Goal: Transaction & Acquisition: Purchase product/service

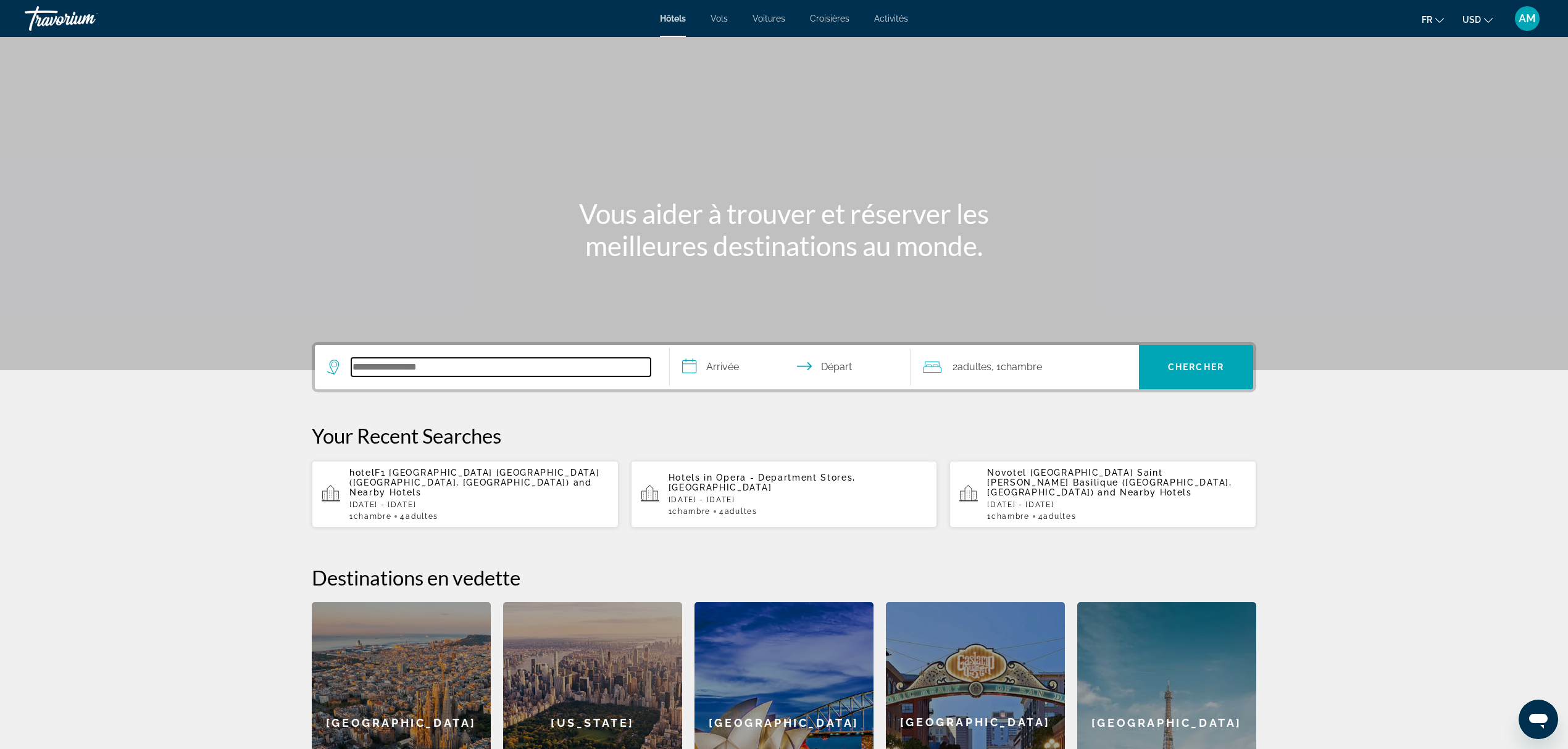
click at [495, 375] on input "Search hotel destination" at bounding box center [501, 366] width 300 height 19
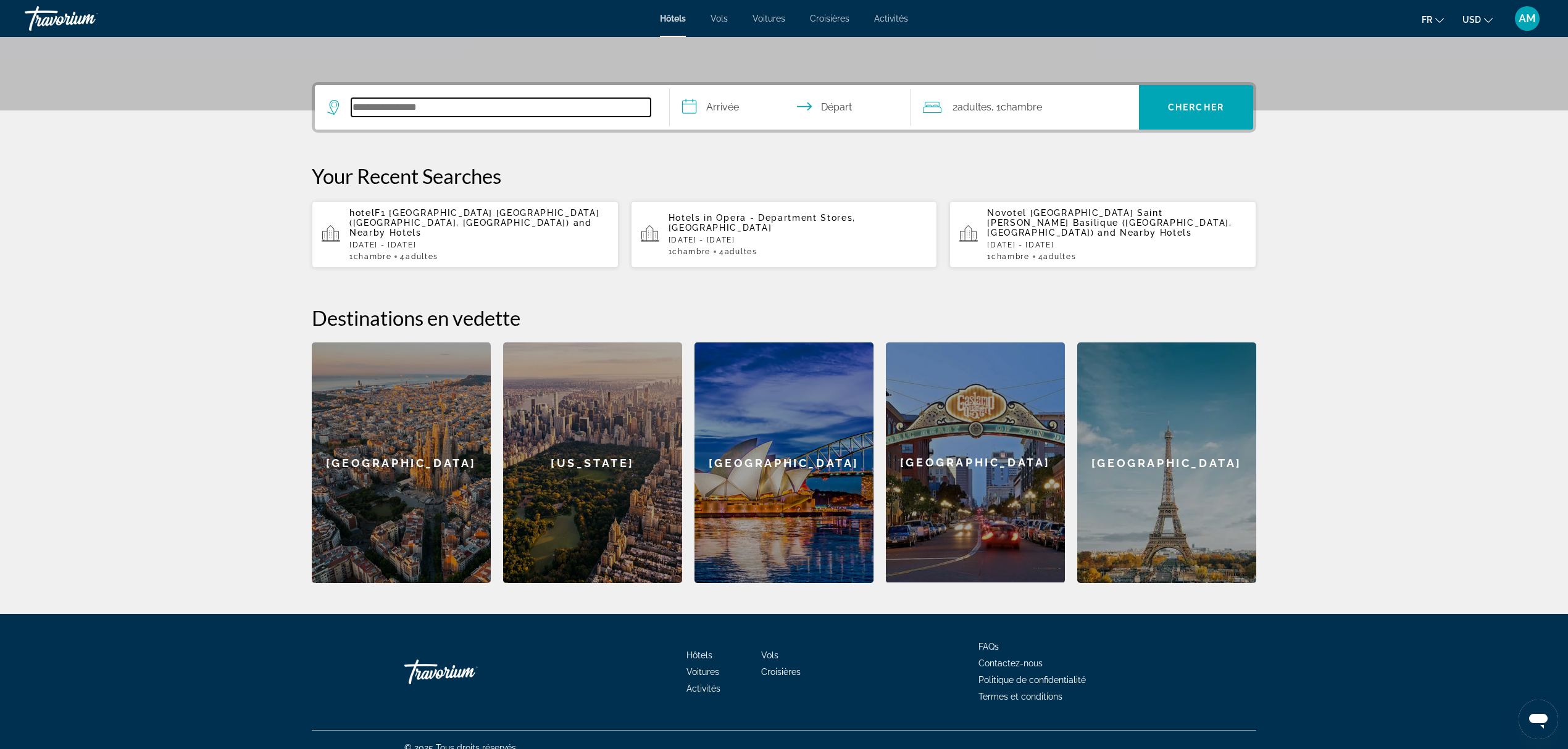
scroll to position [265, 0]
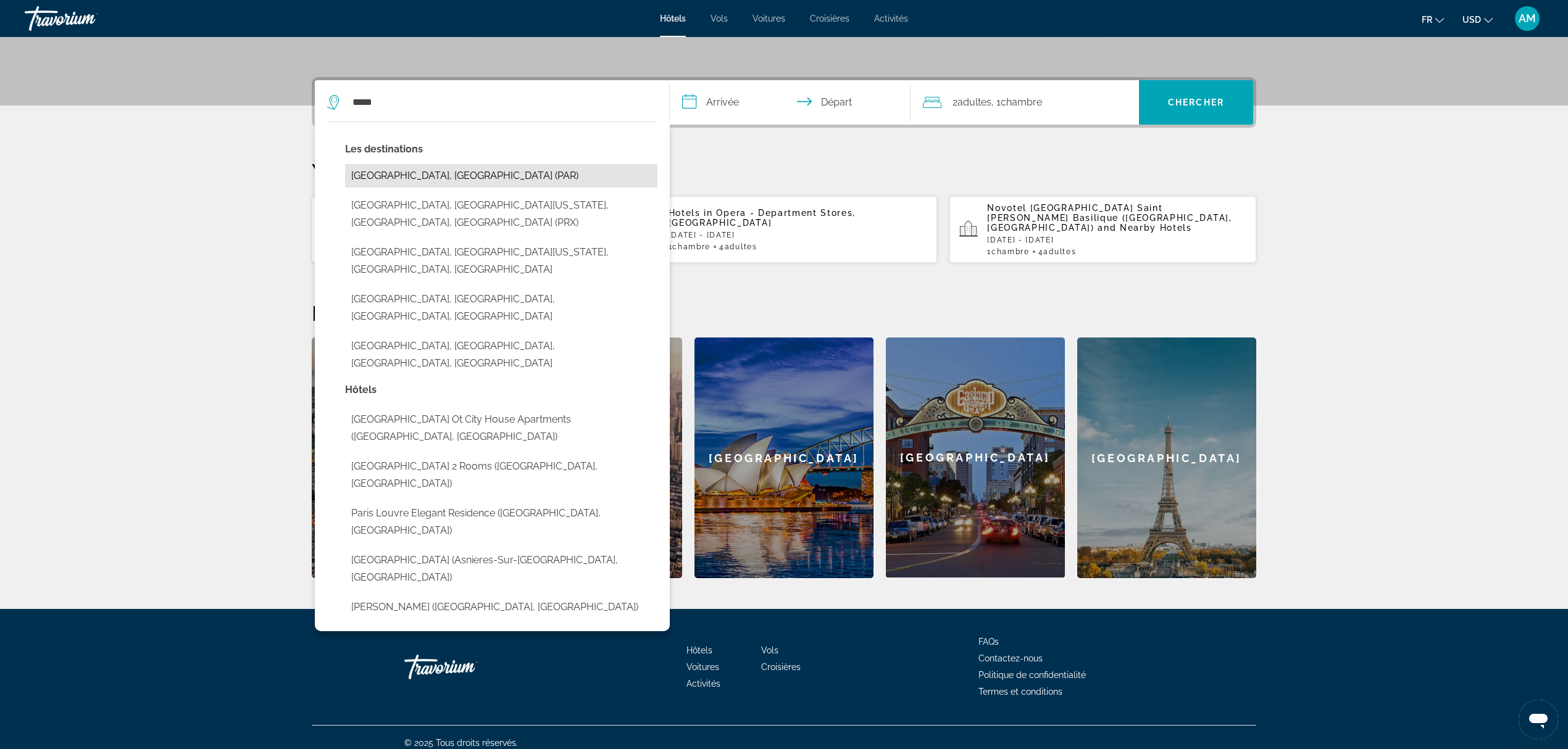
click at [450, 178] on button "[GEOGRAPHIC_DATA], [GEOGRAPHIC_DATA] (PAR)" at bounding box center [501, 176] width 313 height 23
type input "**********"
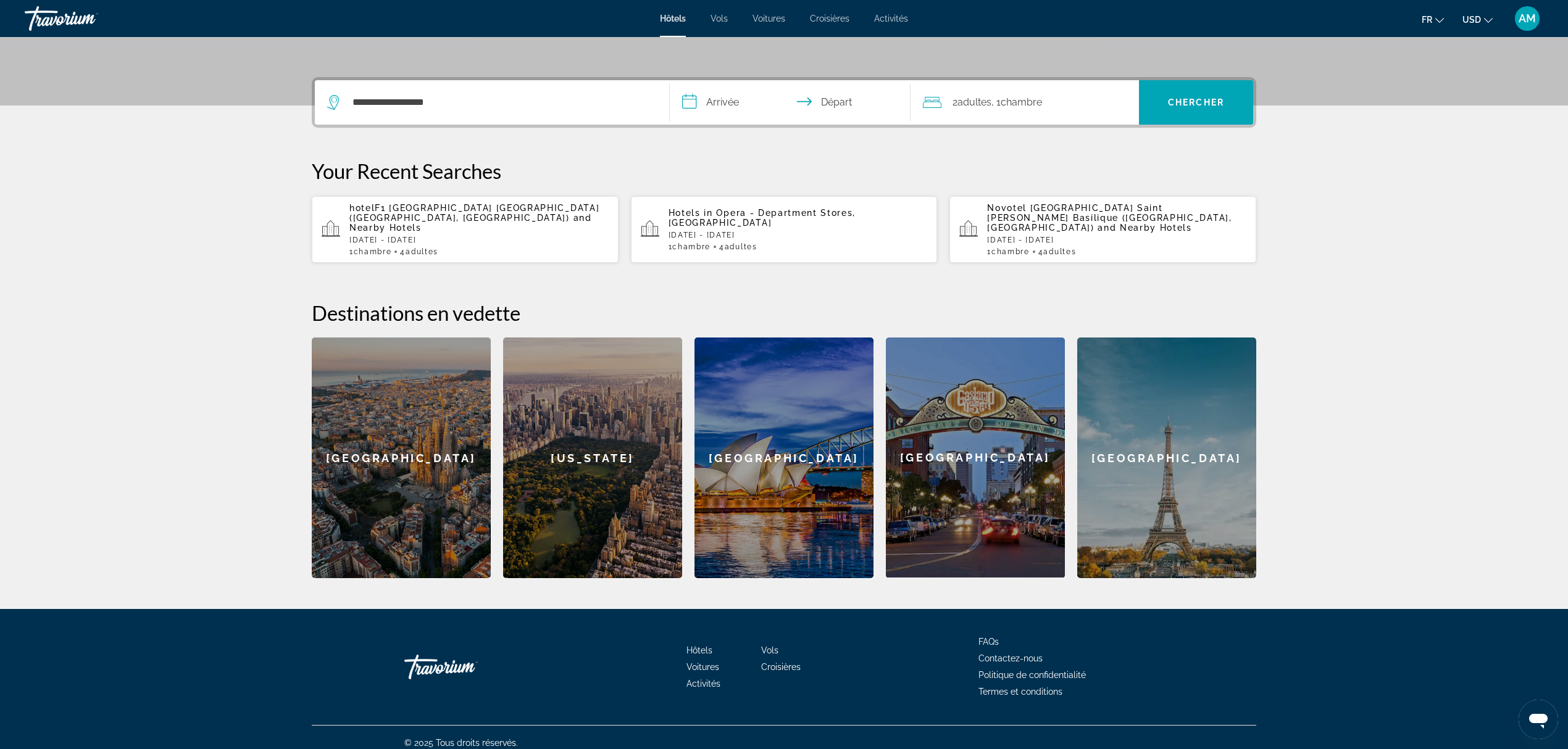
click at [764, 111] on input "**********" at bounding box center [792, 105] width 246 height 48
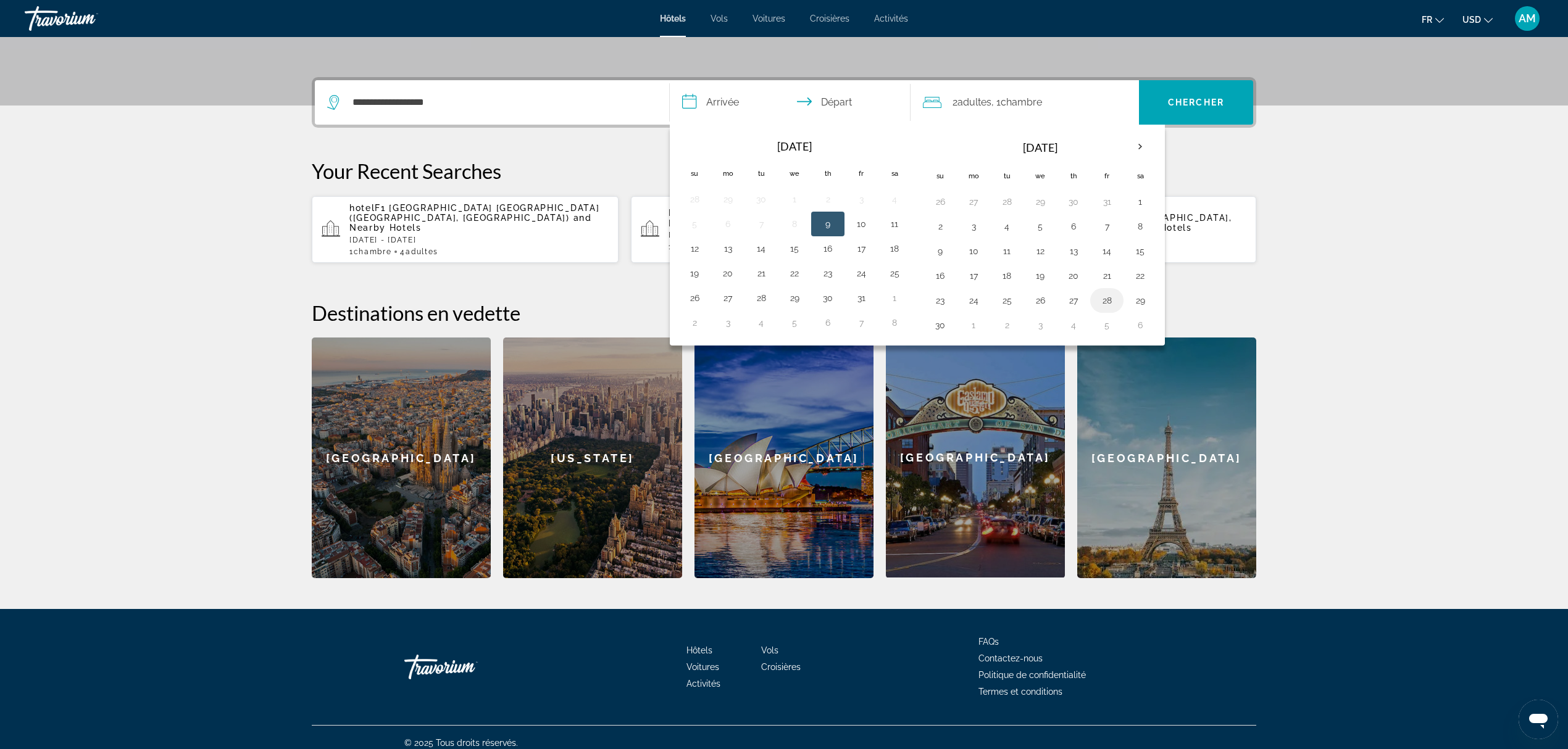
click at [1107, 295] on button "28" at bounding box center [1106, 300] width 20 height 17
click at [946, 331] on button "30" at bounding box center [940, 325] width 20 height 17
type input "**********"
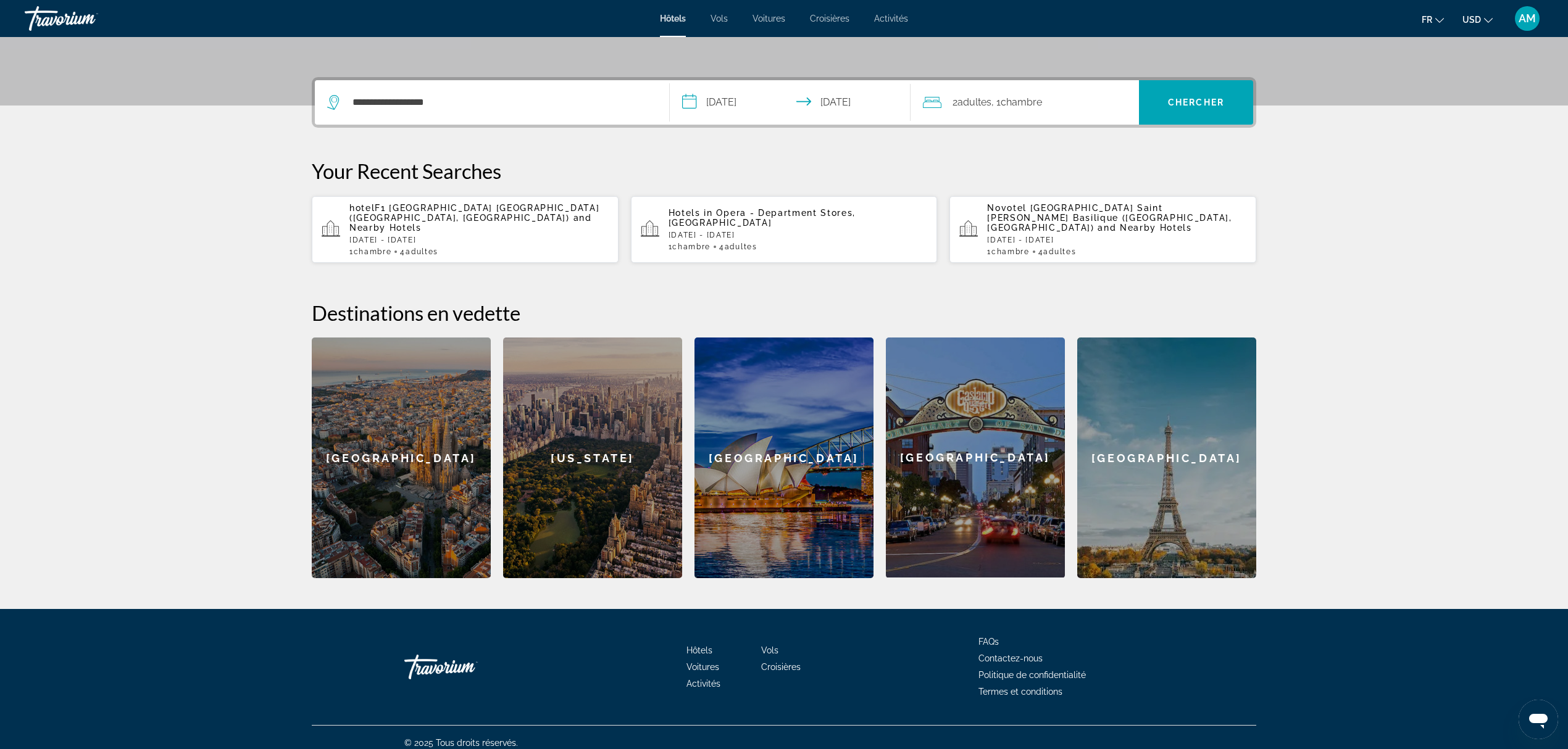
click at [1020, 97] on span "Chambre" at bounding box center [1021, 101] width 41 height 12
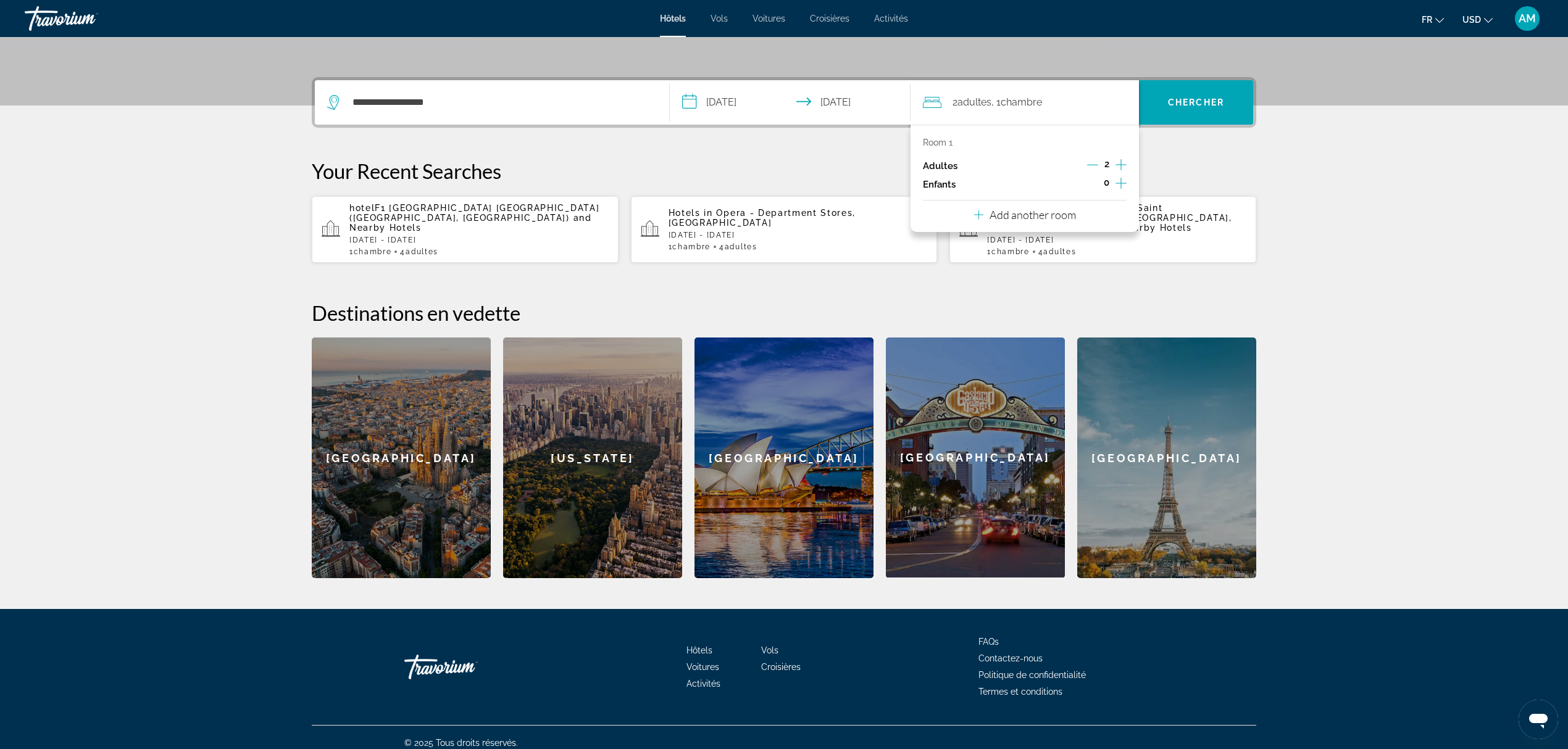
click at [1114, 184] on div "0" at bounding box center [1106, 184] width 40 height 19
click at [1089, 166] on icon "Decrement adults" at bounding box center [1093, 165] width 11 height 11
click at [1118, 181] on icon "Increment children" at bounding box center [1121, 183] width 11 height 14
click at [1002, 213] on icon "Travelers: 1 adult, 1 child" at bounding box center [1007, 217] width 15 height 14
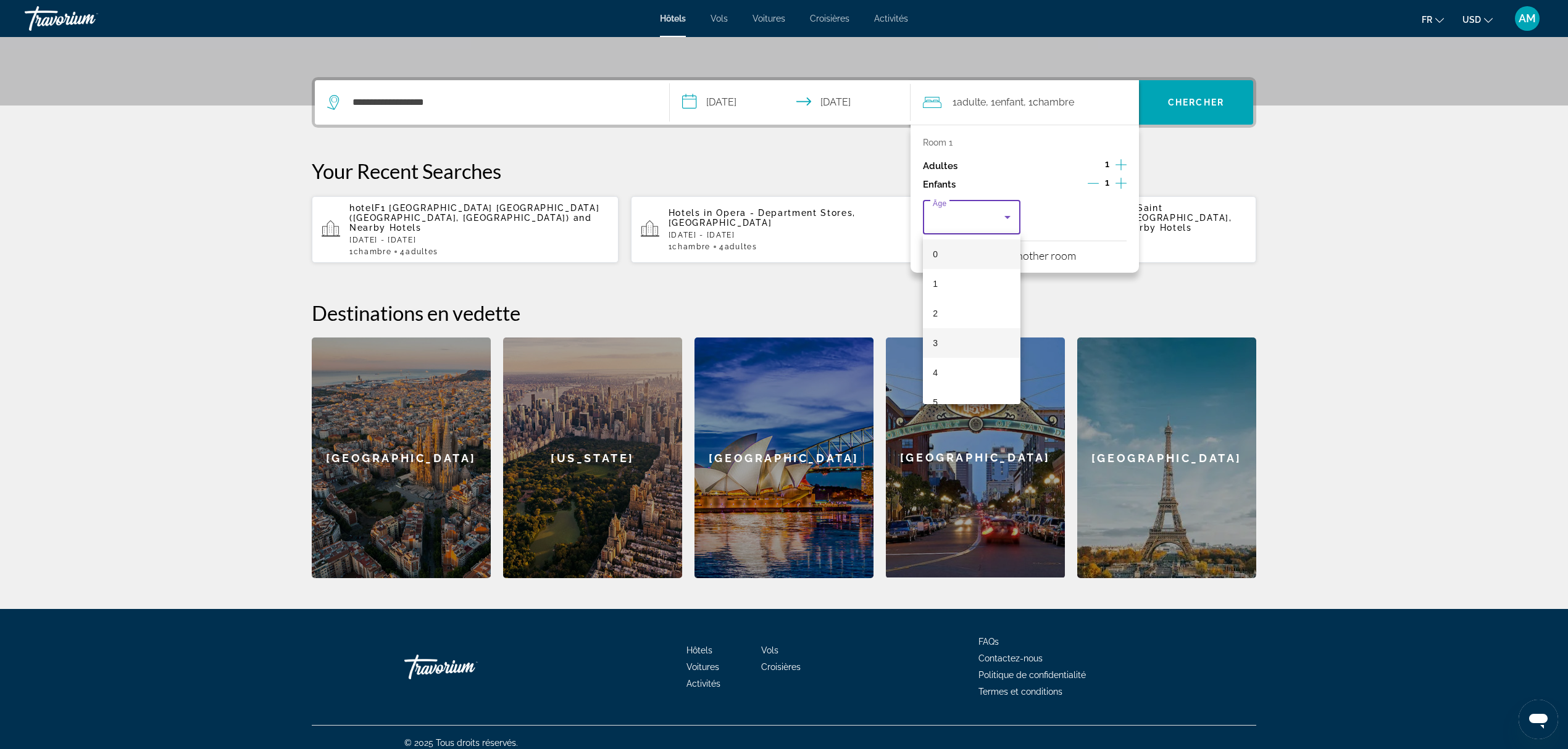
scroll to position [82, 0]
click at [946, 341] on mat-option "6" at bounding box center [971, 350] width 97 height 30
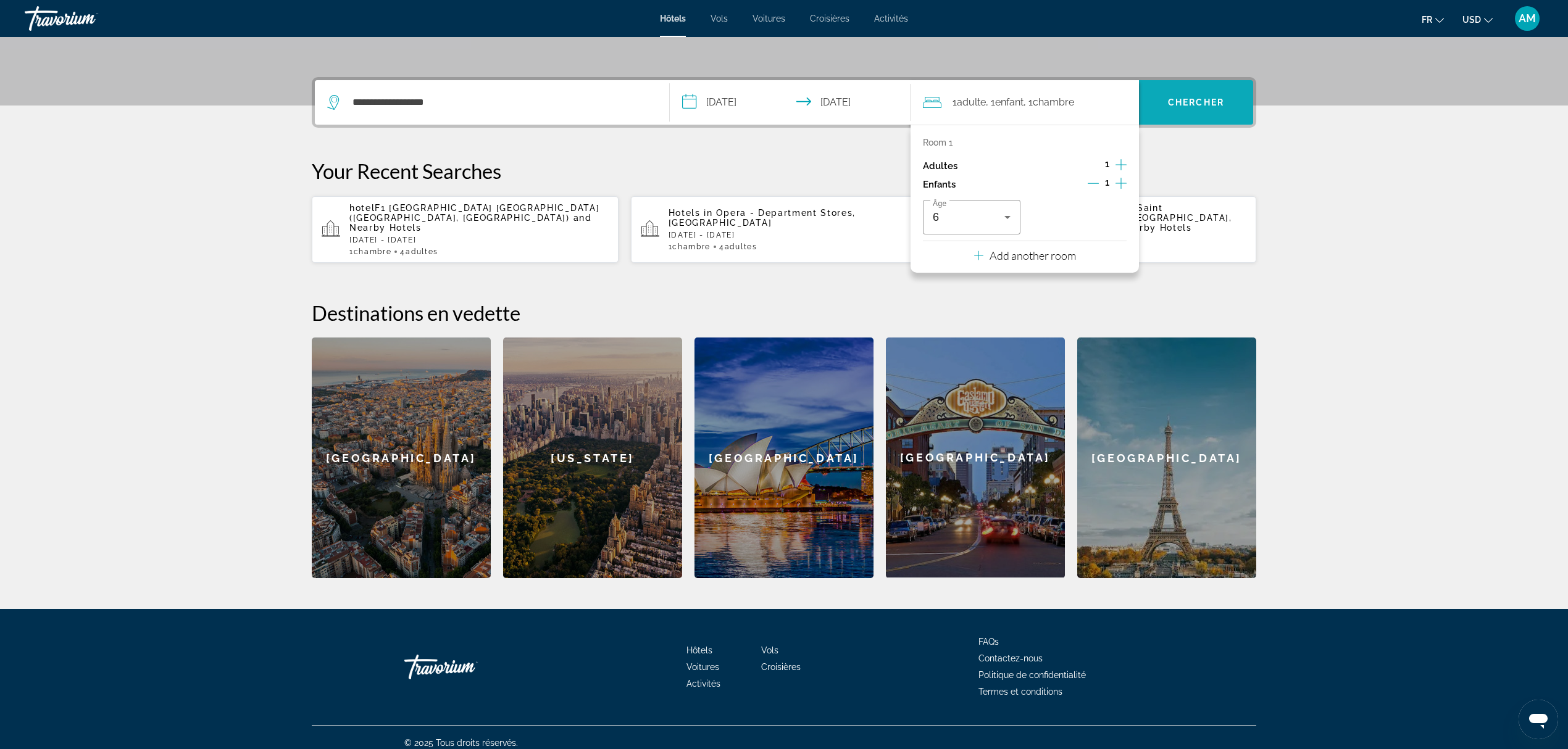
click at [1173, 99] on span "Chercher" at bounding box center [1196, 102] width 56 height 10
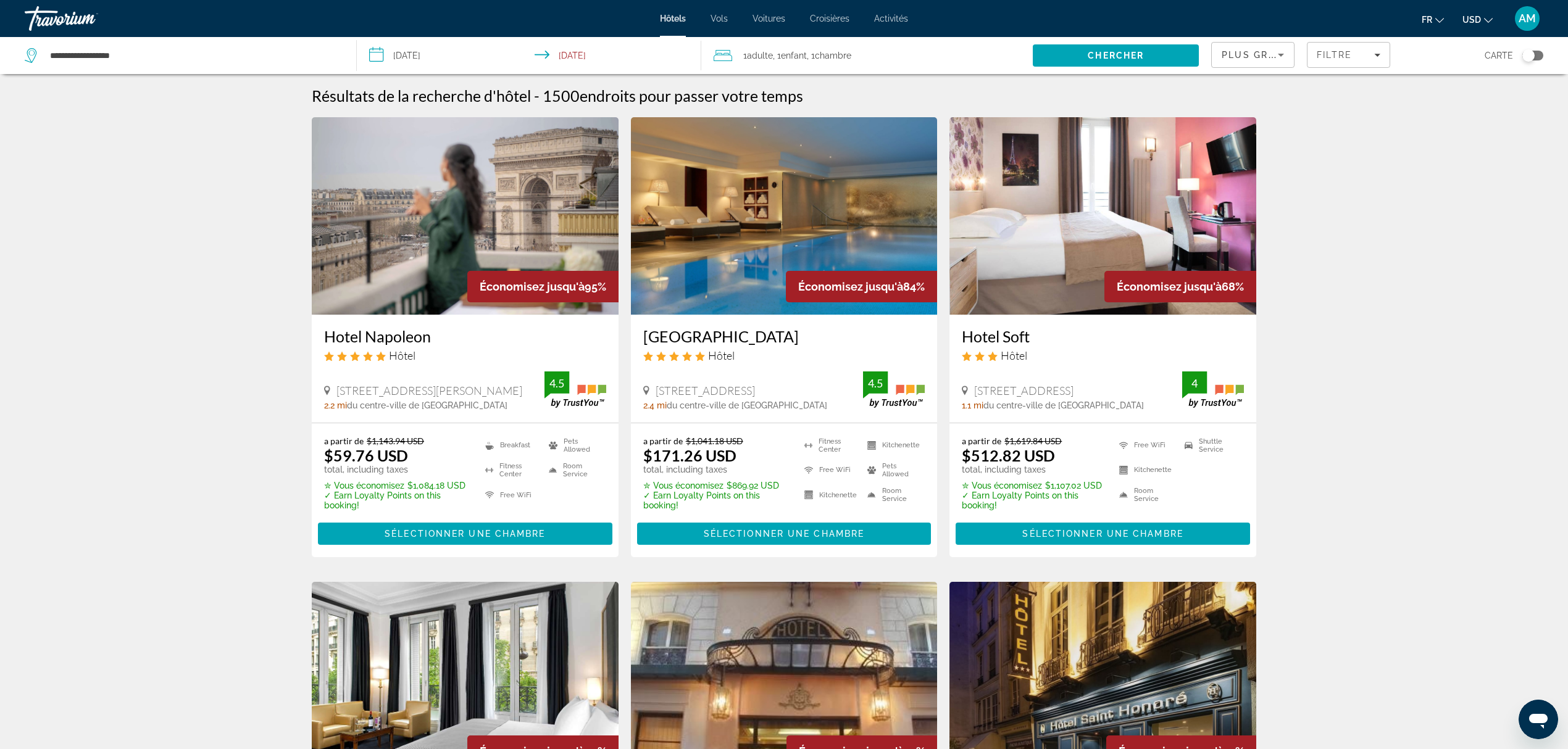
click at [1479, 25] on button "USD USD ($) MXN (Mex$) CAD (Can$) GBP (£) EUR (€) AUD (A$) NZD (NZ$) CNY (CN¥)" at bounding box center [1478, 19] width 31 height 18
click at [1447, 109] on button "EUR (€)" at bounding box center [1453, 114] width 61 height 16
click at [511, 204] on img "Main content" at bounding box center [465, 216] width 307 height 197
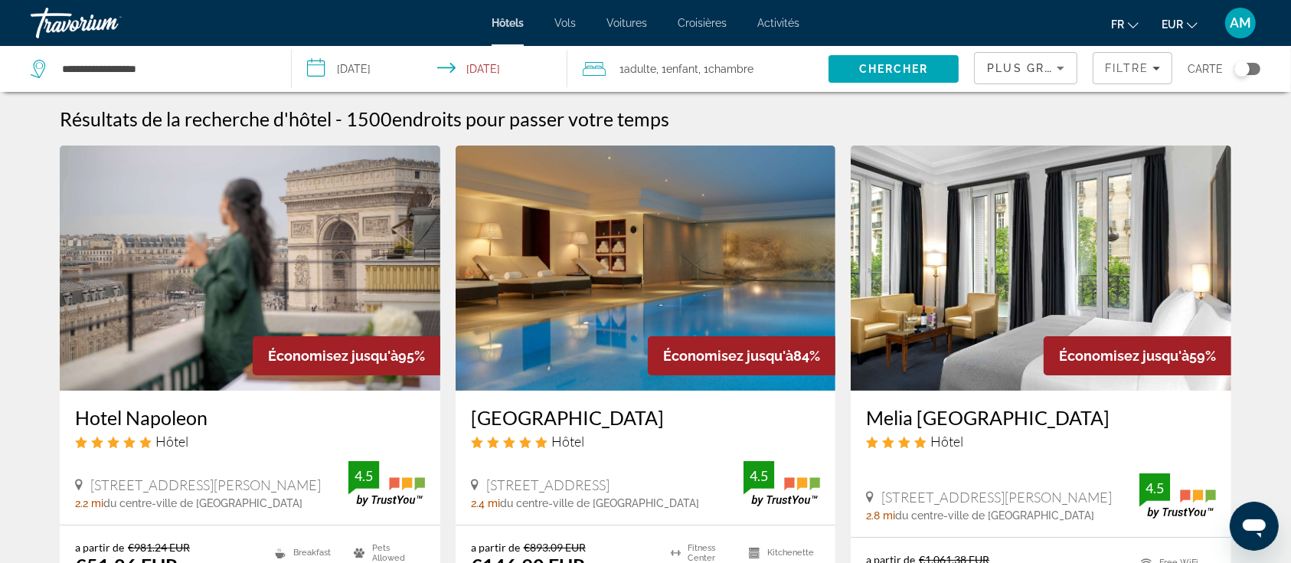
click at [306, 309] on img "Main content" at bounding box center [250, 268] width 381 height 245
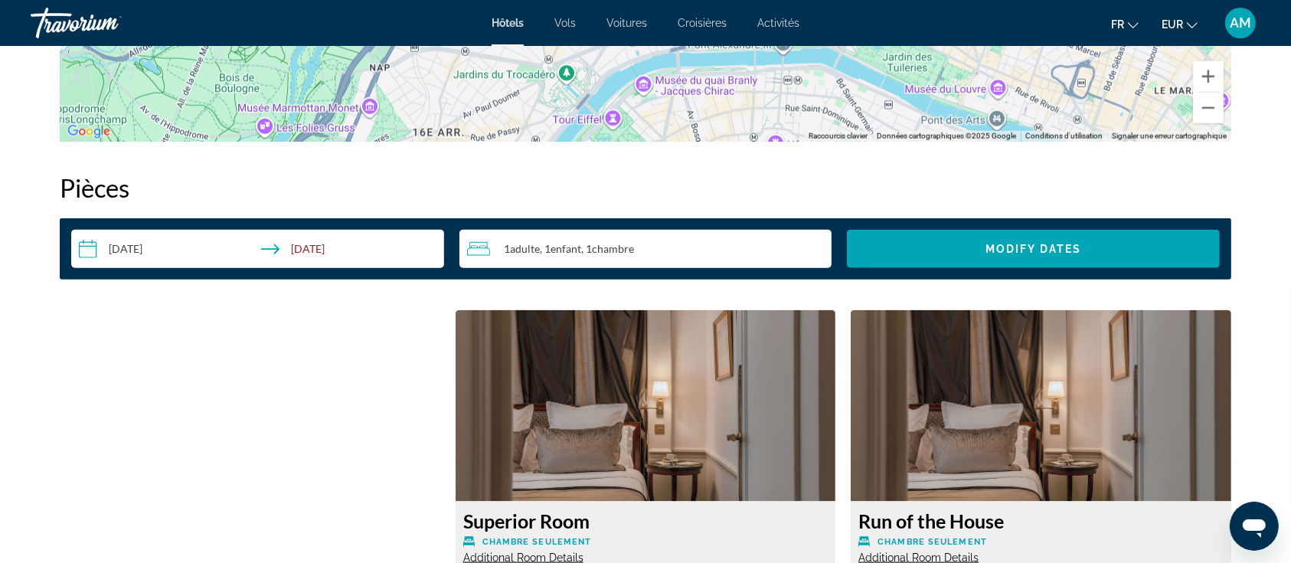
scroll to position [2145, 0]
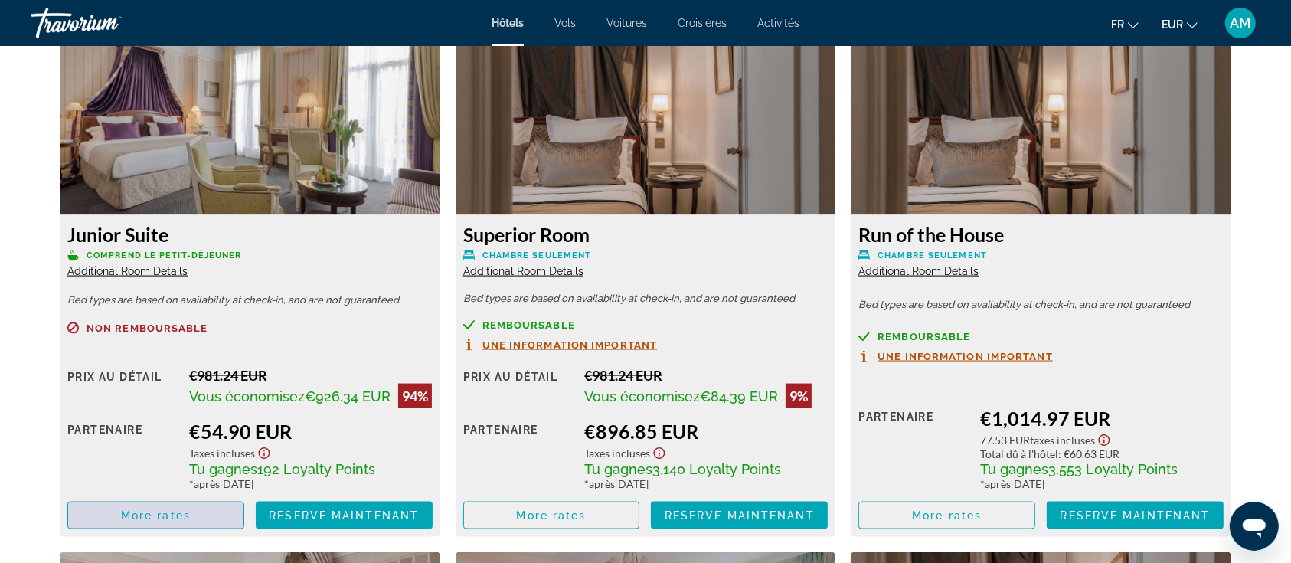
click at [198, 516] on span "Main content" at bounding box center [155, 515] width 175 height 37
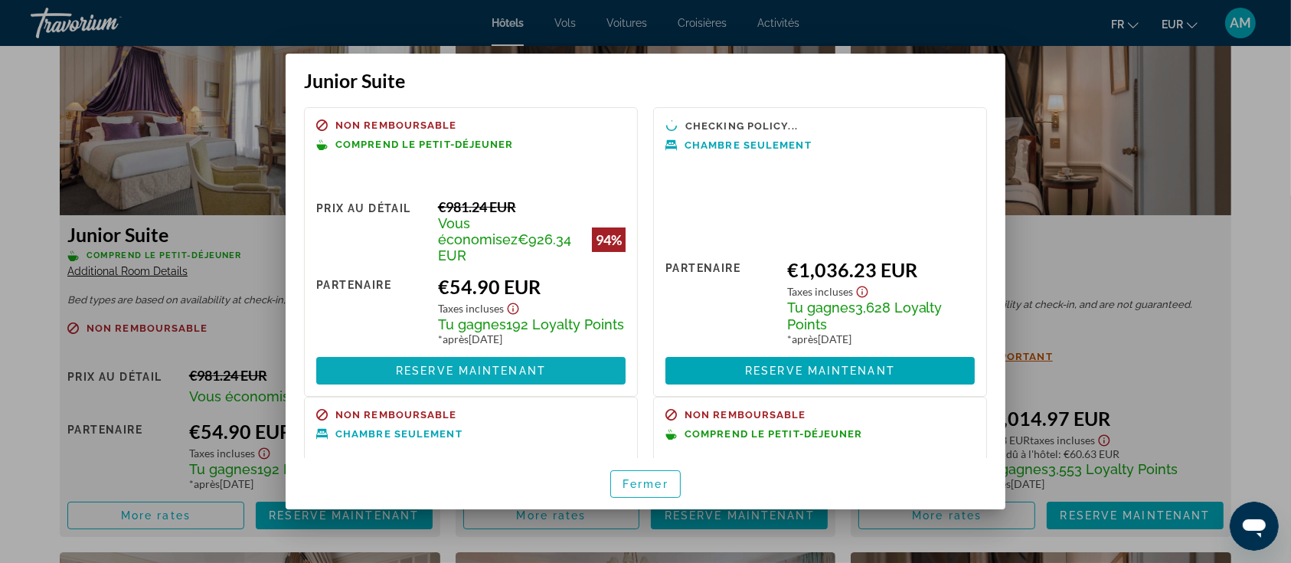
click at [401, 375] on span "Reserve maintenant" at bounding box center [471, 371] width 150 height 12
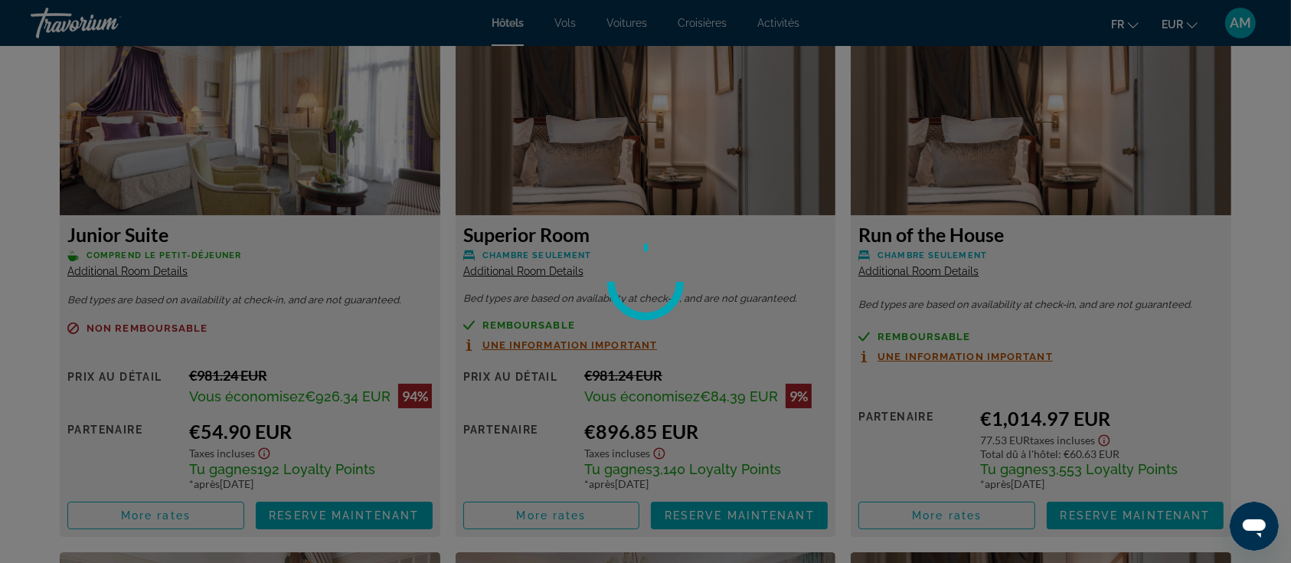
scroll to position [2145, 0]
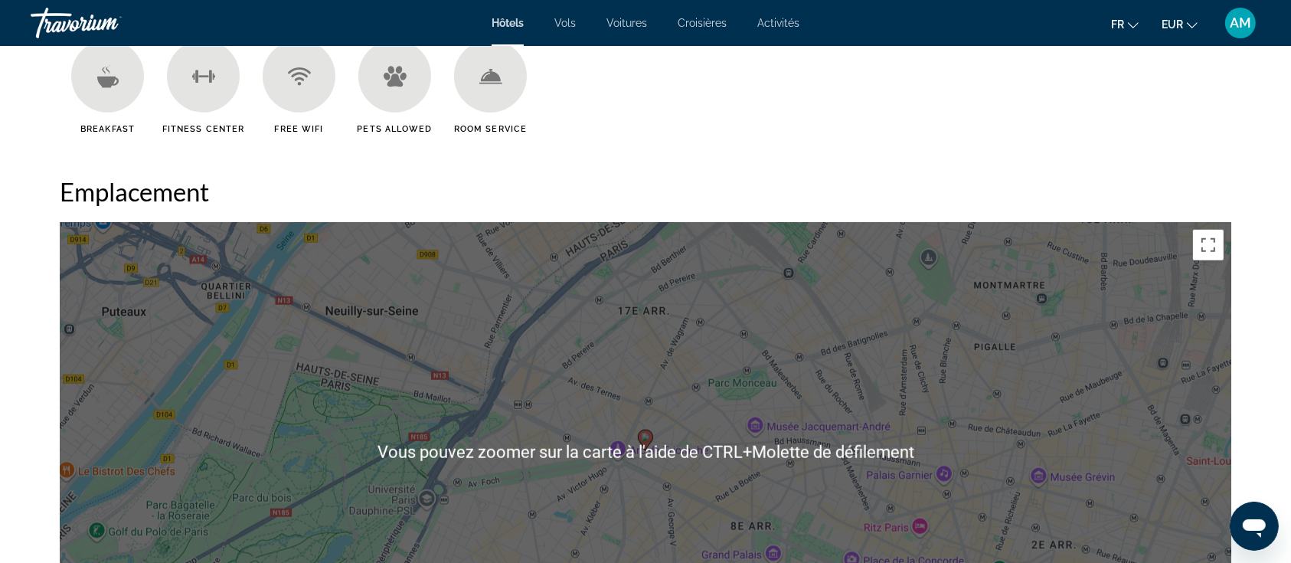
scroll to position [1736, 0]
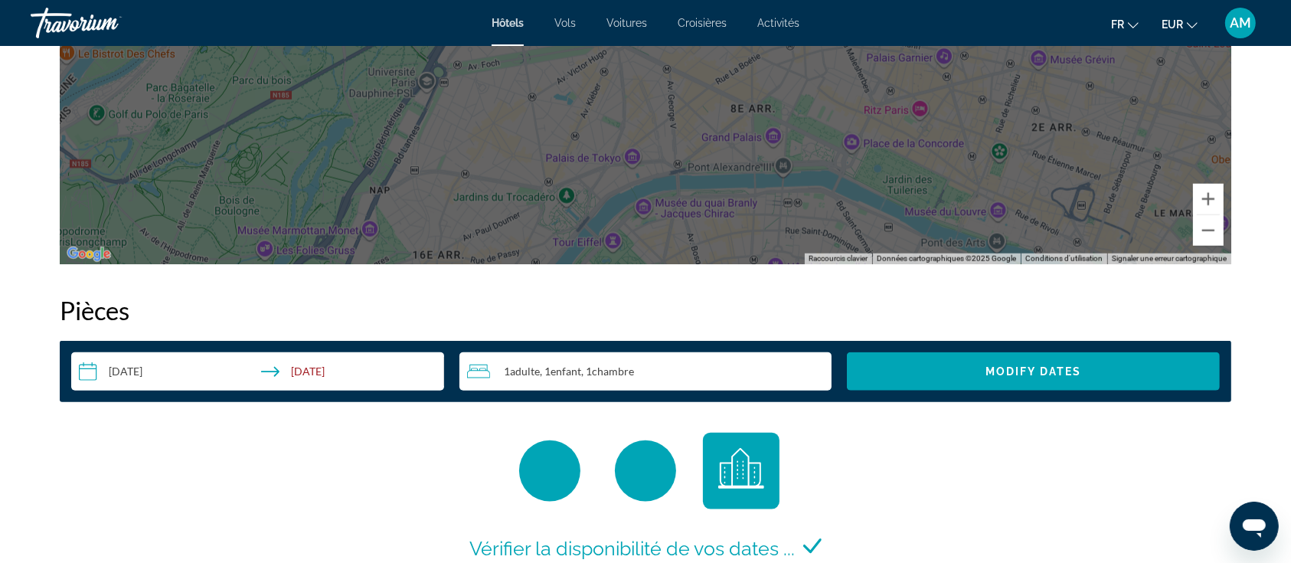
click at [686, 371] on div "1 Adulte Adultes , 1 Enfant Enfants , 1 Chambre pièces" at bounding box center [649, 371] width 365 height 18
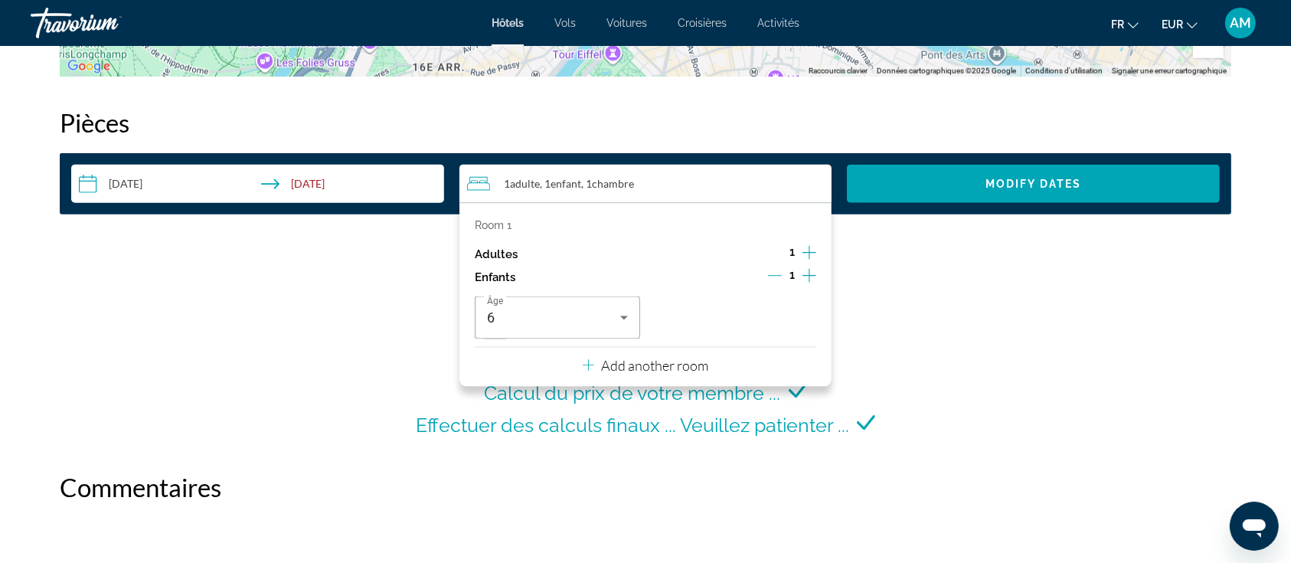
scroll to position [1940, 0]
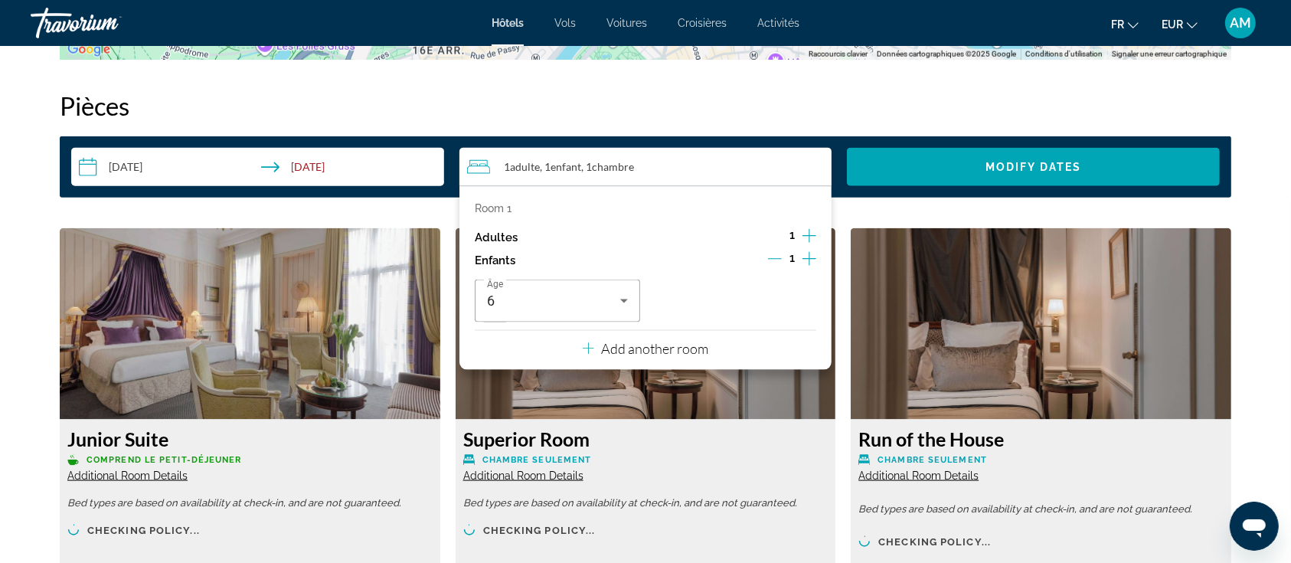
click at [688, 340] on p "Add another room" at bounding box center [655, 348] width 107 height 17
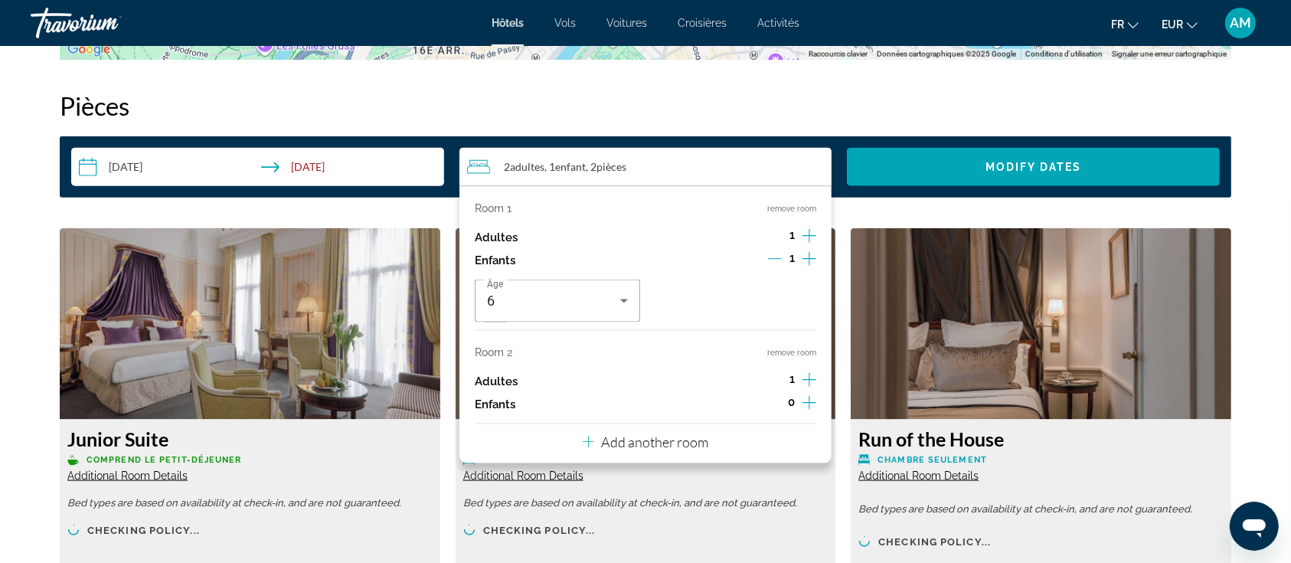
click at [810, 406] on icon "Increment children" at bounding box center [810, 403] width 14 height 18
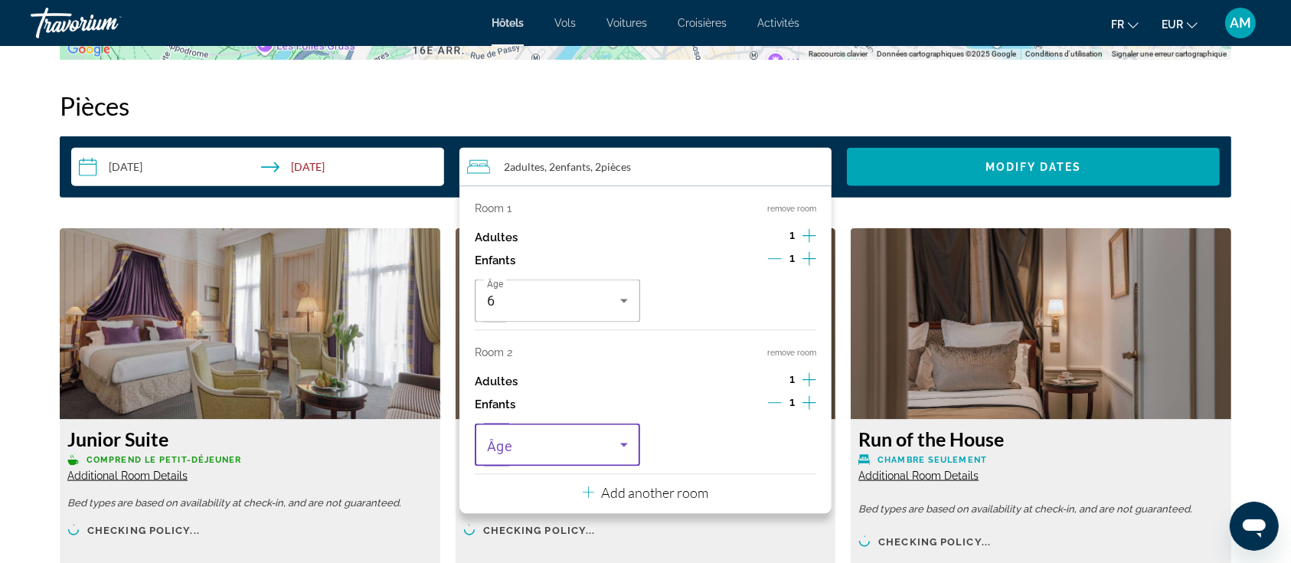
click at [535, 452] on span "Travelers: 2 adults, 2 children" at bounding box center [553, 445] width 133 height 18
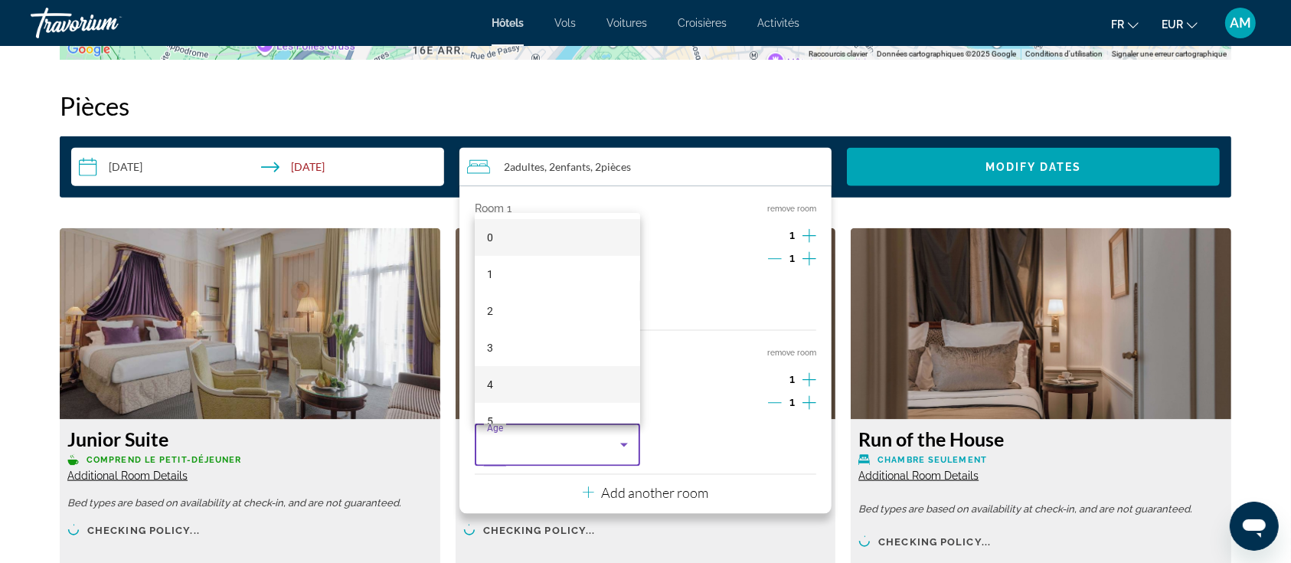
click at [517, 366] on mat-option "4" at bounding box center [557, 384] width 165 height 37
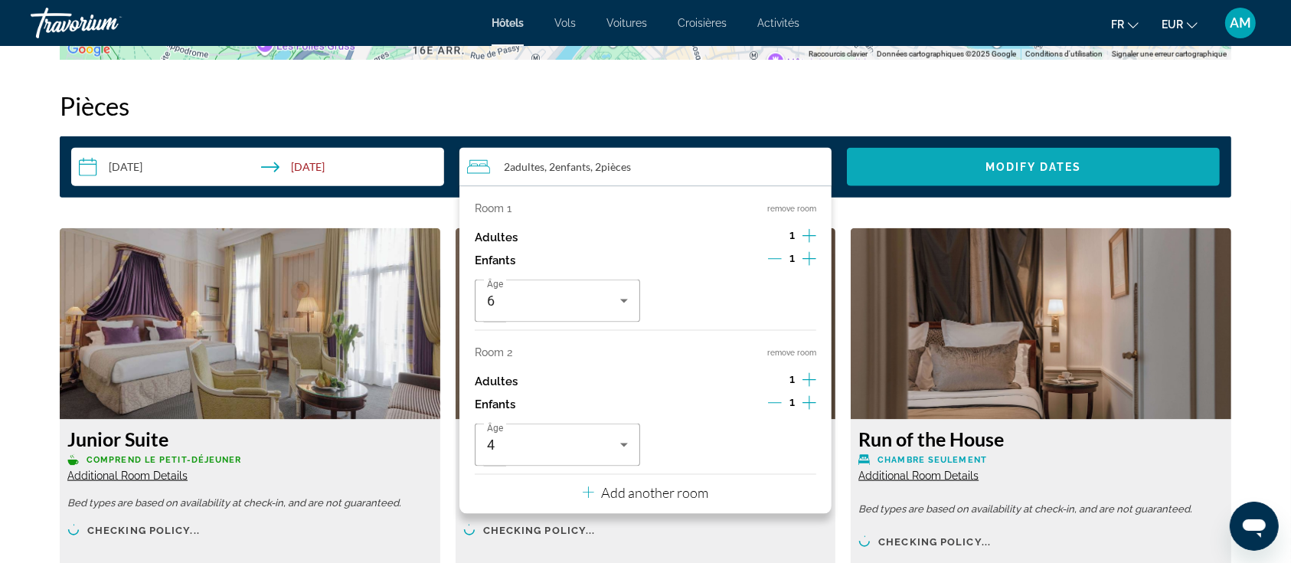
click at [948, 175] on span "Search widget" at bounding box center [1033, 167] width 373 height 37
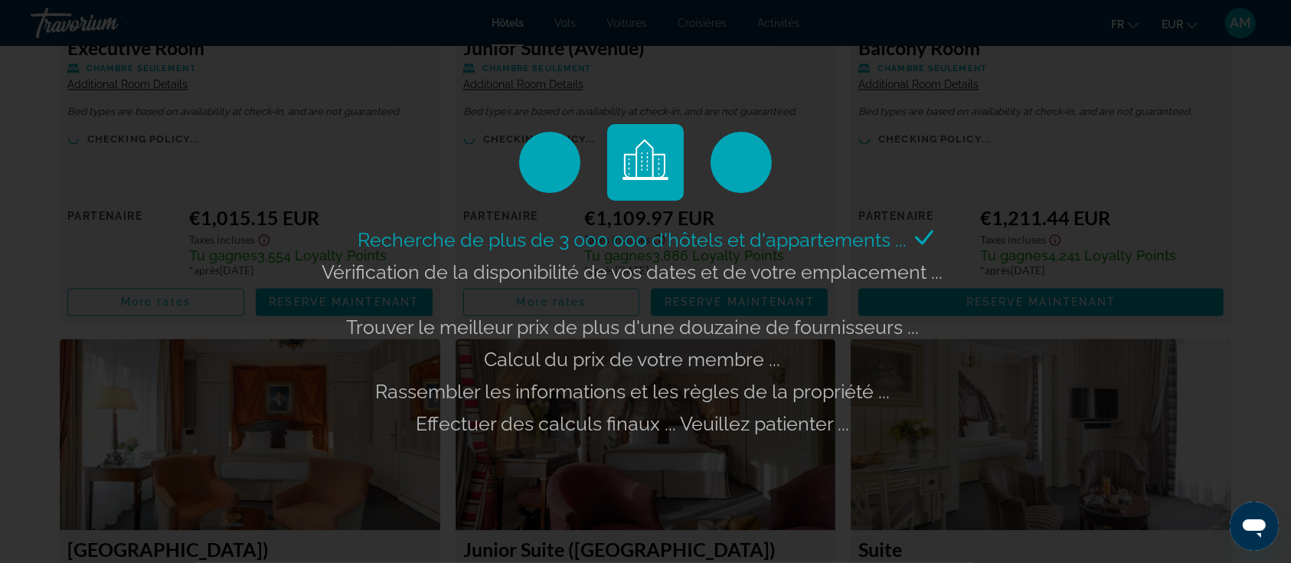
scroll to position [2145, 0]
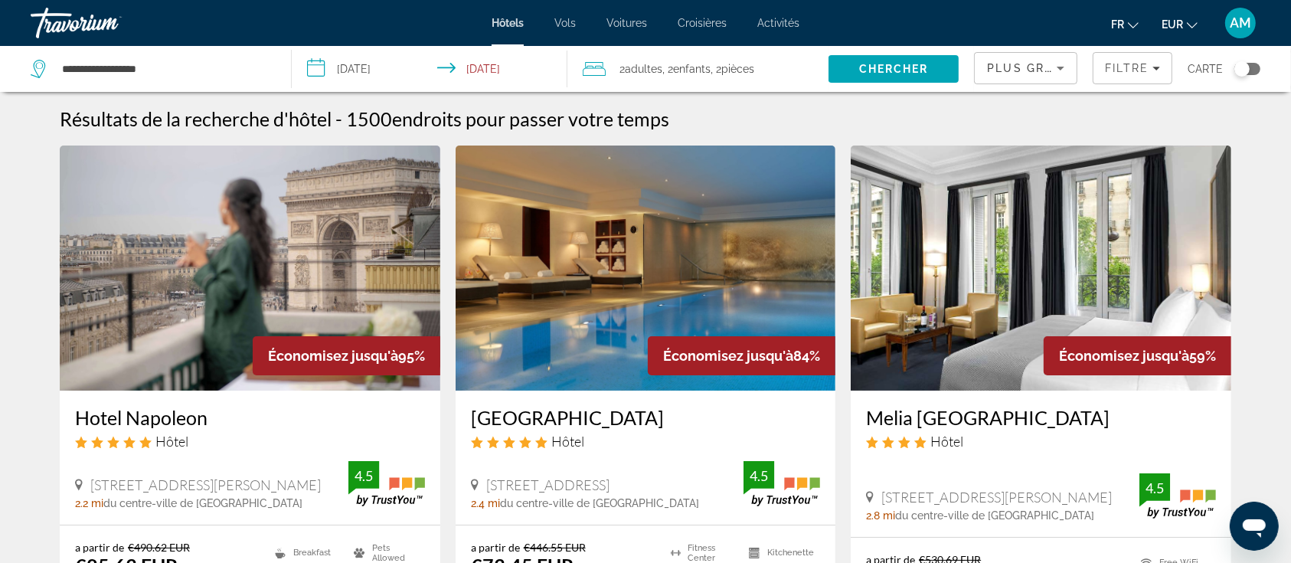
click at [221, 280] on img "Main content" at bounding box center [250, 268] width 381 height 245
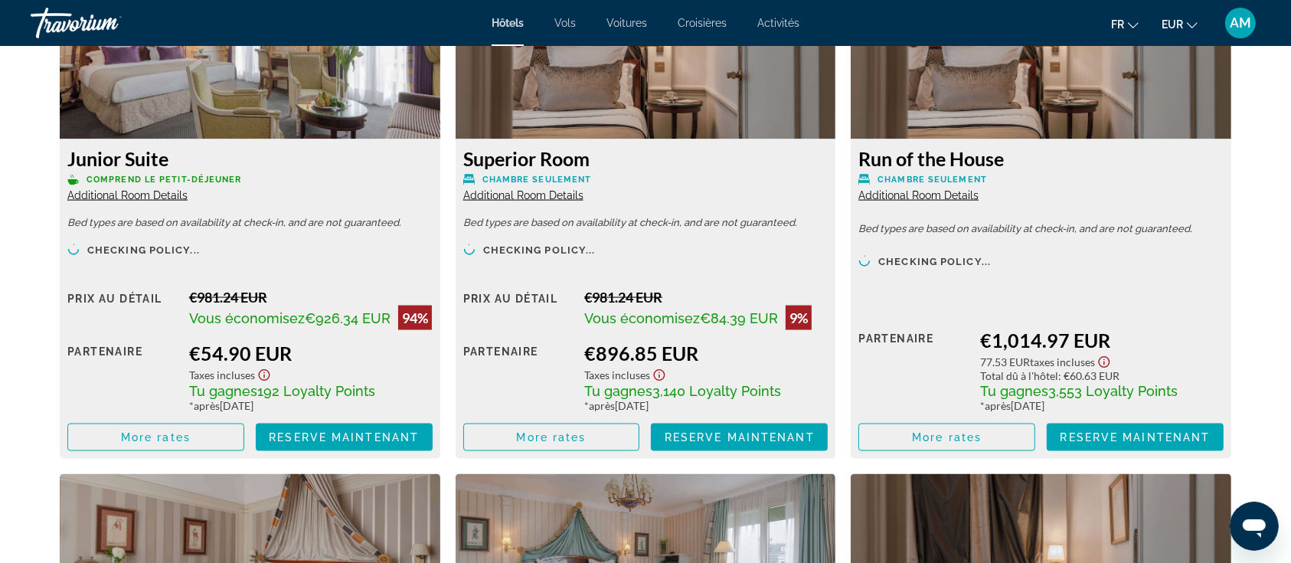
scroll to position [2247, 0]
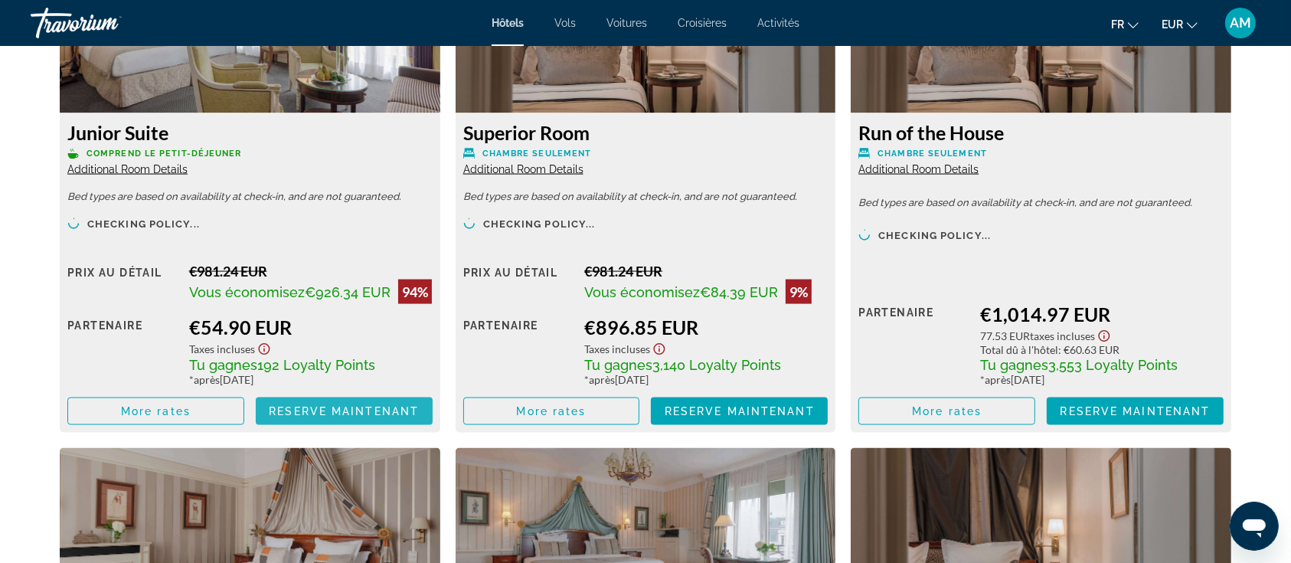
click at [329, 411] on span "Reserve maintenant" at bounding box center [344, 411] width 150 height 12
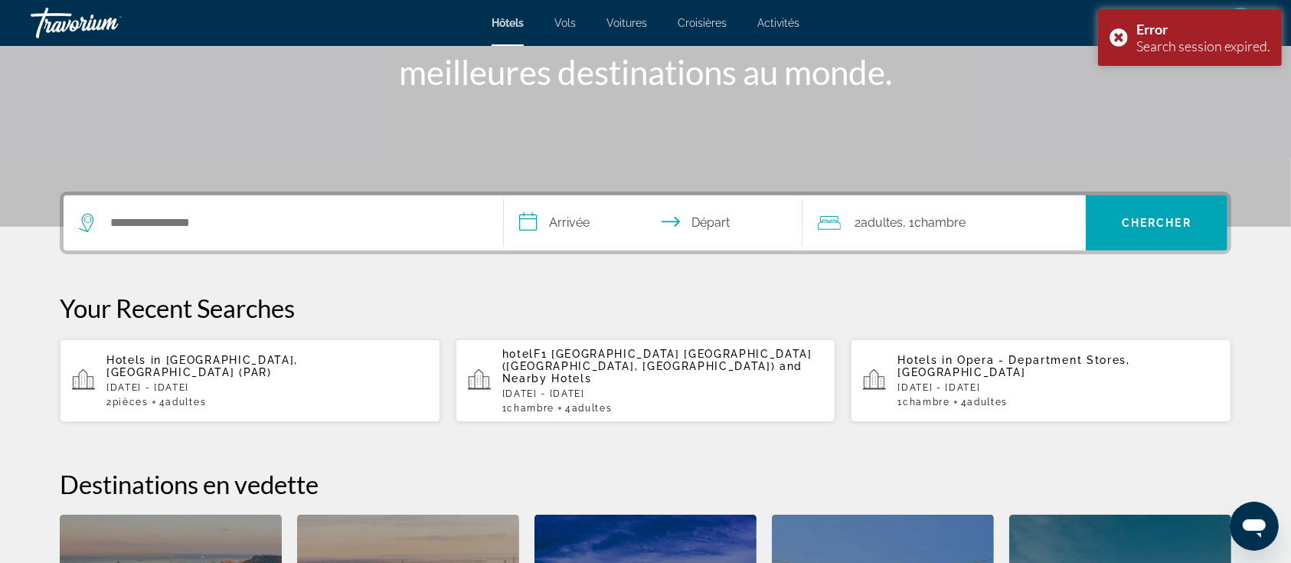
scroll to position [204, 0]
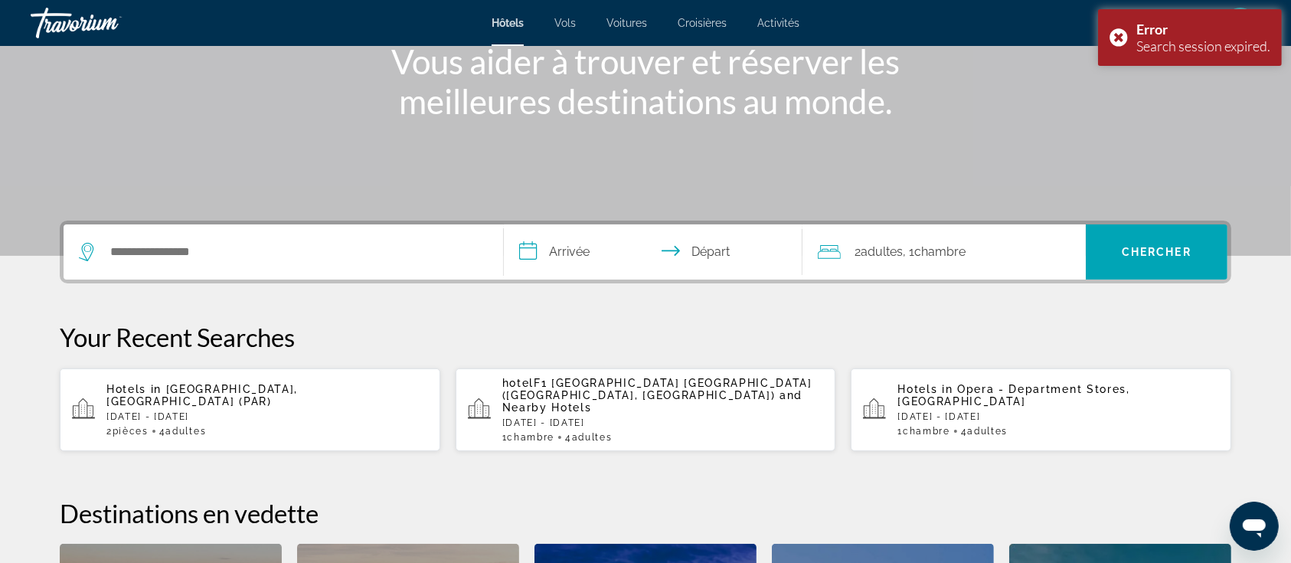
click at [235, 395] on div "Hotels in Paris, France (PAR) Fri, 28 Nov - Sun, 30 Nov 2 Chambre pièces 4 Adul…" at bounding box center [267, 410] width 322 height 54
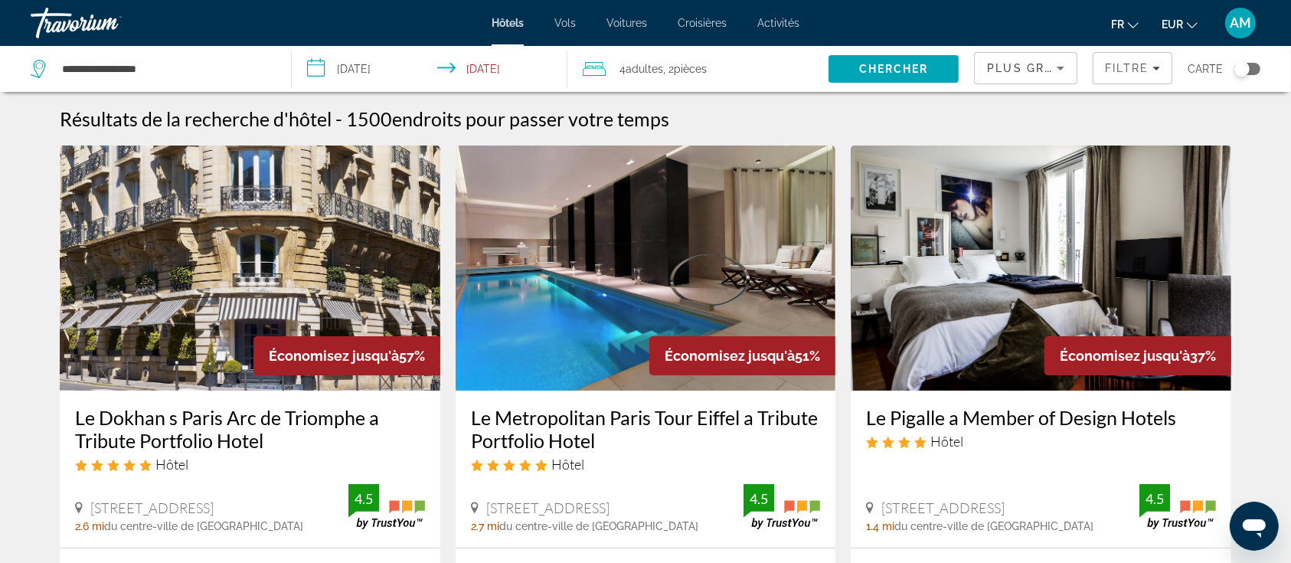
click at [665, 70] on span ", 2 Chambre pièces" at bounding box center [685, 68] width 44 height 21
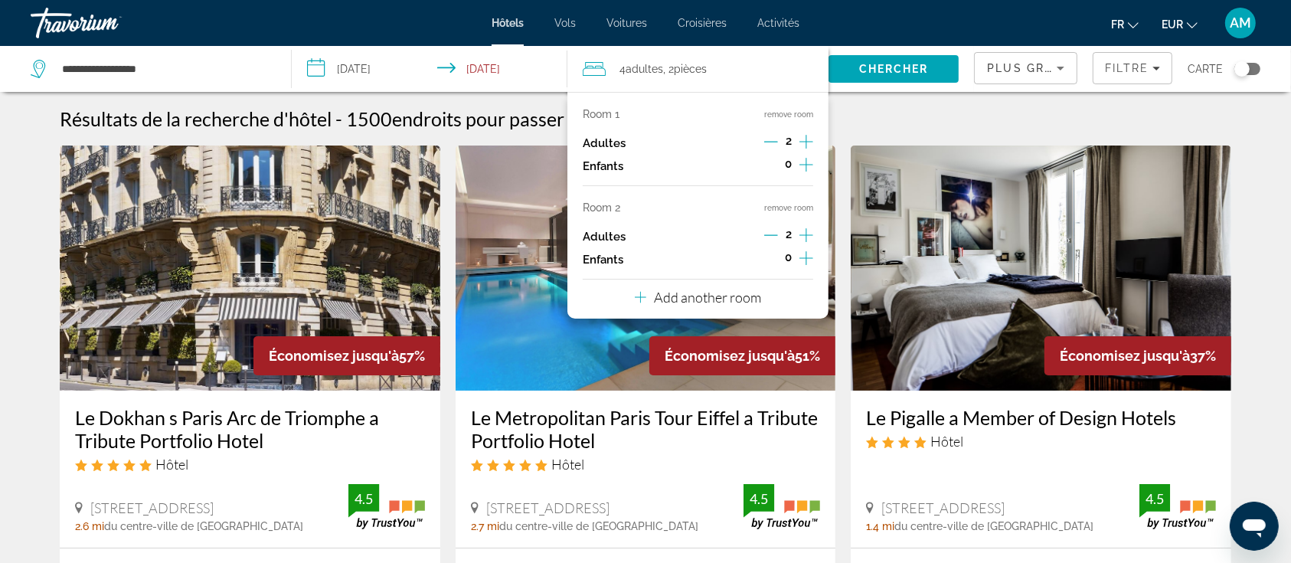
click at [789, 209] on button "remove room" at bounding box center [788, 208] width 49 height 10
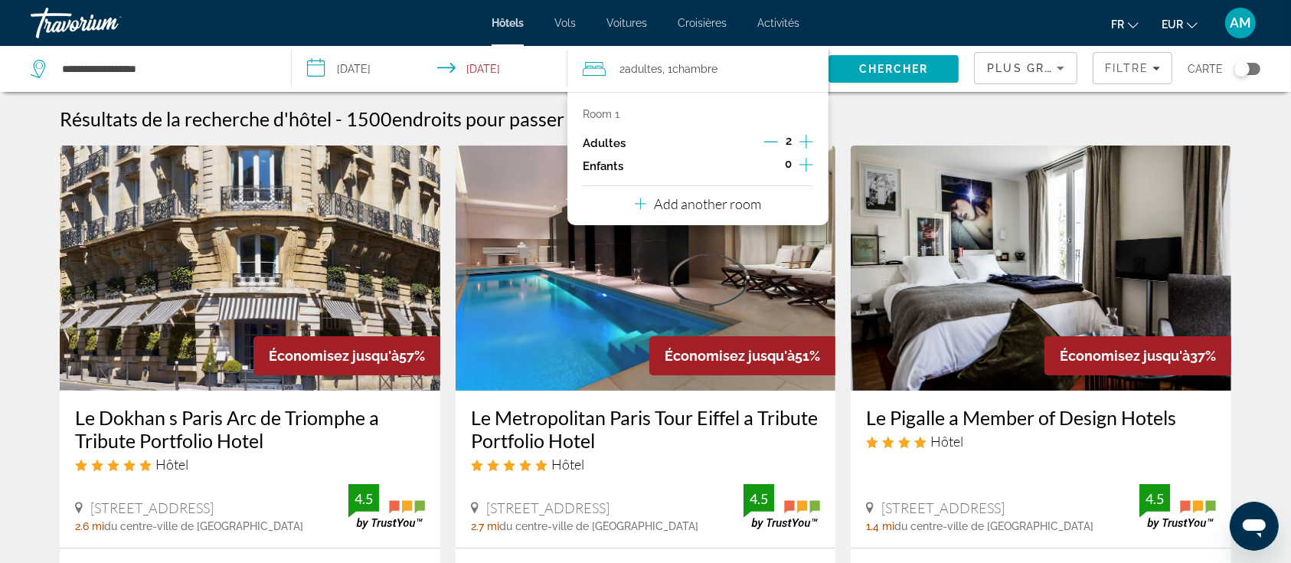
click at [768, 140] on icon "Decrement adults" at bounding box center [771, 142] width 14 height 14
drag, startPoint x: 801, startPoint y: 160, endPoint x: 787, endPoint y: 181, distance: 25.3
click at [801, 161] on icon "Increment children" at bounding box center [807, 164] width 14 height 18
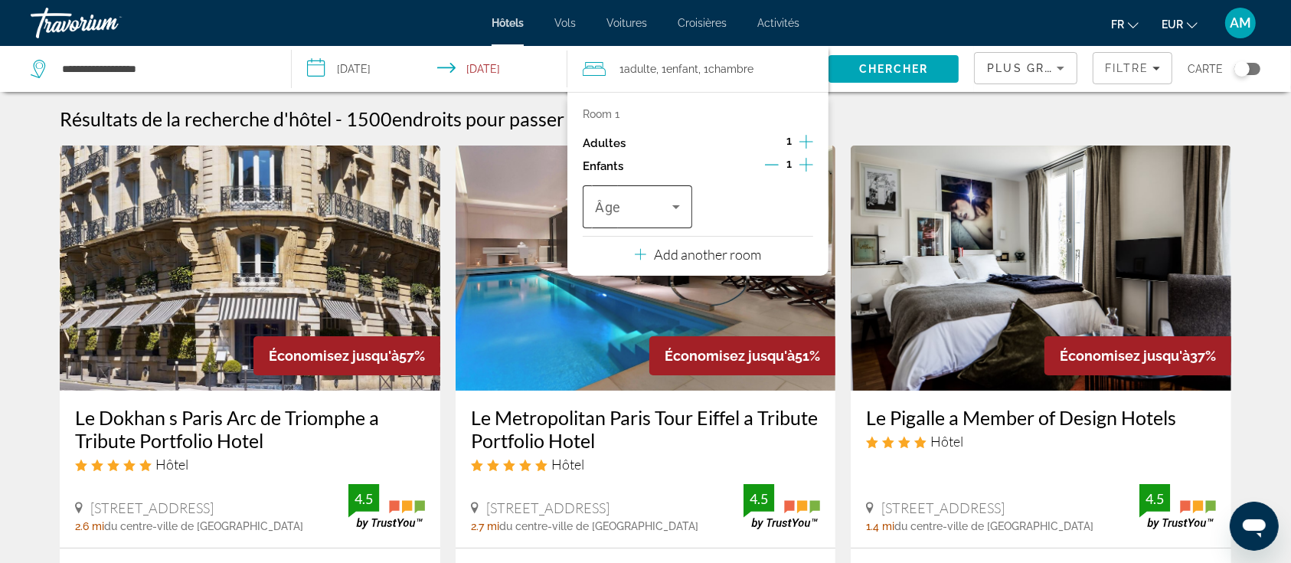
click at [619, 224] on div "Travelers: 1 adult, 1 child" at bounding box center [637, 206] width 85 height 43
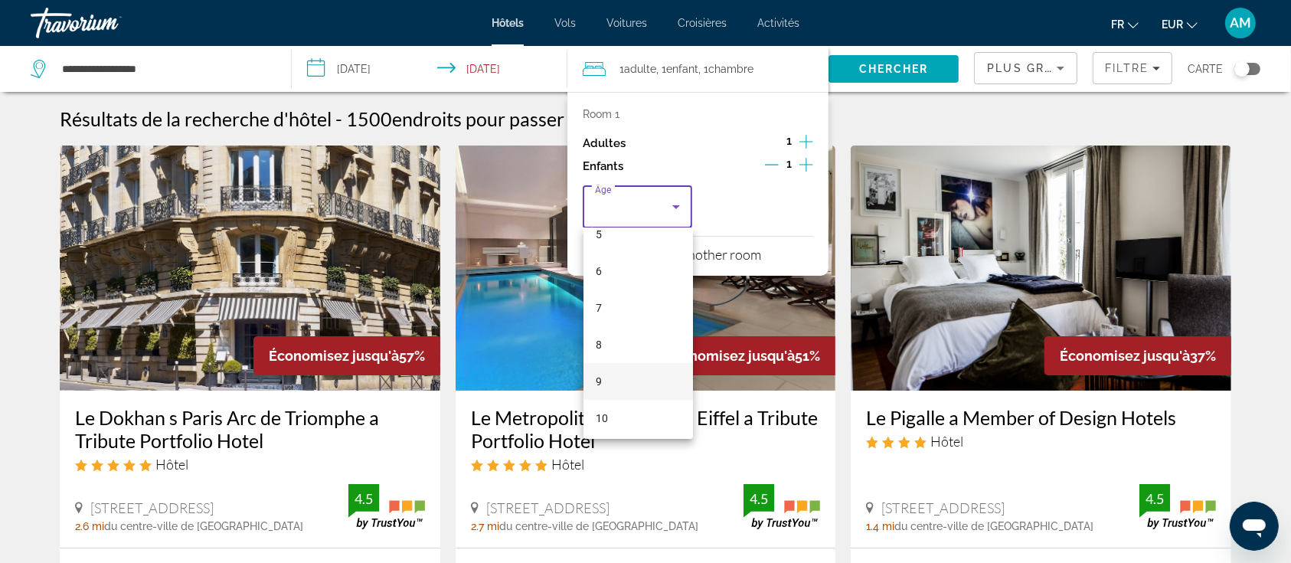
scroll to position [204, 0]
click at [607, 269] on mat-option "6" at bounding box center [639, 269] width 110 height 37
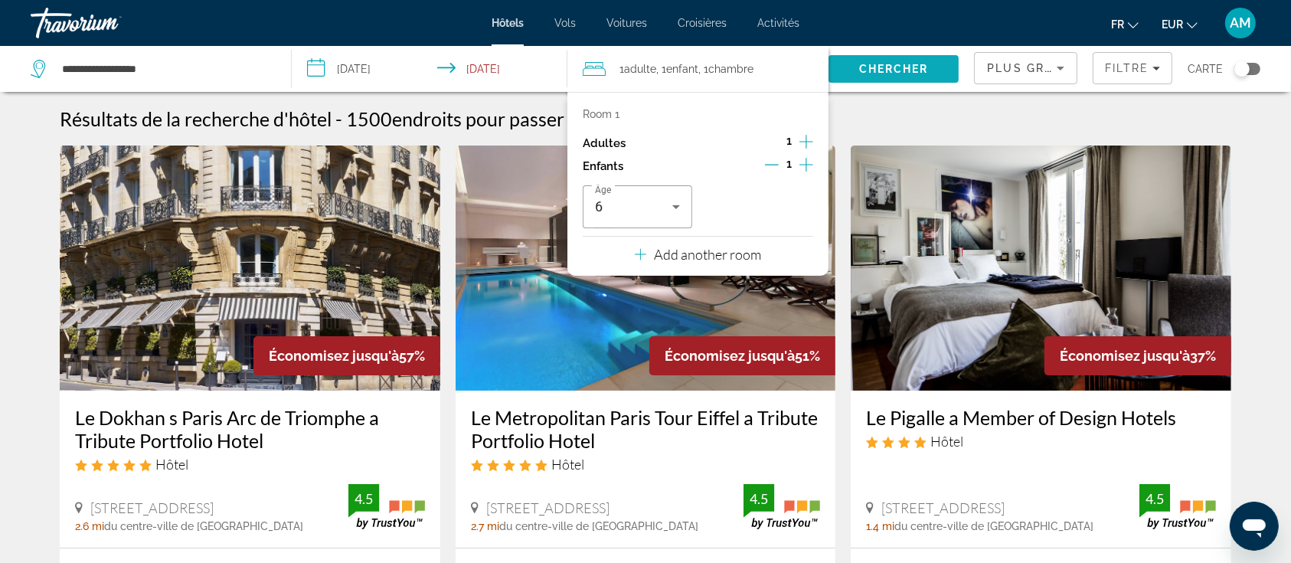
click at [898, 58] on span "Search" at bounding box center [894, 69] width 130 height 37
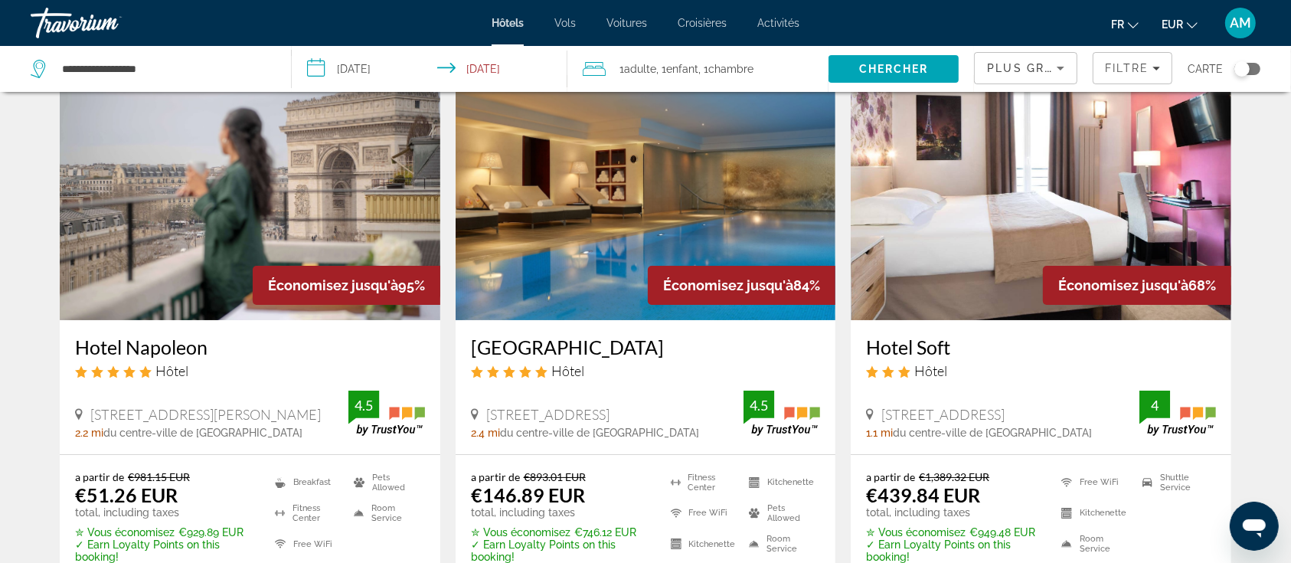
scroll to position [102, 0]
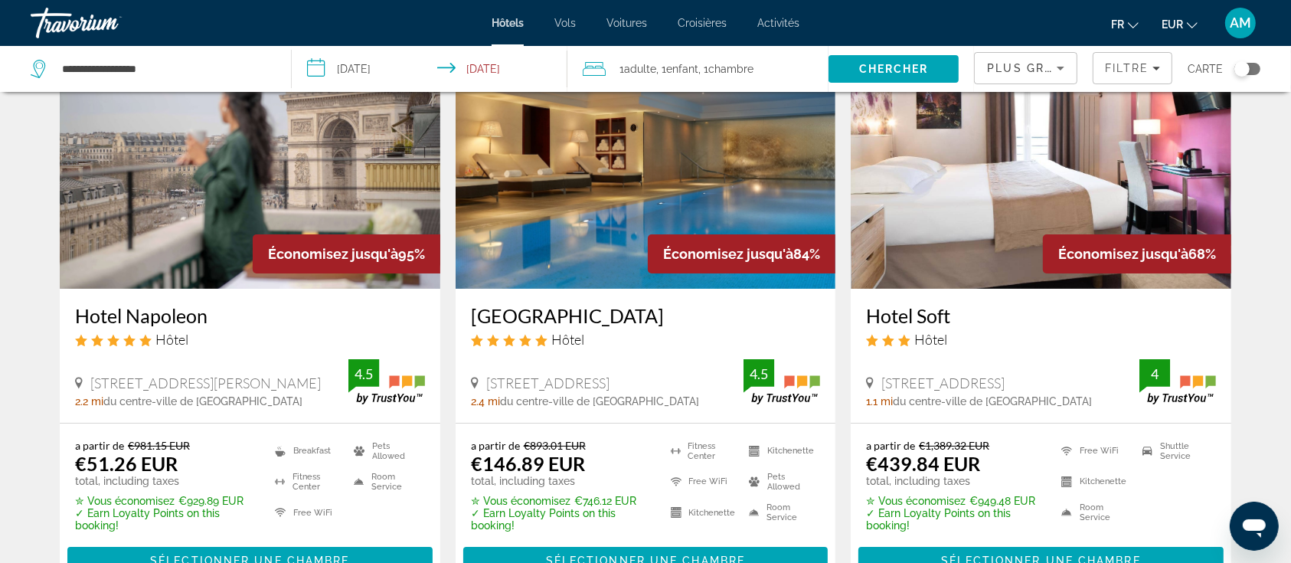
click at [188, 155] on img "Main content" at bounding box center [250, 166] width 381 height 245
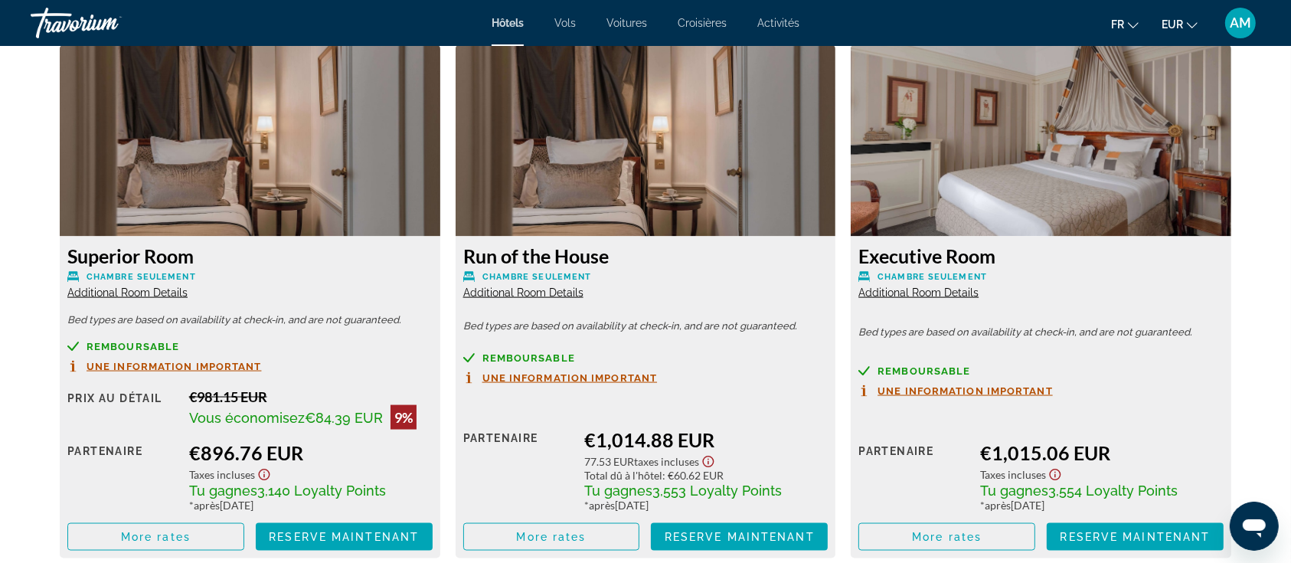
scroll to position [2152, 0]
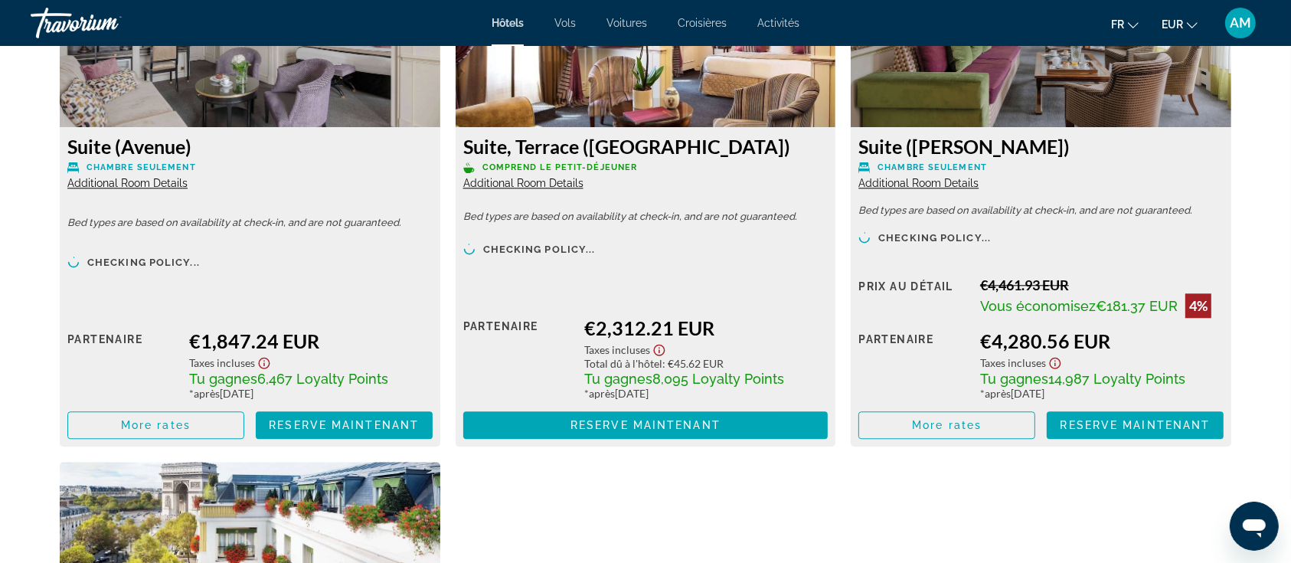
scroll to position [3786, 0]
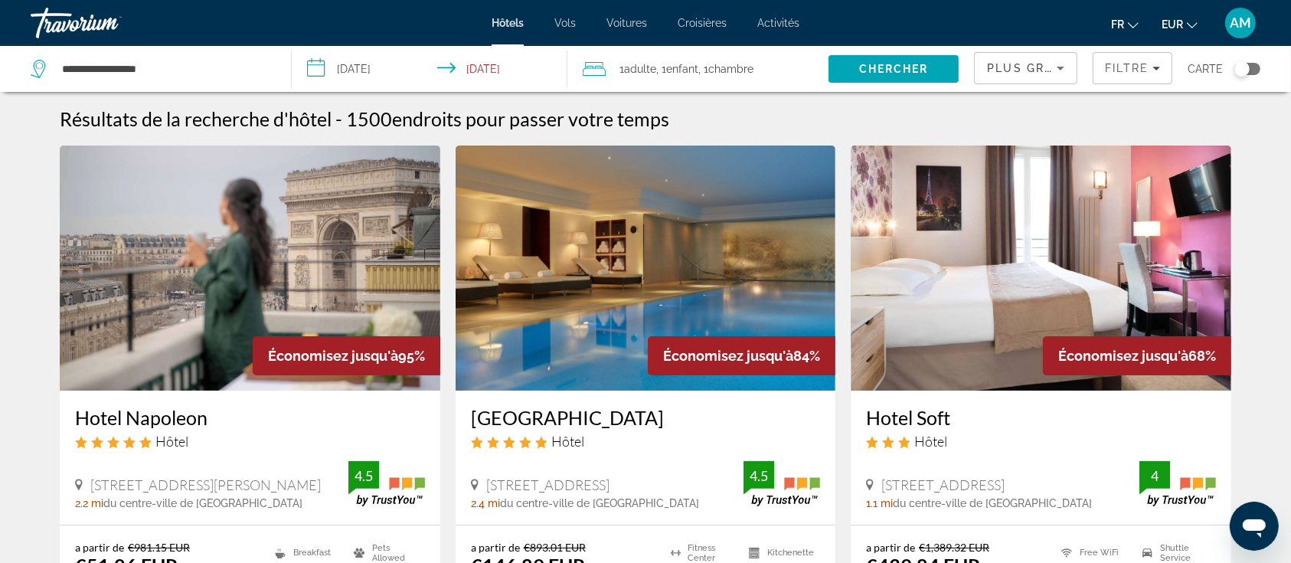
click at [581, 269] on img "Main content" at bounding box center [646, 268] width 381 height 245
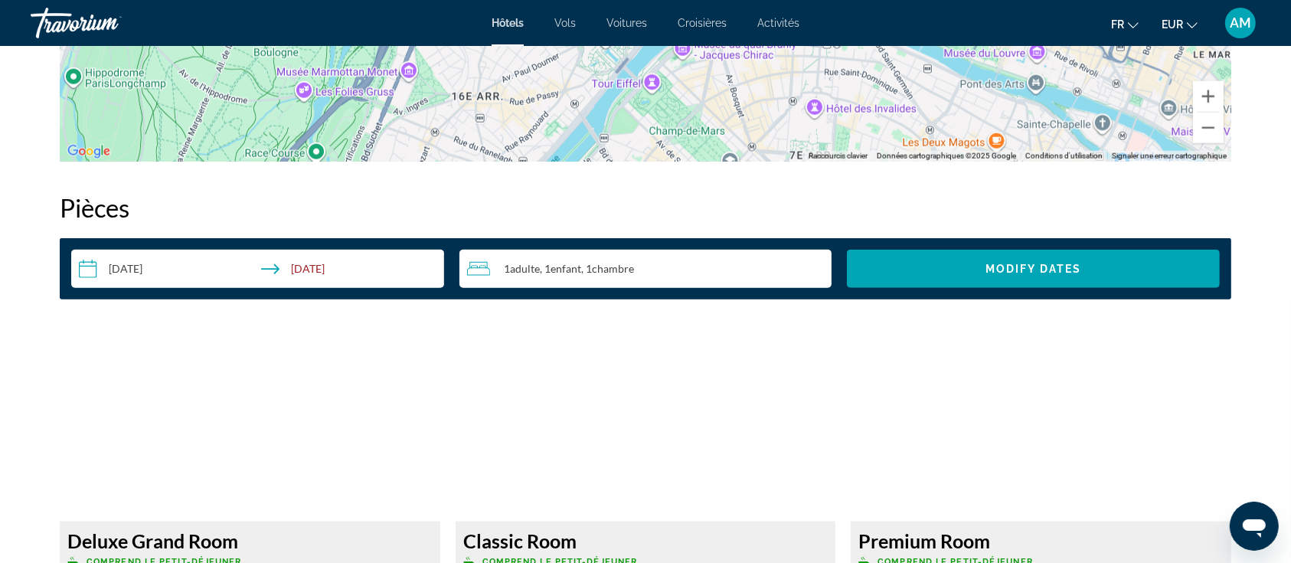
scroll to position [2145, 0]
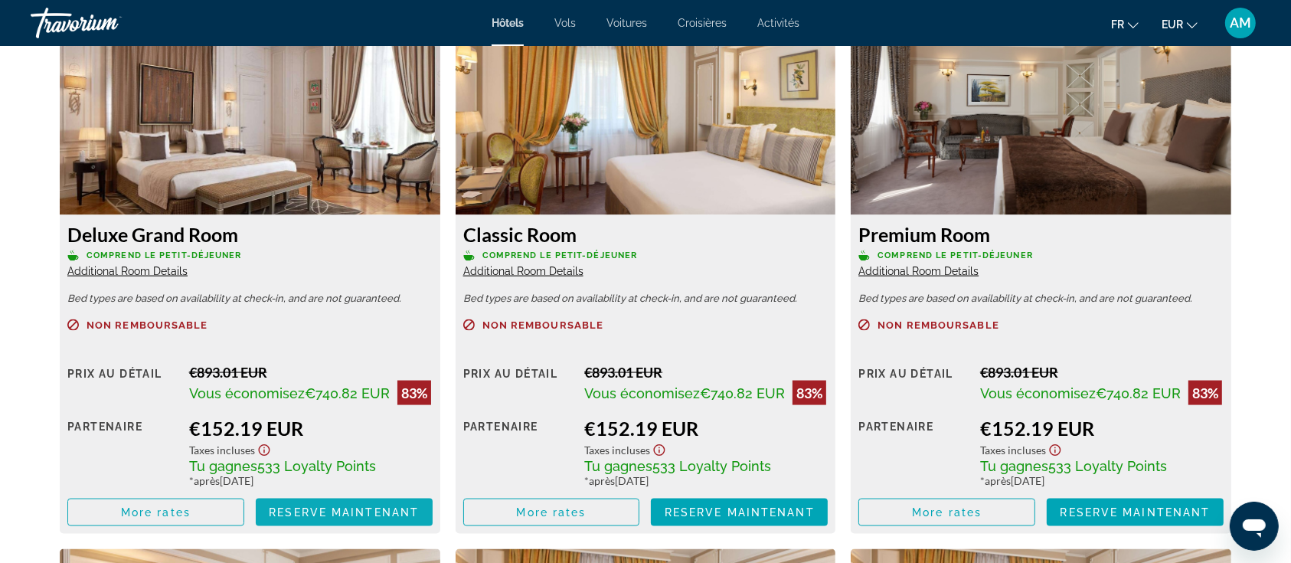
click at [320, 506] on span "Reserve maintenant" at bounding box center [344, 512] width 150 height 12
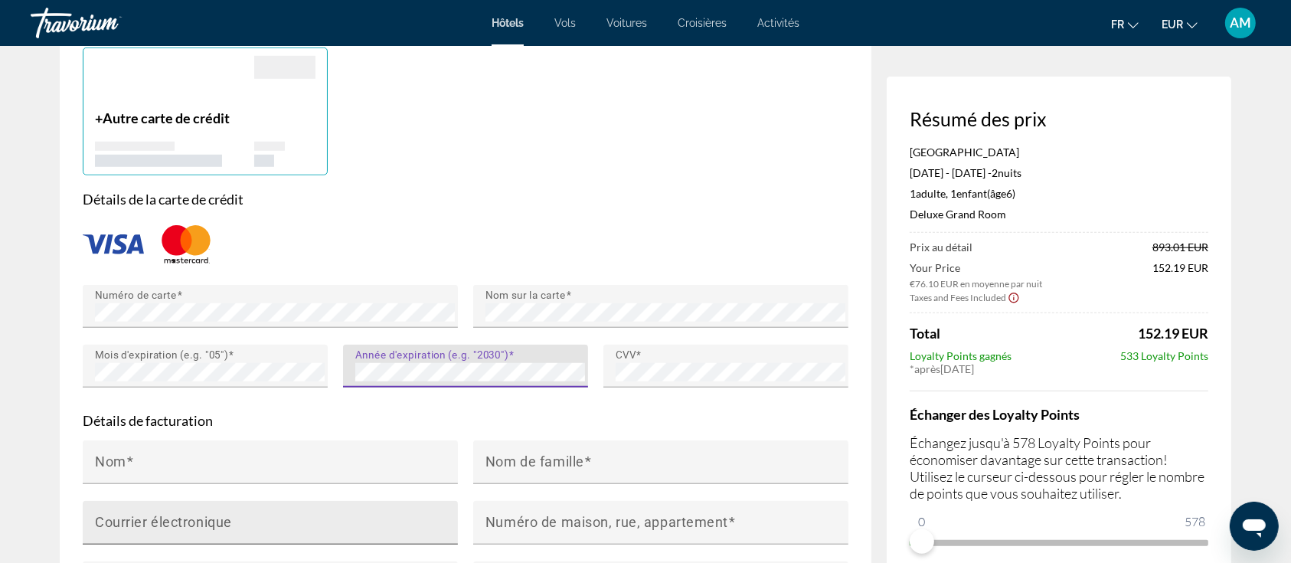
scroll to position [1327, 0]
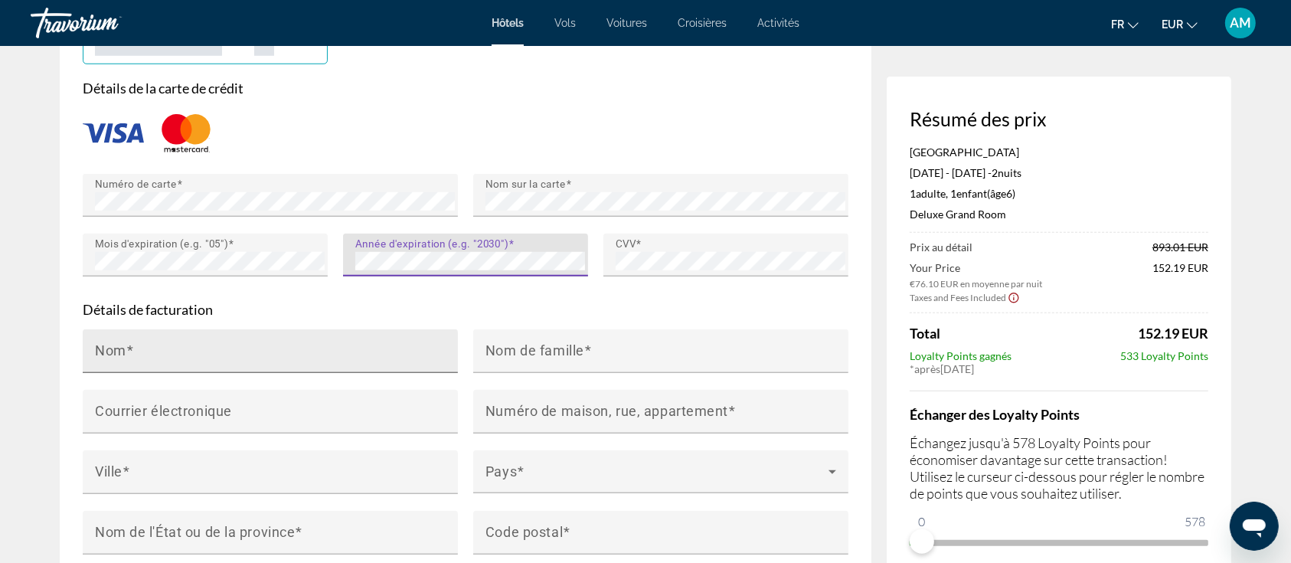
click at [288, 349] on input "Nom" at bounding box center [275, 358] width 360 height 18
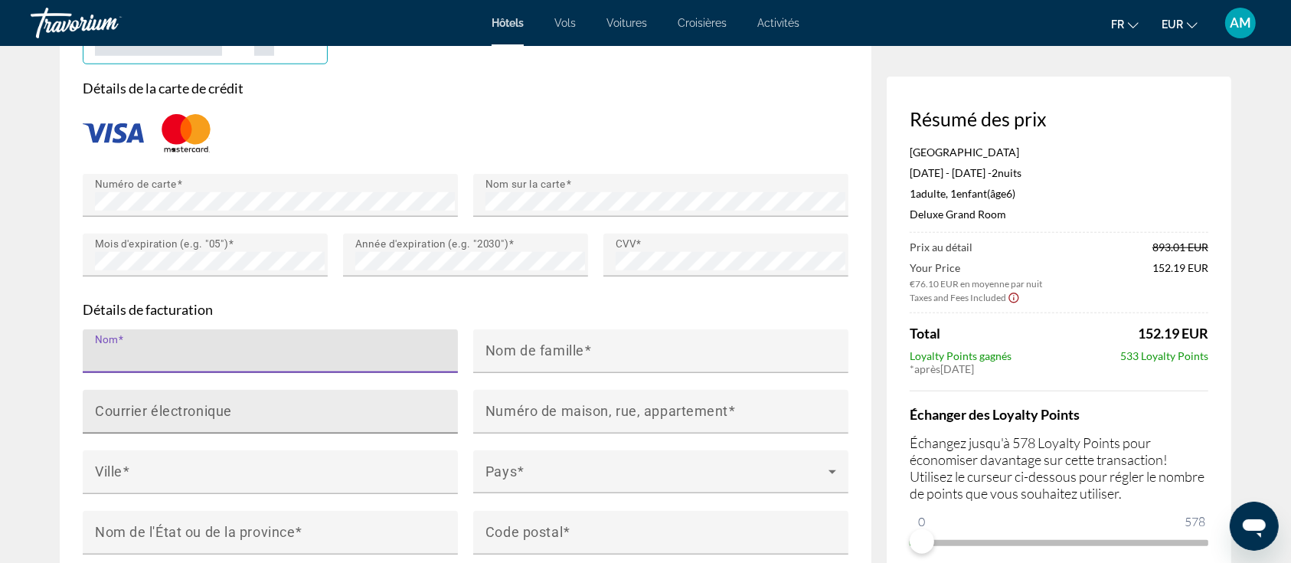
type input "**********"
type input "*******"
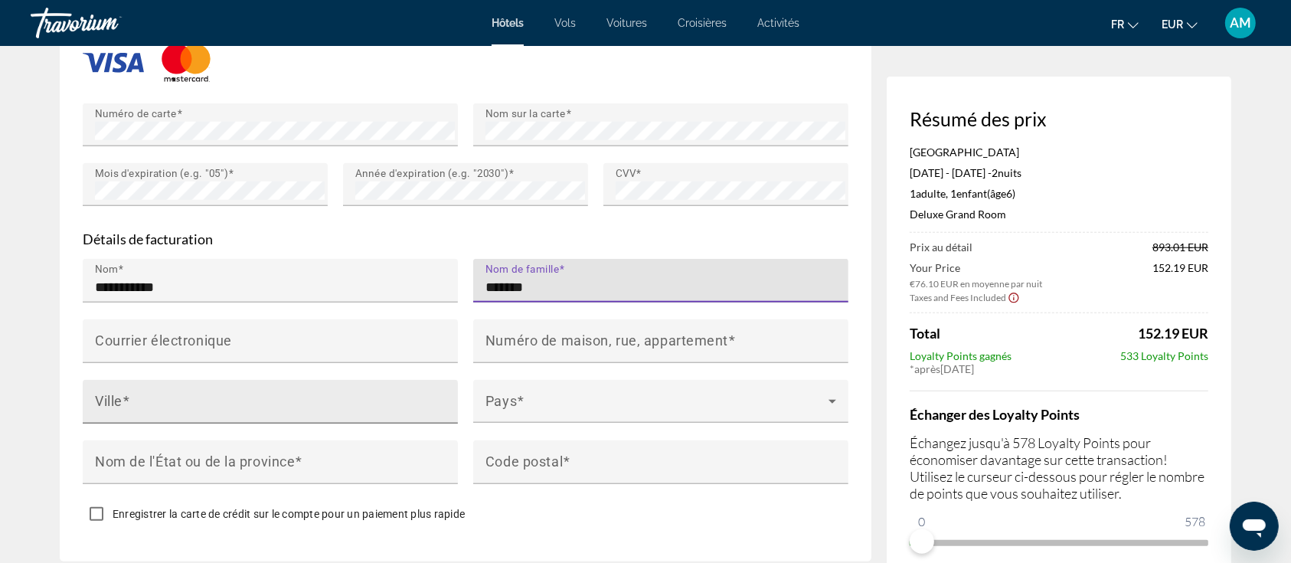
scroll to position [1429, 0]
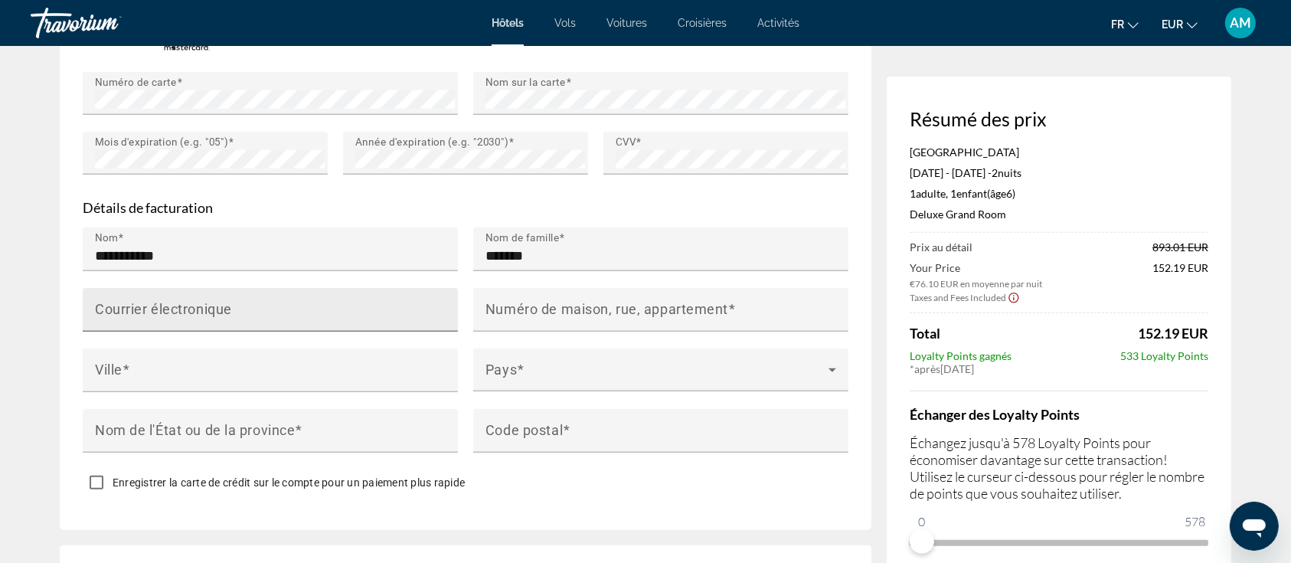
click at [285, 288] on div "Courrier électronique" at bounding box center [275, 310] width 360 height 44
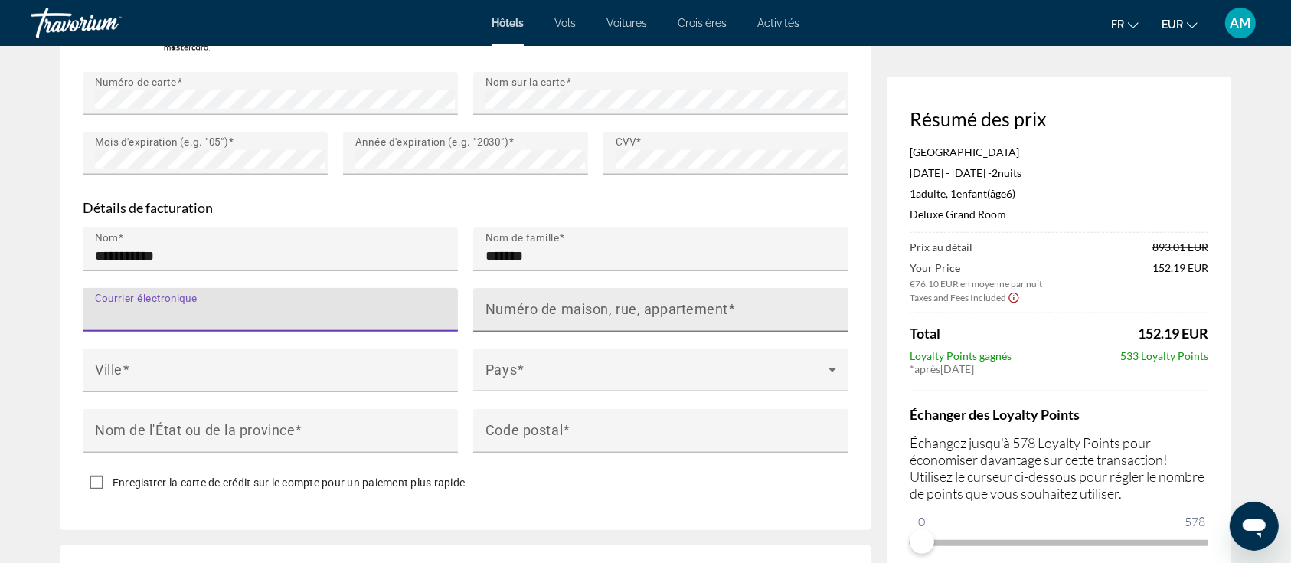
click at [538, 301] on mat-label "Numéro de maison, rue, appartement" at bounding box center [607, 309] width 243 height 16
click at [538, 307] on input "Numéro de maison, rue, appartement" at bounding box center [666, 316] width 360 height 18
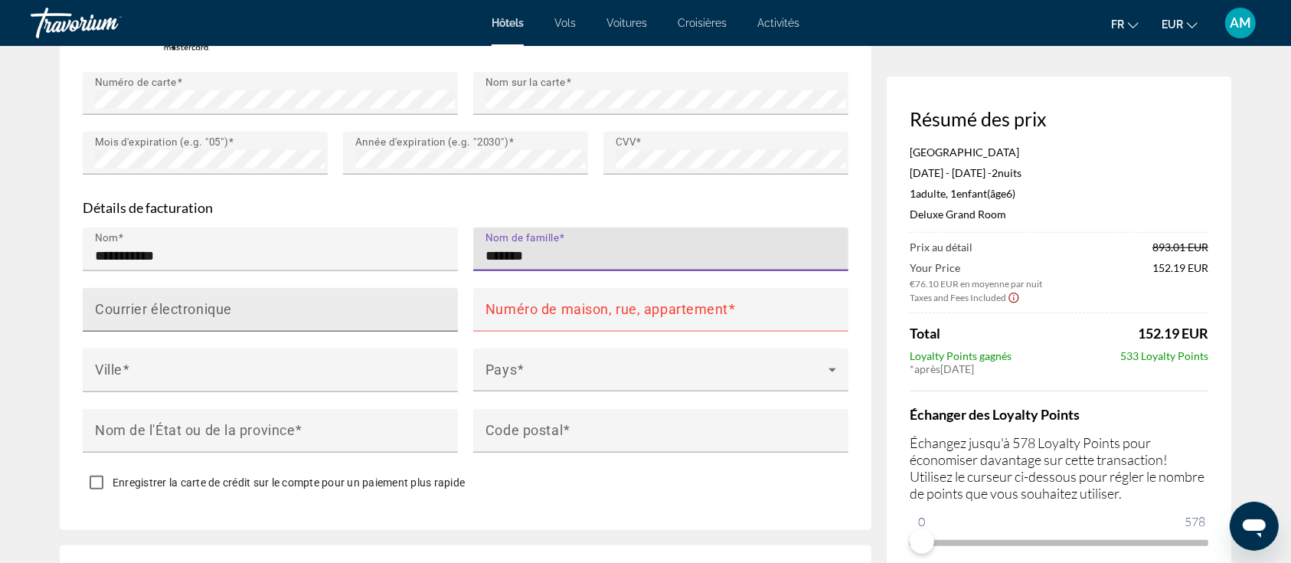
click at [328, 307] on input "Courrier électronique" at bounding box center [275, 316] width 360 height 18
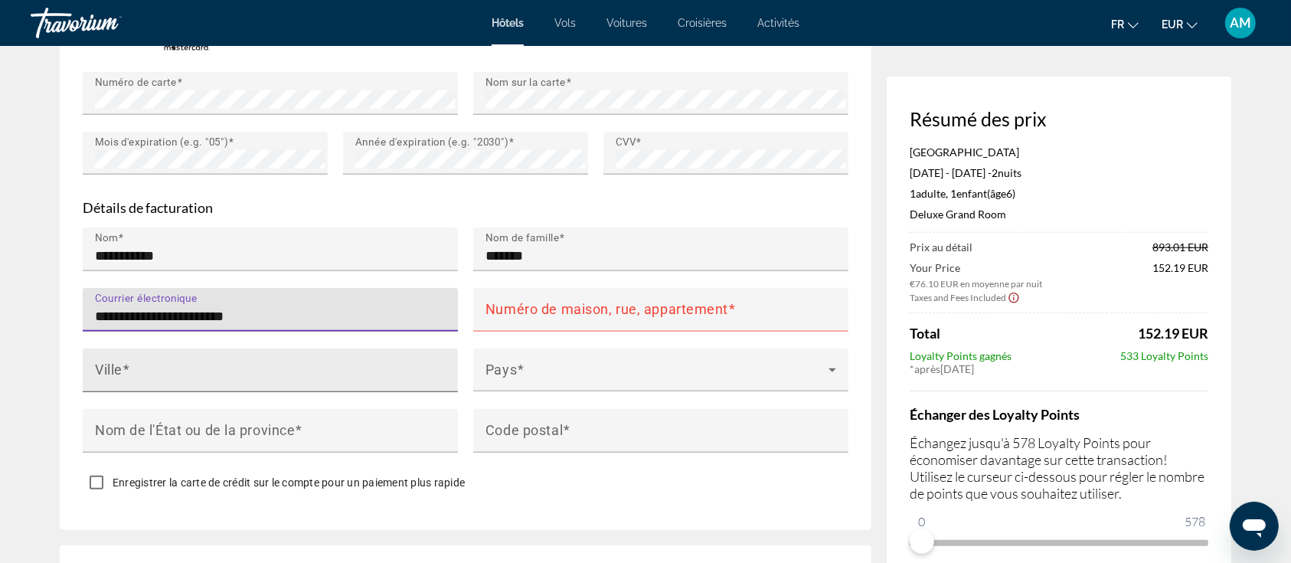
type input "**********"
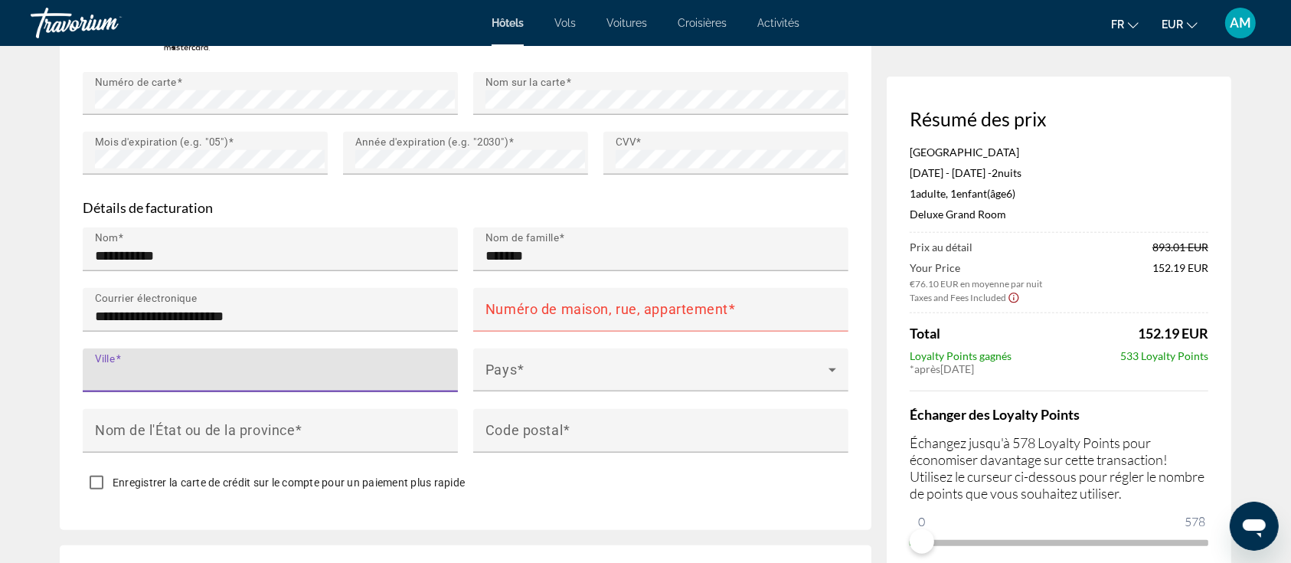
drag, startPoint x: 274, startPoint y: 340, endPoint x: 449, endPoint y: 299, distance: 179.5
click at [276, 368] on input "Ville" at bounding box center [275, 377] width 360 height 18
click at [572, 307] on input "Numéro de maison, rue, appartement" at bounding box center [666, 316] width 360 height 18
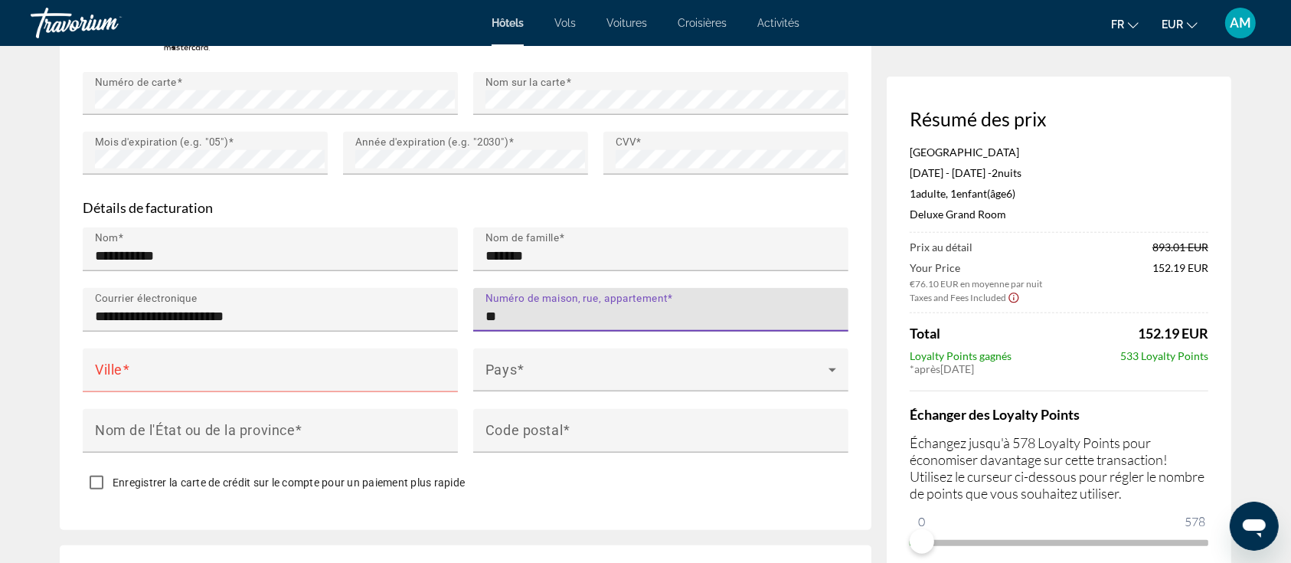
type input "*"
type input "**********"
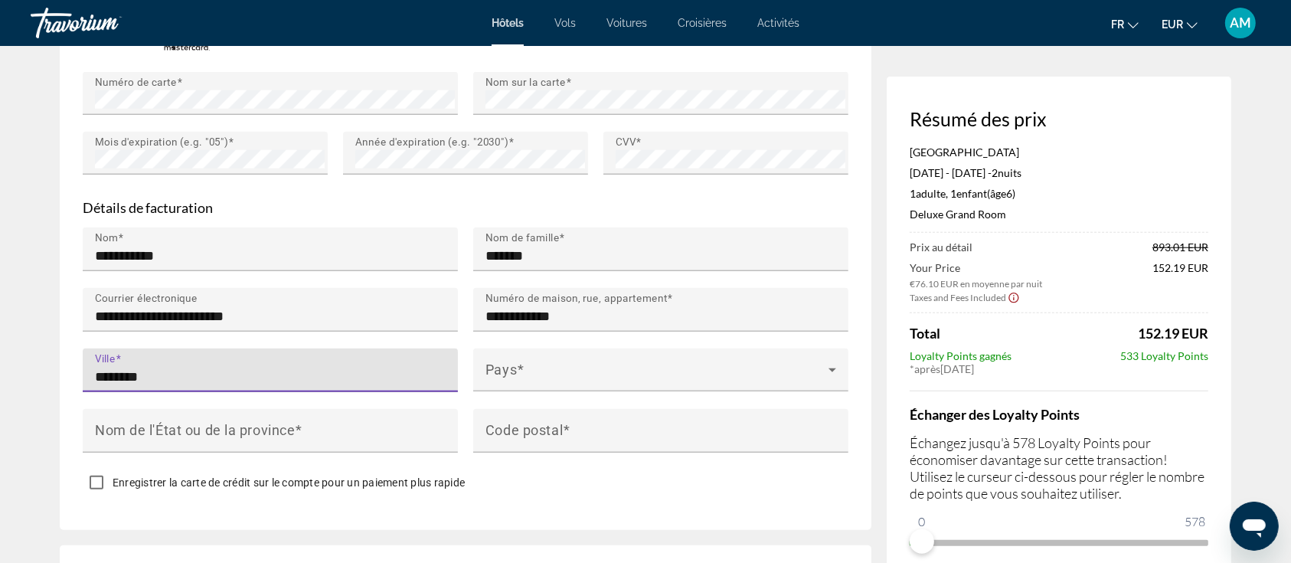
type input "********"
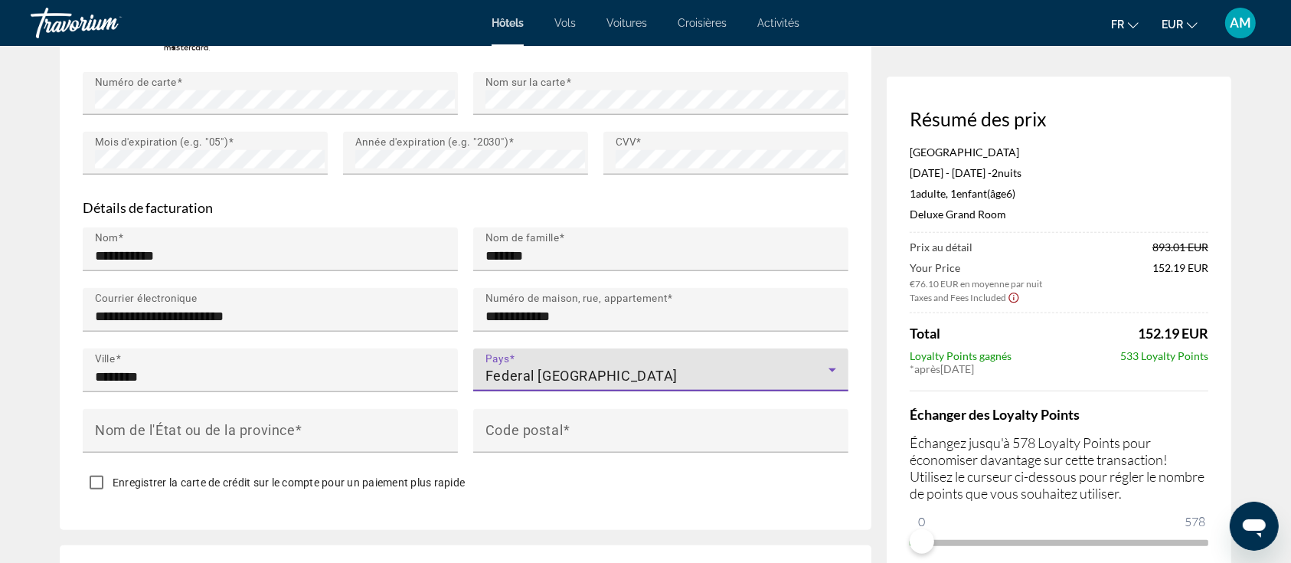
click at [617, 368] on span "Federal [GEOGRAPHIC_DATA]" at bounding box center [582, 376] width 192 height 16
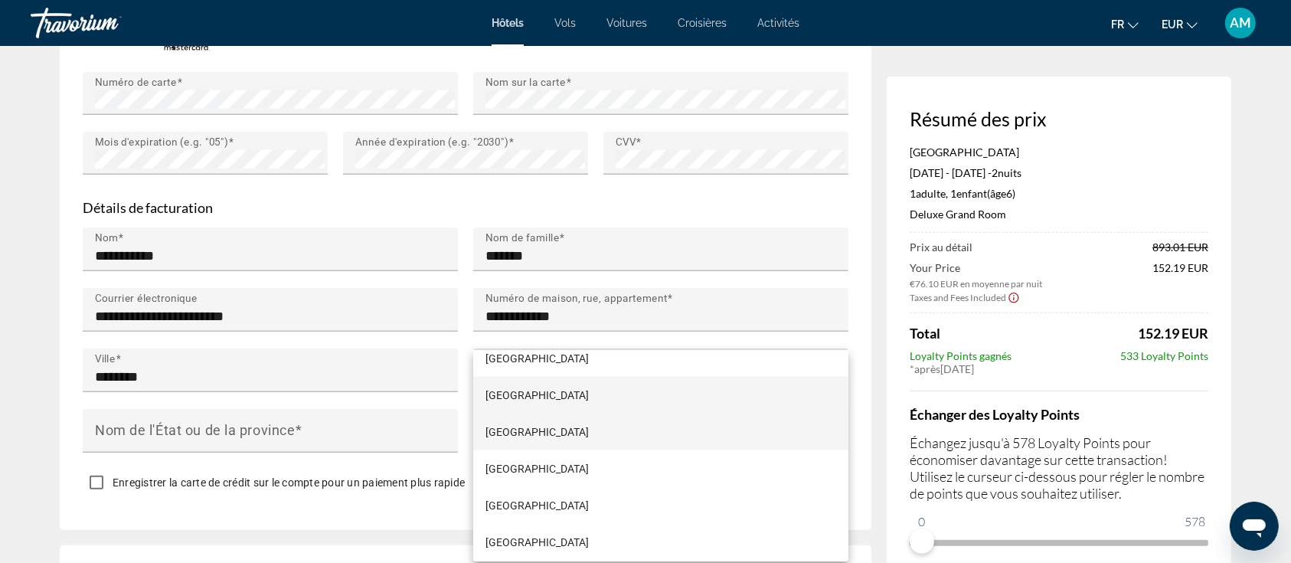
scroll to position [2690, 0]
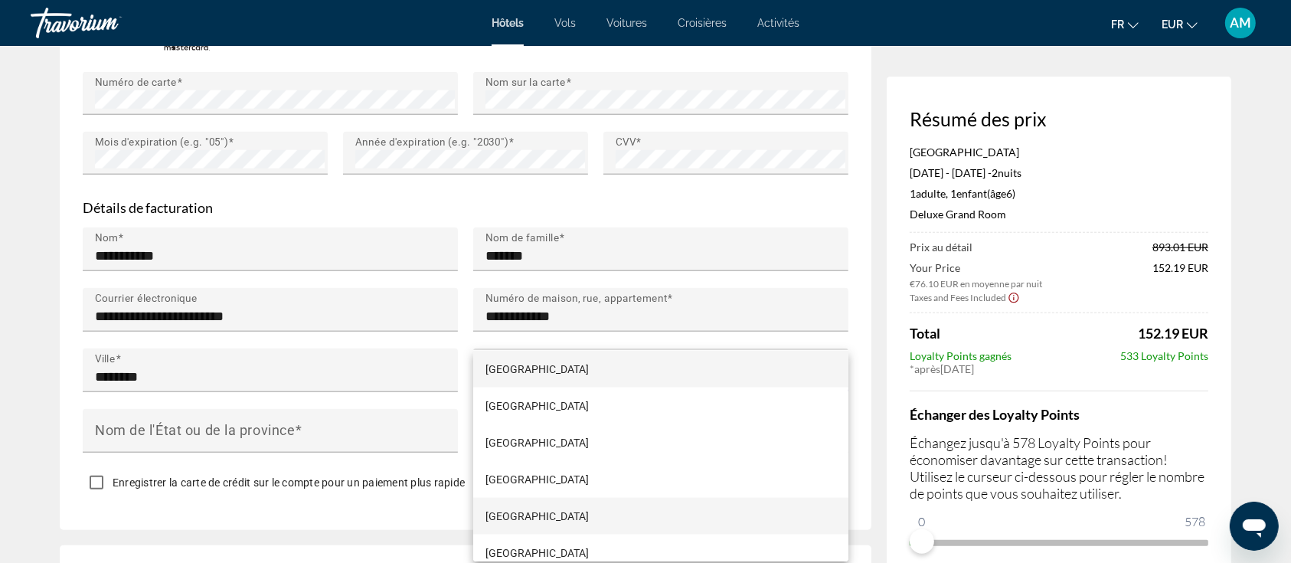
click at [515, 514] on span "[GEOGRAPHIC_DATA]" at bounding box center [537, 516] width 103 height 18
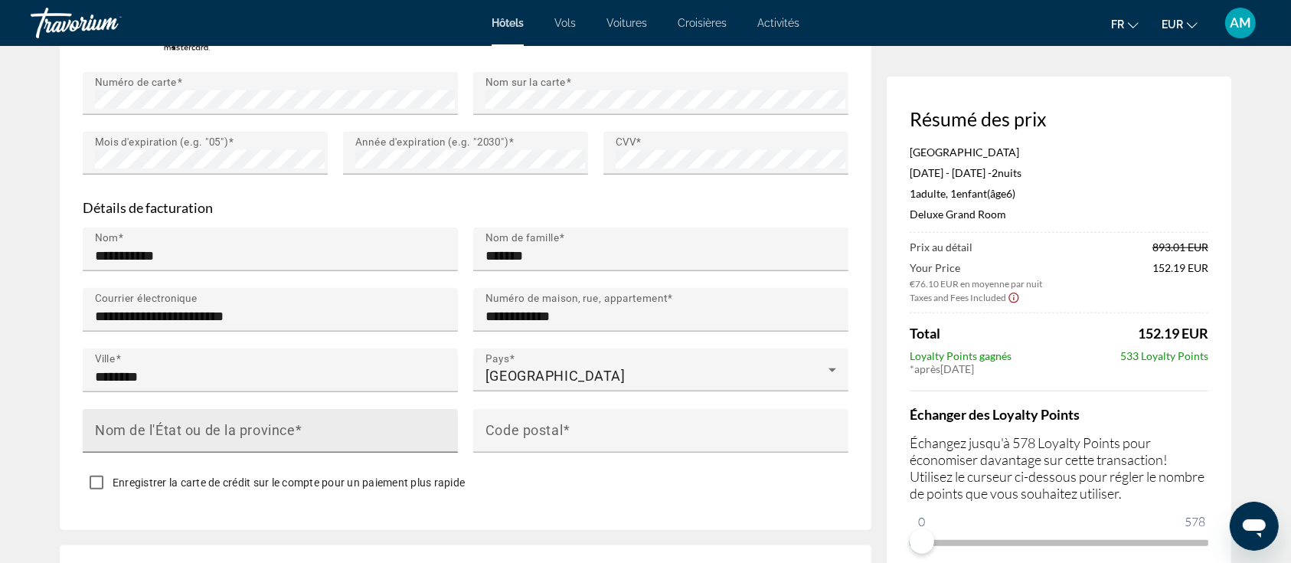
click at [294, 422] on mat-label "Nom de l'État ou de la province" at bounding box center [195, 430] width 200 height 16
click at [294, 428] on input "Nom de l'État ou de la province" at bounding box center [275, 437] width 360 height 18
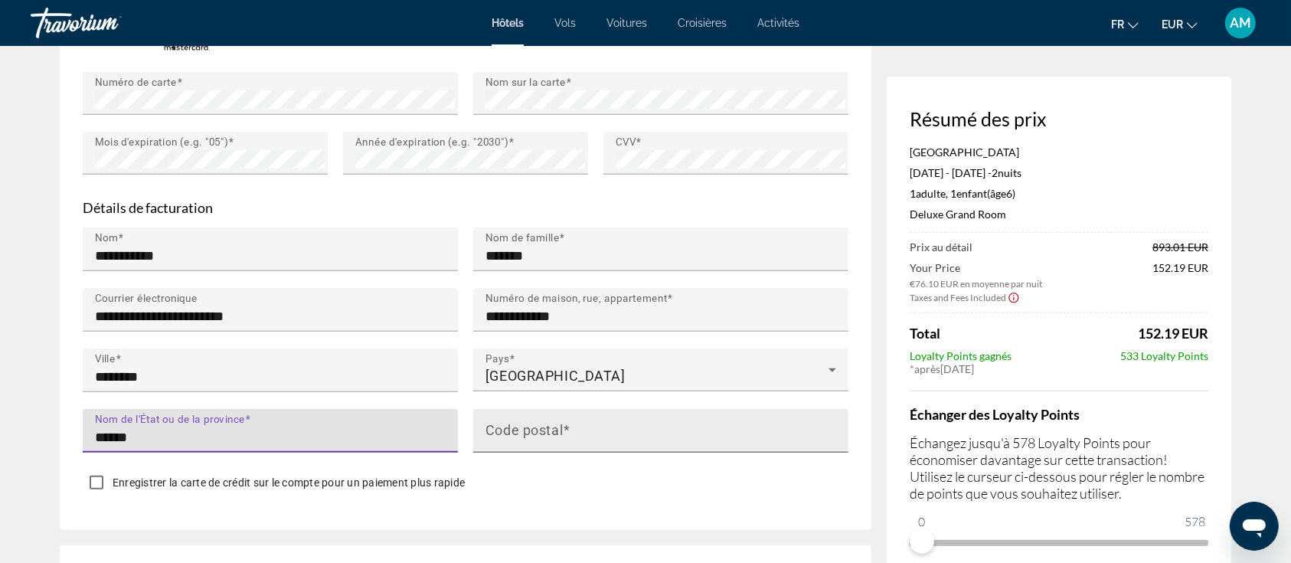
type input "******"
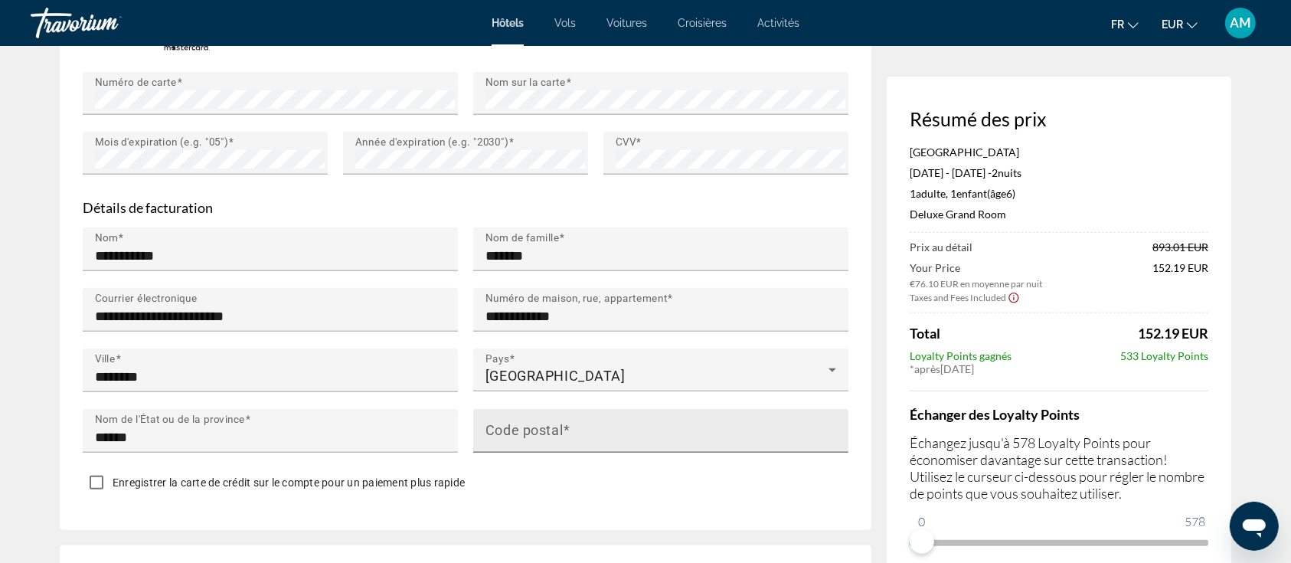
click at [537, 422] on mat-label "Code postal" at bounding box center [524, 430] width 77 height 16
click at [537, 428] on input "Code postal" at bounding box center [666, 437] width 360 height 18
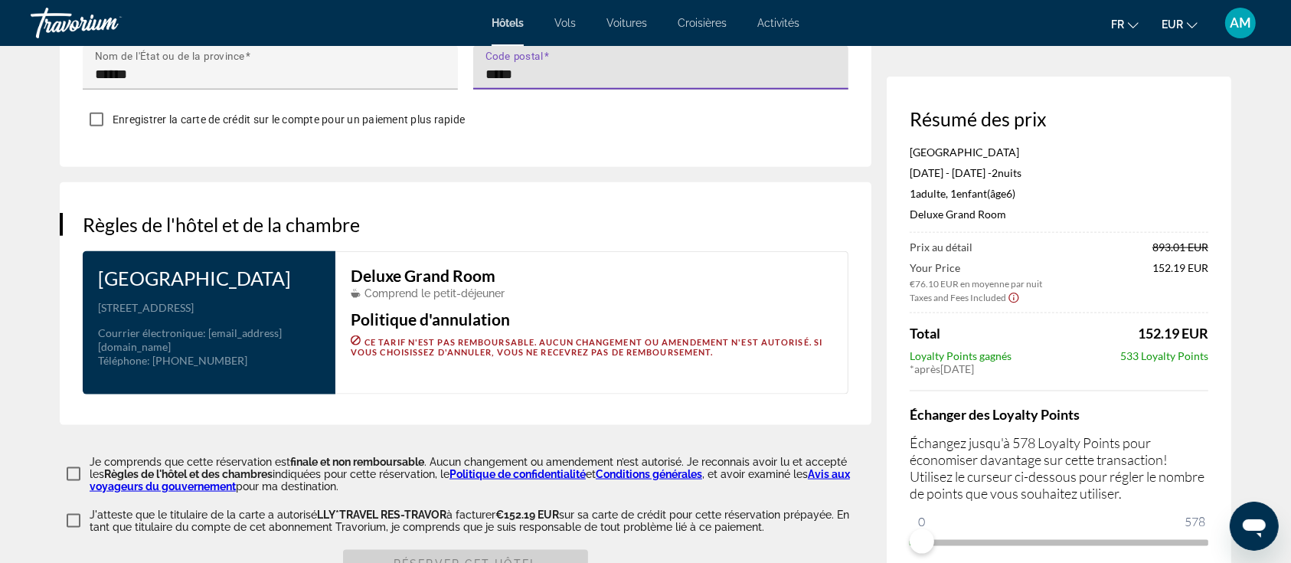
scroll to position [1838, 0]
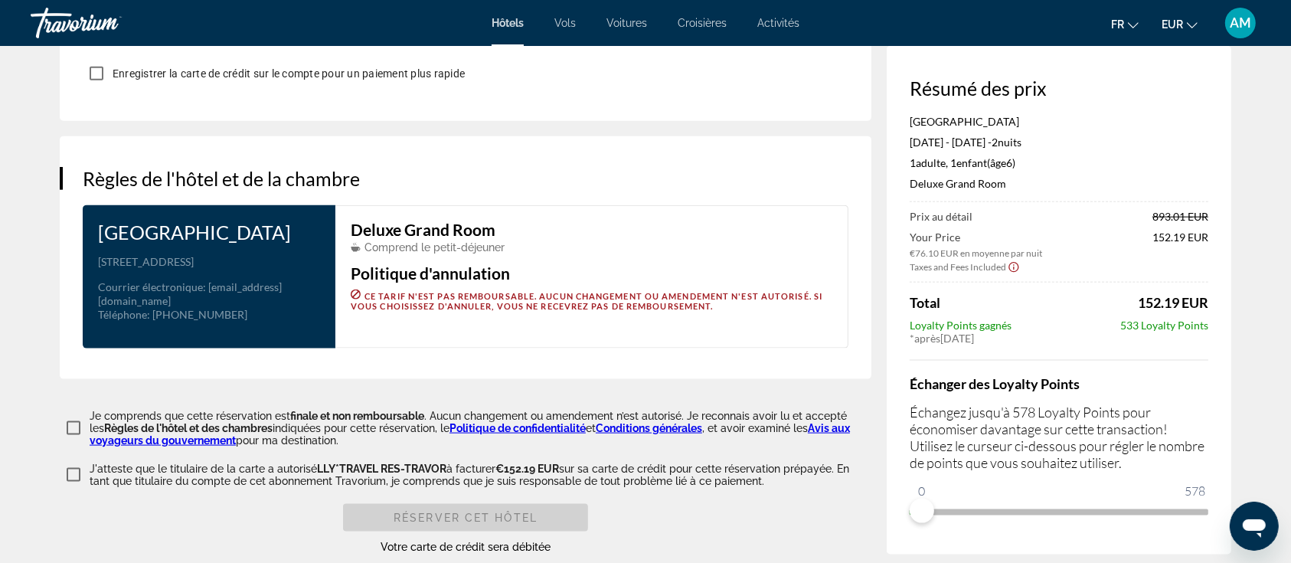
type input "*****"
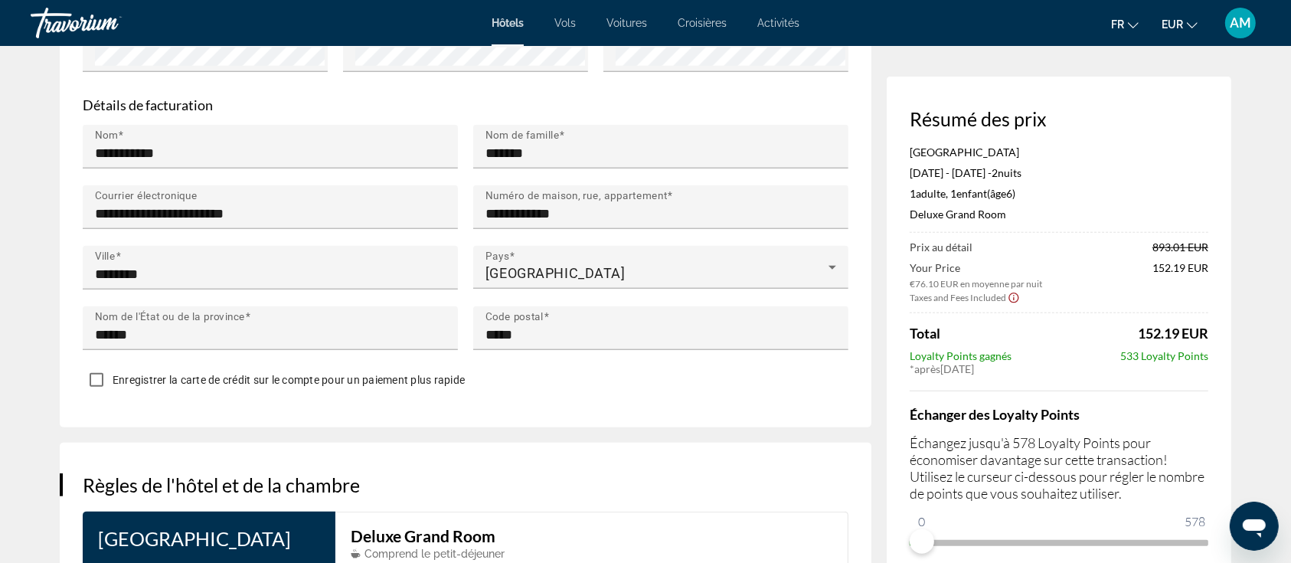
scroll to position [2028, 0]
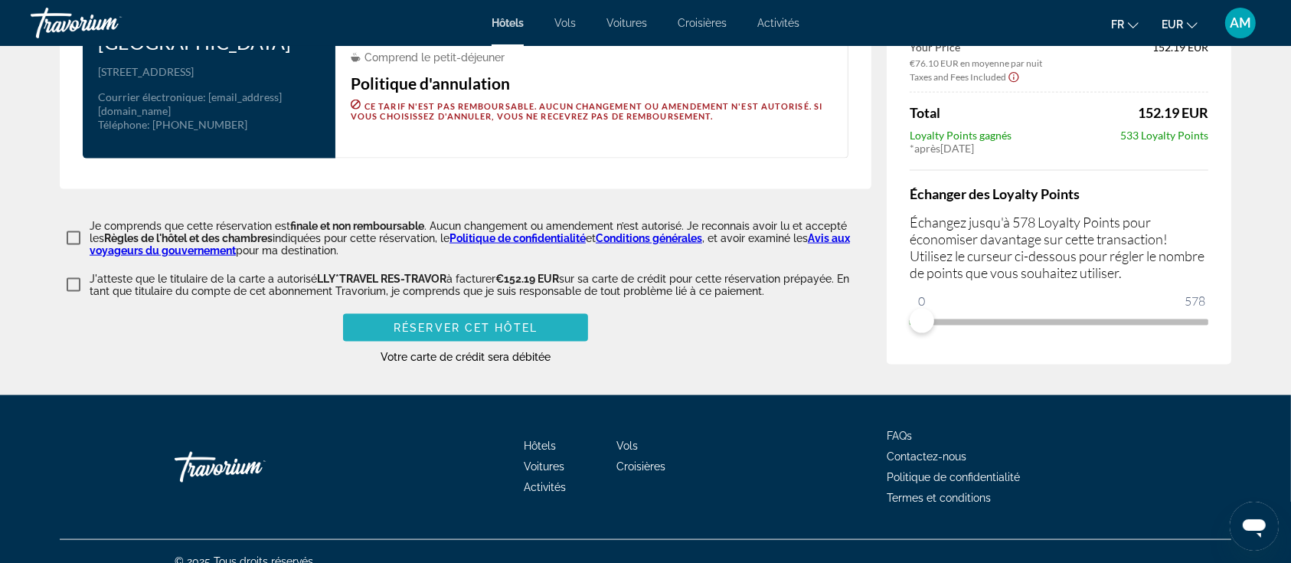
click at [541, 309] on span "Main content" at bounding box center [465, 327] width 245 height 37
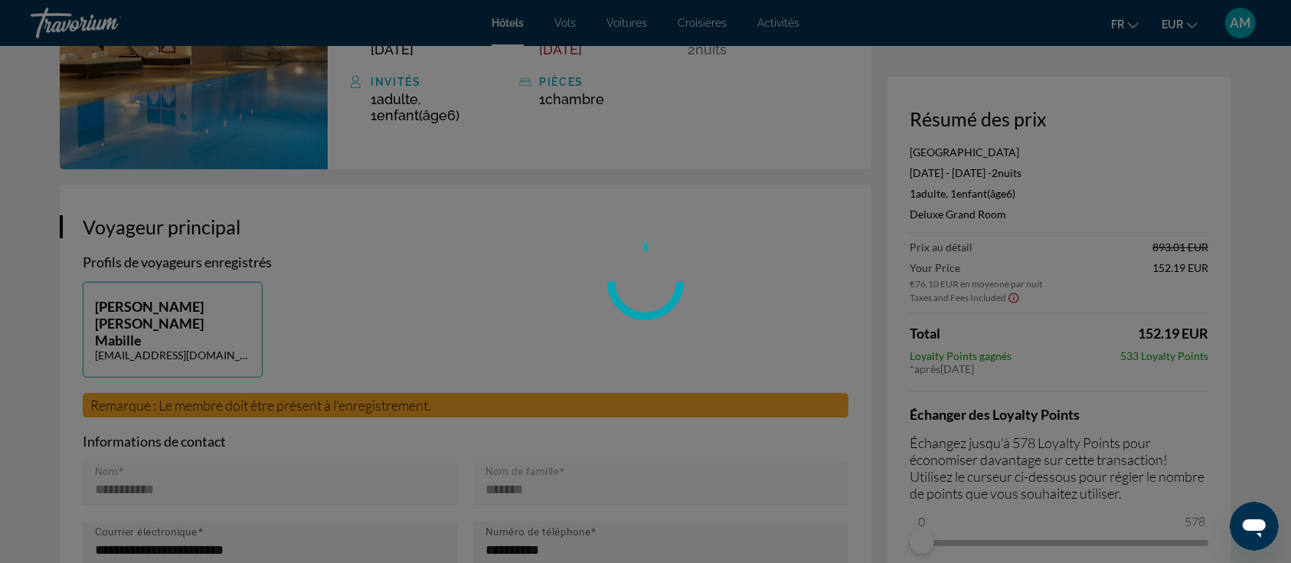
scroll to position [0, 0]
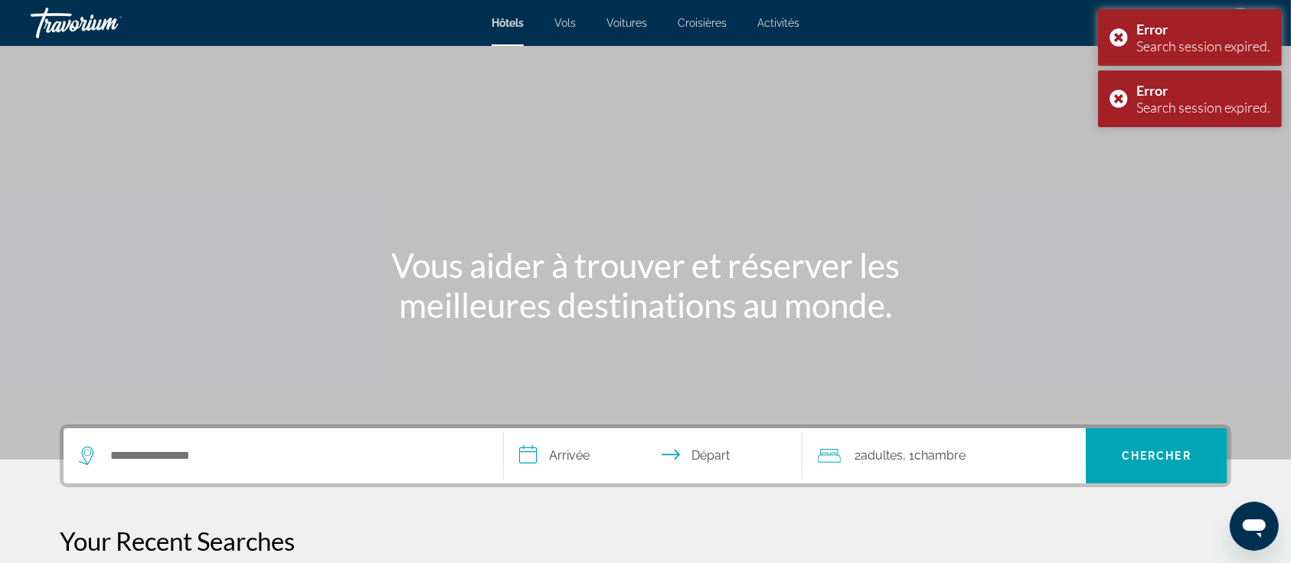
click at [244, 474] on div "Search widget" at bounding box center [283, 455] width 409 height 55
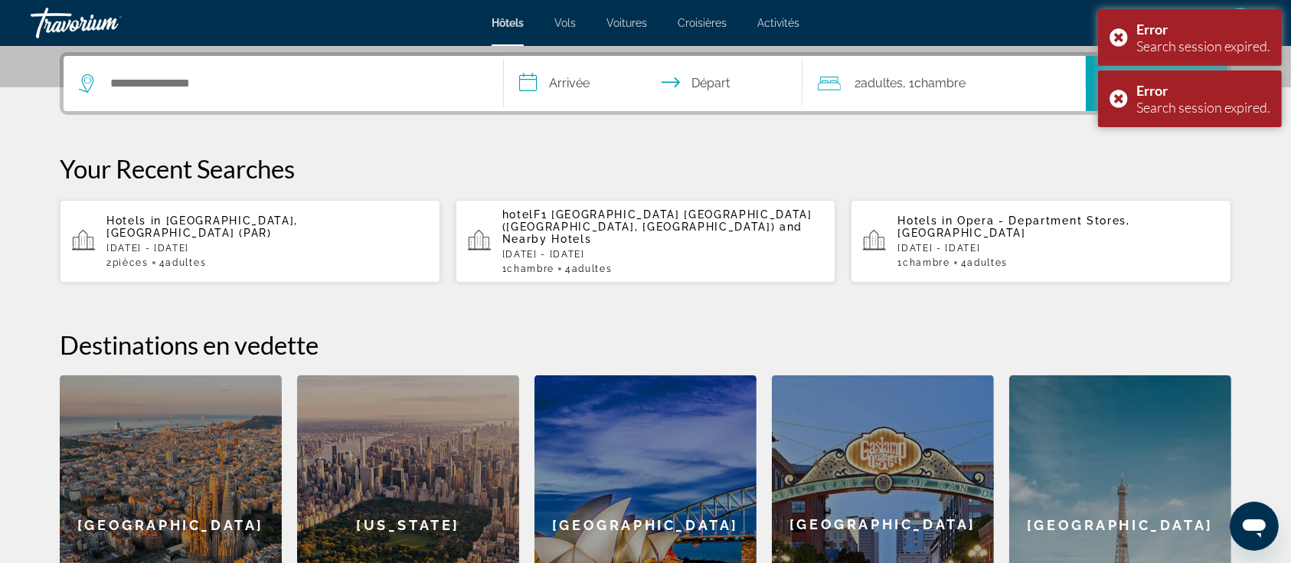
scroll to position [374, 0]
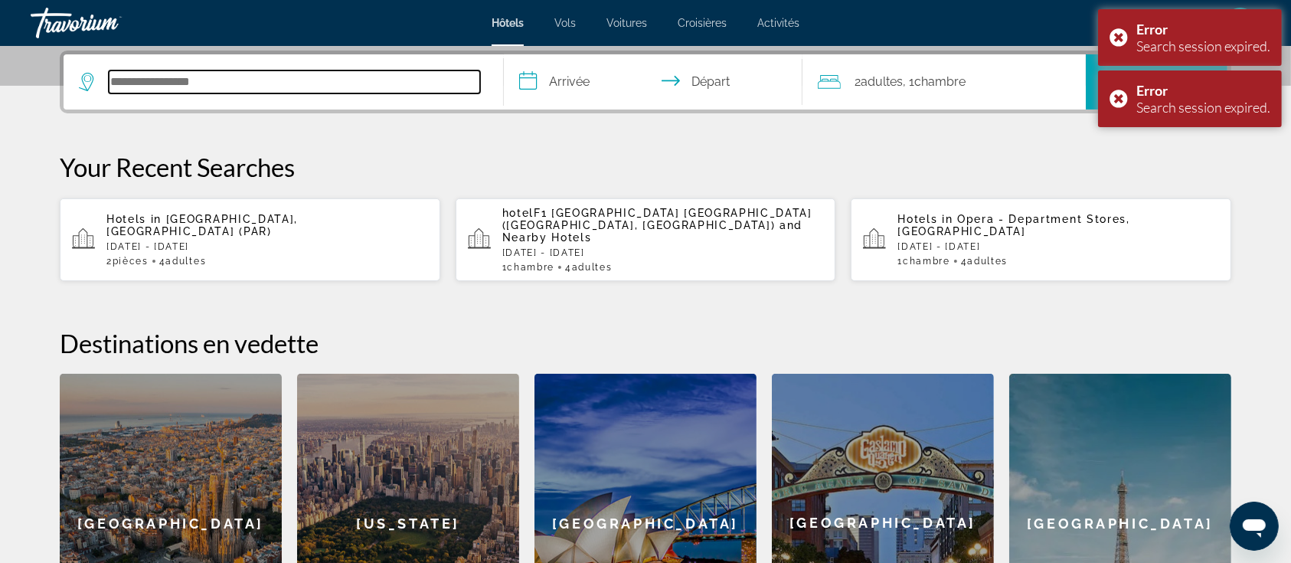
click at [281, 87] on input "Search hotel destination" at bounding box center [295, 81] width 372 height 23
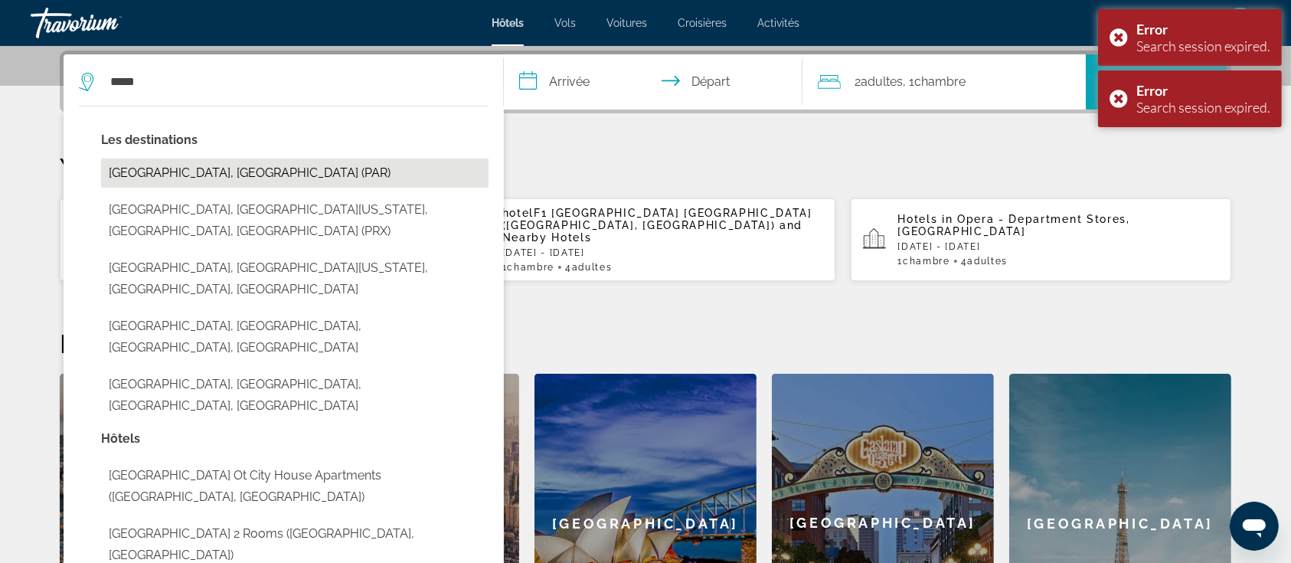
click at [211, 165] on button "[GEOGRAPHIC_DATA], [GEOGRAPHIC_DATA] (PAR)" at bounding box center [295, 173] width 388 height 29
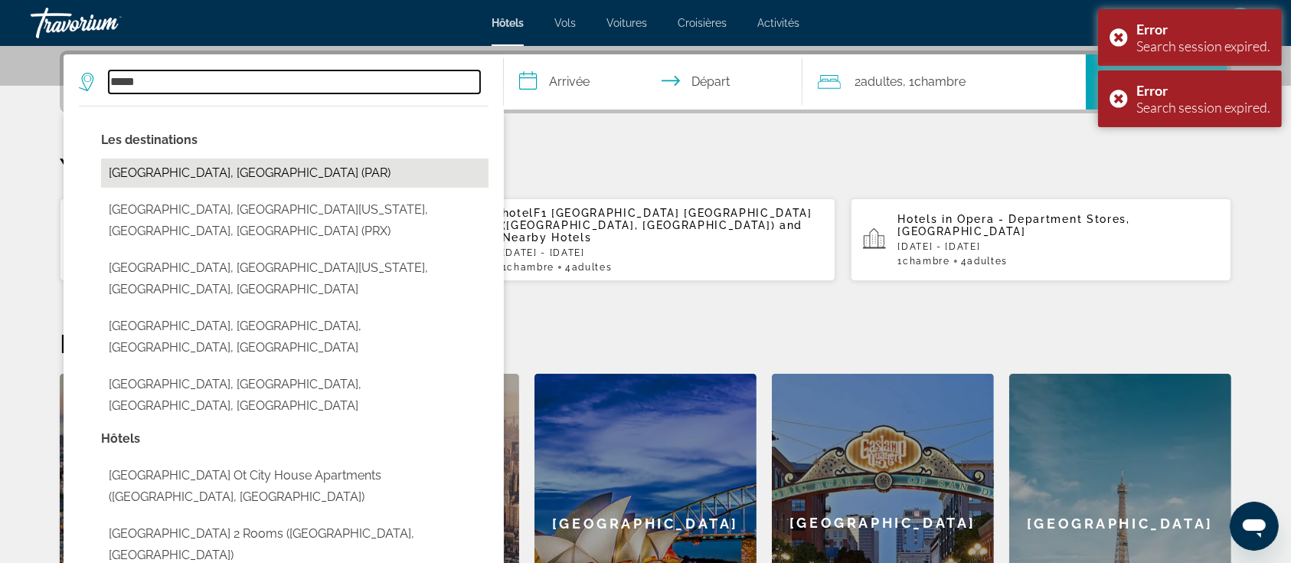
type input "**********"
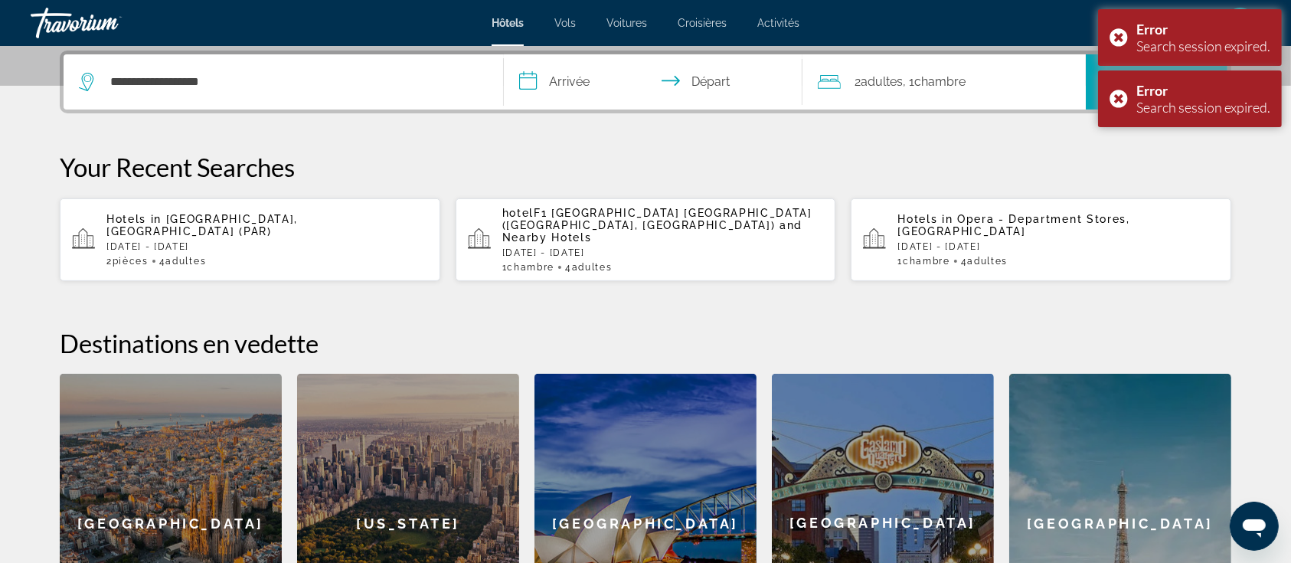
click at [576, 75] on input "**********" at bounding box center [656, 84] width 305 height 60
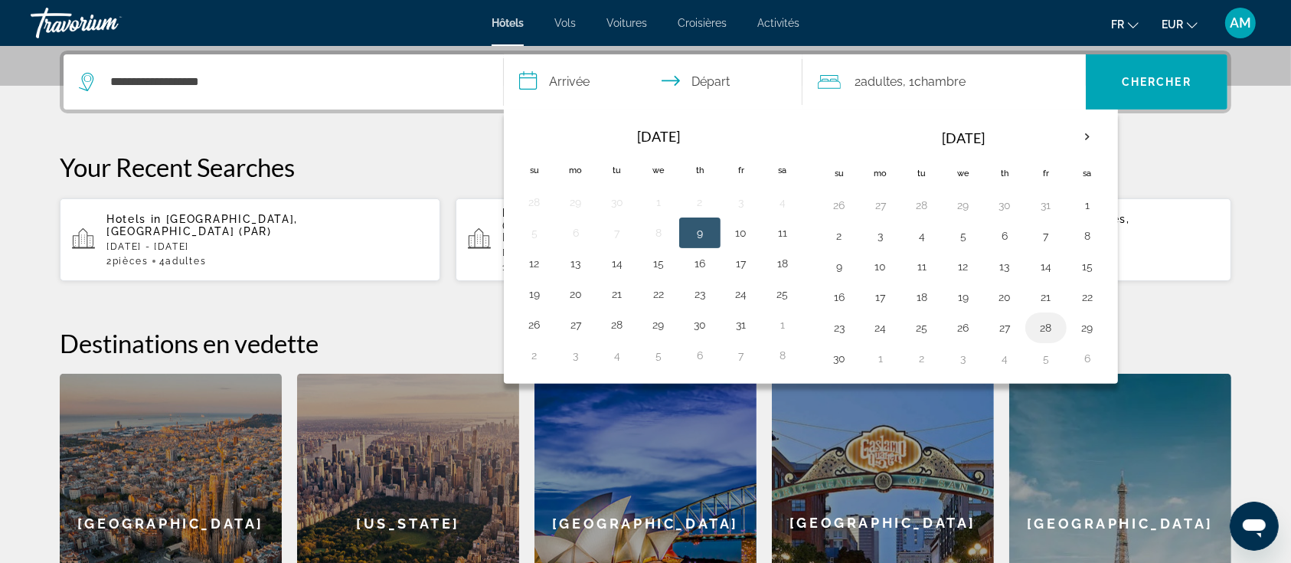
click at [1051, 322] on button "28" at bounding box center [1046, 327] width 25 height 21
click at [843, 353] on button "30" at bounding box center [839, 358] width 25 height 21
type input "**********"
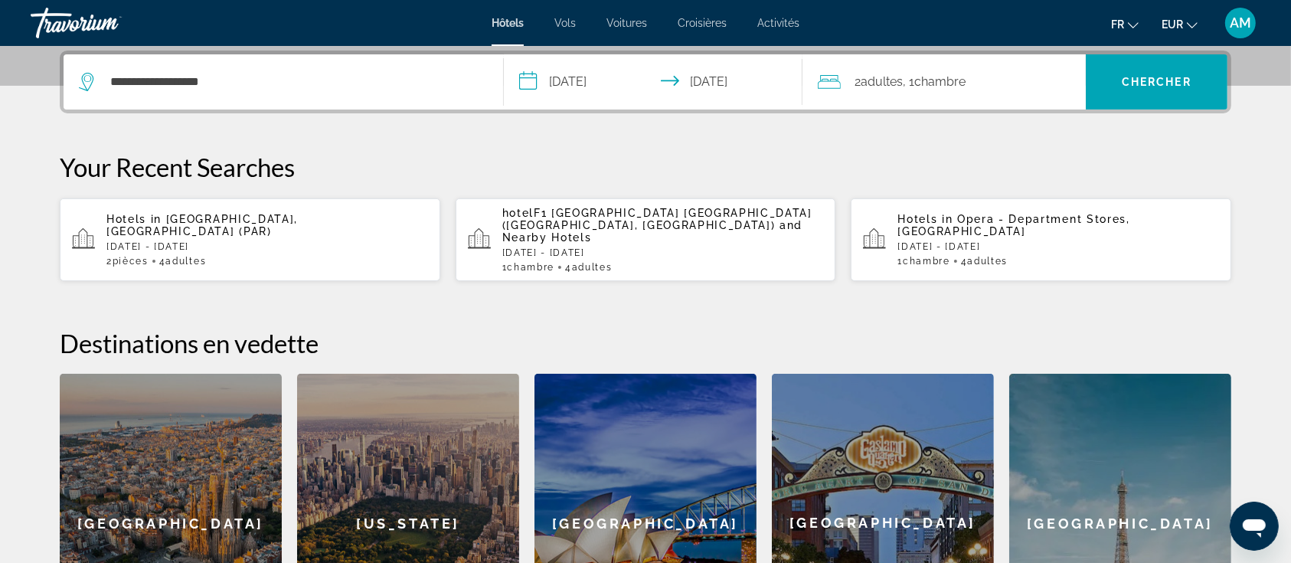
click at [903, 67] on div "2 Adulte Adultes , 1 Chambre pièces" at bounding box center [952, 81] width 268 height 55
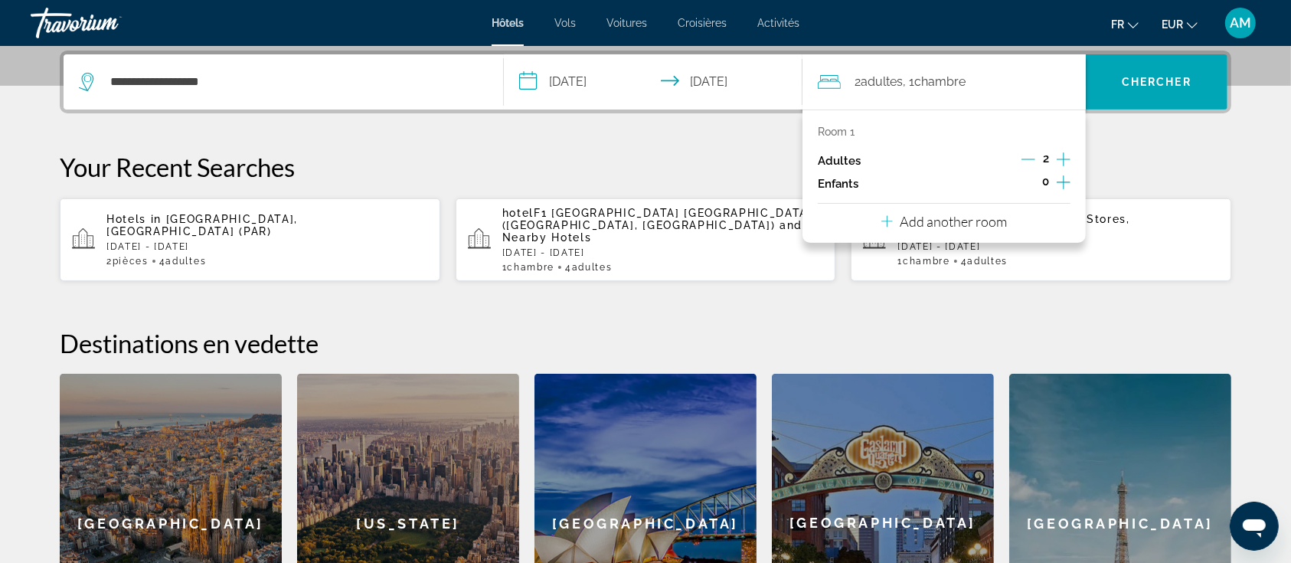
click at [1062, 187] on icon "Increment children" at bounding box center [1064, 182] width 14 height 18
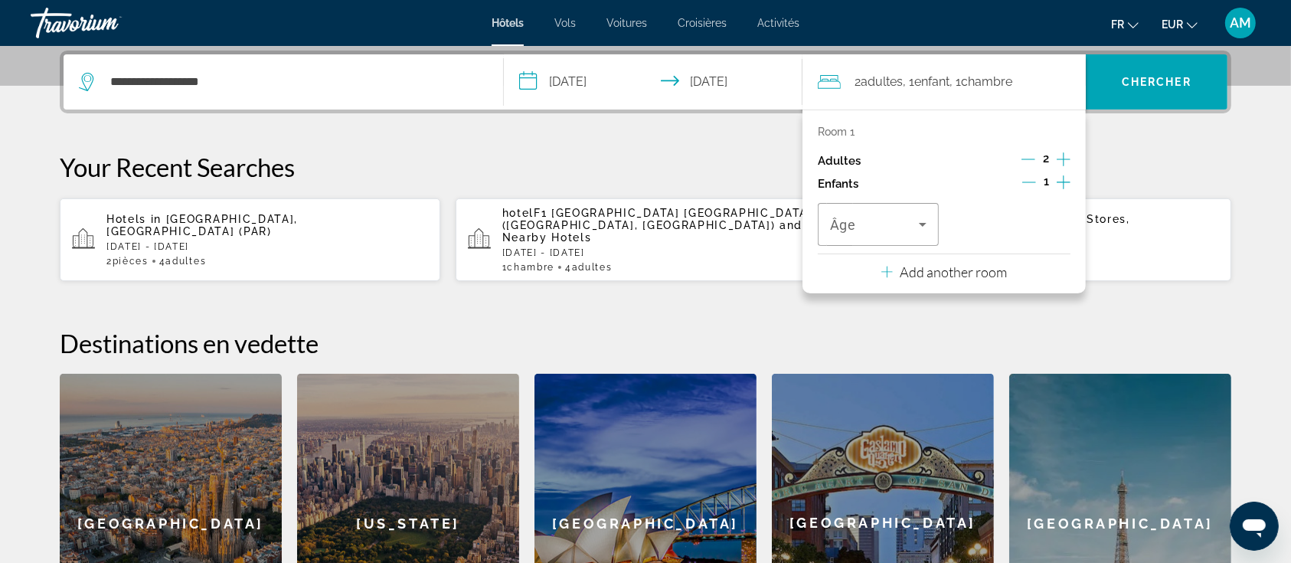
click at [1024, 159] on icon "Decrement adults" at bounding box center [1029, 159] width 14 height 14
click at [897, 234] on div "Travelers: 1 adult, 1 child" at bounding box center [878, 224] width 97 height 43
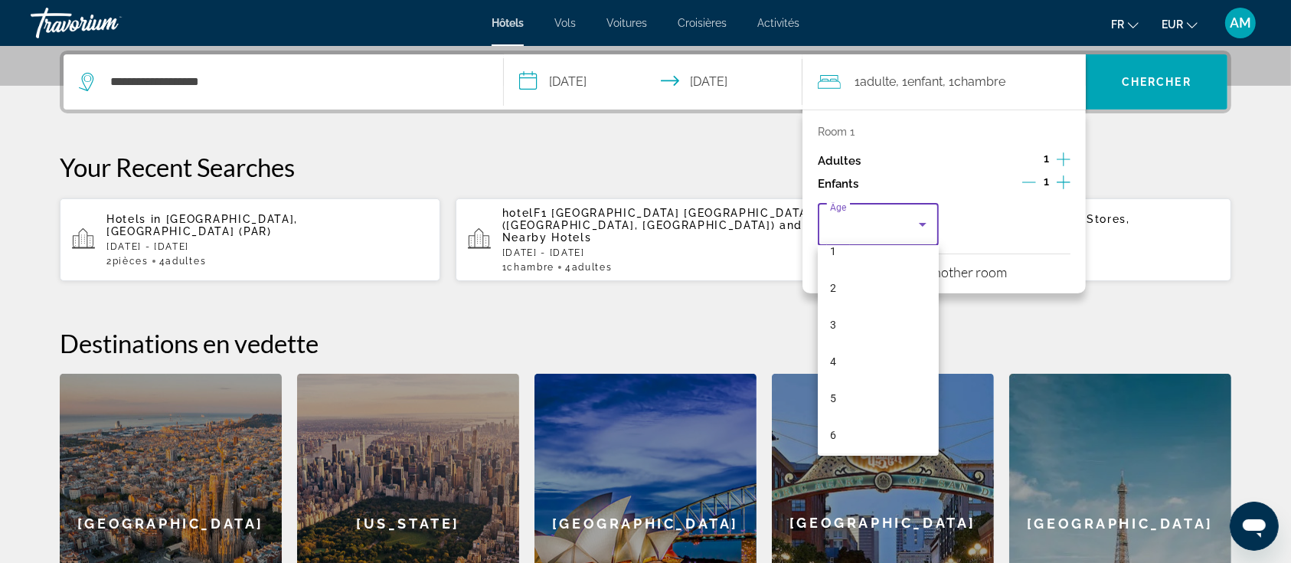
scroll to position [102, 0]
click at [848, 387] on mat-option "6" at bounding box center [878, 388] width 121 height 37
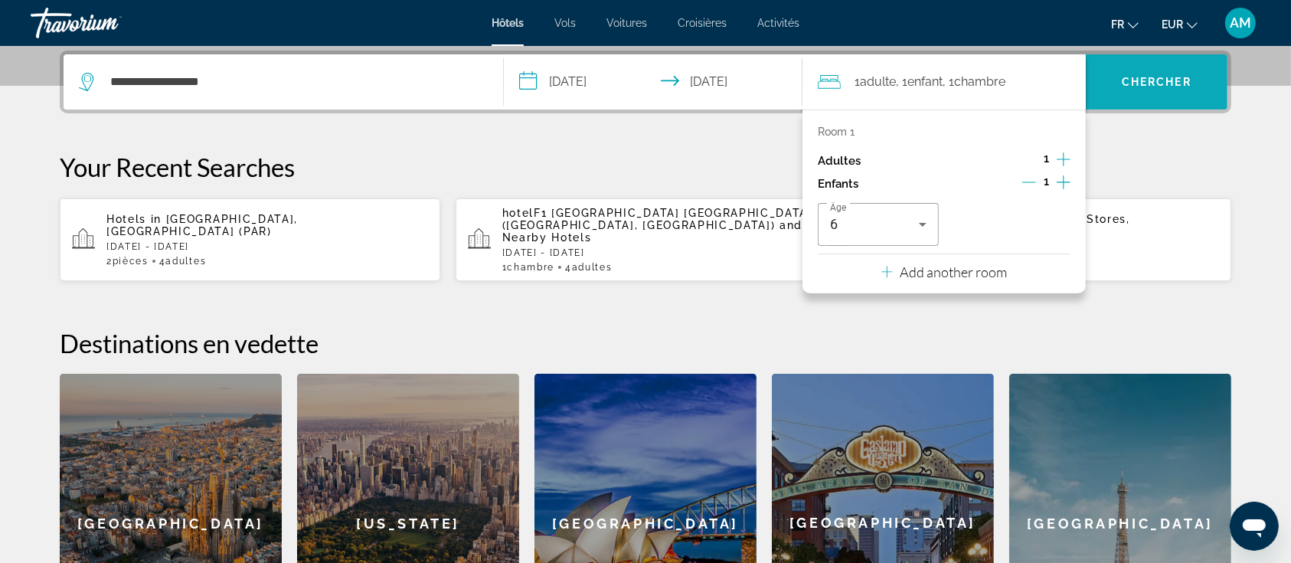
click at [1146, 86] on span "Chercher" at bounding box center [1157, 82] width 70 height 12
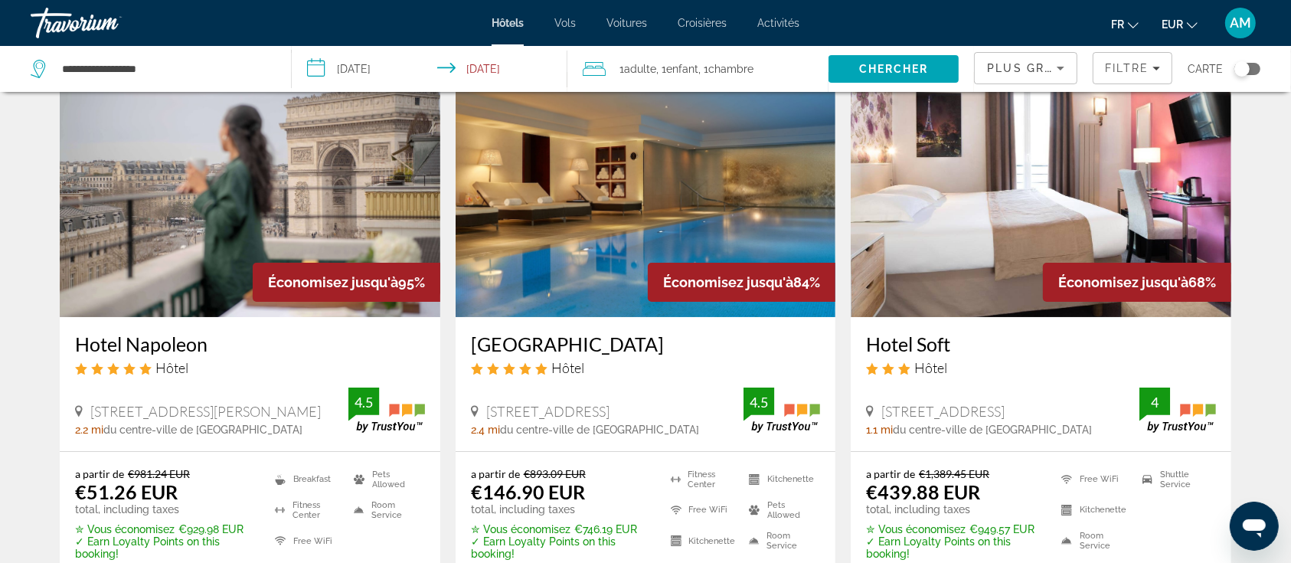
scroll to position [102, 0]
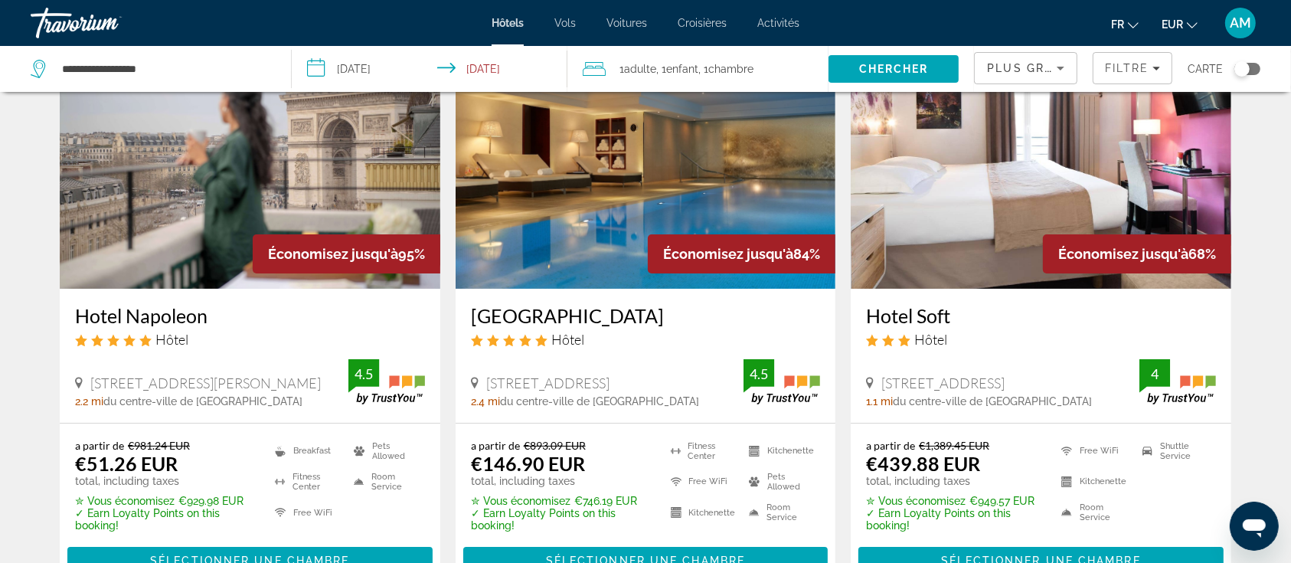
click at [182, 159] on img "Main content" at bounding box center [250, 166] width 381 height 245
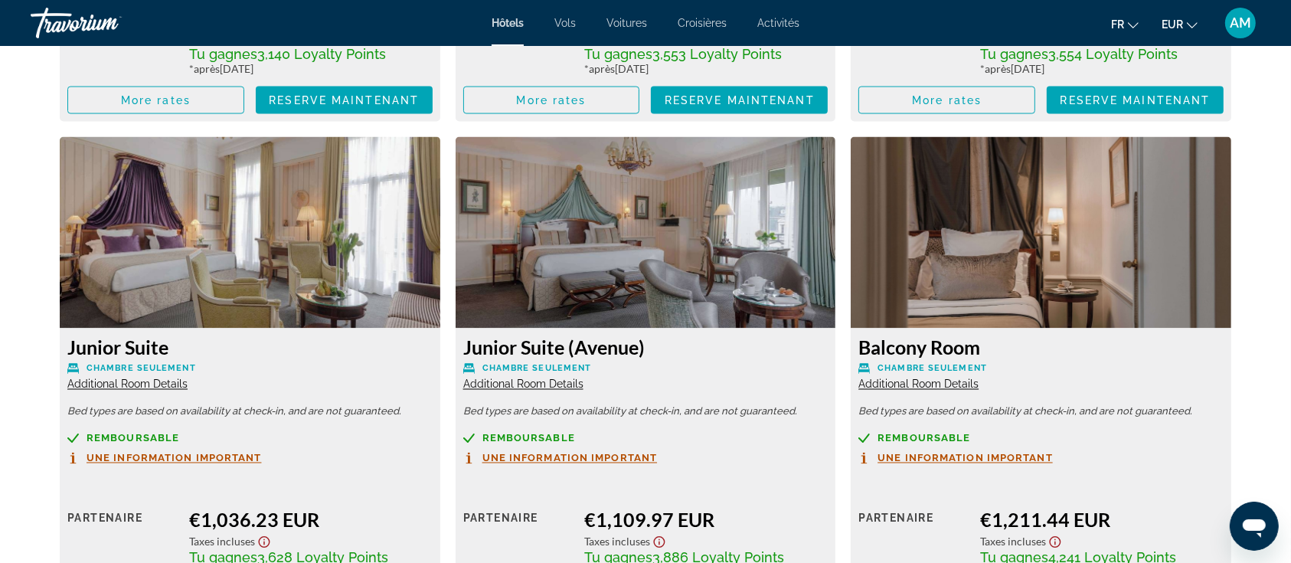
scroll to position [2662, 0]
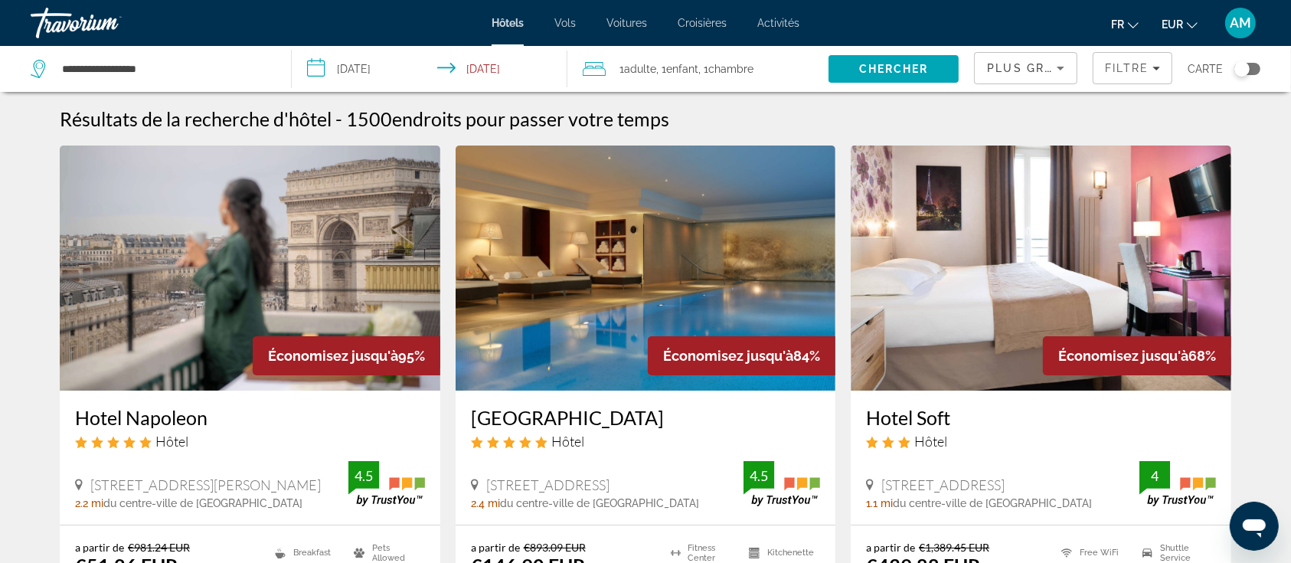
scroll to position [204, 0]
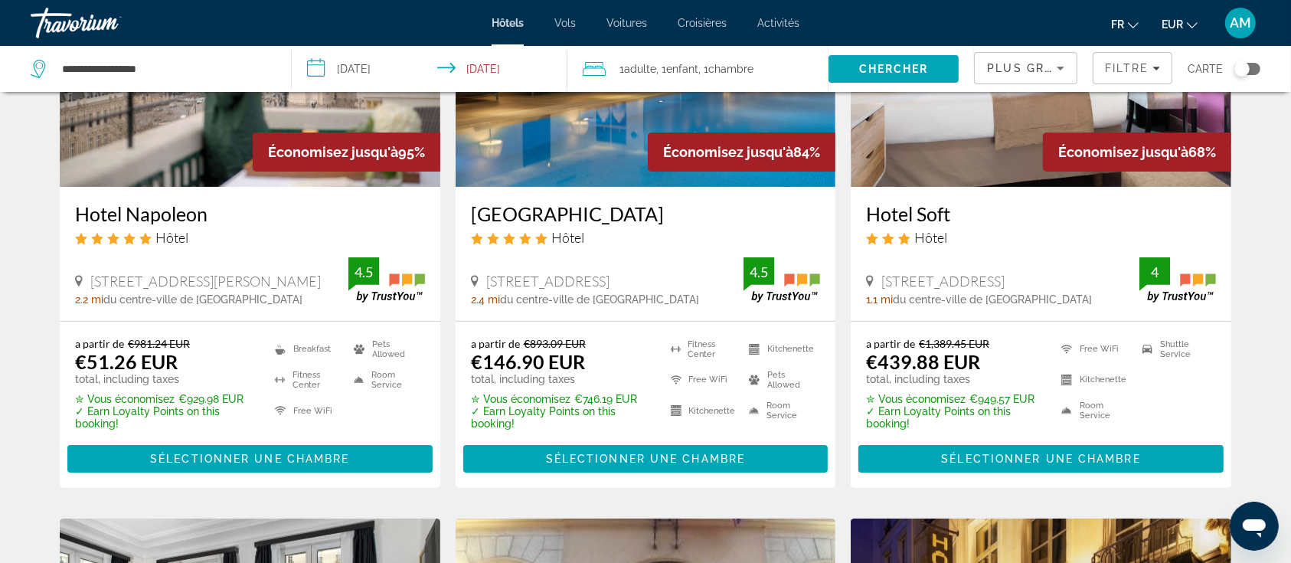
click at [1050, 65] on span "Plus grandes économies" at bounding box center [1078, 68] width 183 height 12
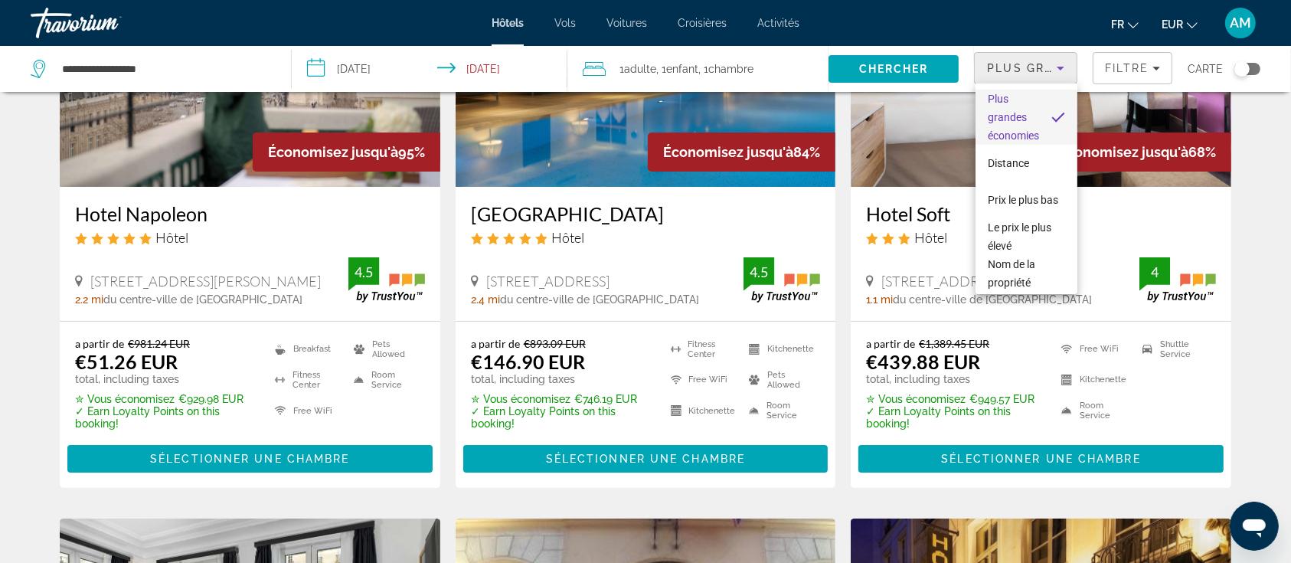
click at [1108, 80] on div at bounding box center [645, 281] width 1291 height 563
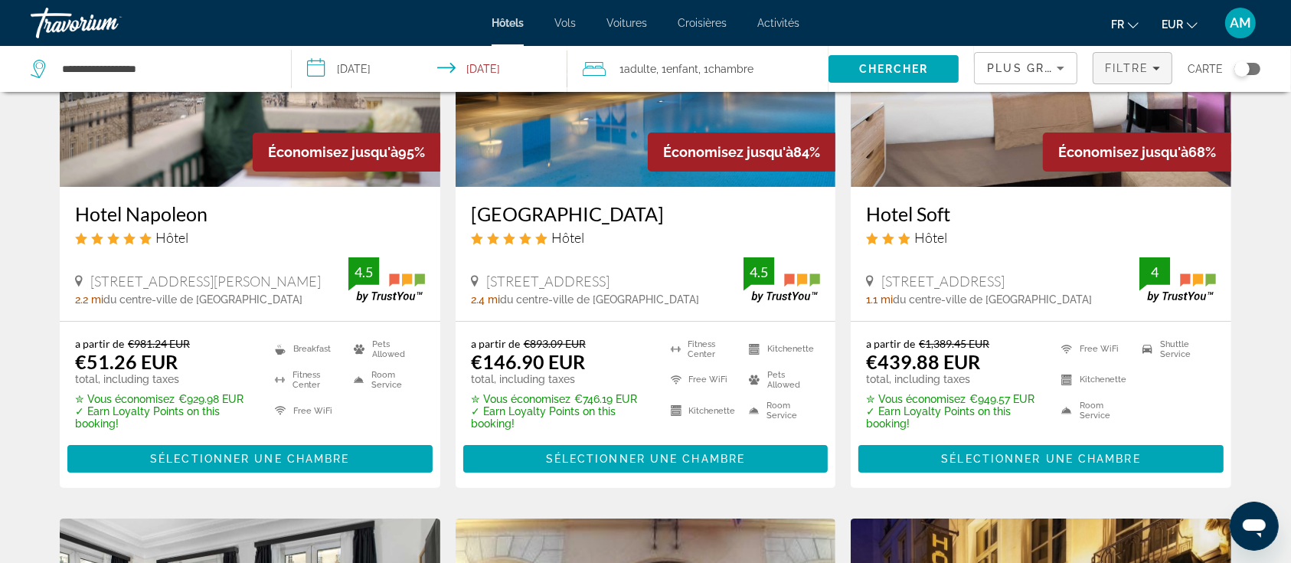
click at [1109, 74] on span "Filtre" at bounding box center [1127, 68] width 44 height 12
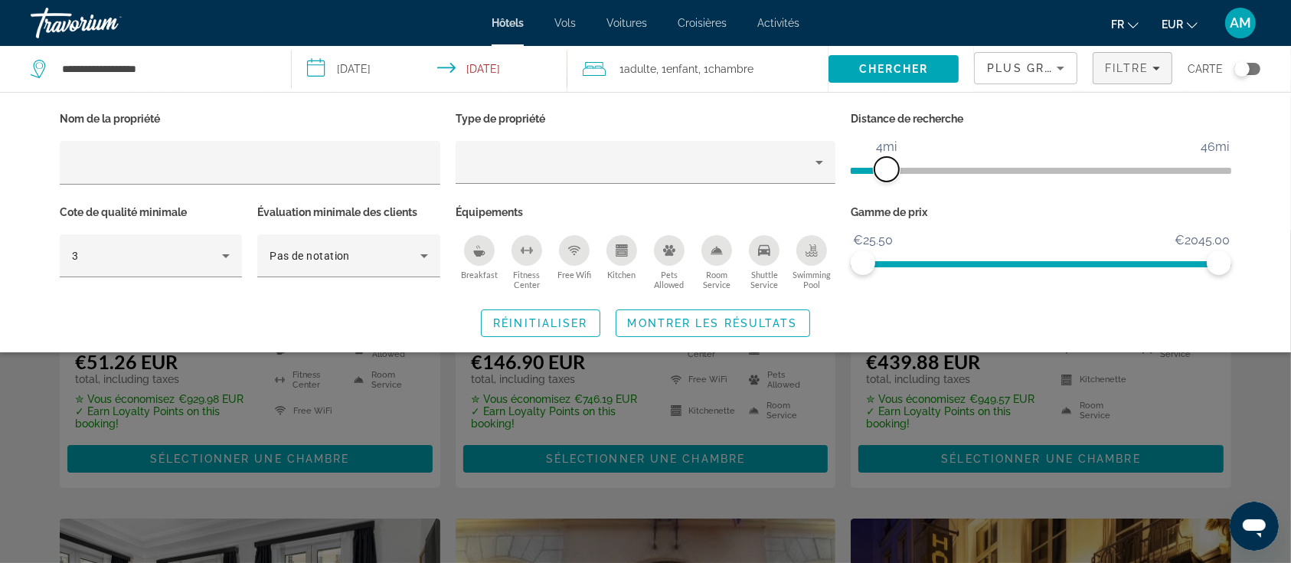
drag, startPoint x: 1024, startPoint y: 177, endPoint x: 888, endPoint y: 181, distance: 136.4
click at [888, 181] on div "Distance de recherche 1mi 46mi 4mi" at bounding box center [1041, 154] width 396 height 93
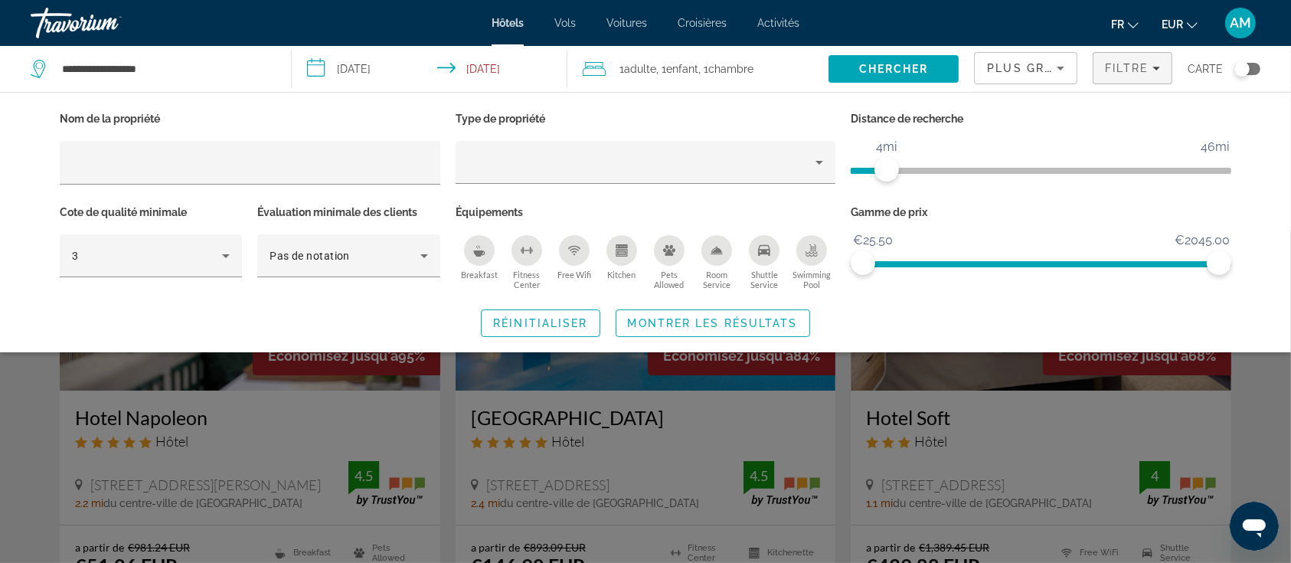
click at [997, 73] on span "Plus grandes économies" at bounding box center [1078, 68] width 183 height 12
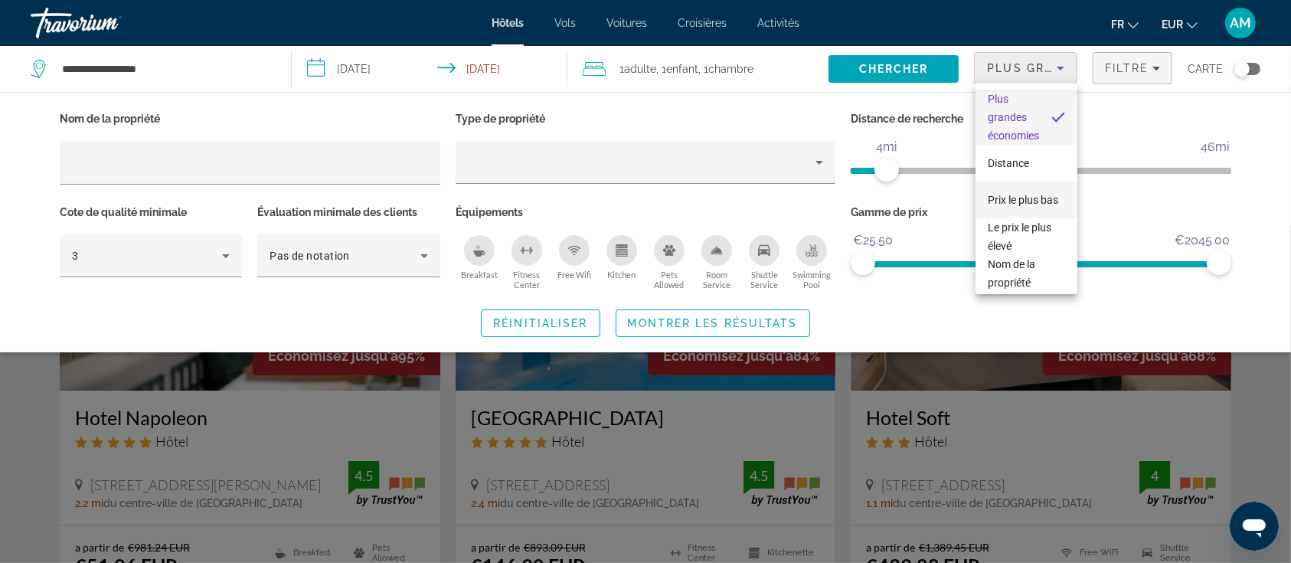
click at [1006, 194] on span "Prix le plus bas" at bounding box center [1023, 200] width 70 height 12
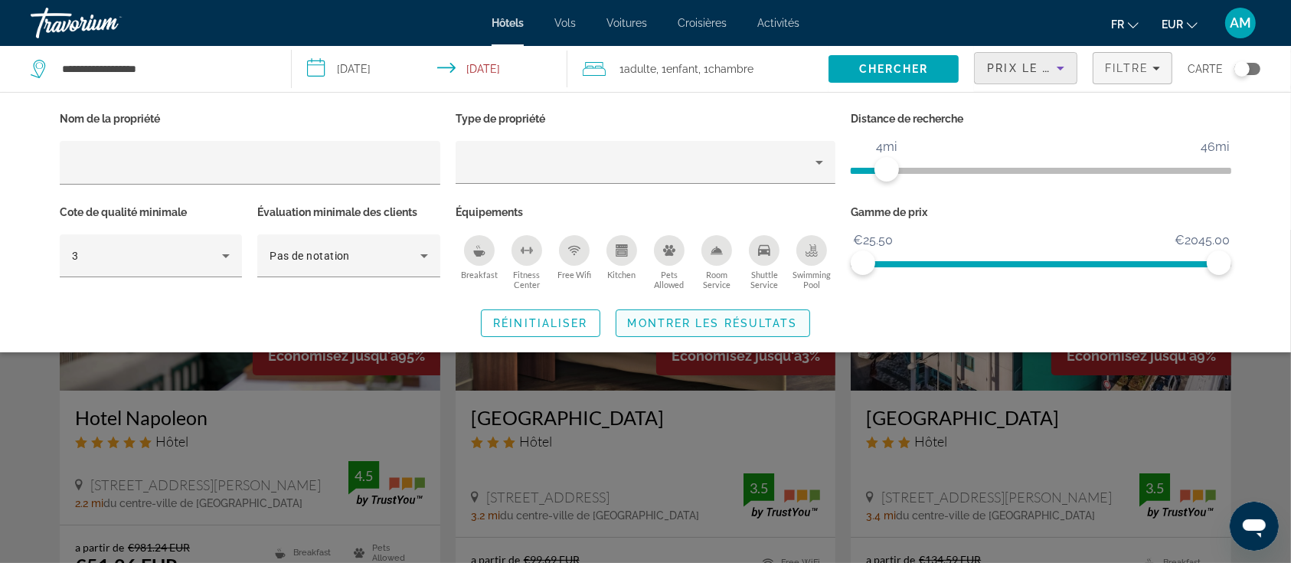
click at [778, 322] on span "Montrer les résultats" at bounding box center [713, 323] width 170 height 12
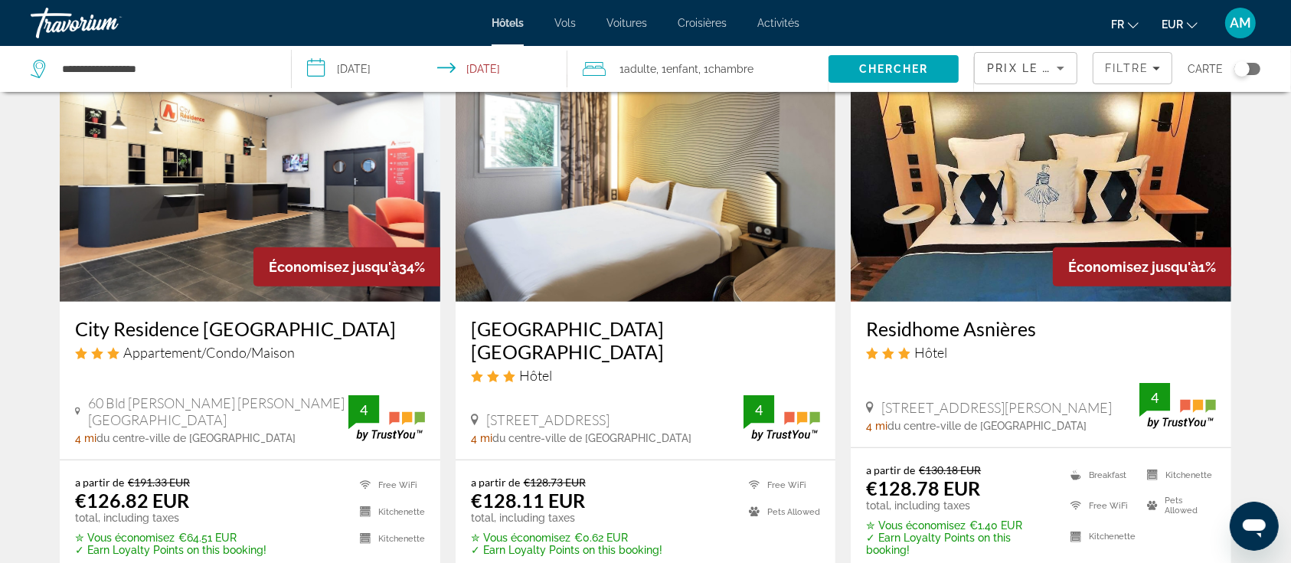
scroll to position [715, 0]
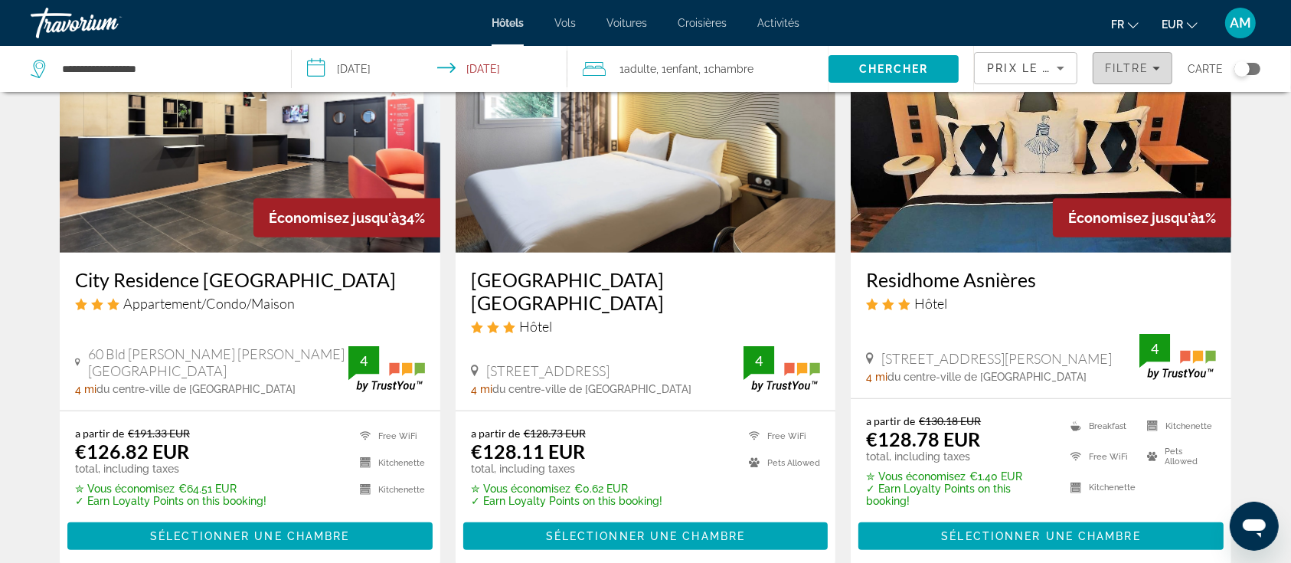
drag, startPoint x: 1110, startPoint y: 74, endPoint x: 1103, endPoint y: 77, distance: 7.9
click at [1111, 74] on span "Filtre" at bounding box center [1127, 68] width 44 height 12
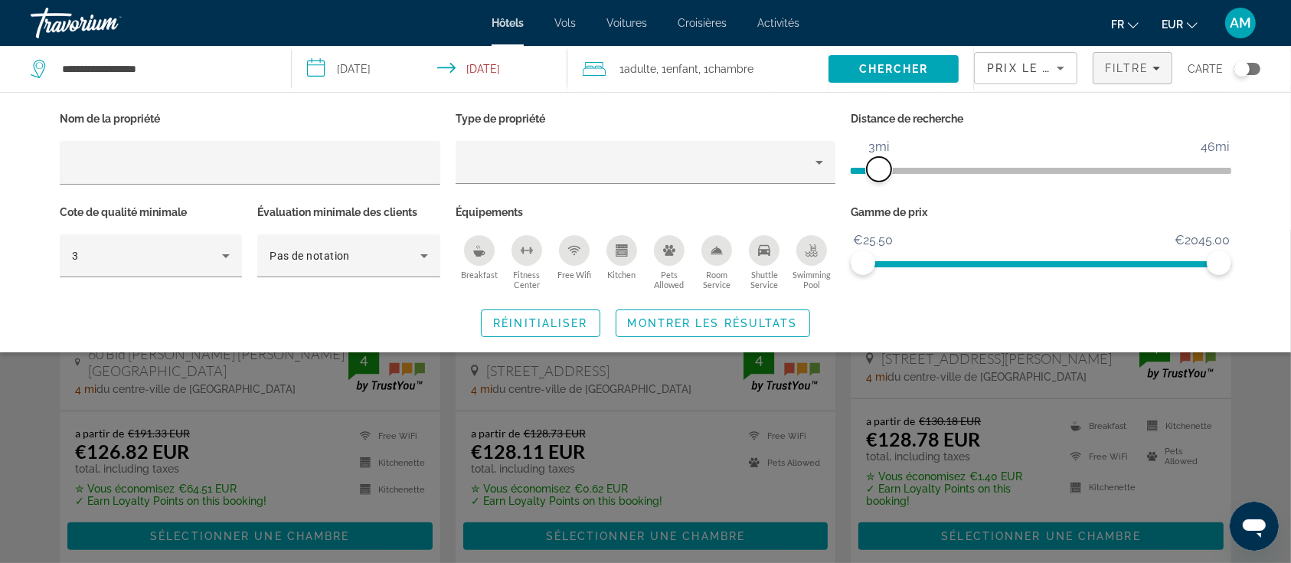
click at [882, 174] on span "ngx-slider" at bounding box center [879, 169] width 25 height 25
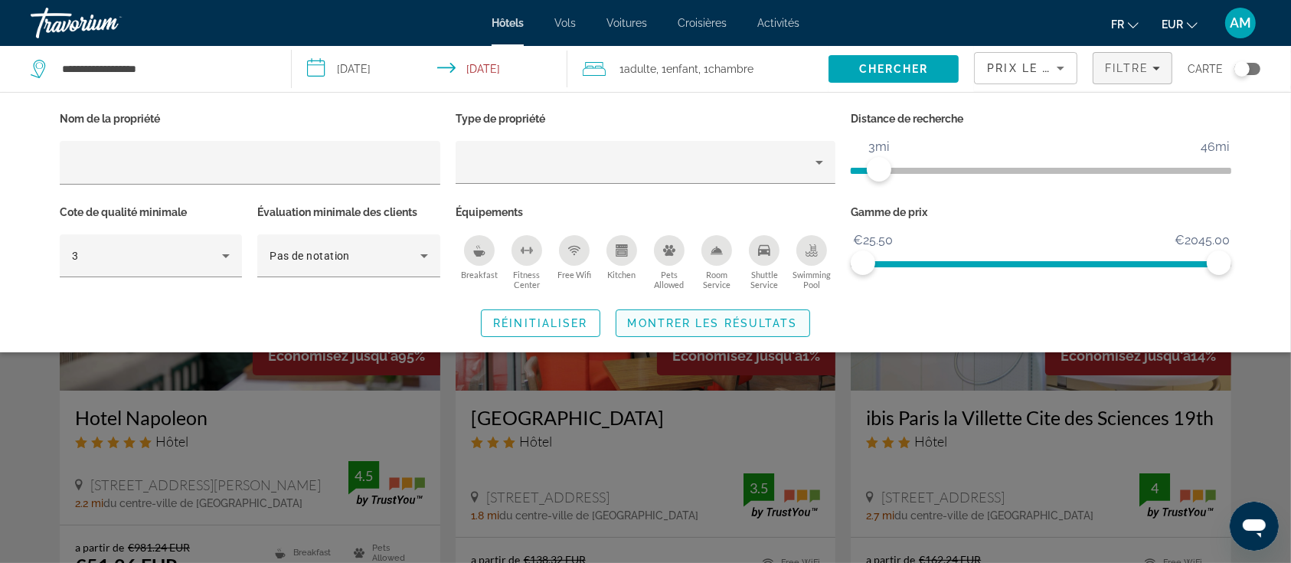
click at [774, 317] on span "Montrer les résultats" at bounding box center [713, 323] width 170 height 12
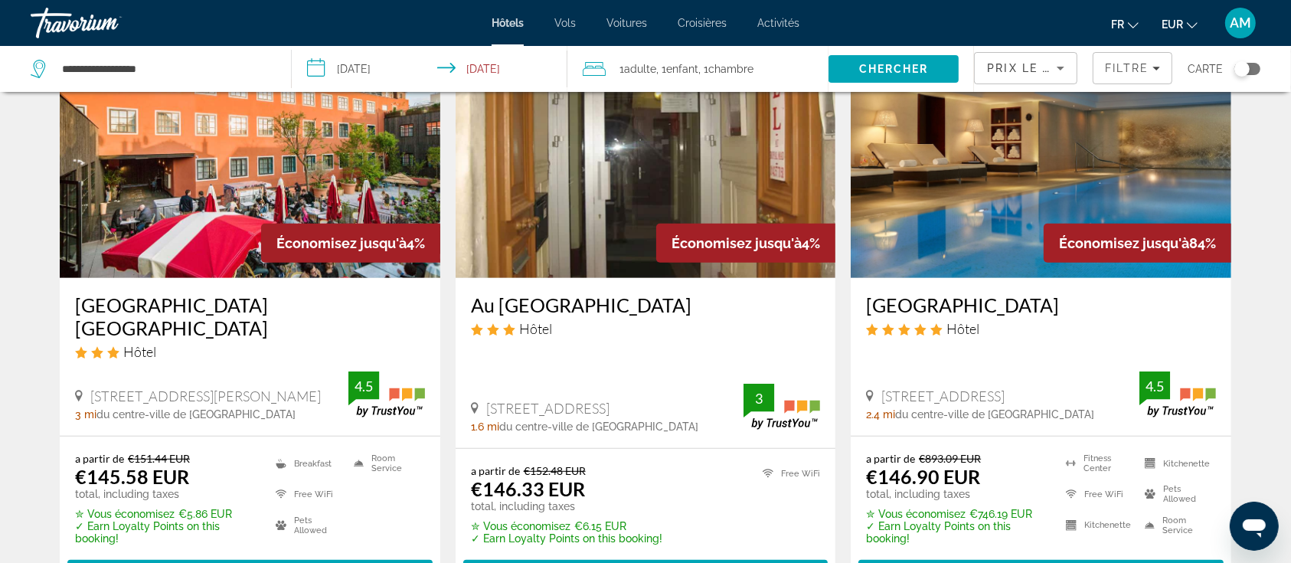
scroll to position [715, 0]
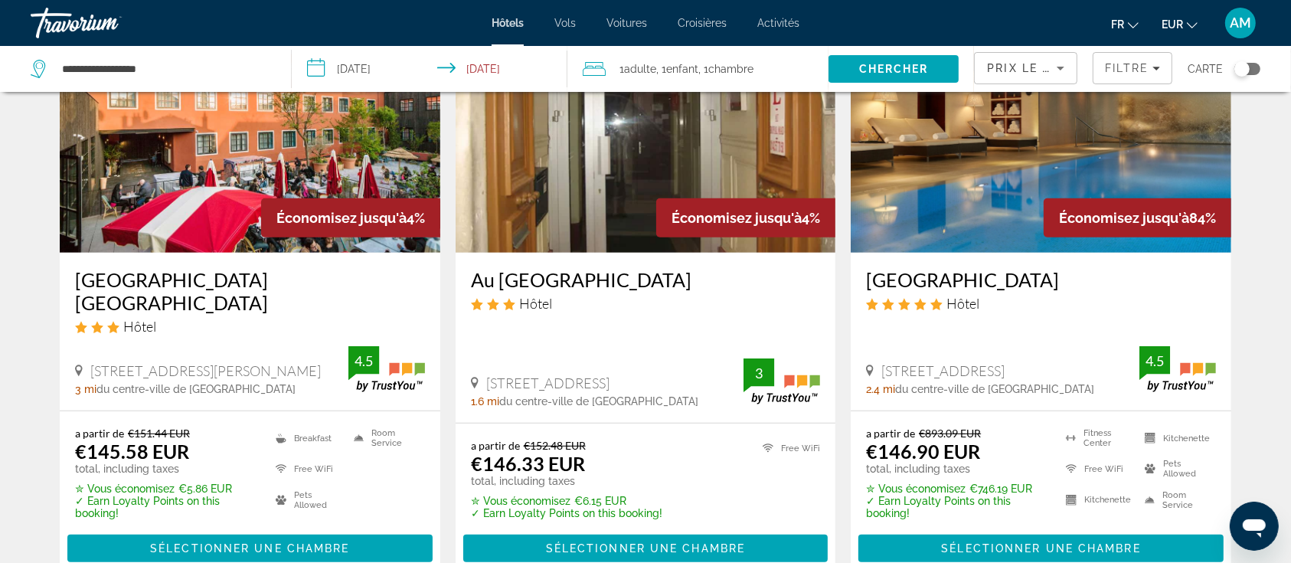
click at [931, 170] on img "Main content" at bounding box center [1041, 130] width 381 height 245
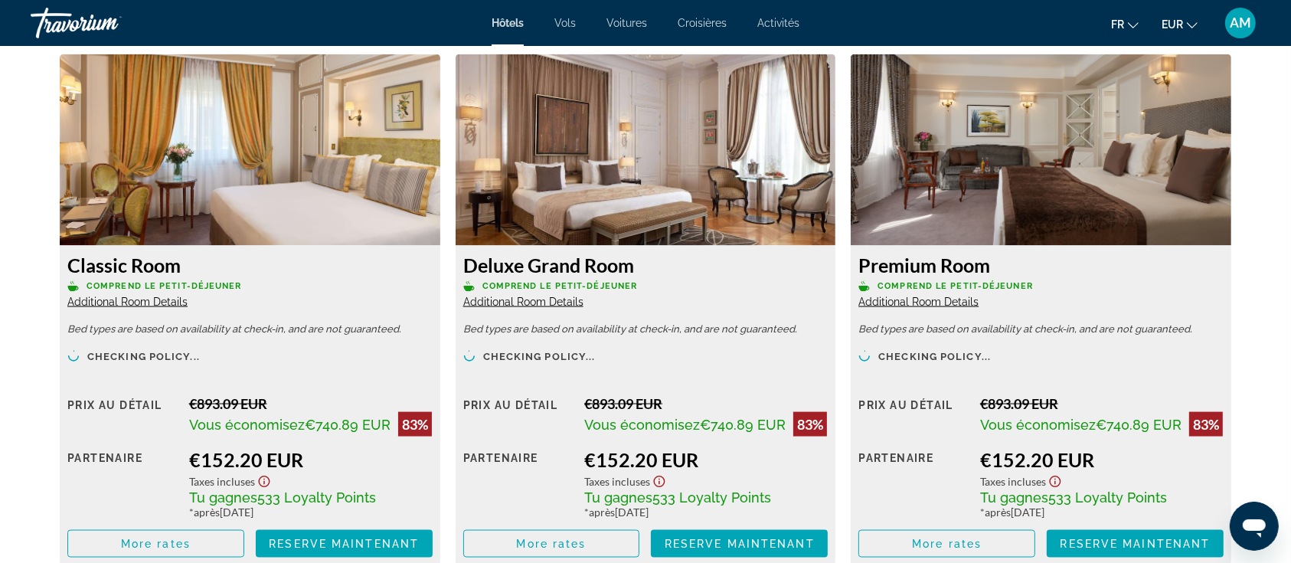
scroll to position [2145, 0]
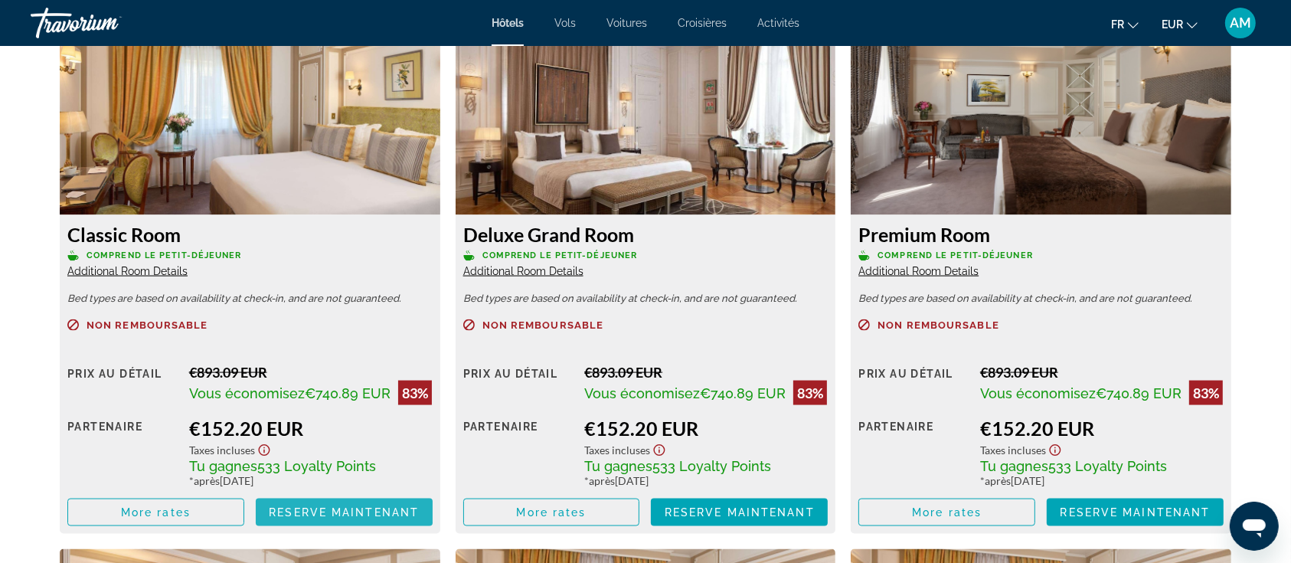
click at [327, 518] on span "Reserve maintenant" at bounding box center [344, 512] width 150 height 12
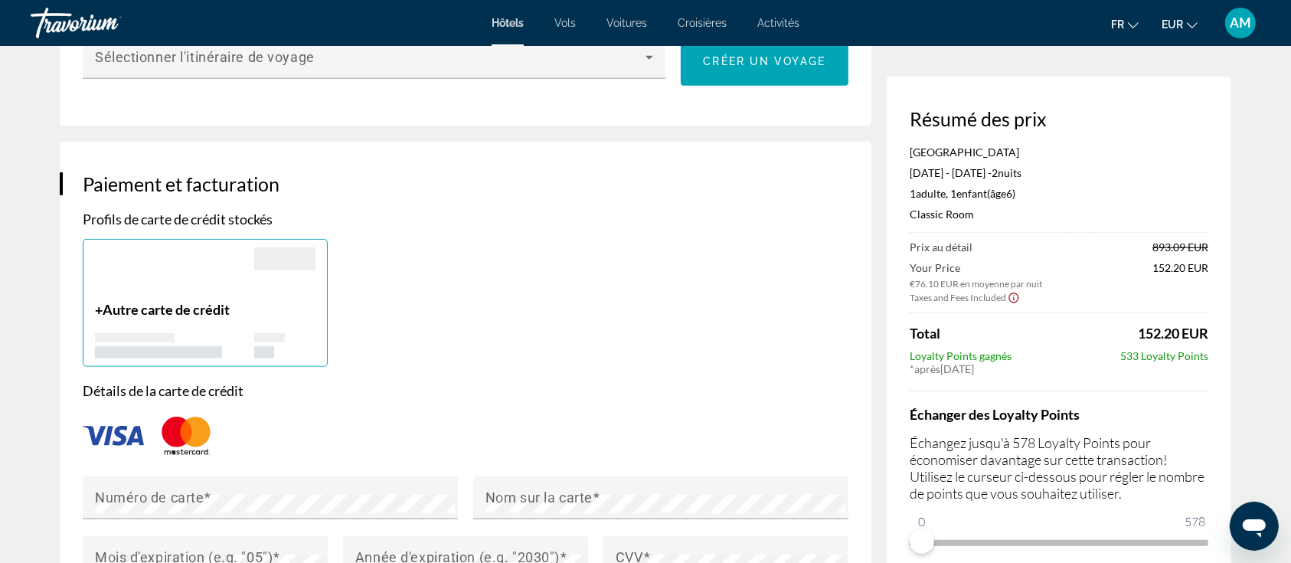
scroll to position [1226, 0]
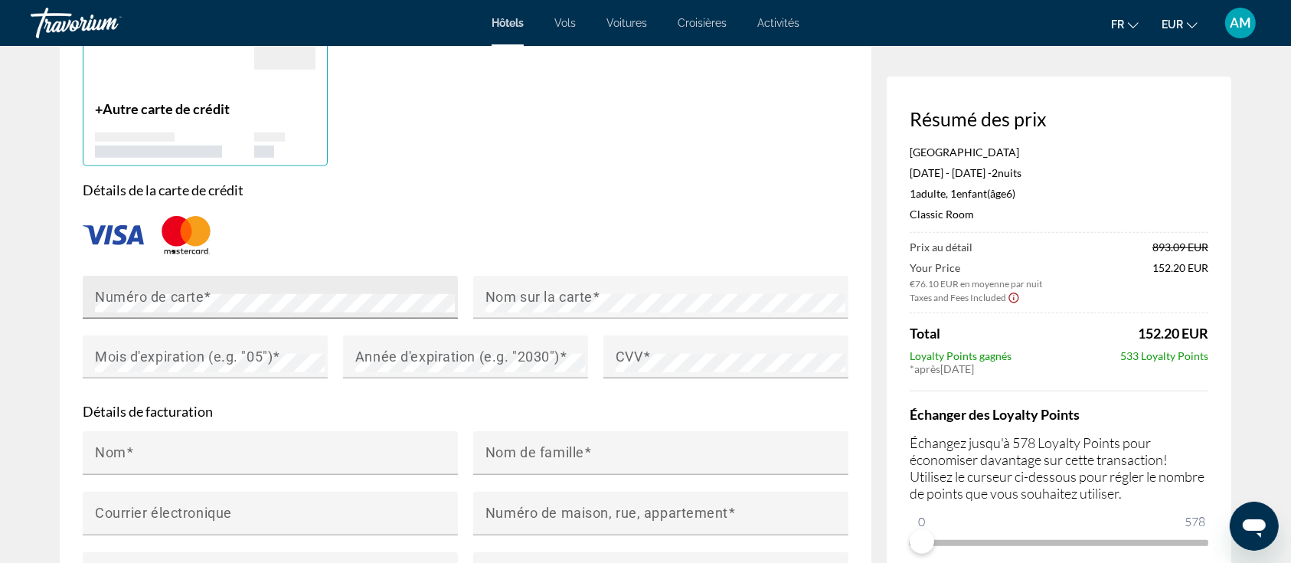
click at [208, 289] on span "Main content" at bounding box center [208, 297] width 8 height 16
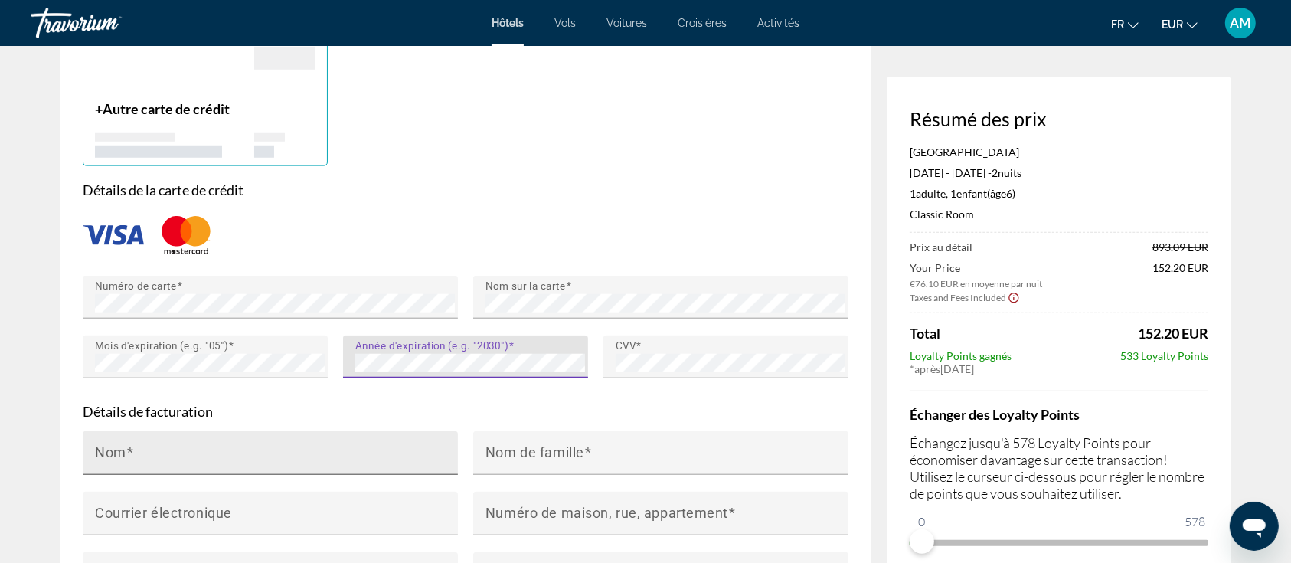
click at [231, 450] on input "Nom" at bounding box center [275, 459] width 360 height 18
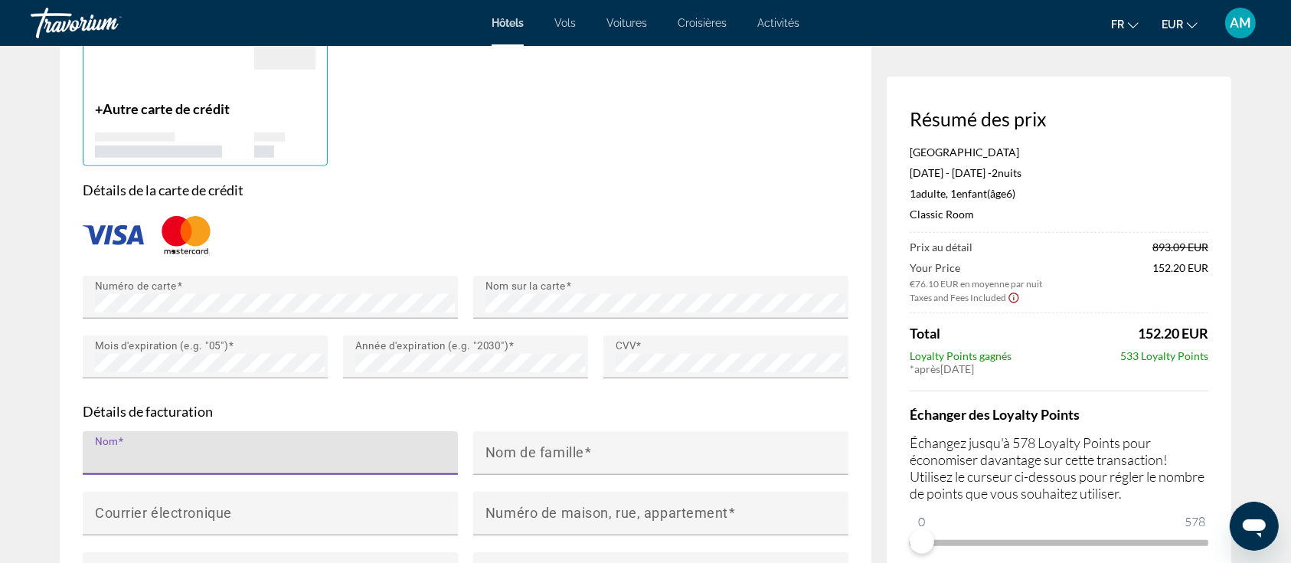
type input "**********"
type input "*******"
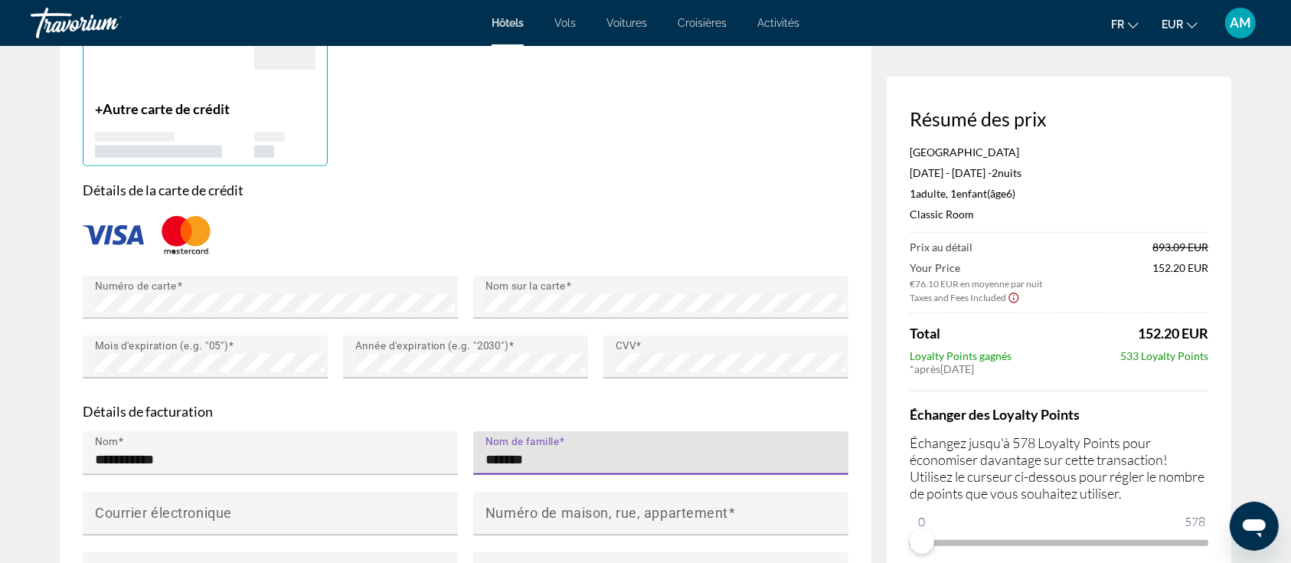
type input "**********"
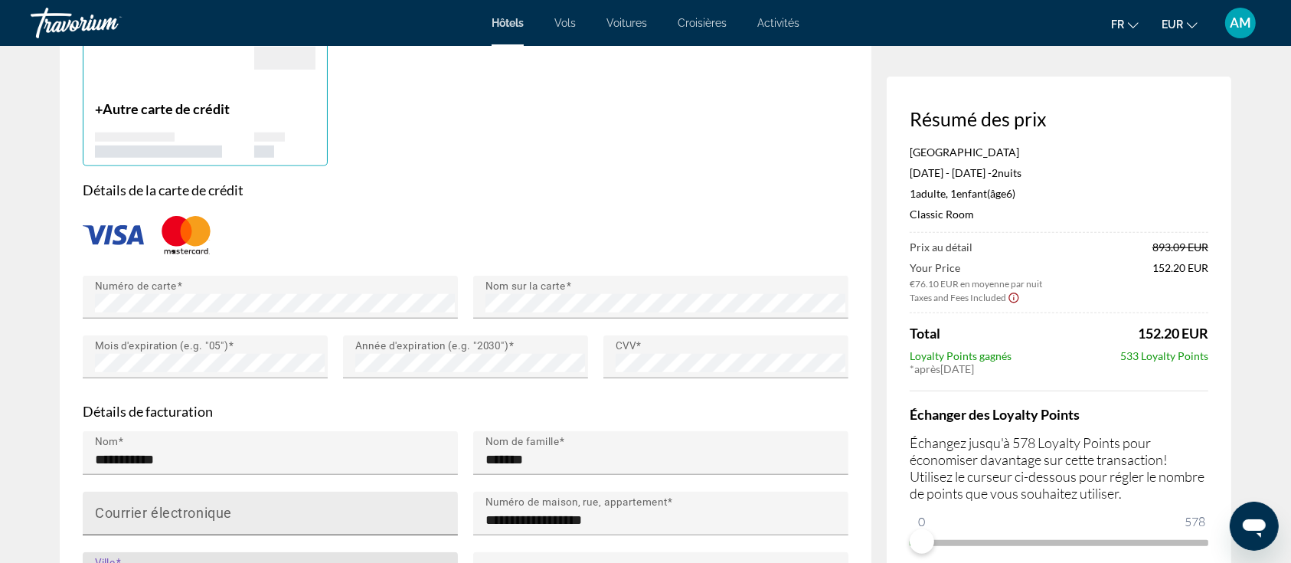
click at [300, 492] on div "Courrier électronique" at bounding box center [275, 514] width 360 height 44
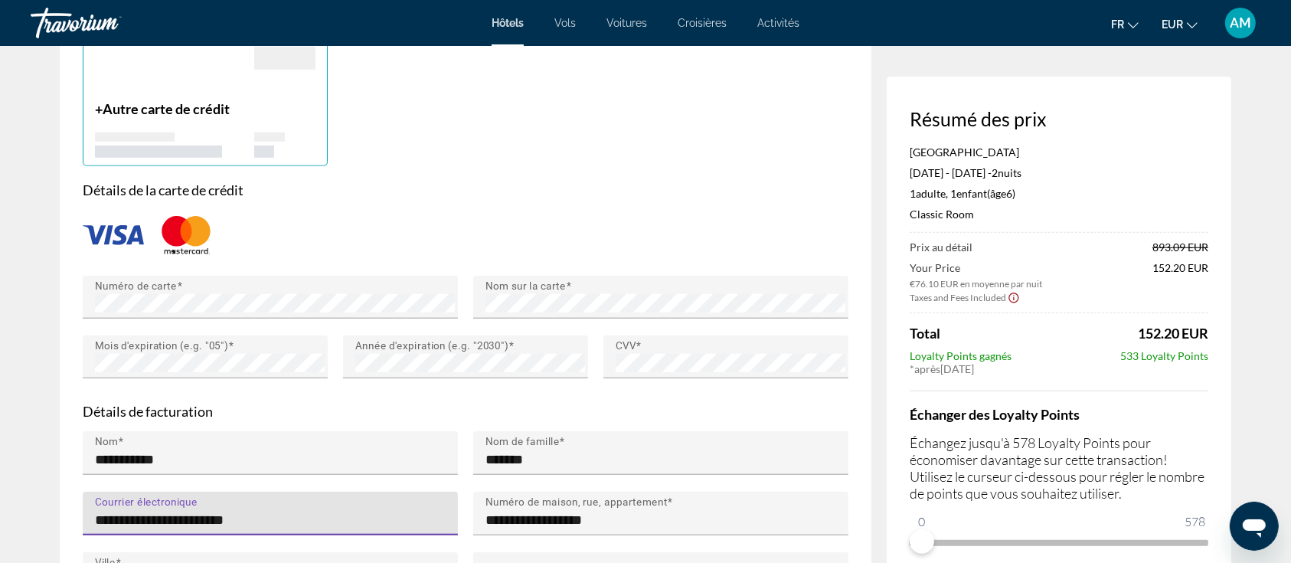
drag, startPoint x: 296, startPoint y: 474, endPoint x: 92, endPoint y: 475, distance: 204.5
click at [92, 492] on div "**********" at bounding box center [270, 514] width 375 height 44
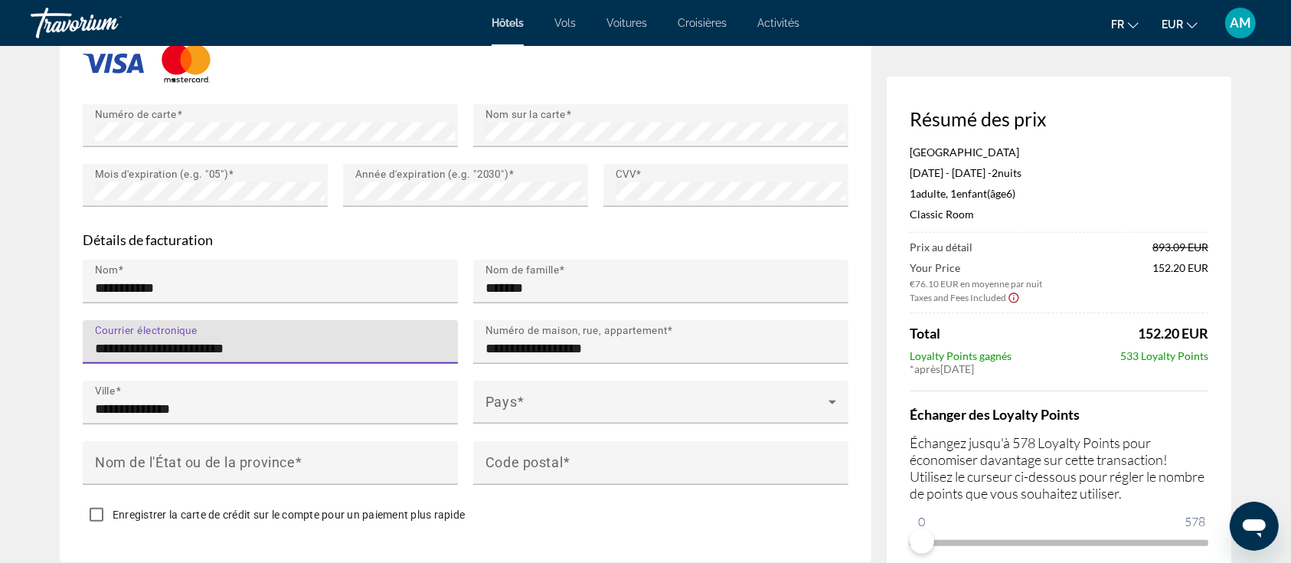
scroll to position [1429, 0]
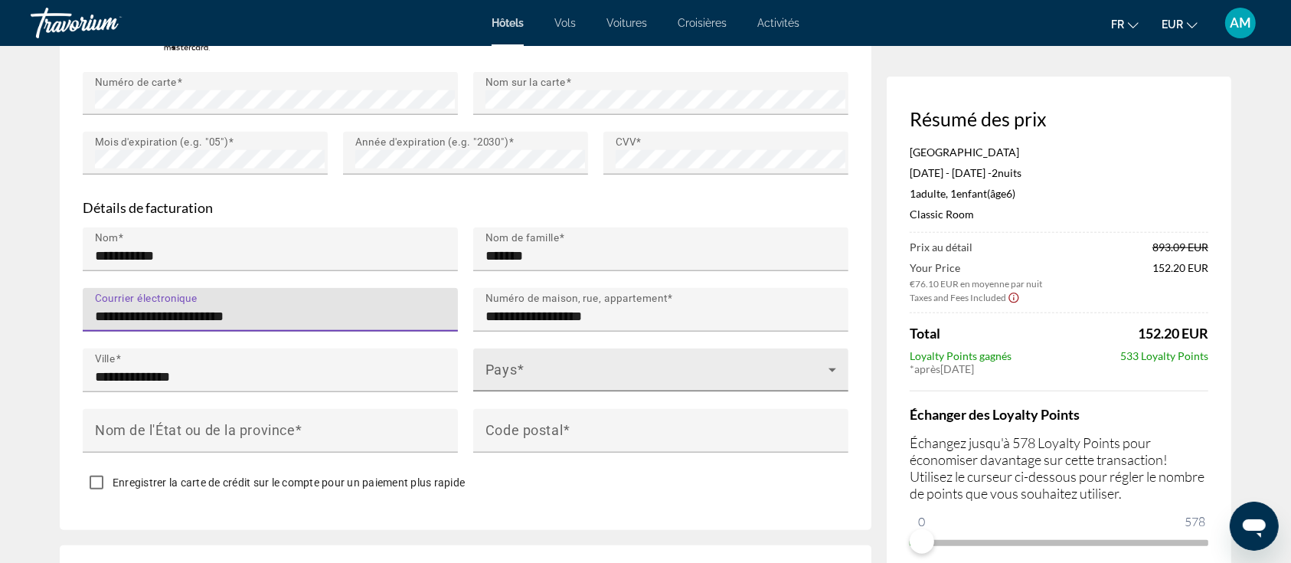
type input "**********"
click at [540, 349] on div "Pays" at bounding box center [661, 370] width 351 height 43
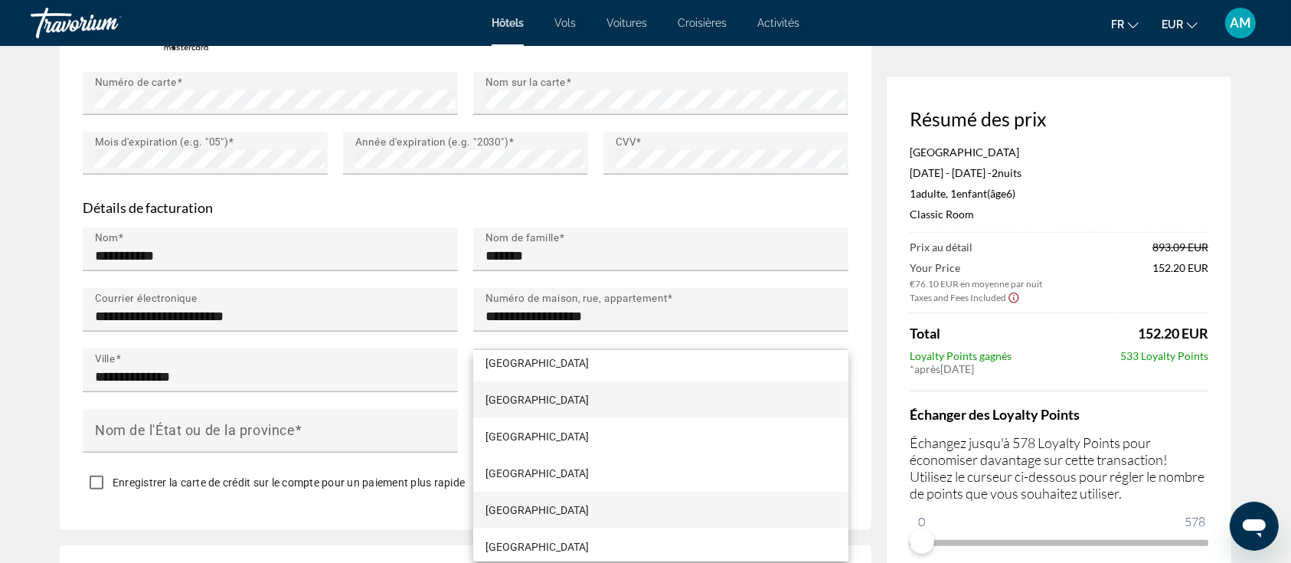
scroll to position [2721, 0]
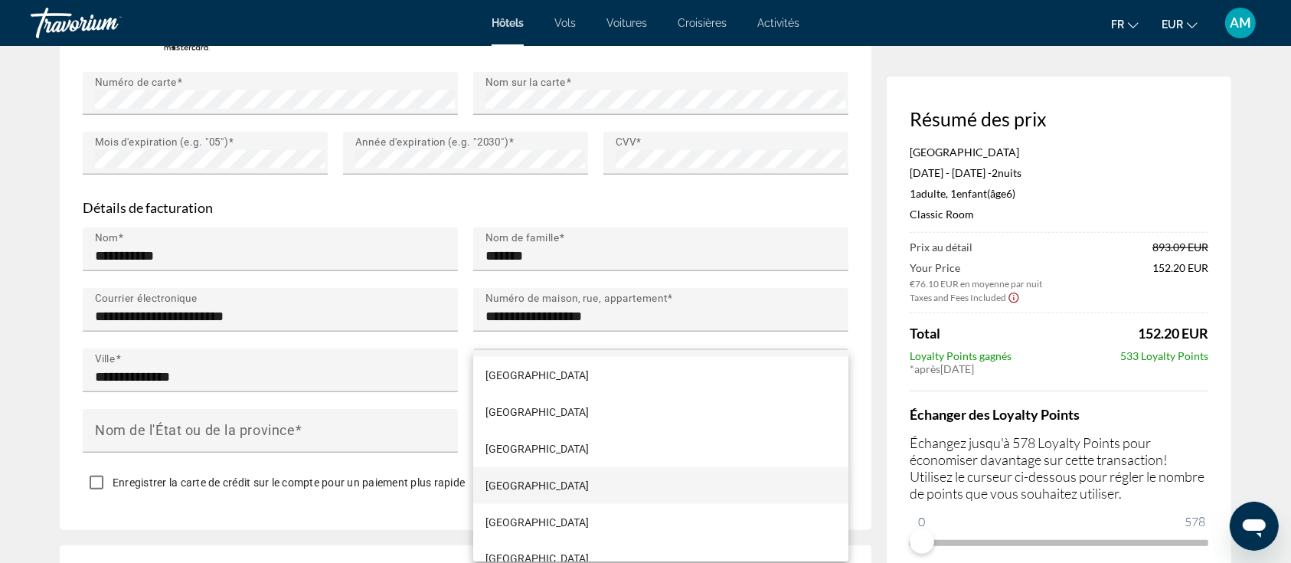
click at [516, 481] on span "[GEOGRAPHIC_DATA]" at bounding box center [537, 485] width 103 height 18
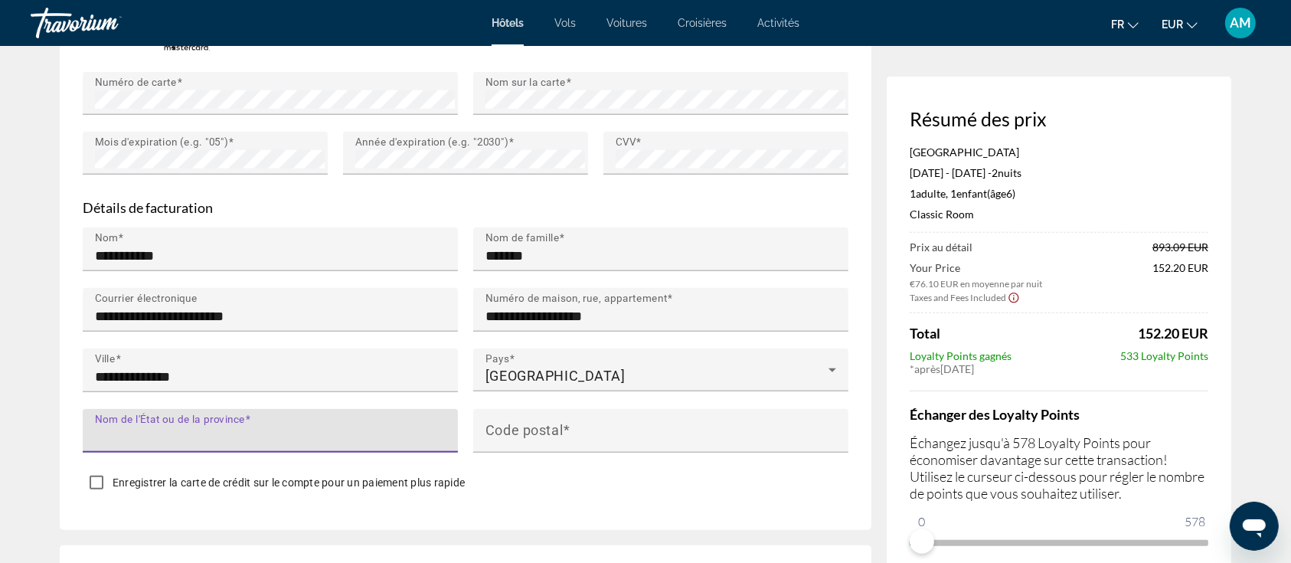
click at [319, 428] on input "Nom de l'État ou de la province" at bounding box center [275, 437] width 360 height 18
type input "******"
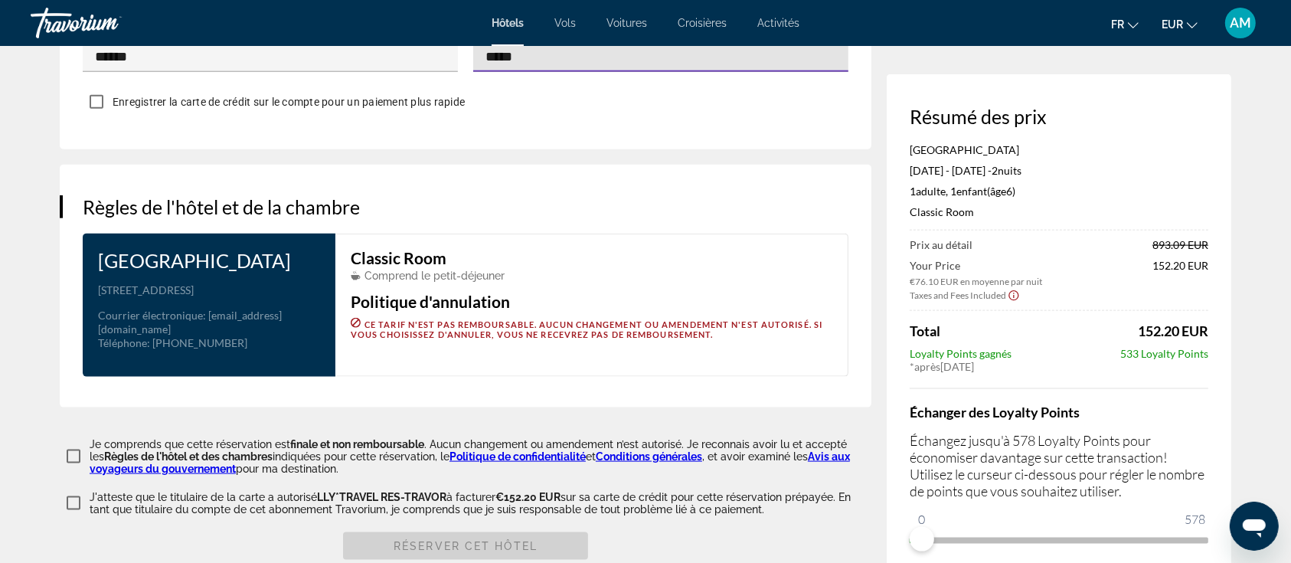
scroll to position [1838, 0]
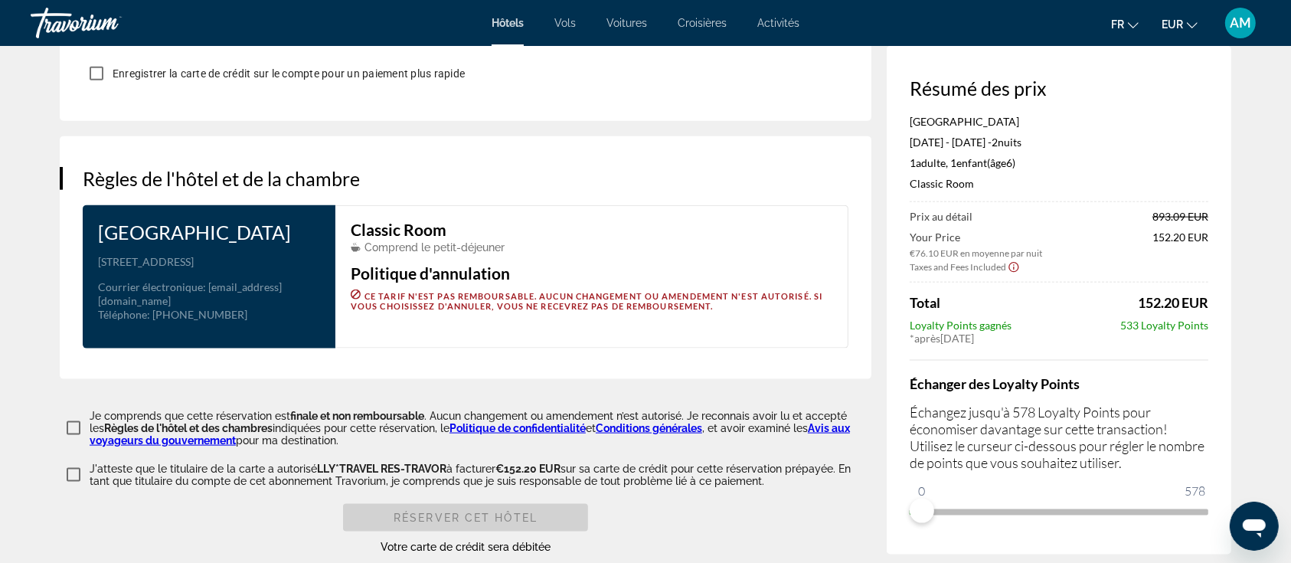
type input "*****"
click at [560, 499] on span "Main content" at bounding box center [465, 517] width 245 height 37
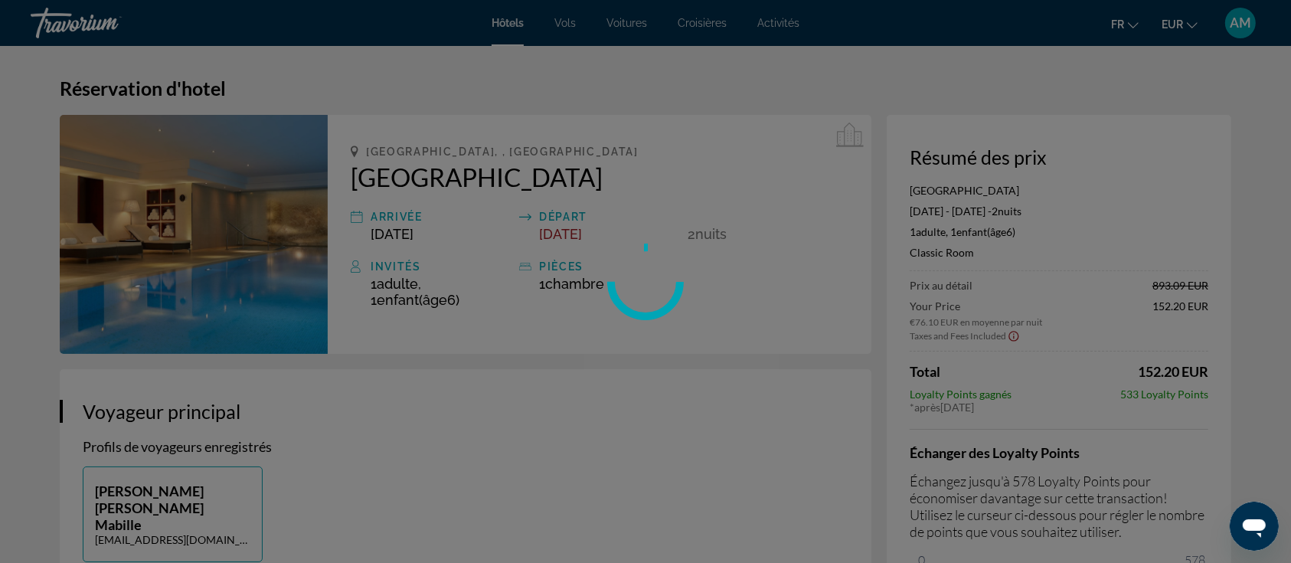
scroll to position [0, 0]
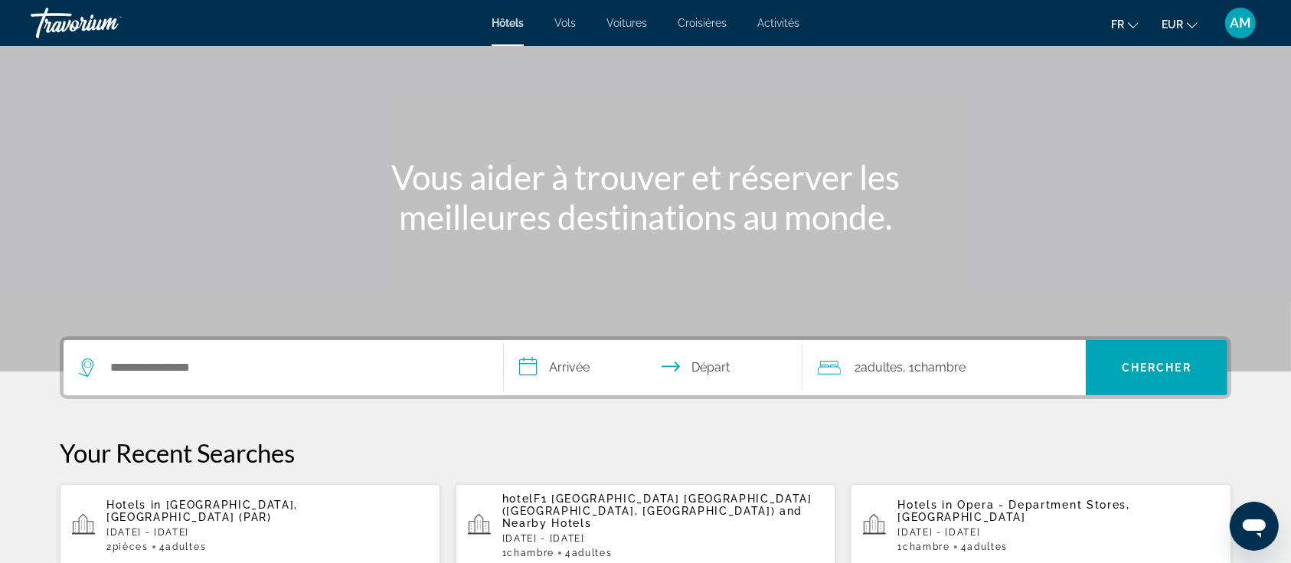
scroll to position [306, 0]
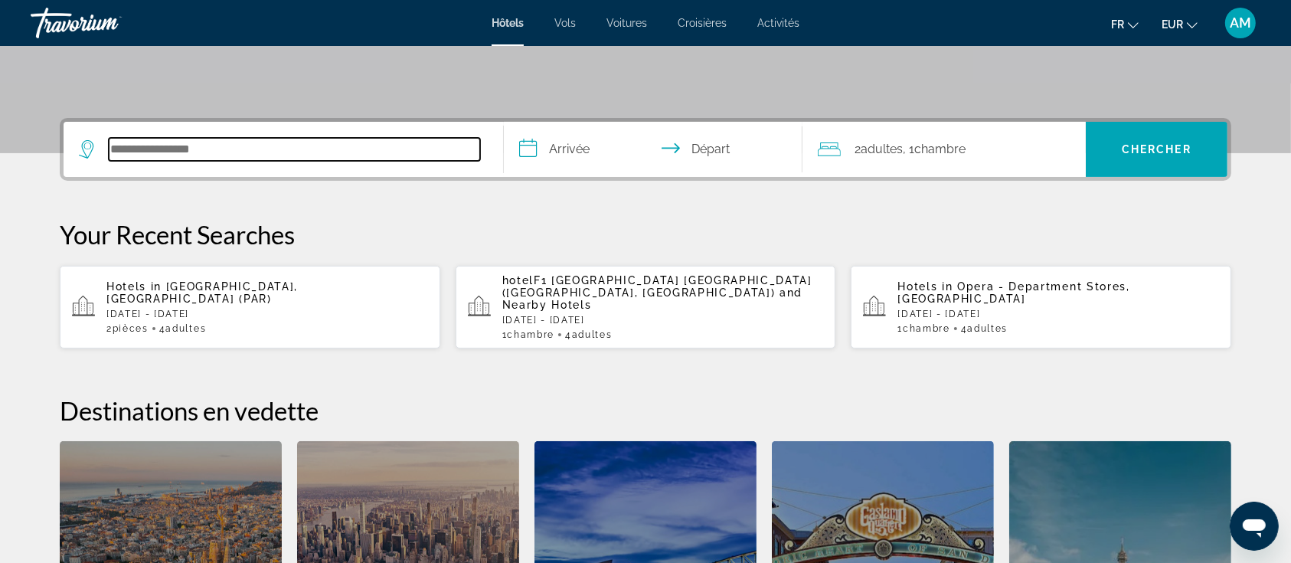
click at [300, 149] on input "Search hotel destination" at bounding box center [295, 149] width 372 height 23
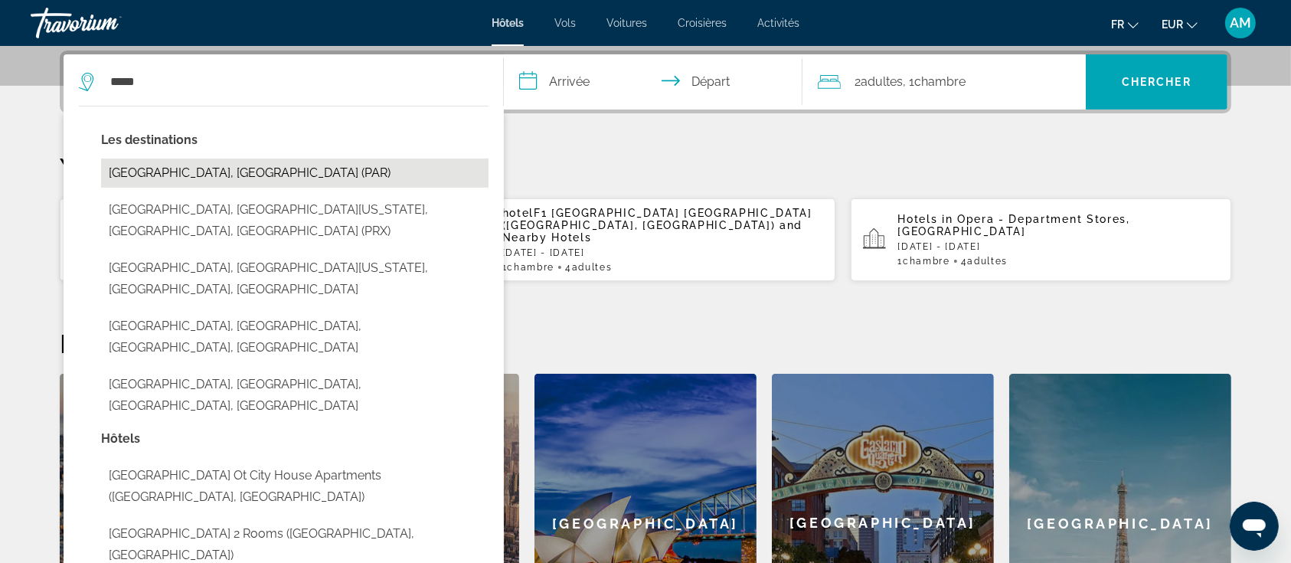
click at [187, 169] on button "[GEOGRAPHIC_DATA], [GEOGRAPHIC_DATA] (PAR)" at bounding box center [295, 173] width 388 height 29
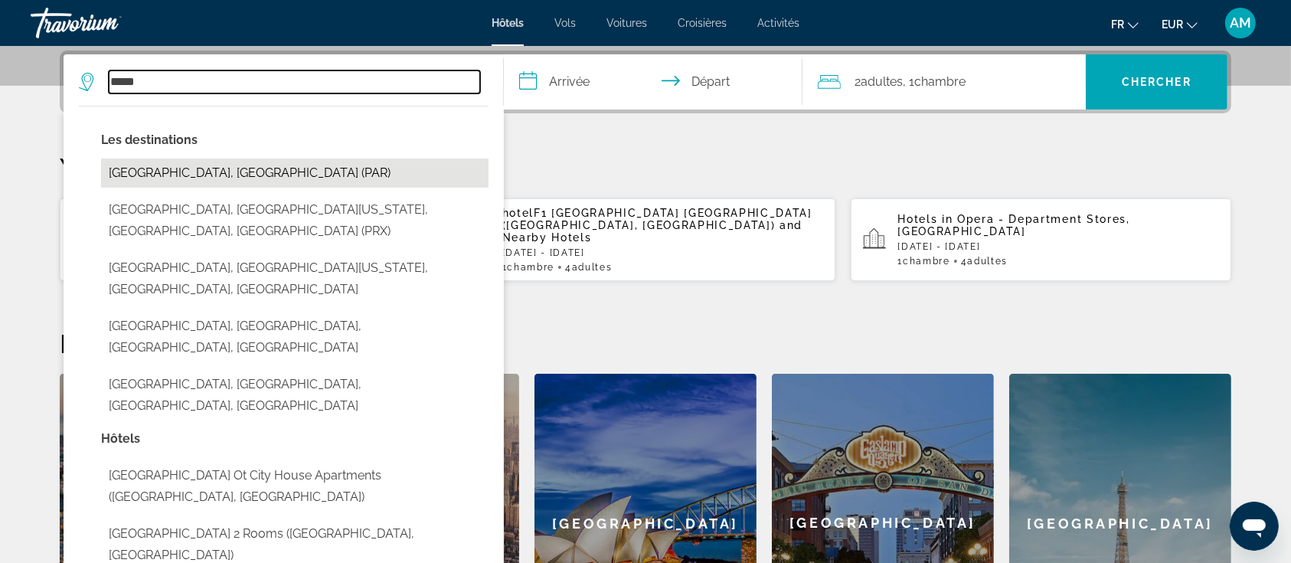
type input "**********"
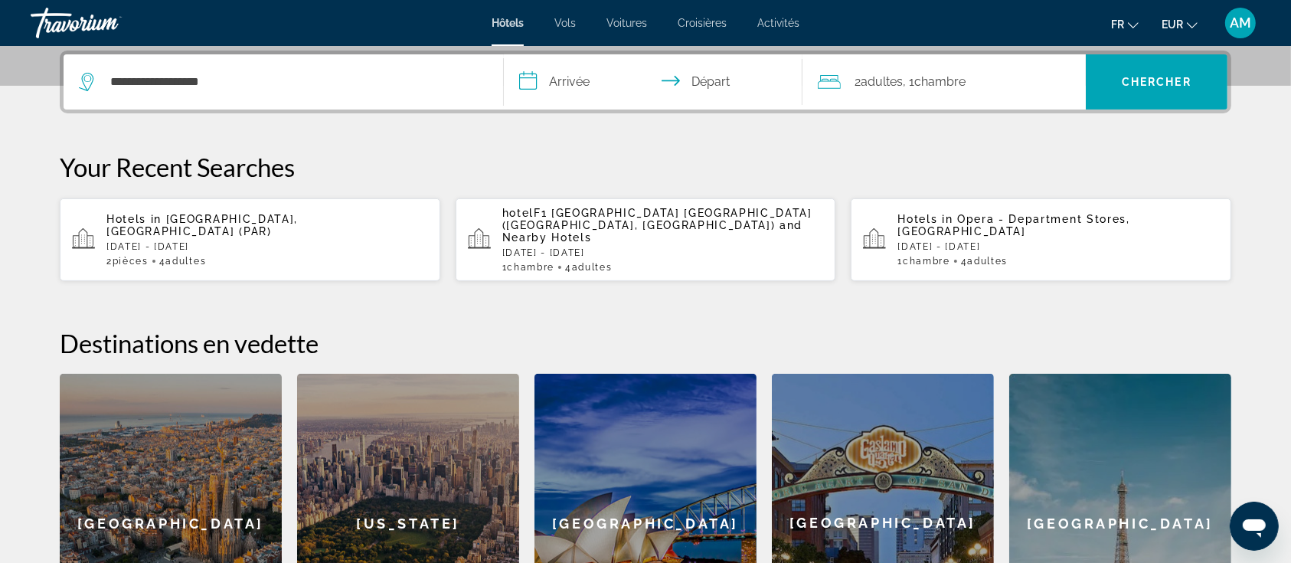
click at [569, 66] on input "**********" at bounding box center [656, 84] width 305 height 60
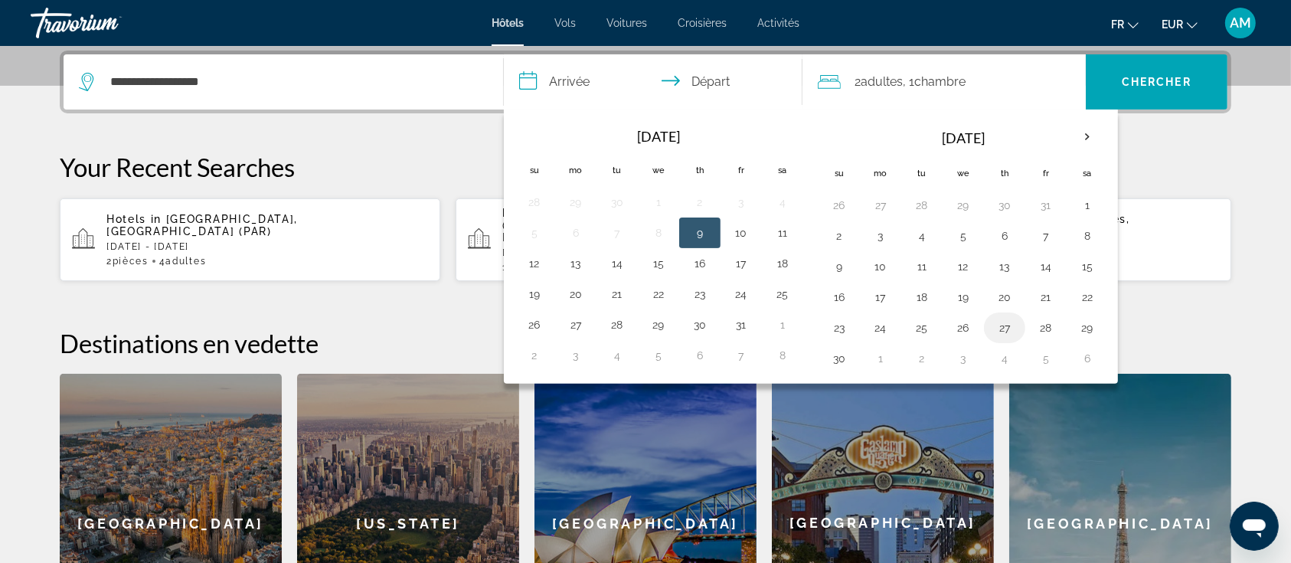
drag, startPoint x: 1038, startPoint y: 319, endPoint x: 1022, endPoint y: 331, distance: 19.8
click at [1039, 321] on button "28" at bounding box center [1046, 327] width 25 height 21
click at [840, 357] on button "30" at bounding box center [839, 358] width 25 height 21
type input "**********"
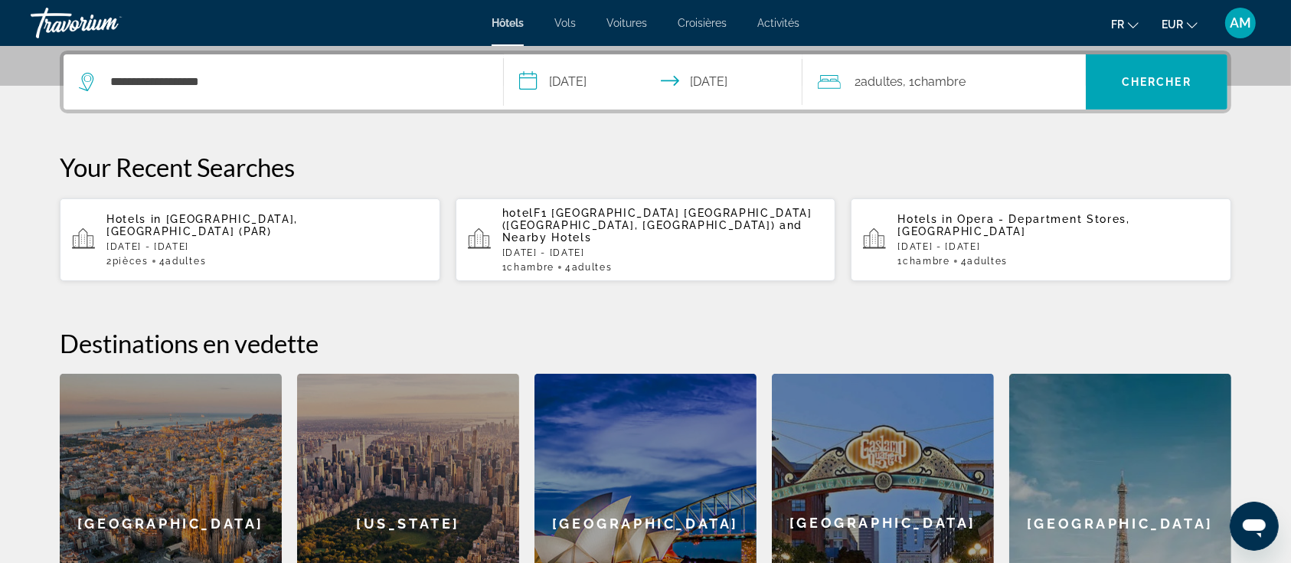
click at [880, 83] on span "Adultes" at bounding box center [882, 81] width 42 height 15
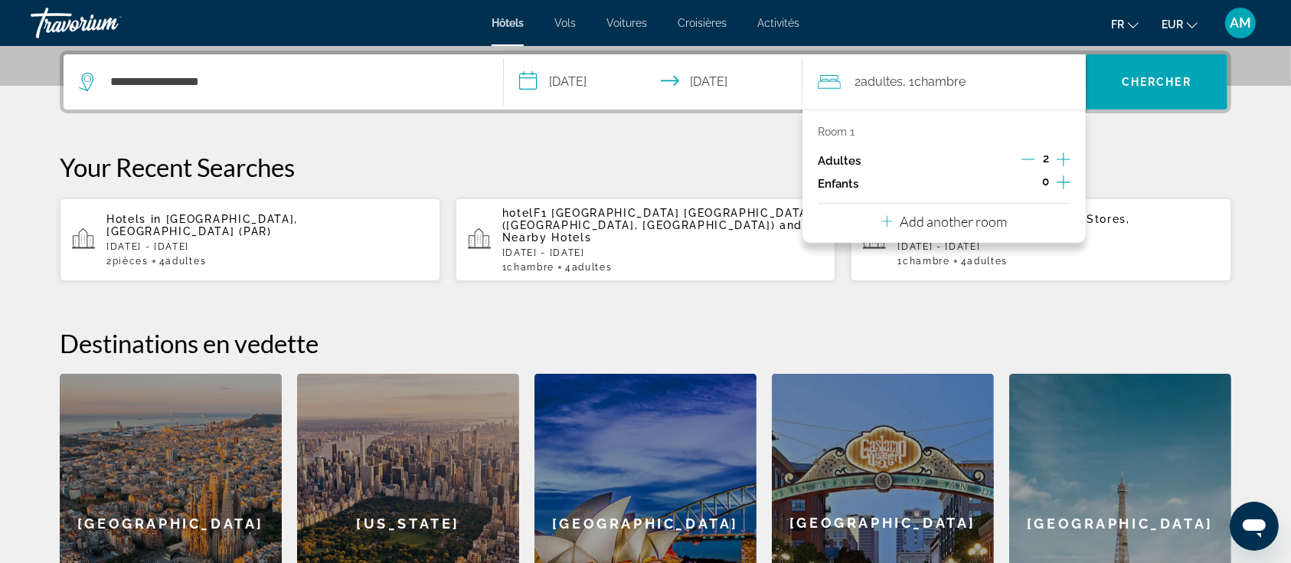
click at [1030, 161] on icon "Decrement adults" at bounding box center [1029, 159] width 14 height 14
click at [1059, 181] on icon "Increment children" at bounding box center [1064, 182] width 14 height 18
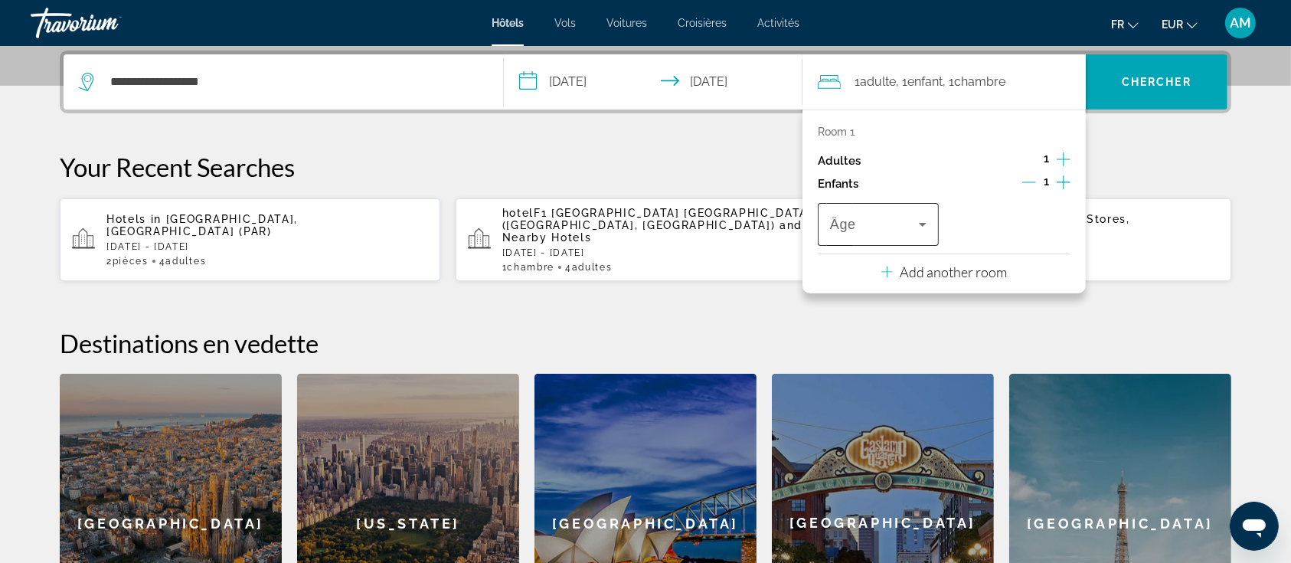
click at [910, 228] on span "Travelers: 1 adult, 1 child" at bounding box center [874, 224] width 89 height 18
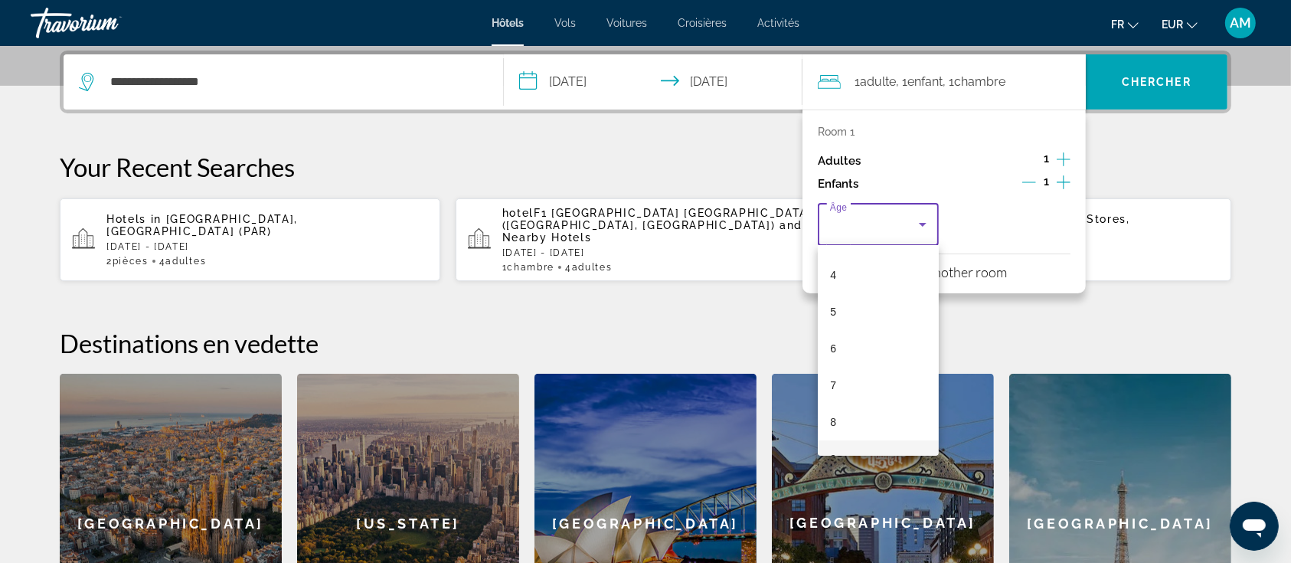
scroll to position [204, 0]
drag, startPoint x: 853, startPoint y: 426, endPoint x: 884, endPoint y: 370, distance: 63.8
click at [856, 421] on mat-option "10" at bounding box center [878, 433] width 121 height 37
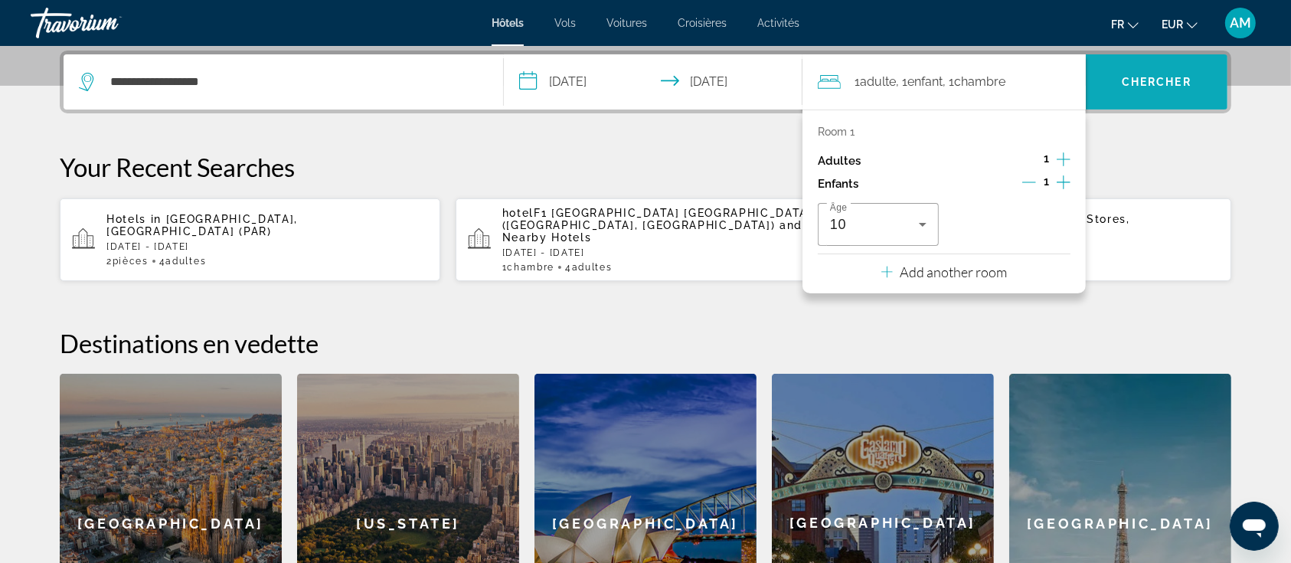
click at [1191, 76] on span "Chercher" at bounding box center [1157, 82] width 70 height 12
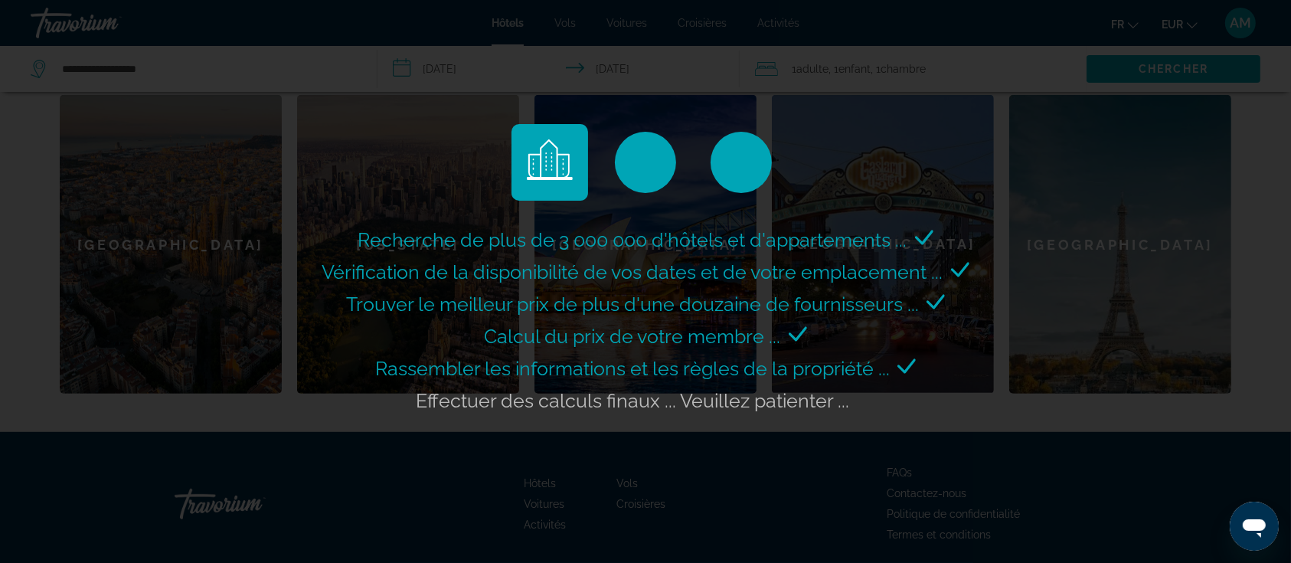
scroll to position [680, 0]
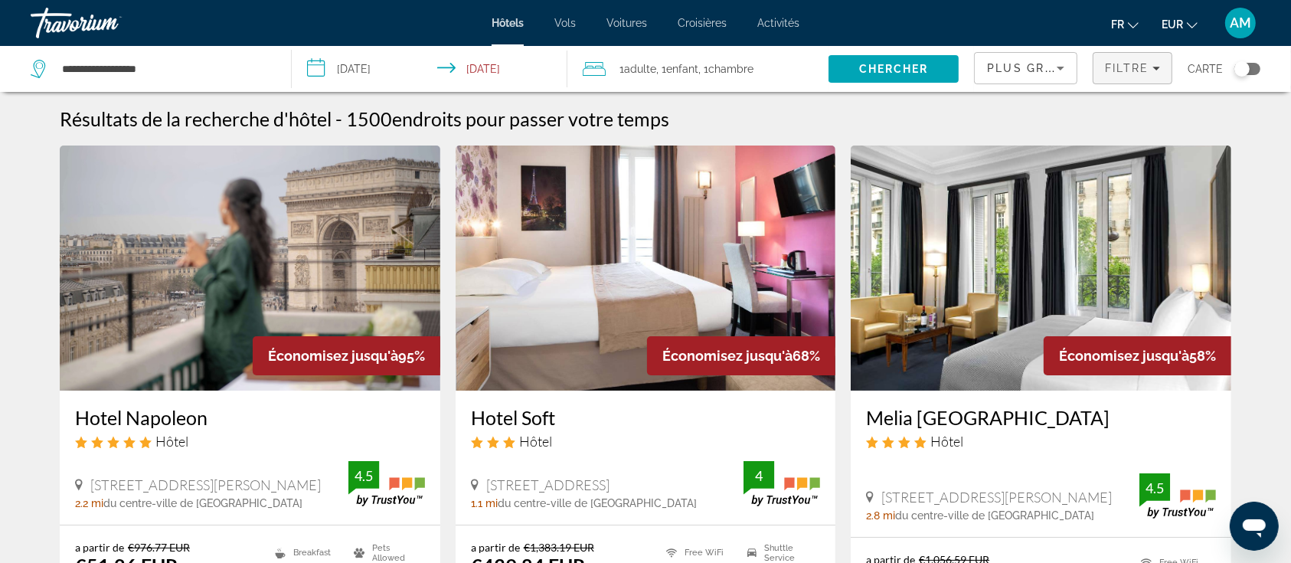
drag, startPoint x: 1122, startPoint y: 64, endPoint x: 1122, endPoint y: 76, distance: 11.5
click at [1122, 64] on span "Filtre" at bounding box center [1127, 68] width 44 height 12
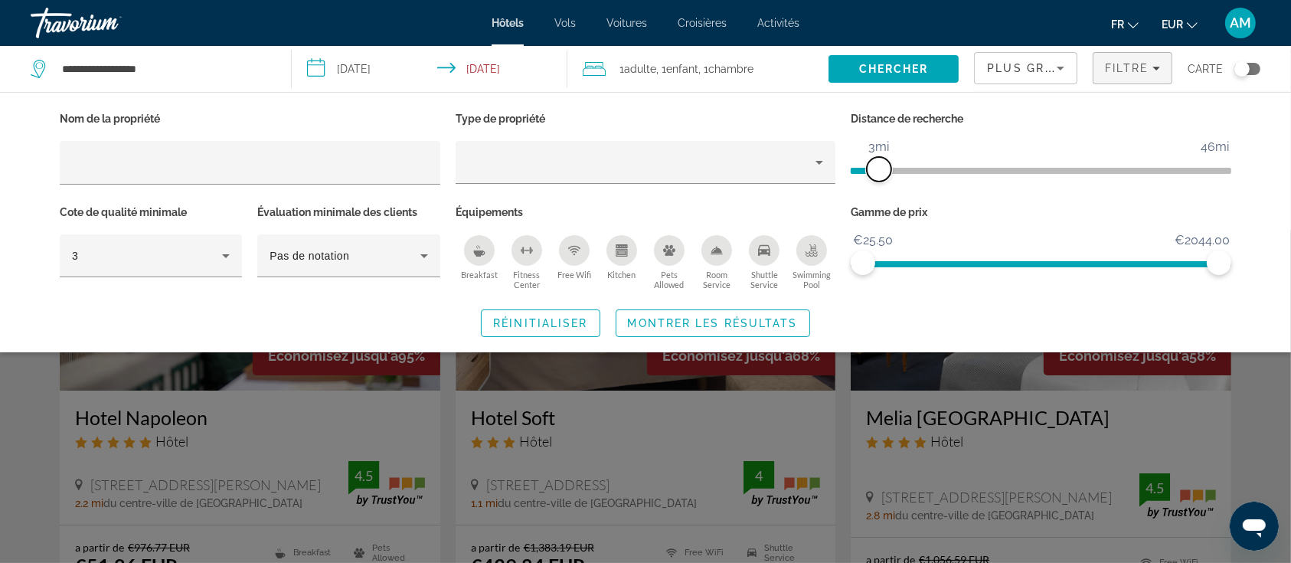
drag, startPoint x: 990, startPoint y: 179, endPoint x: 881, endPoint y: 183, distance: 109.6
click at [881, 183] on div "Distance de recherche 1mi 46mi 3mi" at bounding box center [1041, 154] width 396 height 93
click at [1056, 75] on icon "Sort by" at bounding box center [1061, 68] width 18 height 18
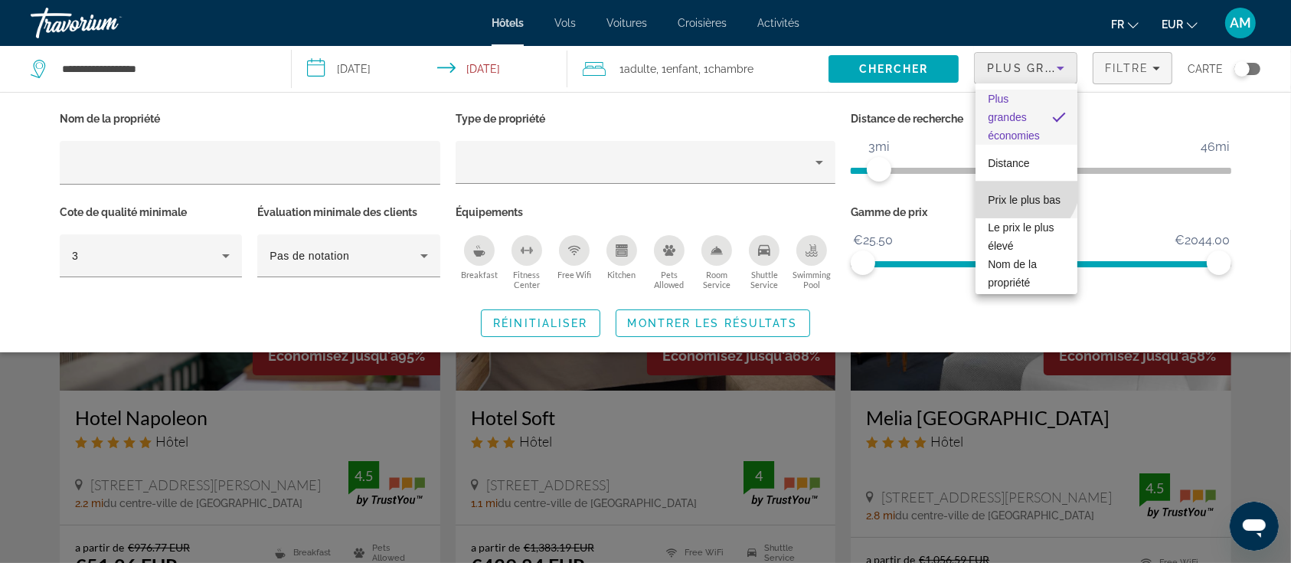
click at [1023, 194] on span "Prix le plus bas" at bounding box center [1024, 200] width 73 height 12
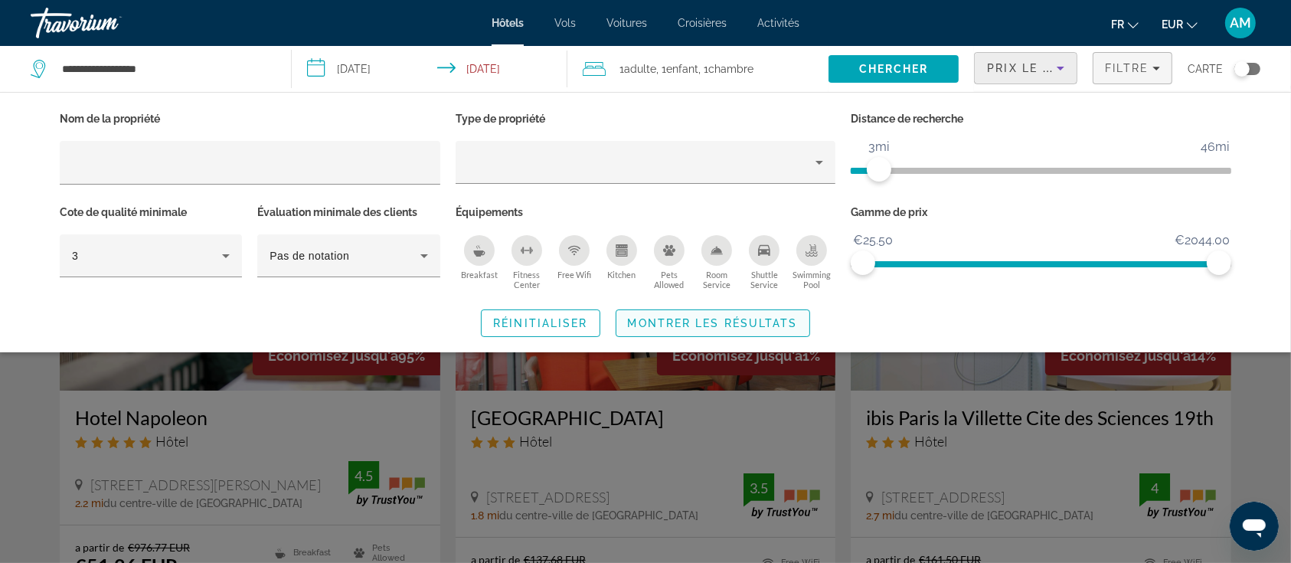
click at [786, 325] on span "Montrer les résultats" at bounding box center [713, 323] width 170 height 12
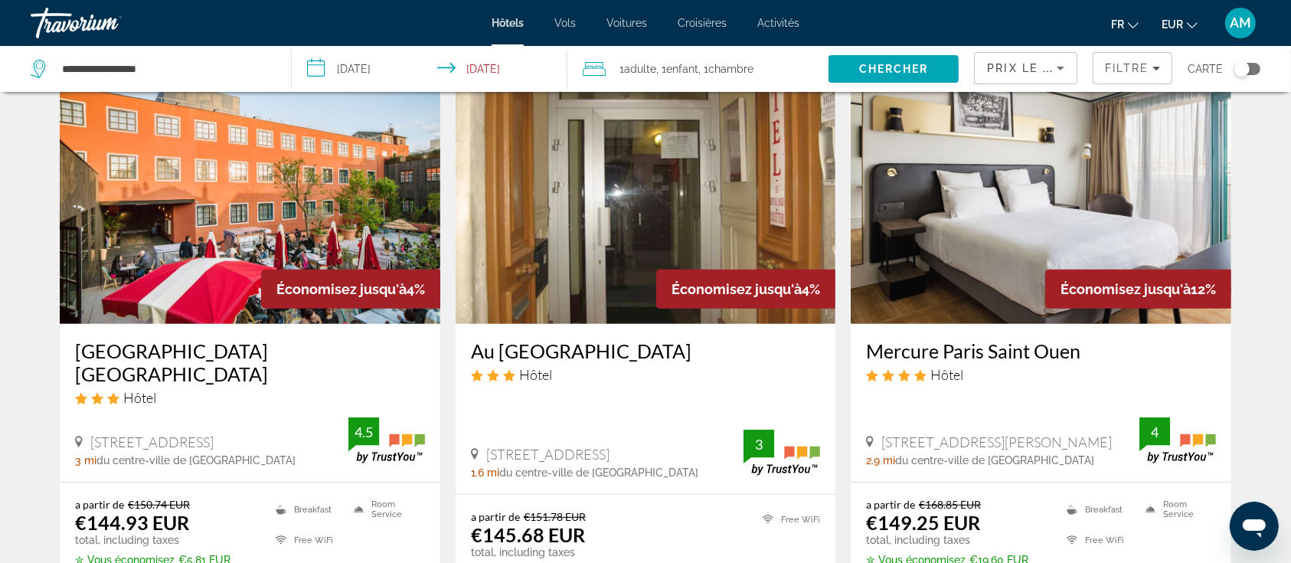
scroll to position [613, 0]
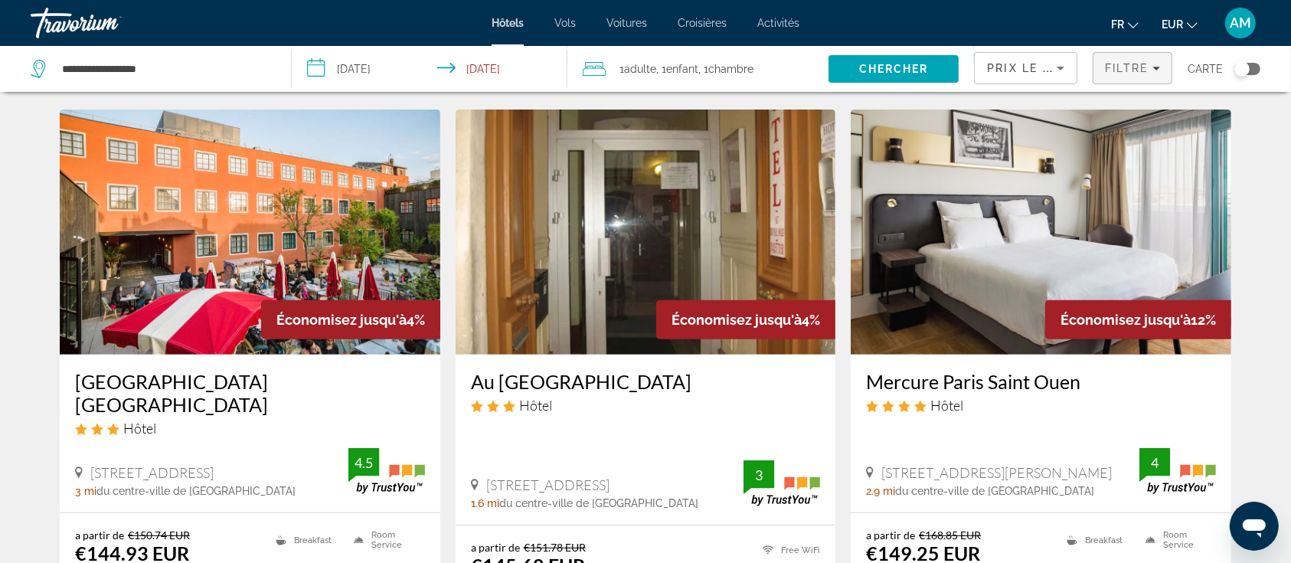
click at [1120, 67] on span "Filtre" at bounding box center [1127, 68] width 44 height 12
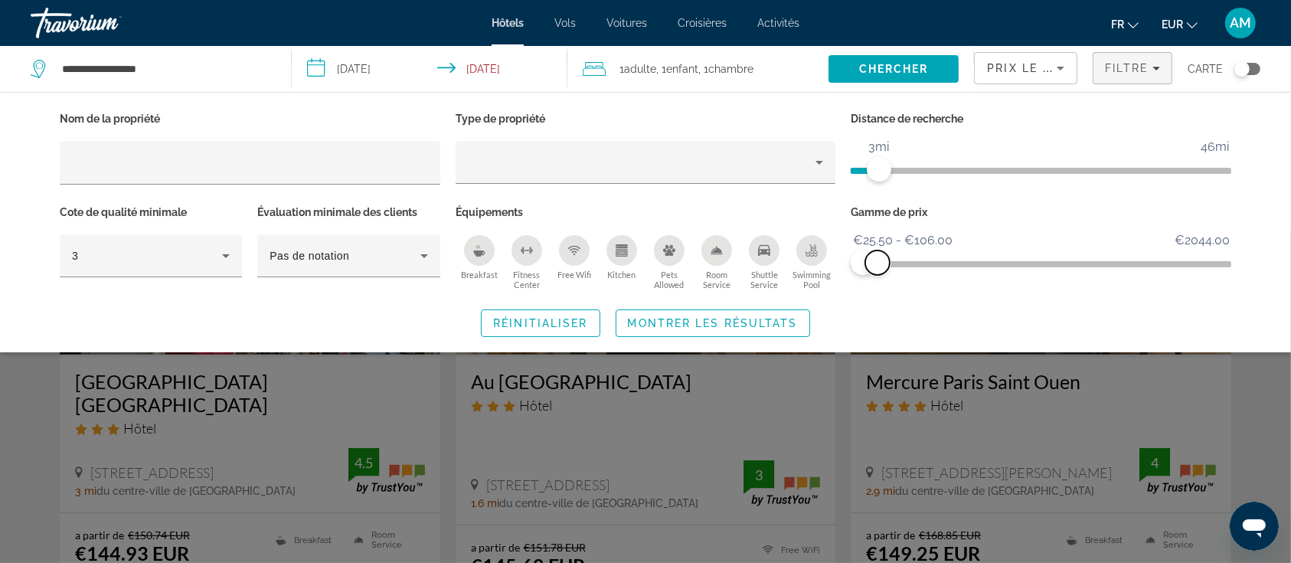
drag, startPoint x: 1217, startPoint y: 263, endPoint x: 878, endPoint y: 281, distance: 339.8
click at [878, 281] on div "Gamme de prix €25.50 €2044.00 €25.50 €106.00 €25.50 - €106.00" at bounding box center [1041, 247] width 396 height 93
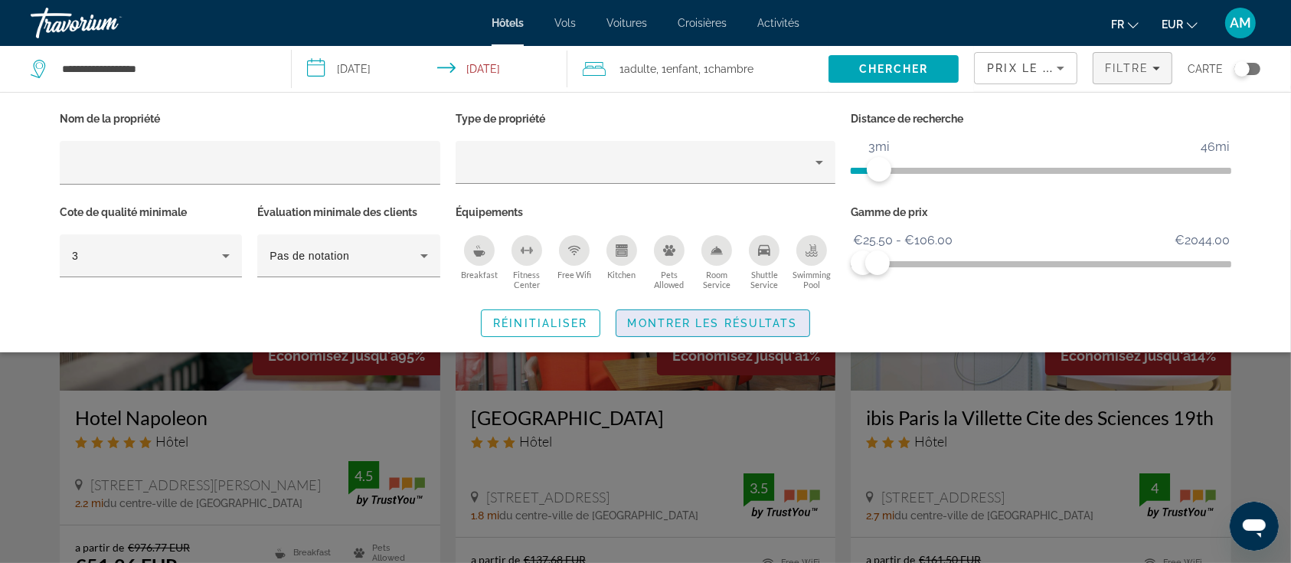
click at [745, 325] on span "Montrer les résultats" at bounding box center [713, 323] width 170 height 12
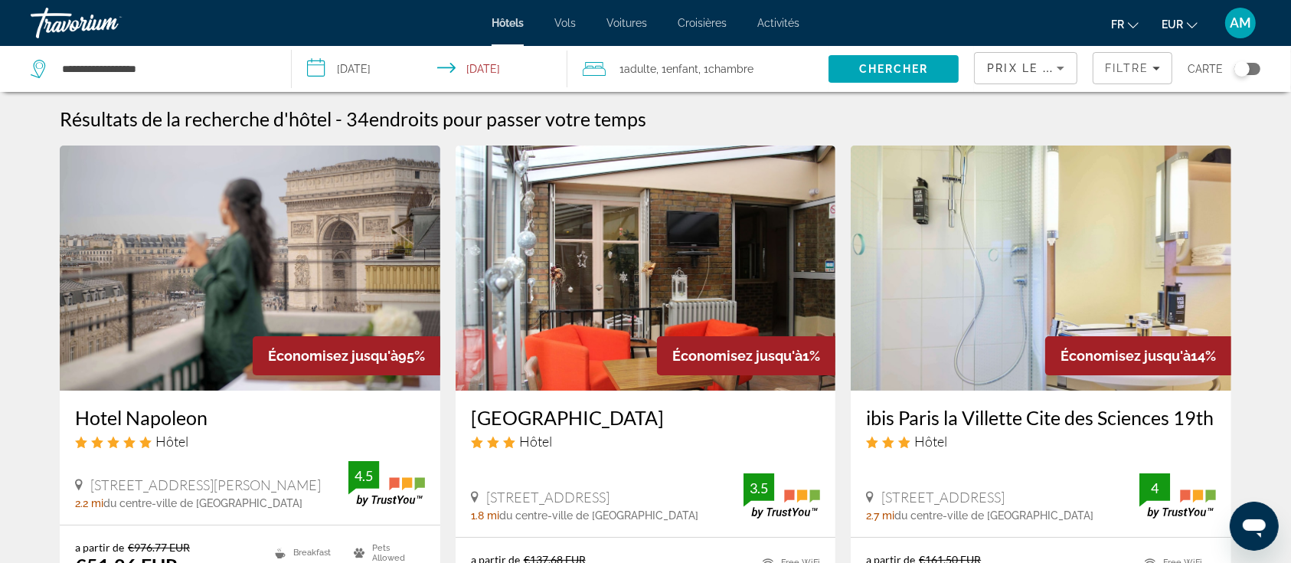
click at [1246, 70] on div "Toggle map" at bounding box center [1242, 68] width 15 height 15
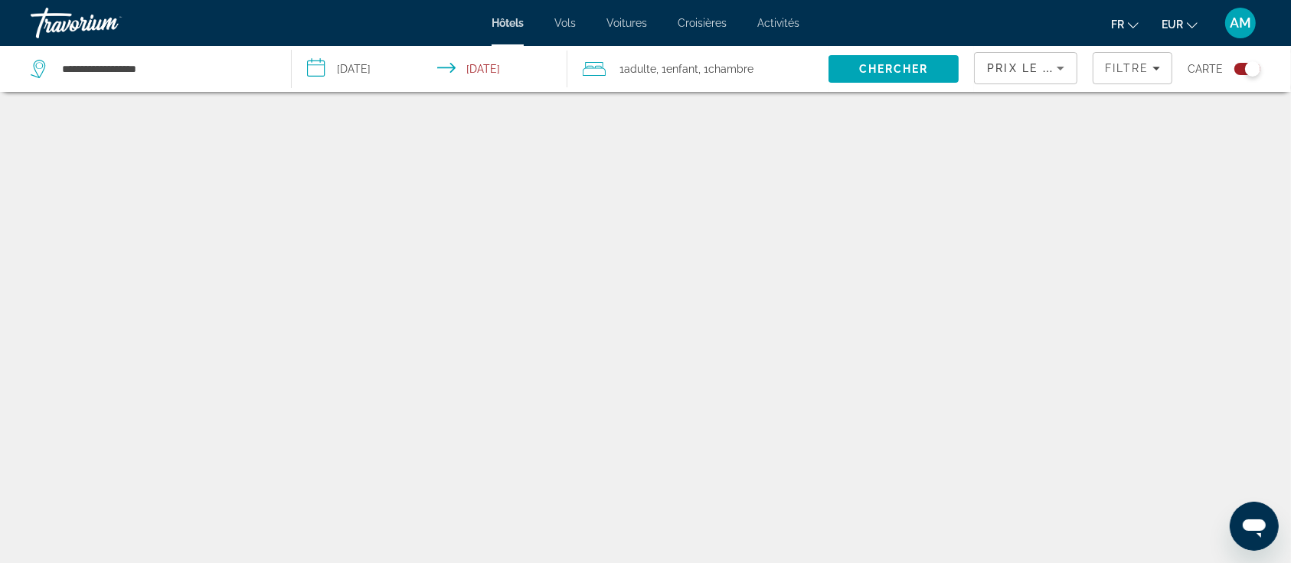
scroll to position [92, 0]
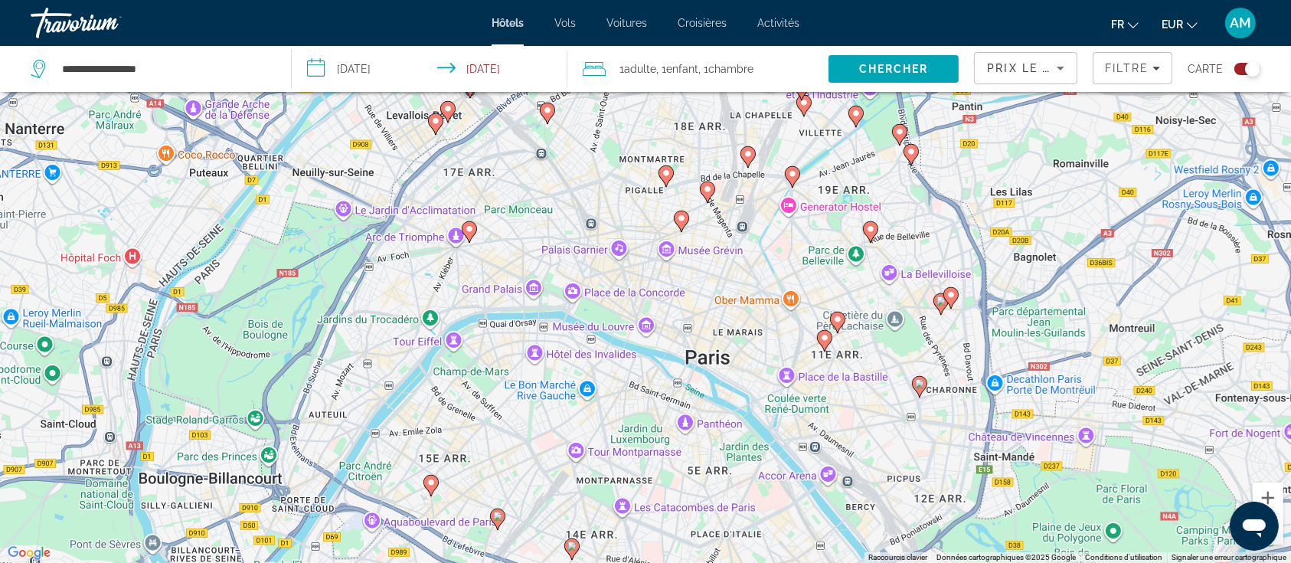
drag, startPoint x: 542, startPoint y: 218, endPoint x: 622, endPoint y: 343, distance: 148.5
click at [622, 343] on div "Pour activer le glissement avec le clavier, appuyez sur Alt+Entrée. Une fois ce…" at bounding box center [645, 281] width 1291 height 563
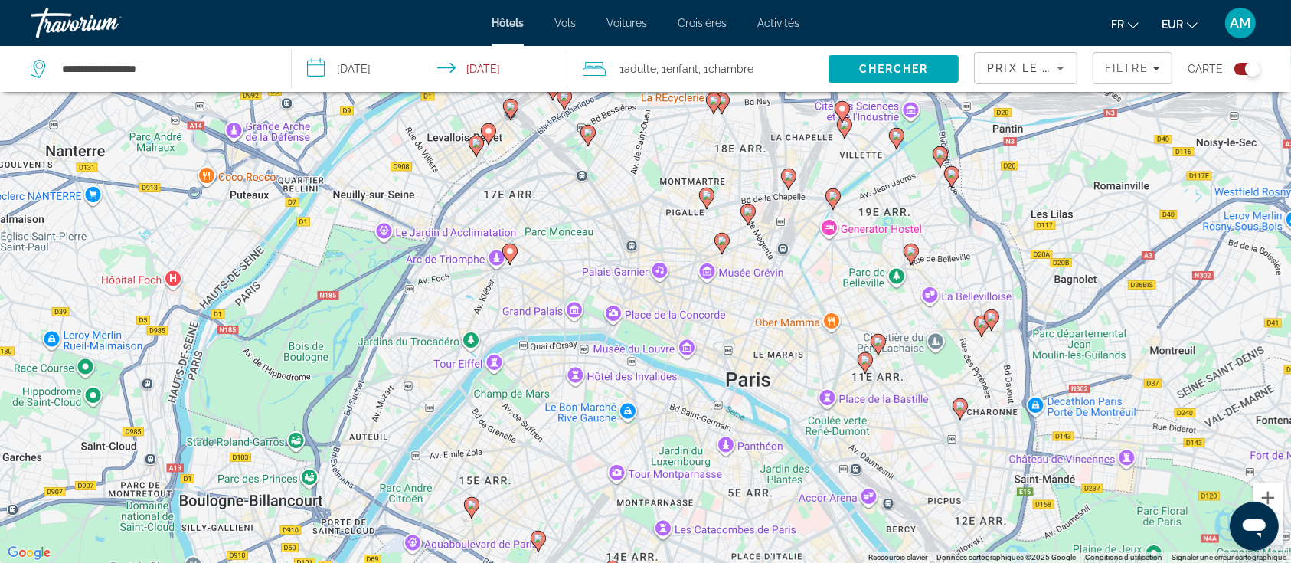
click at [512, 250] on image "Main content" at bounding box center [510, 251] width 9 height 9
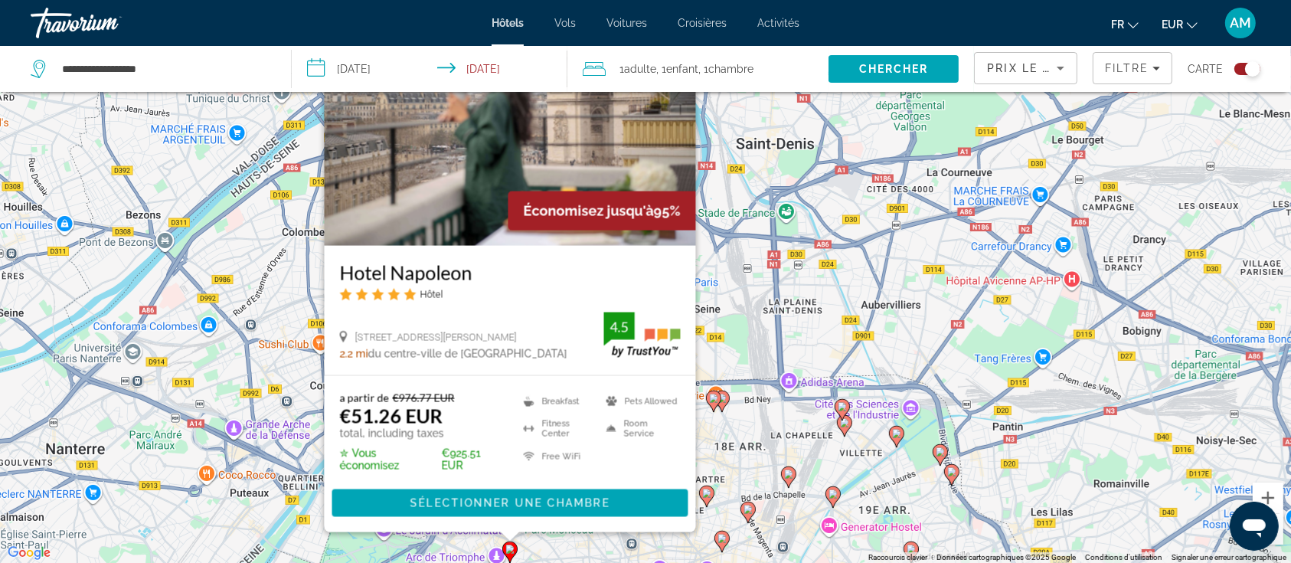
click at [722, 438] on div "Pour activer le glissement avec le clavier, appuyez sur Alt+Entrée. Une fois ce…" at bounding box center [645, 281] width 1291 height 563
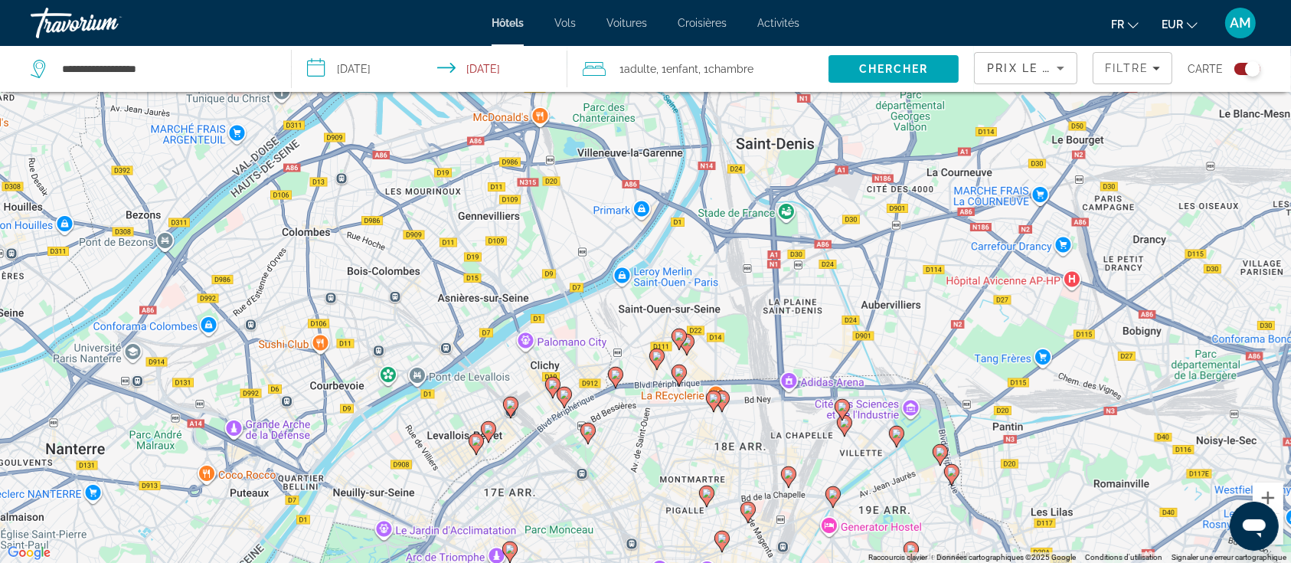
click at [478, 447] on icon "Main content" at bounding box center [477, 444] width 14 height 20
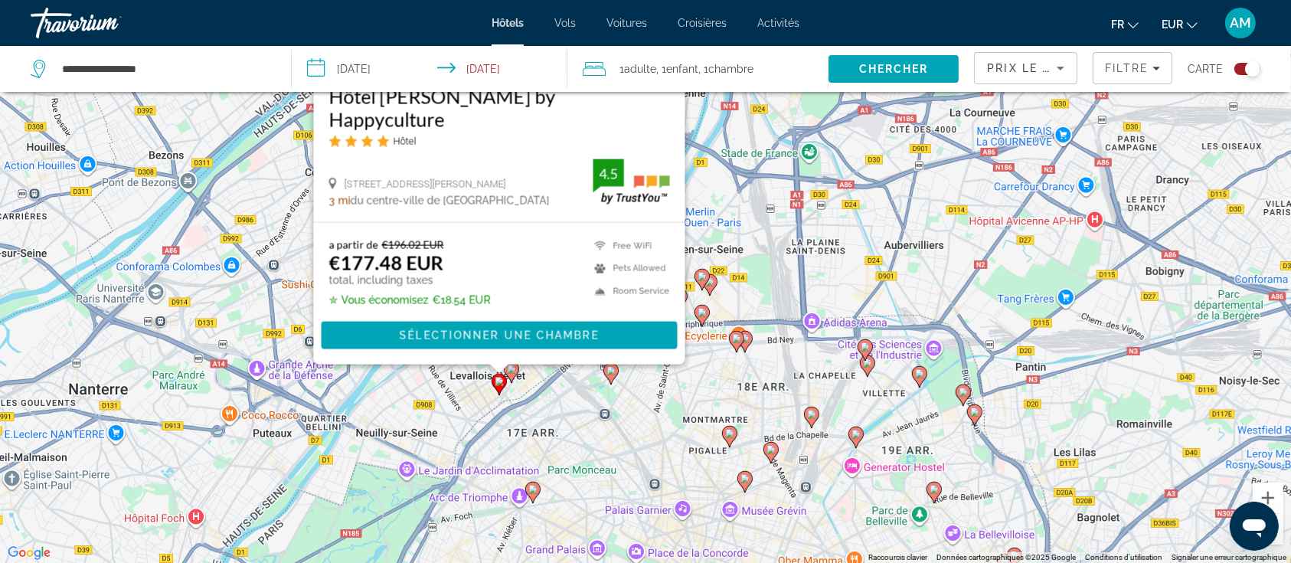
drag, startPoint x: 747, startPoint y: 479, endPoint x: 770, endPoint y: 318, distance: 162.5
click at [770, 318] on div "Pour activer le glissement avec le clavier, appuyez sur Alt+Entrée. Une fois ce…" at bounding box center [645, 281] width 1291 height 563
click at [533, 422] on div "Pour activer le glissement avec le clavier, appuyez sur Alt+Entrée. Une fois ce…" at bounding box center [645, 281] width 1291 height 563
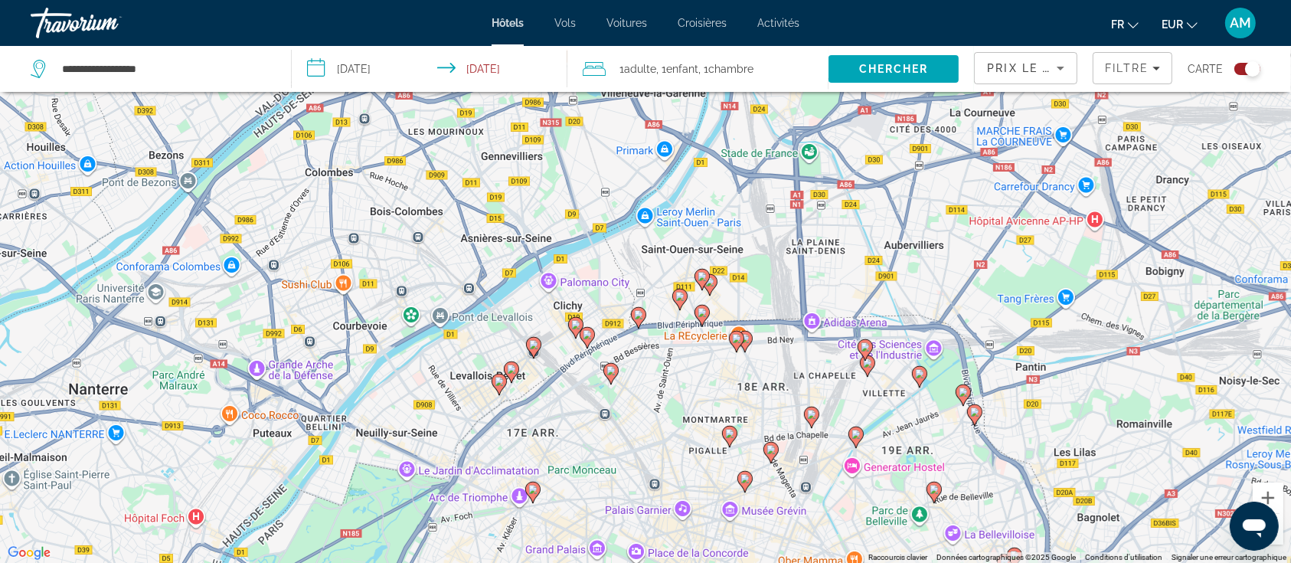
click at [515, 375] on icon "Main content" at bounding box center [512, 372] width 14 height 20
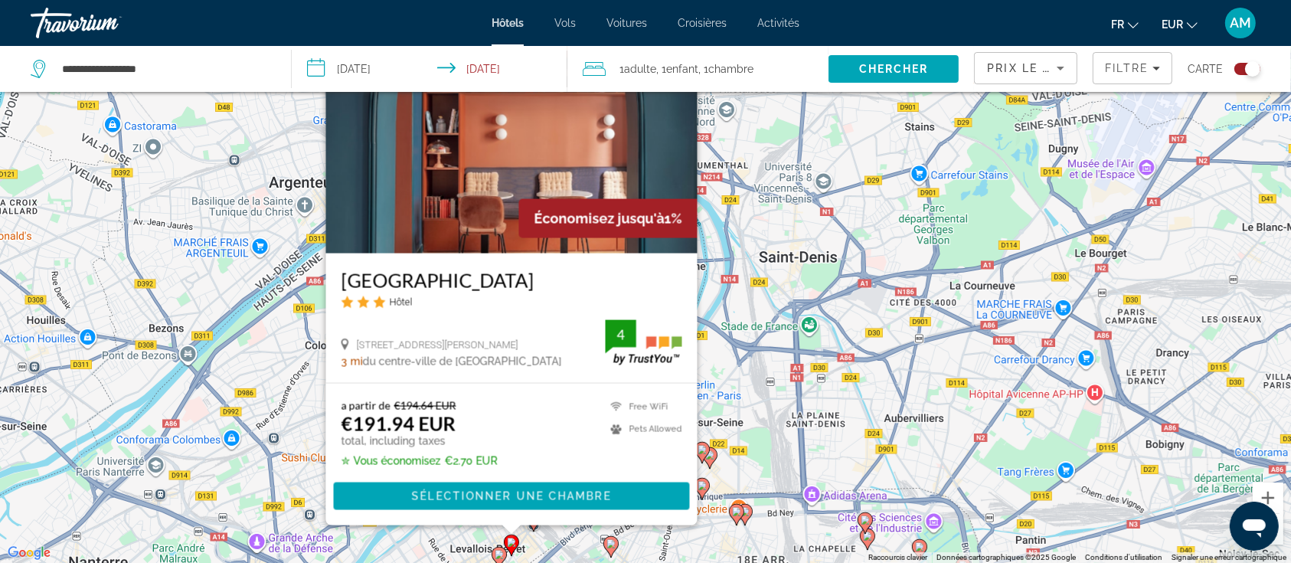
click at [799, 483] on div "Pour activer le glissement avec le clavier, appuyez sur Alt+Entrée. Une fois ce…" at bounding box center [645, 281] width 1291 height 563
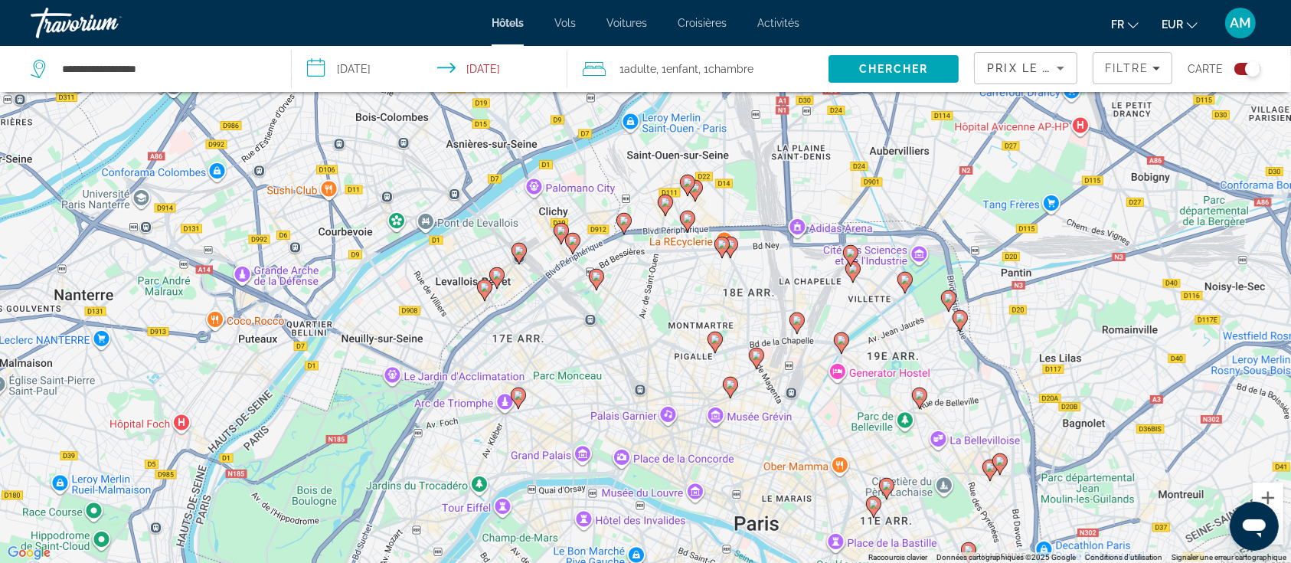
drag, startPoint x: 696, startPoint y: 507, endPoint x: 652, endPoint y: 238, distance: 272.5
click at [671, 238] on div "Pour activer le glissement avec le clavier, appuyez sur Alt+Entrée. Une fois ce…" at bounding box center [645, 281] width 1291 height 563
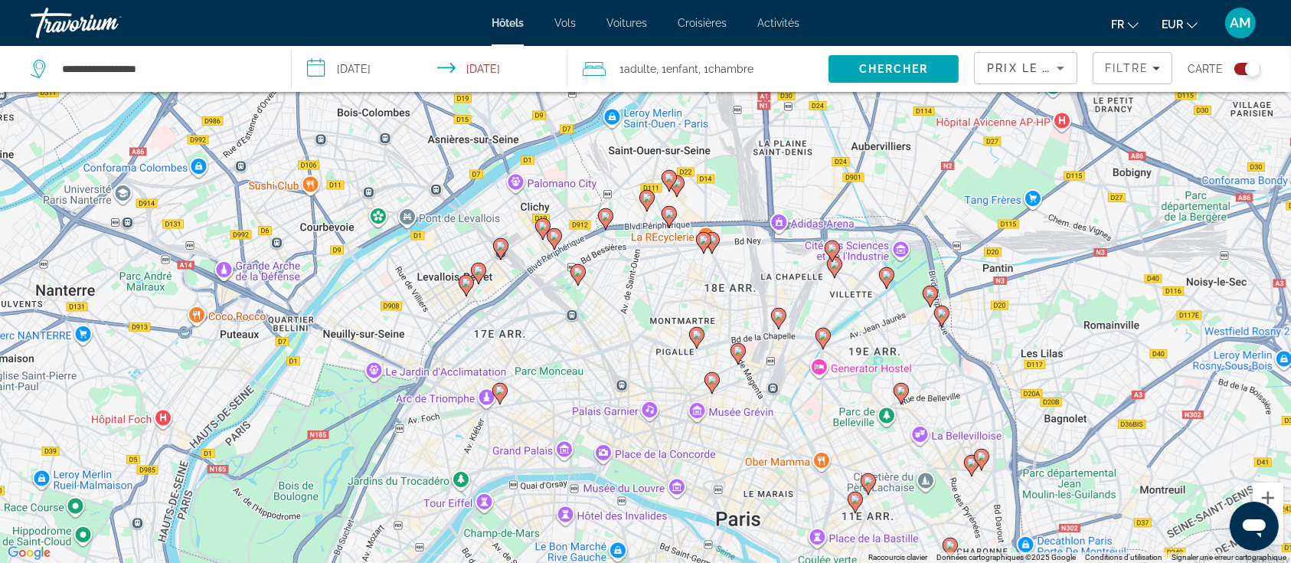
click at [574, 279] on gmp-advanced-marker "Main content" at bounding box center [578, 275] width 15 height 23
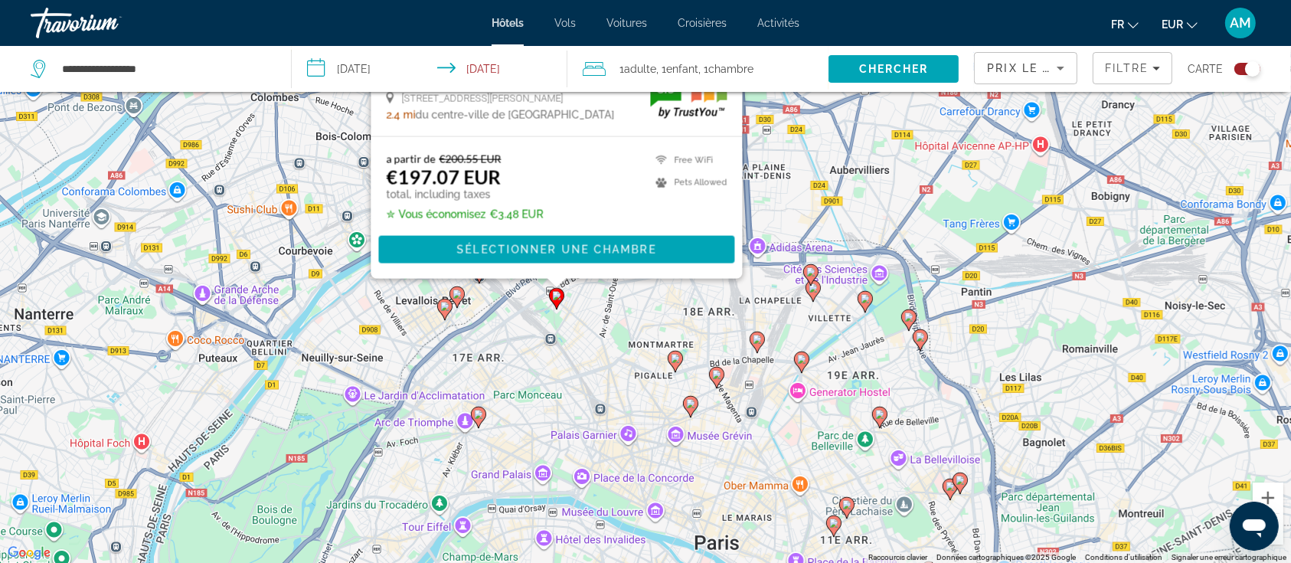
drag, startPoint x: 854, startPoint y: 487, endPoint x: 826, endPoint y: 208, distance: 281.0
click at [826, 208] on div "Pour activer le glissement avec le clavier, appuyez sur Alt+Entrée. Une fois ce…" at bounding box center [645, 281] width 1291 height 563
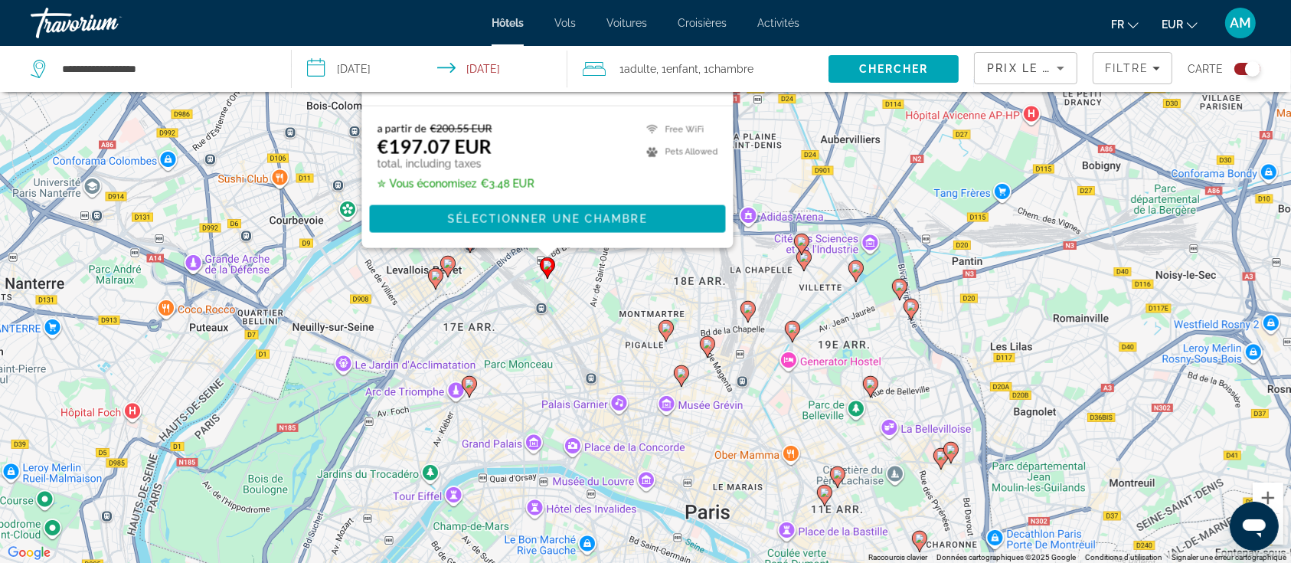
click at [670, 332] on icon "Main content" at bounding box center [667, 330] width 14 height 20
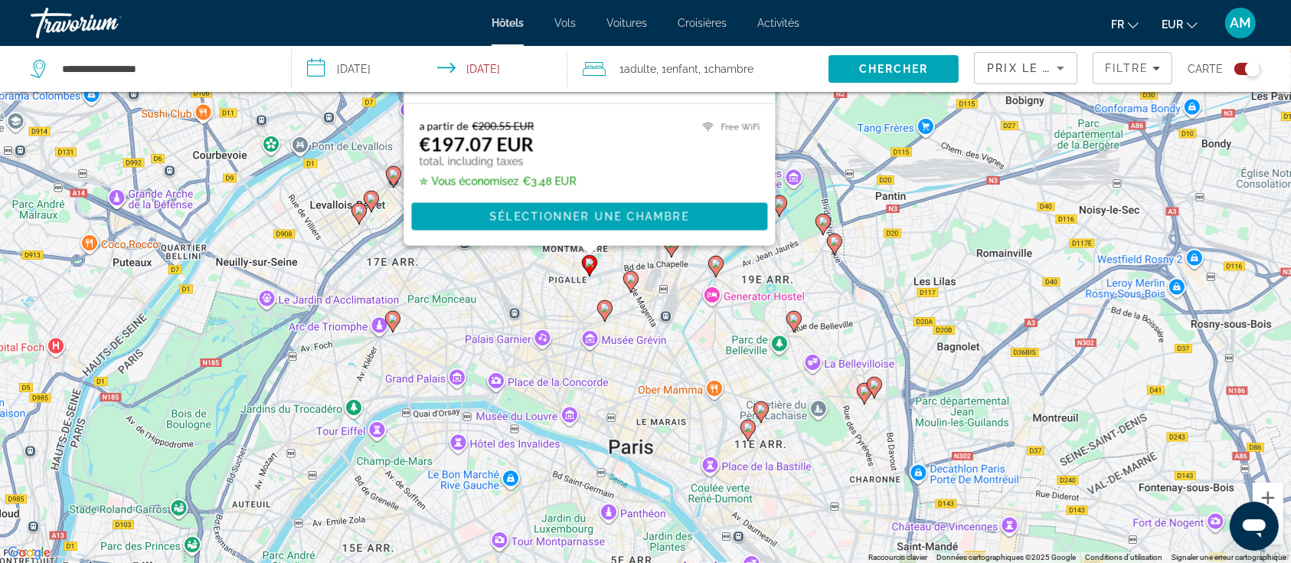
drag, startPoint x: 953, startPoint y: 505, endPoint x: 836, endPoint y: 241, distance: 288.4
click at [867, 222] on div "Pour activer le glissement avec le clavier, appuyez sur Alt+Entrée. Une fois ce…" at bounding box center [645, 281] width 1291 height 563
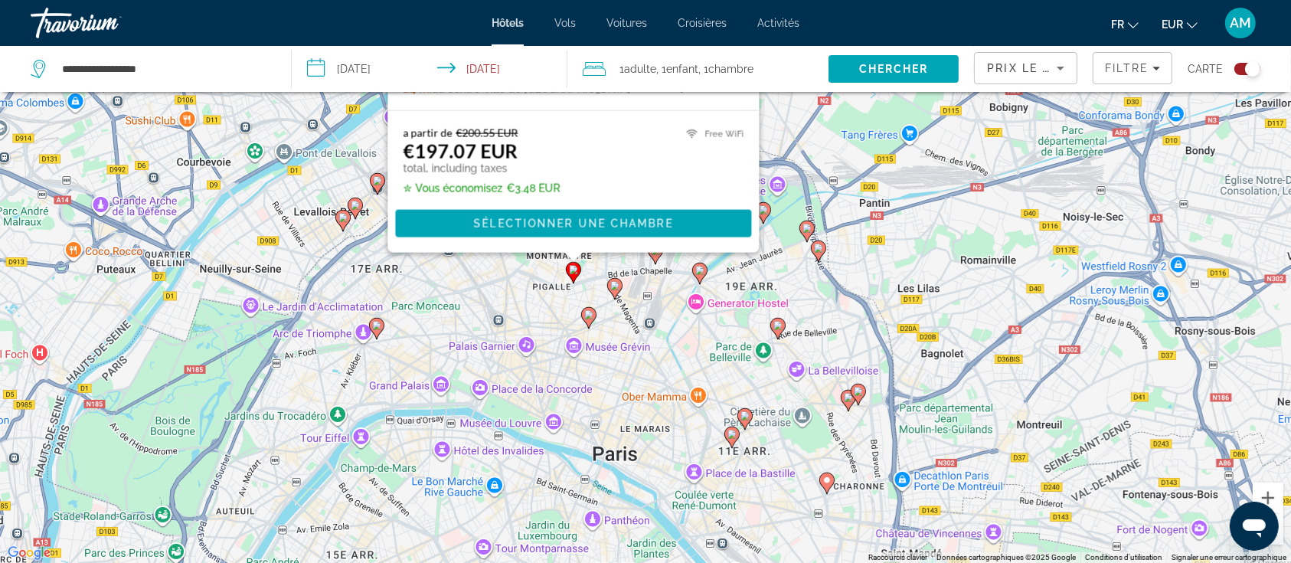
click at [617, 293] on icon "Main content" at bounding box center [615, 288] width 14 height 20
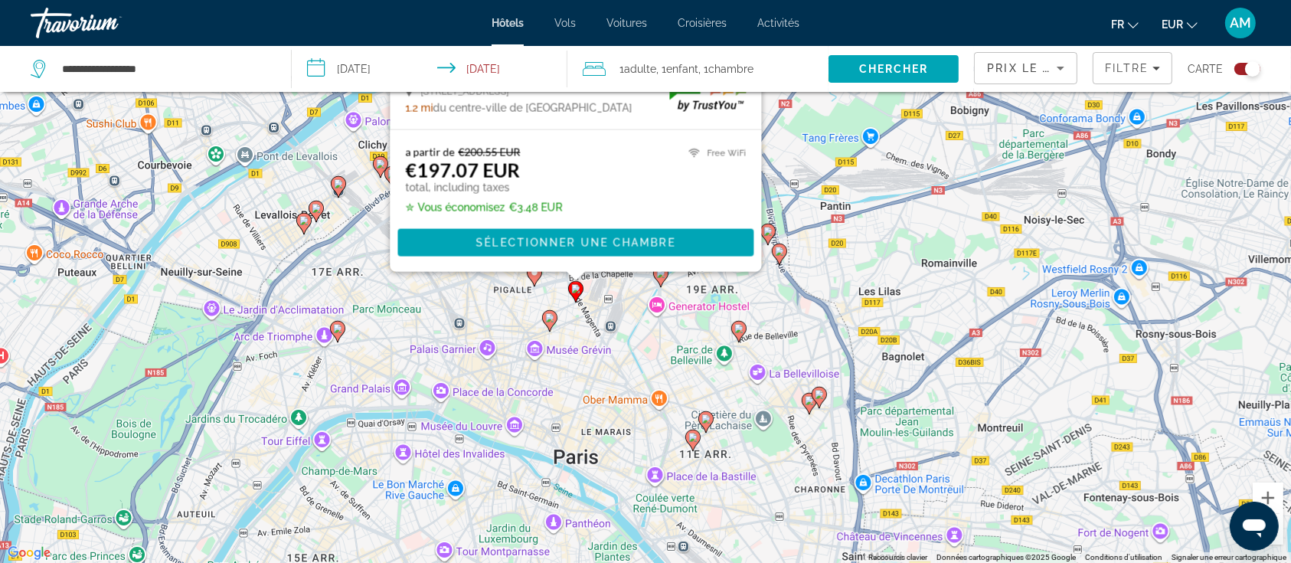
drag, startPoint x: 840, startPoint y: 453, endPoint x: 800, endPoint y: 228, distance: 228.6
click at [800, 228] on div "Pour activer le glissement avec le clavier, appuyez sur Alt+Entrée. Une fois ce…" at bounding box center [645, 281] width 1291 height 563
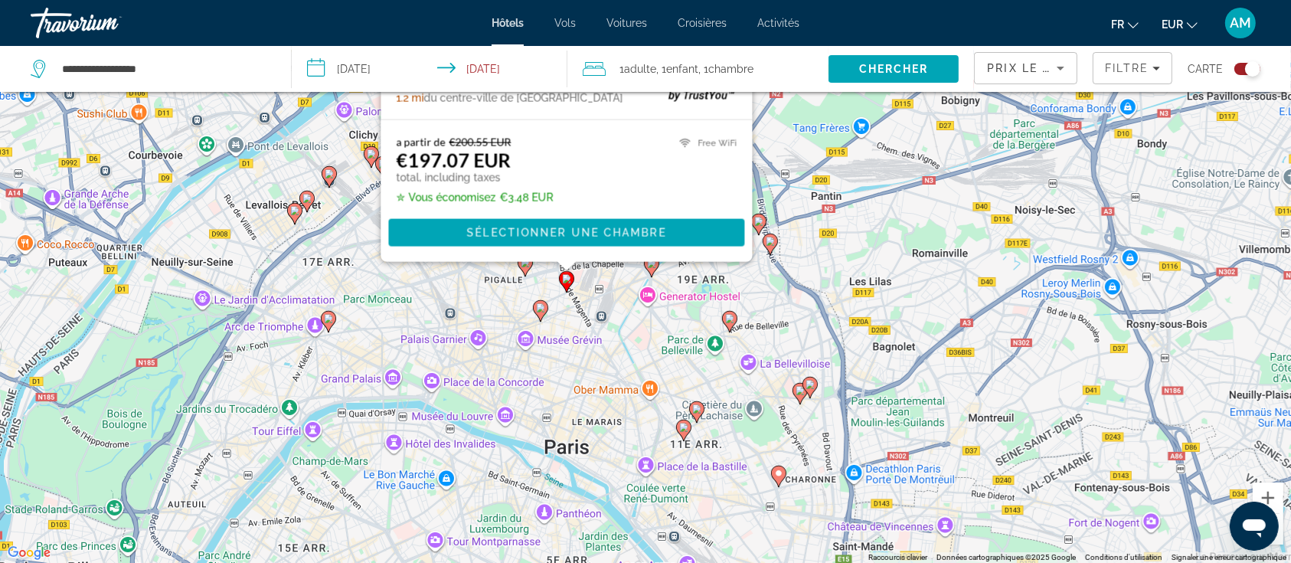
click at [545, 316] on gmp-advanced-marker "Main content" at bounding box center [540, 311] width 15 height 23
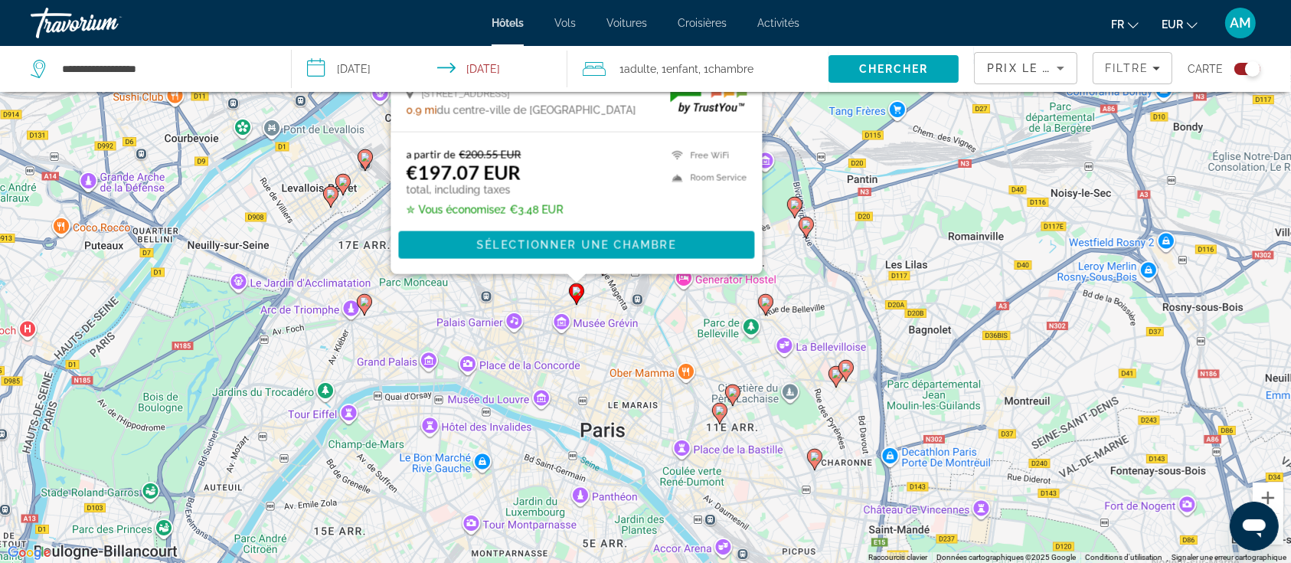
drag, startPoint x: 801, startPoint y: 452, endPoint x: 850, endPoint y: 137, distance: 318.6
click at [850, 137] on div "Pour activer le glissement avec le clavier, appuyez sur Alt+Entrée. Une fois ce…" at bounding box center [645, 281] width 1291 height 563
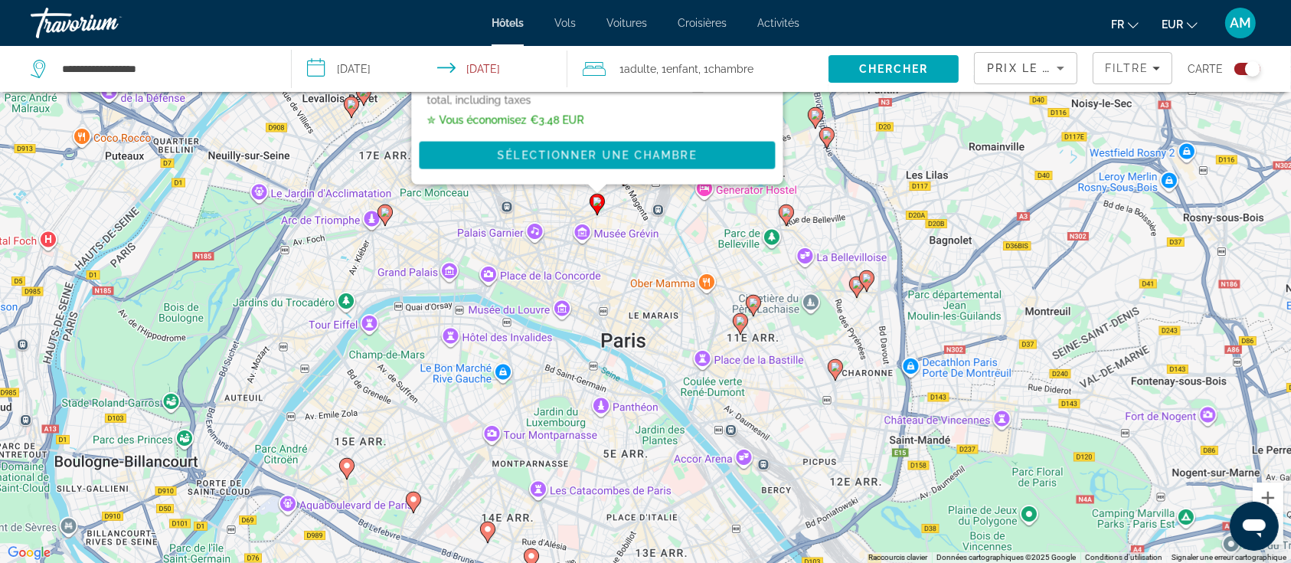
click at [741, 316] on image "Main content" at bounding box center [740, 320] width 9 height 9
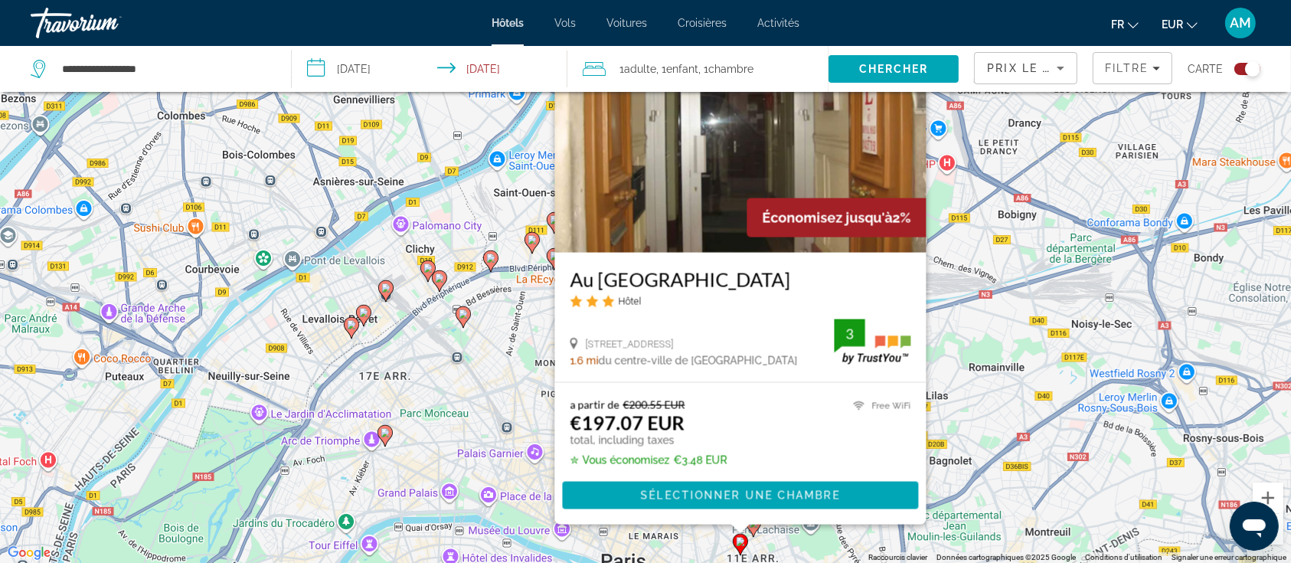
click at [1050, 409] on div "Pour activer le glissement avec le clavier, appuyez sur Alt+Entrée. Une fois ce…" at bounding box center [645, 281] width 1291 height 563
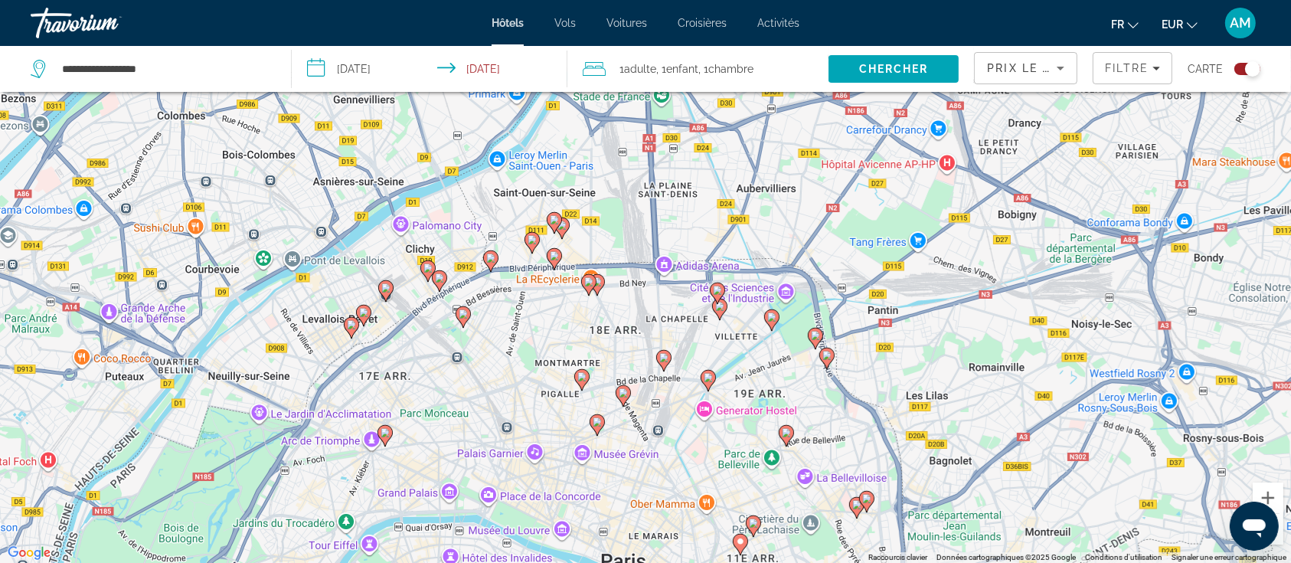
click at [752, 525] on image "Main content" at bounding box center [753, 523] width 9 height 9
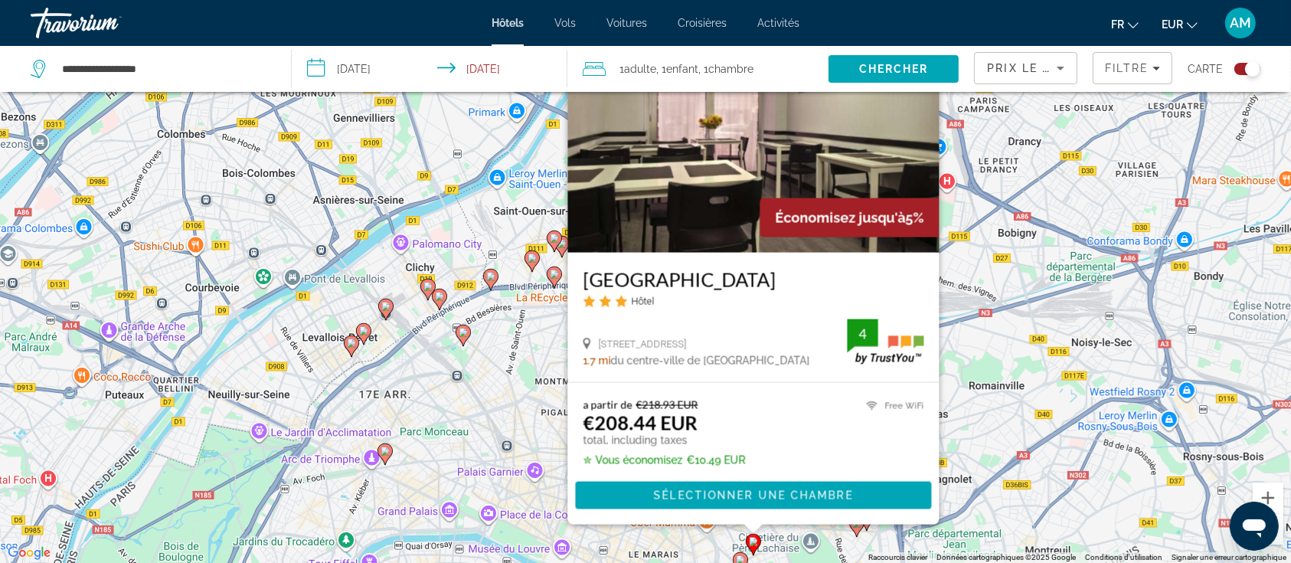
click at [486, 436] on div "Pour activer le glissement avec le clavier, appuyez sur Alt+Entrée. Une fois ce…" at bounding box center [645, 281] width 1291 height 563
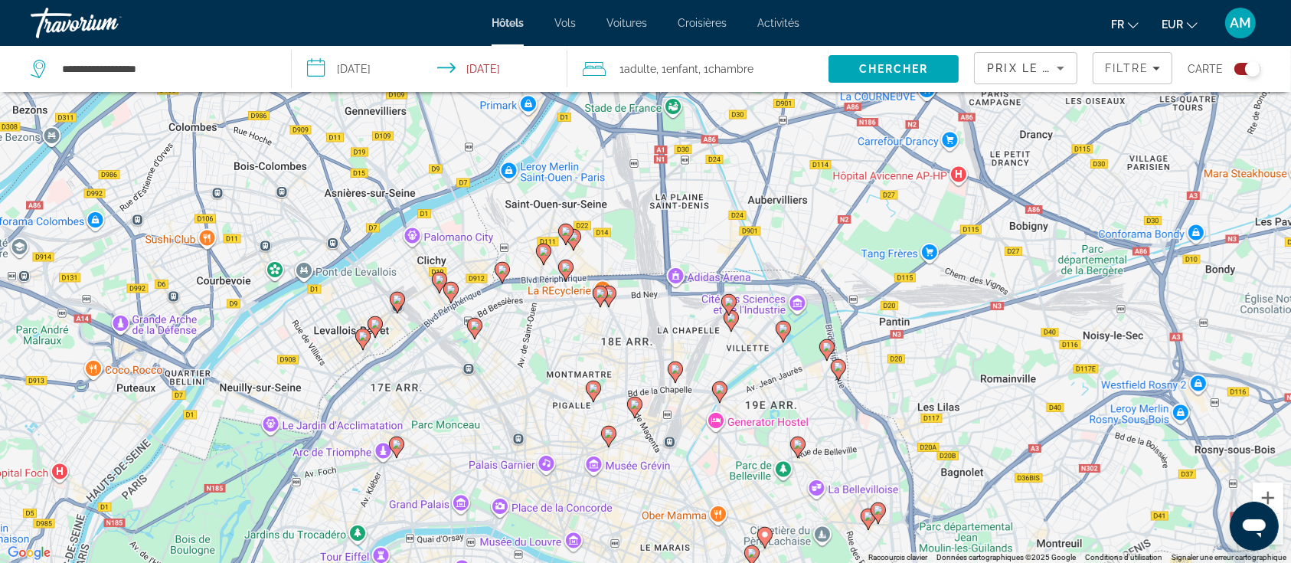
drag, startPoint x: 463, startPoint y: 468, endPoint x: 557, endPoint y: 414, distance: 108.8
click at [557, 414] on div "Pour activer le glissement avec le clavier, appuyez sur Alt+Entrée. Une fois ce…" at bounding box center [645, 281] width 1291 height 563
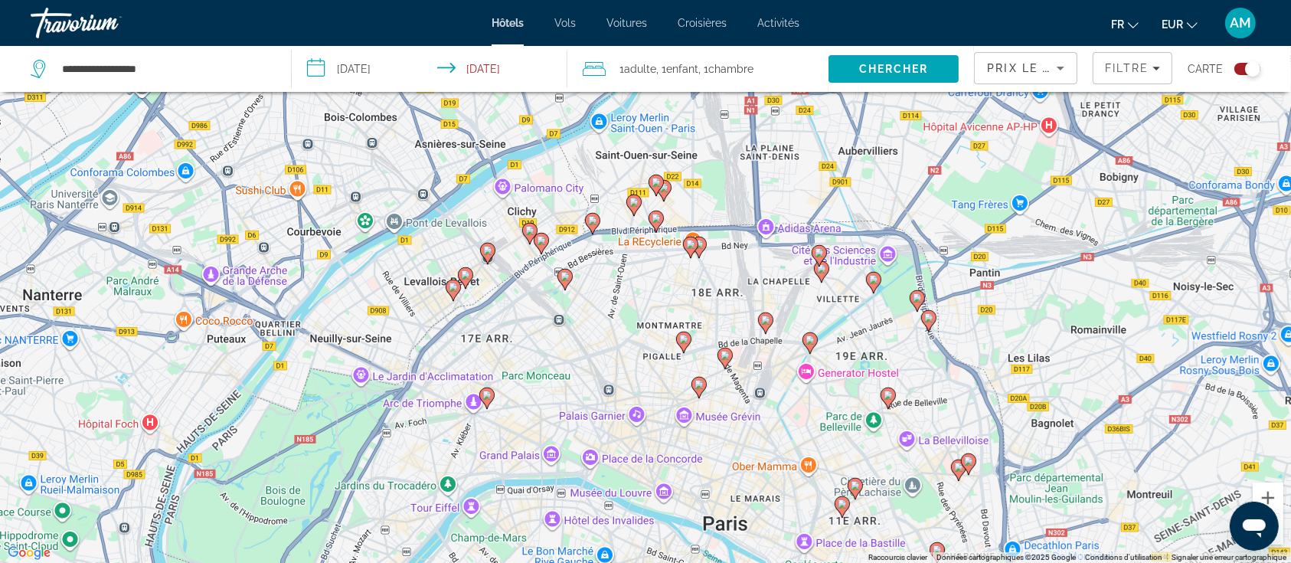
click at [454, 294] on icon "Main content" at bounding box center [454, 290] width 14 height 20
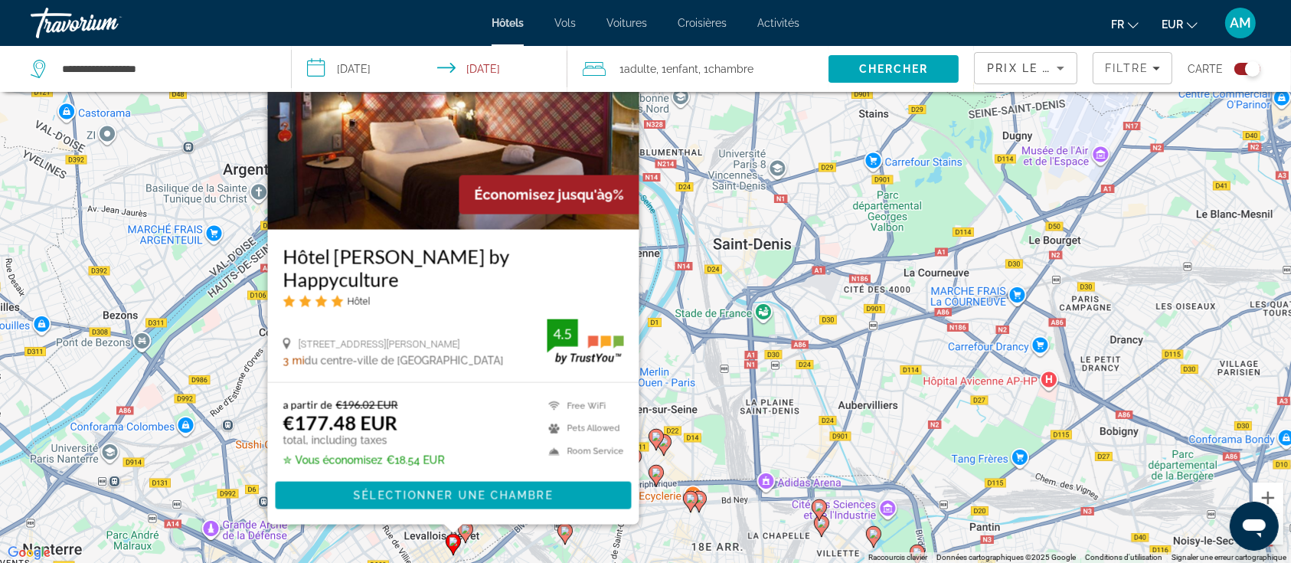
click at [408, 211] on img "Main content" at bounding box center [454, 106] width 372 height 245
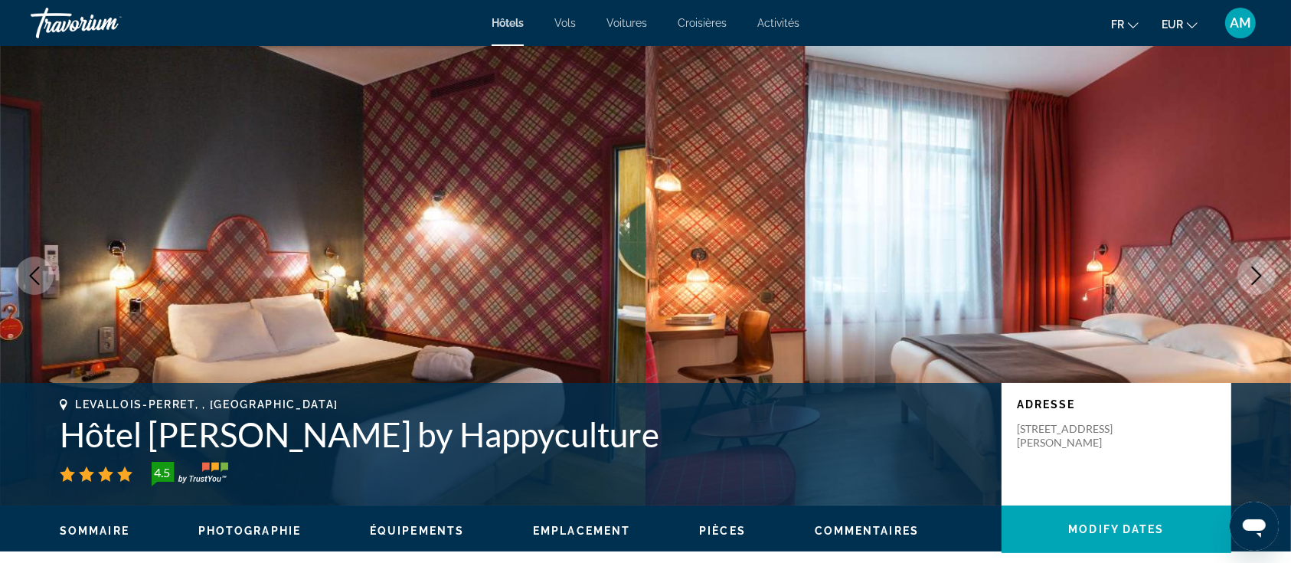
click at [1250, 277] on icon "Next image" at bounding box center [1257, 276] width 18 height 18
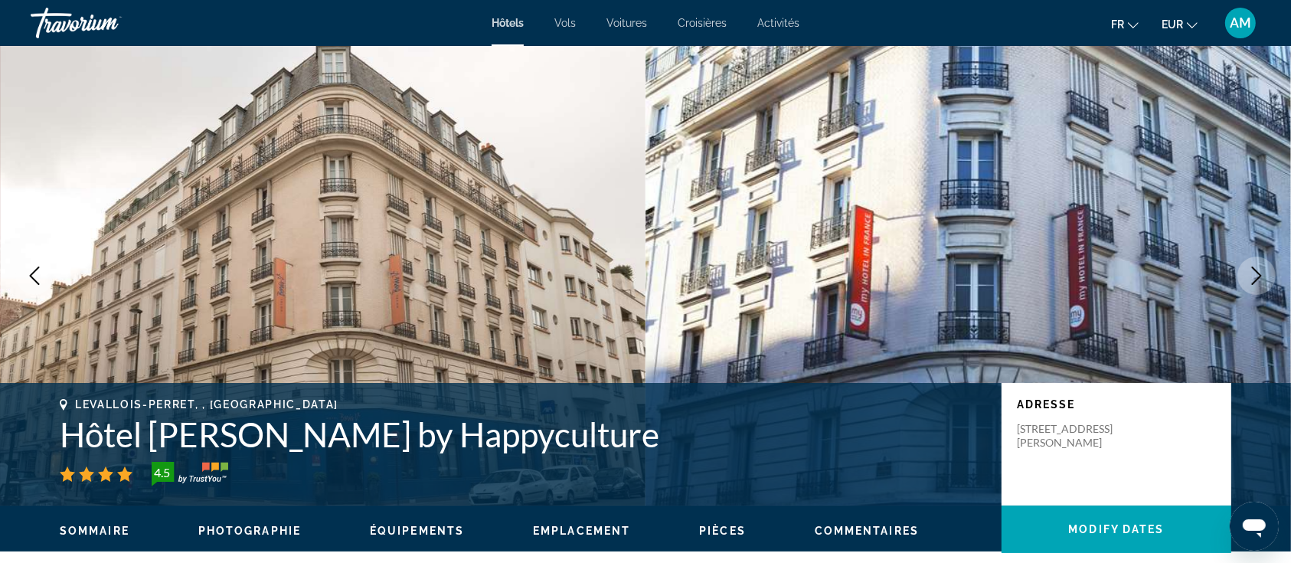
click at [1250, 277] on icon "Next image" at bounding box center [1257, 276] width 18 height 18
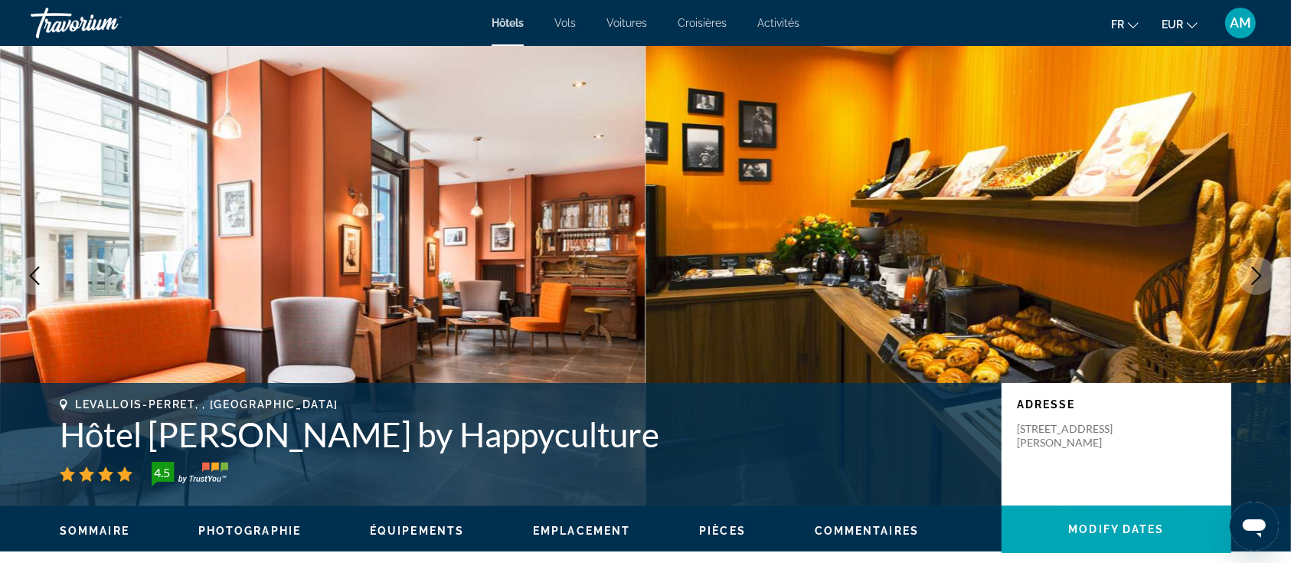
click at [1250, 277] on icon "Next image" at bounding box center [1257, 276] width 18 height 18
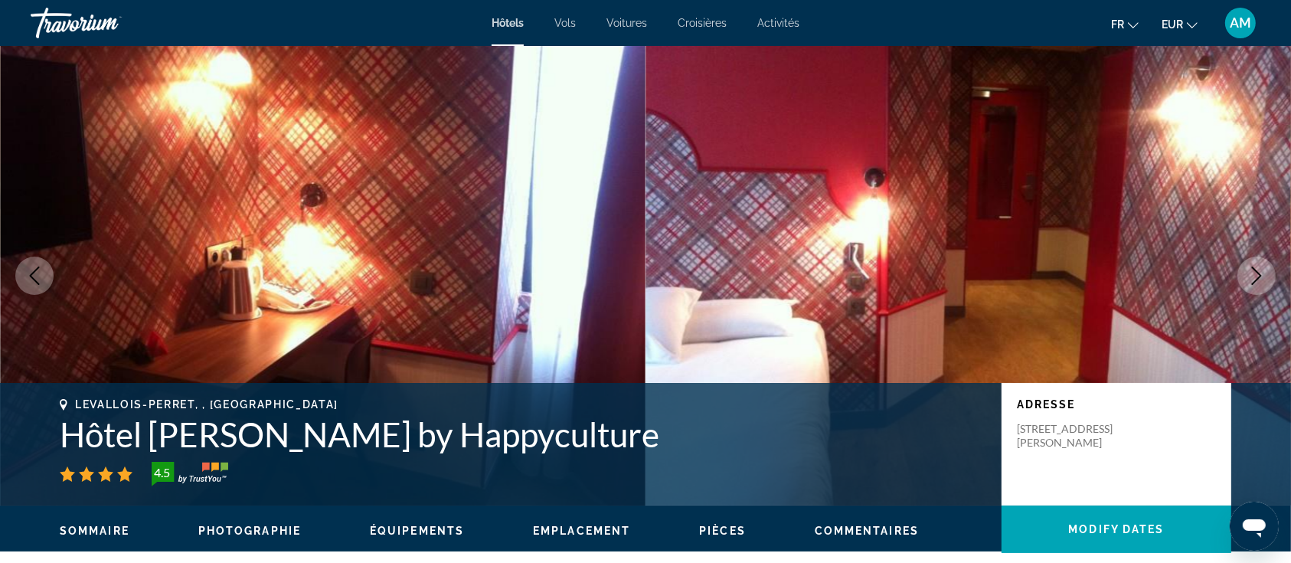
click at [1250, 277] on icon "Next image" at bounding box center [1257, 276] width 18 height 18
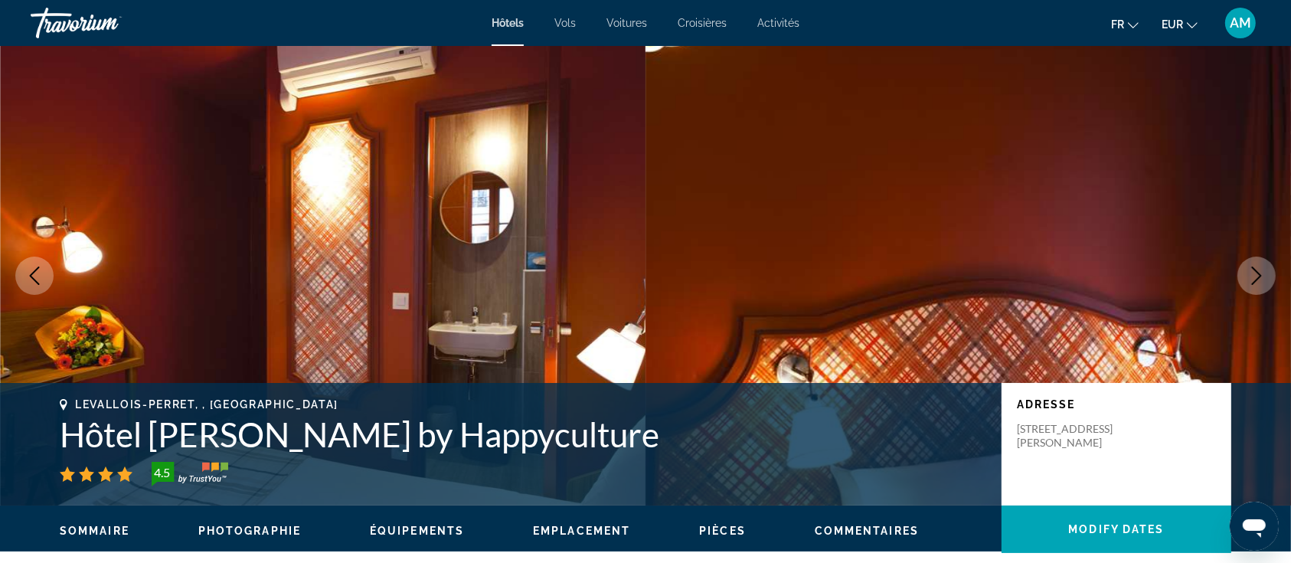
click at [1250, 277] on icon "Next image" at bounding box center [1257, 276] width 18 height 18
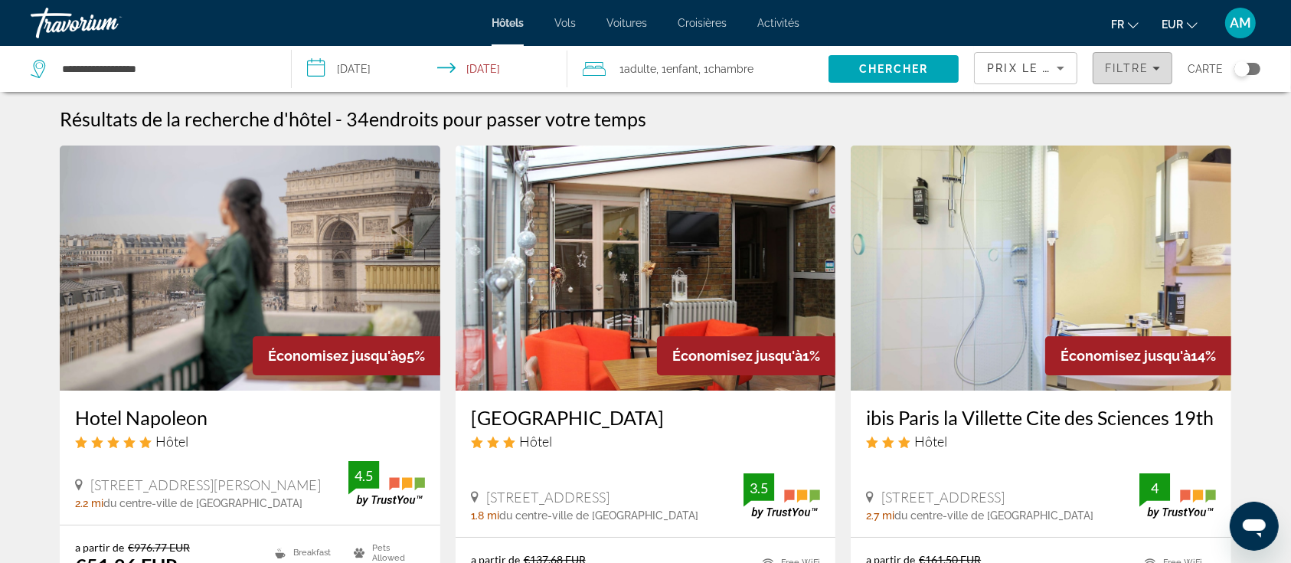
click at [1113, 67] on span "Filtre" at bounding box center [1127, 68] width 44 height 12
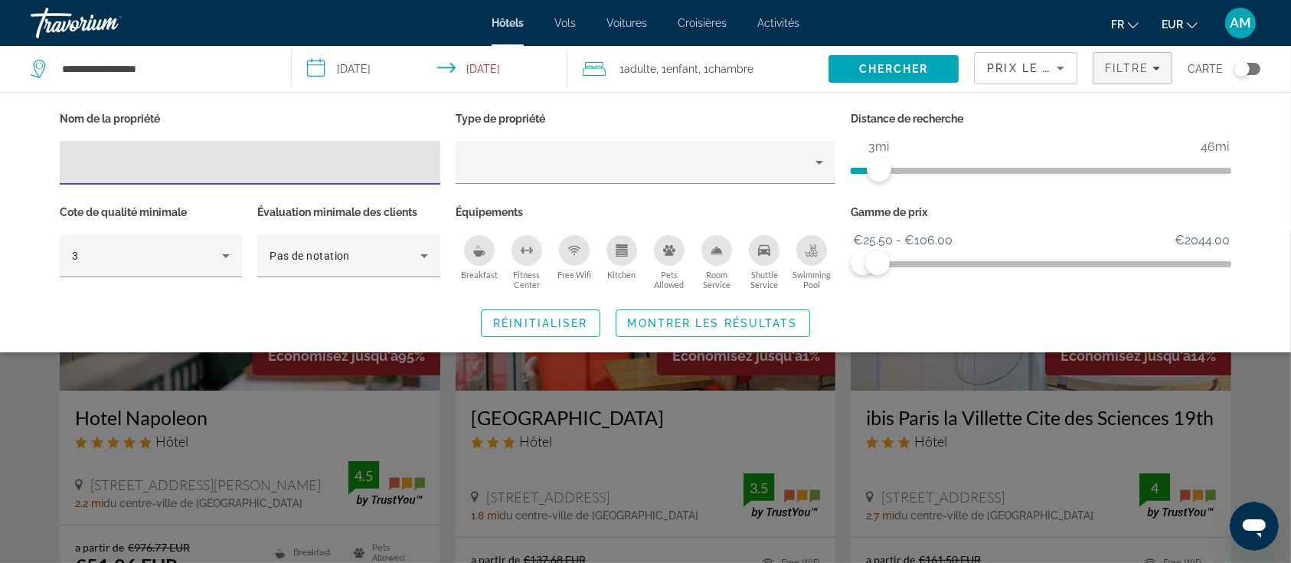
click at [481, 250] on icon "Breakfast" at bounding box center [478, 253] width 11 height 6
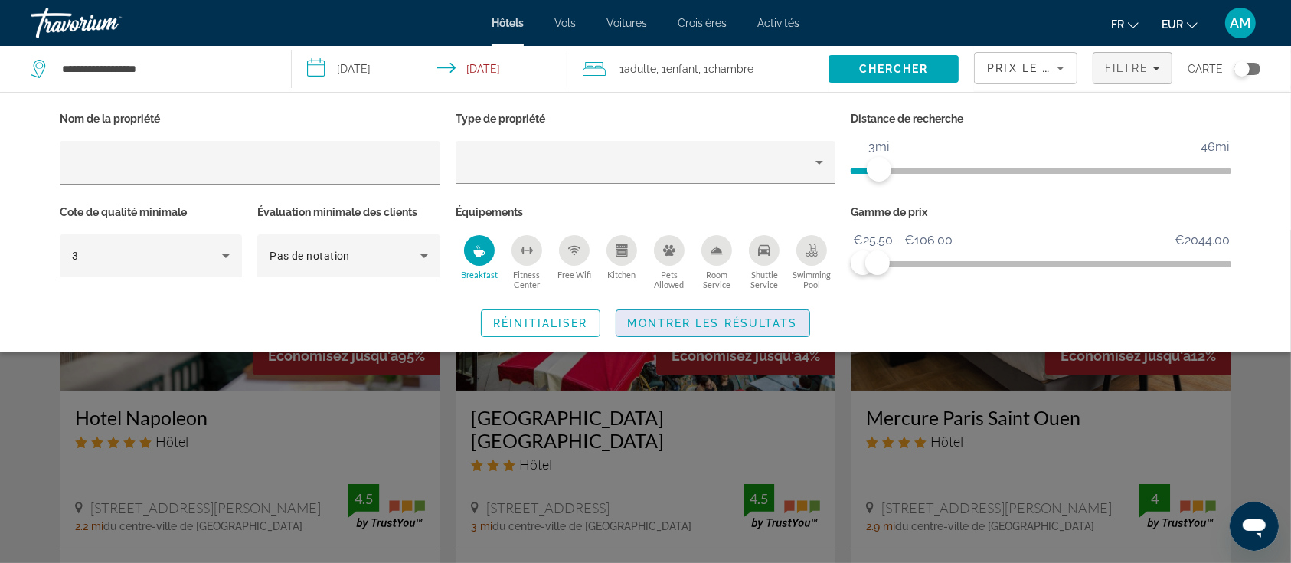
click at [736, 317] on span "Montrer les résultats" at bounding box center [713, 323] width 170 height 12
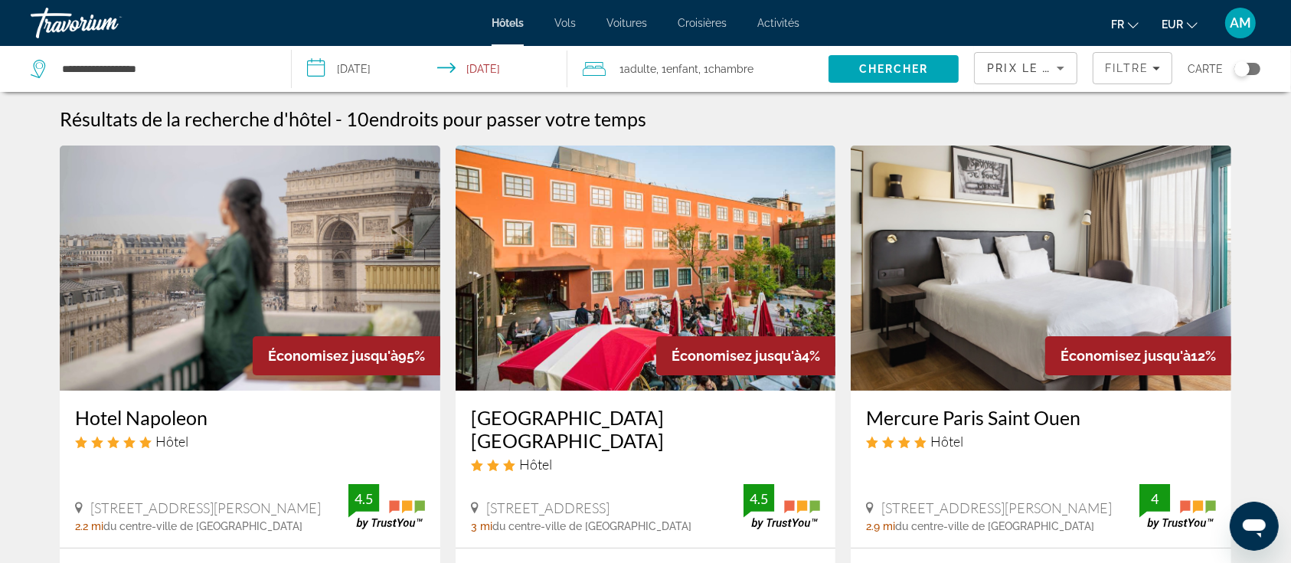
scroll to position [102, 0]
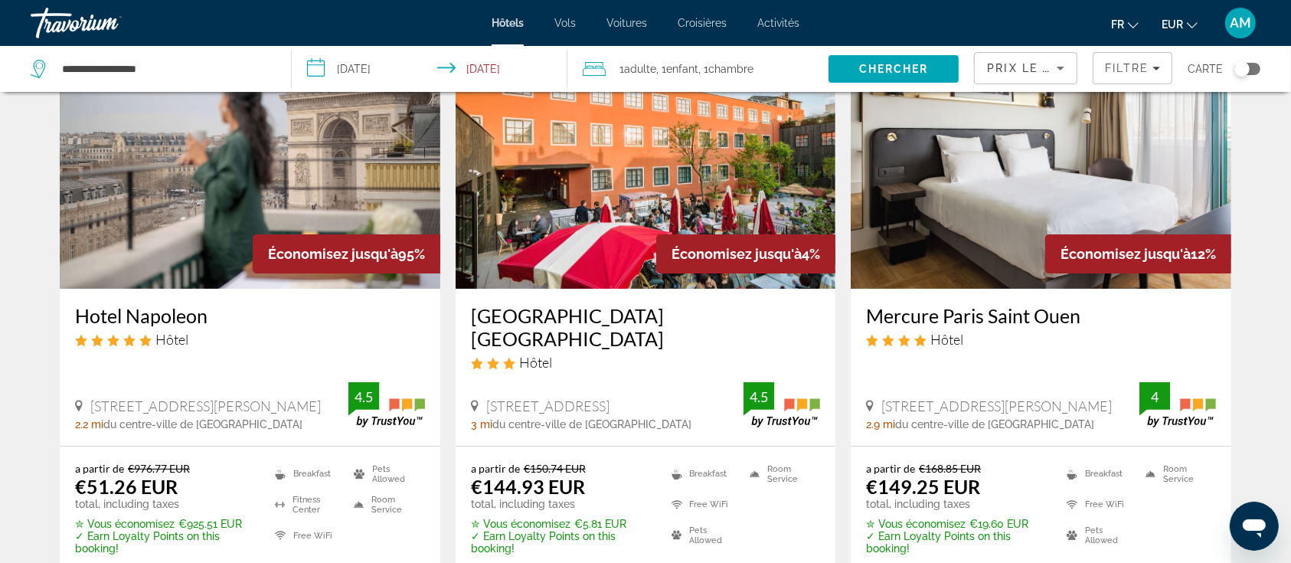
click at [974, 184] on img "Main content" at bounding box center [1041, 166] width 381 height 245
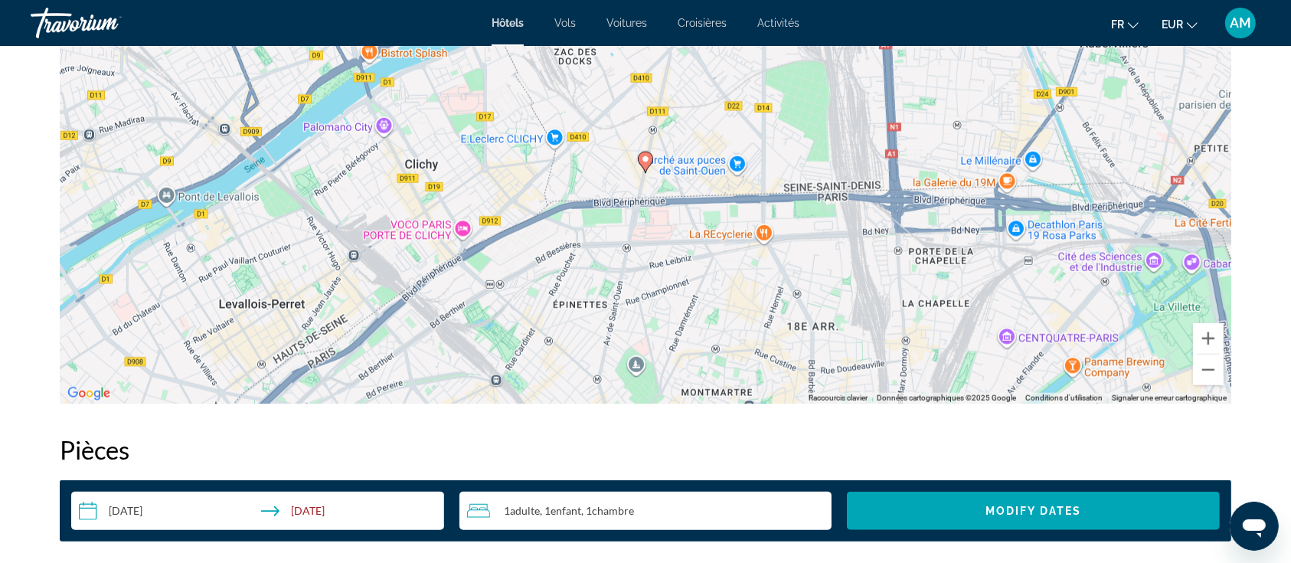
scroll to position [1634, 0]
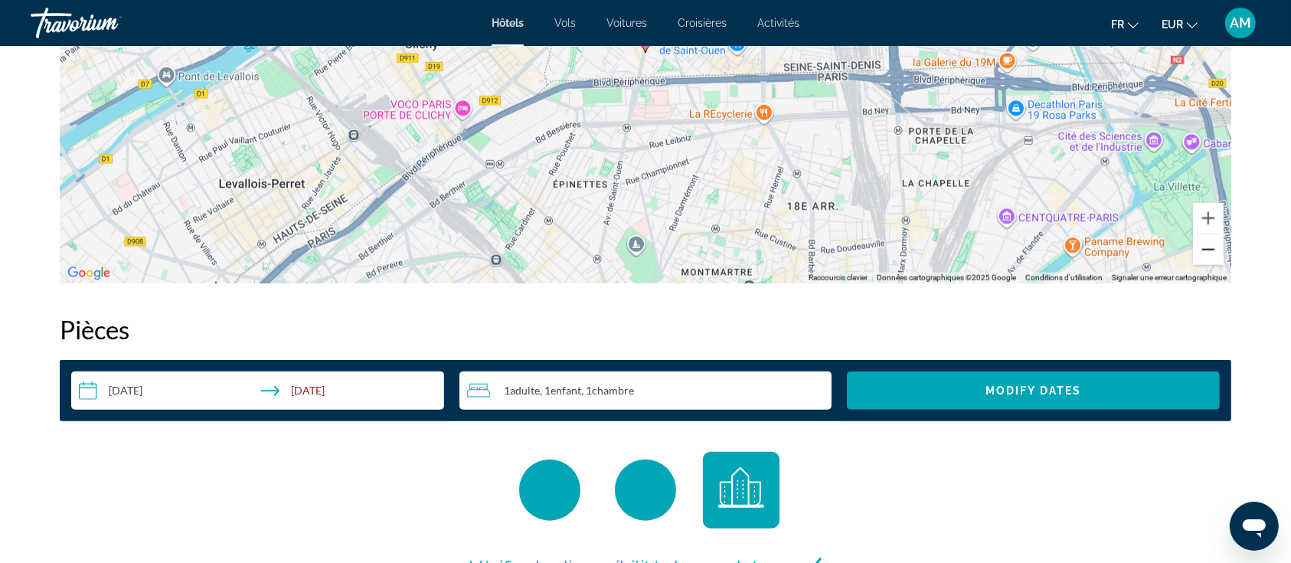
click at [1210, 263] on button "Zoom arrière" at bounding box center [1208, 249] width 31 height 31
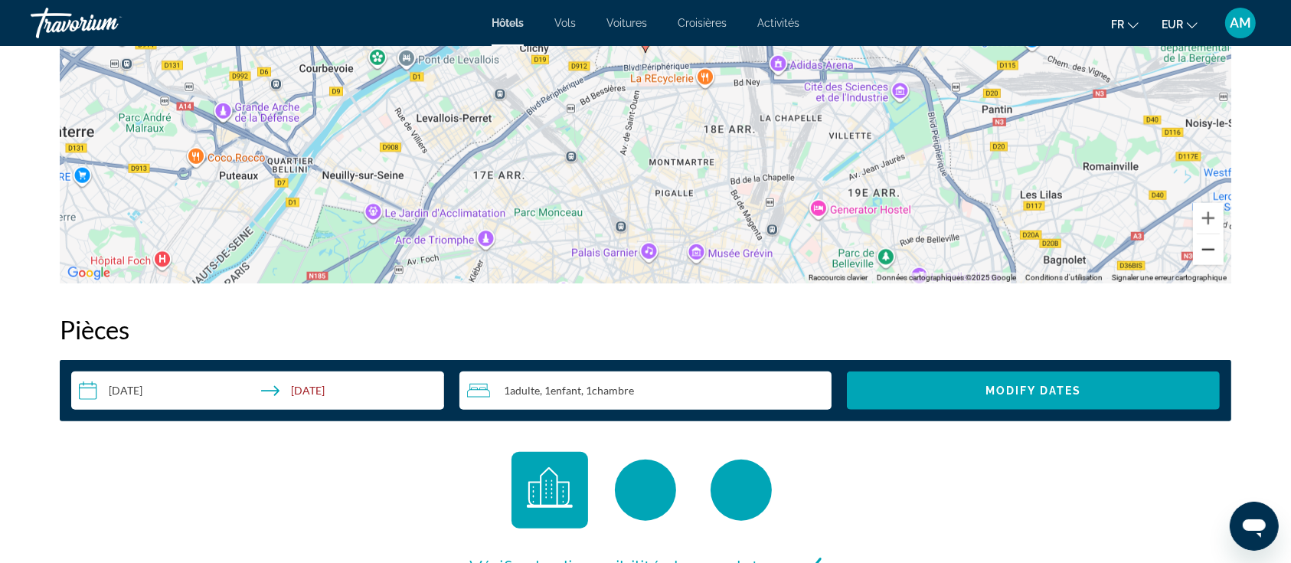
click at [1210, 263] on button "Zoom arrière" at bounding box center [1208, 249] width 31 height 31
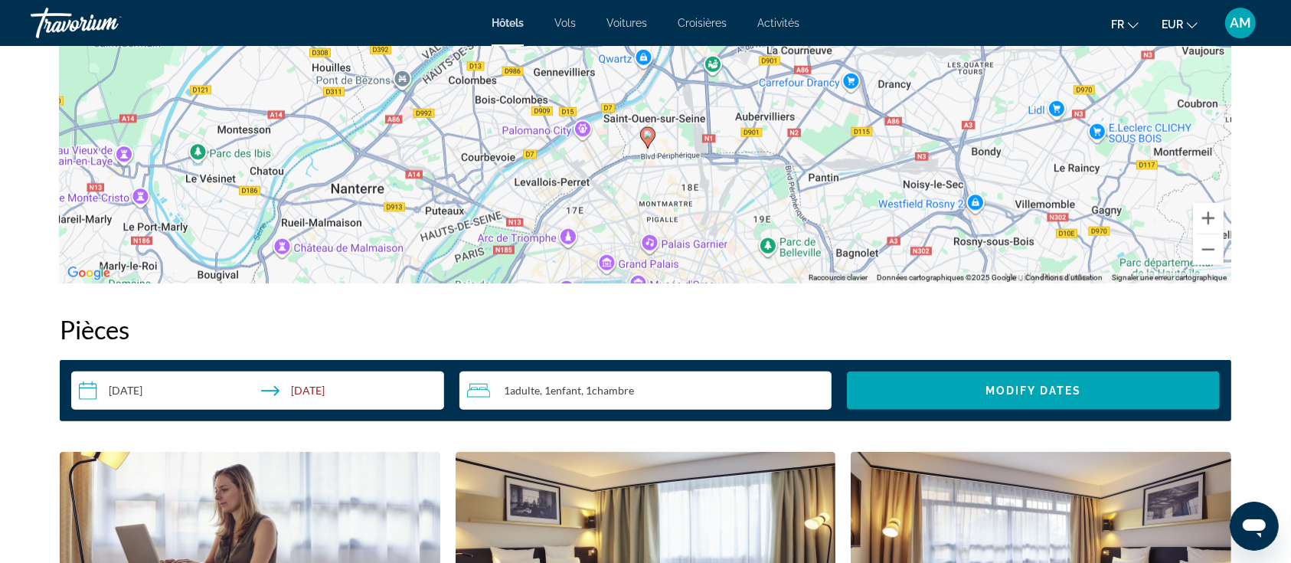
drag, startPoint x: 954, startPoint y: 191, endPoint x: 956, endPoint y: 288, distance: 97.3
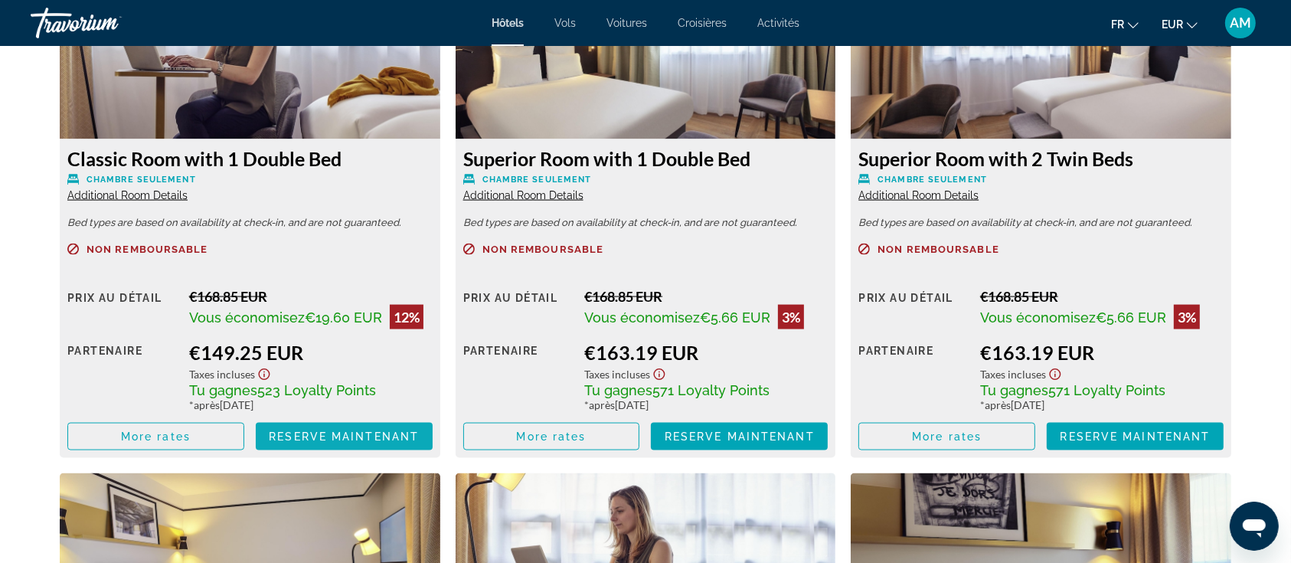
scroll to position [2145, 0]
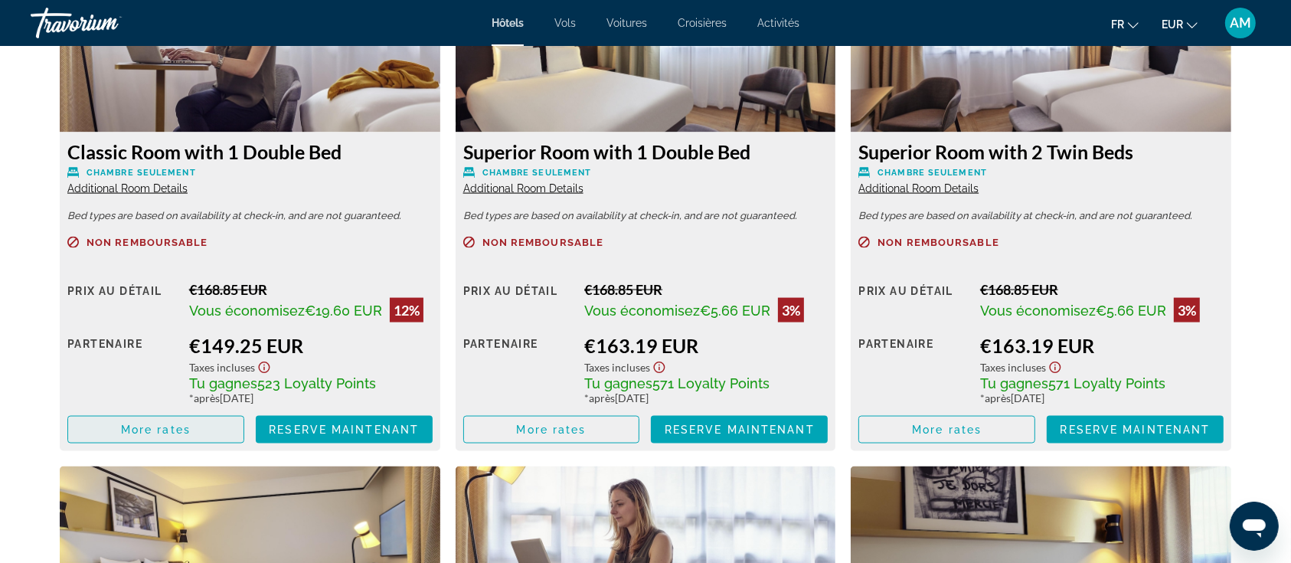
click at [221, 430] on span "Main content" at bounding box center [155, 429] width 175 height 37
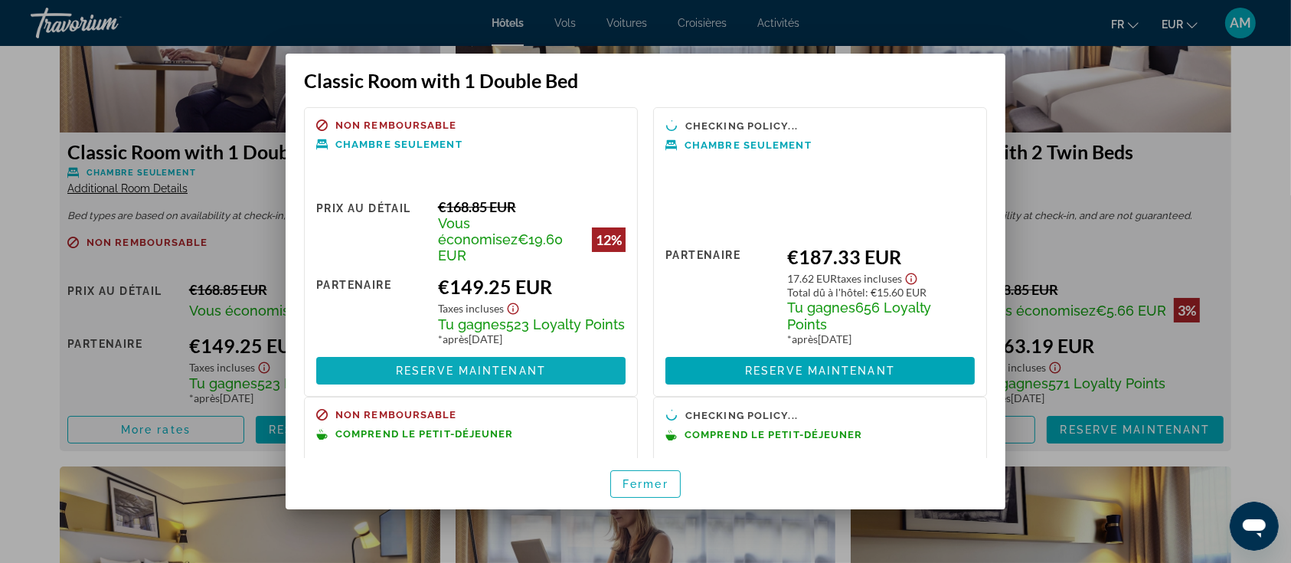
scroll to position [204, 0]
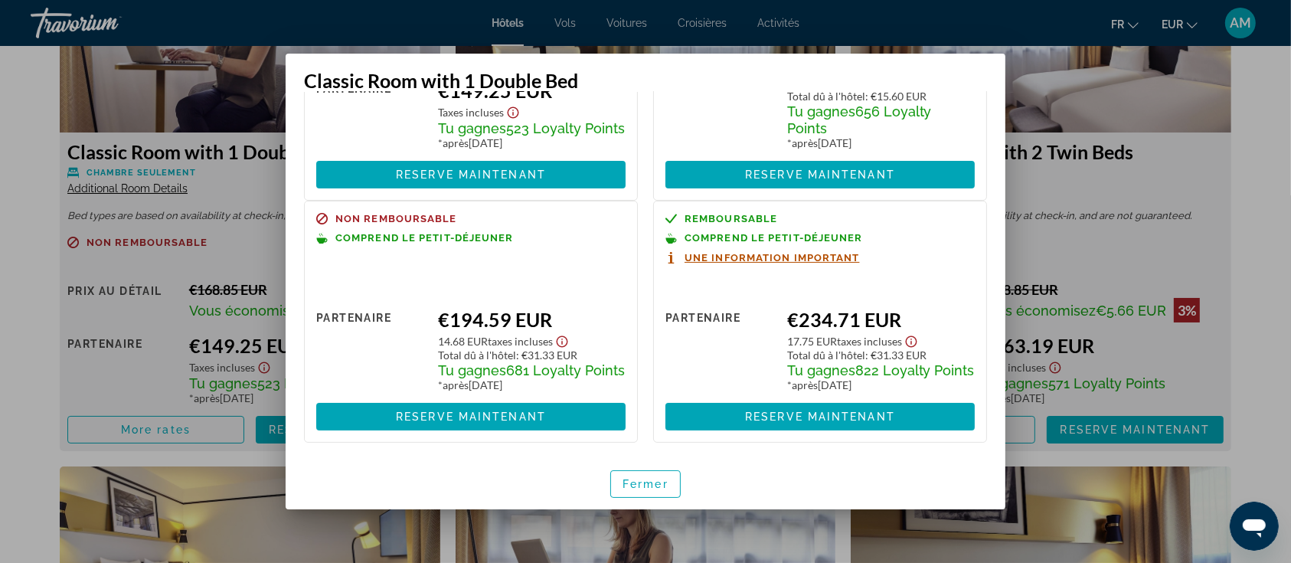
click at [949, 480] on div "Fermer" at bounding box center [646, 483] width 720 height 51
click at [528, 423] on span "Reserve maintenant" at bounding box center [471, 417] width 150 height 12
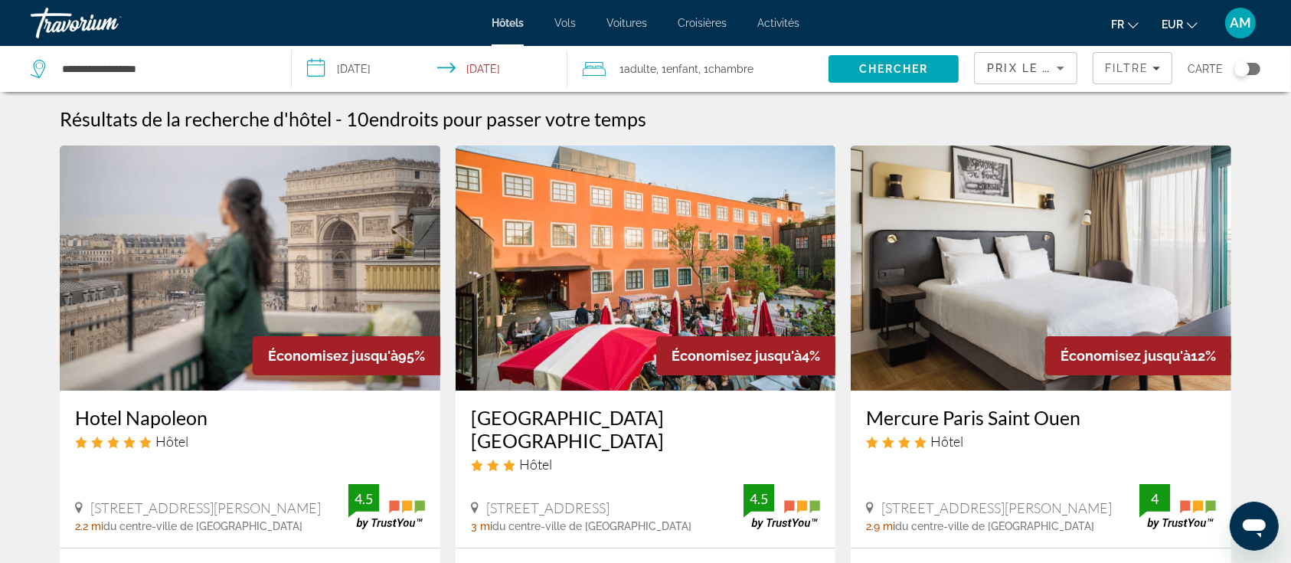
click at [1020, 77] on div "Prix le plus bas" at bounding box center [1025, 74] width 77 height 43
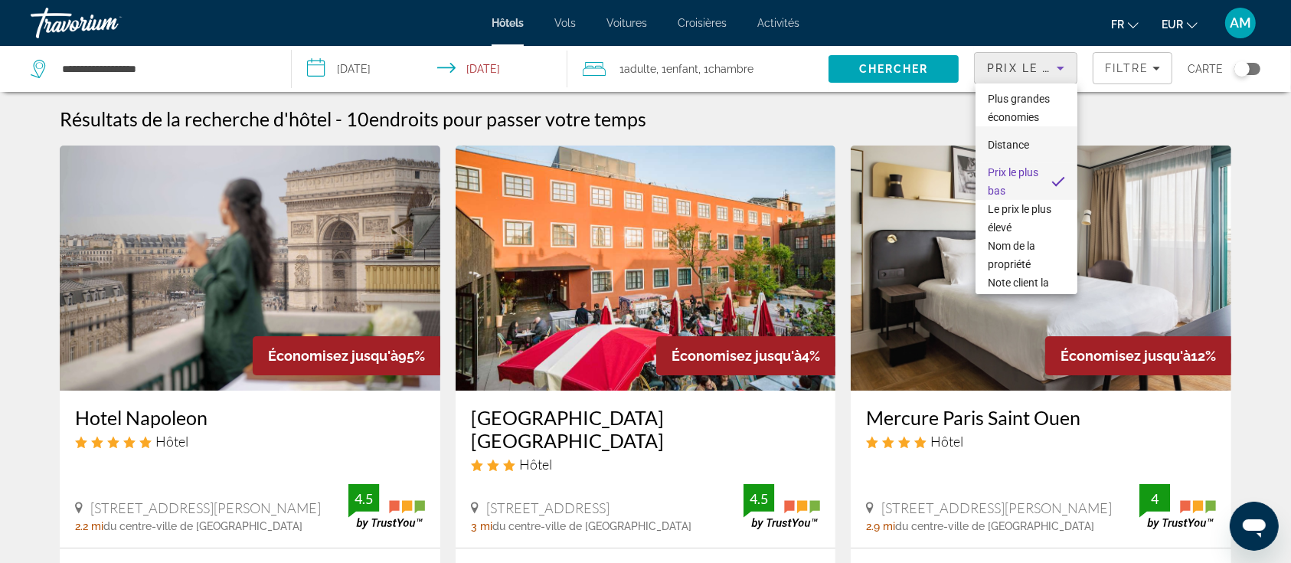
click at [1004, 151] on span "Distance" at bounding box center [1008, 145] width 41 height 12
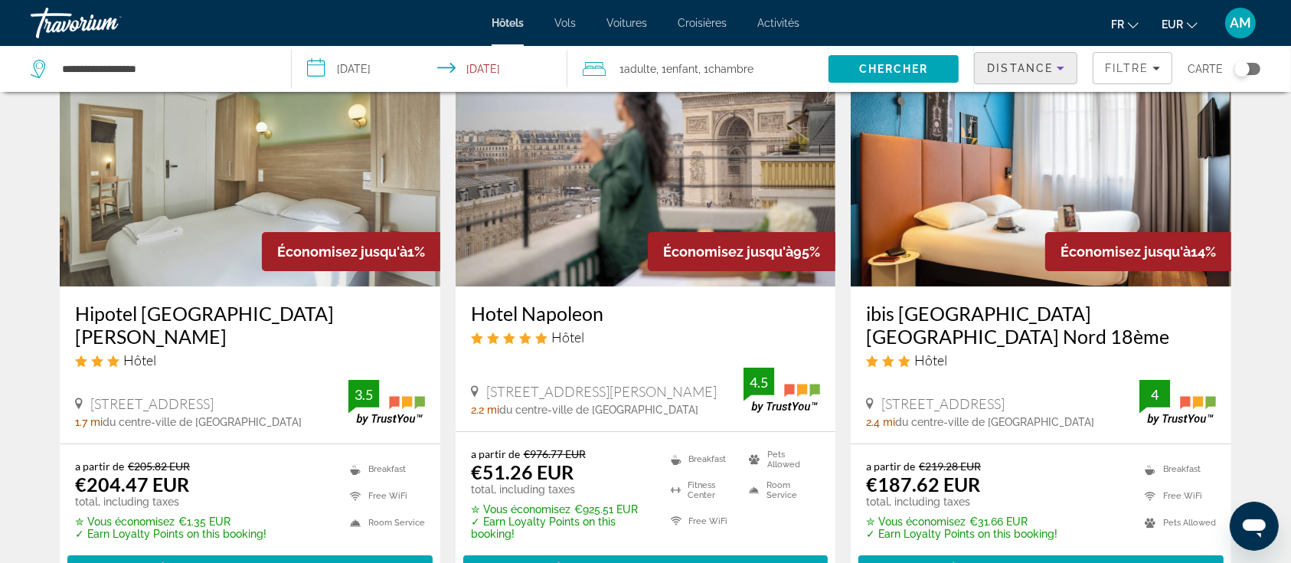
scroll to position [102, 0]
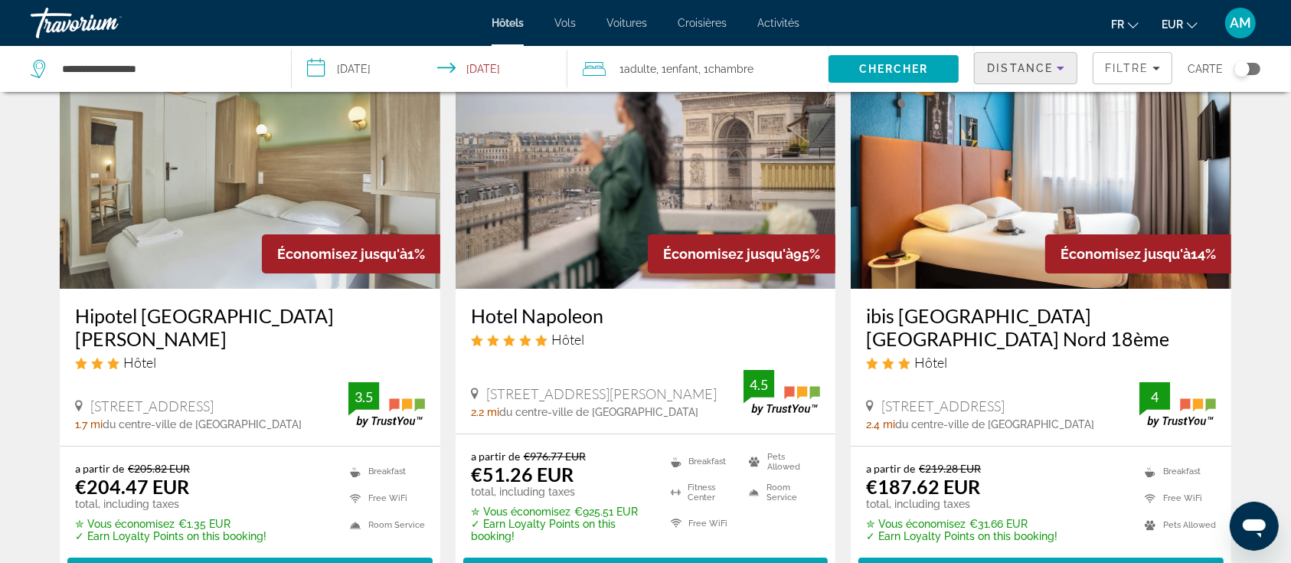
click at [973, 208] on img "Main content" at bounding box center [1041, 166] width 381 height 245
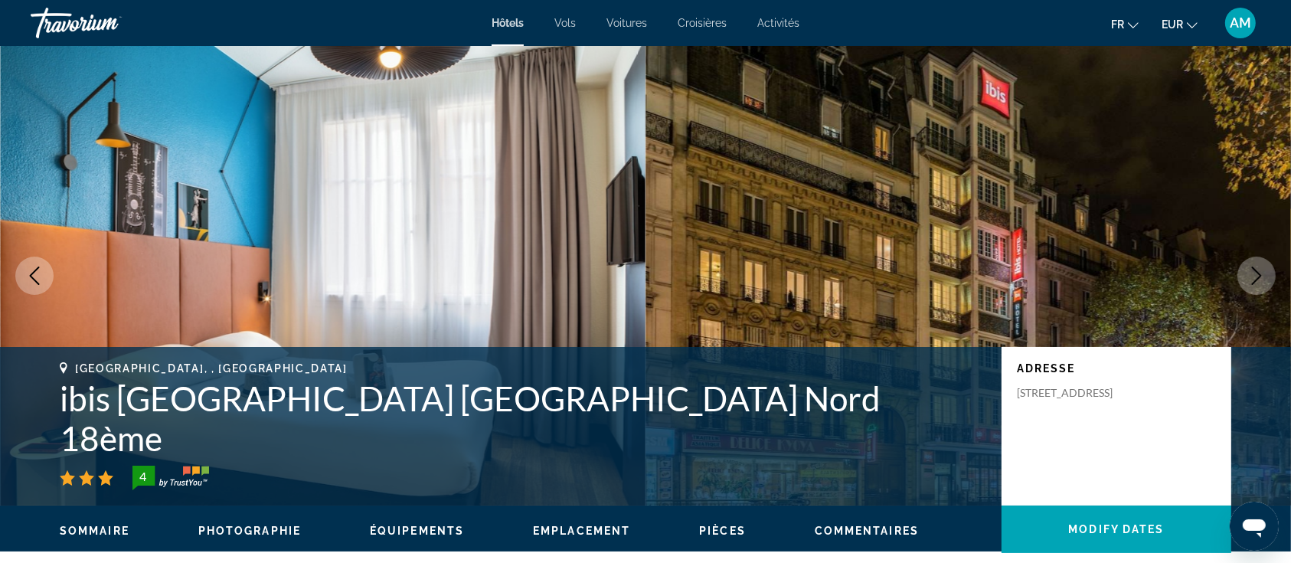
click at [1255, 273] on icon "Next image" at bounding box center [1257, 276] width 18 height 18
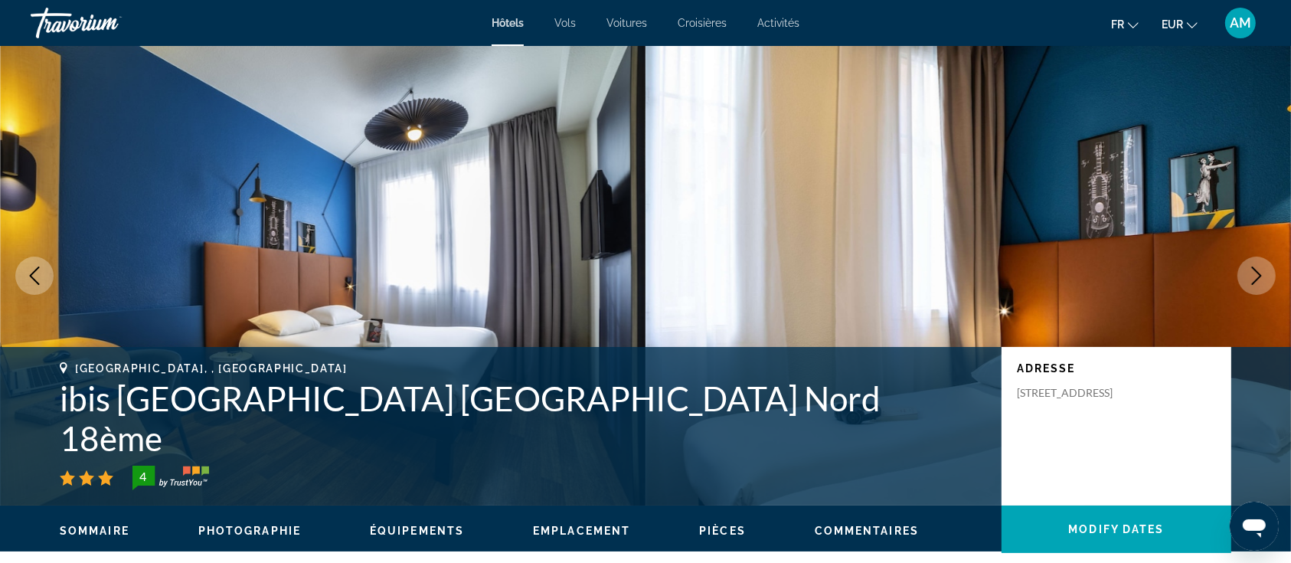
click at [1255, 273] on icon "Next image" at bounding box center [1257, 276] width 18 height 18
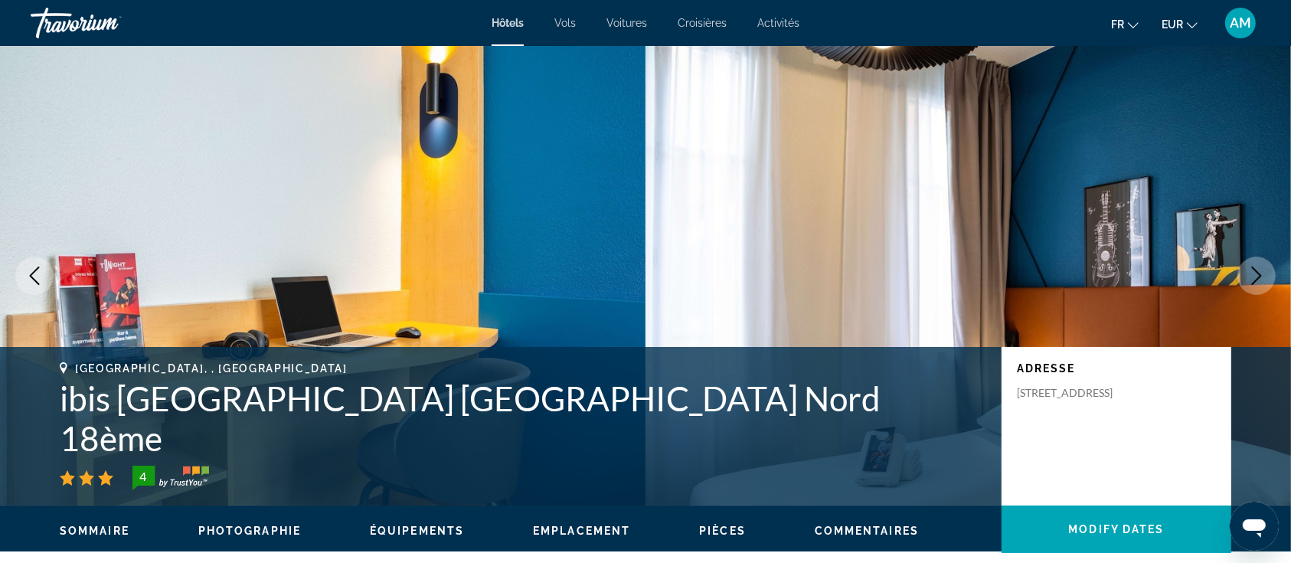
click at [1255, 273] on icon "Next image" at bounding box center [1257, 276] width 18 height 18
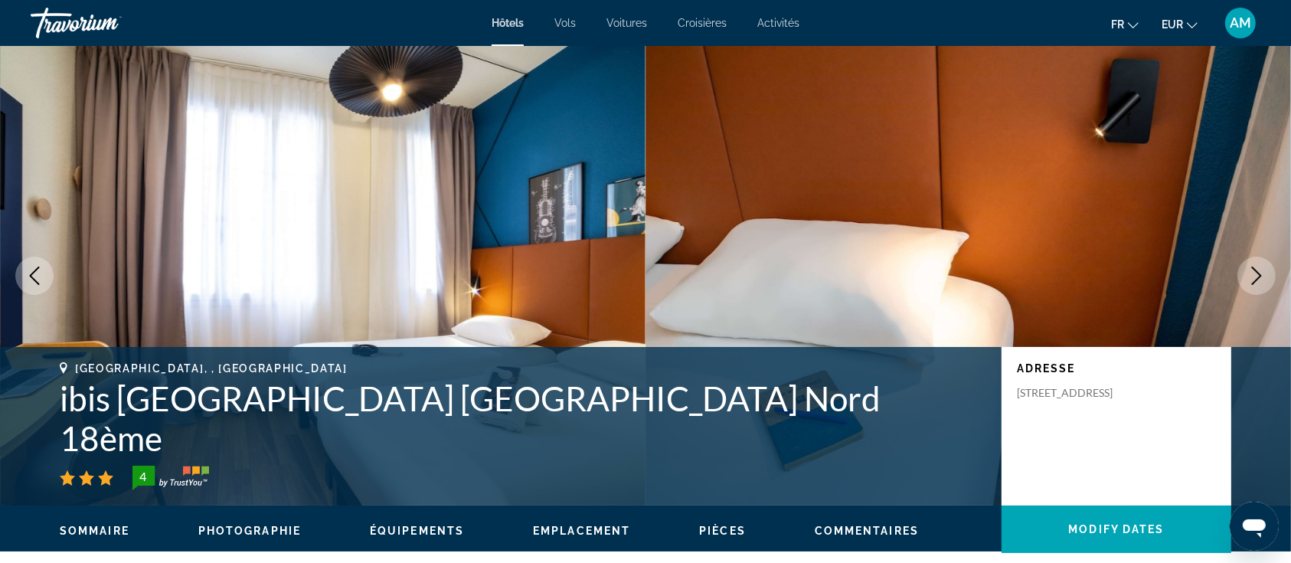
click at [1255, 273] on icon "Next image" at bounding box center [1257, 276] width 18 height 18
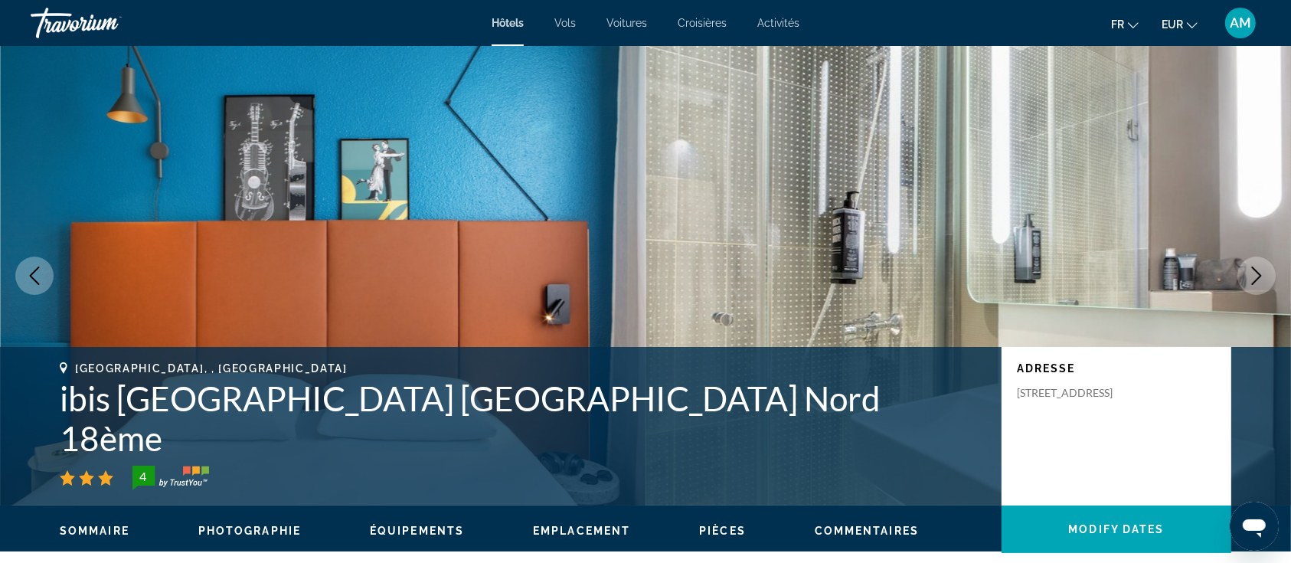
click at [1255, 273] on icon "Next image" at bounding box center [1257, 276] width 18 height 18
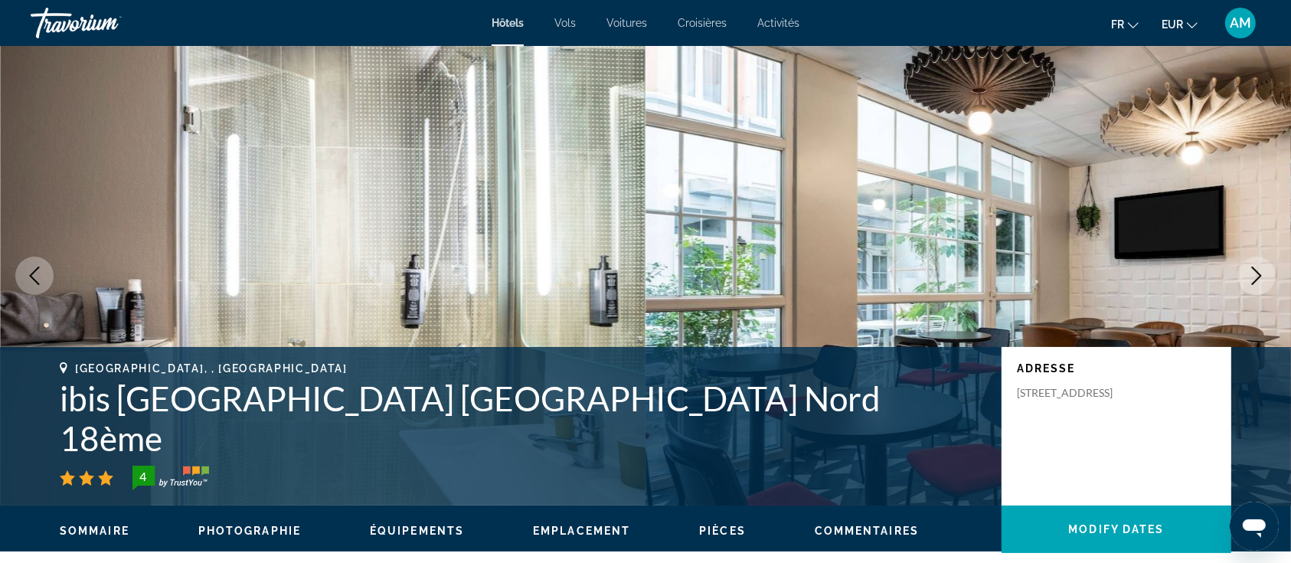
click at [1255, 273] on icon "Next image" at bounding box center [1257, 276] width 18 height 18
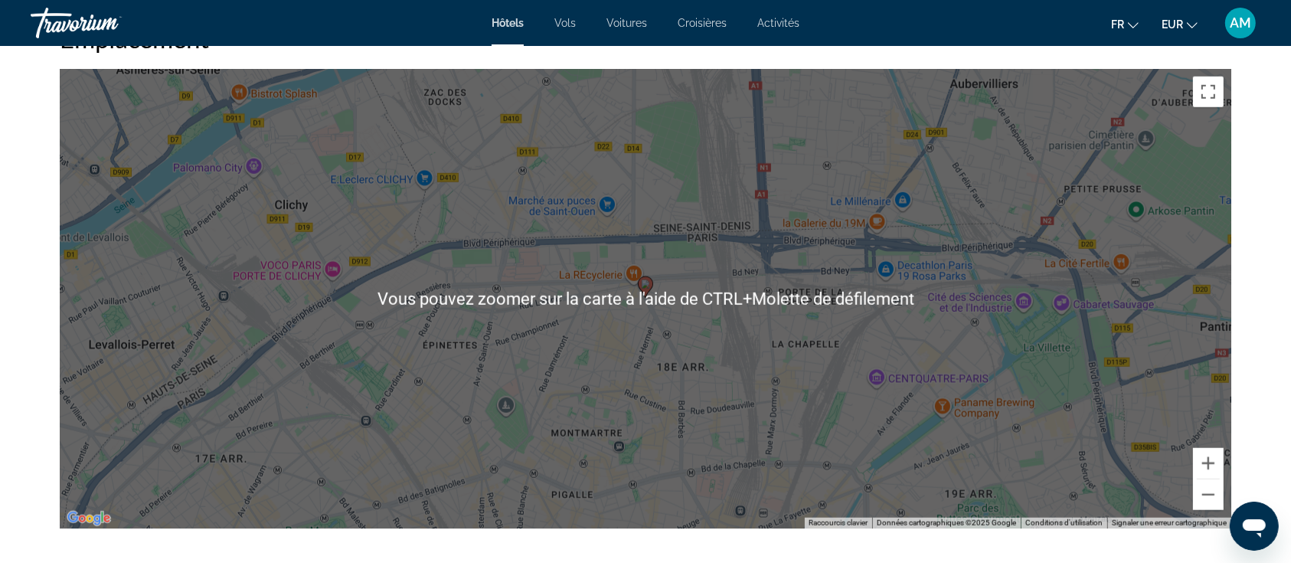
scroll to position [1532, 0]
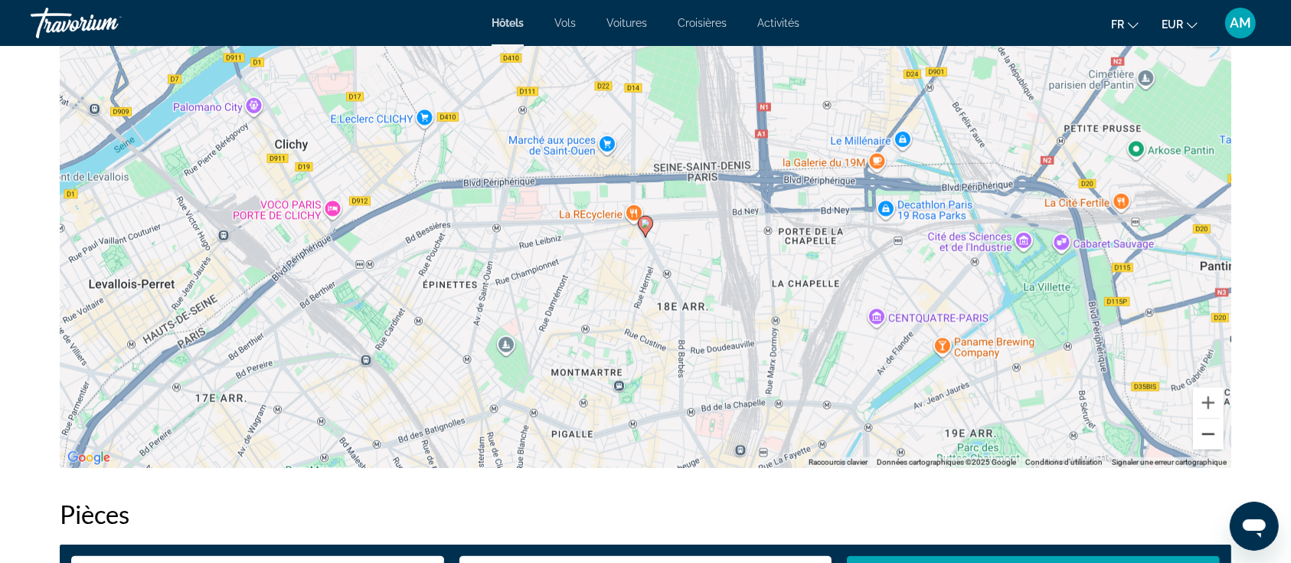
click at [1210, 439] on button "Zoom arrière" at bounding box center [1208, 434] width 31 height 31
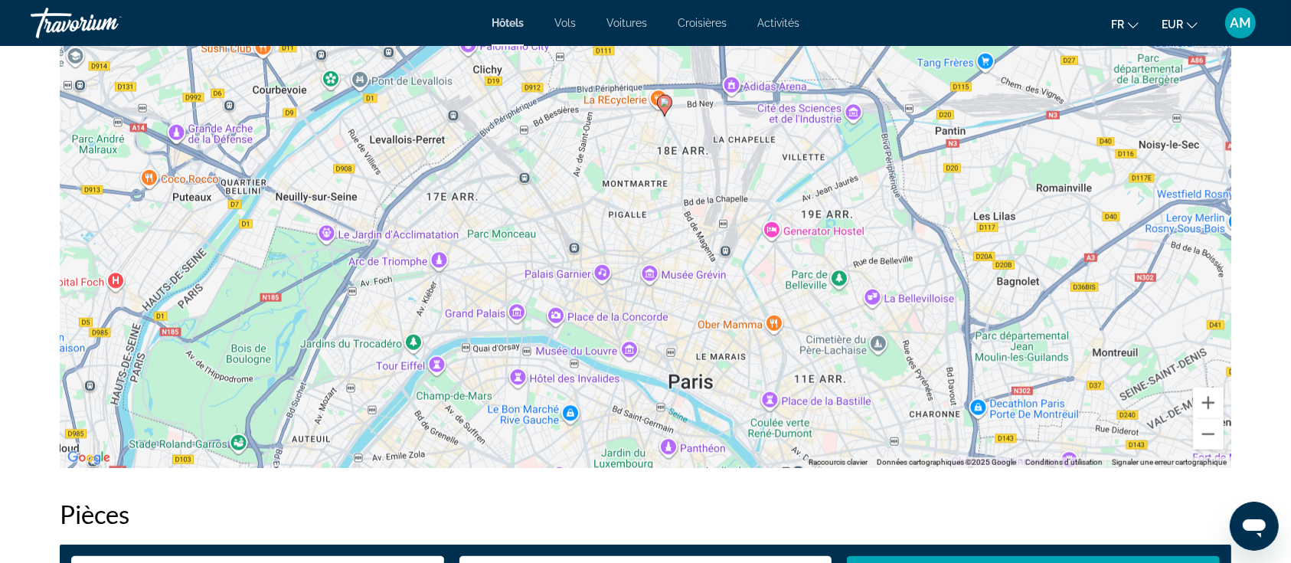
drag, startPoint x: 668, startPoint y: 425, endPoint x: 687, endPoint y: 303, distance: 124.0
click at [687, 303] on div "Pour activer le glissement avec le clavier, appuyez sur Alt+Entrée. Une fois ce…" at bounding box center [646, 238] width 1172 height 460
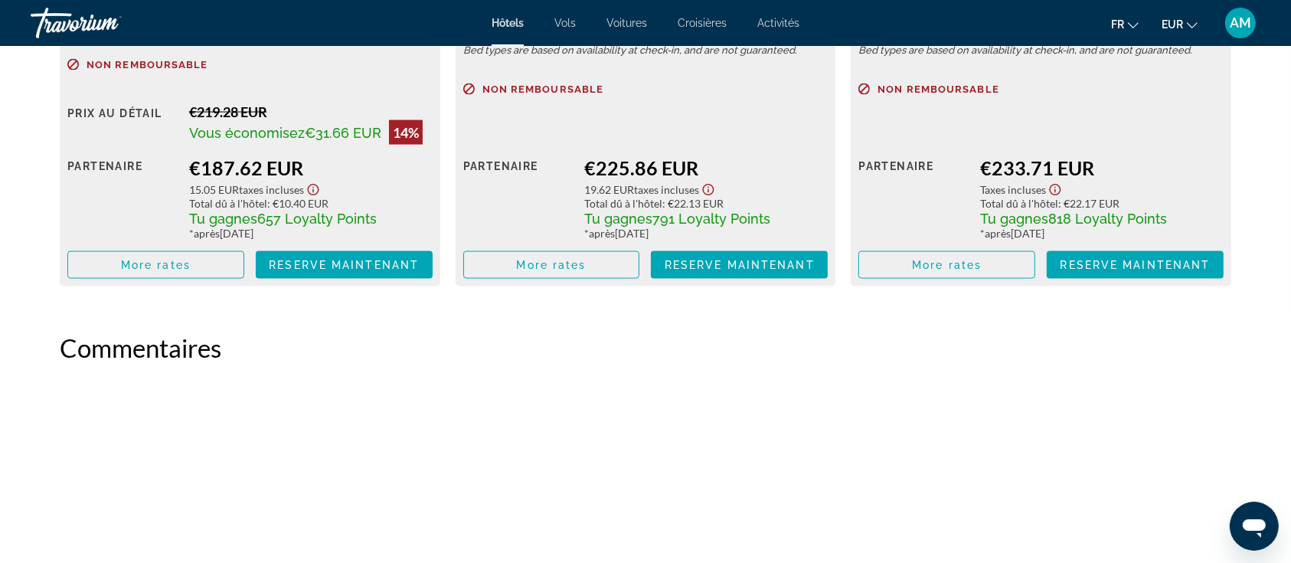
scroll to position [2145, 0]
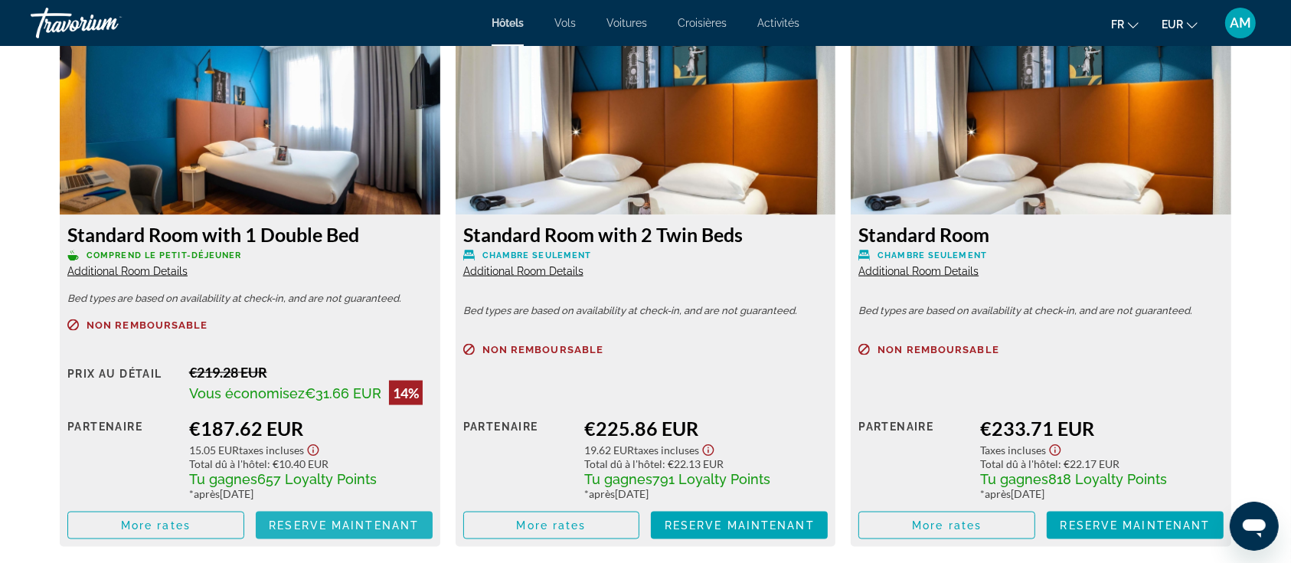
click at [323, 522] on span "Reserve maintenant" at bounding box center [344, 525] width 150 height 12
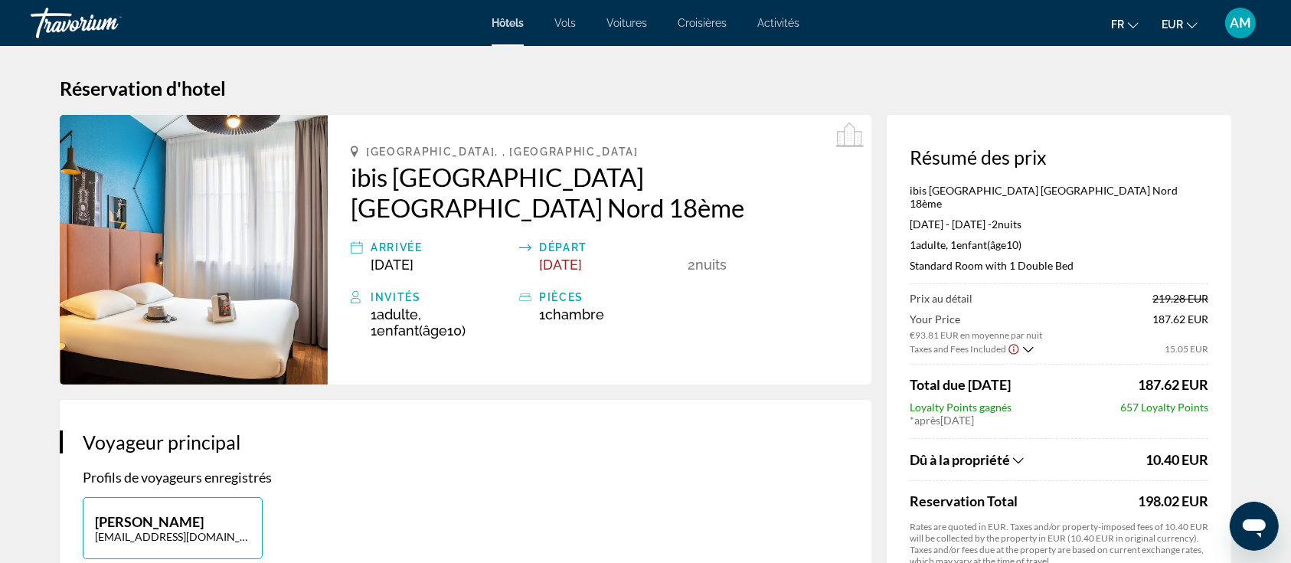
drag, startPoint x: 1052, startPoint y: 92, endPoint x: 1029, endPoint y: 108, distance: 28.7
click at [1052, 92] on h1 "Réservation d'hotel" at bounding box center [646, 88] width 1172 height 23
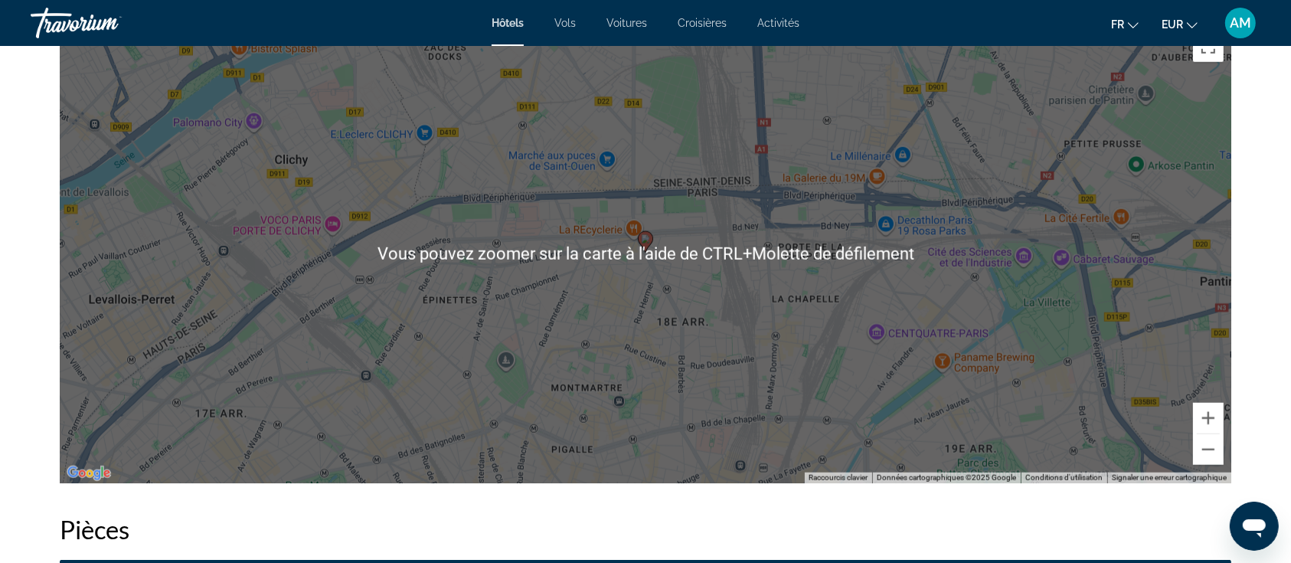
scroll to position [1532, 0]
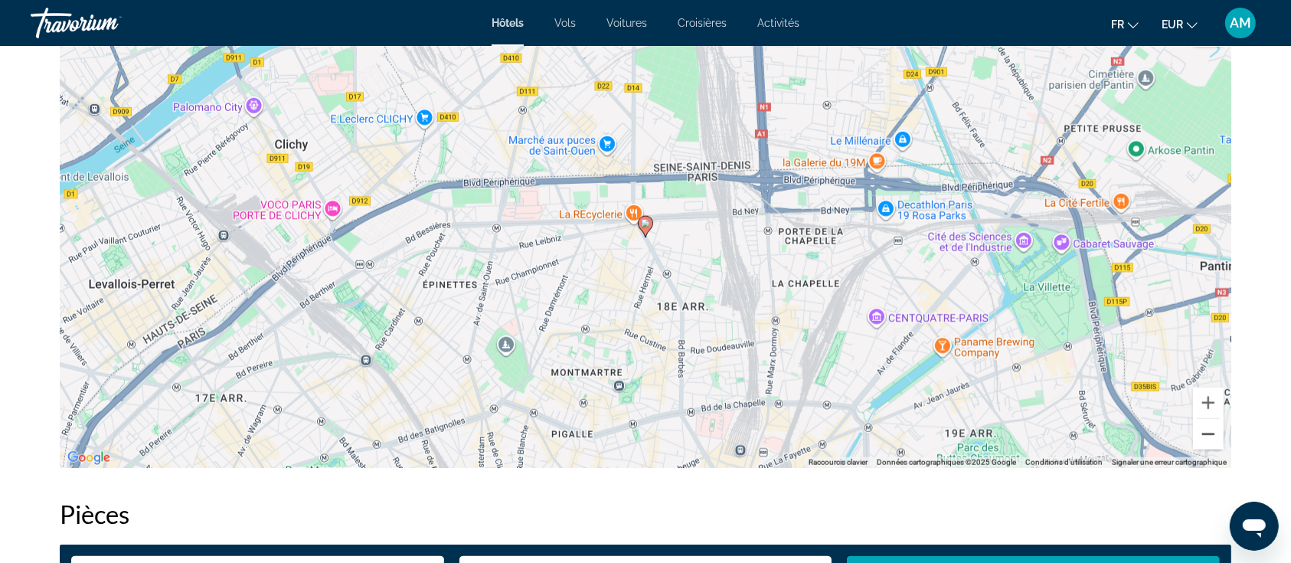
click at [1209, 432] on button "Zoom arrière" at bounding box center [1208, 434] width 31 height 31
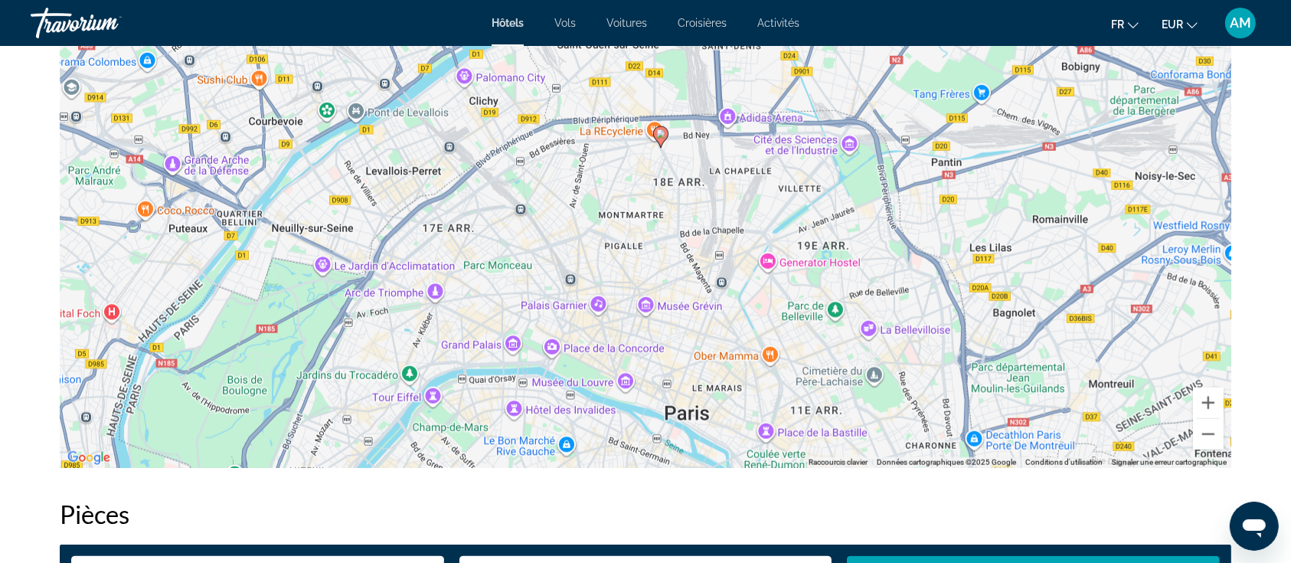
drag, startPoint x: 801, startPoint y: 349, endPoint x: 813, endPoint y: 286, distance: 64.0
click at [813, 286] on div "Pour activer le glissement avec le clavier, appuyez sur Alt+Entrée. Une fois ce…" at bounding box center [646, 238] width 1172 height 460
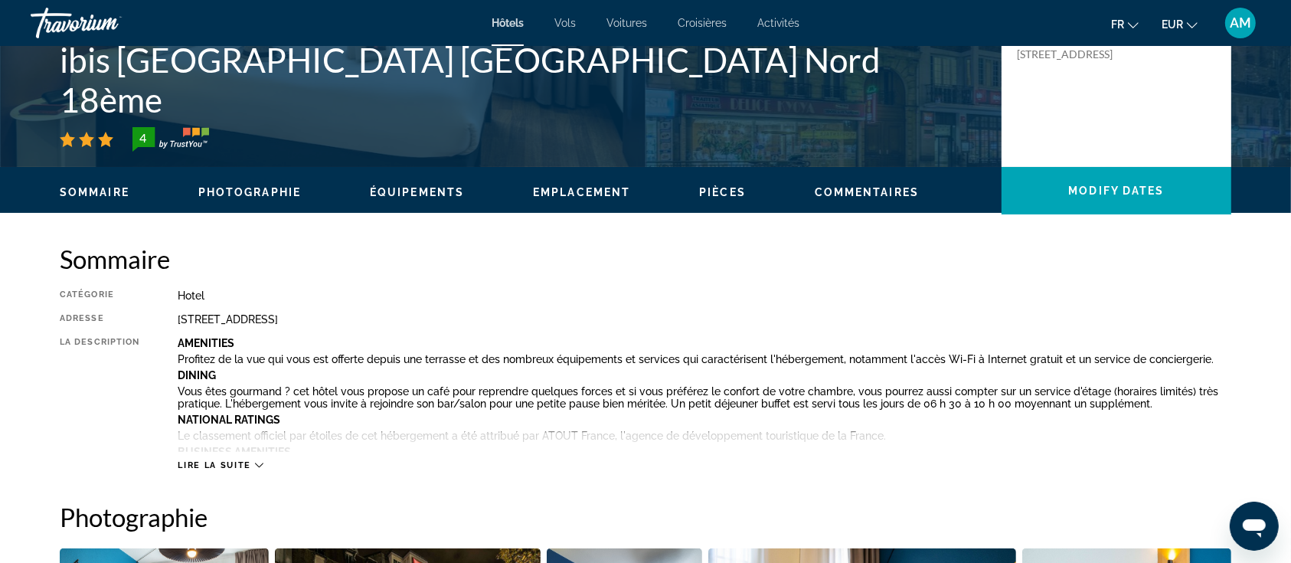
scroll to position [102, 0]
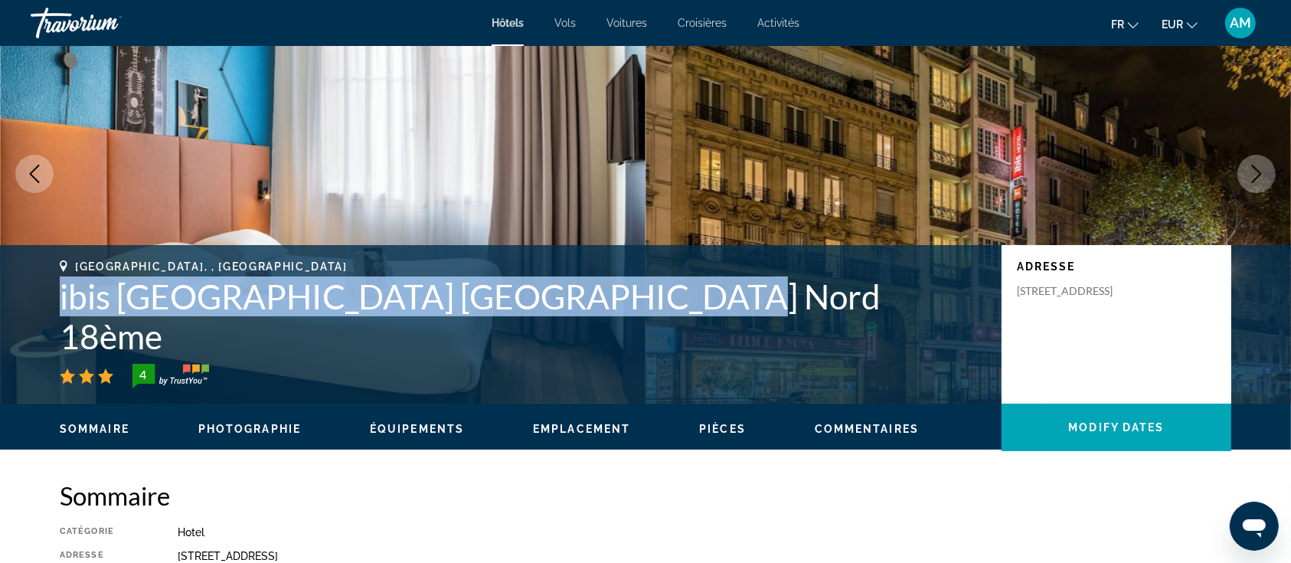
drag, startPoint x: 704, startPoint y: 332, endPoint x: 31, endPoint y: 350, distance: 673.6
click at [31, 350] on div "[GEOGRAPHIC_DATA], , [GEOGRAPHIC_DATA] ibis [GEOGRAPHIC_DATA] [GEOGRAPHIC_DATA]…" at bounding box center [645, 324] width 1233 height 128
copy h1 "ibis [GEOGRAPHIC_DATA] [GEOGRAPHIC_DATA] Nord 18ème"
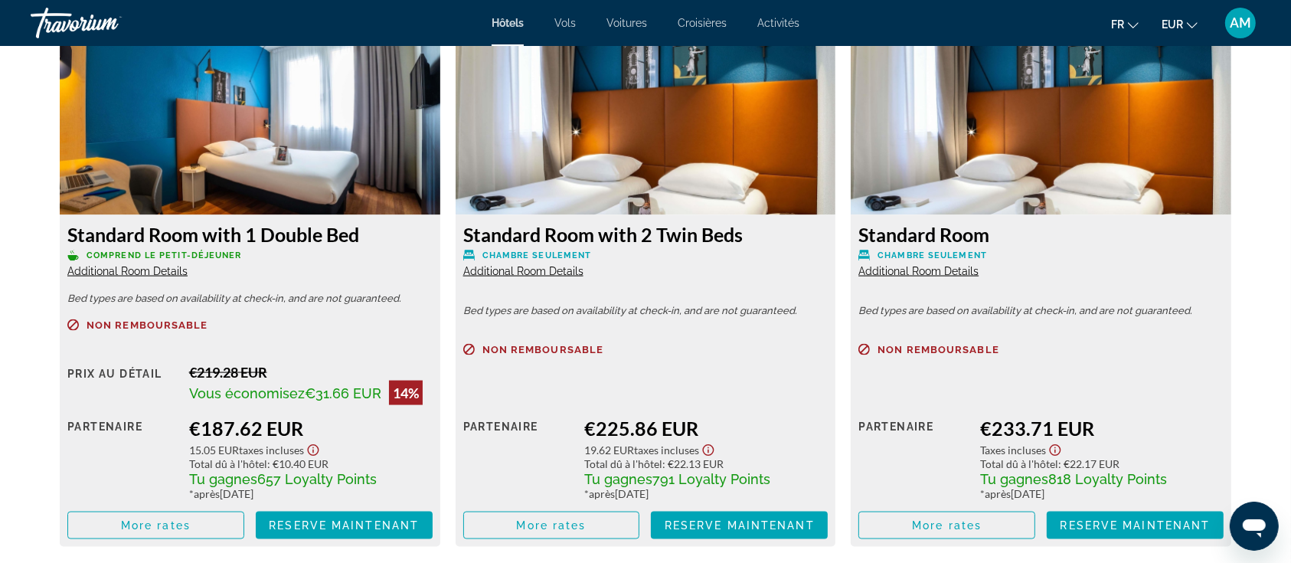
scroll to position [2042, 0]
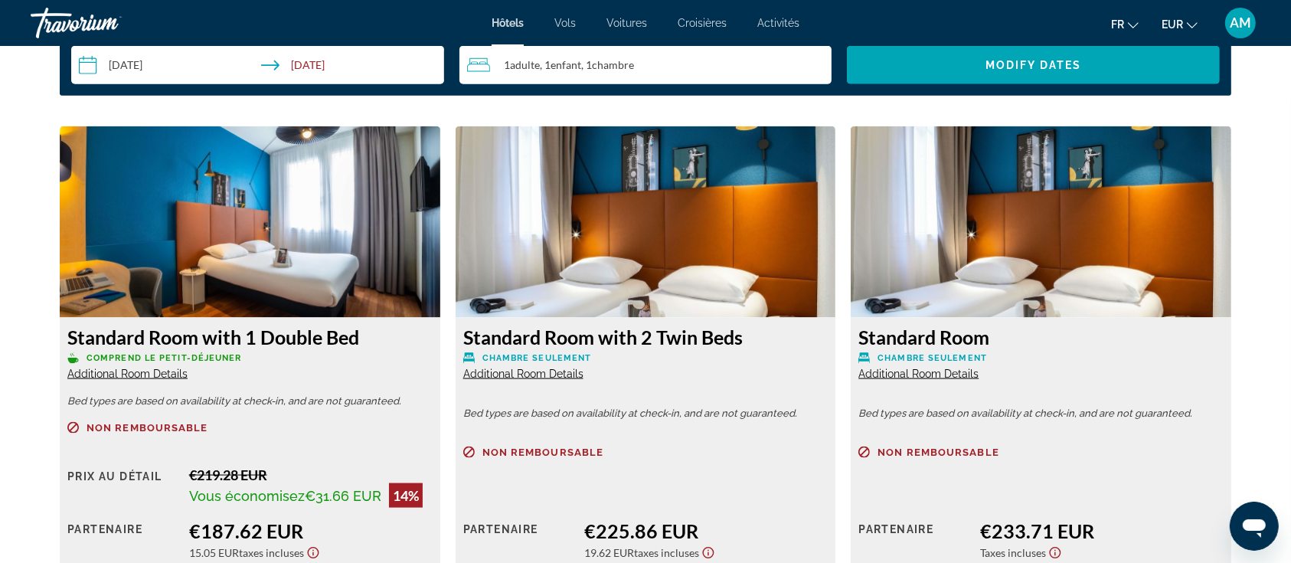
click at [172, 378] on span "Additional Room Details" at bounding box center [127, 374] width 120 height 12
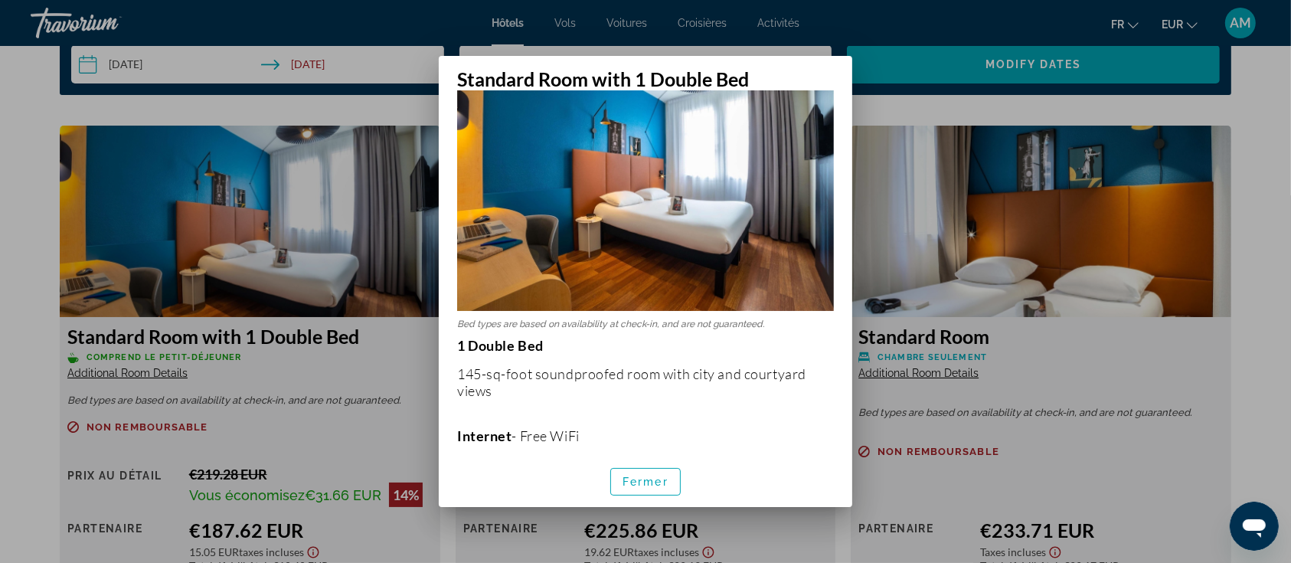
scroll to position [204, 0]
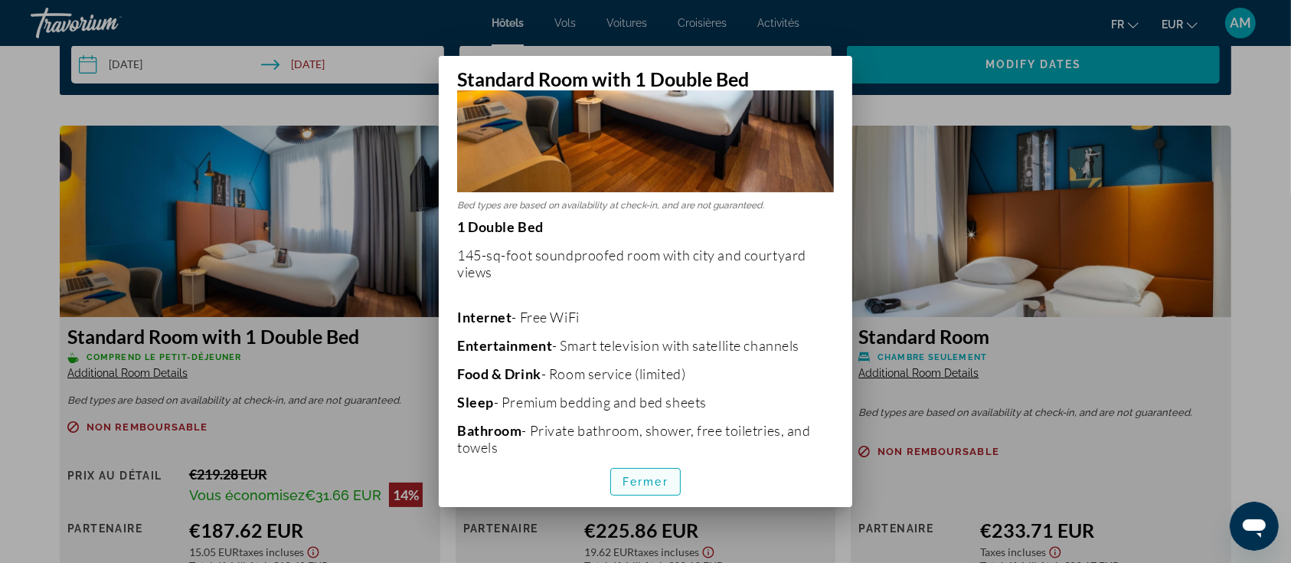
click at [648, 487] on span "Fermer" at bounding box center [646, 482] width 46 height 12
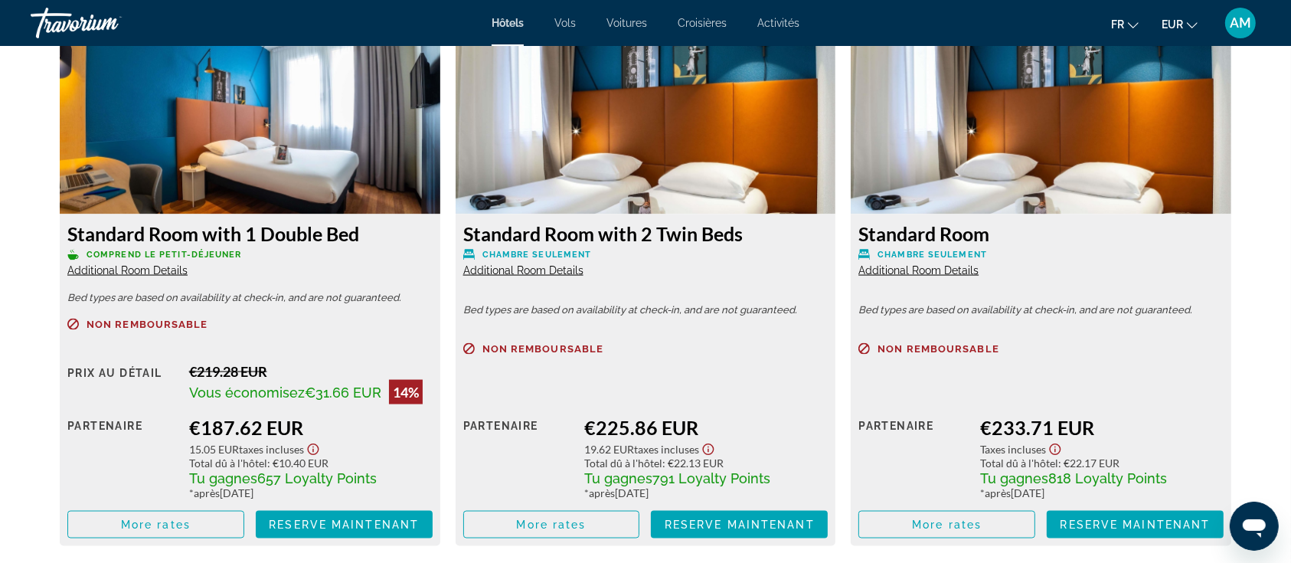
scroll to position [2247, 0]
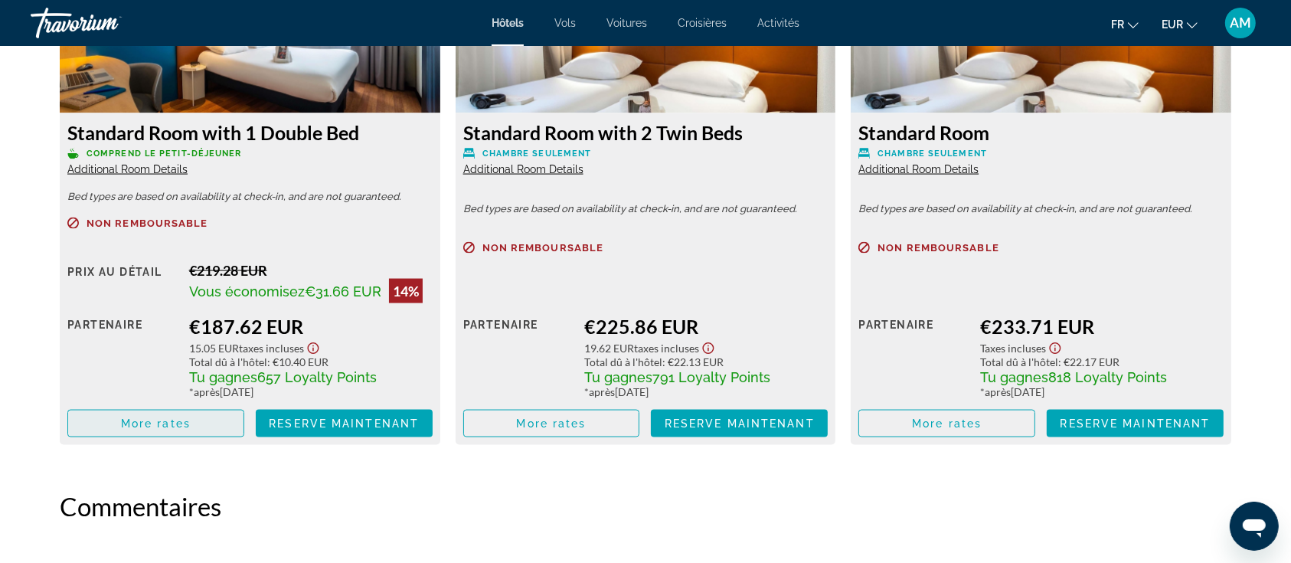
click at [195, 426] on span "Main content" at bounding box center [155, 423] width 175 height 37
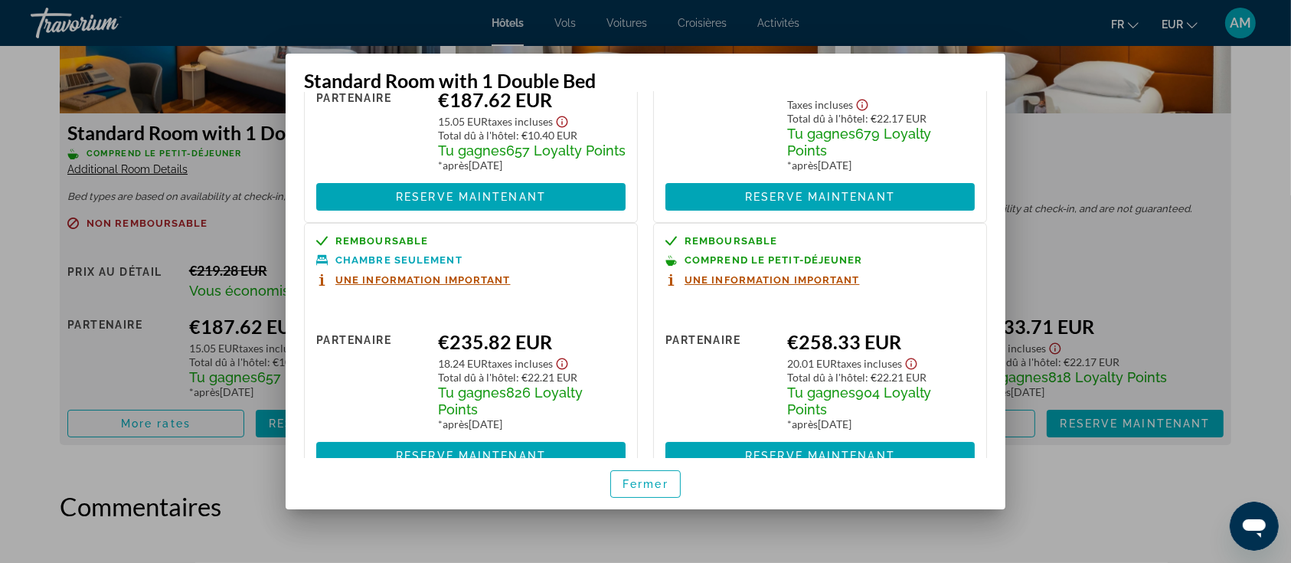
scroll to position [228, 0]
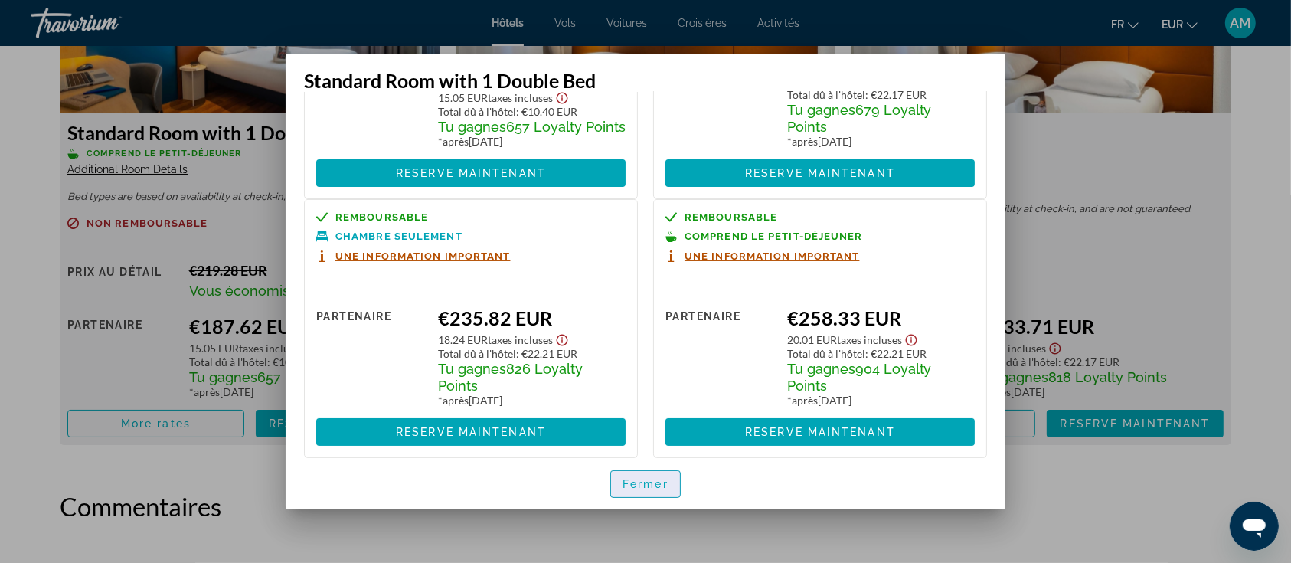
click at [643, 485] on span "Fermer" at bounding box center [646, 484] width 46 height 12
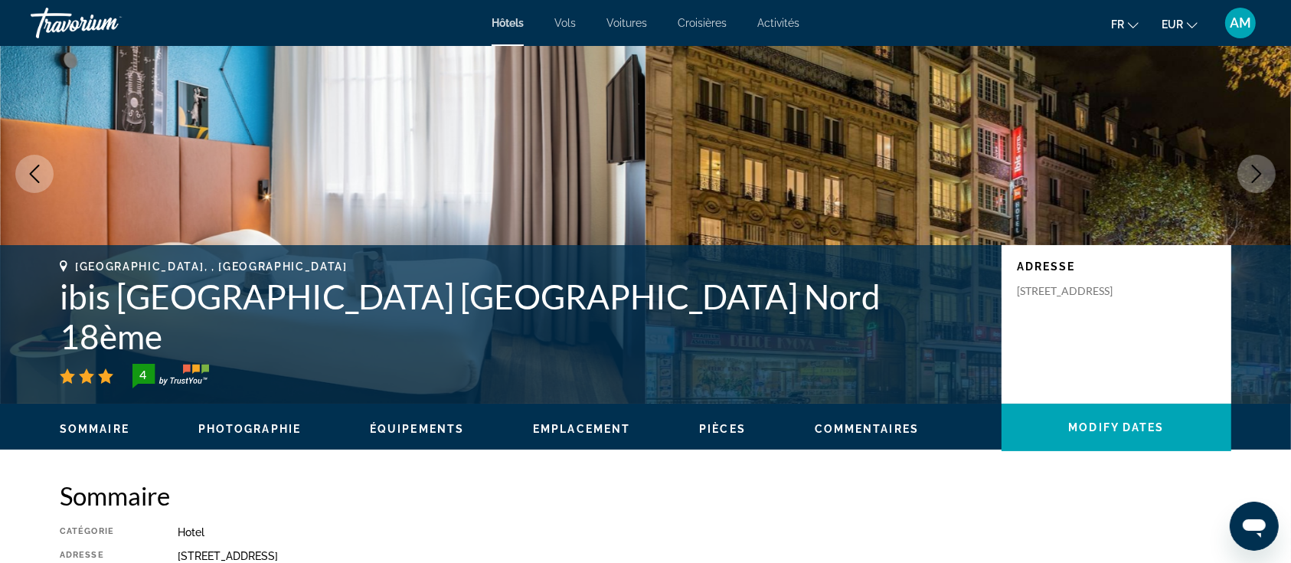
scroll to position [0, 0]
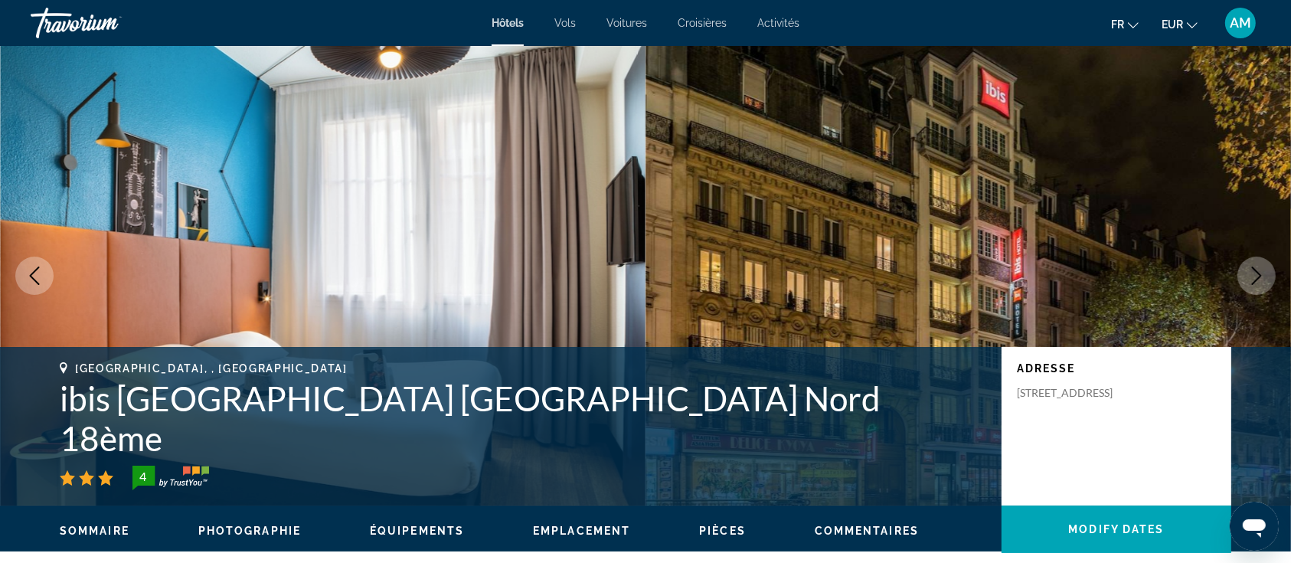
click at [1261, 273] on icon "Next image" at bounding box center [1257, 276] width 18 height 18
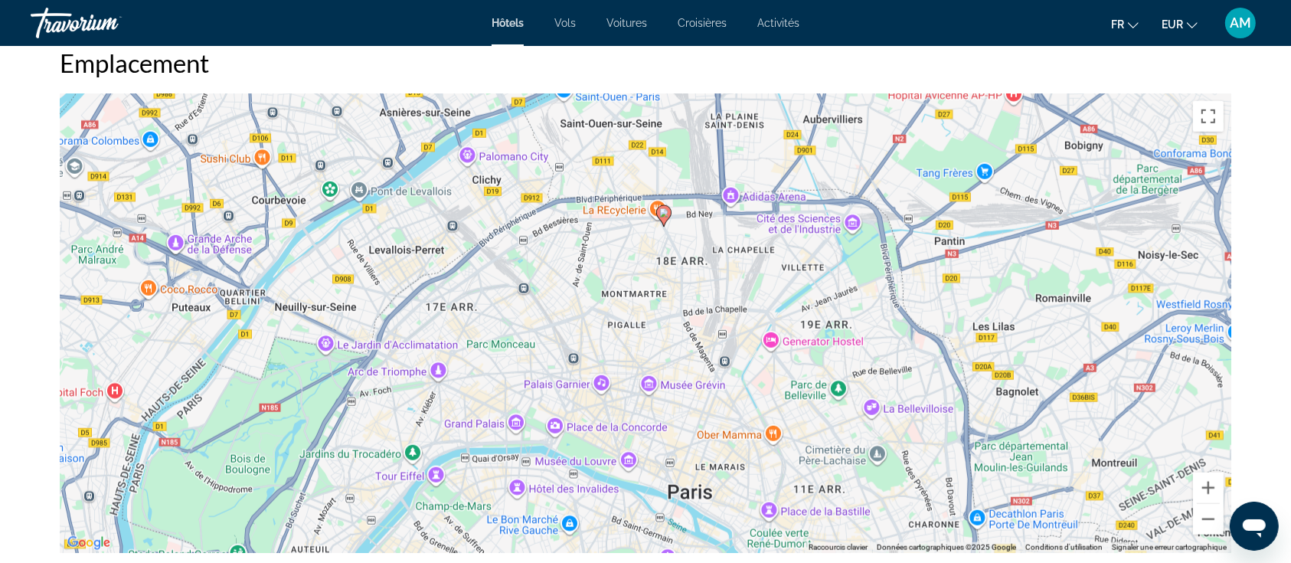
scroll to position [1429, 0]
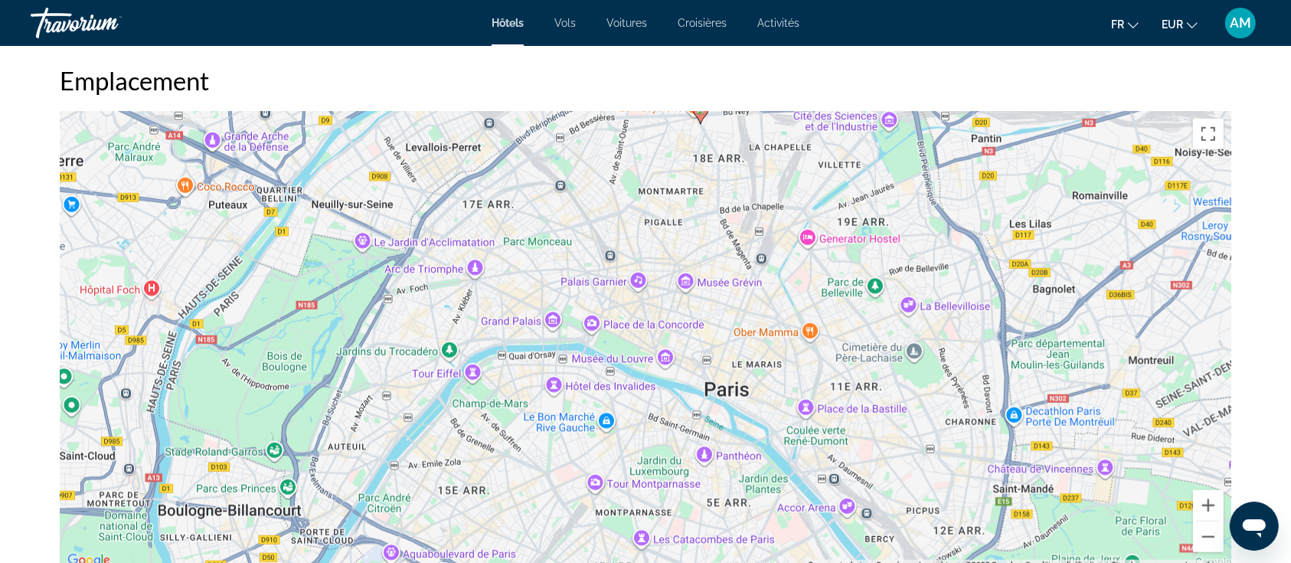
drag, startPoint x: 754, startPoint y: 362, endPoint x: 790, endPoint y: 242, distance: 124.8
click at [791, 241] on div "Pour activer le glissement avec le clavier, appuyez sur Alt+Entrée. Une fois ce…" at bounding box center [646, 341] width 1172 height 460
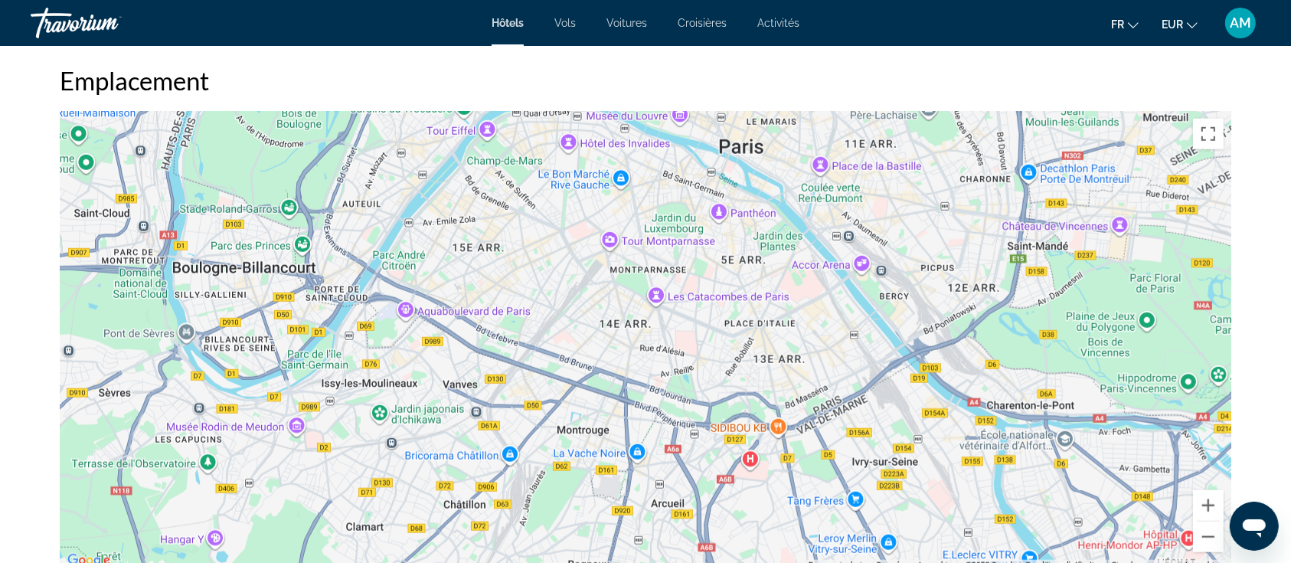
drag, startPoint x: 797, startPoint y: 450, endPoint x: 812, endPoint y: 201, distance: 249.4
click at [812, 201] on div "Pour activer le glissement avec le clavier, appuyez sur Alt+Entrée. Une fois ce…" at bounding box center [646, 341] width 1172 height 460
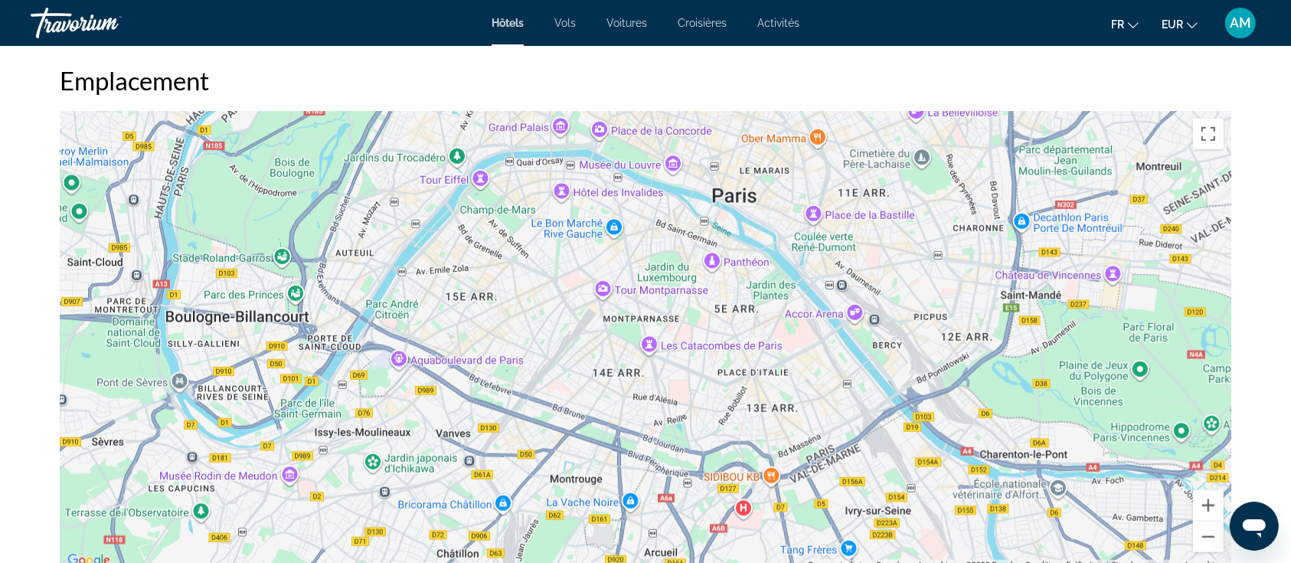
drag, startPoint x: 736, startPoint y: 425, endPoint x: 706, endPoint y: 434, distance: 31.3
click at [706, 434] on div "Main content" at bounding box center [646, 341] width 1172 height 460
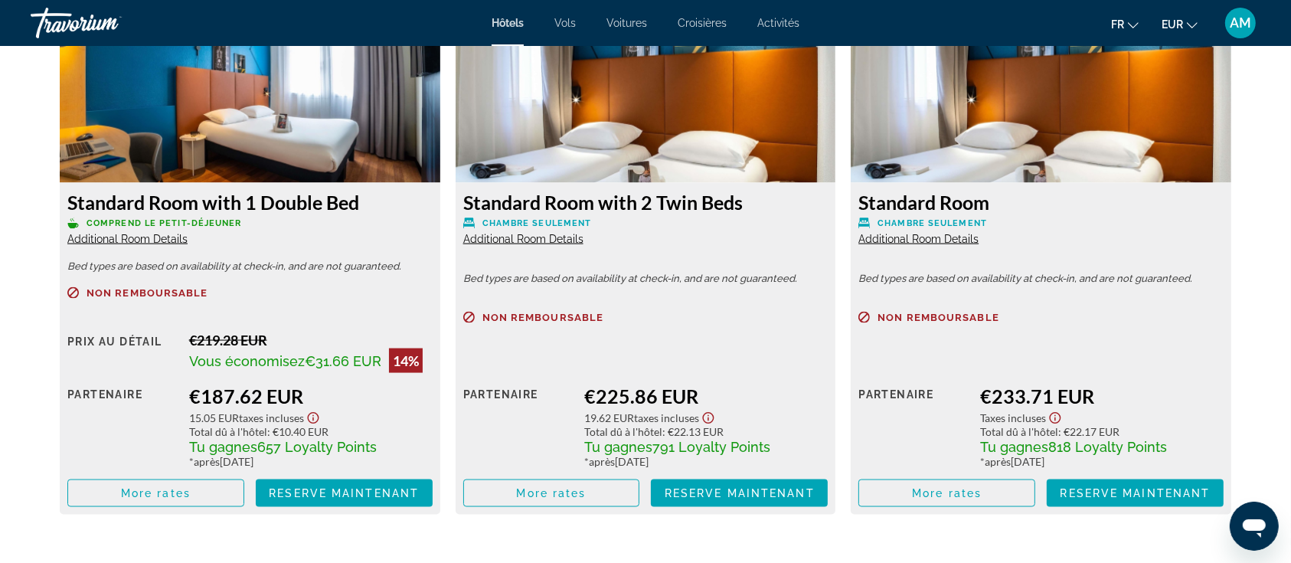
scroll to position [2247, 0]
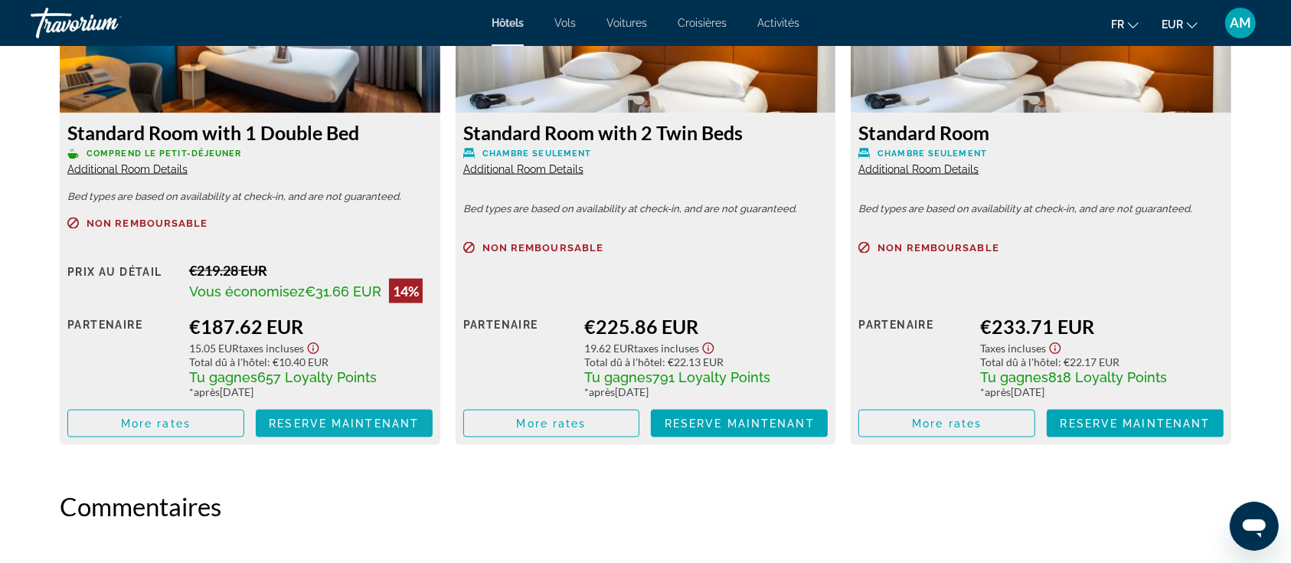
click at [306, 423] on span "Reserve maintenant" at bounding box center [344, 423] width 150 height 12
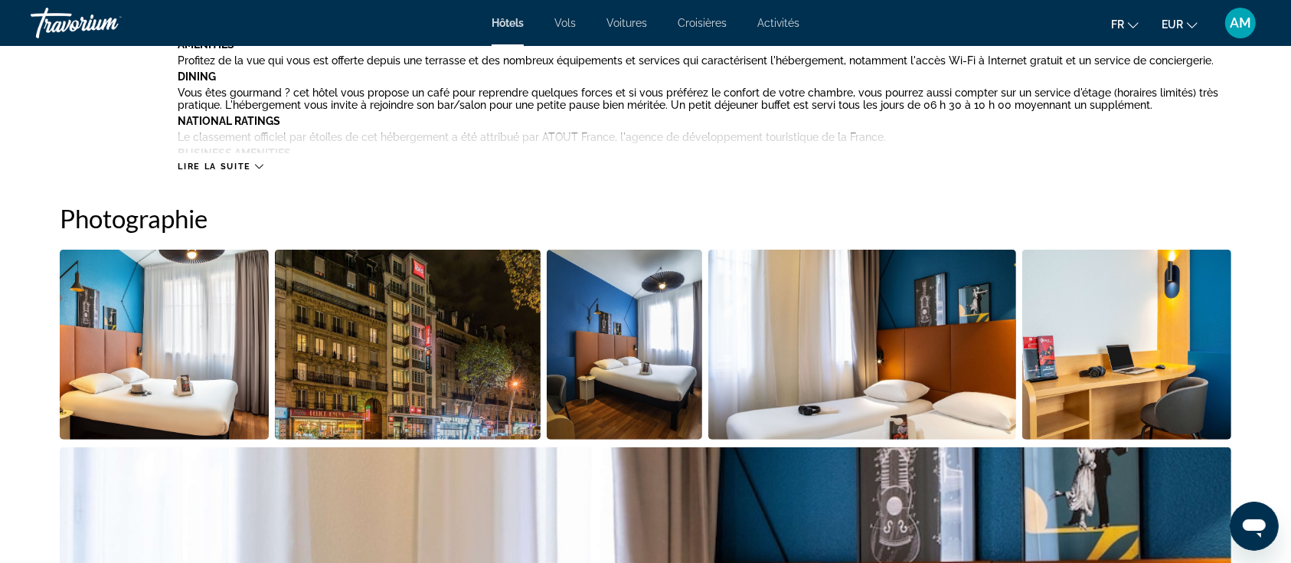
scroll to position [715, 0]
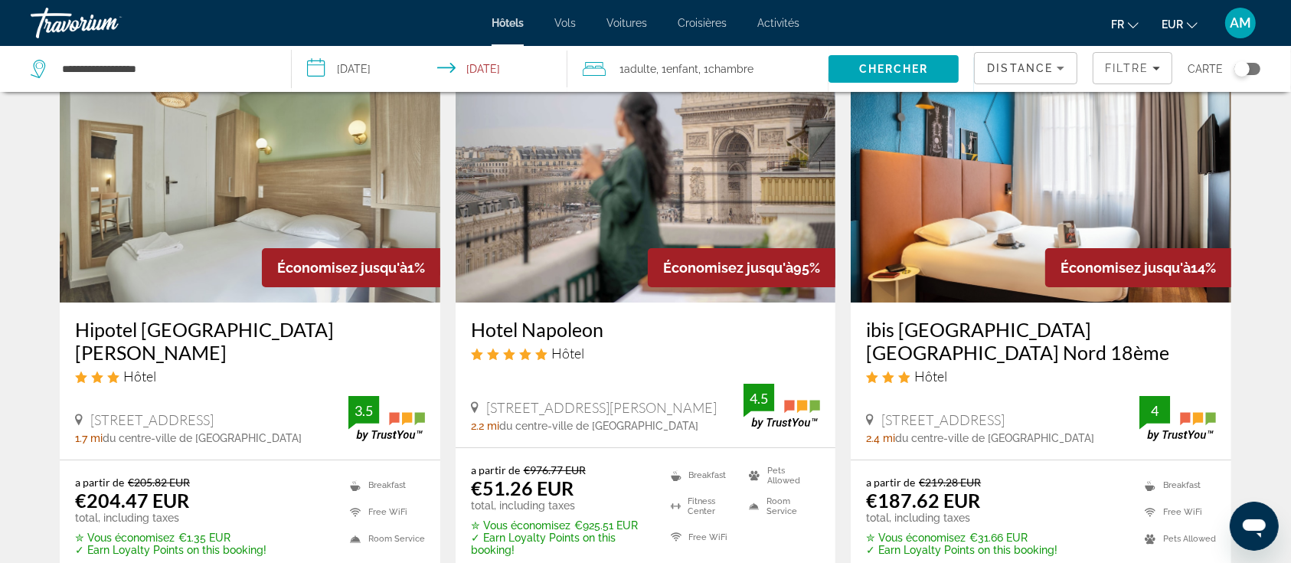
scroll to position [204, 0]
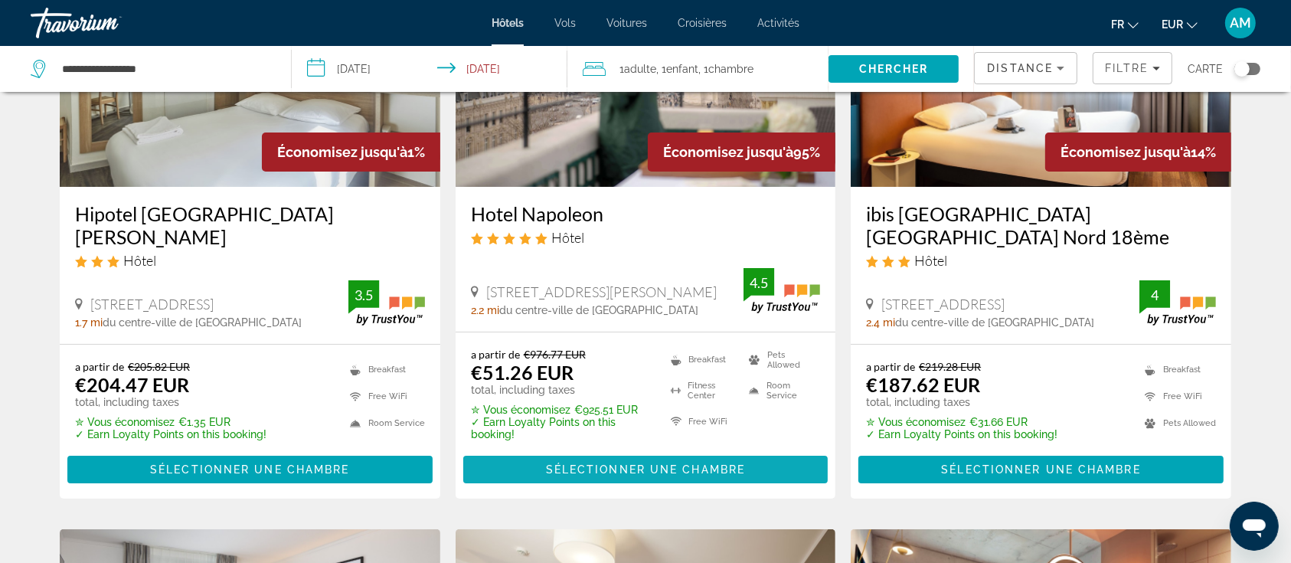
click at [656, 465] on span "Sélectionner une chambre" at bounding box center [645, 469] width 199 height 12
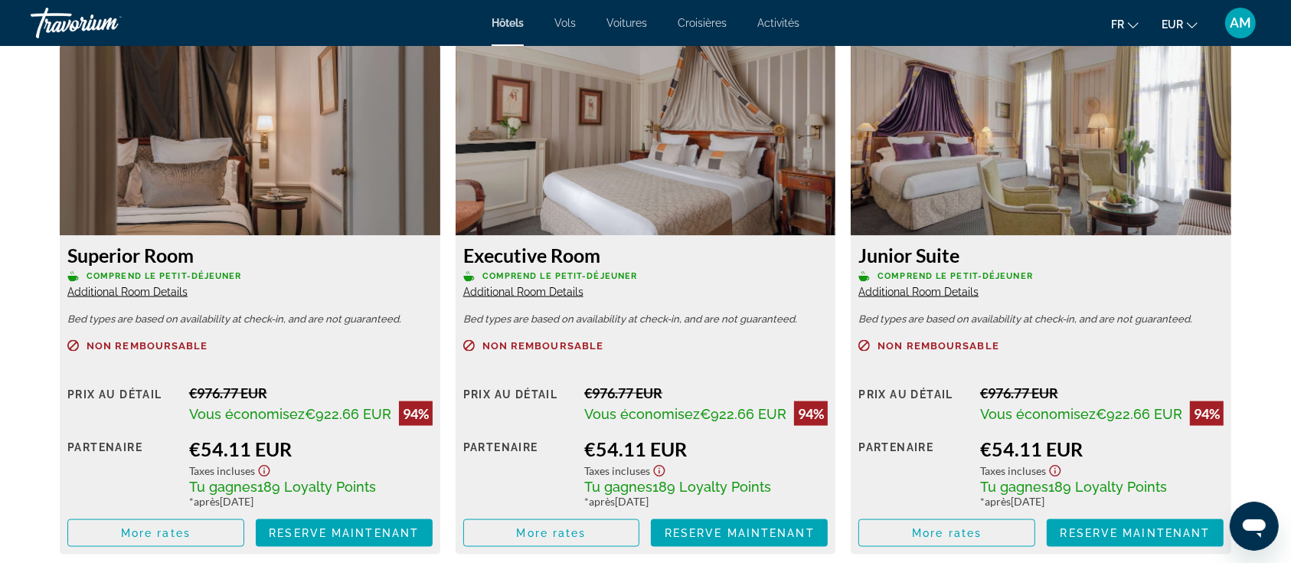
scroll to position [2156, 0]
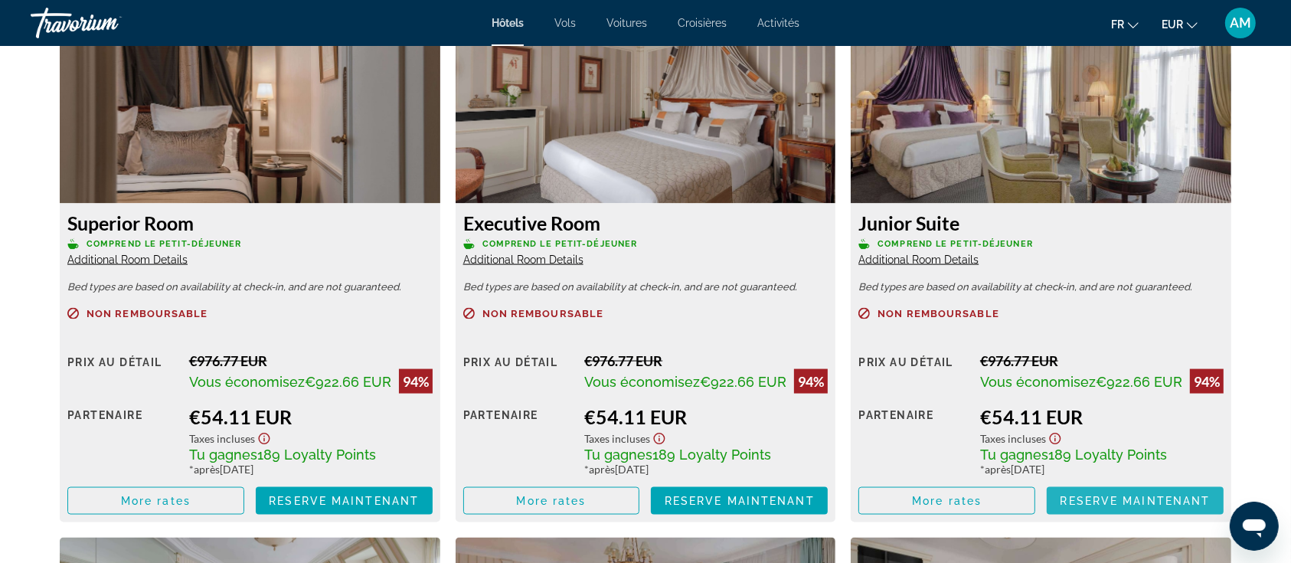
click at [1109, 506] on span "Reserve maintenant" at bounding box center [1136, 501] width 150 height 12
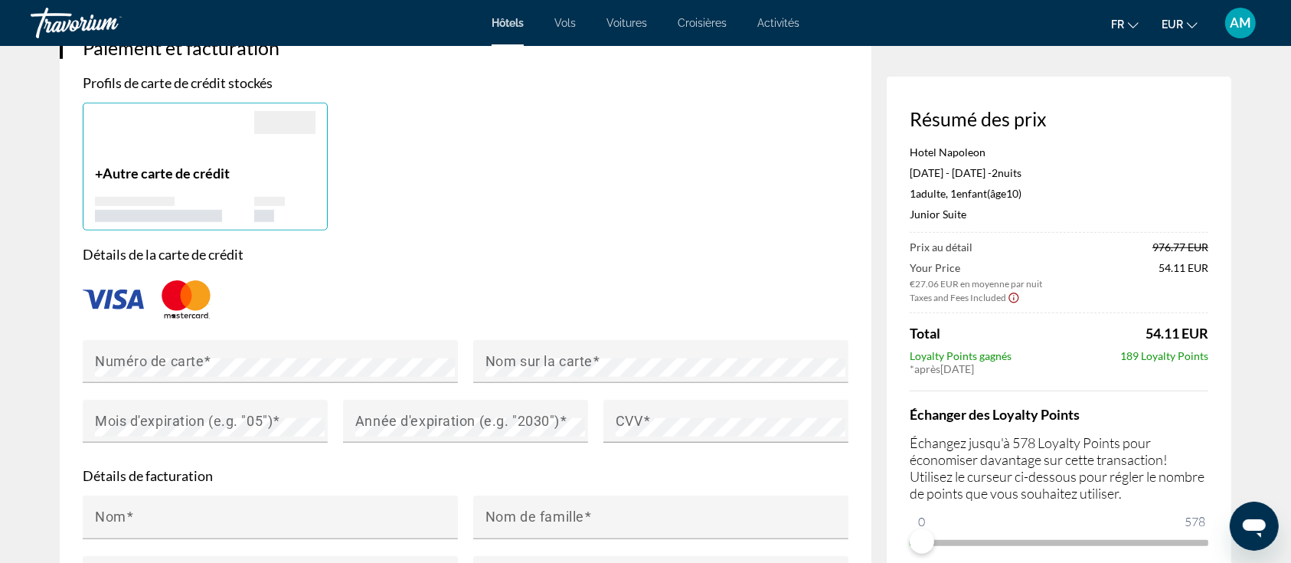
scroll to position [1226, 0]
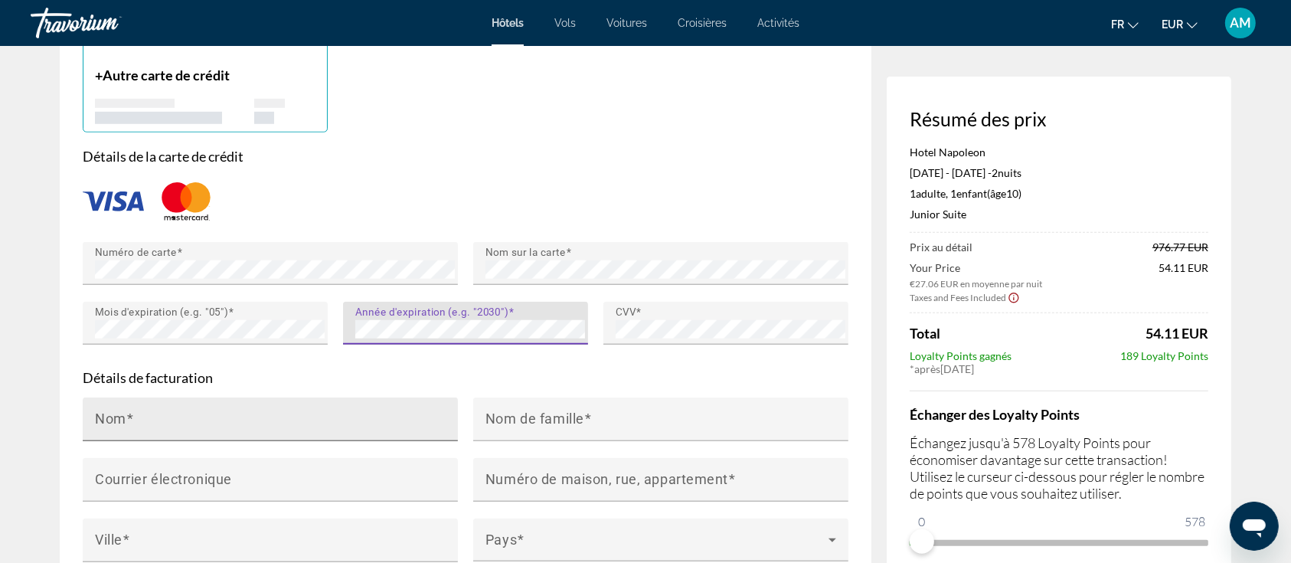
click at [277, 398] on div "Nom" at bounding box center [275, 420] width 360 height 44
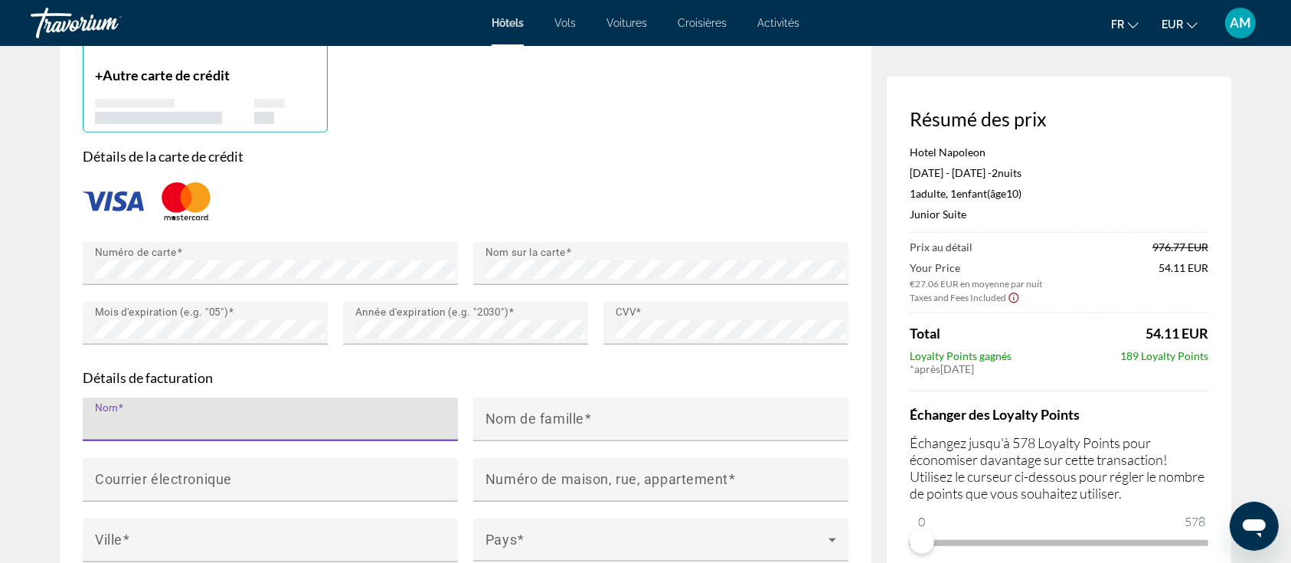
click at [277, 417] on input "Nom" at bounding box center [275, 426] width 360 height 18
type input "**********"
type input "*******"
type input "**********"
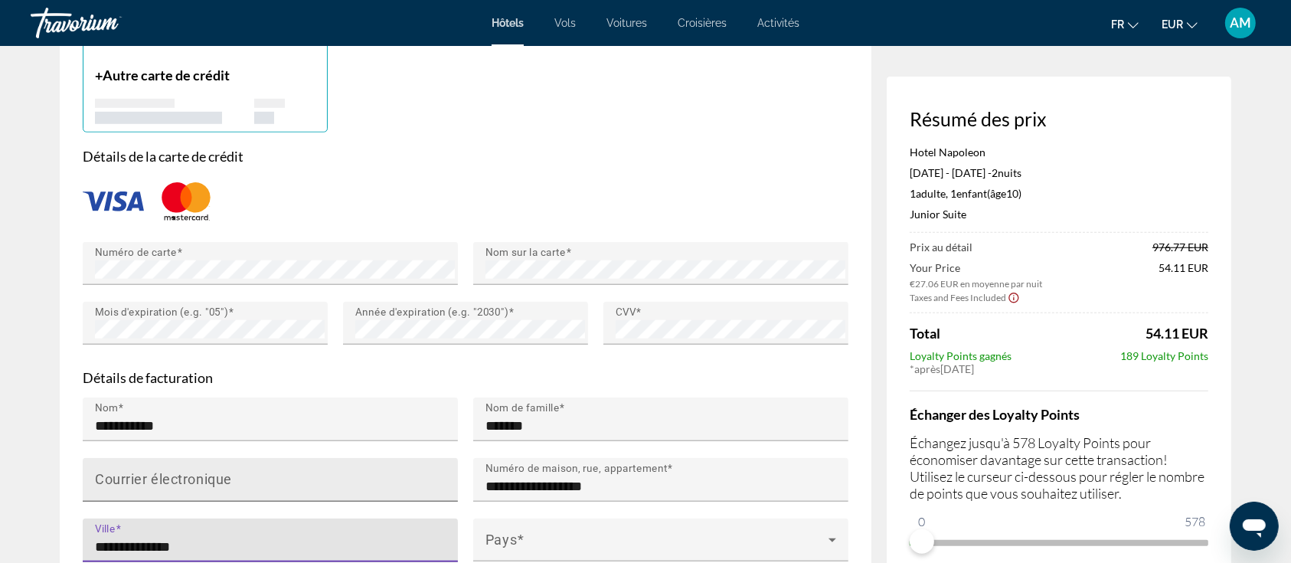
click at [276, 477] on input "Courrier électronique" at bounding box center [275, 486] width 360 height 18
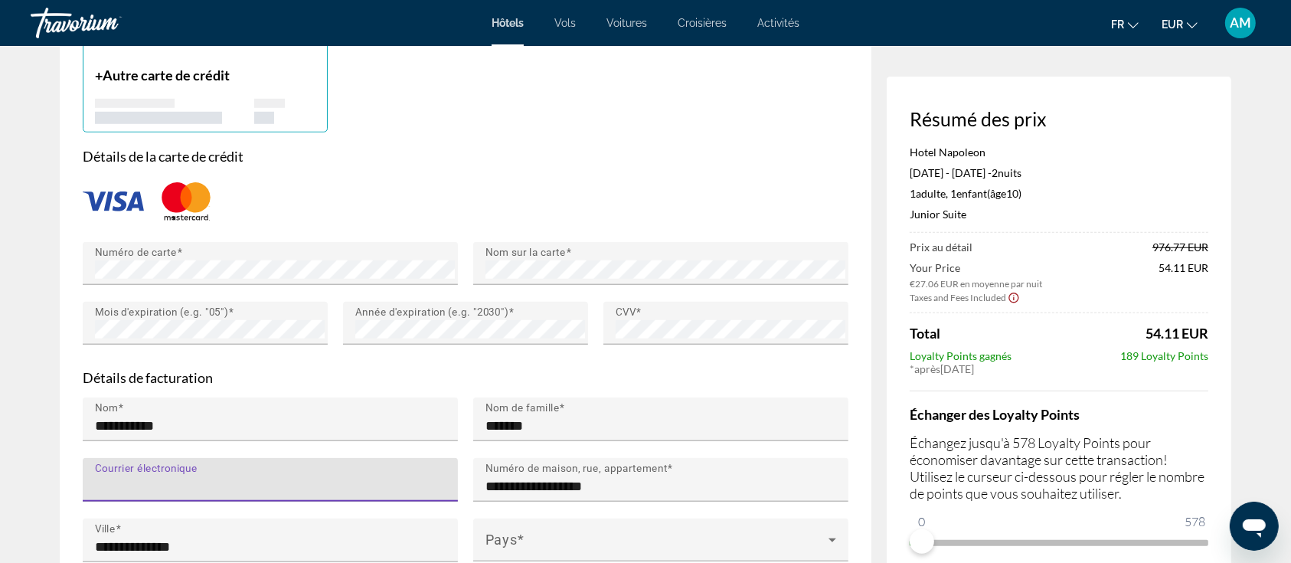
paste input "**********"
drag, startPoint x: 392, startPoint y: 477, endPoint x: 59, endPoint y: 481, distance: 333.2
click at [61, 485] on div "**********" at bounding box center [466, 303] width 812 height 793
drag, startPoint x: 178, startPoint y: 476, endPoint x: 23, endPoint y: 467, distance: 155.0
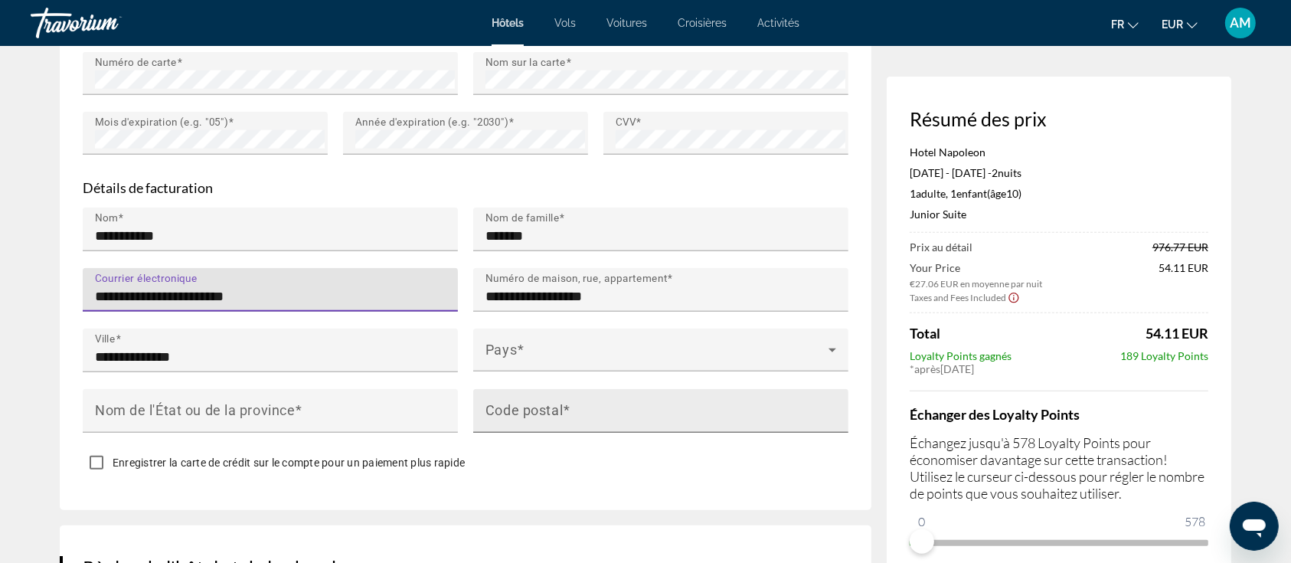
scroll to position [1429, 0]
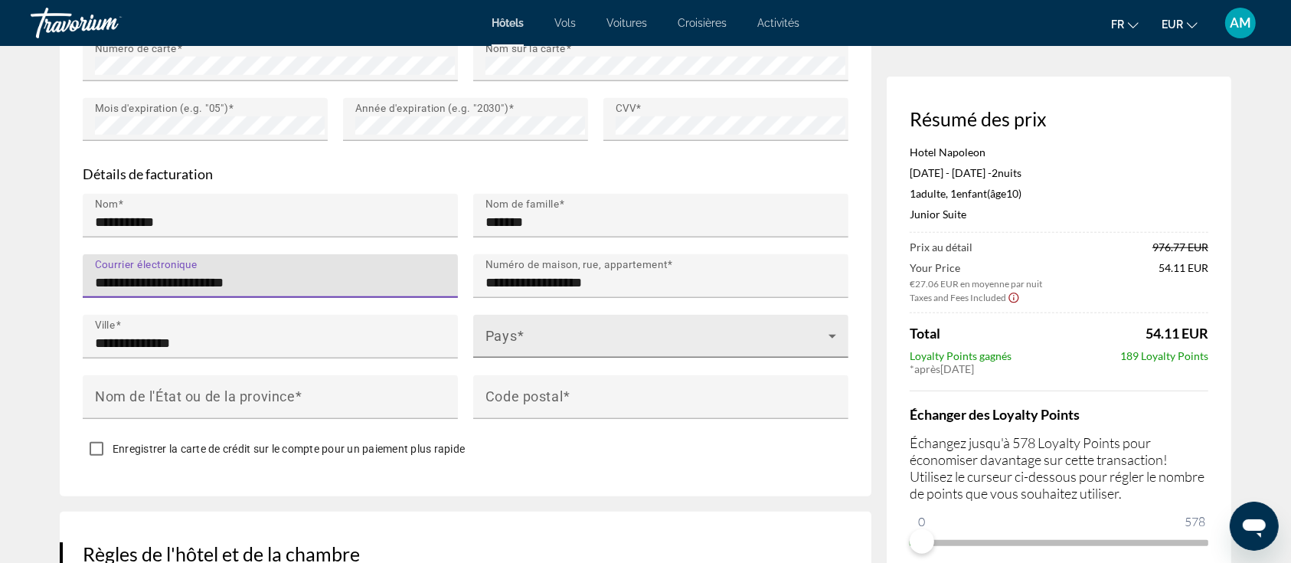
type input "**********"
click at [606, 334] on span "Main content" at bounding box center [657, 342] width 343 height 18
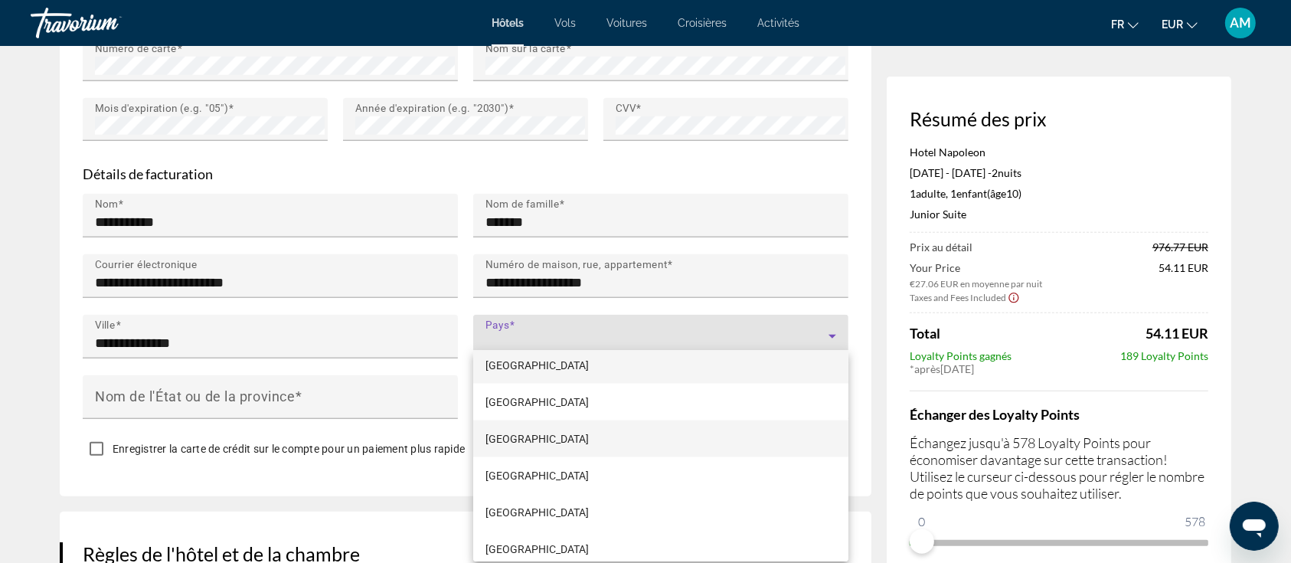
scroll to position [2721, 0]
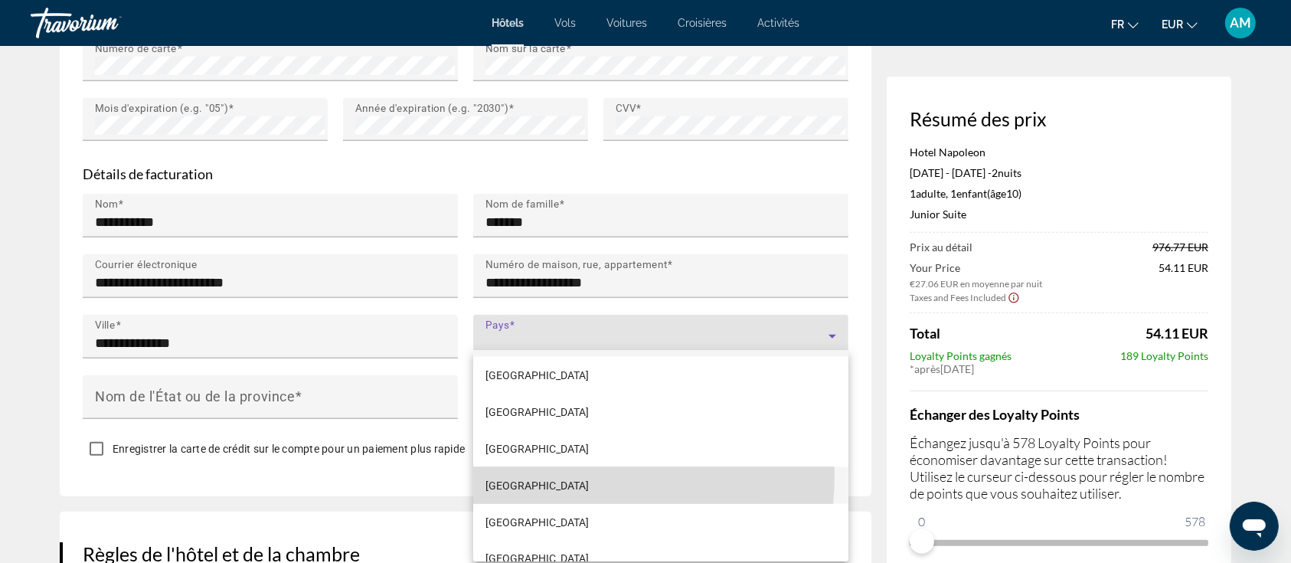
click at [505, 473] on mat-option "[GEOGRAPHIC_DATA]" at bounding box center [660, 485] width 375 height 37
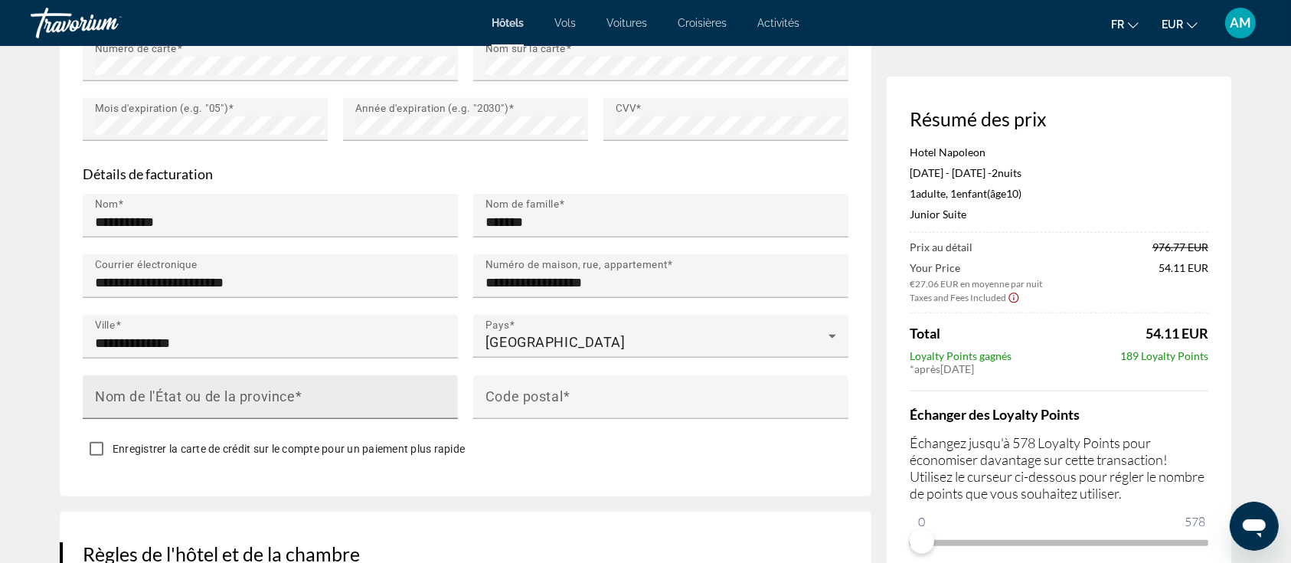
click at [294, 396] on mat-label "Nom de l'État ou de la province" at bounding box center [195, 396] width 200 height 16
click at [294, 396] on input "Nom de l'État ou de la province" at bounding box center [275, 403] width 360 height 18
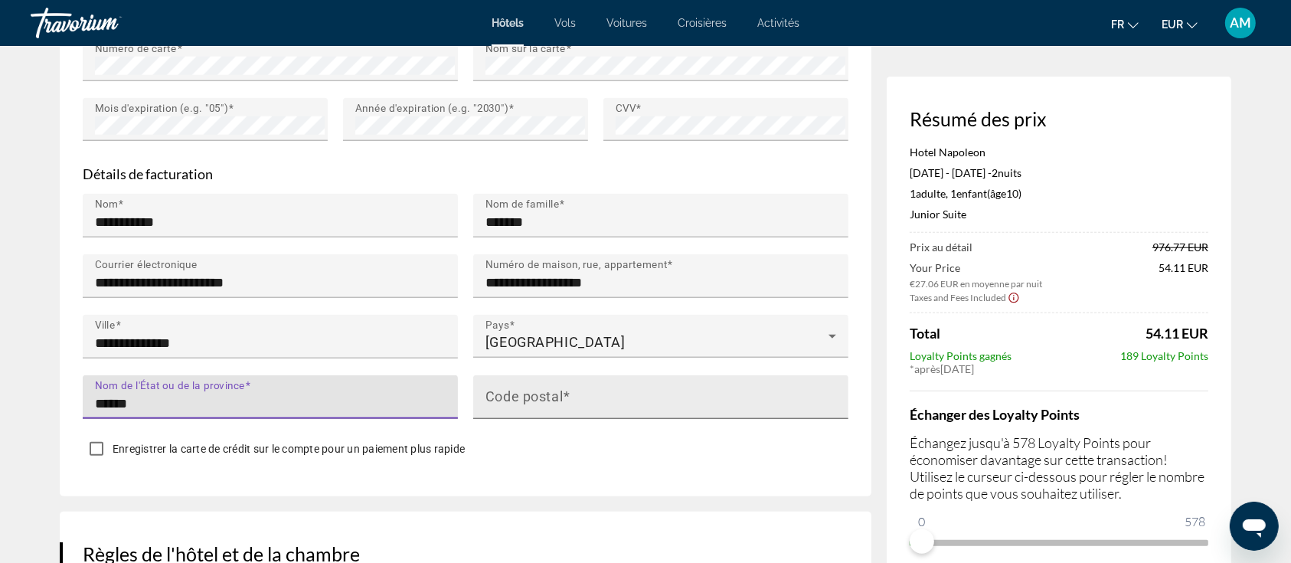
type input "******"
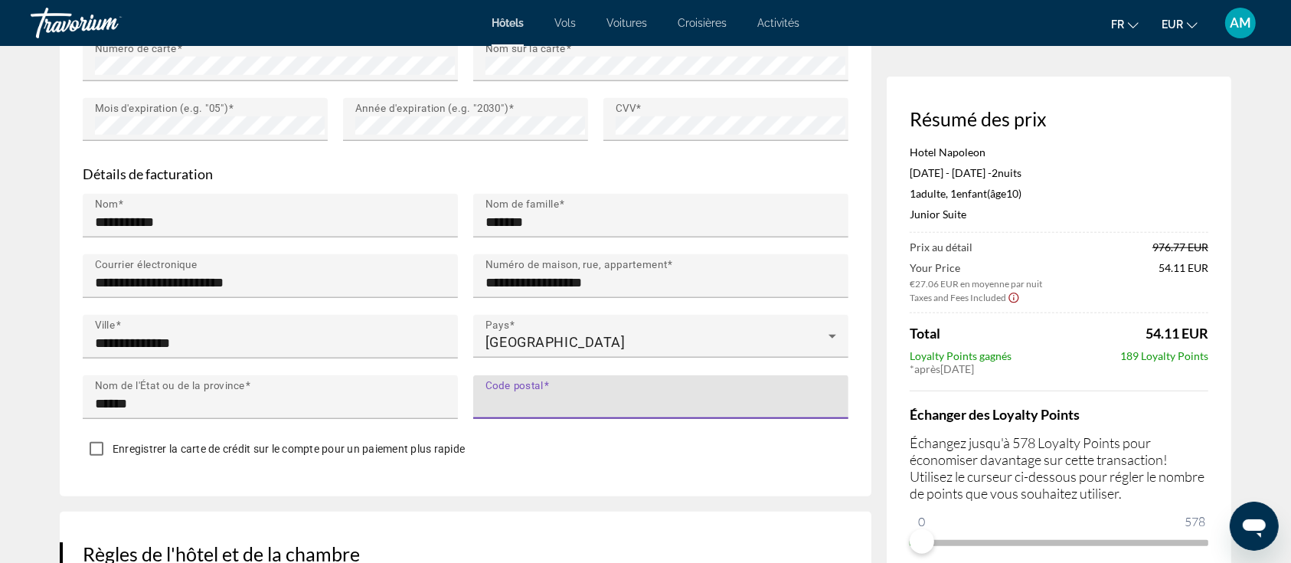
click at [647, 398] on input "Code postal" at bounding box center [666, 403] width 360 height 18
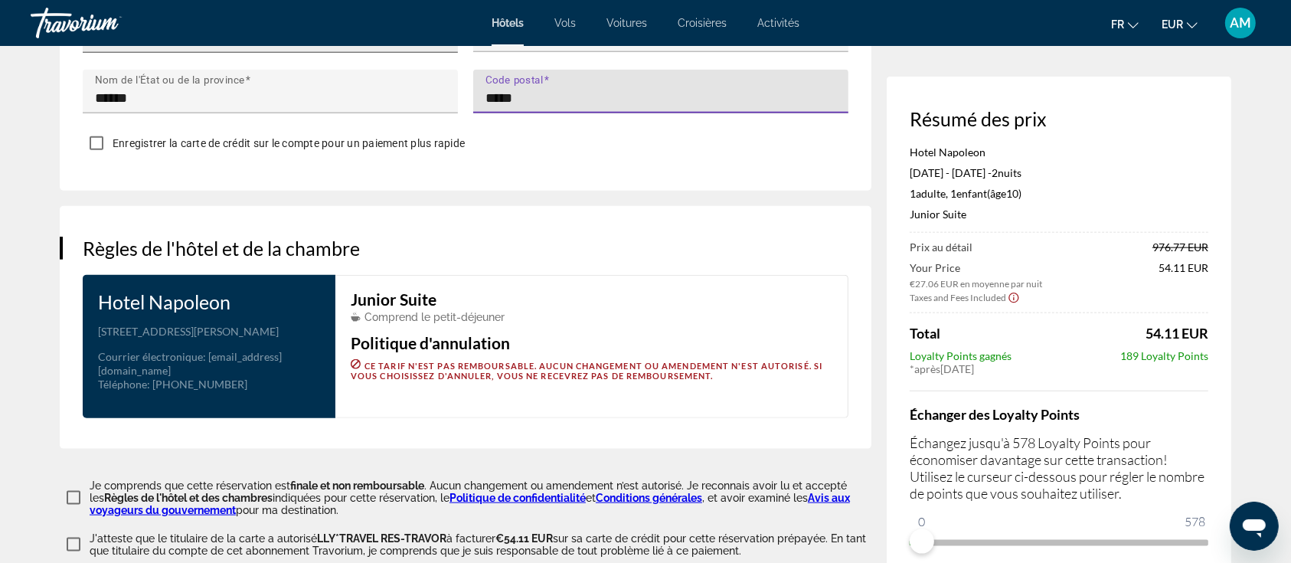
scroll to position [1736, 0]
type input "*****"
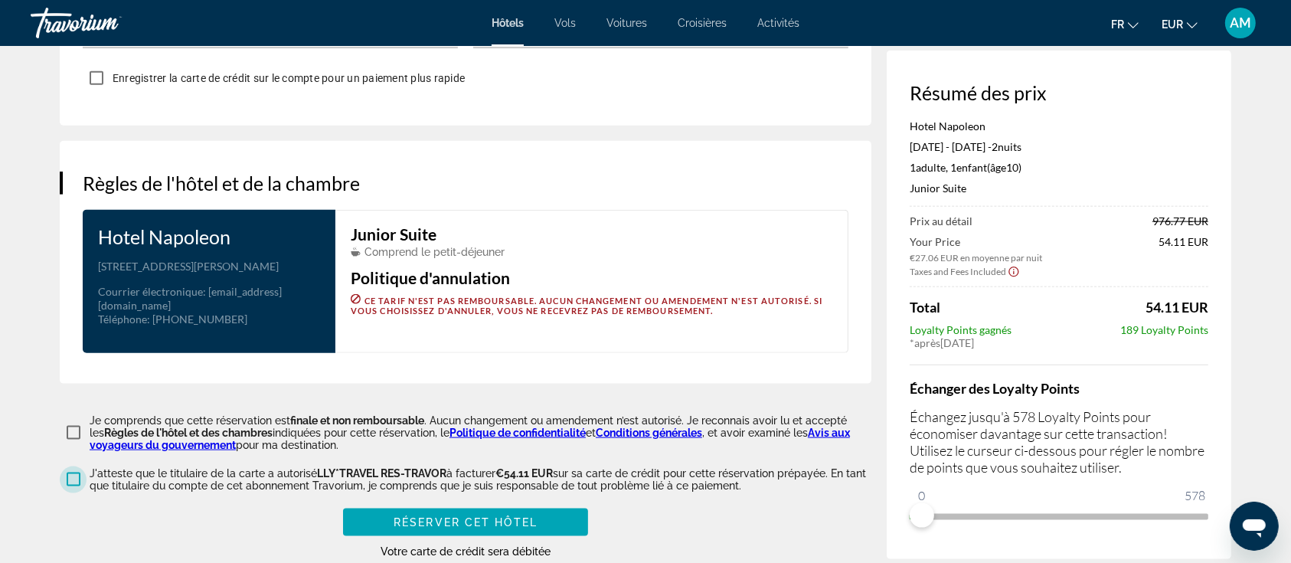
scroll to position [1818, 0]
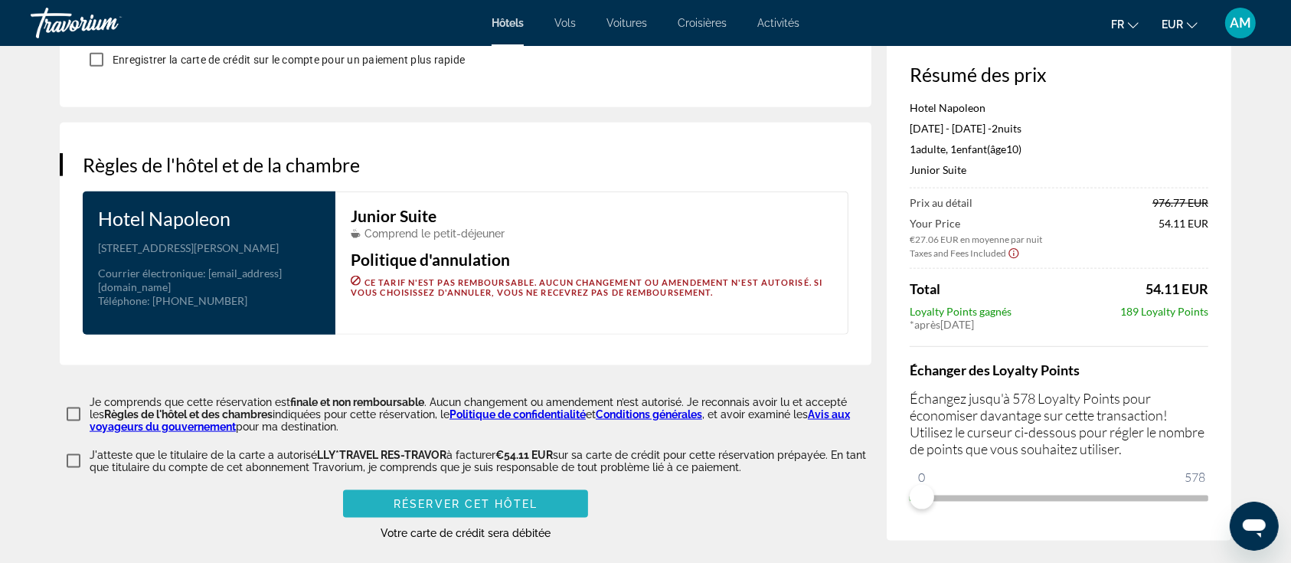
click at [402, 498] on span "Réserver cet hôtel" at bounding box center [466, 504] width 144 height 12
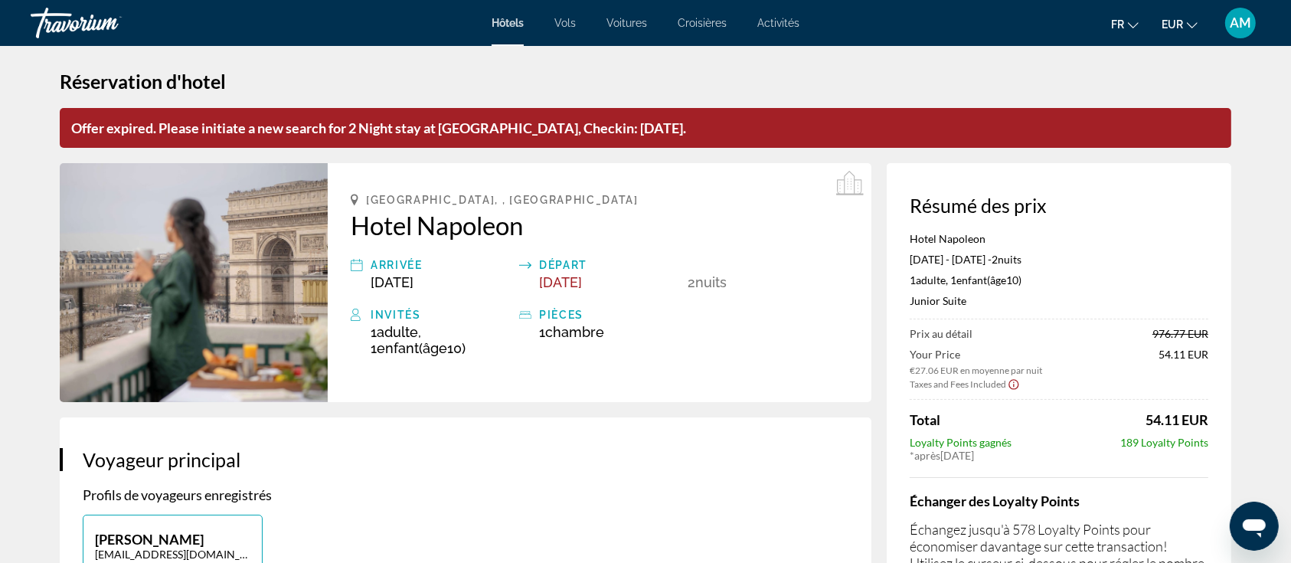
scroll to position [0, 0]
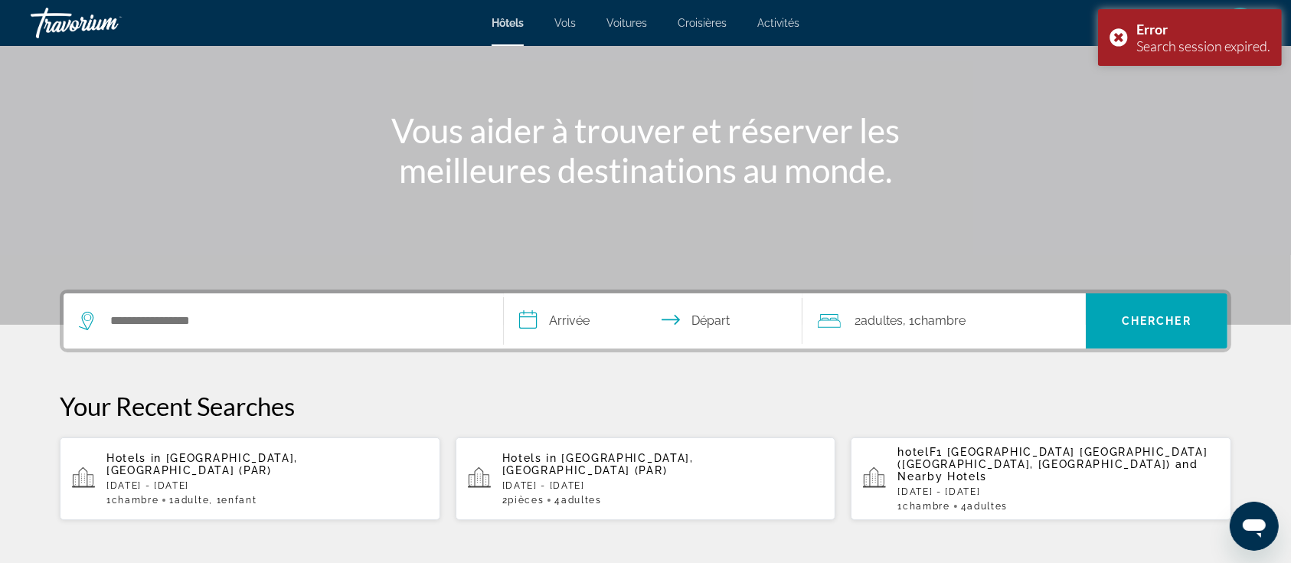
scroll to position [204, 0]
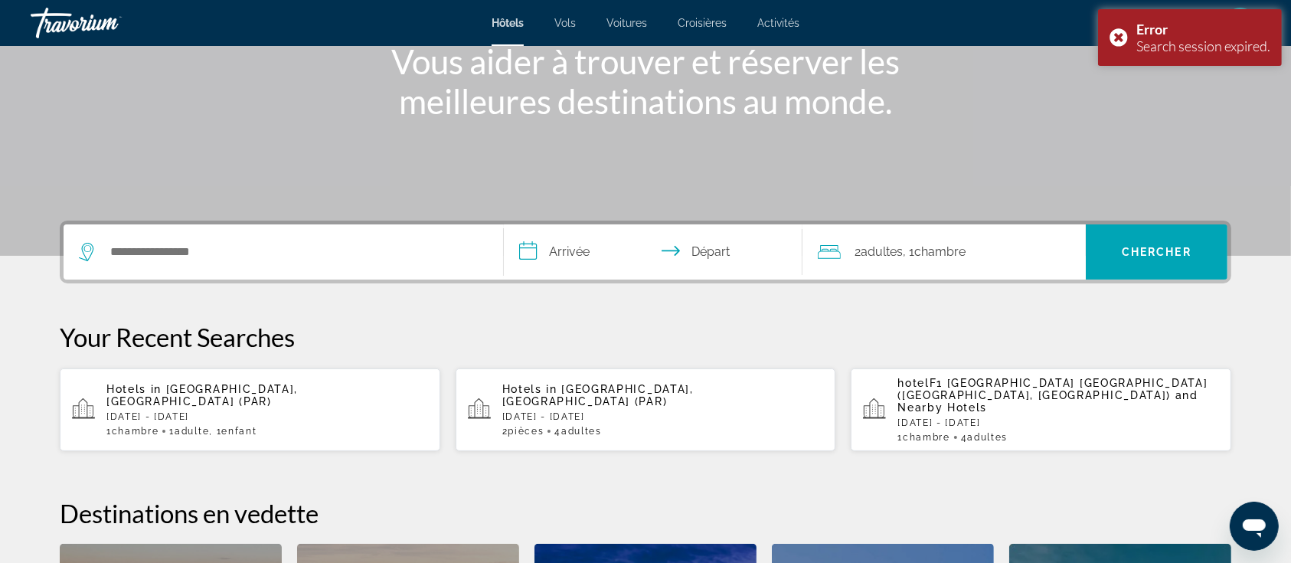
click at [214, 411] on p "[DATE] - [DATE]" at bounding box center [267, 416] width 322 height 11
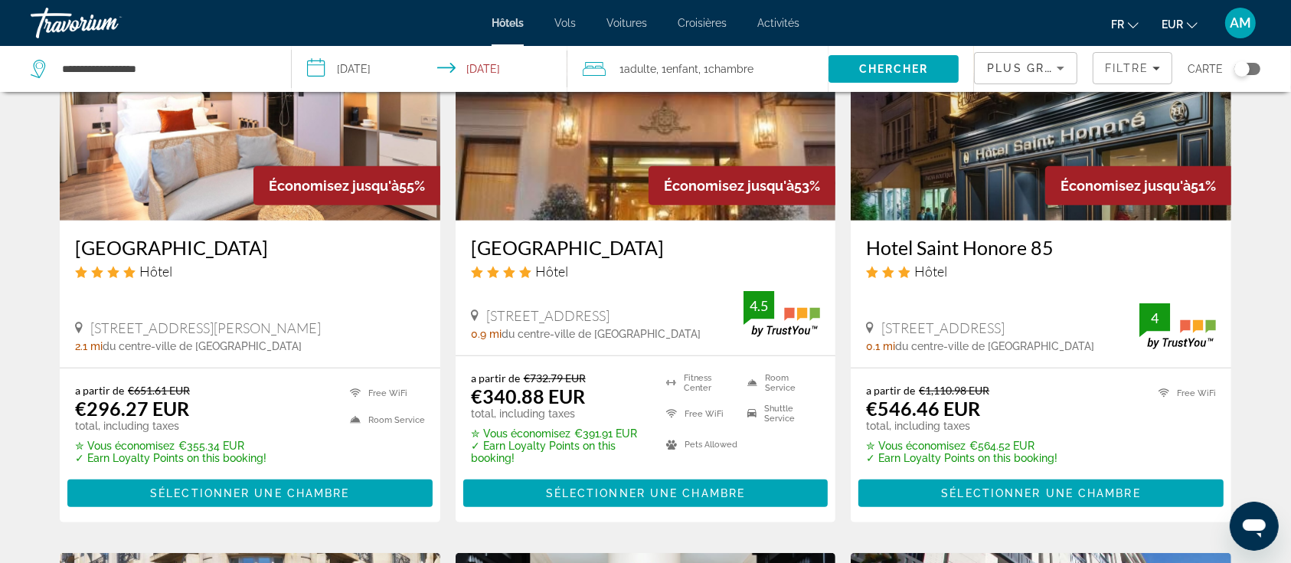
scroll to position [715, 0]
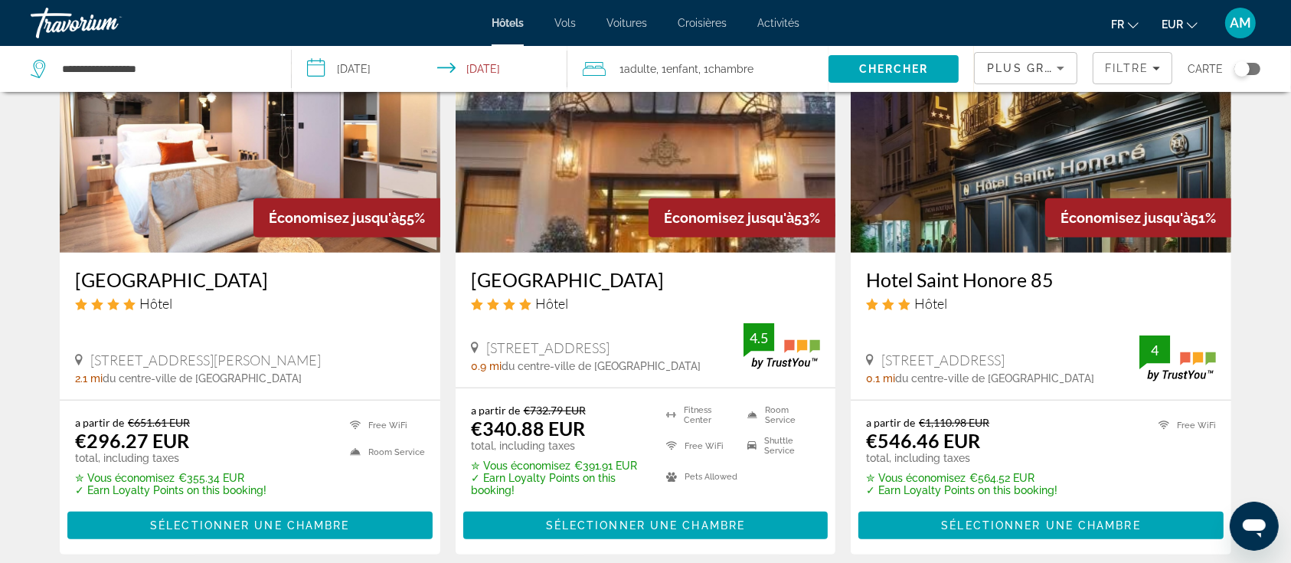
click at [289, 156] on img "Main content" at bounding box center [250, 130] width 381 height 245
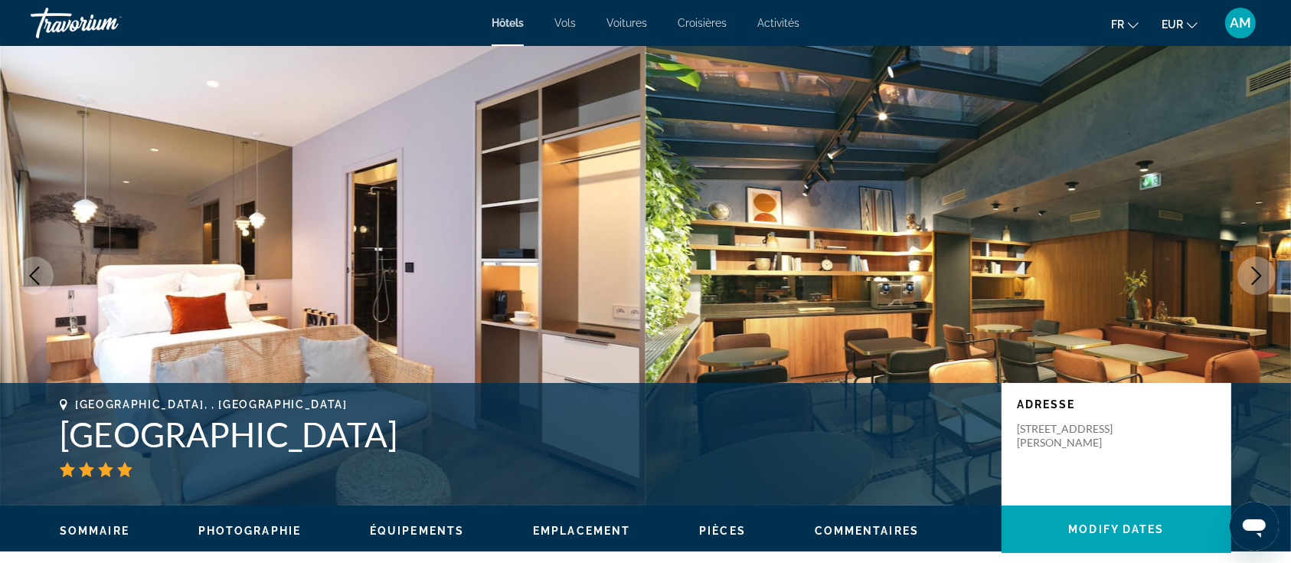
click at [1249, 279] on icon "Next image" at bounding box center [1257, 276] width 18 height 18
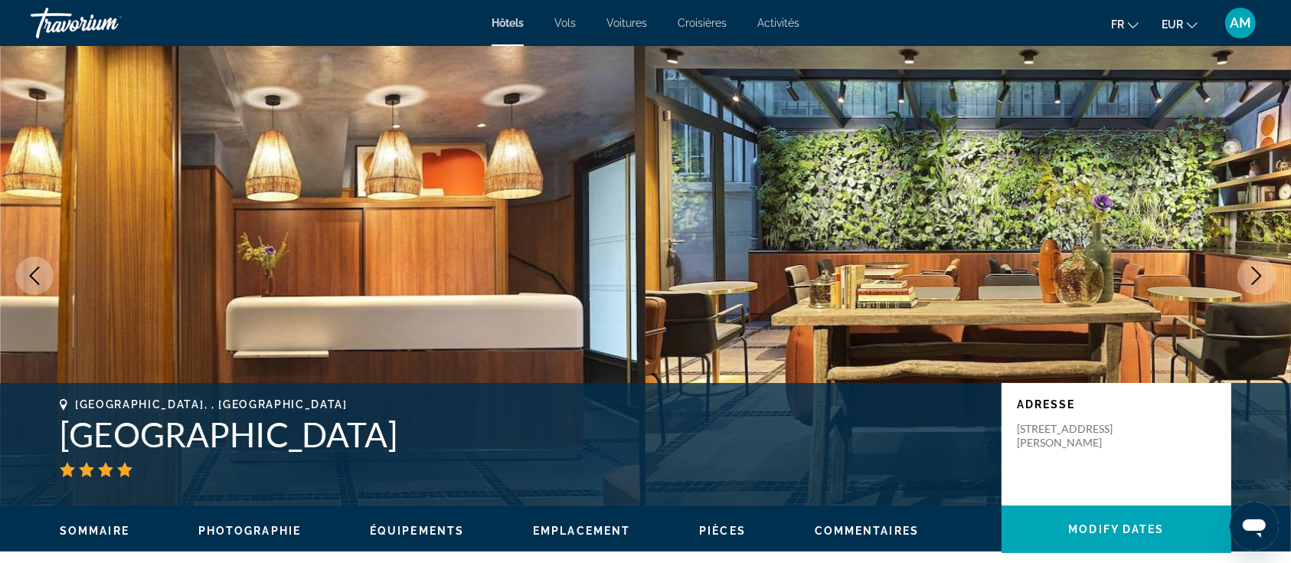
click at [1249, 279] on icon "Next image" at bounding box center [1257, 276] width 18 height 18
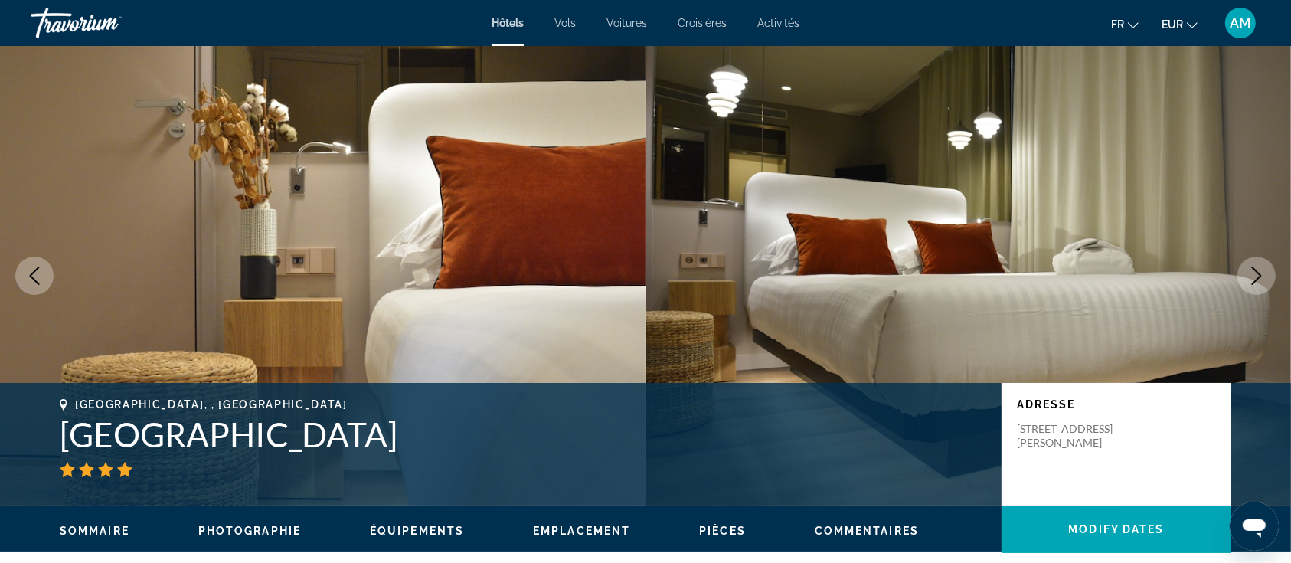
click at [1249, 279] on icon "Next image" at bounding box center [1257, 276] width 18 height 18
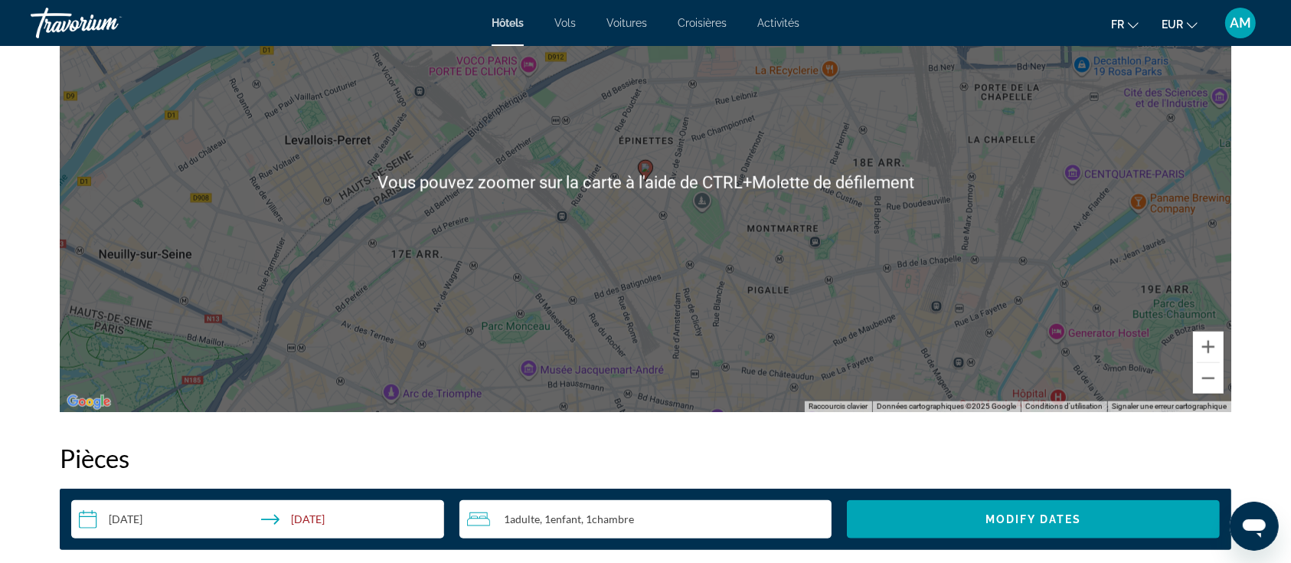
scroll to position [1634, 0]
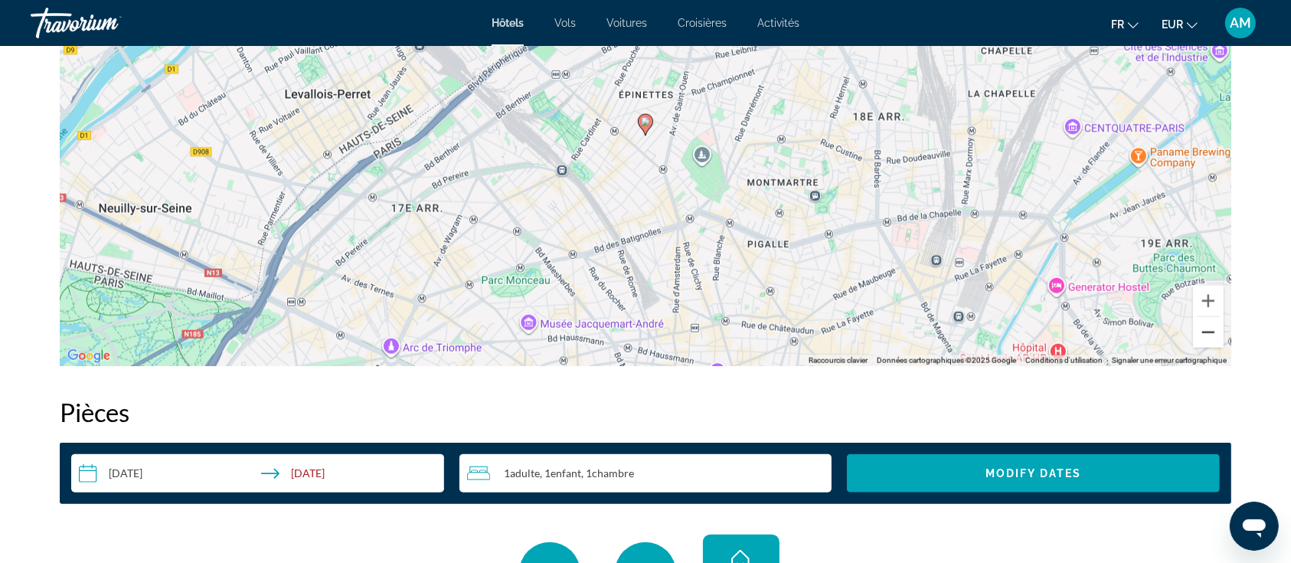
click at [1208, 334] on button "Zoom arrière" at bounding box center [1208, 332] width 31 height 31
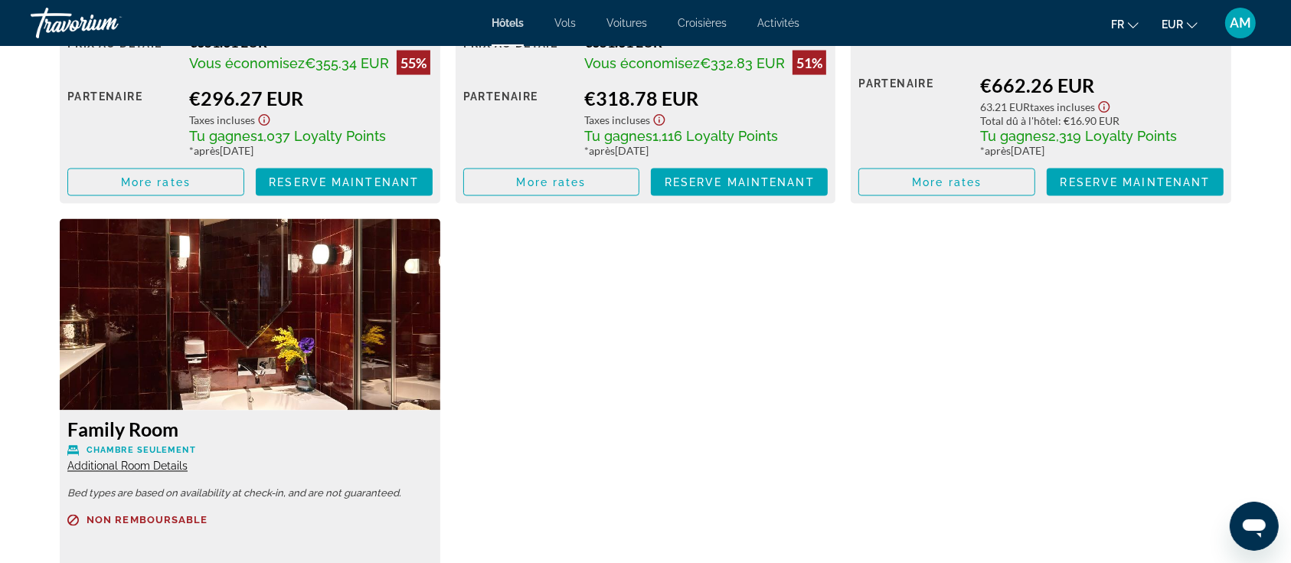
scroll to position [2145, 0]
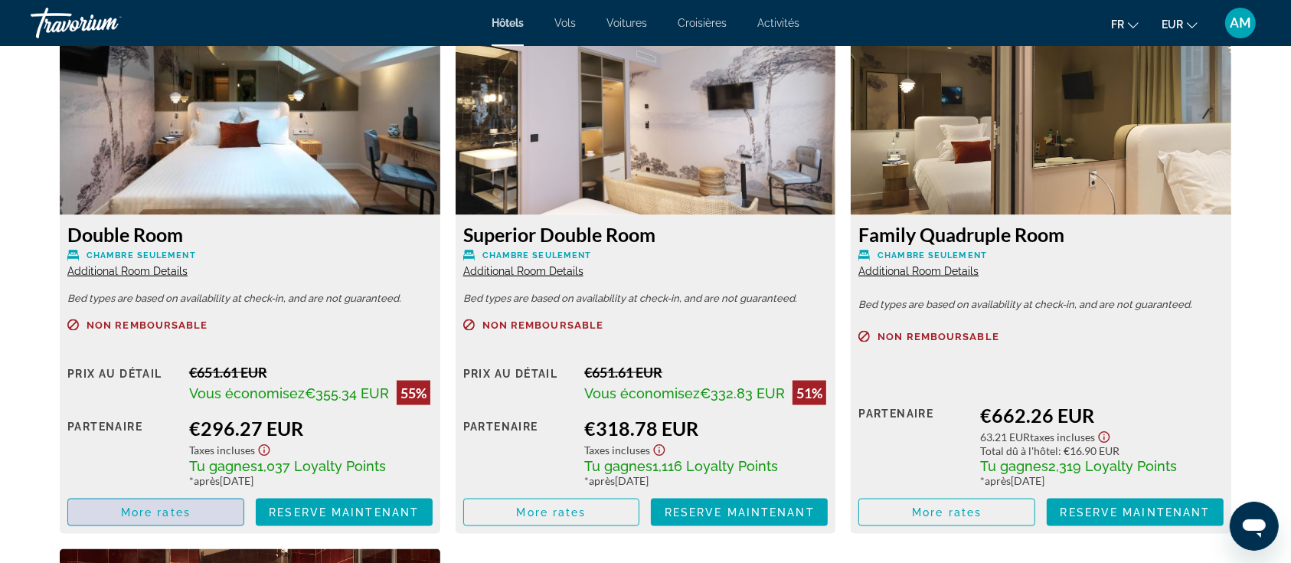
click at [206, 516] on span "Main content" at bounding box center [155, 512] width 175 height 37
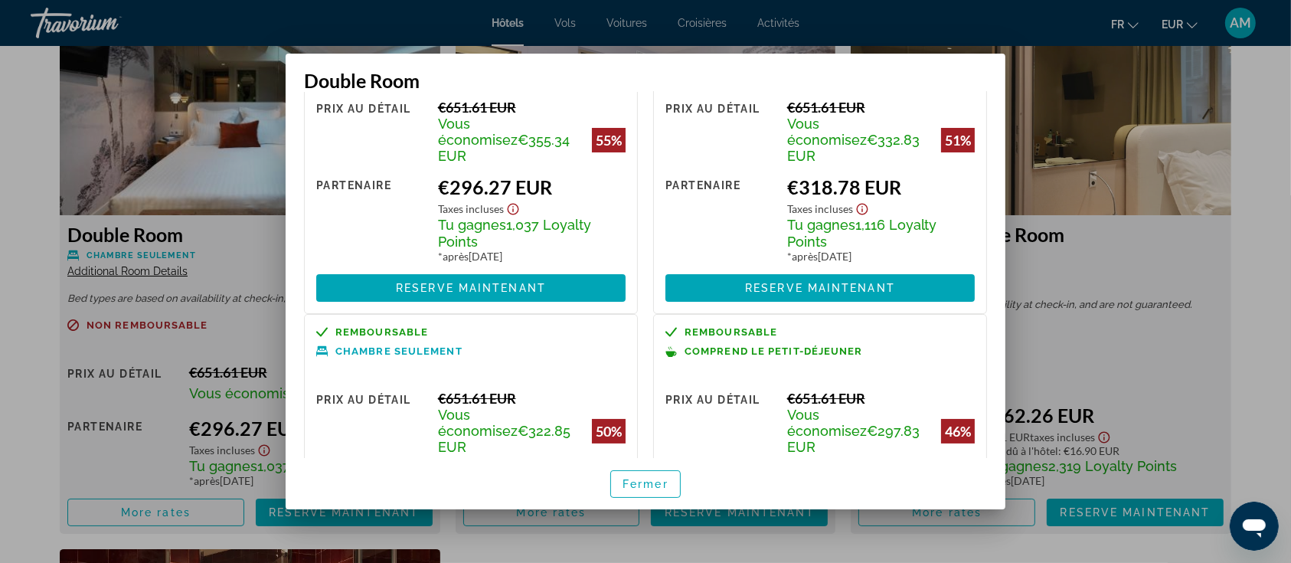
scroll to position [0, 0]
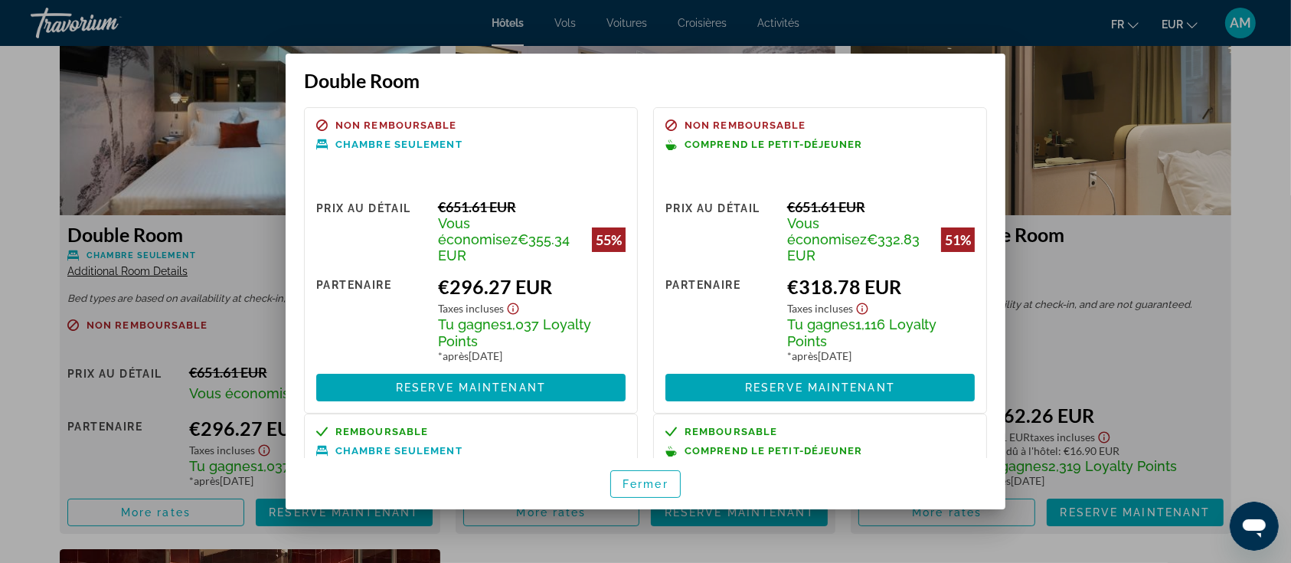
click at [21, 146] on div at bounding box center [645, 281] width 1291 height 563
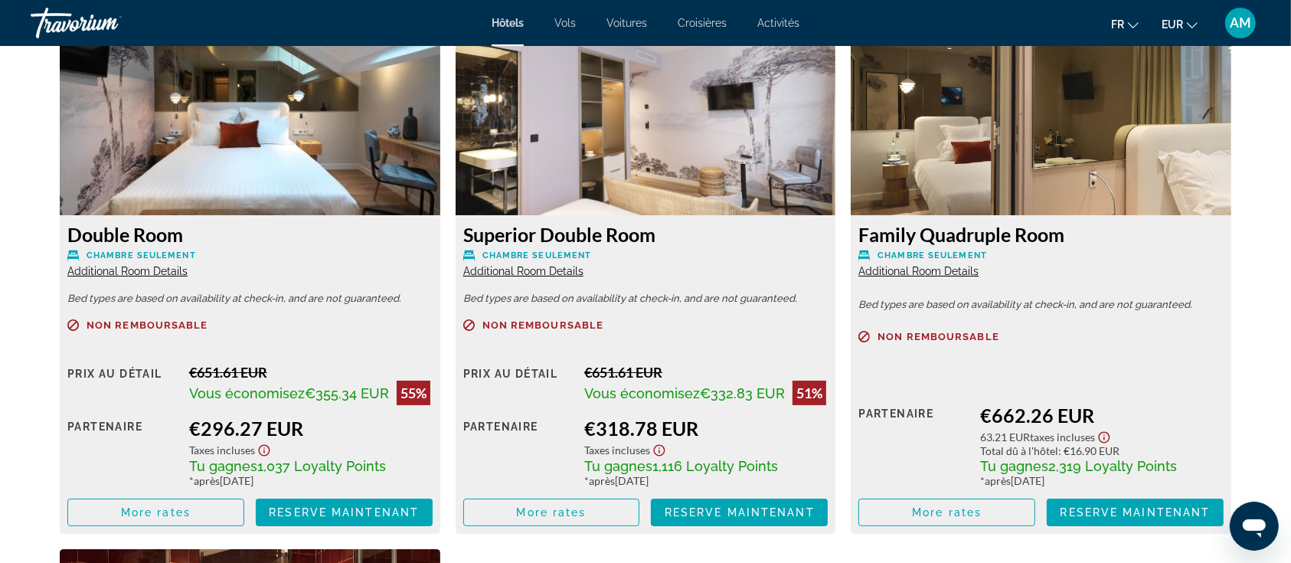
scroll to position [2145, 0]
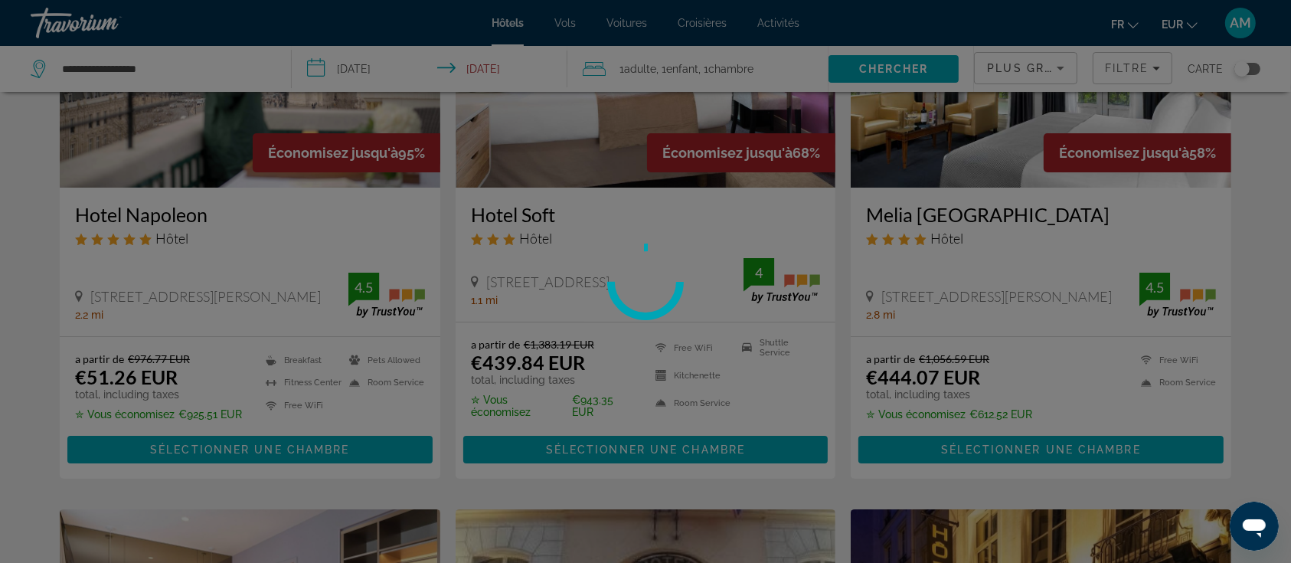
scroll to position [204, 0]
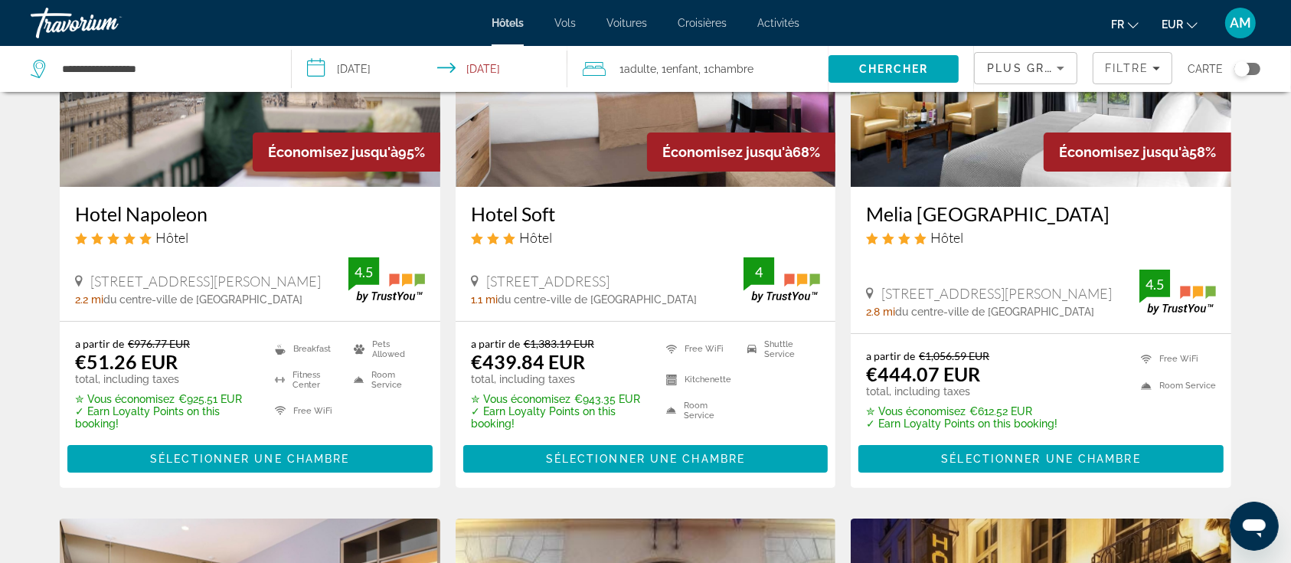
click at [746, 57] on div "1 Adulte Adultes , 1 Enfant Enfants , 1 Chambre pièces" at bounding box center [706, 69] width 246 height 46
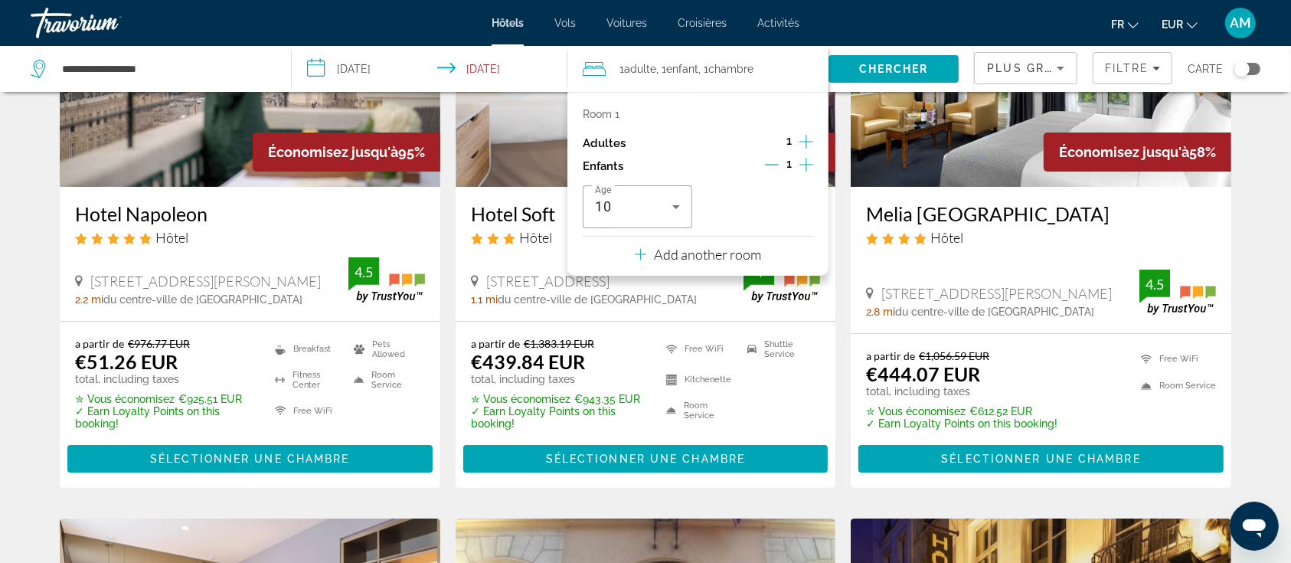
click at [802, 142] on icon "Increment adults" at bounding box center [807, 142] width 14 height 14
click at [772, 169] on icon "Decrement children" at bounding box center [772, 165] width 14 height 14
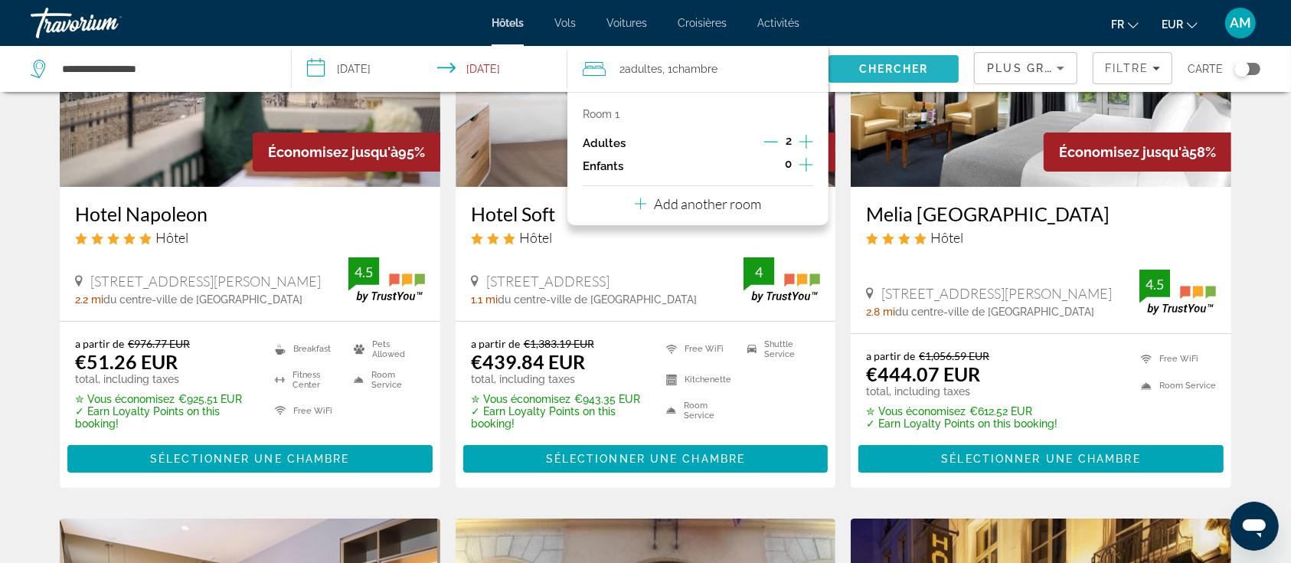
click at [893, 64] on span "Chercher" at bounding box center [894, 69] width 70 height 12
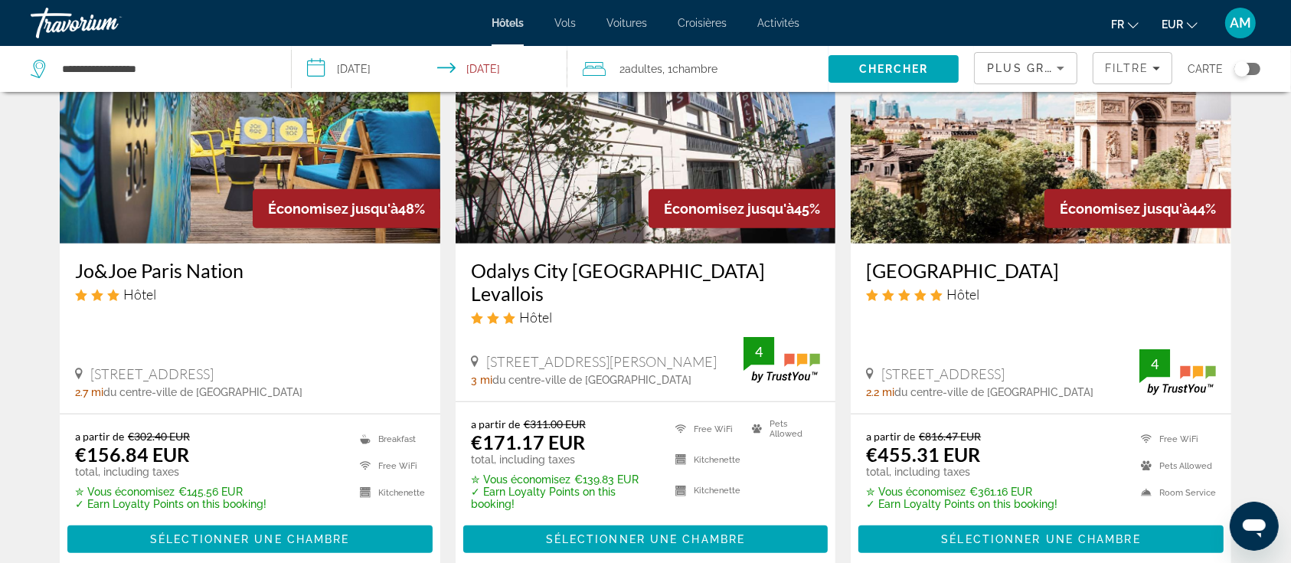
scroll to position [715, 0]
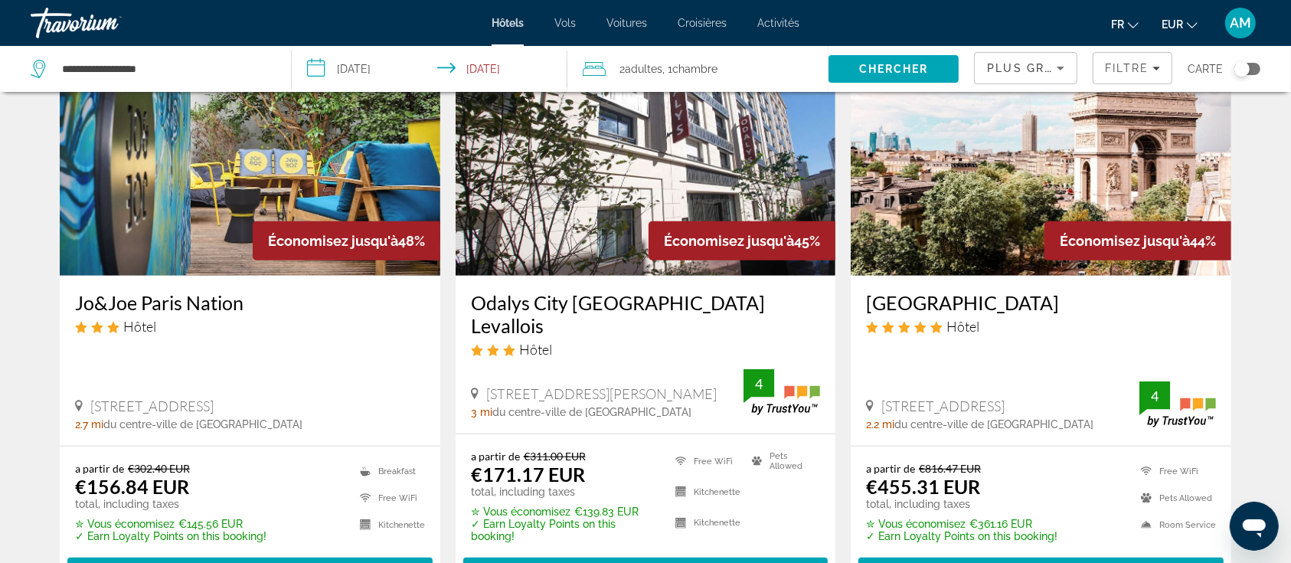
click at [201, 160] on img "Main content" at bounding box center [250, 153] width 381 height 245
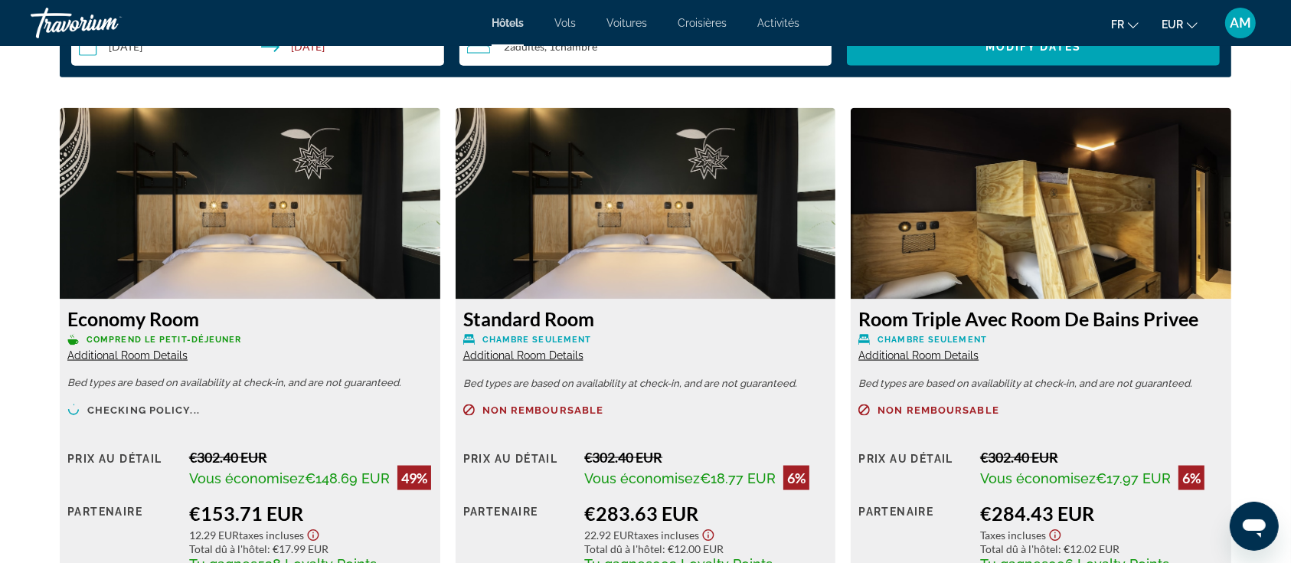
scroll to position [2080, 0]
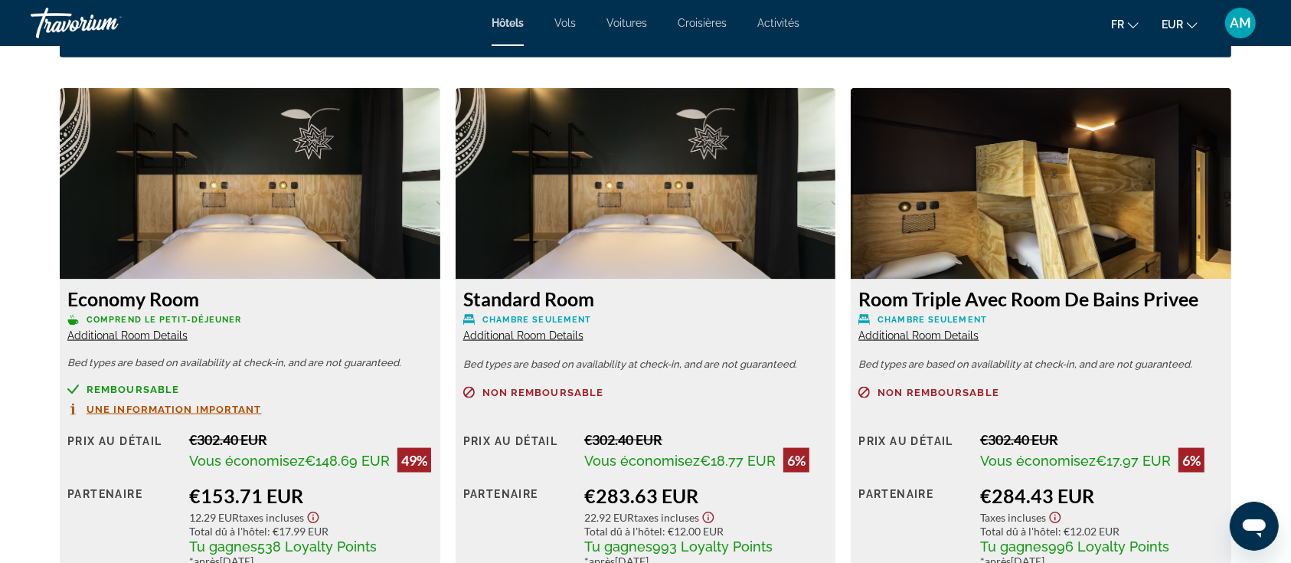
click at [153, 339] on span "Additional Room Details" at bounding box center [127, 335] width 120 height 12
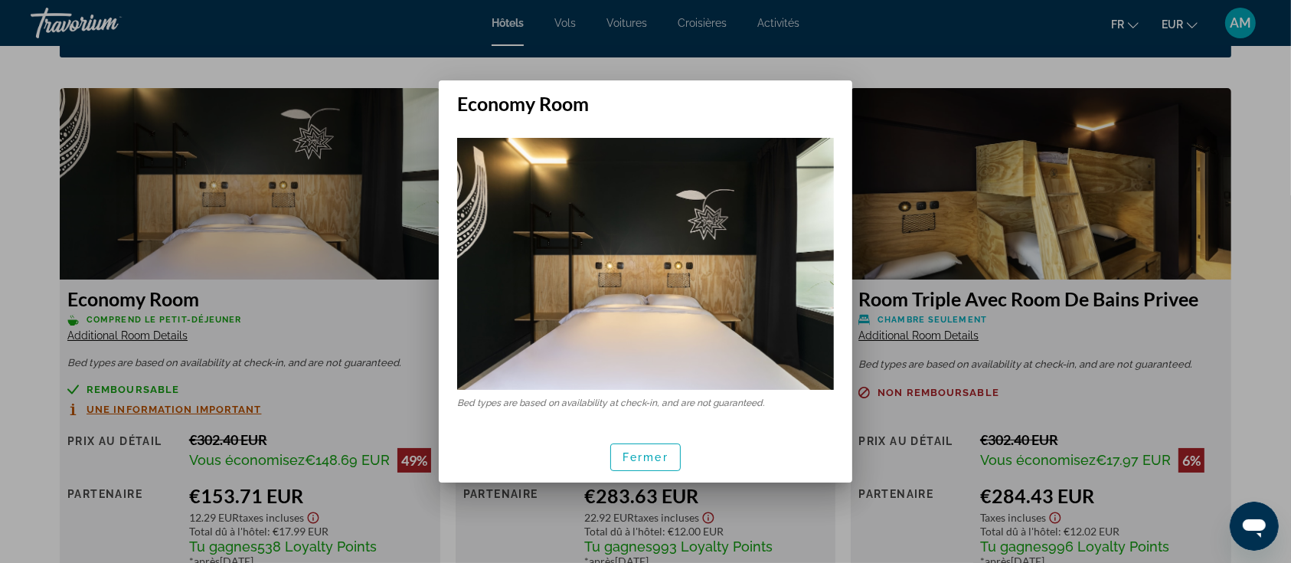
scroll to position [0, 0]
click at [657, 459] on span "Fermer" at bounding box center [646, 457] width 46 height 12
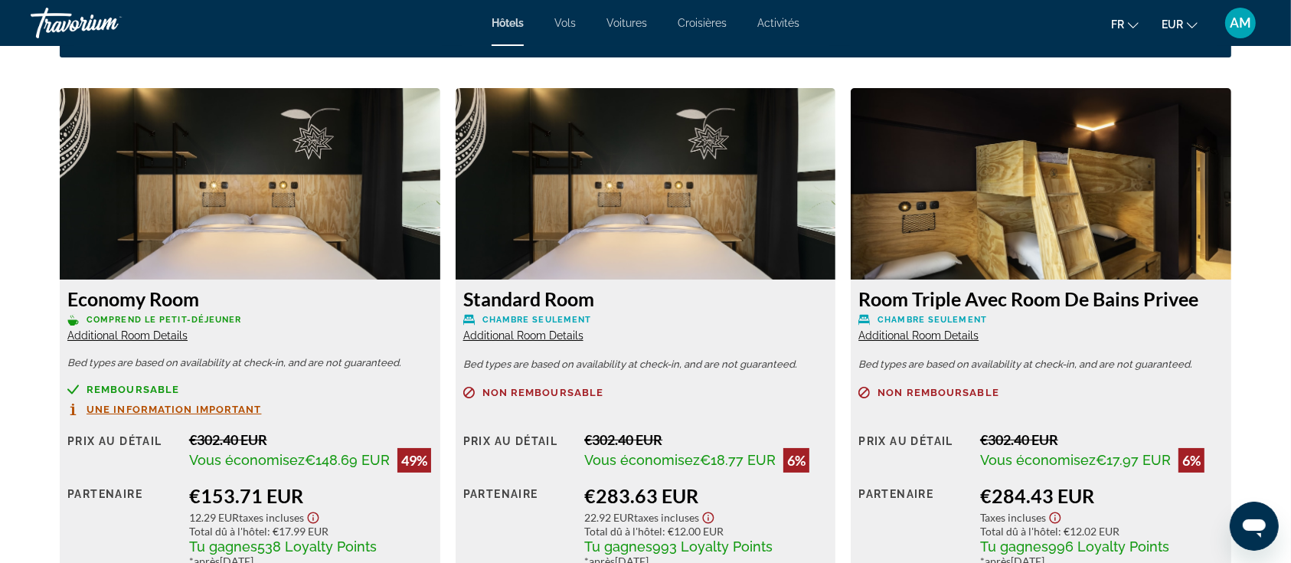
scroll to position [2080, 0]
click at [276, 322] on p "Comprend le petit-déjeuner" at bounding box center [249, 319] width 365 height 11
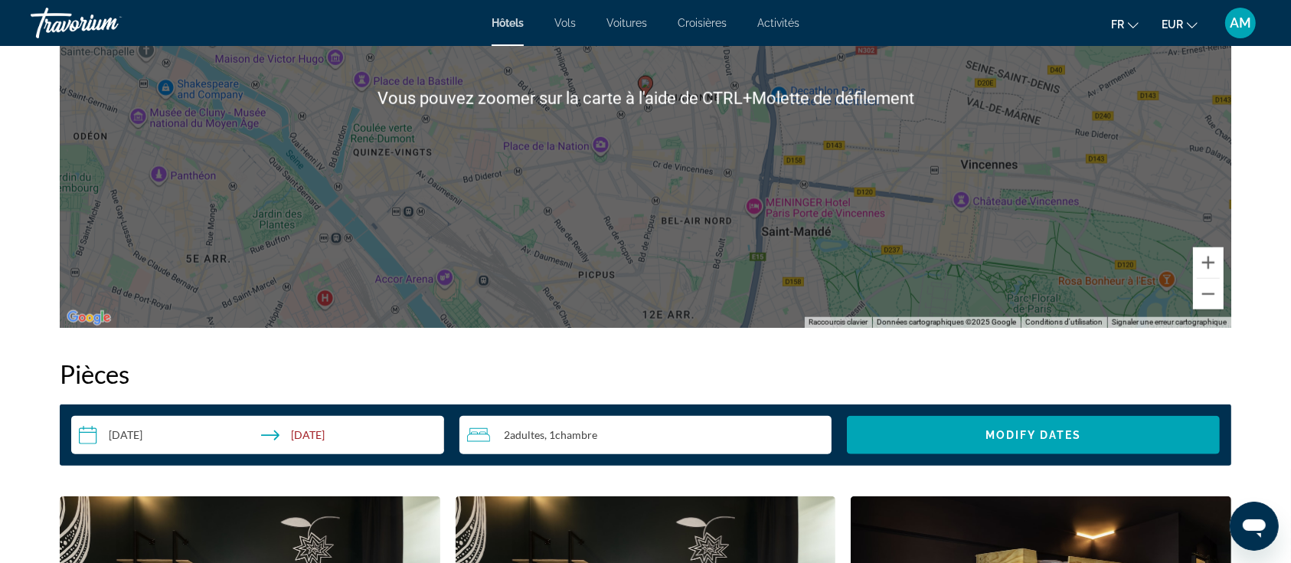
scroll to position [1570, 0]
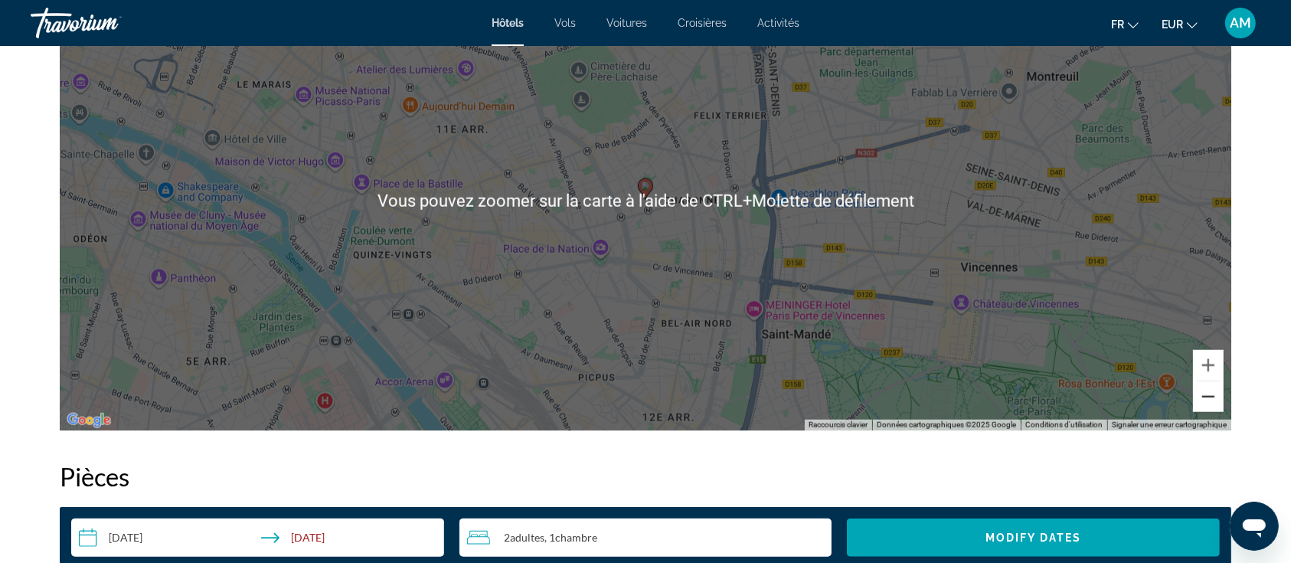
click at [1211, 397] on button "Zoom arrière" at bounding box center [1208, 396] width 31 height 31
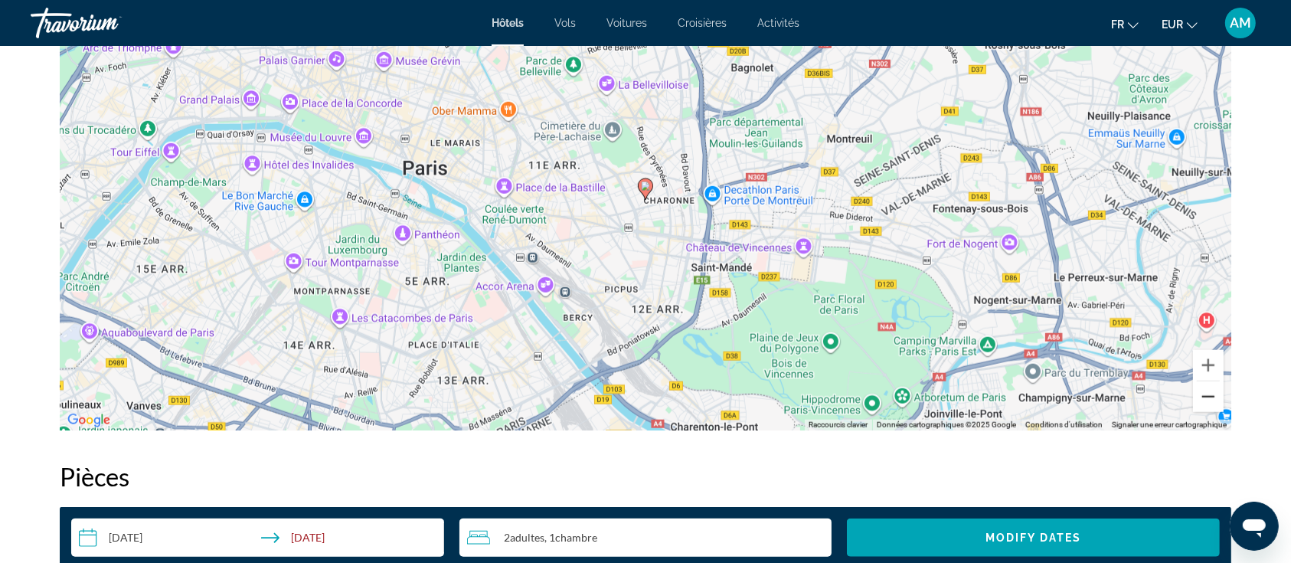
click at [1210, 397] on button "Zoom arrière" at bounding box center [1208, 396] width 31 height 31
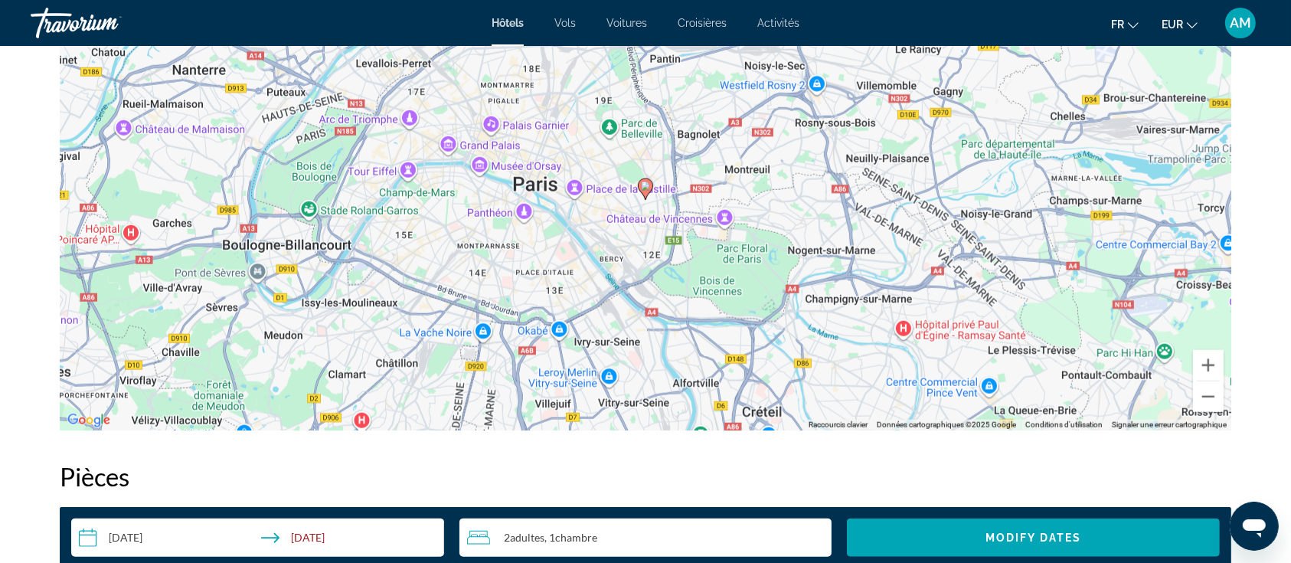
click at [823, 480] on h2 "Pièces" at bounding box center [646, 476] width 1172 height 31
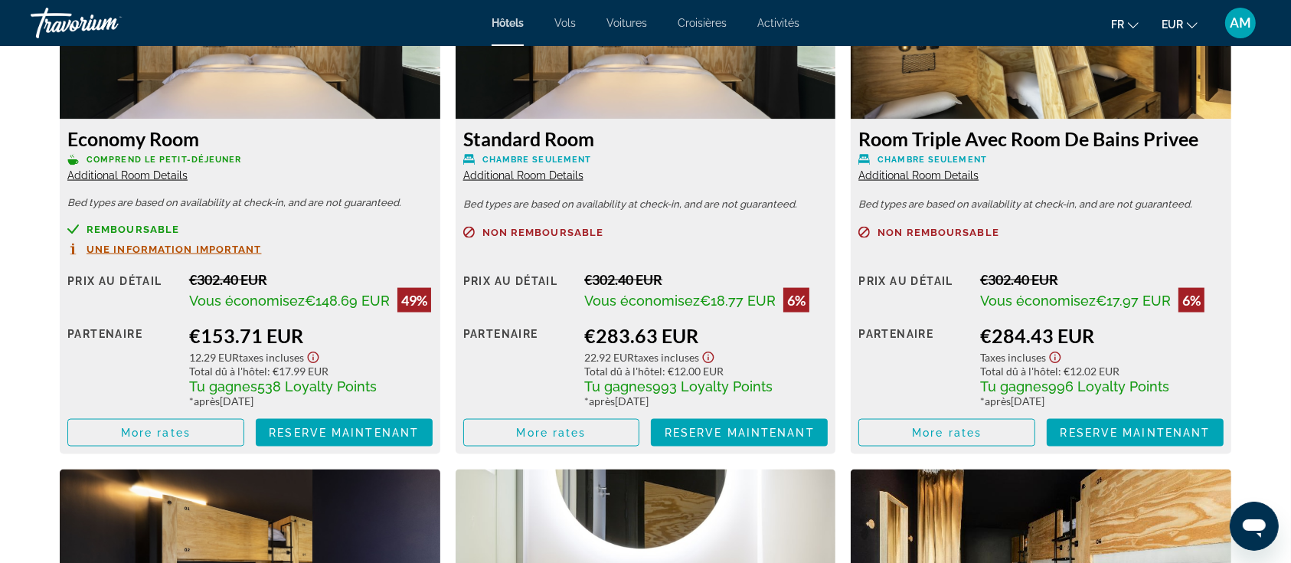
scroll to position [2285, 0]
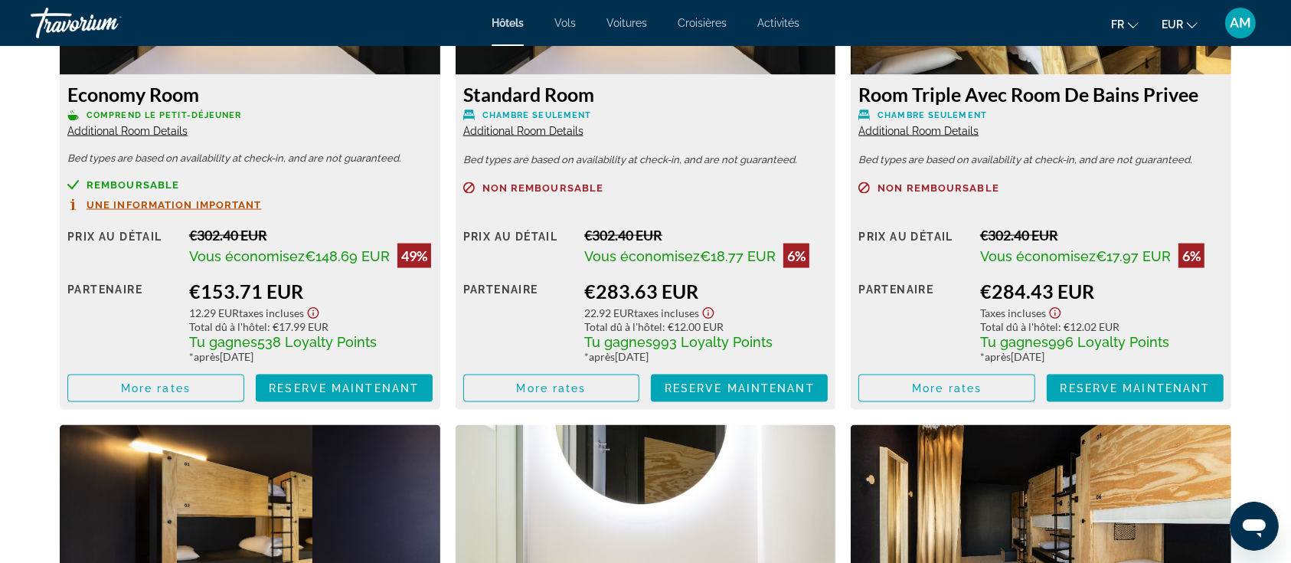
click at [133, 126] on span "Additional Room Details" at bounding box center [127, 131] width 120 height 12
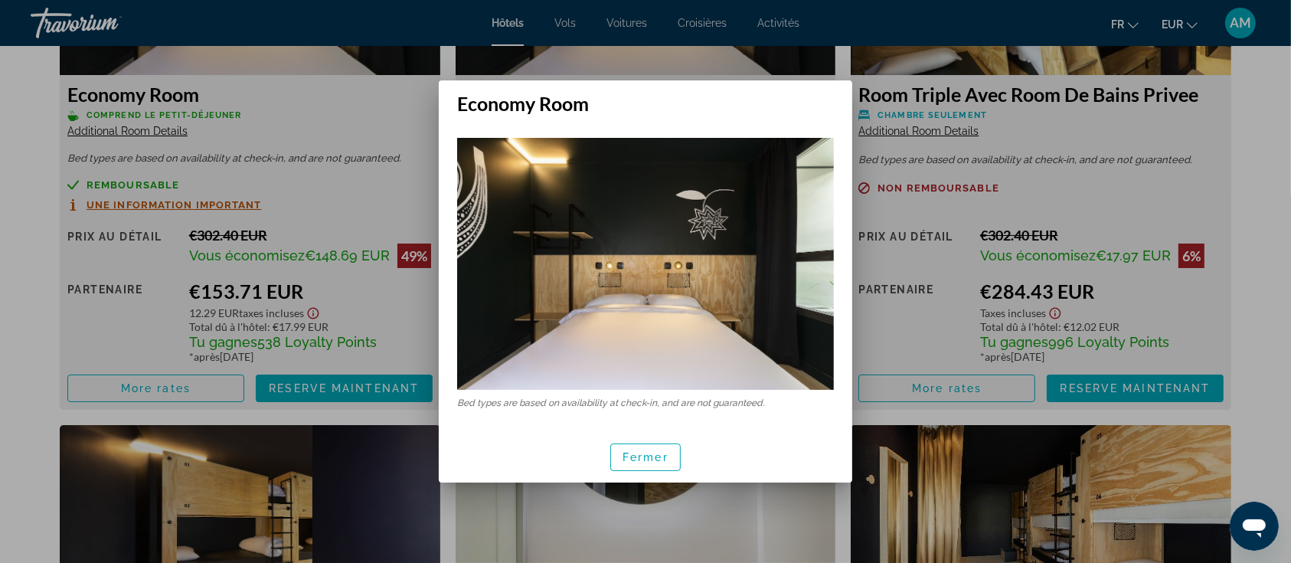
scroll to position [0, 0]
click at [604, 460] on div "Fermer" at bounding box center [646, 456] width 414 height 51
click at [623, 451] on span "Fermer" at bounding box center [646, 457] width 46 height 12
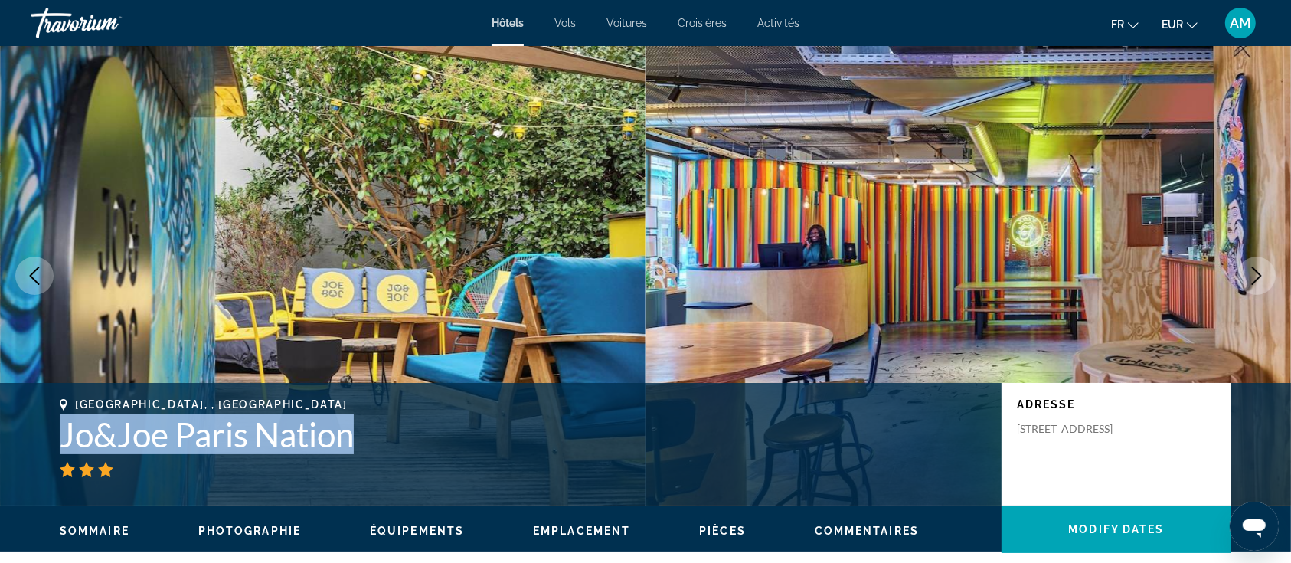
drag, startPoint x: 375, startPoint y: 440, endPoint x: 40, endPoint y: 435, distance: 334.8
click at [40, 436] on div "[GEOGRAPHIC_DATA], , [GEOGRAPHIC_DATA] Jo&Joe Paris Nation Adresse [STREET_ADDR…" at bounding box center [645, 444] width 1233 height 92
copy h1 "Jo&Joe Paris Nation"
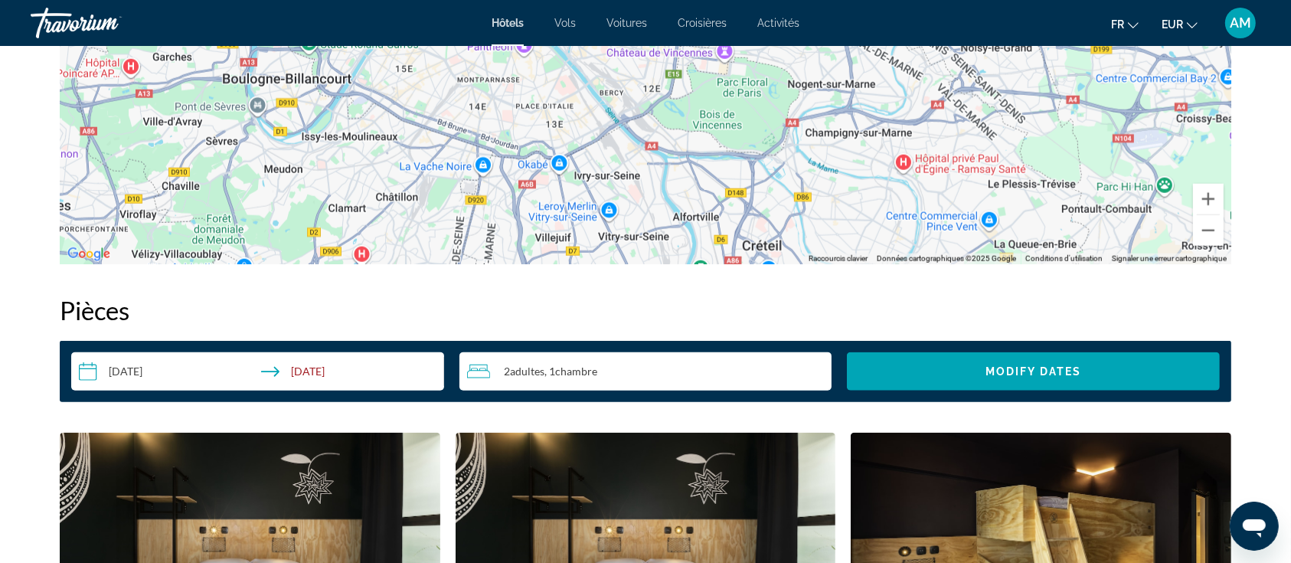
scroll to position [2145, 0]
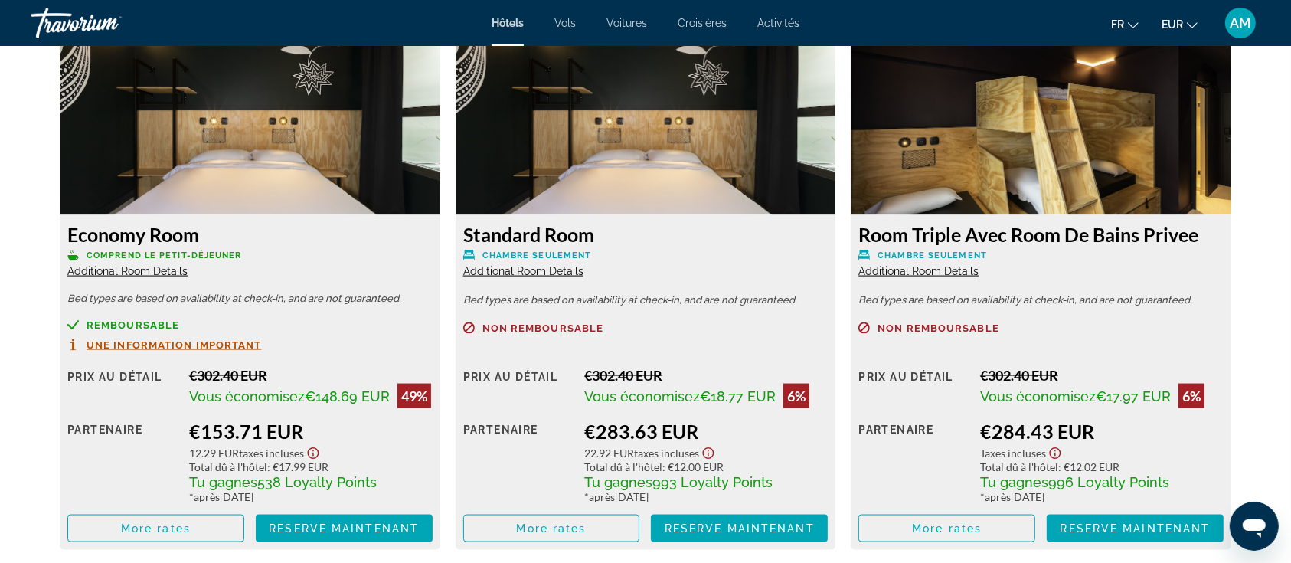
click at [166, 156] on img "Main content" at bounding box center [250, 119] width 381 height 191
click at [1019, 154] on img "Main content" at bounding box center [1041, 119] width 381 height 191
click at [986, 530] on span "Main content" at bounding box center [946, 528] width 175 height 37
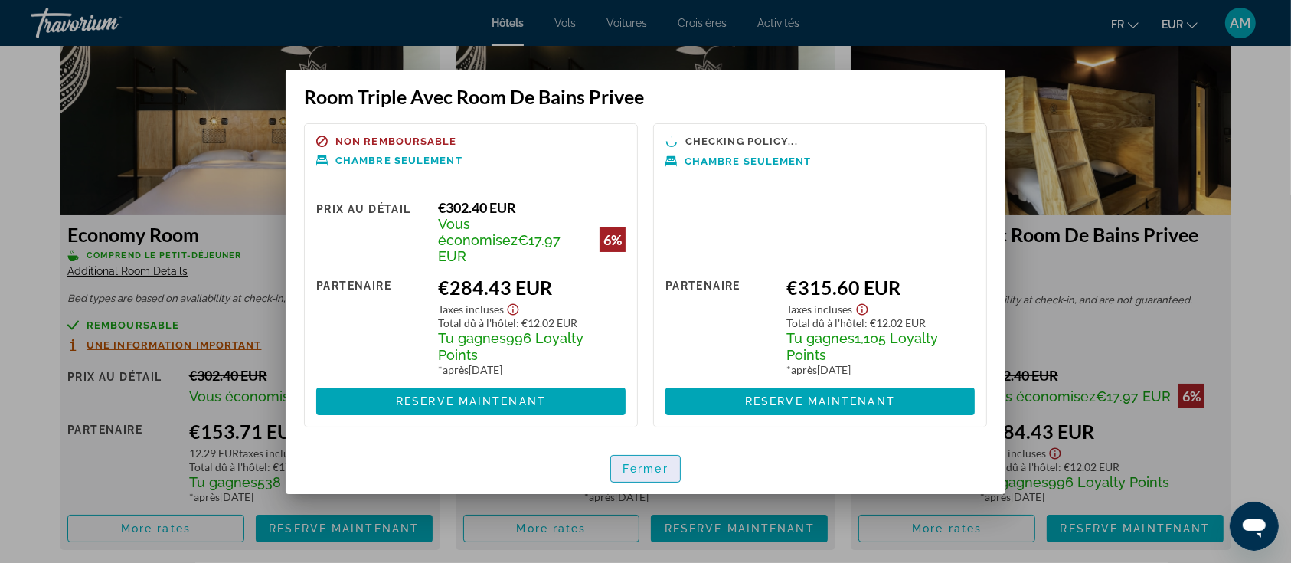
click at [653, 463] on span "Fermer" at bounding box center [646, 469] width 46 height 12
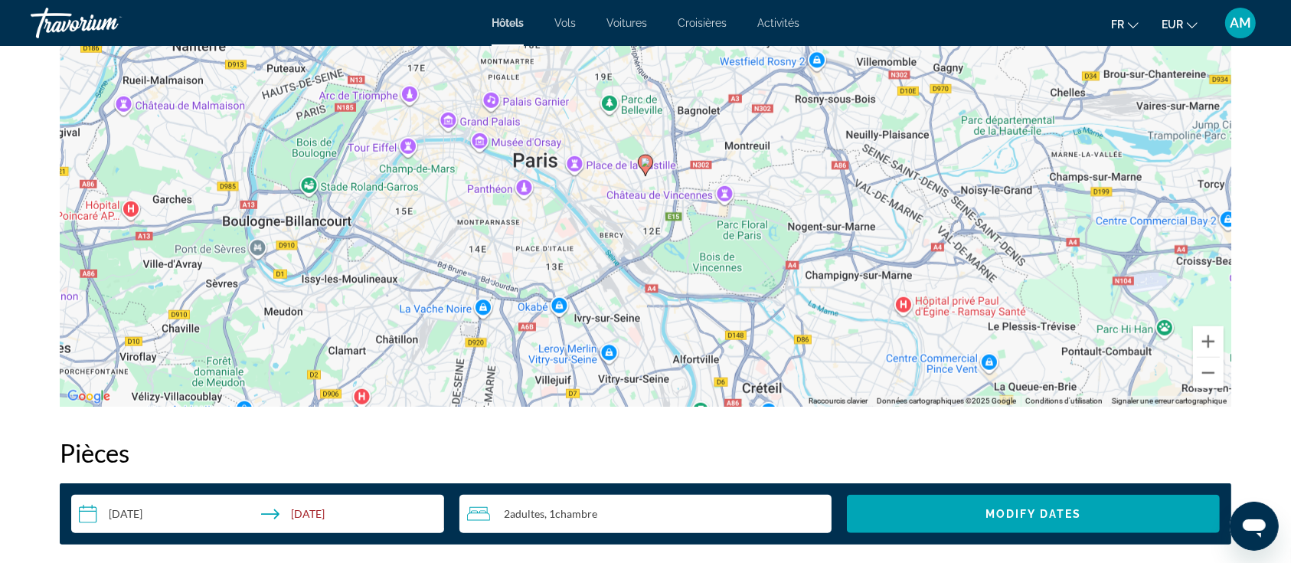
scroll to position [1532, 0]
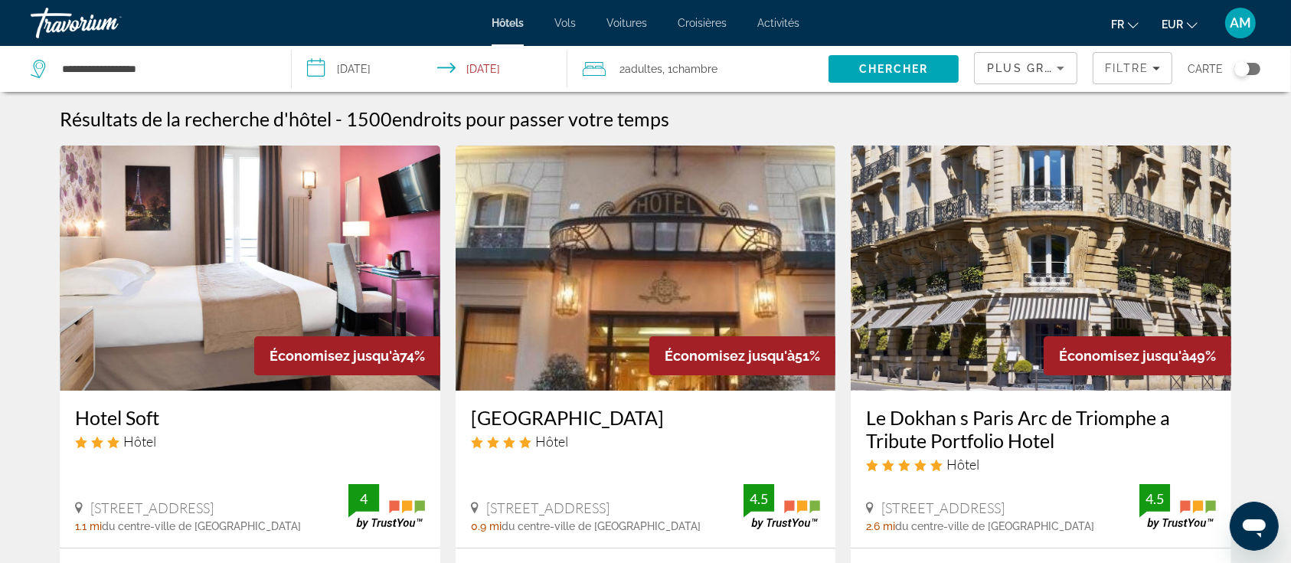
click at [1020, 64] on span "Plus grandes économies" at bounding box center [1078, 68] width 183 height 12
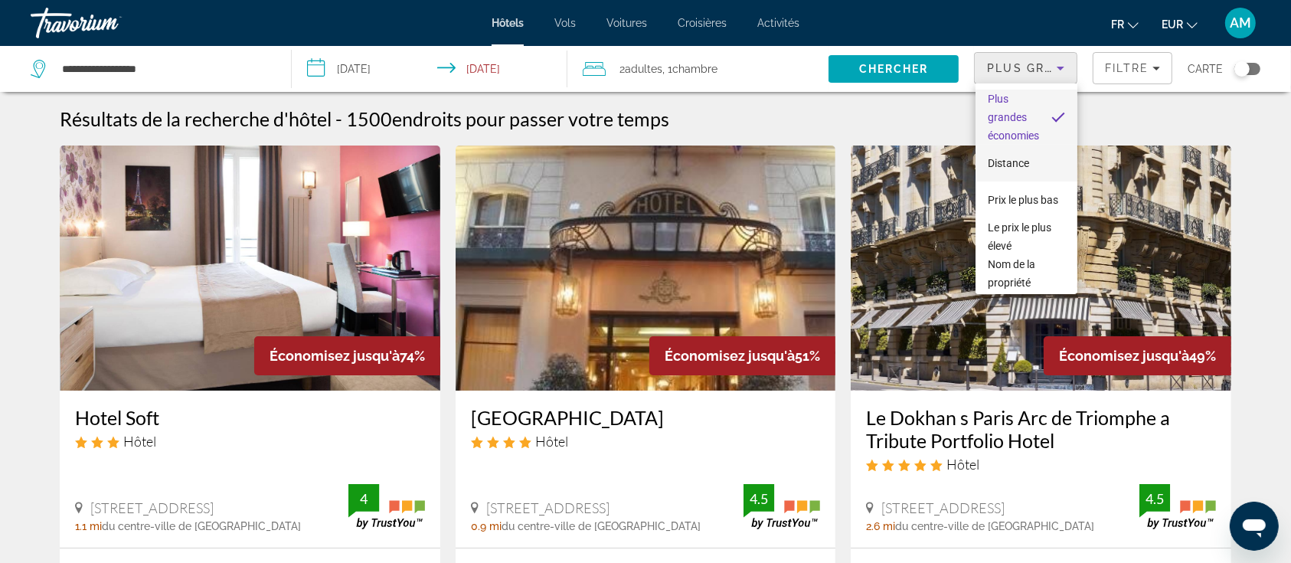
click at [1018, 158] on span "Distance" at bounding box center [1008, 163] width 41 height 12
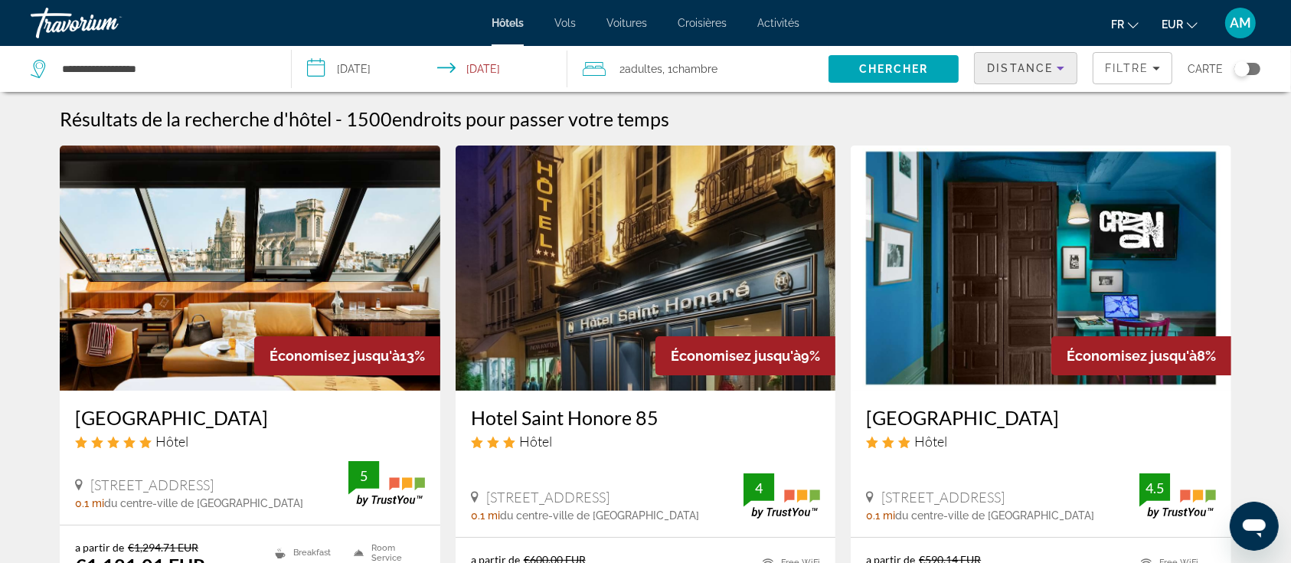
click at [999, 68] on span "Distance" at bounding box center [1020, 68] width 66 height 12
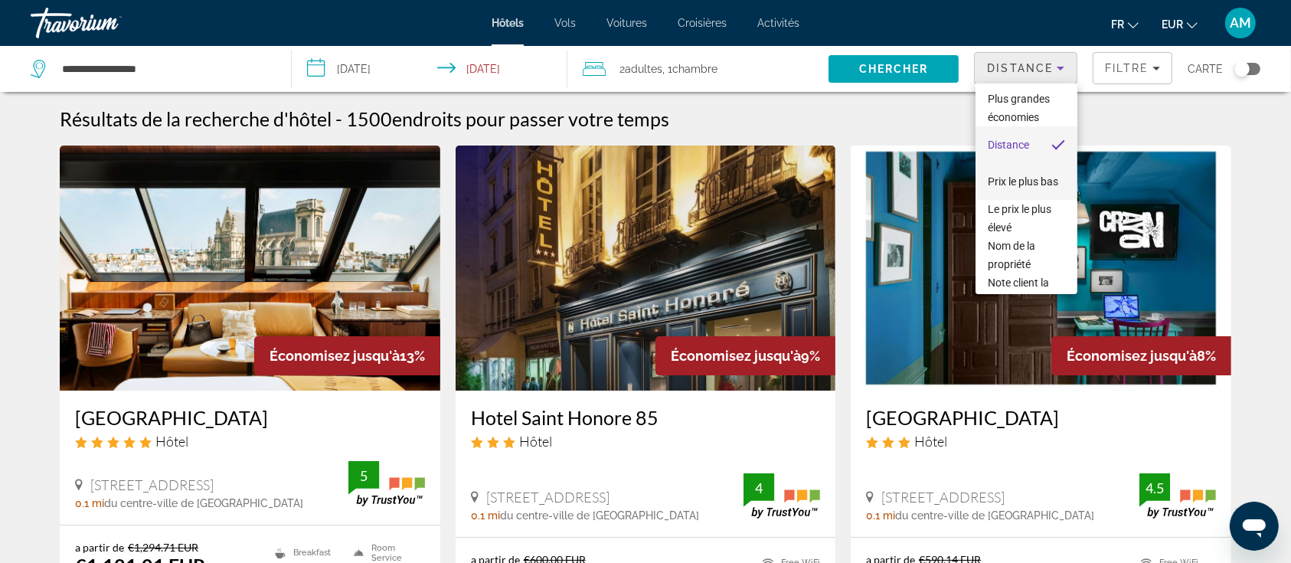
click at [1019, 188] on span "Prix le plus bas" at bounding box center [1023, 181] width 70 height 12
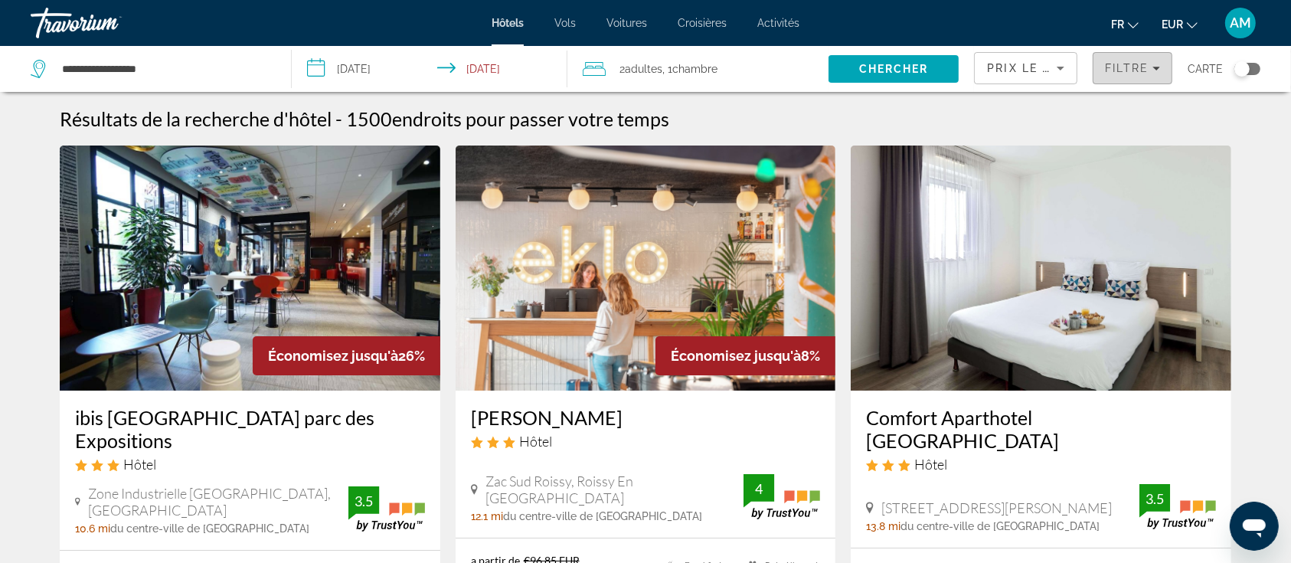
click at [1157, 64] on div "Filtre" at bounding box center [1132, 68] width 55 height 12
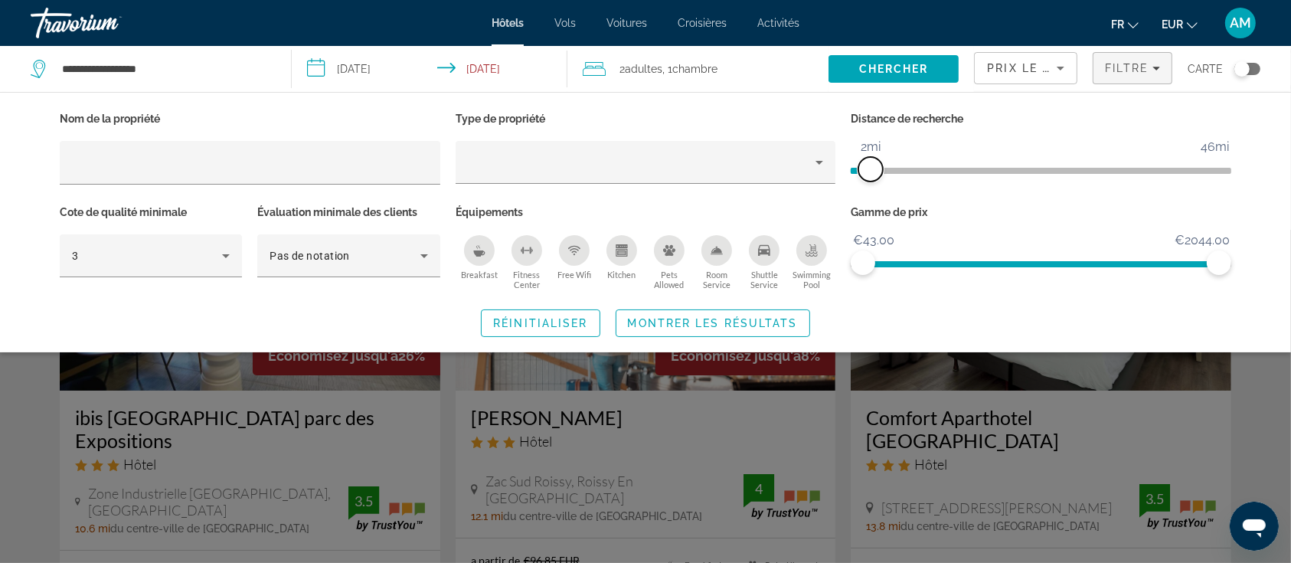
drag, startPoint x: 1095, startPoint y: 178, endPoint x: 884, endPoint y: 187, distance: 211.6
click at [870, 187] on div "Distance de recherche 1mi 46mi 2mi" at bounding box center [1041, 154] width 396 height 93
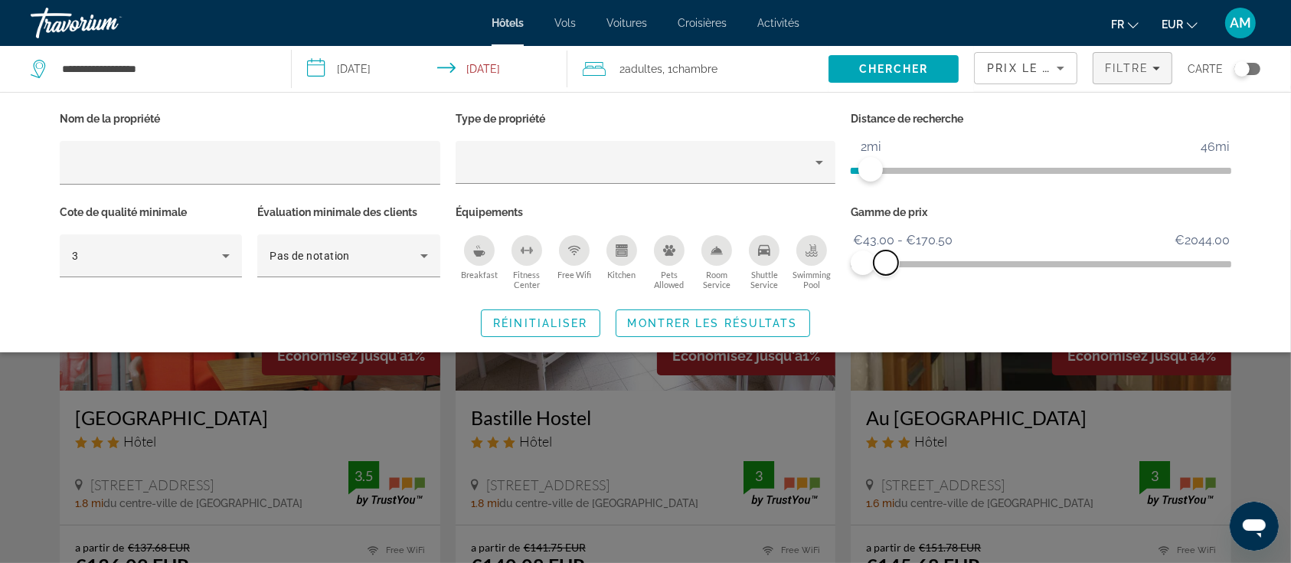
drag, startPoint x: 1143, startPoint y: 265, endPoint x: 886, endPoint y: 263, distance: 256.6
click at [886, 263] on span "ngx-slider-max" at bounding box center [886, 262] width 25 height 25
click at [745, 317] on span "Montrer les résultats" at bounding box center [713, 323] width 170 height 12
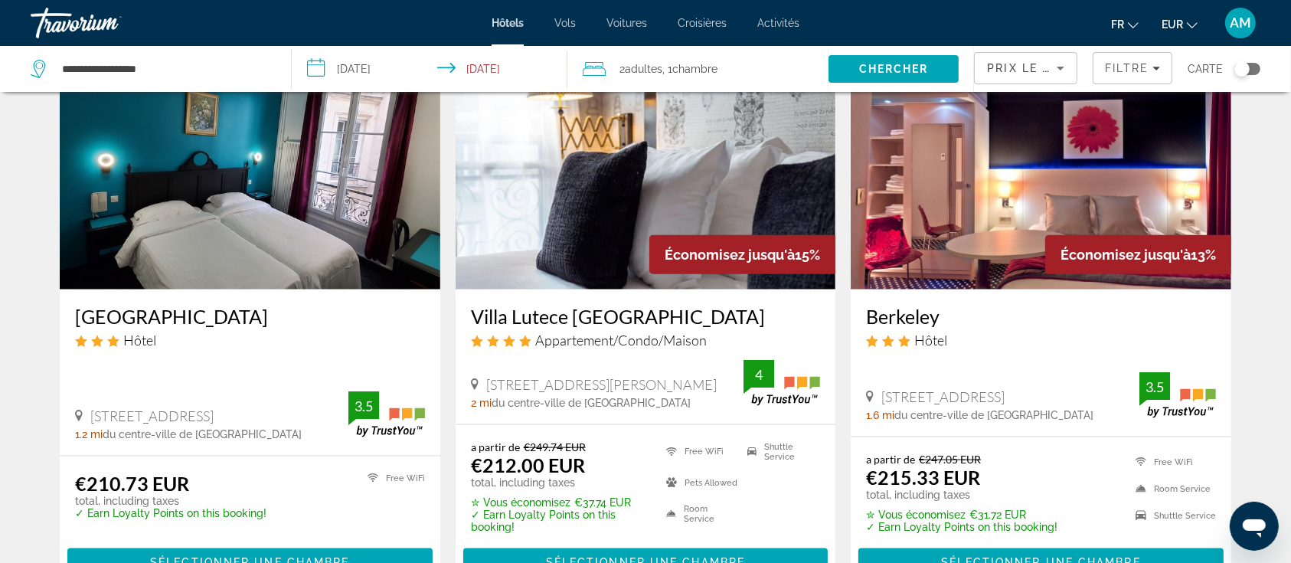
scroll to position [1838, 0]
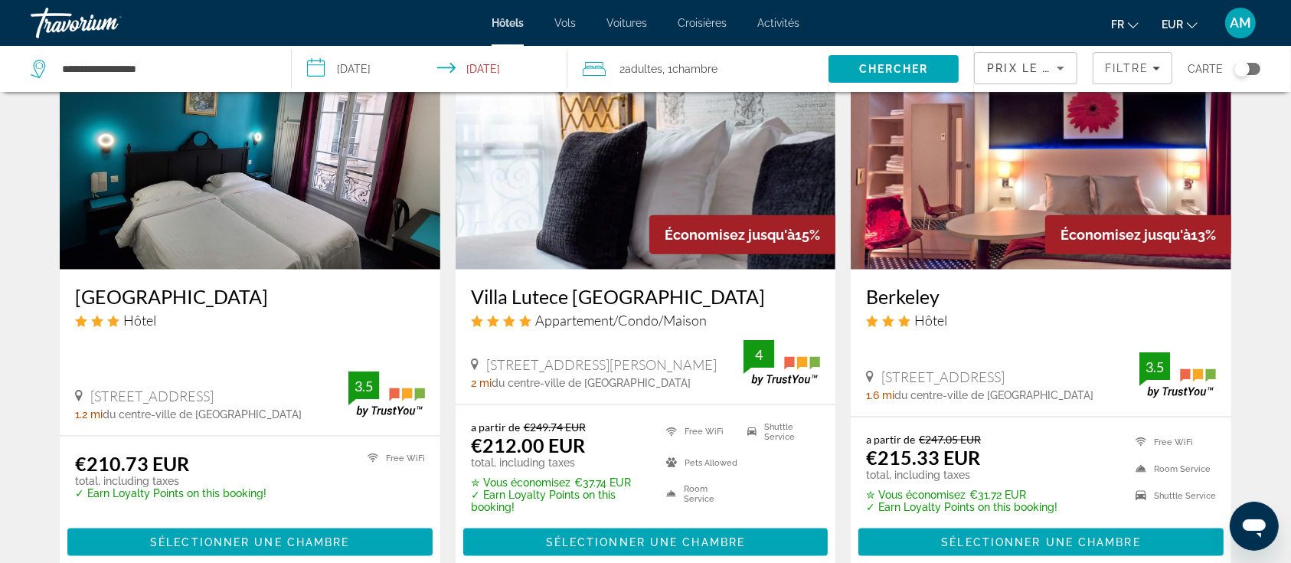
click at [601, 165] on img "Main content" at bounding box center [646, 147] width 381 height 245
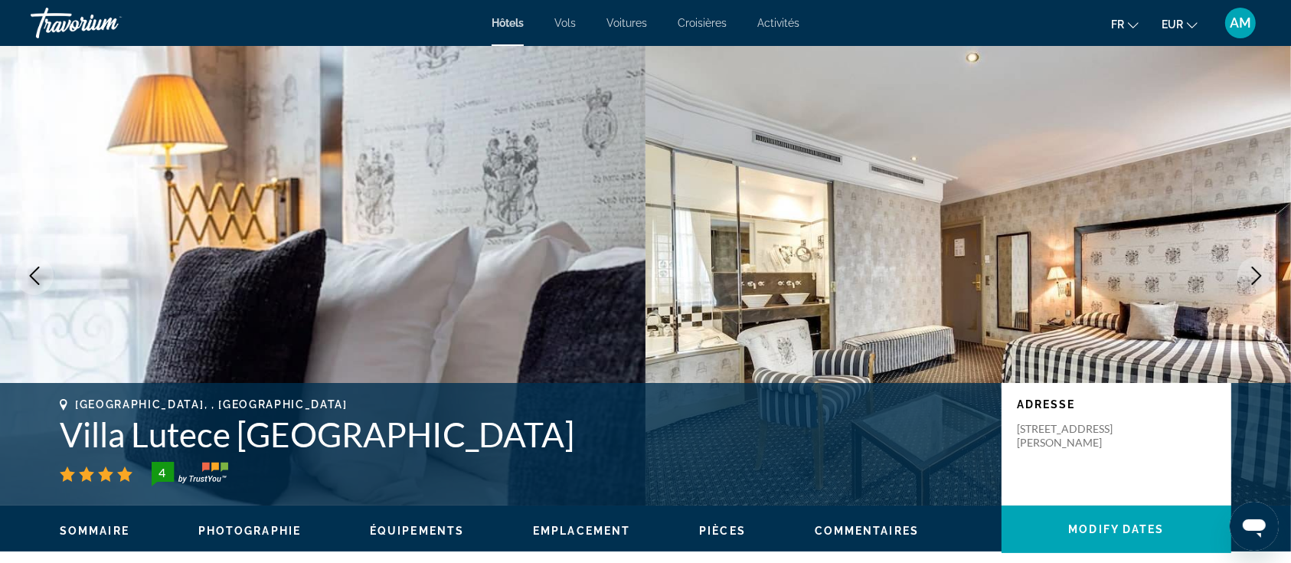
click at [1254, 279] on icon "Next image" at bounding box center [1257, 276] width 18 height 18
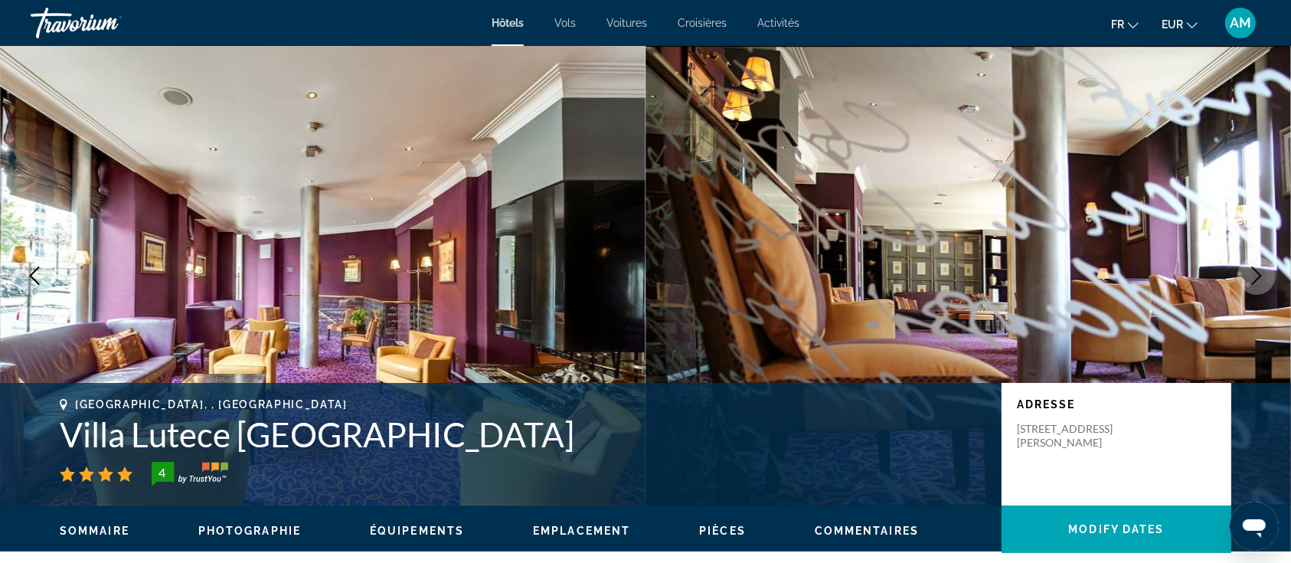
click at [35, 283] on icon "Previous image" at bounding box center [34, 276] width 18 height 18
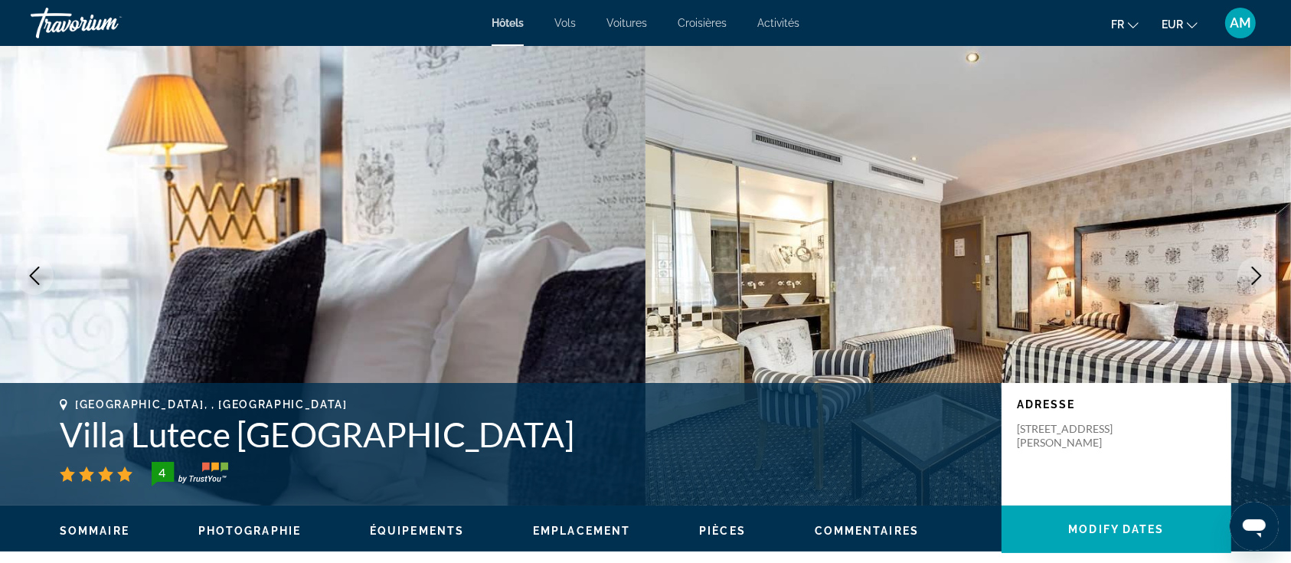
click at [1266, 268] on button "Next image" at bounding box center [1257, 276] width 38 height 38
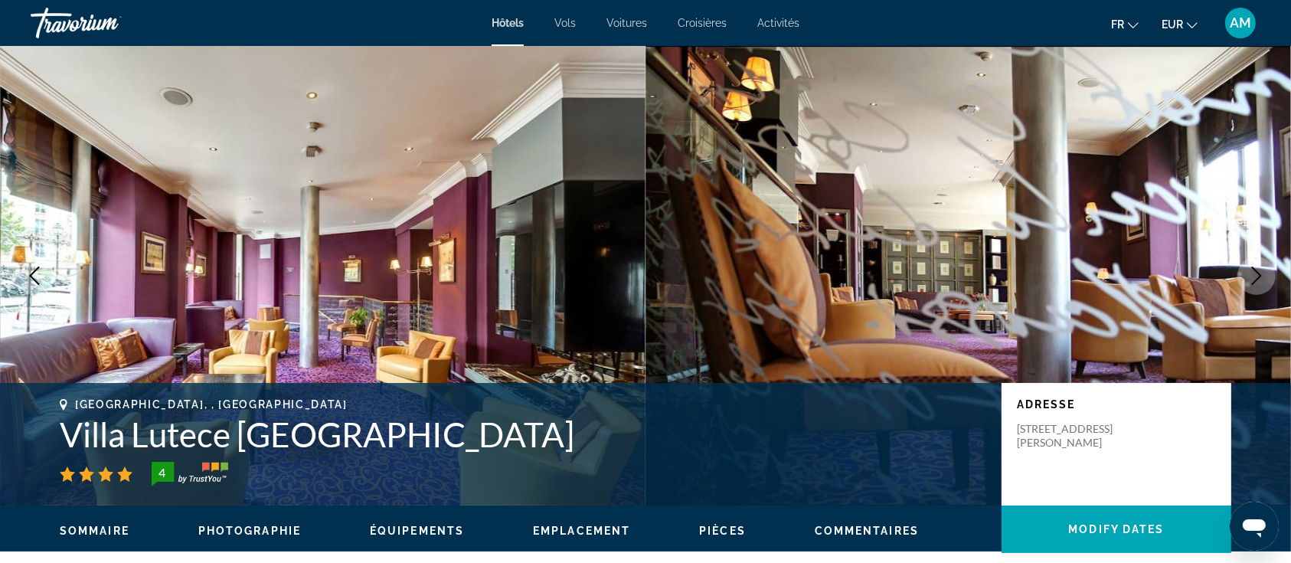
click at [1266, 268] on button "Next image" at bounding box center [1257, 276] width 38 height 38
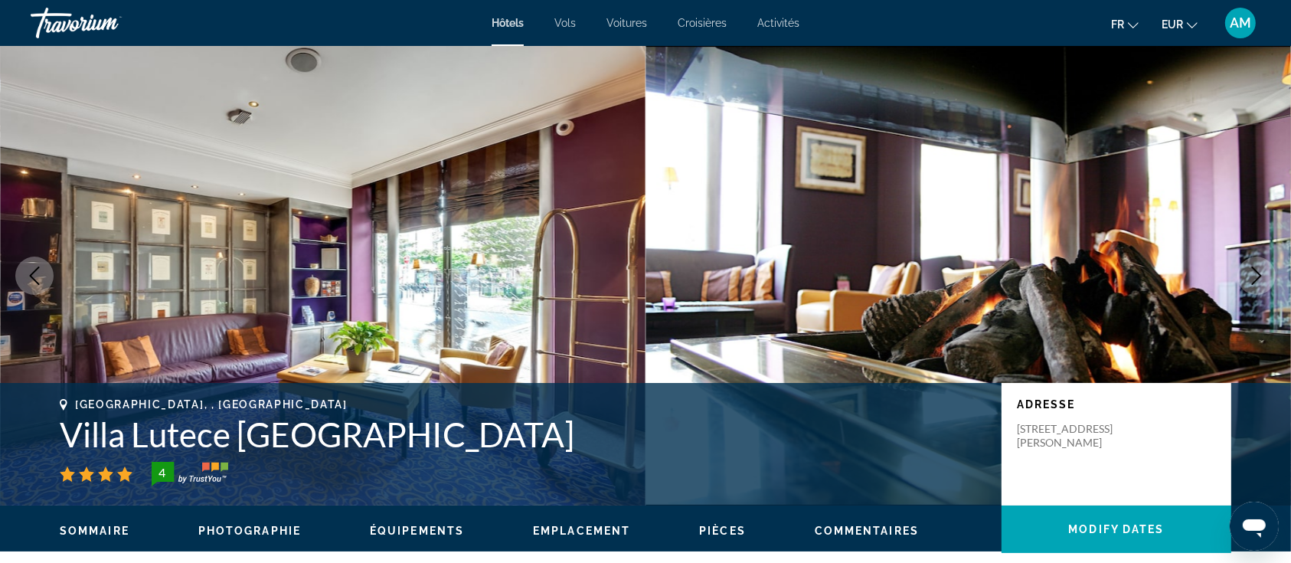
click at [1266, 268] on button "Next image" at bounding box center [1257, 276] width 38 height 38
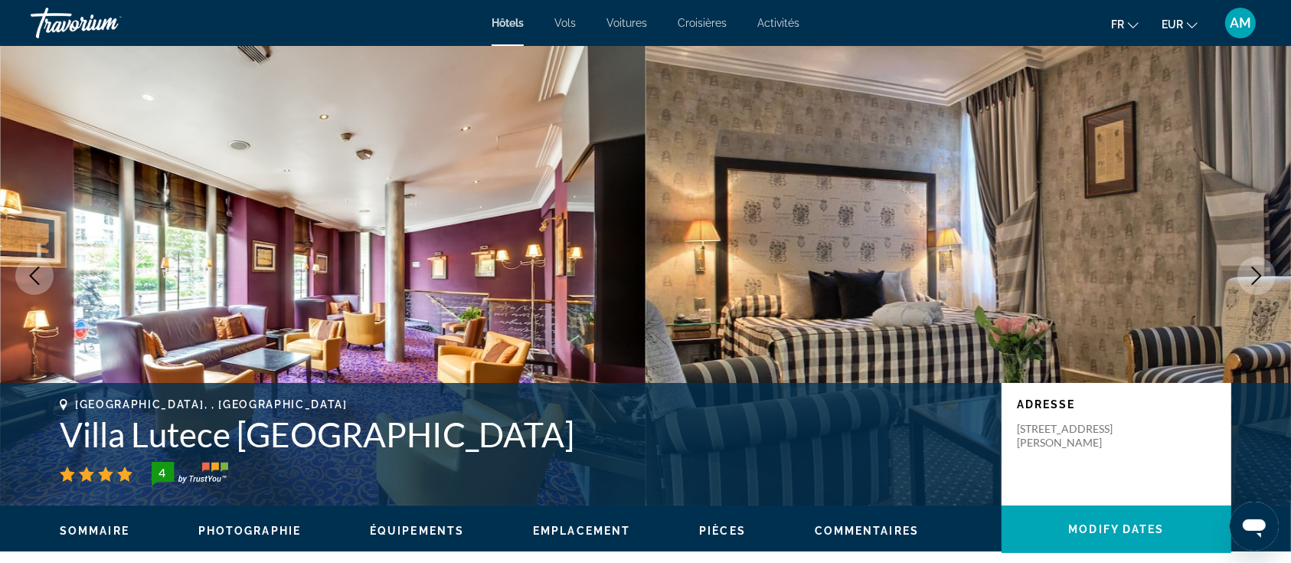
click at [1265, 268] on icon "Next image" at bounding box center [1257, 276] width 18 height 18
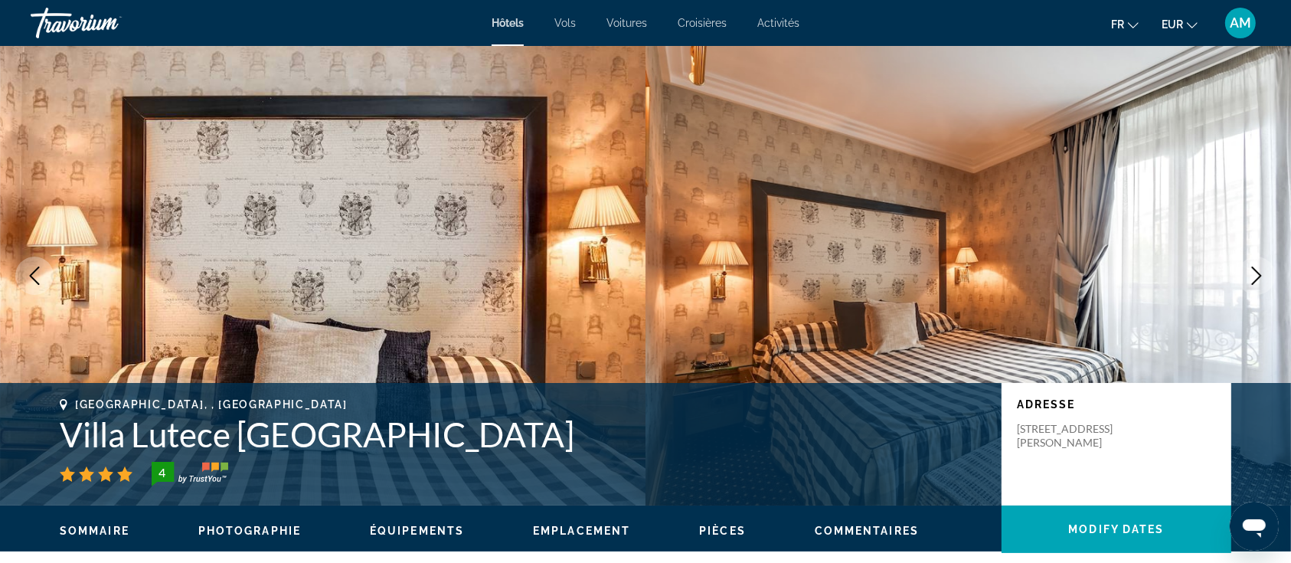
click at [1265, 268] on icon "Next image" at bounding box center [1257, 276] width 18 height 18
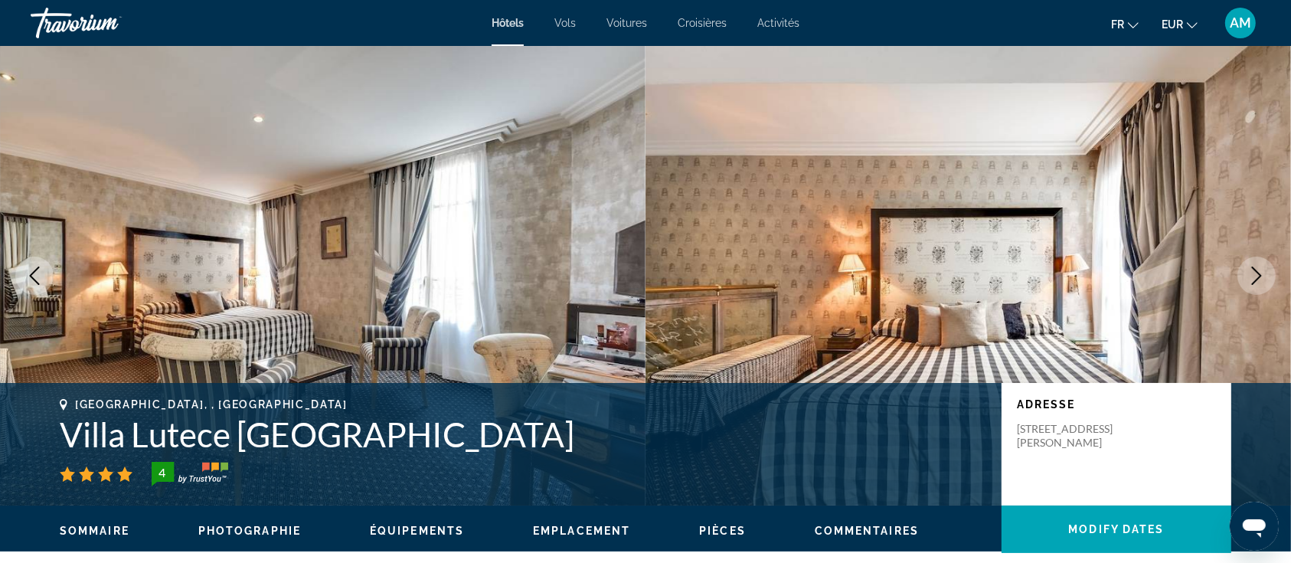
click at [1265, 268] on icon "Next image" at bounding box center [1257, 276] width 18 height 18
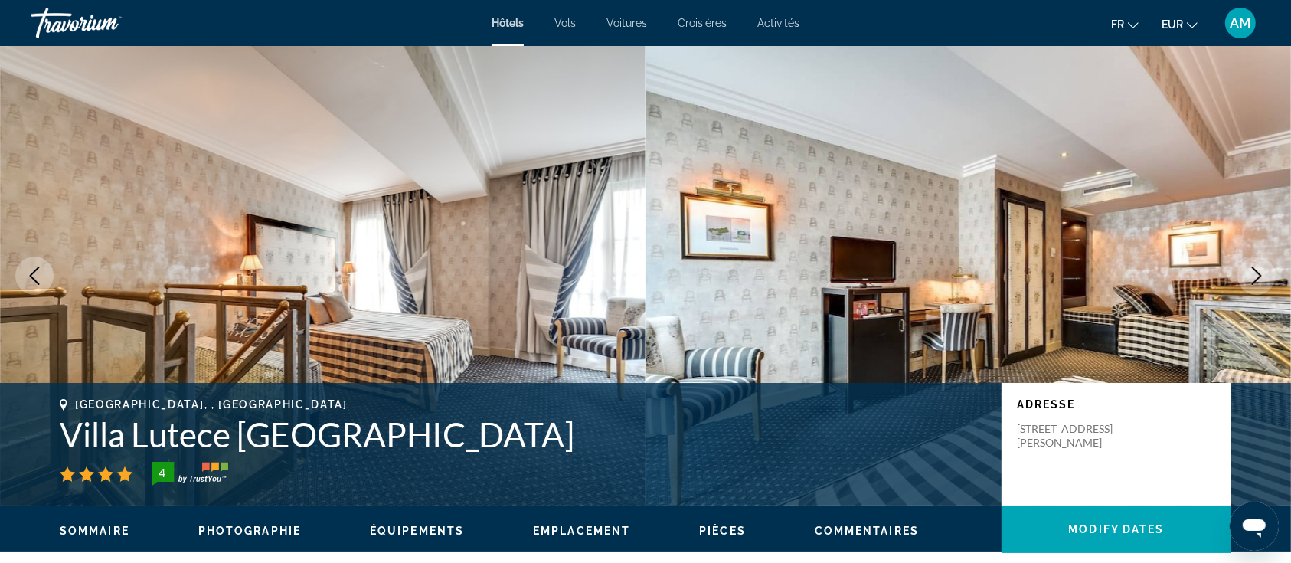
click at [1265, 268] on icon "Next image" at bounding box center [1257, 276] width 18 height 18
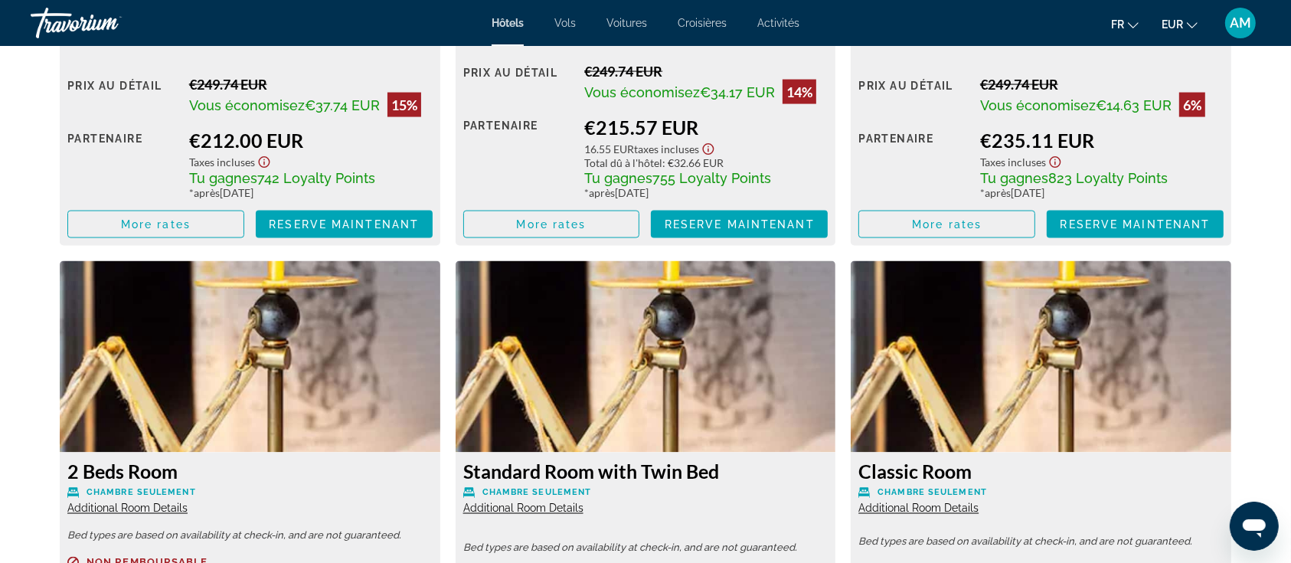
scroll to position [2758, 0]
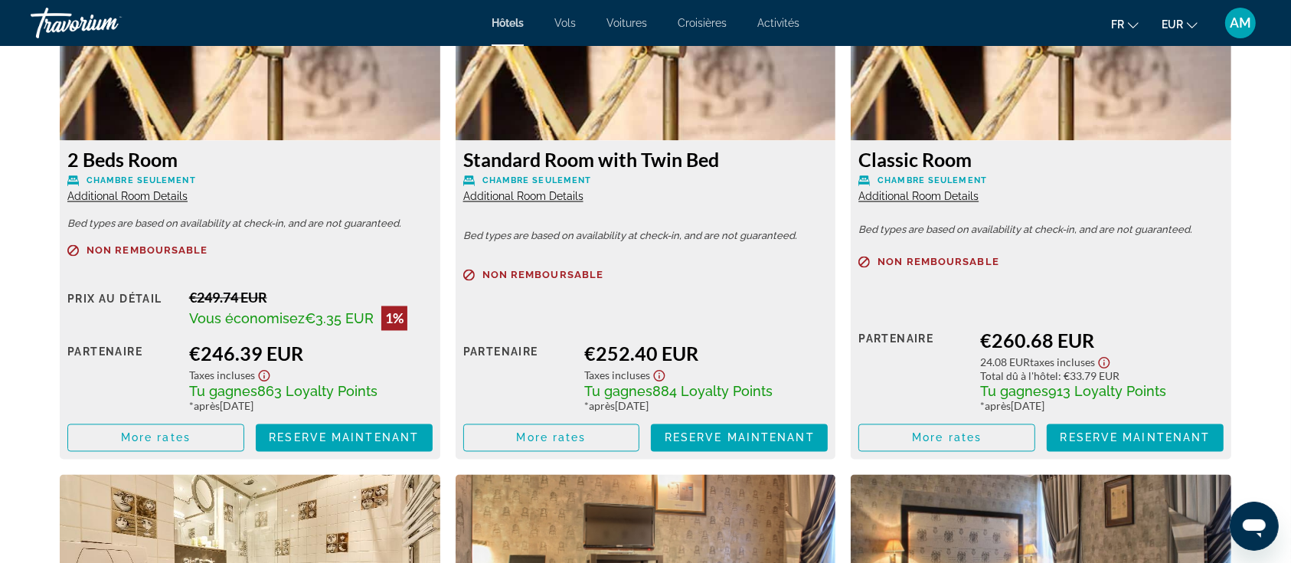
click at [172, 198] on span "Additional Room Details" at bounding box center [127, 197] width 120 height 12
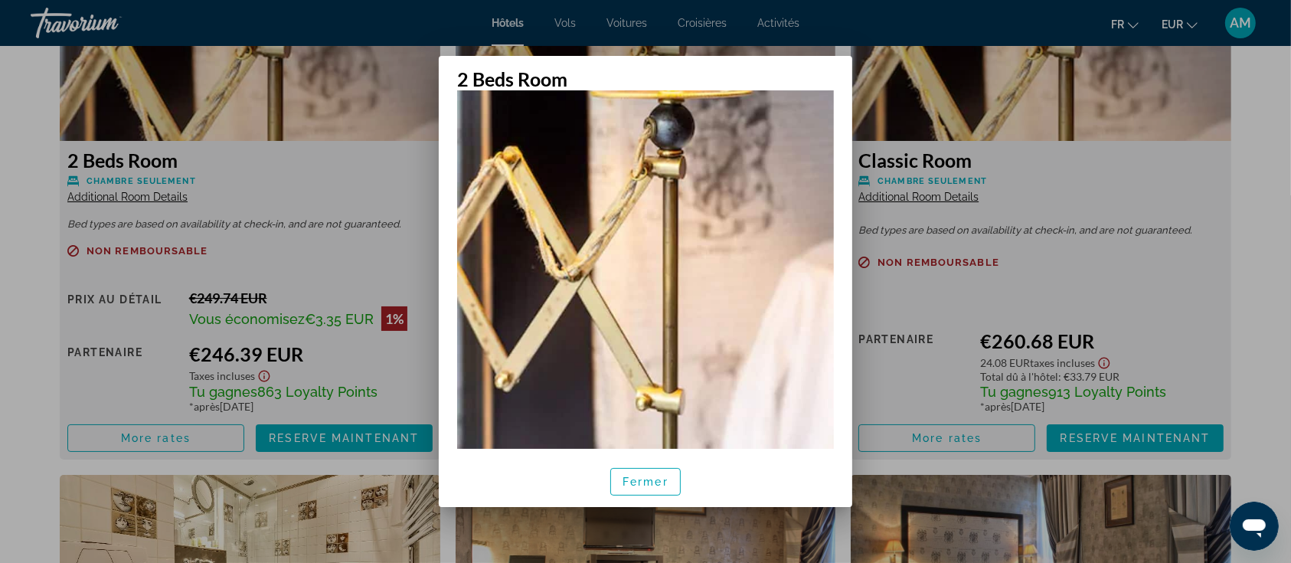
scroll to position [240, 0]
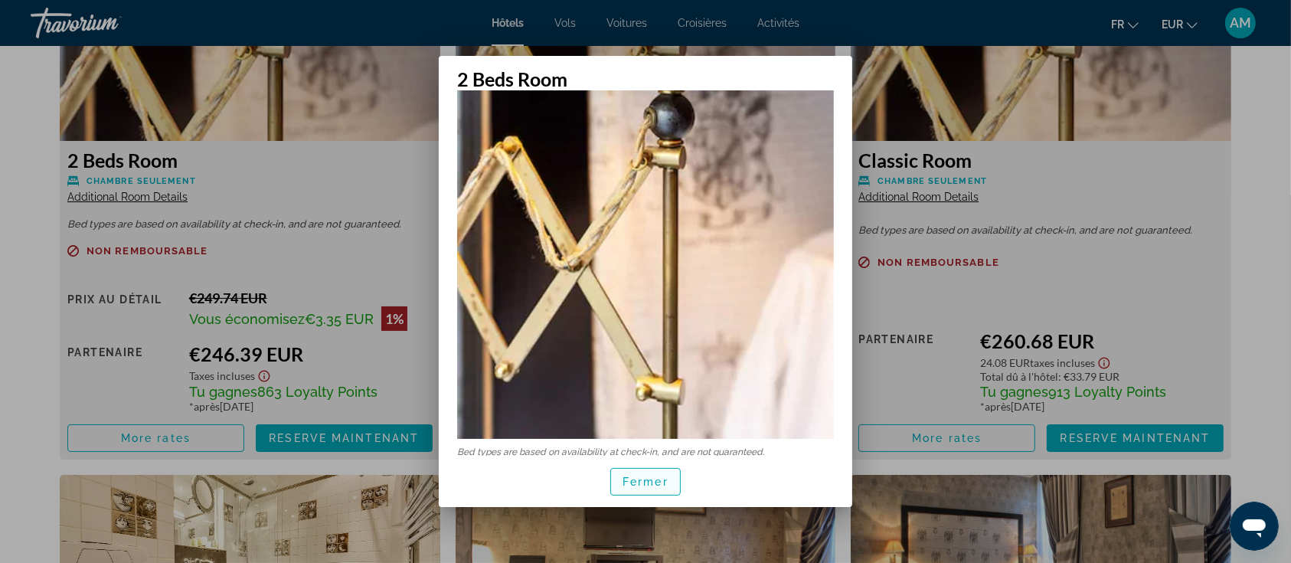
click at [627, 482] on span "Fermer" at bounding box center [646, 482] width 46 height 12
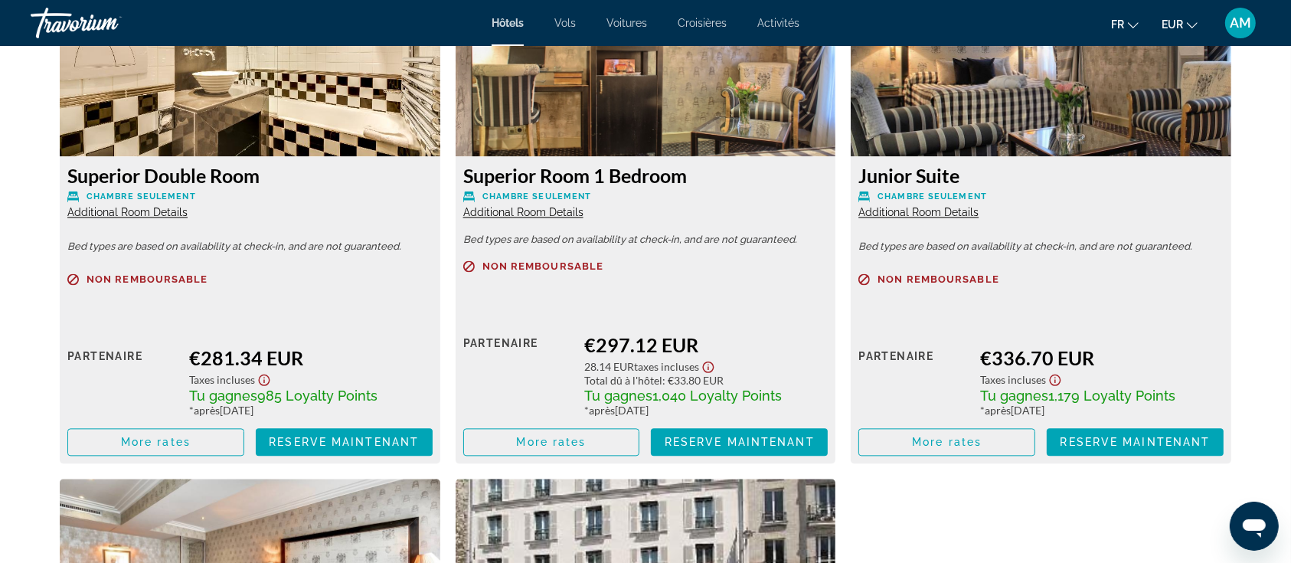
scroll to position [3370, 0]
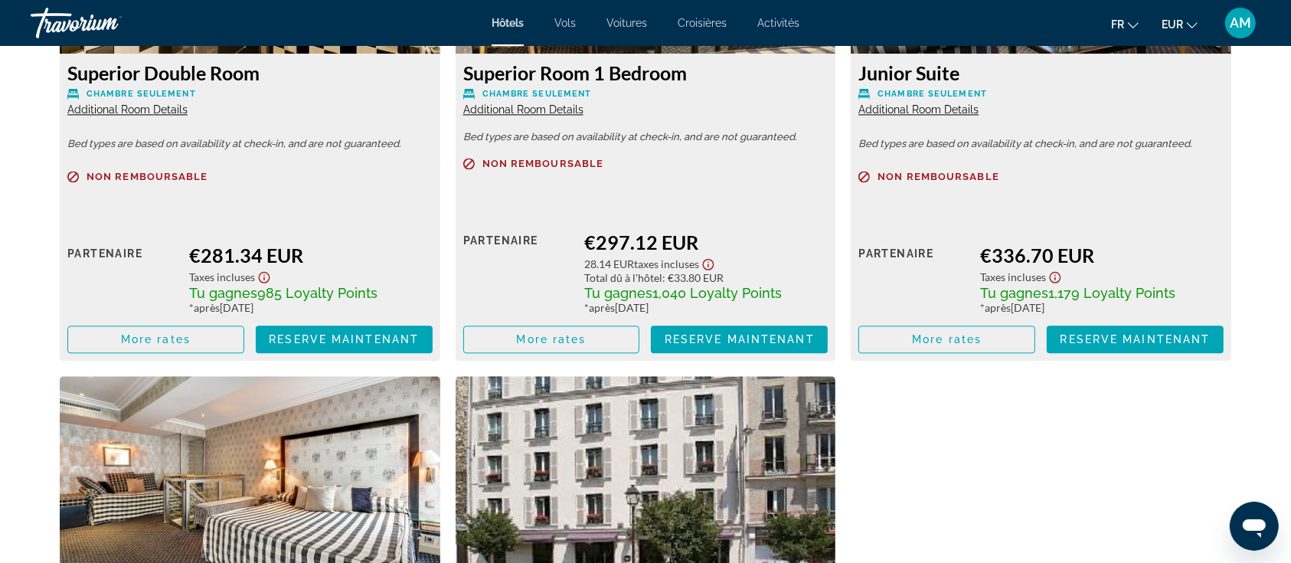
click at [902, 110] on span "Additional Room Details" at bounding box center [919, 109] width 120 height 12
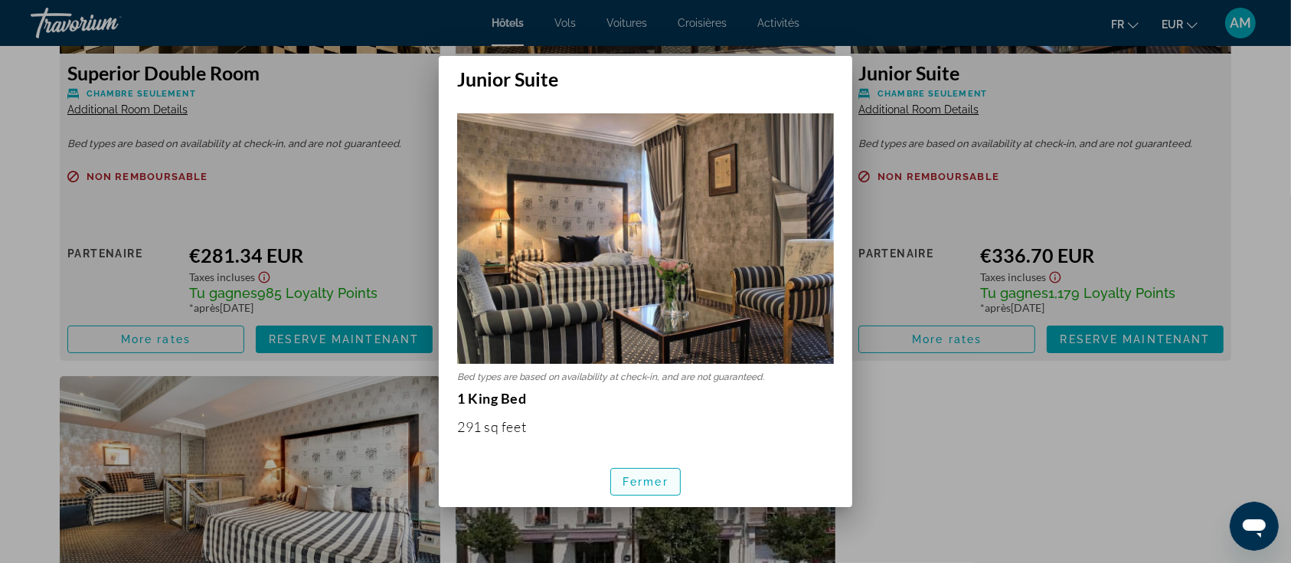
click at [624, 473] on span "button" at bounding box center [645, 481] width 69 height 37
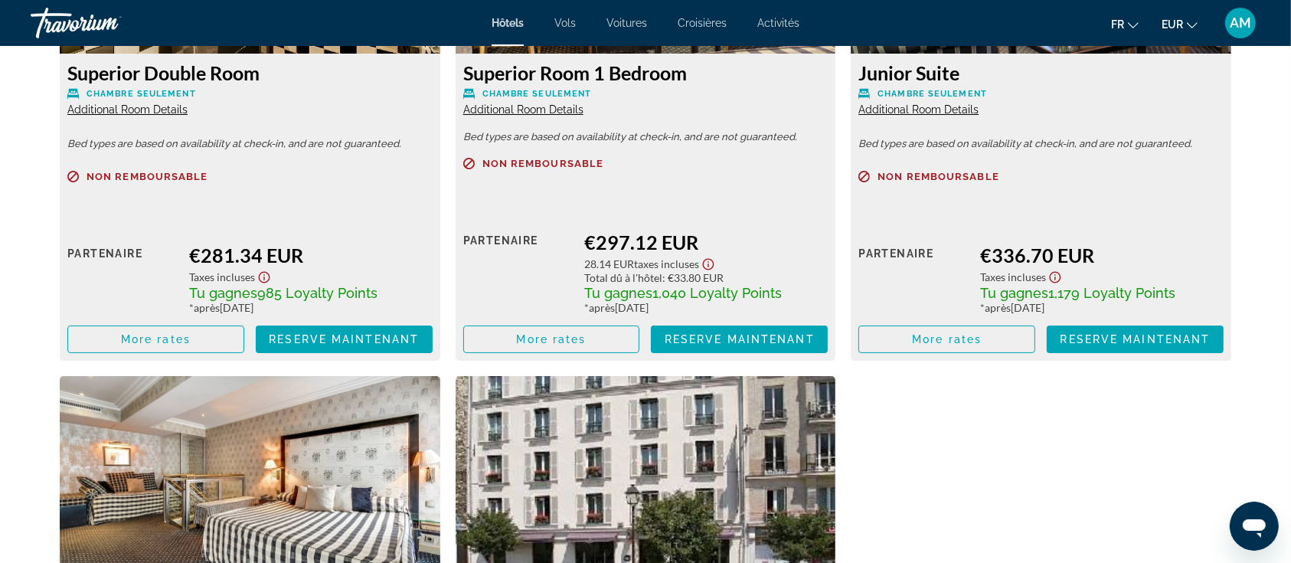
scroll to position [3370, 0]
click at [571, 105] on span "Additional Room Details" at bounding box center [523, 109] width 120 height 12
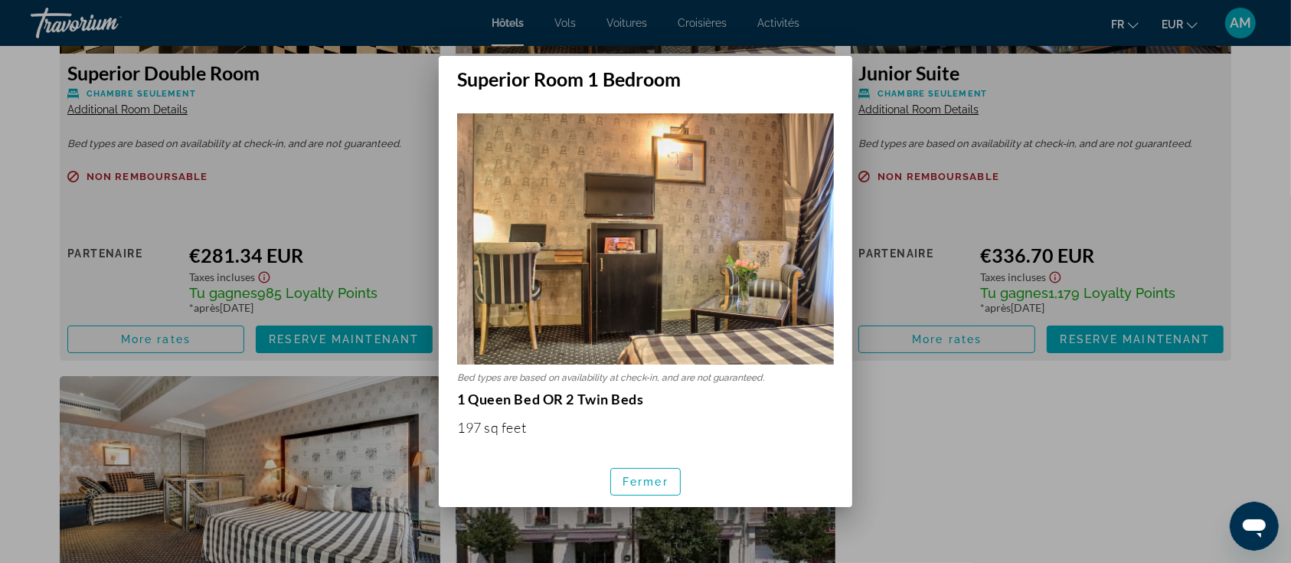
scroll to position [0, 0]
click at [659, 478] on span "Fermer" at bounding box center [646, 482] width 46 height 12
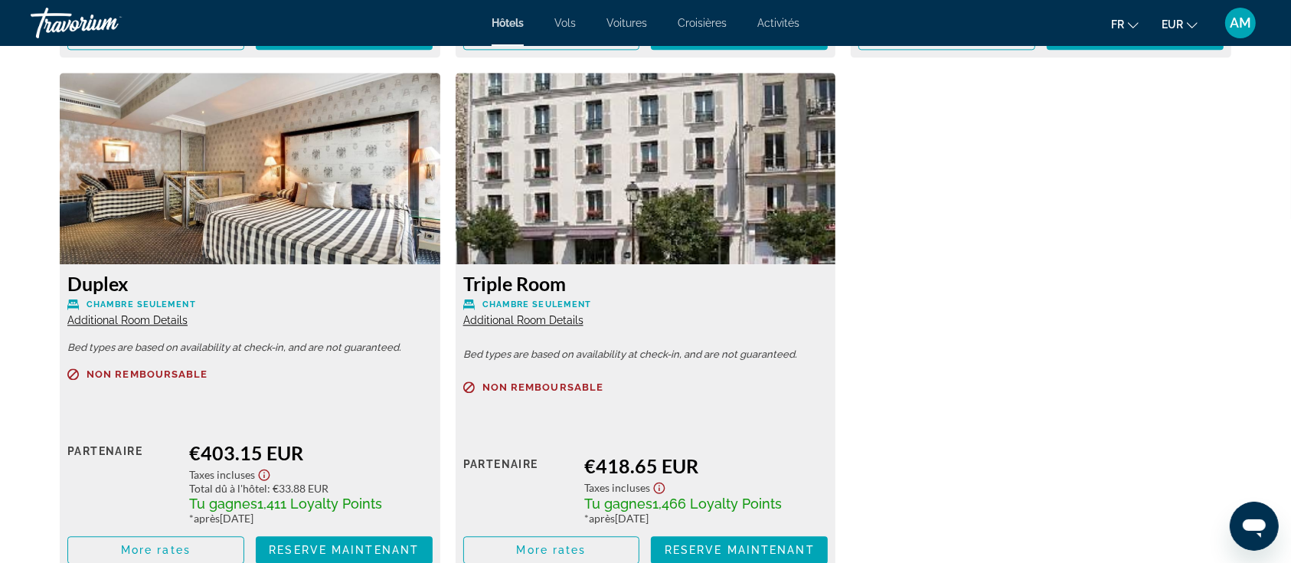
scroll to position [3779, 0]
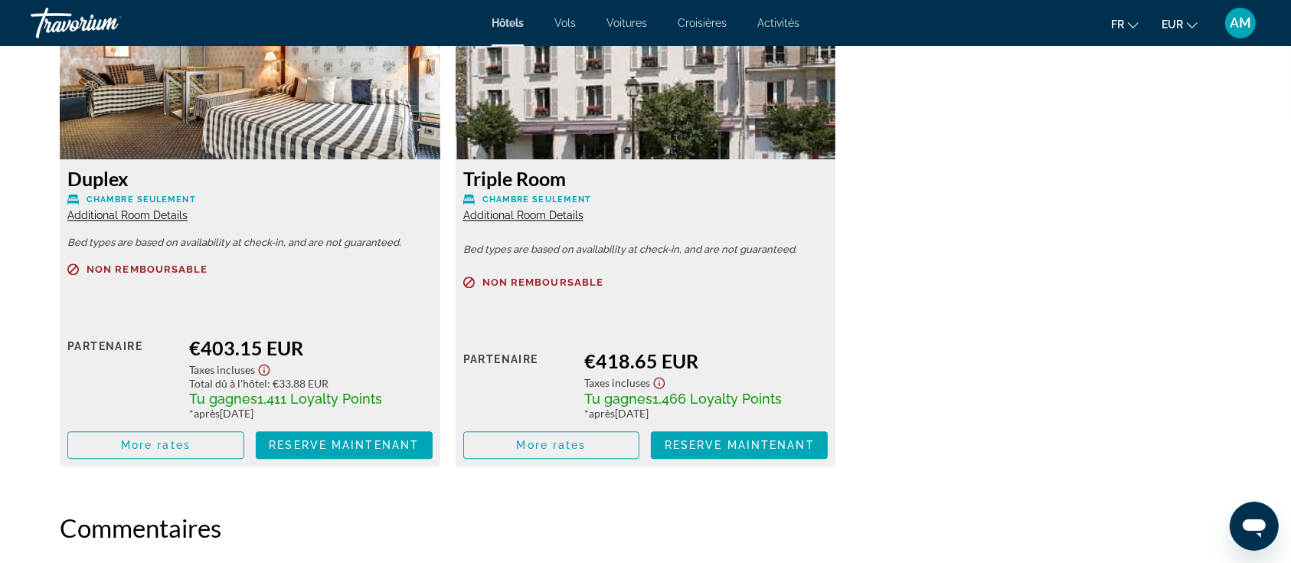
click at [128, 218] on span "Additional Room Details" at bounding box center [127, 215] width 120 height 12
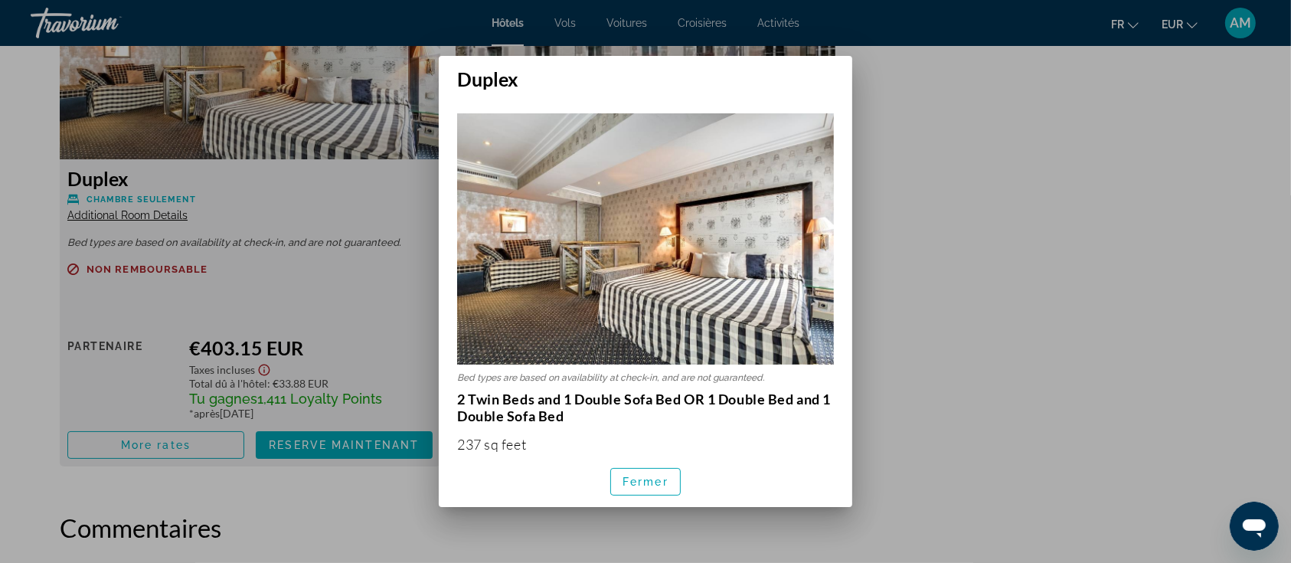
scroll to position [0, 0]
click at [656, 476] on span "Fermer" at bounding box center [646, 482] width 46 height 12
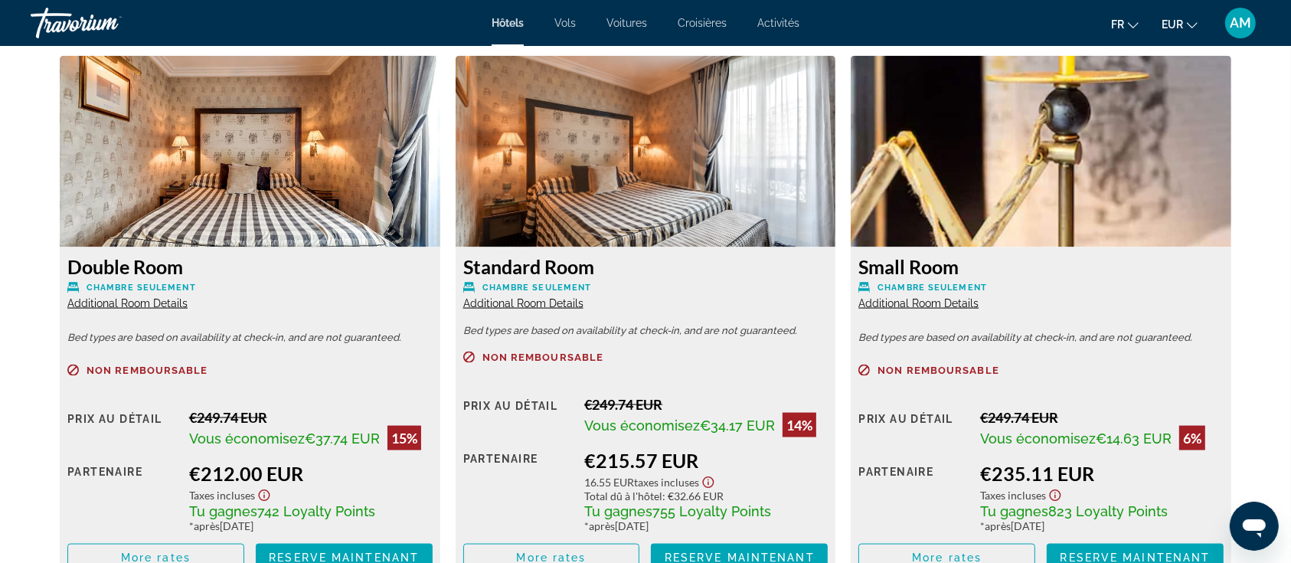
scroll to position [2145, 0]
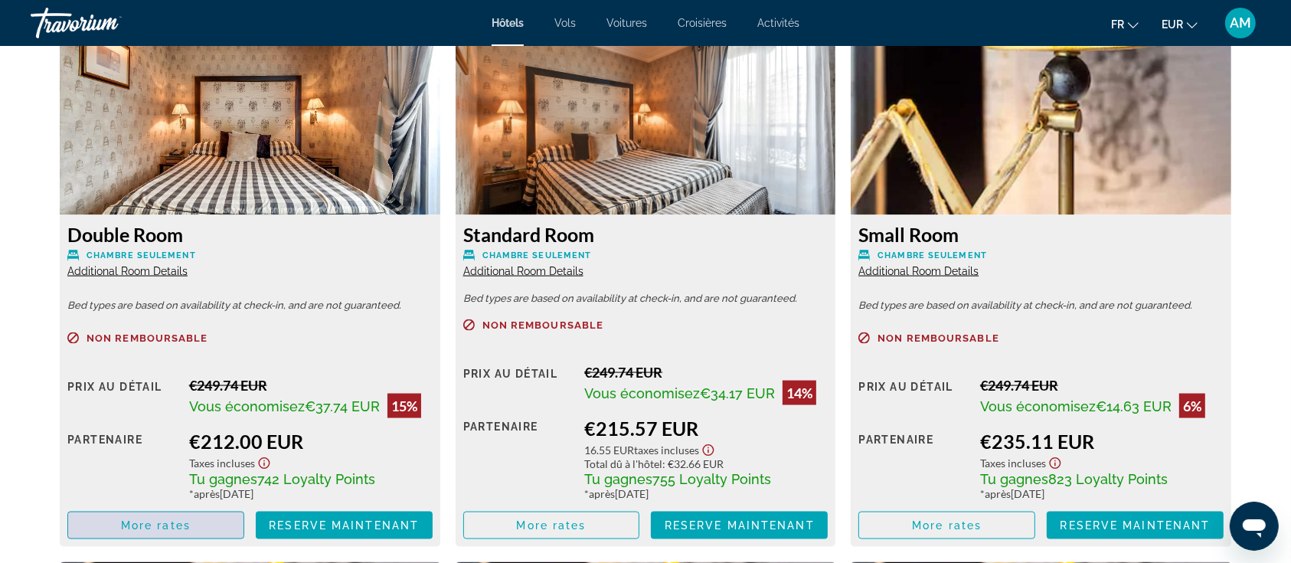
click at [178, 528] on span "More rates" at bounding box center [156, 525] width 70 height 12
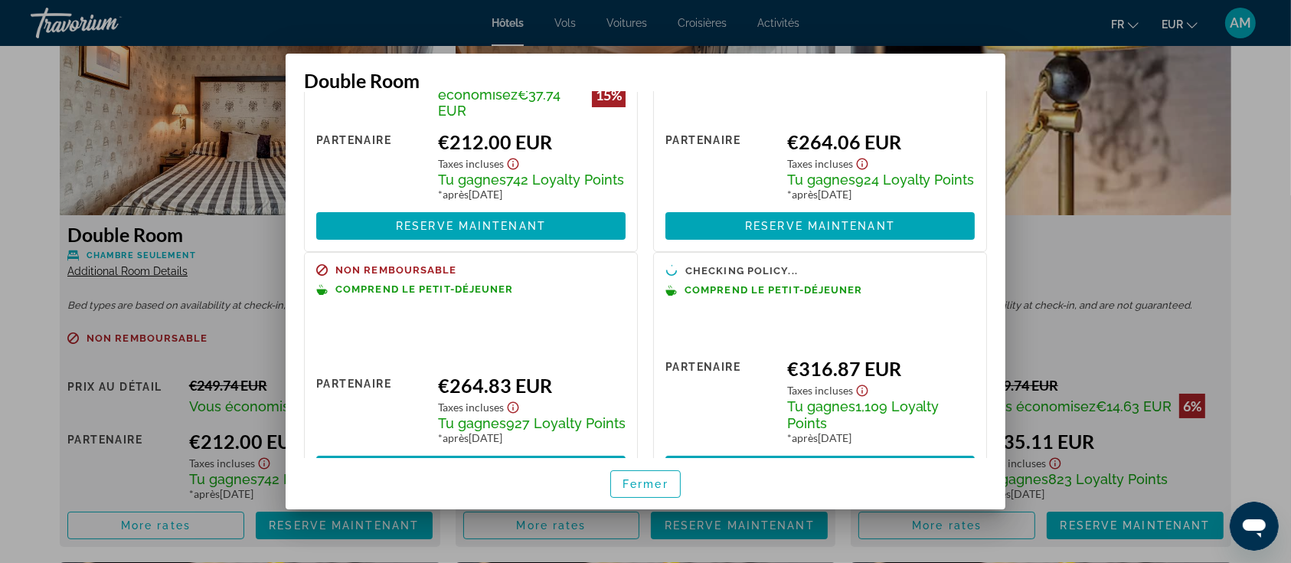
scroll to position [200, 0]
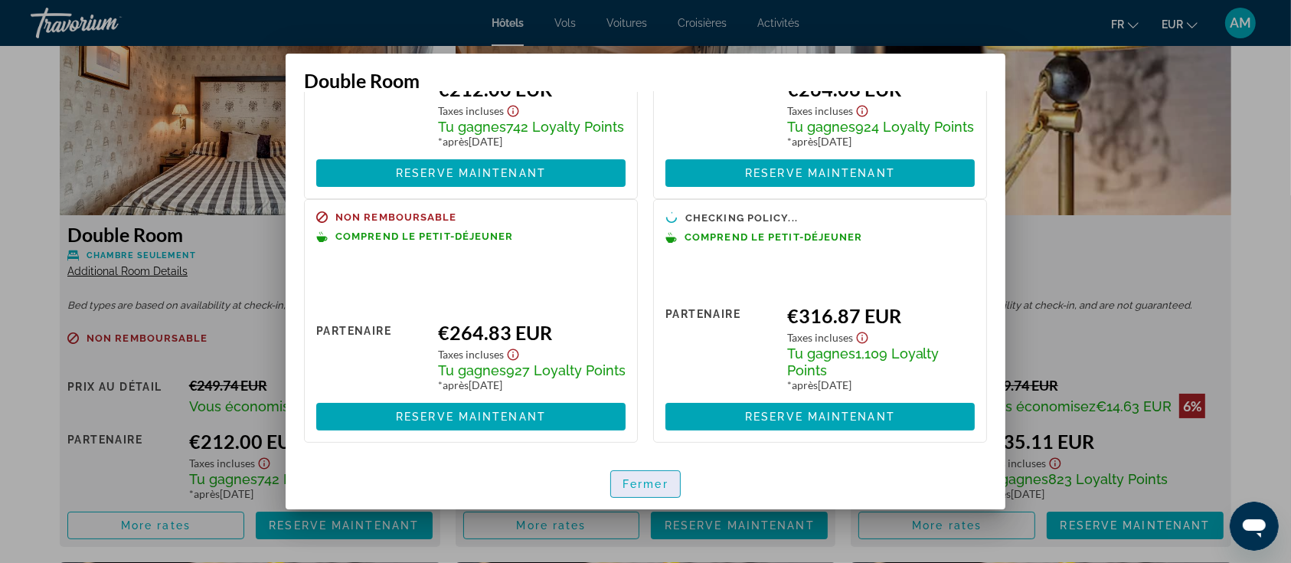
click at [641, 481] on span "Fermer" at bounding box center [646, 484] width 46 height 12
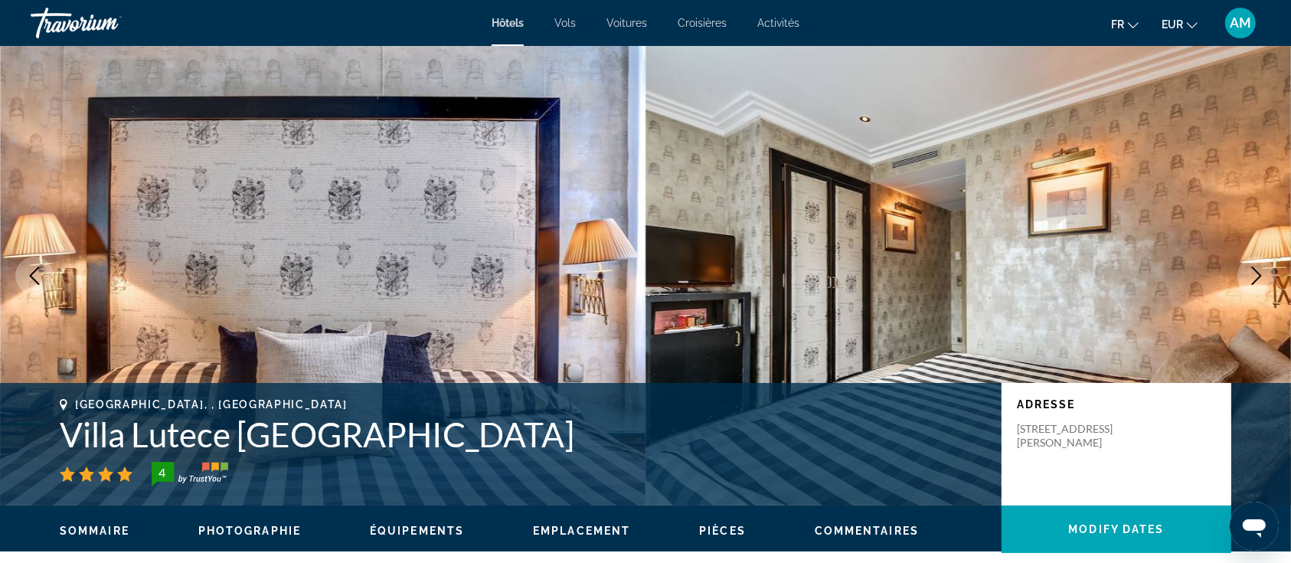
scroll to position [2145, 0]
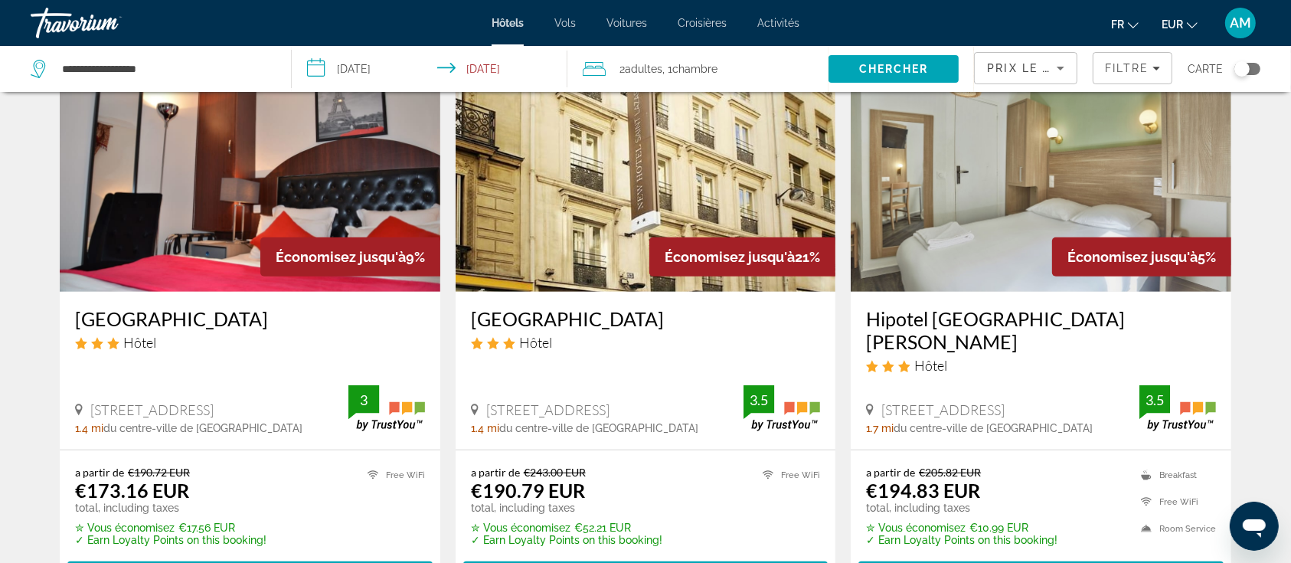
scroll to position [715, 0]
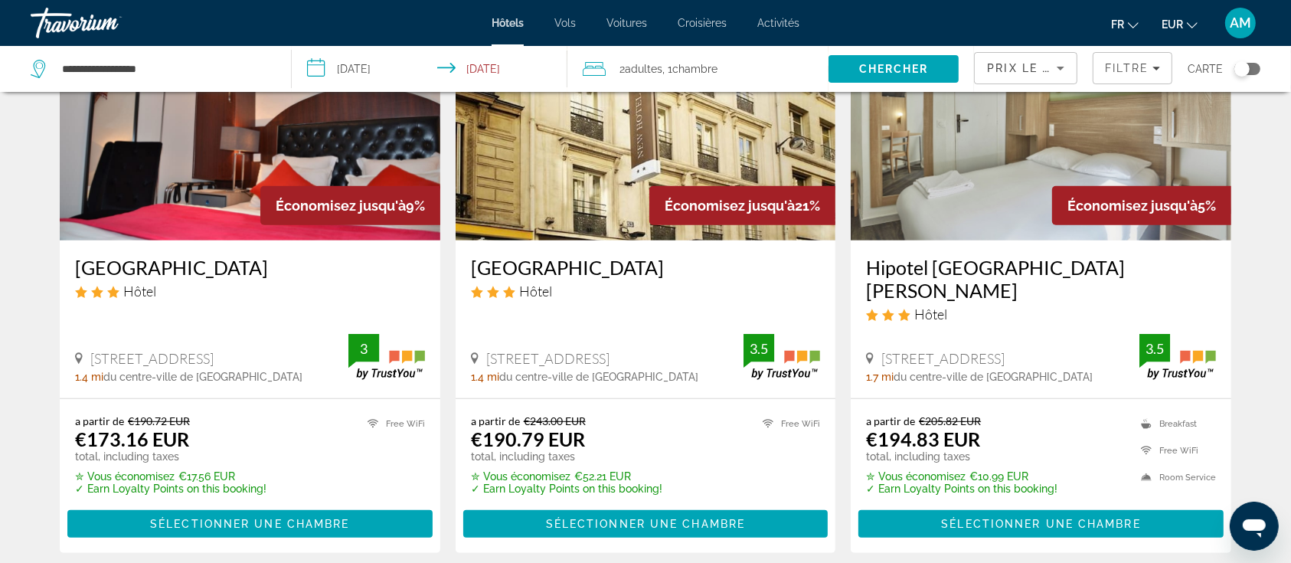
click at [978, 169] on img "Main content" at bounding box center [1041, 117] width 381 height 245
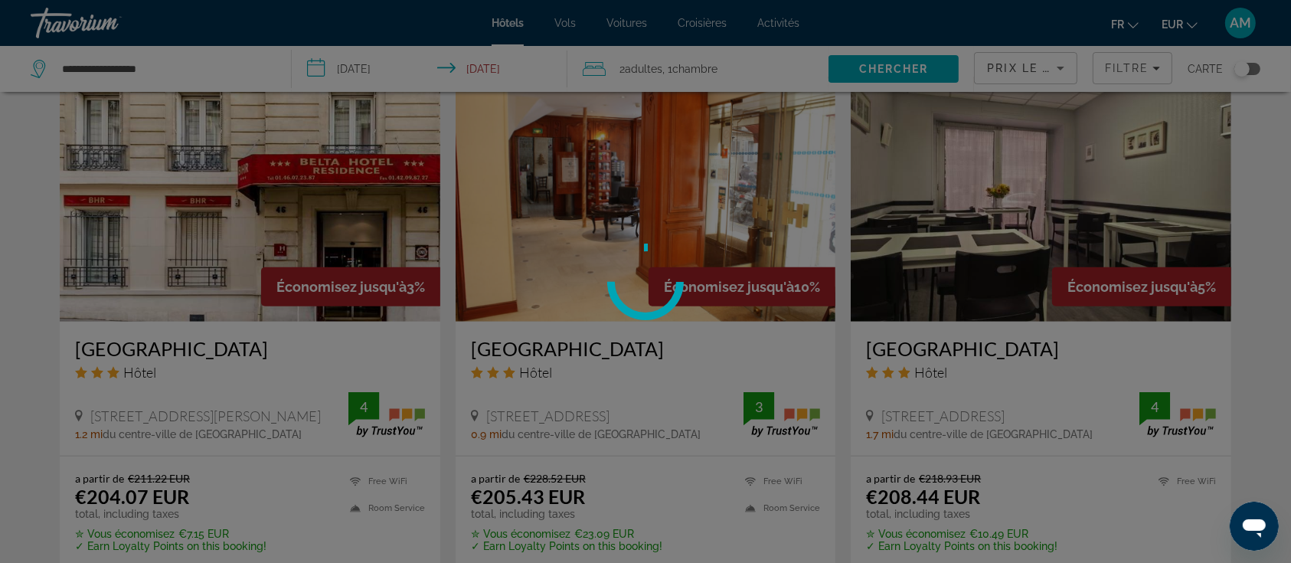
scroll to position [1226, 0]
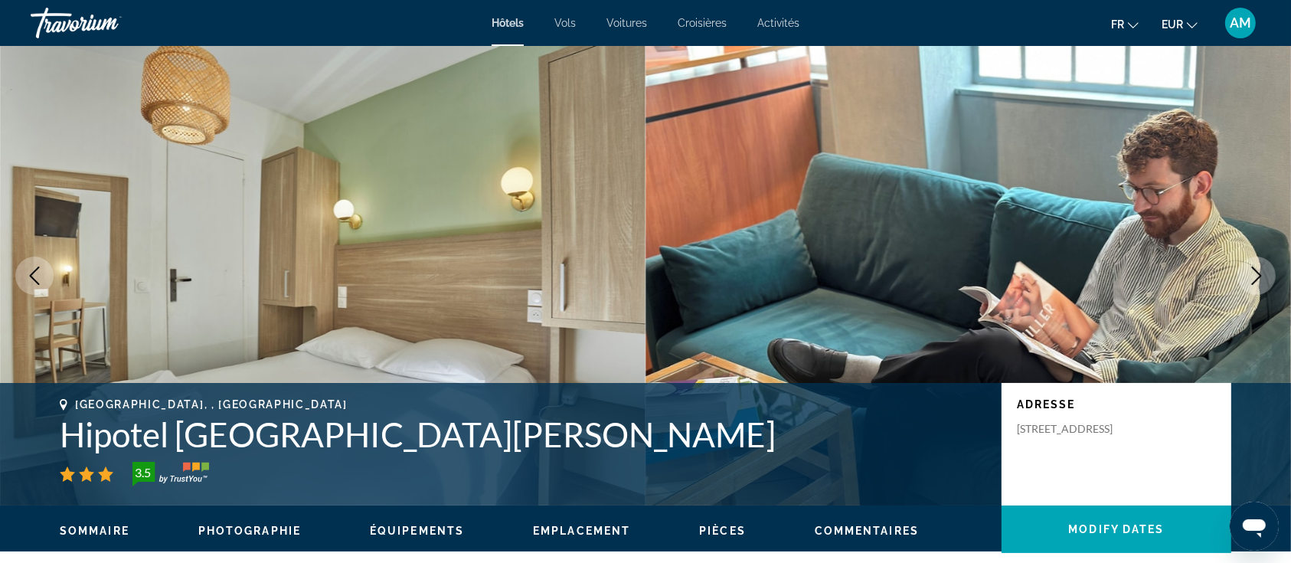
click at [1263, 273] on icon "Next image" at bounding box center [1257, 276] width 18 height 18
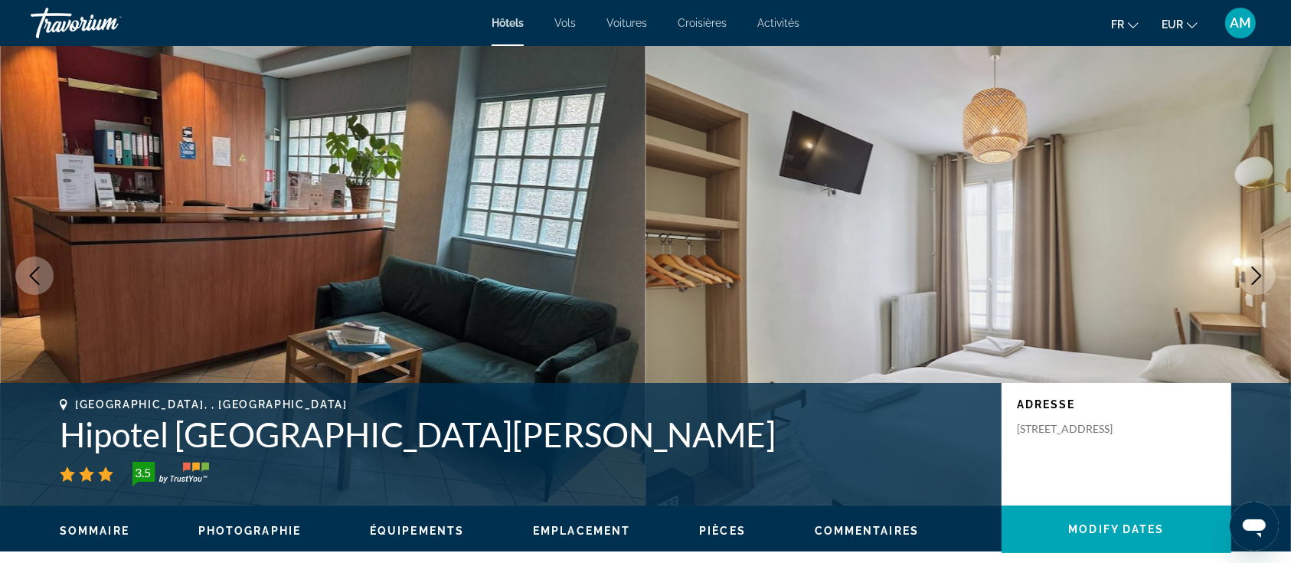
click at [1263, 273] on icon "Next image" at bounding box center [1257, 276] width 18 height 18
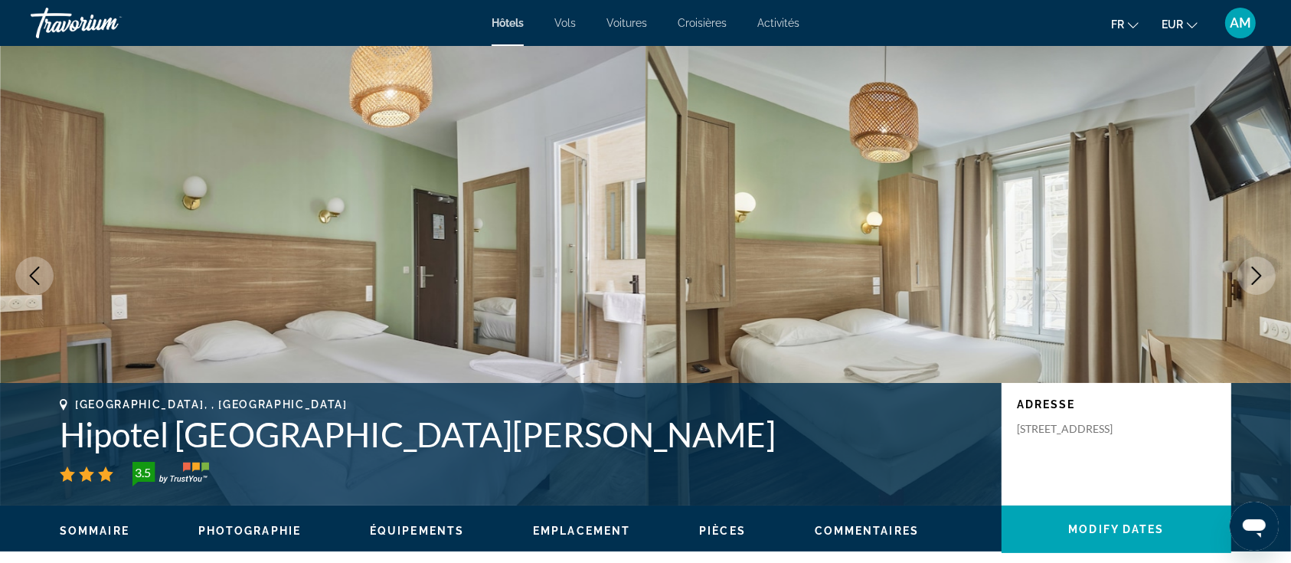
click at [1263, 273] on icon "Next image" at bounding box center [1257, 276] width 18 height 18
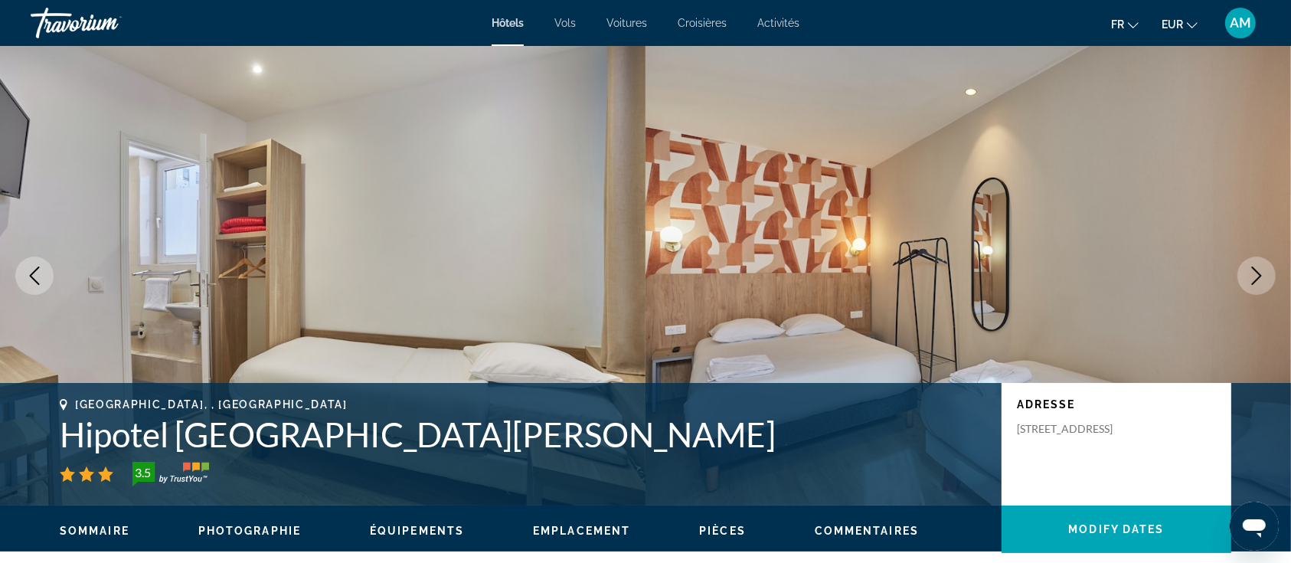
click at [1263, 273] on icon "Next image" at bounding box center [1257, 276] width 18 height 18
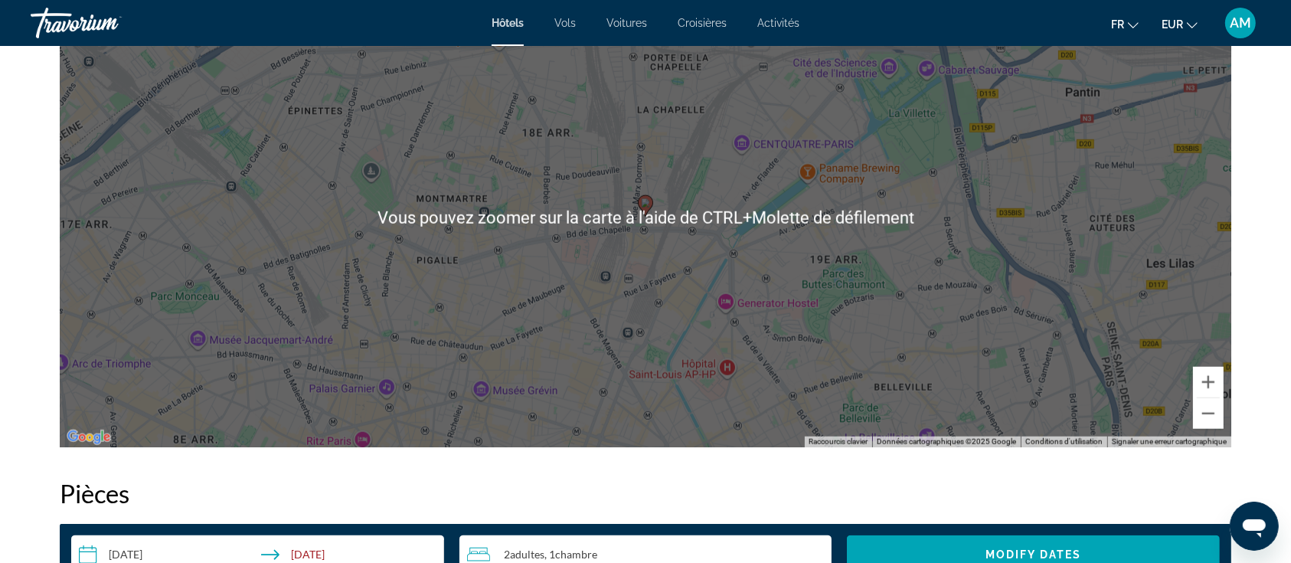
scroll to position [1634, 0]
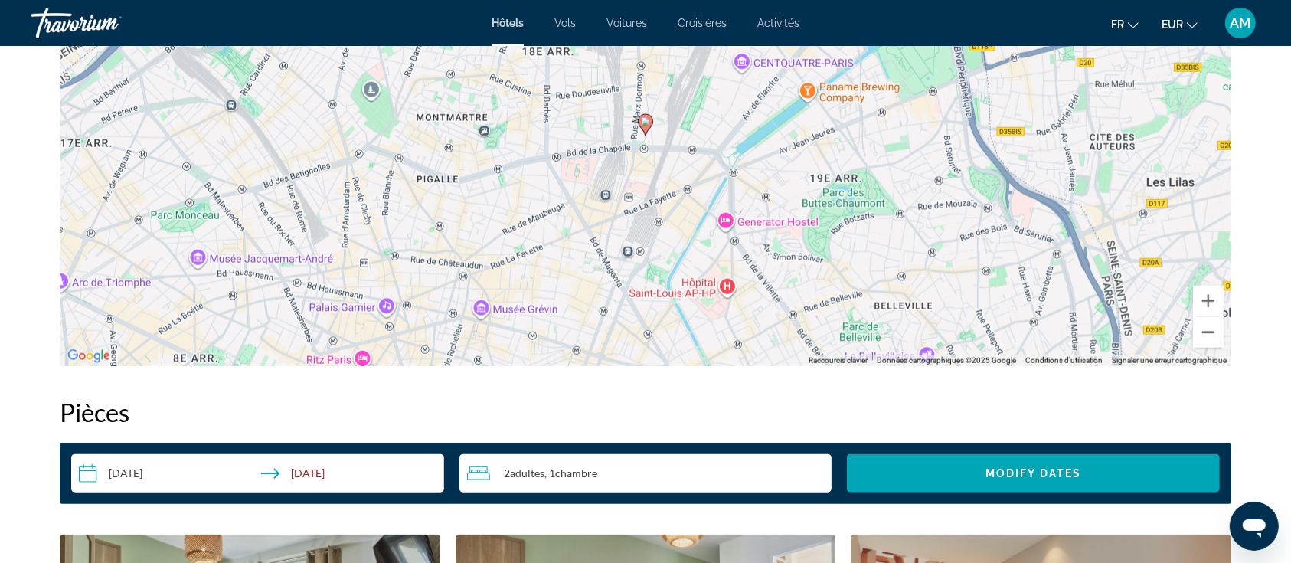
click at [1202, 334] on button "Zoom arrière" at bounding box center [1208, 332] width 31 height 31
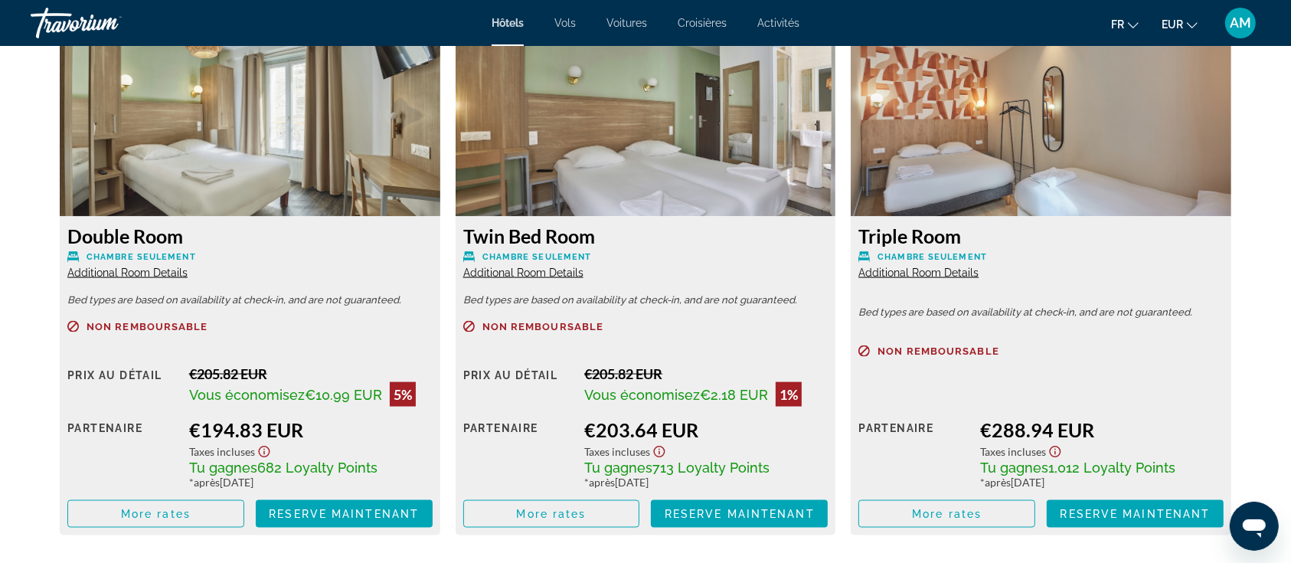
scroll to position [2145, 0]
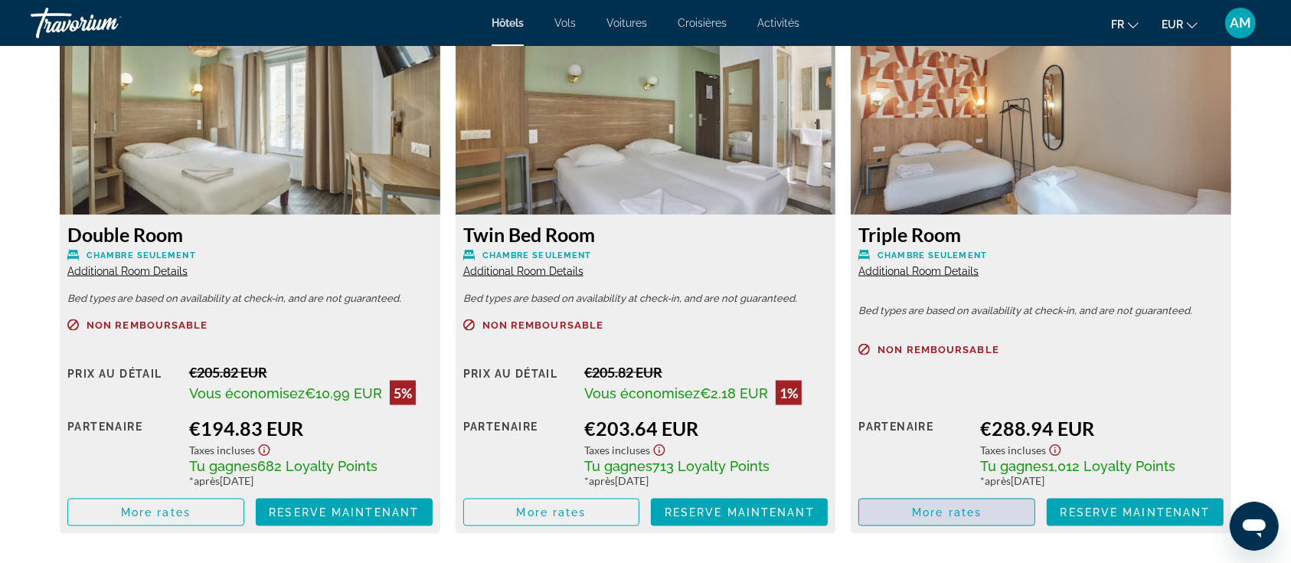
click at [1008, 507] on span "Main content" at bounding box center [946, 512] width 175 height 37
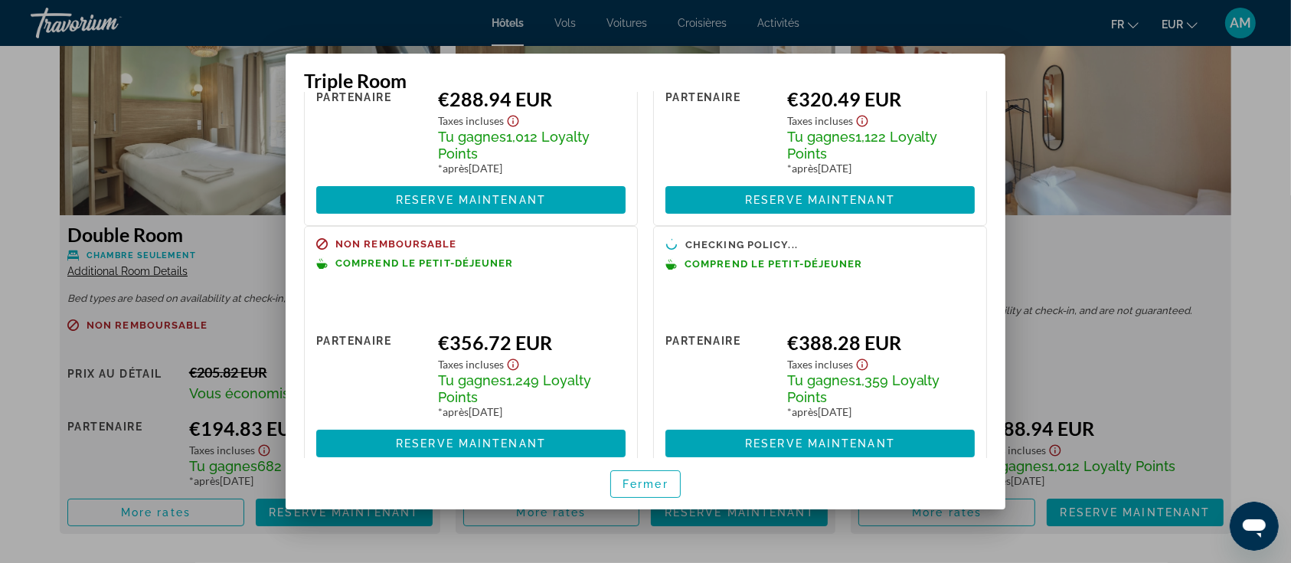
scroll to position [169, 0]
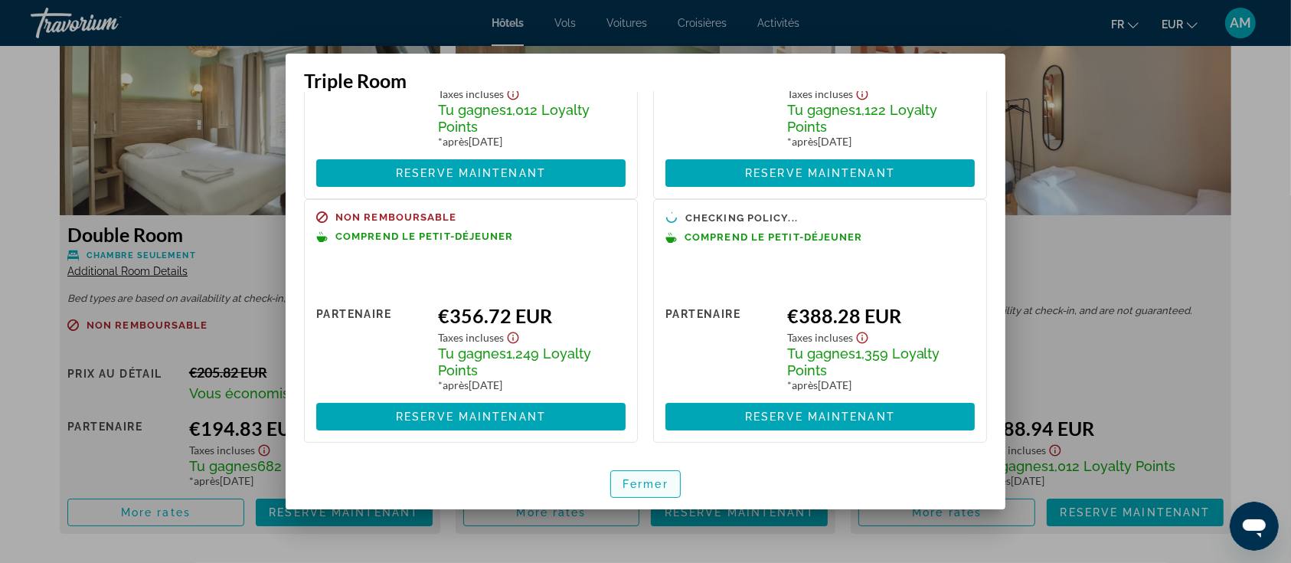
click at [646, 486] on span "Fermer" at bounding box center [646, 484] width 46 height 12
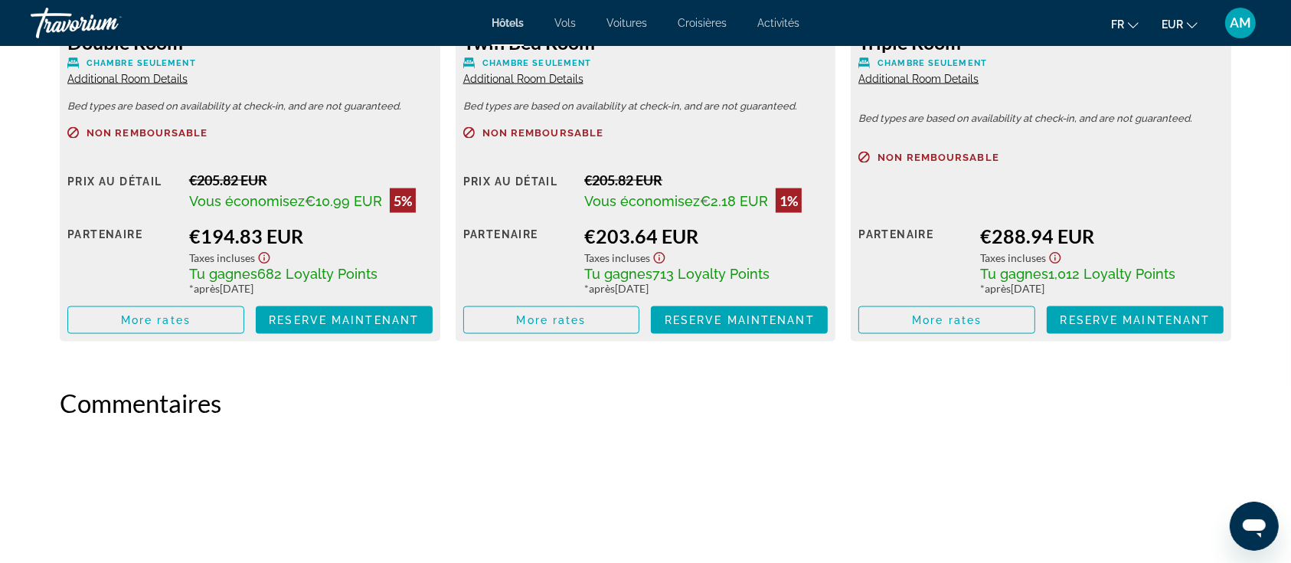
scroll to position [2247, 0]
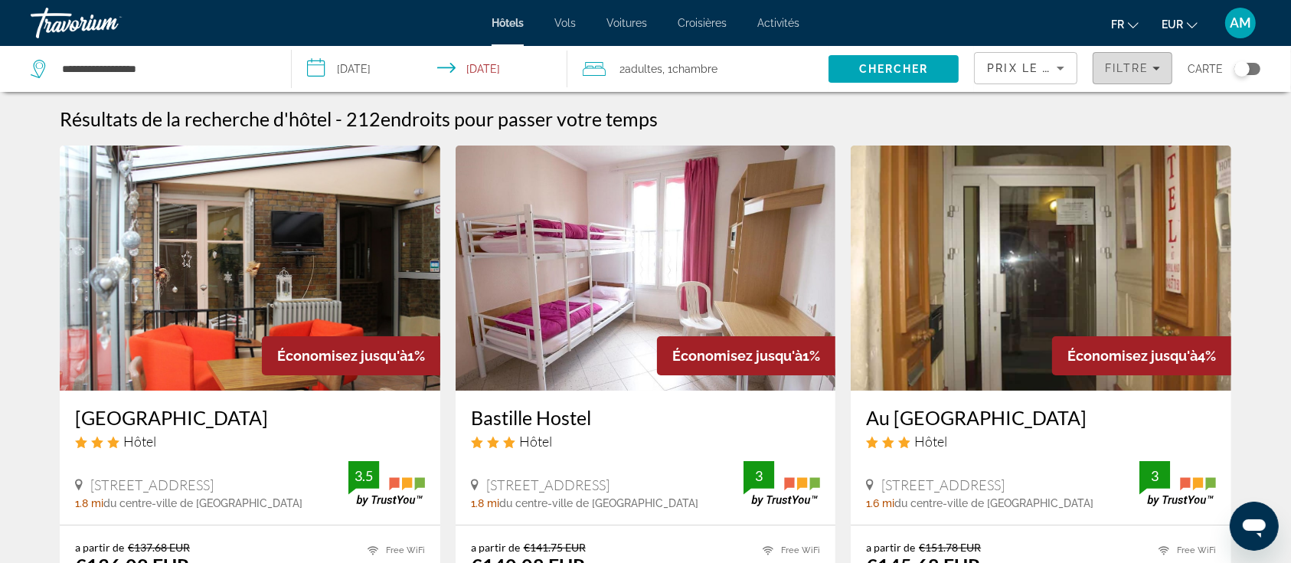
click at [1128, 62] on span "Filtre" at bounding box center [1127, 68] width 44 height 12
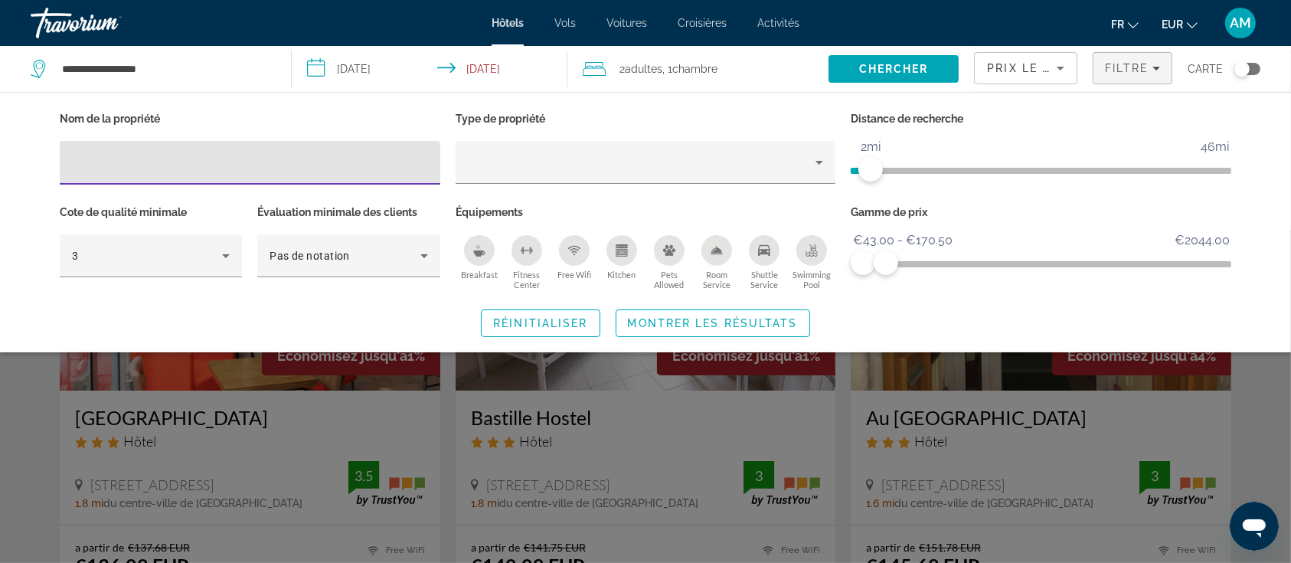
click at [483, 248] on icon "Breakfast" at bounding box center [479, 250] width 12 height 12
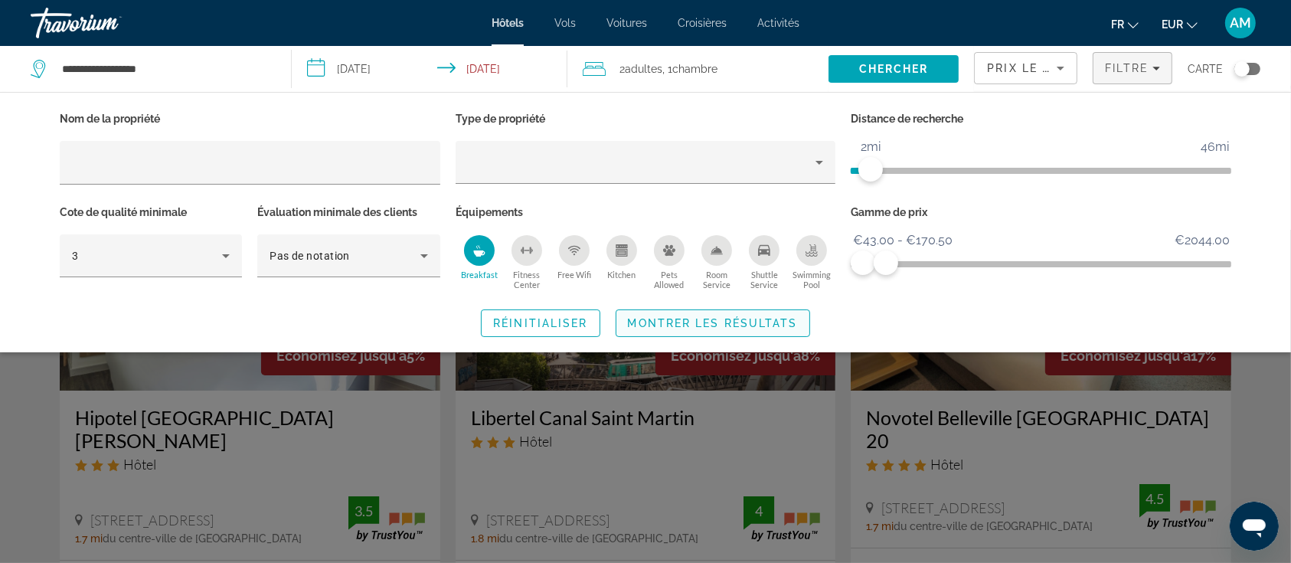
click at [728, 319] on span "Montrer les résultats" at bounding box center [713, 323] width 170 height 12
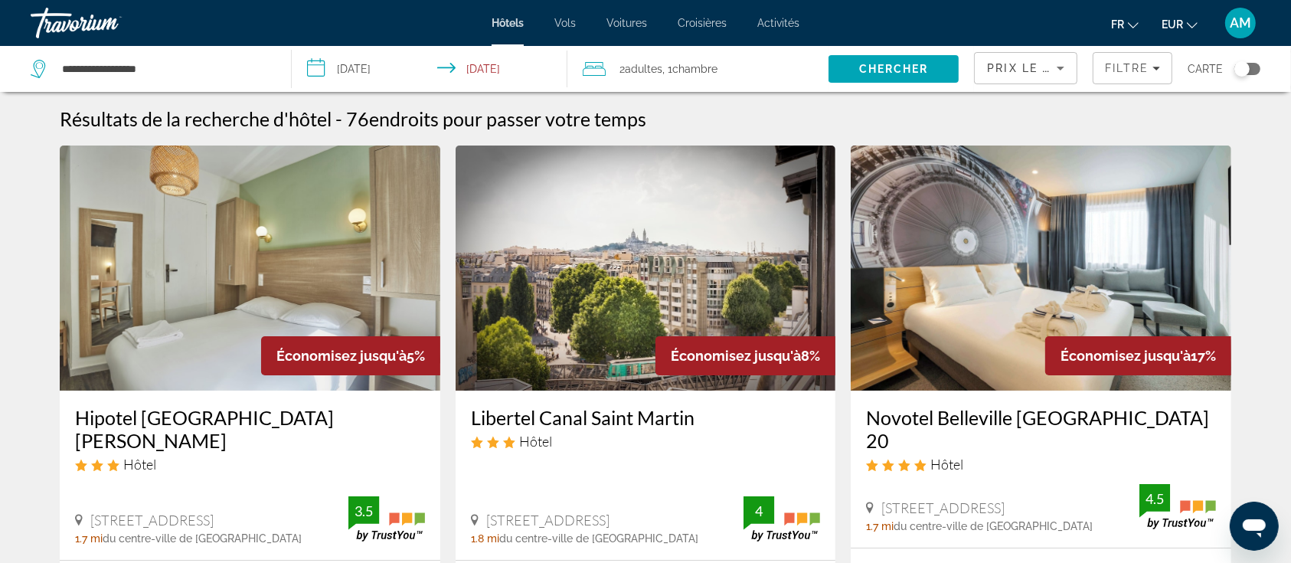
scroll to position [102, 0]
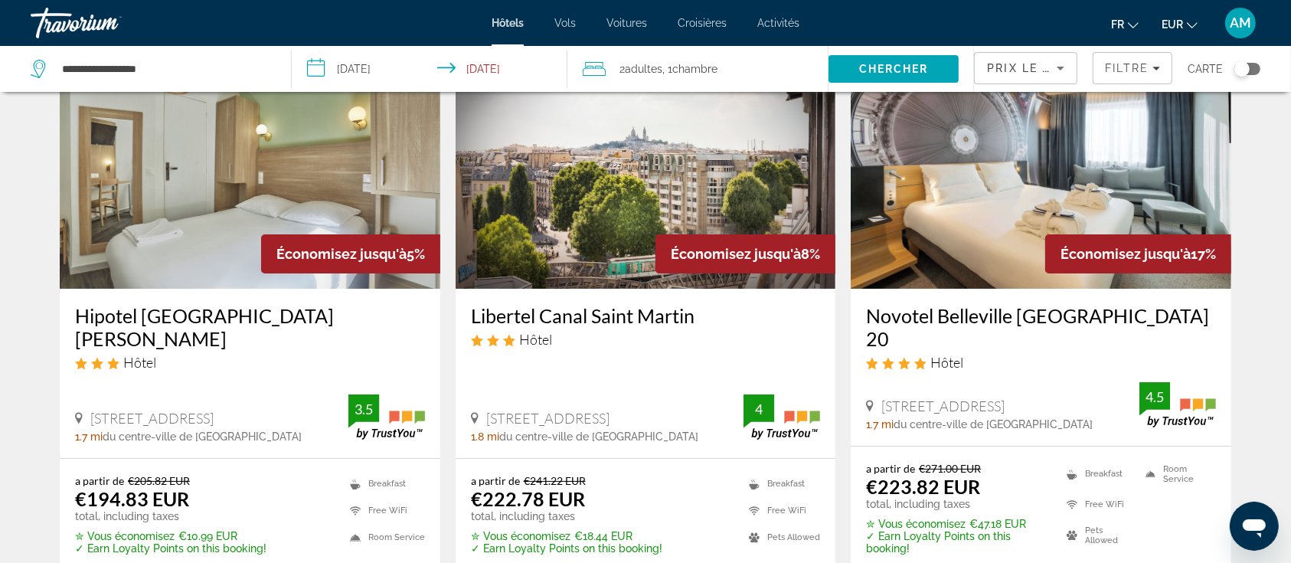
click at [1066, 200] on img "Main content" at bounding box center [1041, 166] width 381 height 245
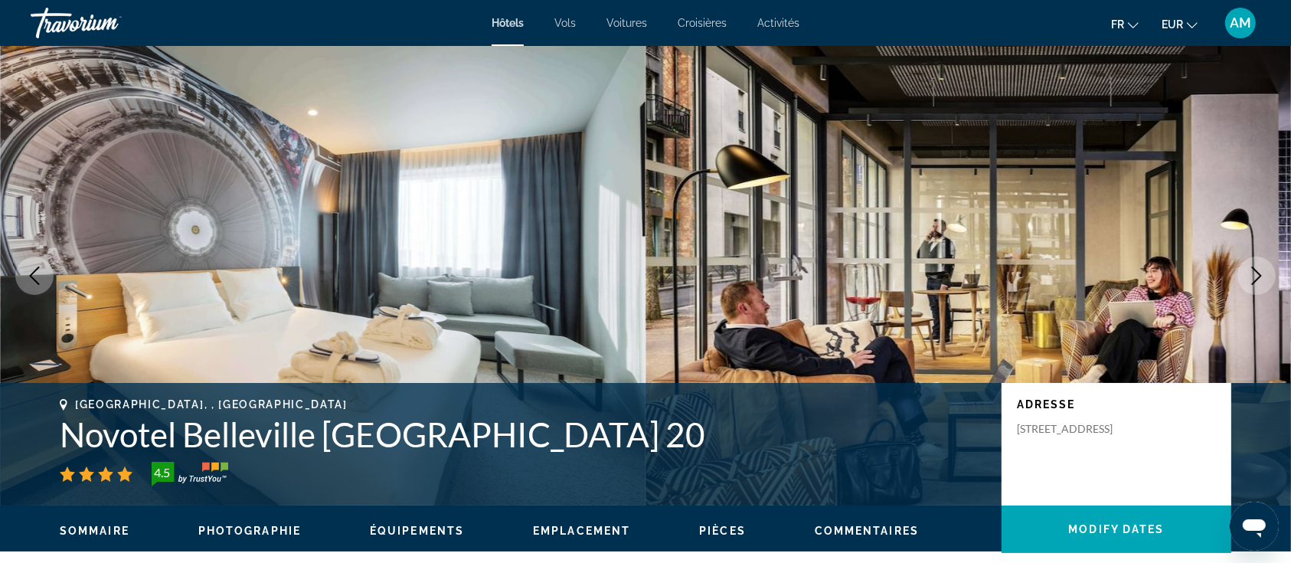
click at [1256, 274] on icon "Next image" at bounding box center [1257, 276] width 18 height 18
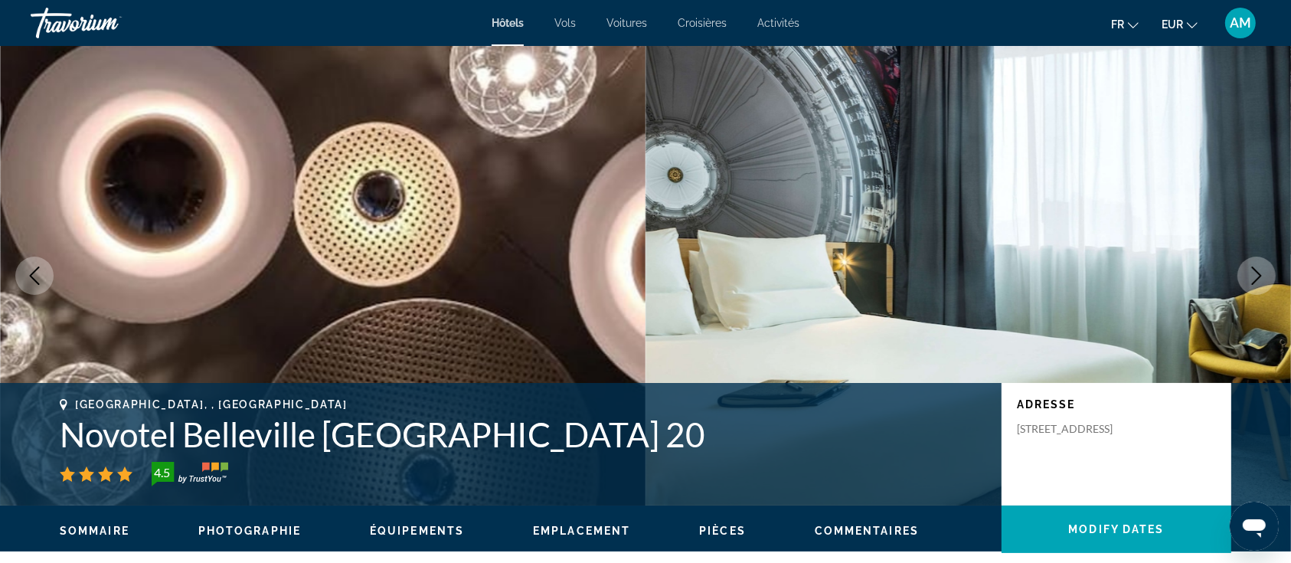
click at [1256, 274] on icon "Next image" at bounding box center [1257, 276] width 18 height 18
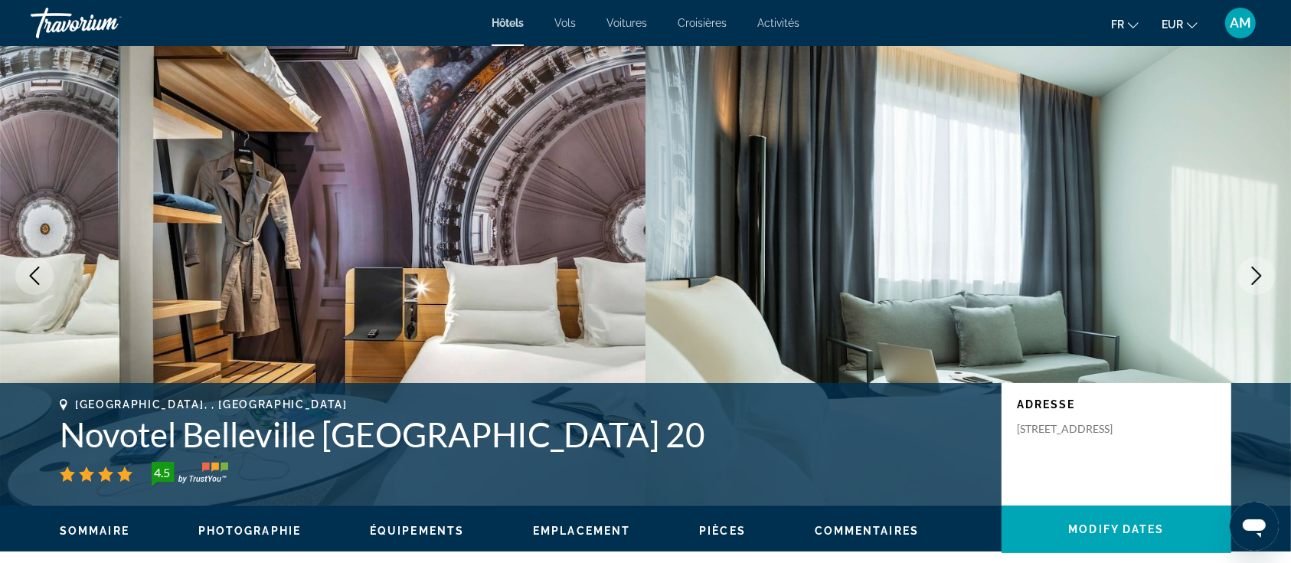
click at [1256, 274] on icon "Next image" at bounding box center [1257, 276] width 18 height 18
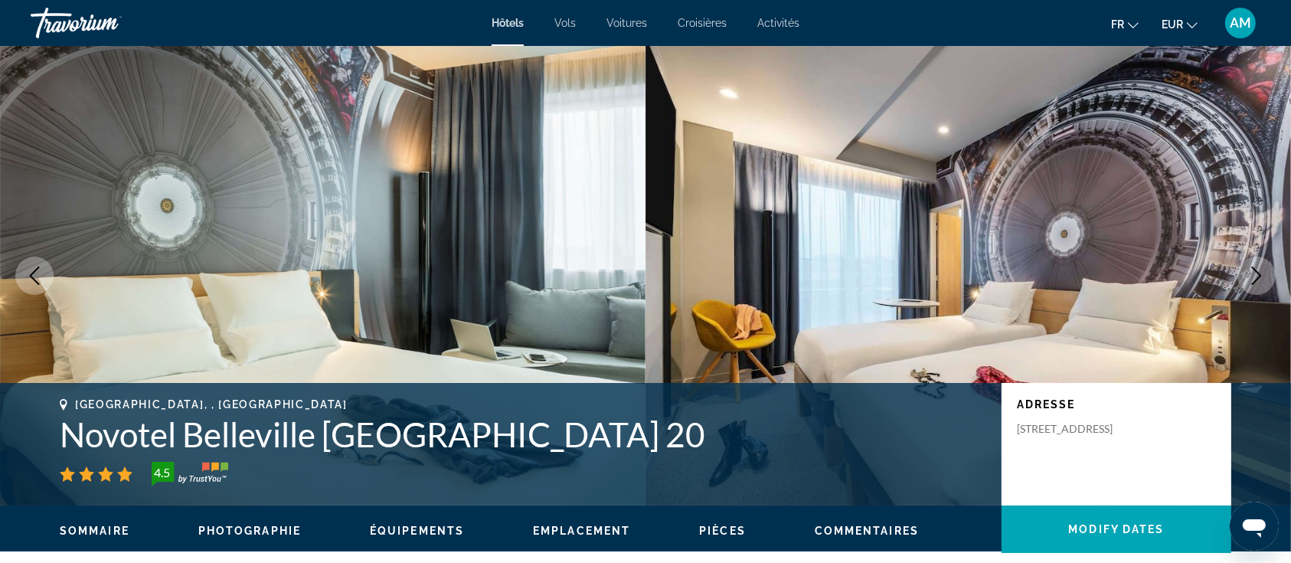
click at [1256, 274] on icon "Next image" at bounding box center [1257, 276] width 18 height 18
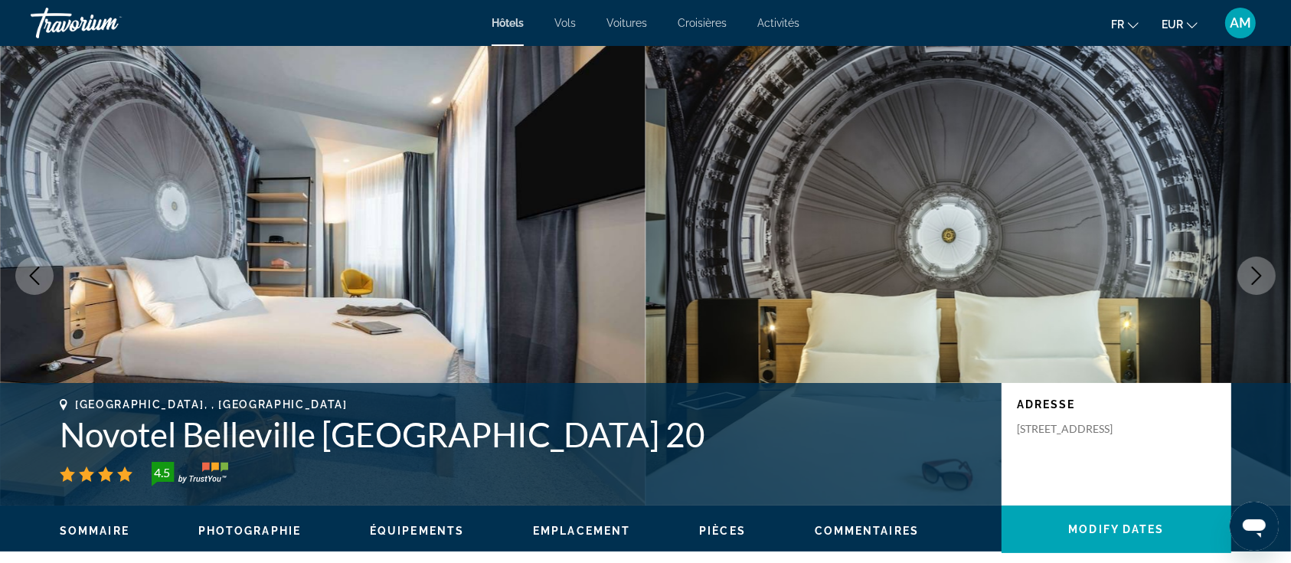
click at [1256, 274] on icon "Next image" at bounding box center [1257, 276] width 18 height 18
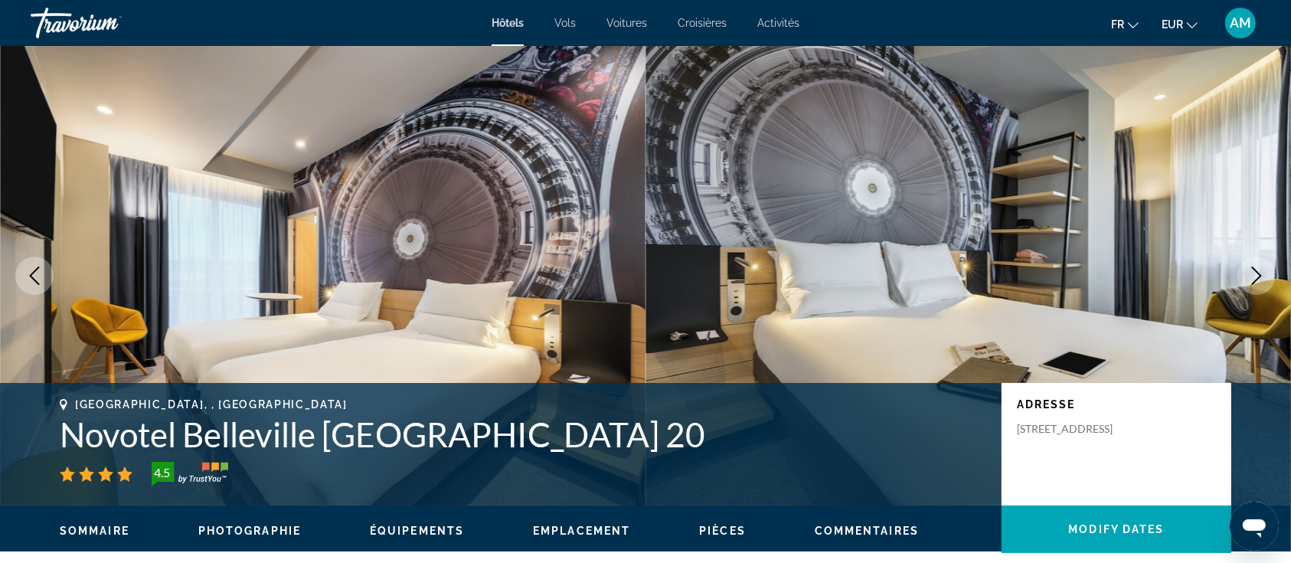
click at [1256, 274] on icon "Next image" at bounding box center [1257, 276] width 18 height 18
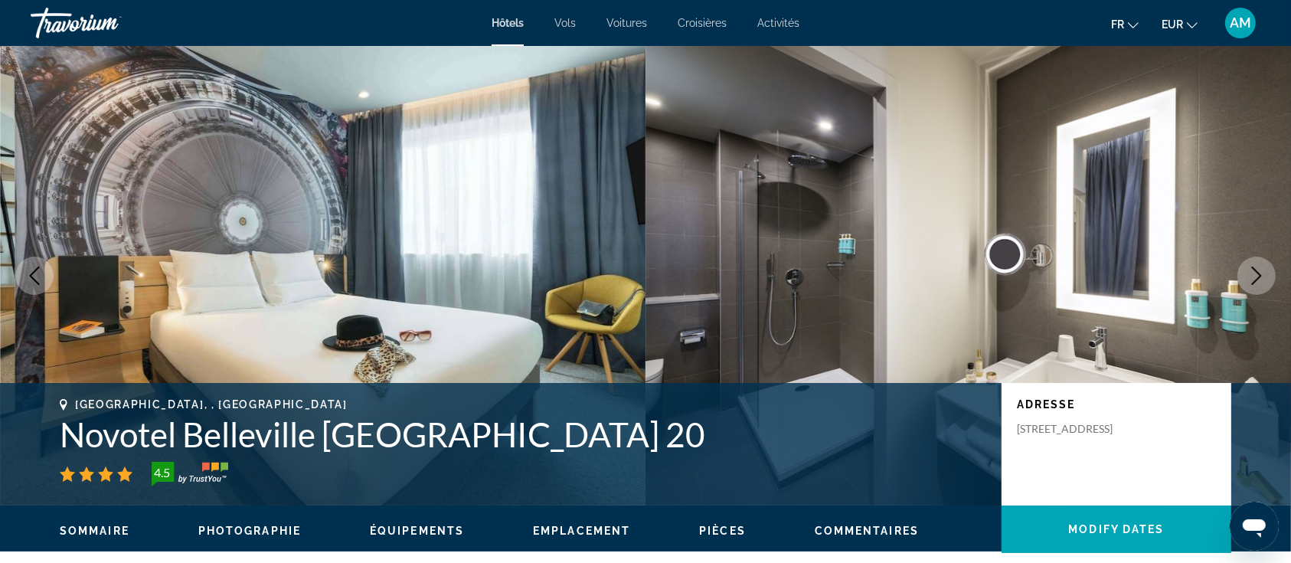
click at [1256, 274] on icon "Next image" at bounding box center [1257, 276] width 18 height 18
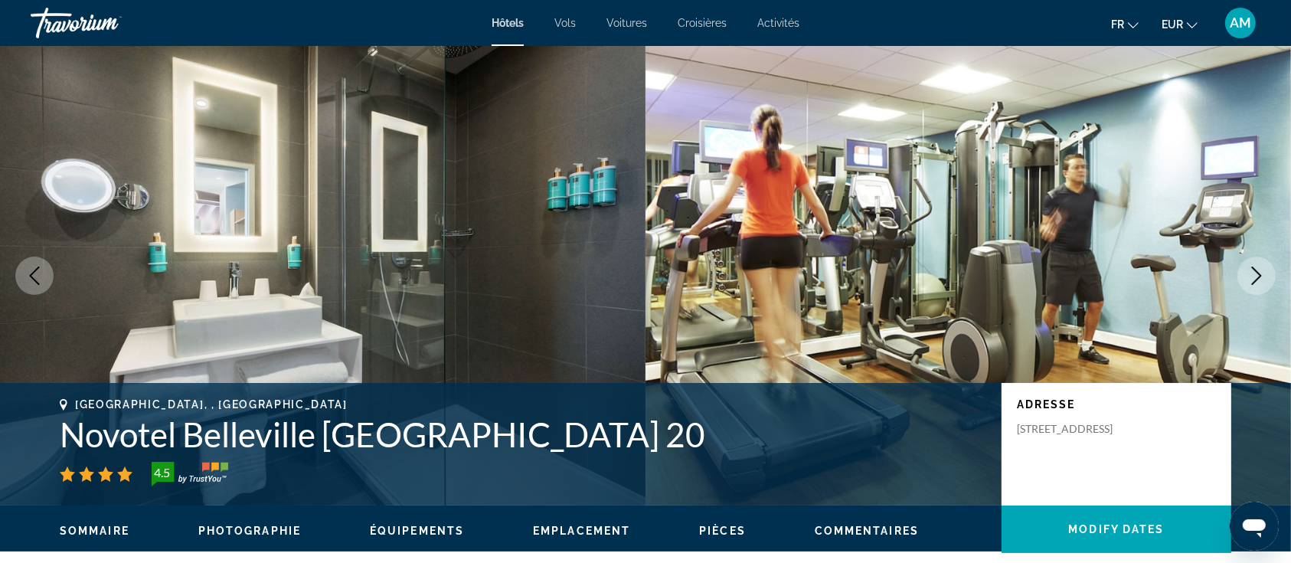
click at [1262, 276] on icon "Next image" at bounding box center [1257, 276] width 10 height 18
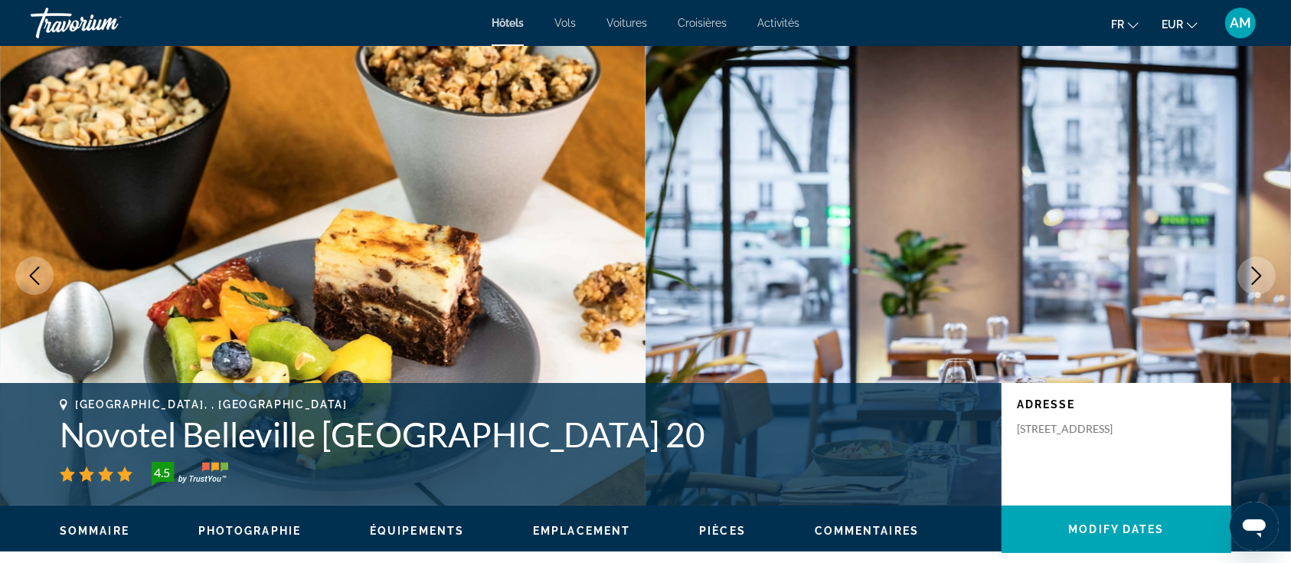
click at [1262, 276] on icon "Next image" at bounding box center [1257, 276] width 10 height 18
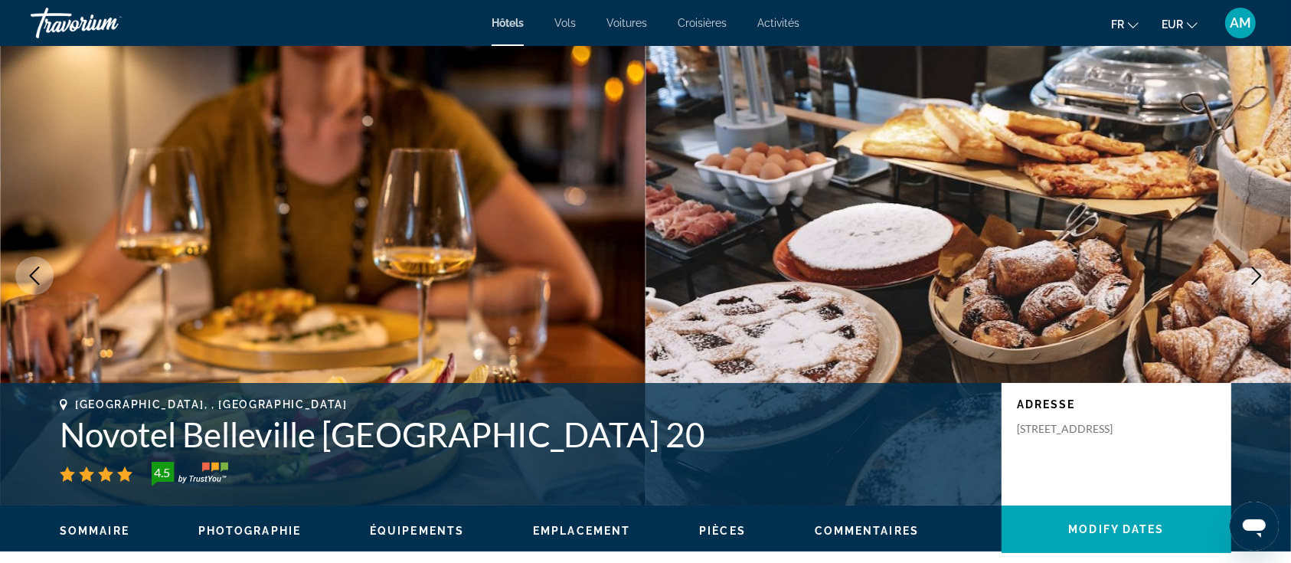
click at [1262, 276] on icon "Next image" at bounding box center [1257, 276] width 10 height 18
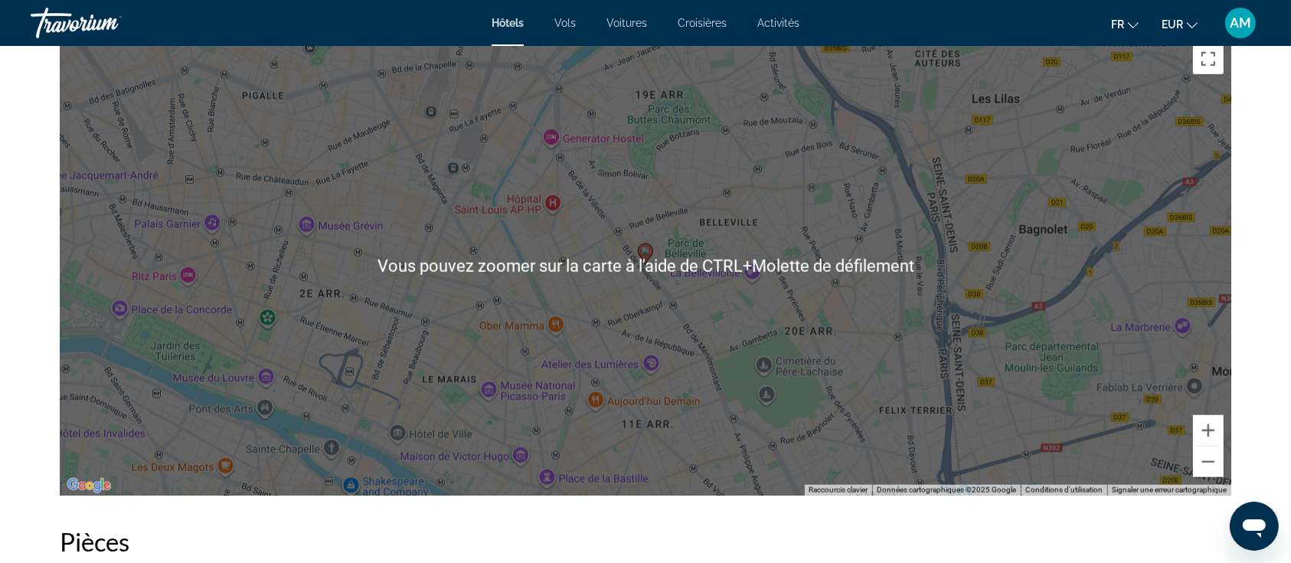
scroll to position [1532, 0]
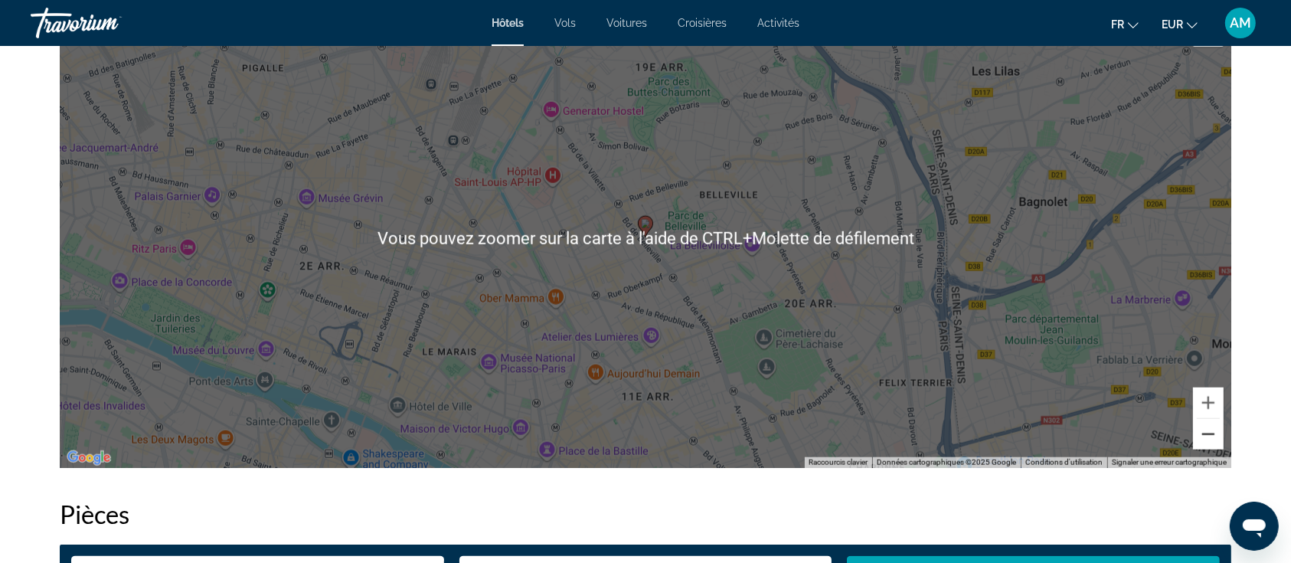
click at [1206, 435] on button "Zoom arrière" at bounding box center [1208, 434] width 31 height 31
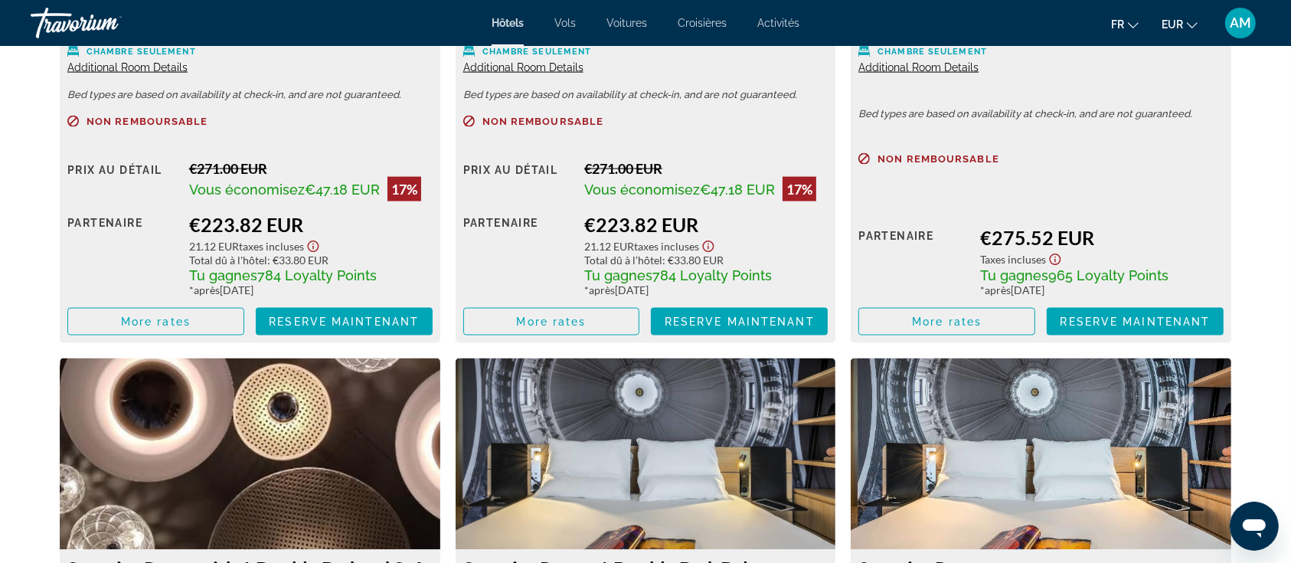
scroll to position [2247, 0]
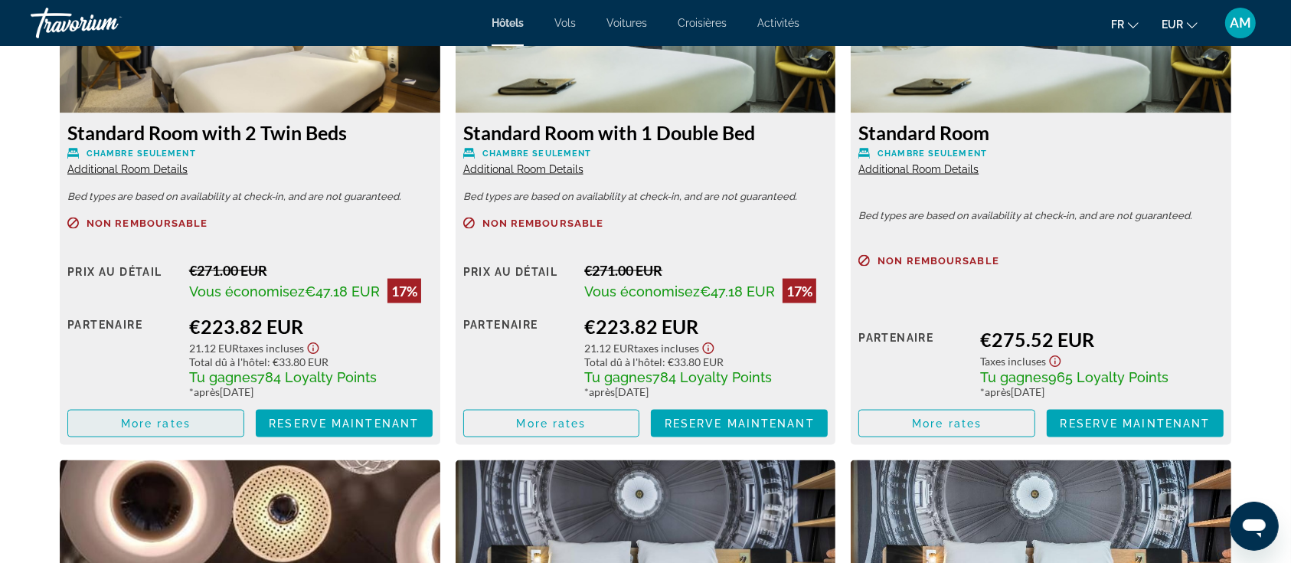
click at [189, 418] on span "More rates" at bounding box center [156, 423] width 70 height 12
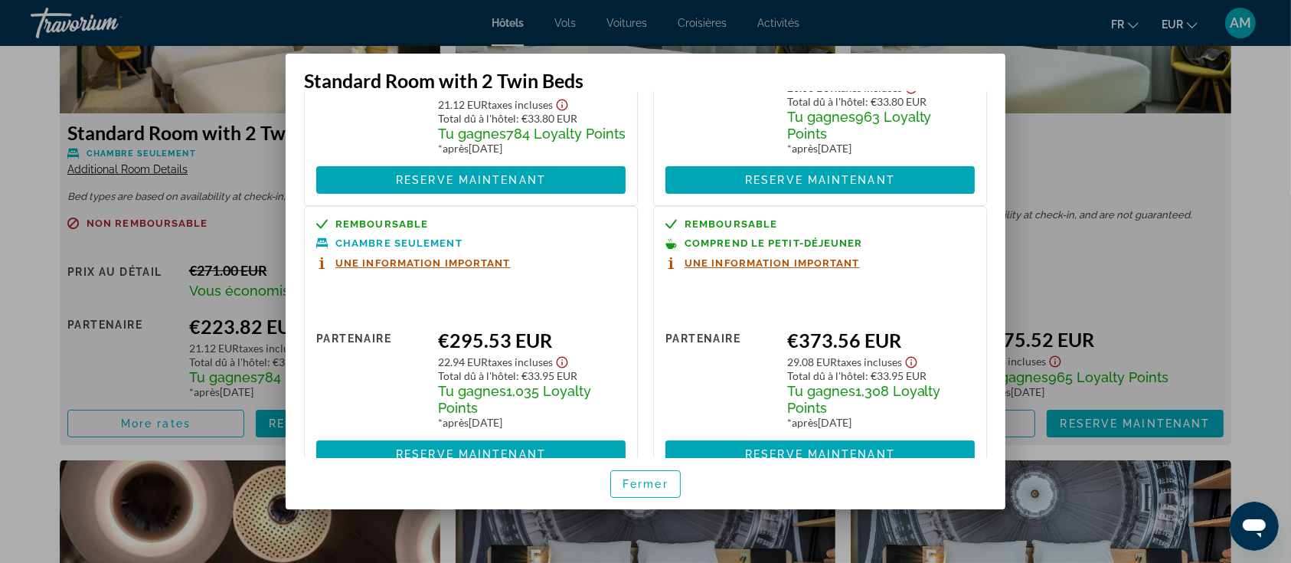
scroll to position [0, 0]
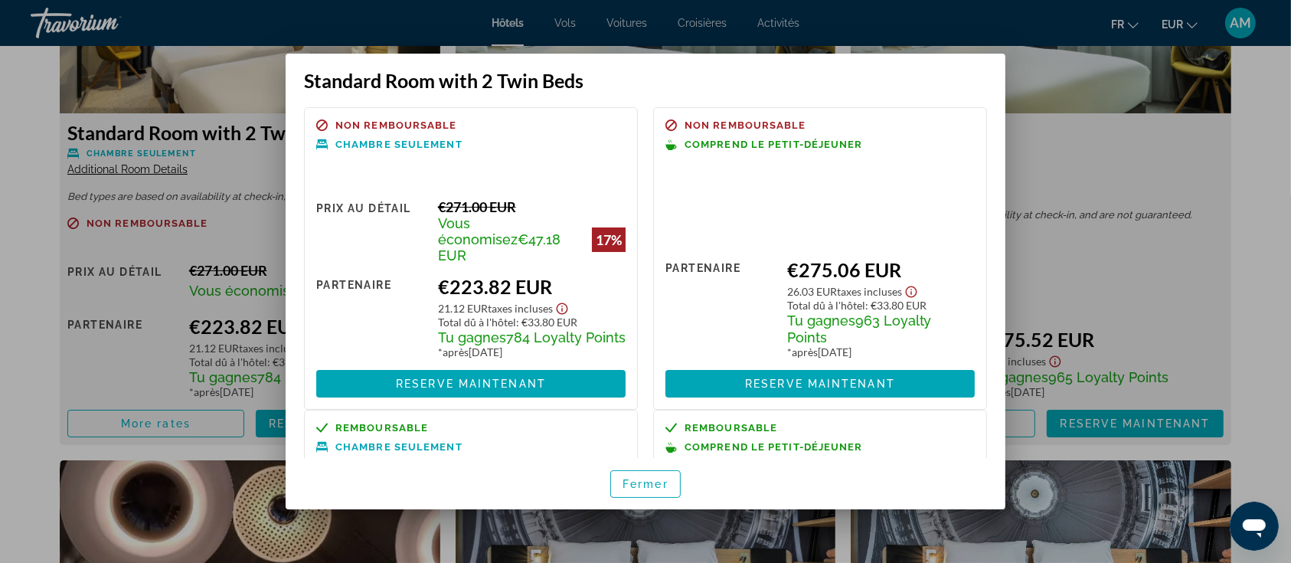
click at [26, 165] on div at bounding box center [645, 281] width 1291 height 563
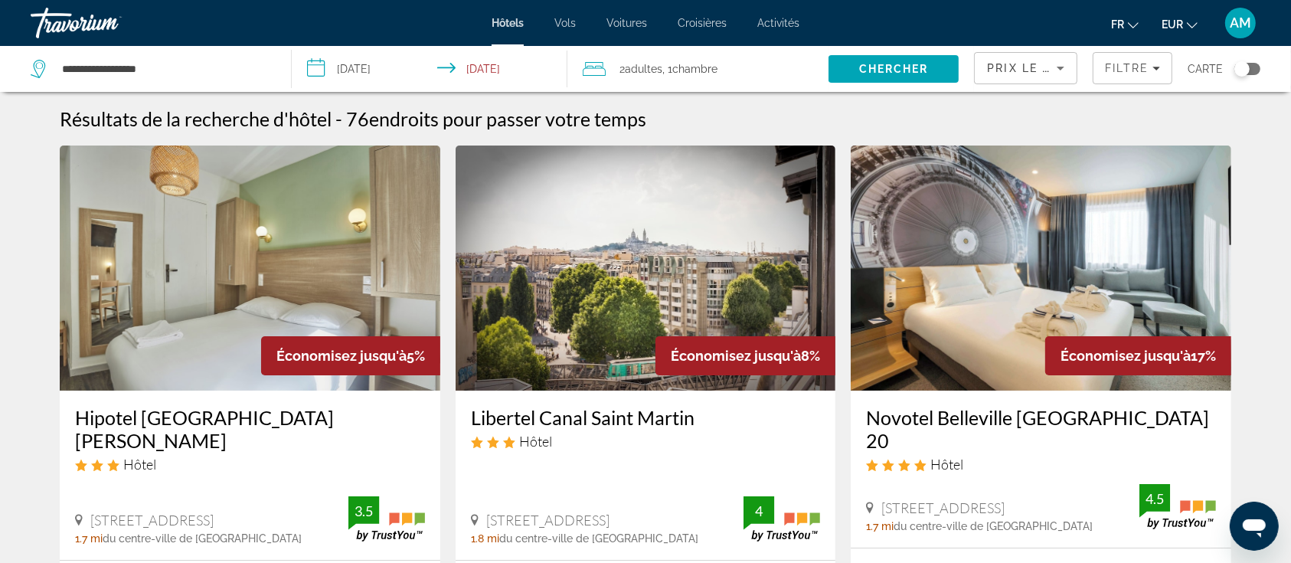
scroll to position [204, 0]
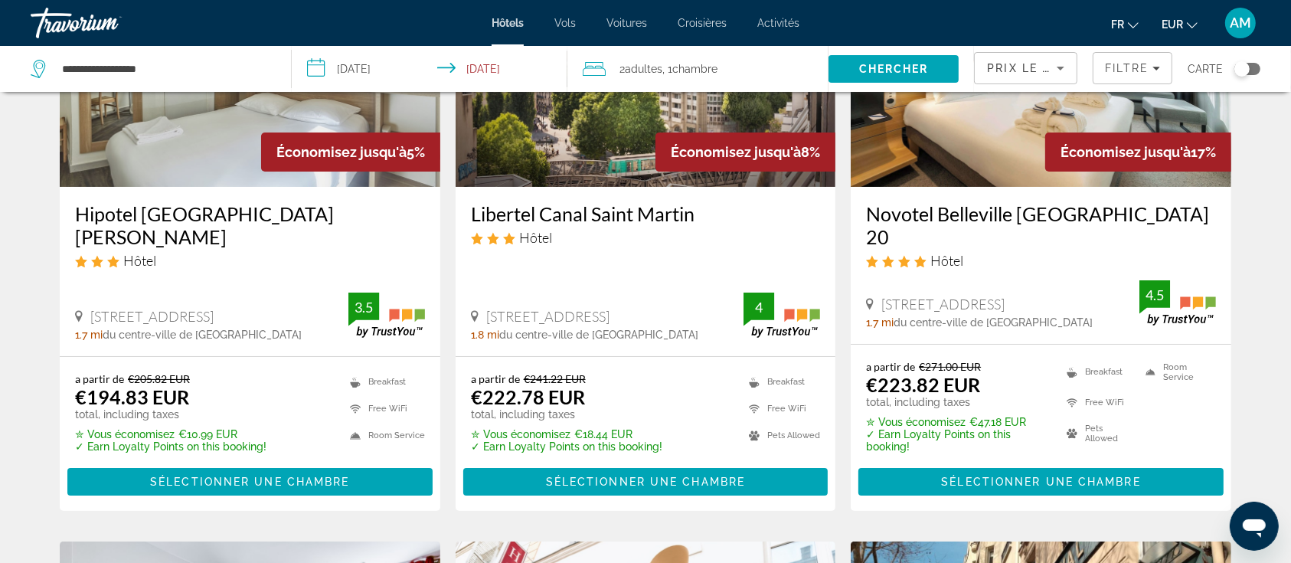
click at [142, 150] on img "Main content" at bounding box center [250, 64] width 381 height 245
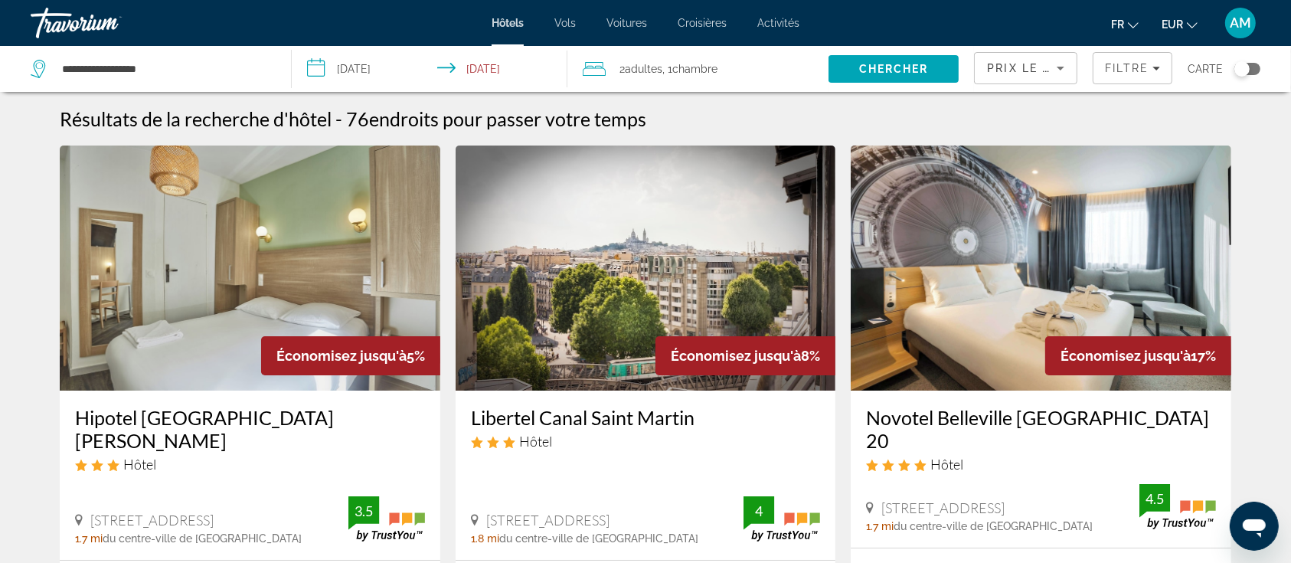
scroll to position [102, 0]
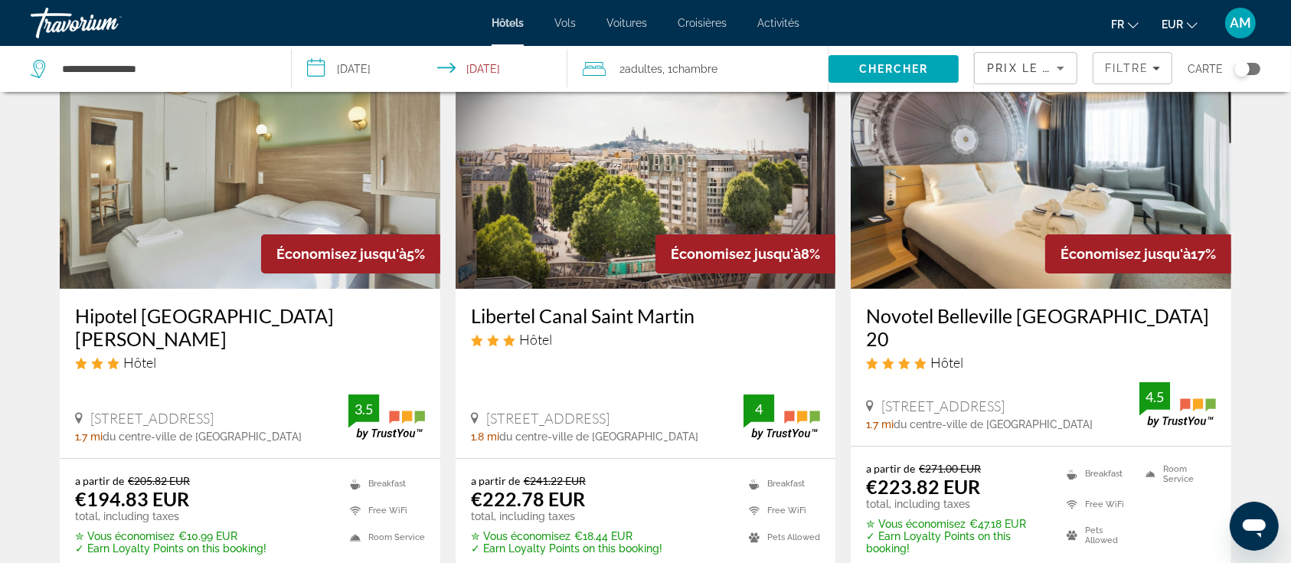
click at [510, 239] on img "Main content" at bounding box center [646, 166] width 381 height 245
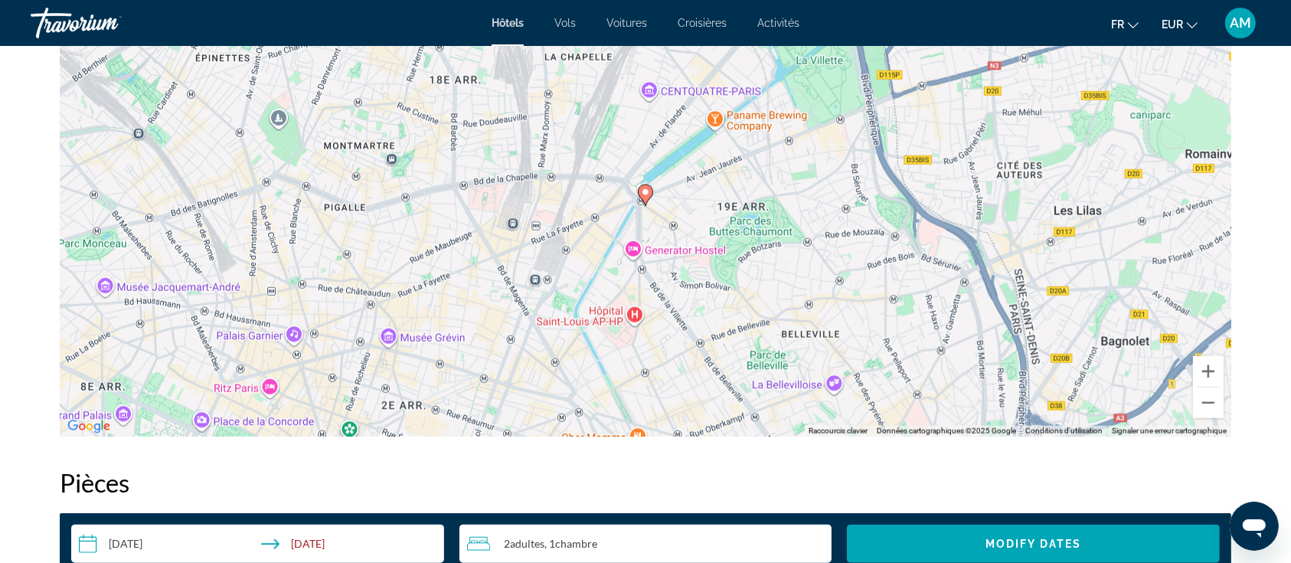
scroll to position [1532, 0]
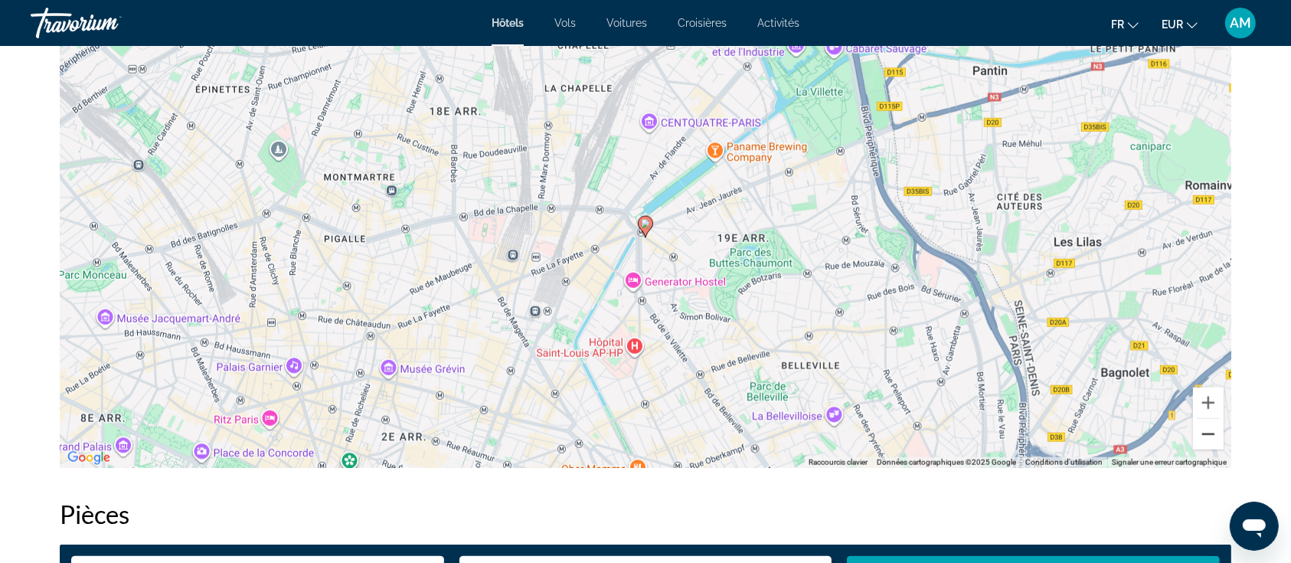
click at [1206, 439] on button "Zoom arrière" at bounding box center [1208, 434] width 31 height 31
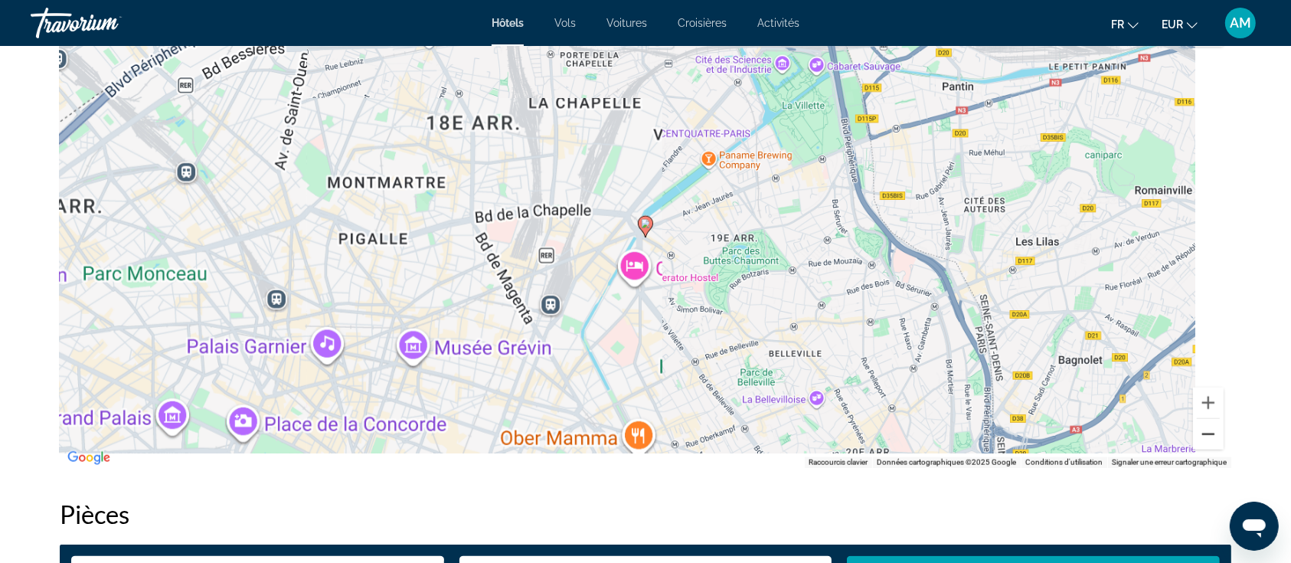
click at [1206, 439] on button "Zoom arrière" at bounding box center [1208, 434] width 31 height 31
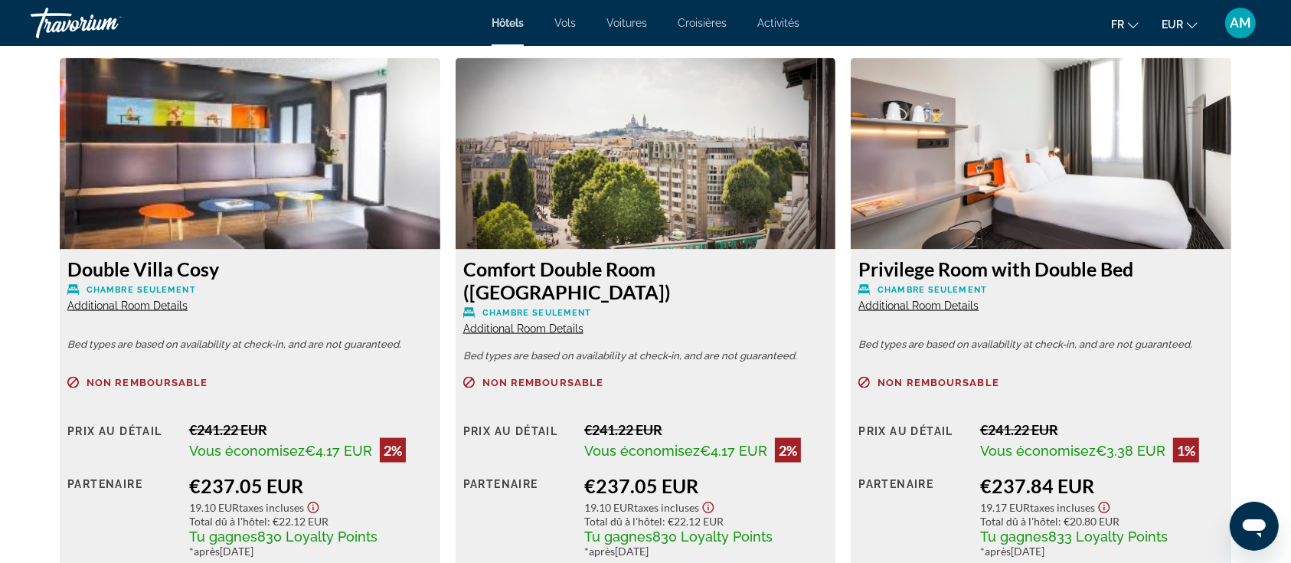
scroll to position [2145, 0]
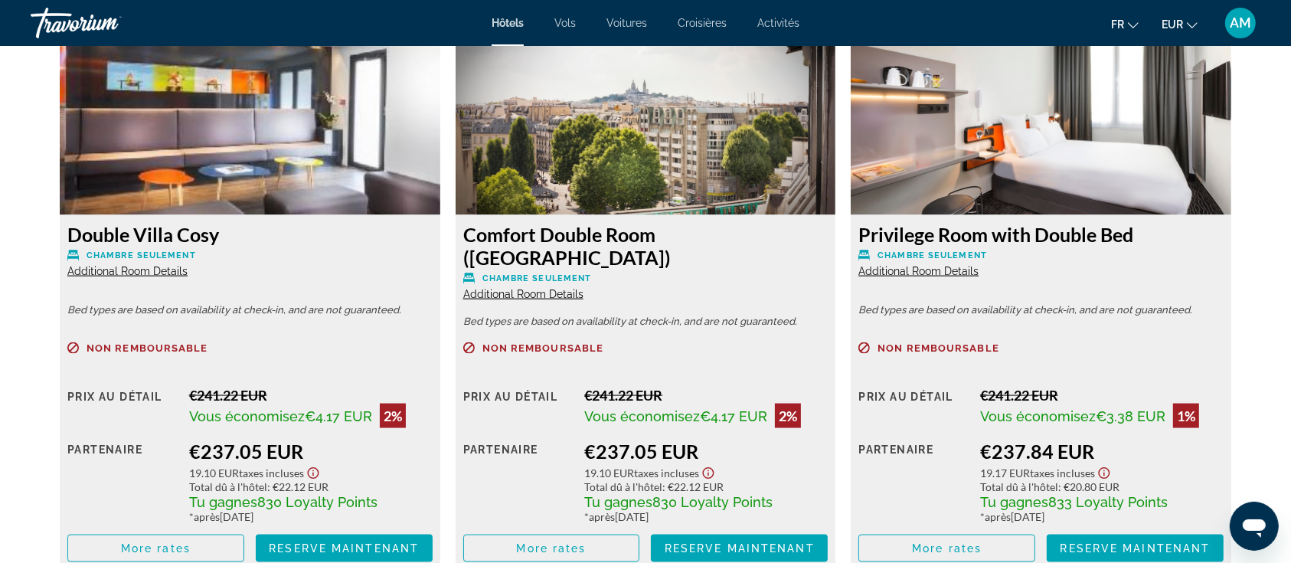
click at [140, 270] on span "Additional Room Details" at bounding box center [127, 271] width 120 height 12
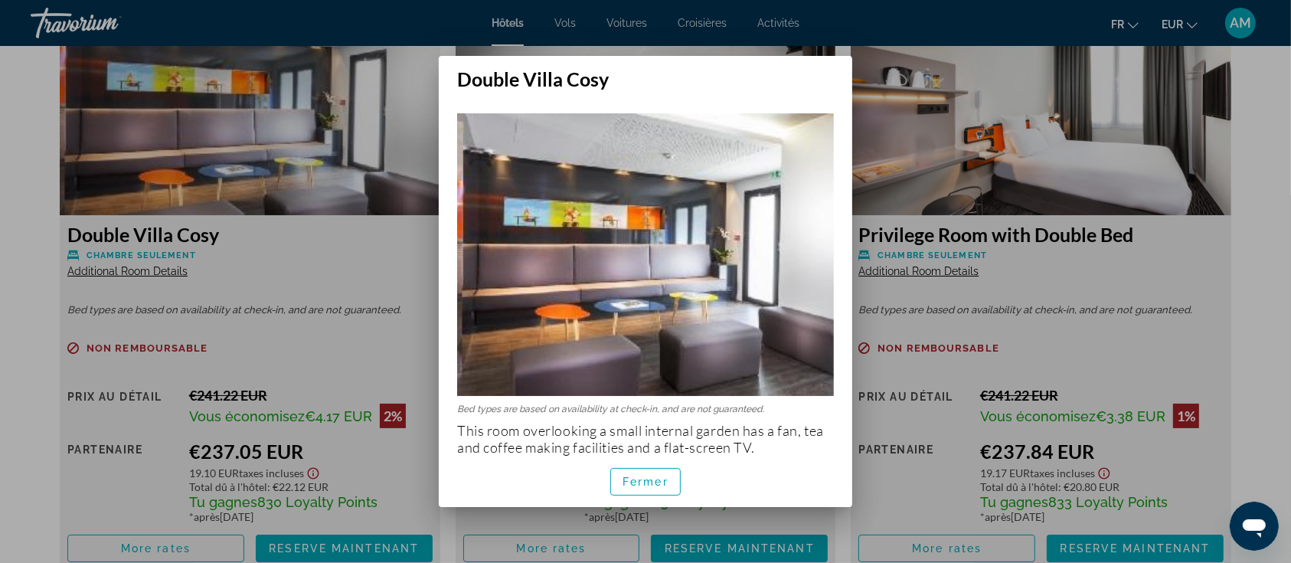
scroll to position [0, 0]
click at [654, 487] on span "Fermer" at bounding box center [646, 482] width 46 height 12
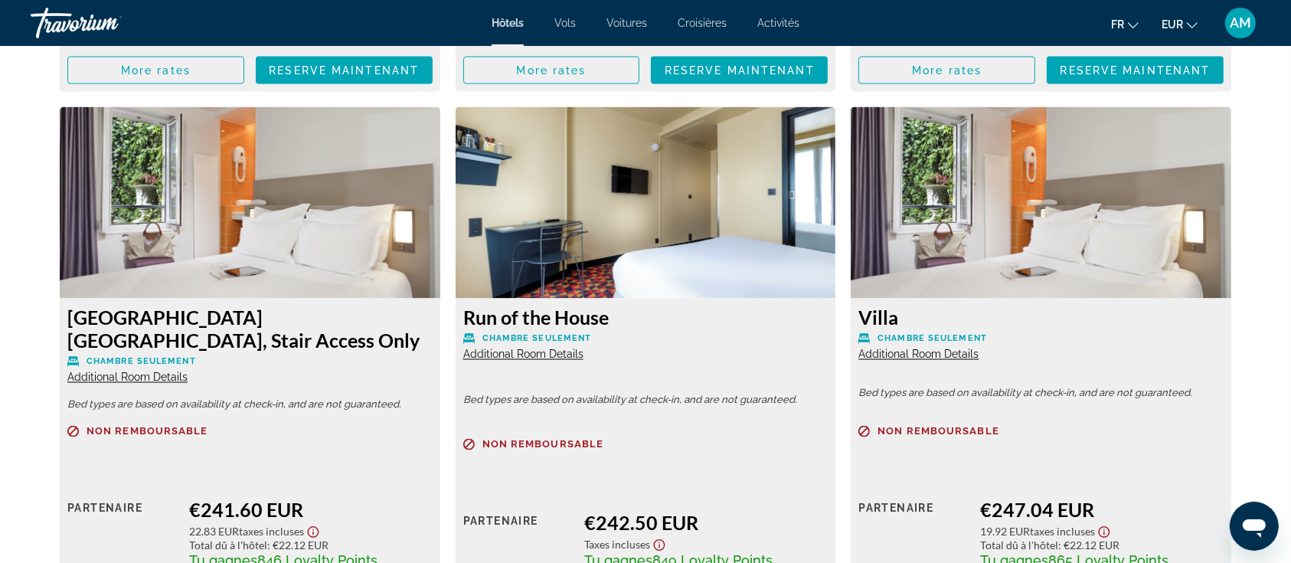
scroll to position [2655, 0]
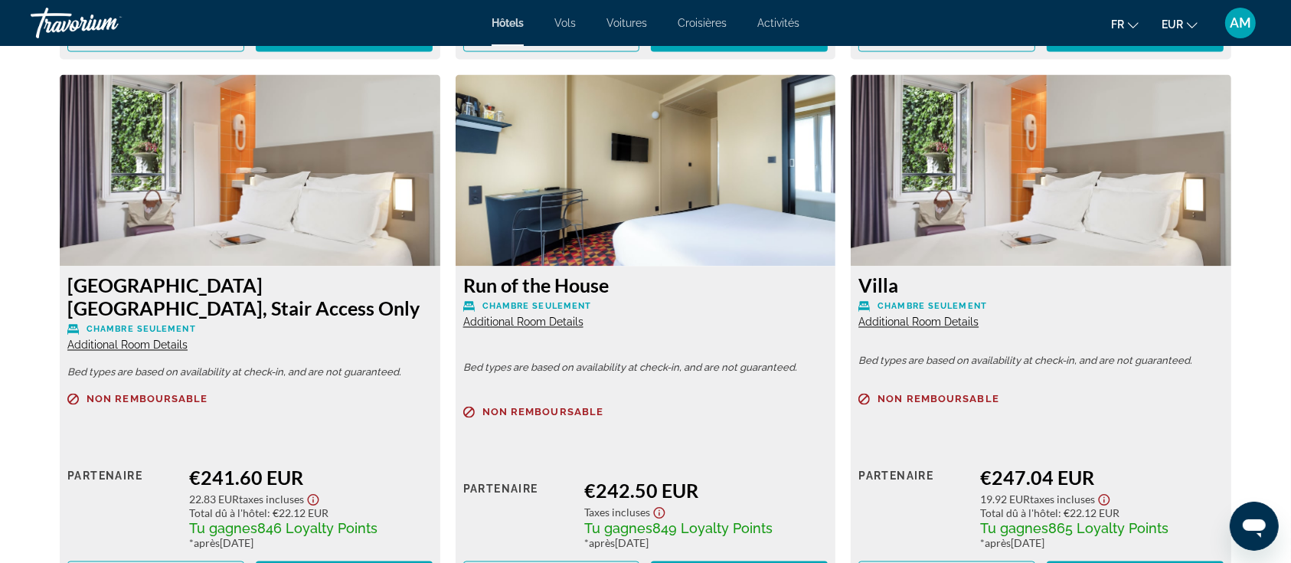
click at [891, 316] on span "Additional Room Details" at bounding box center [919, 322] width 120 height 12
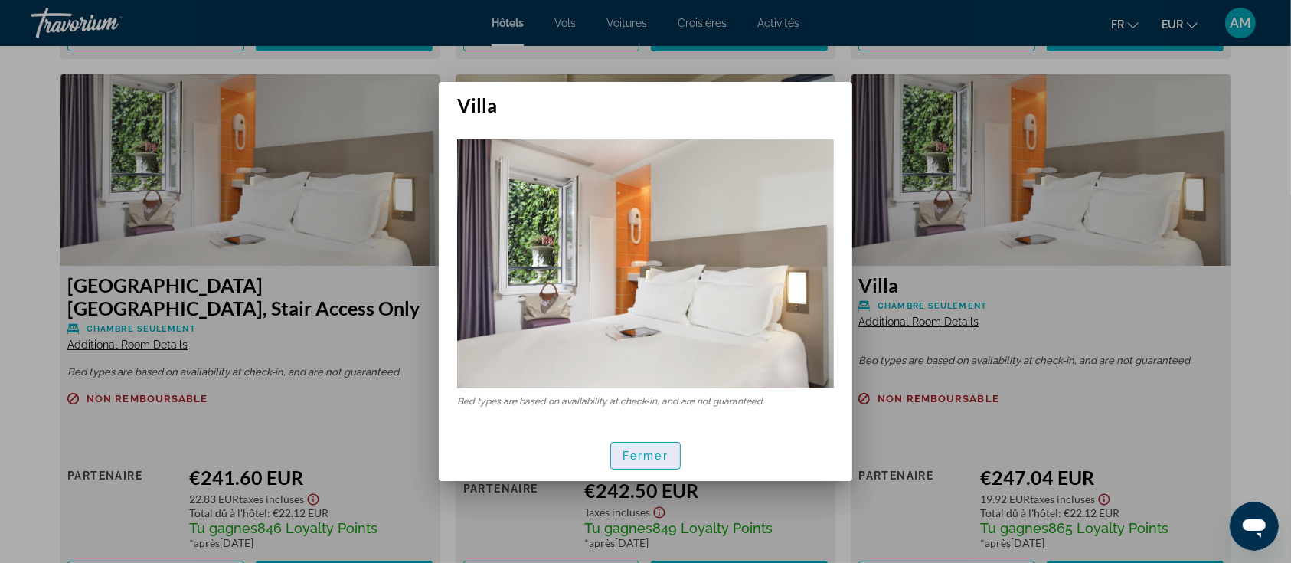
click at [663, 453] on span "Fermer" at bounding box center [646, 456] width 46 height 12
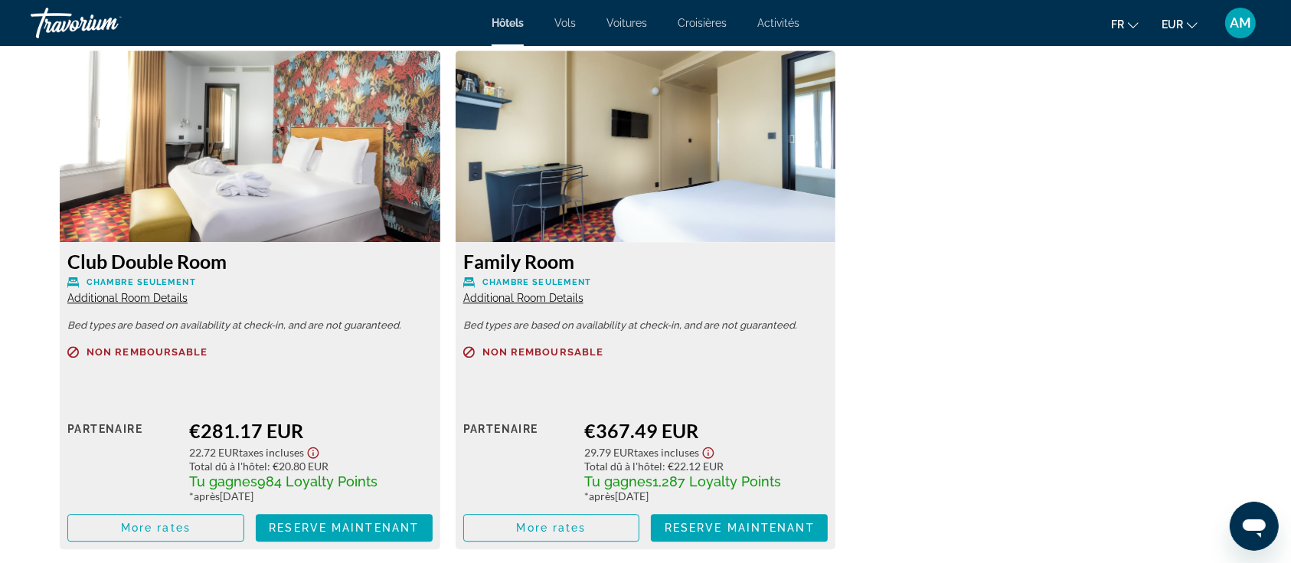
scroll to position [4290, 0]
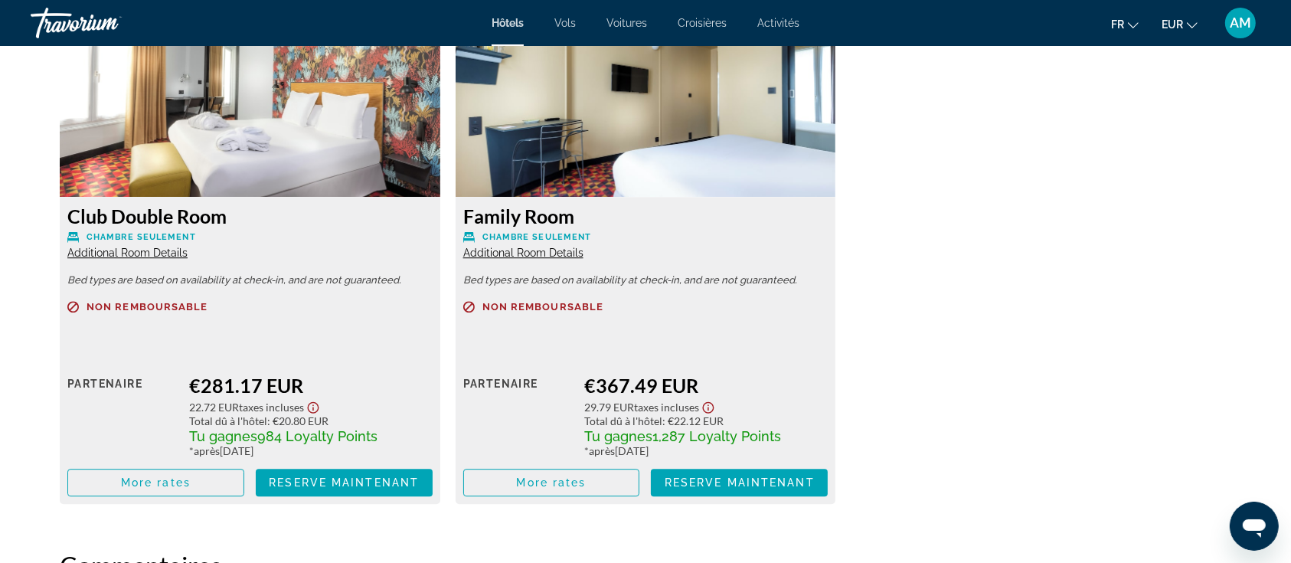
click at [518, 247] on span "Additional Room Details" at bounding box center [523, 253] width 120 height 12
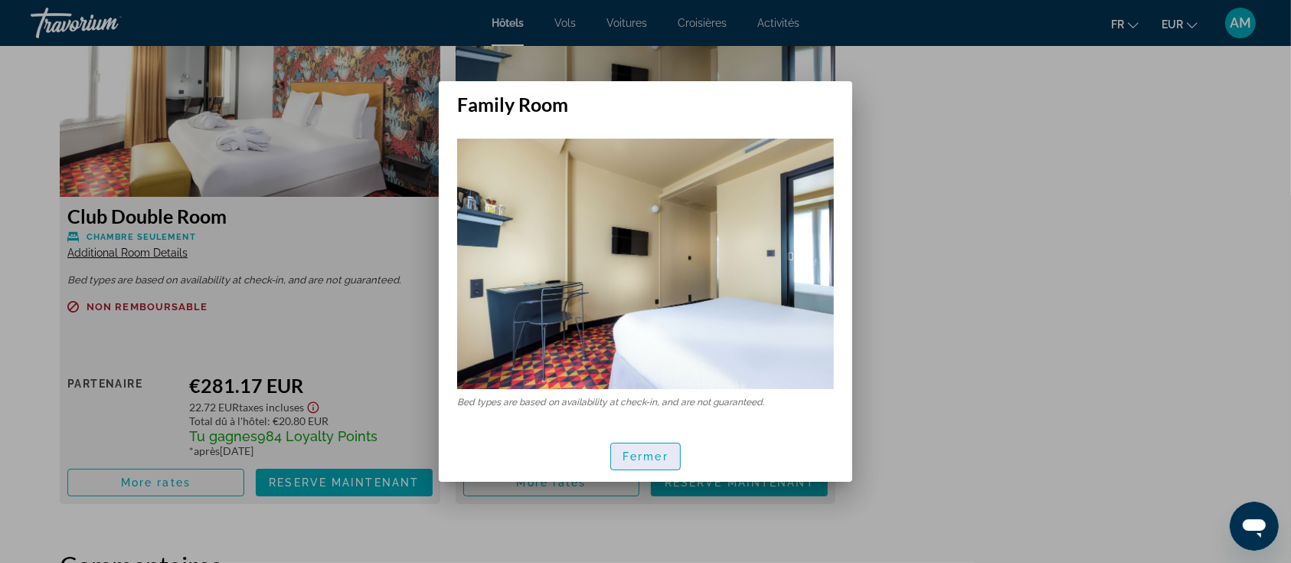
click at [637, 460] on span "Fermer" at bounding box center [646, 456] width 46 height 12
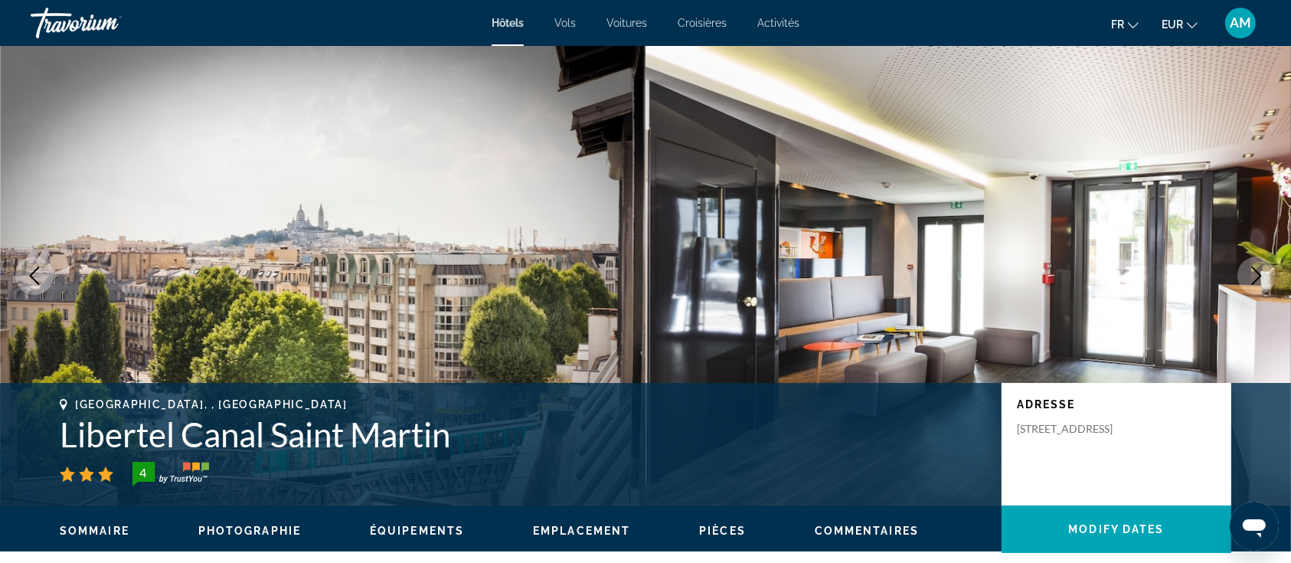
scroll to position [4290, 0]
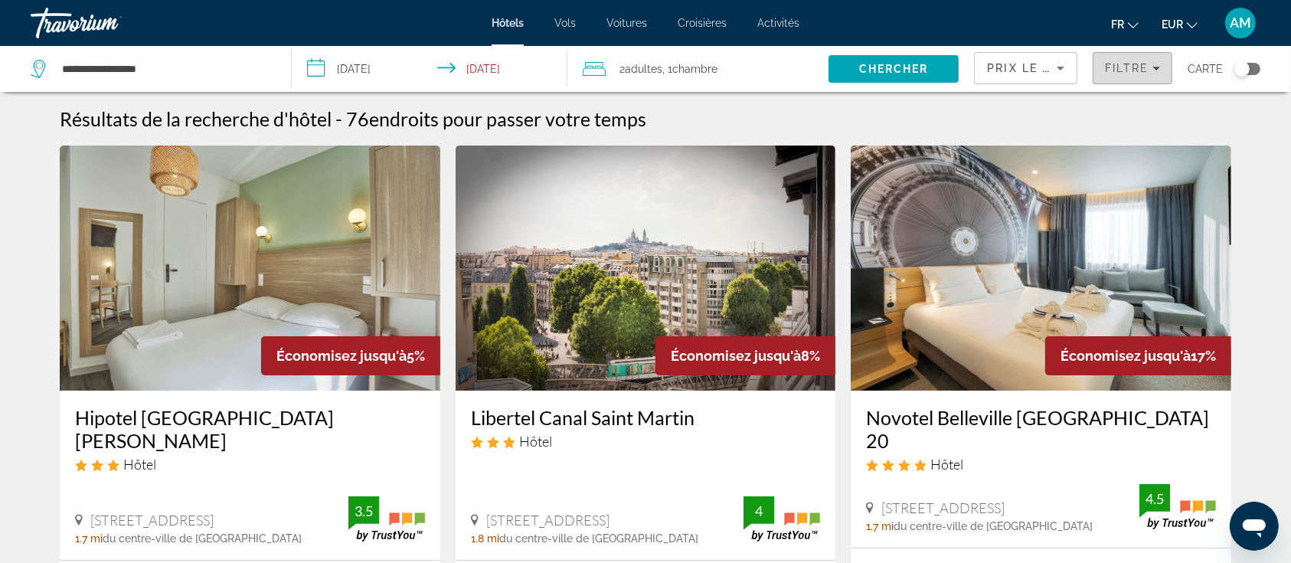
click at [1128, 77] on span "Filters" at bounding box center [1133, 68] width 78 height 37
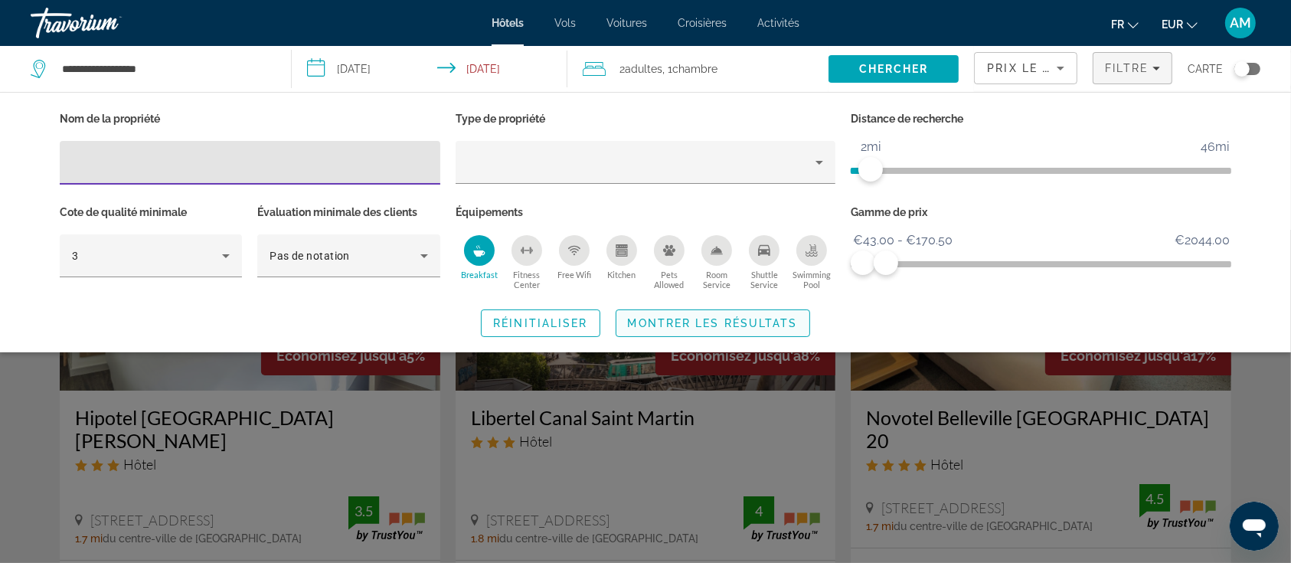
click at [744, 328] on span "Montrer les résultats" at bounding box center [713, 323] width 170 height 12
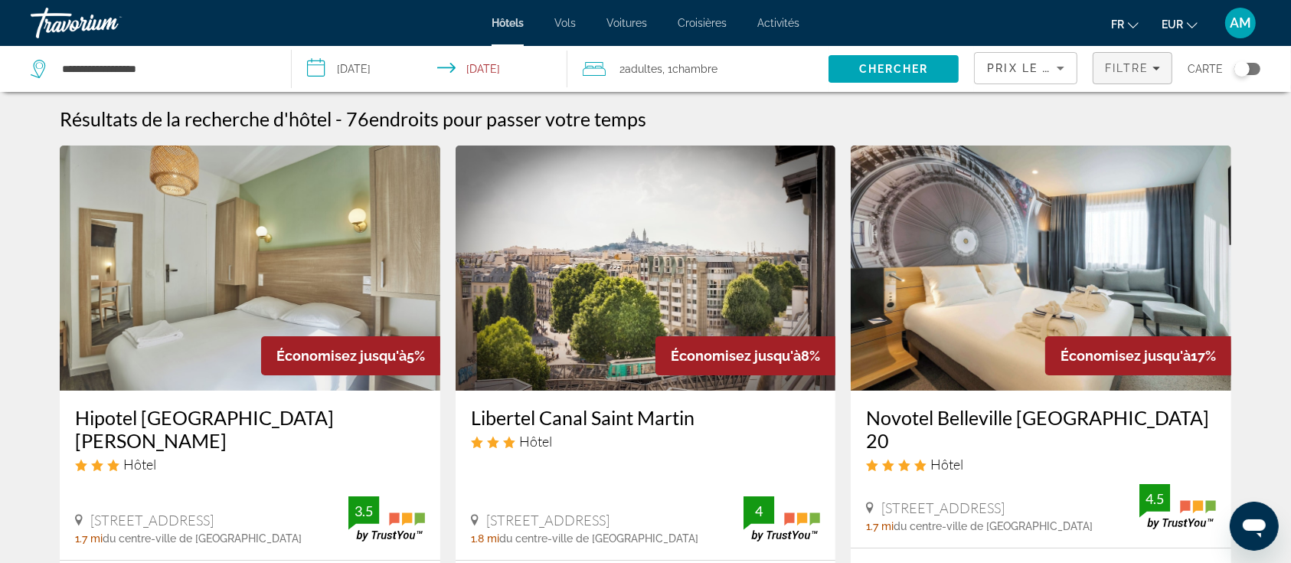
click at [1142, 62] on span "Filtre" at bounding box center [1127, 68] width 44 height 12
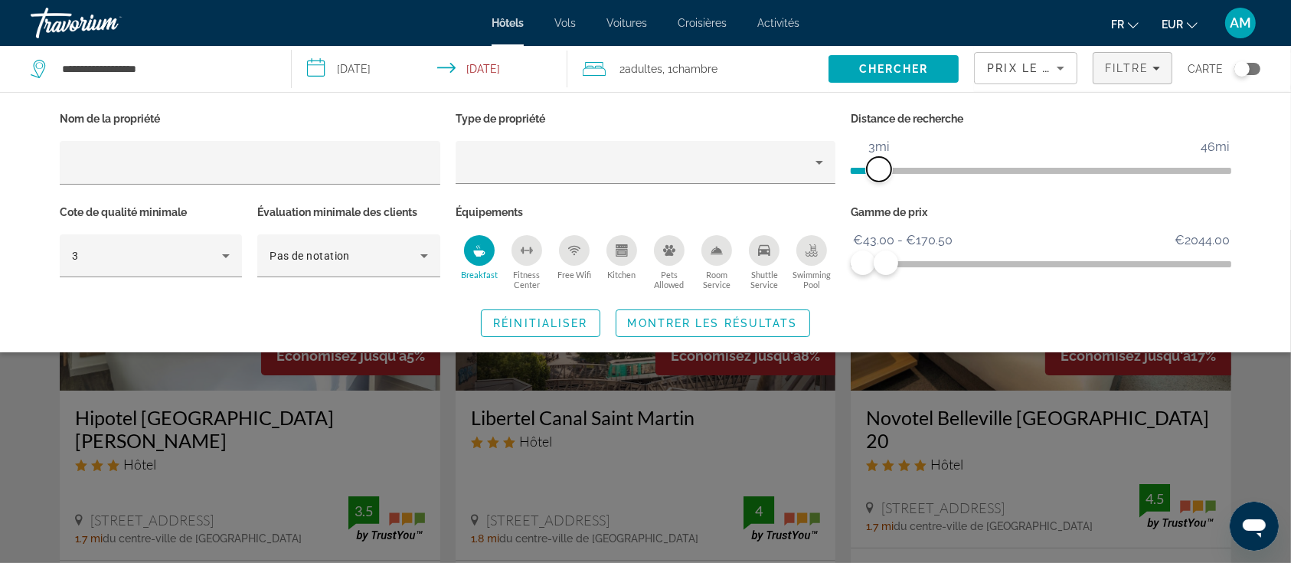
click at [876, 169] on span "ngx-slider" at bounding box center [879, 169] width 25 height 25
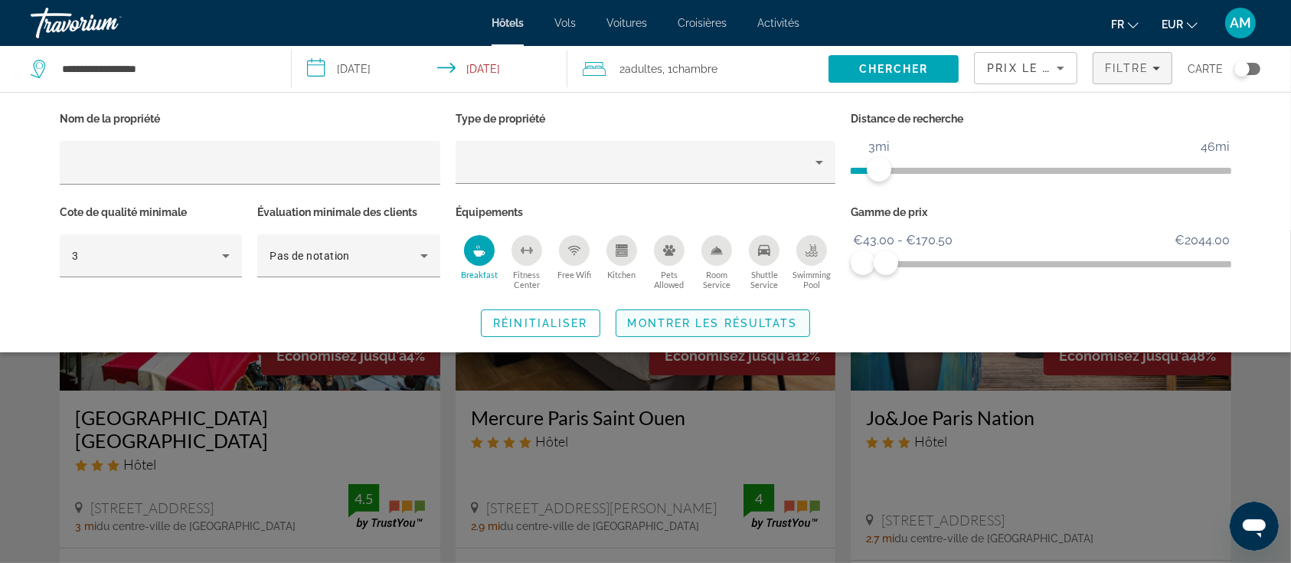
click at [766, 331] on span "Search widget" at bounding box center [713, 323] width 193 height 37
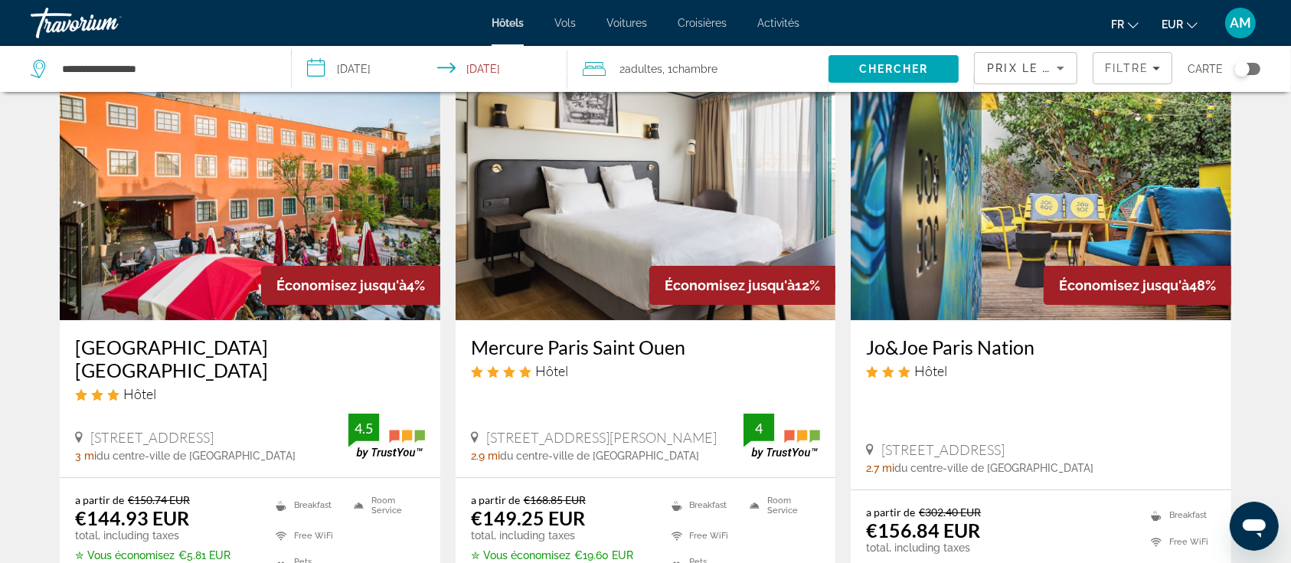
scroll to position [102, 0]
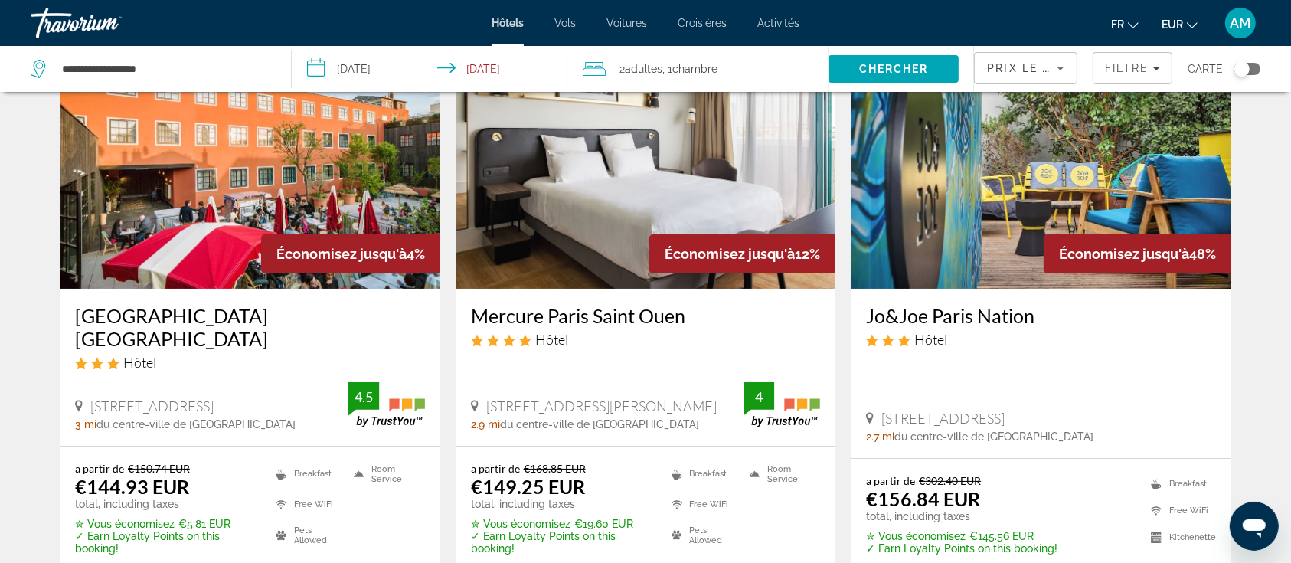
click at [581, 185] on img "Main content" at bounding box center [646, 166] width 381 height 245
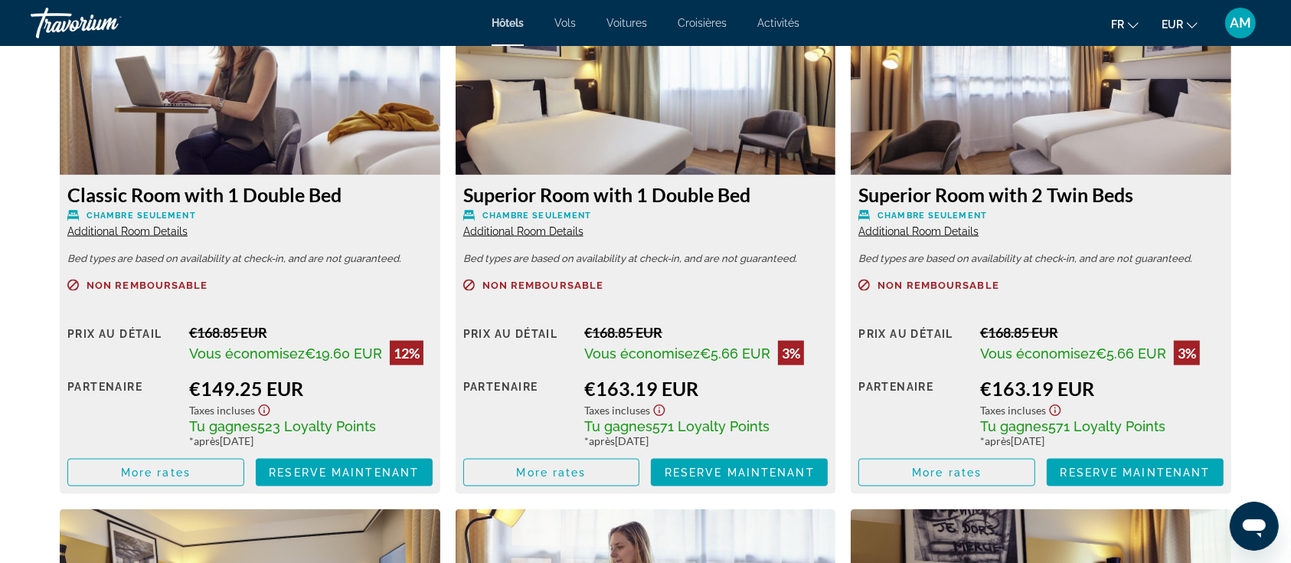
scroll to position [2145, 0]
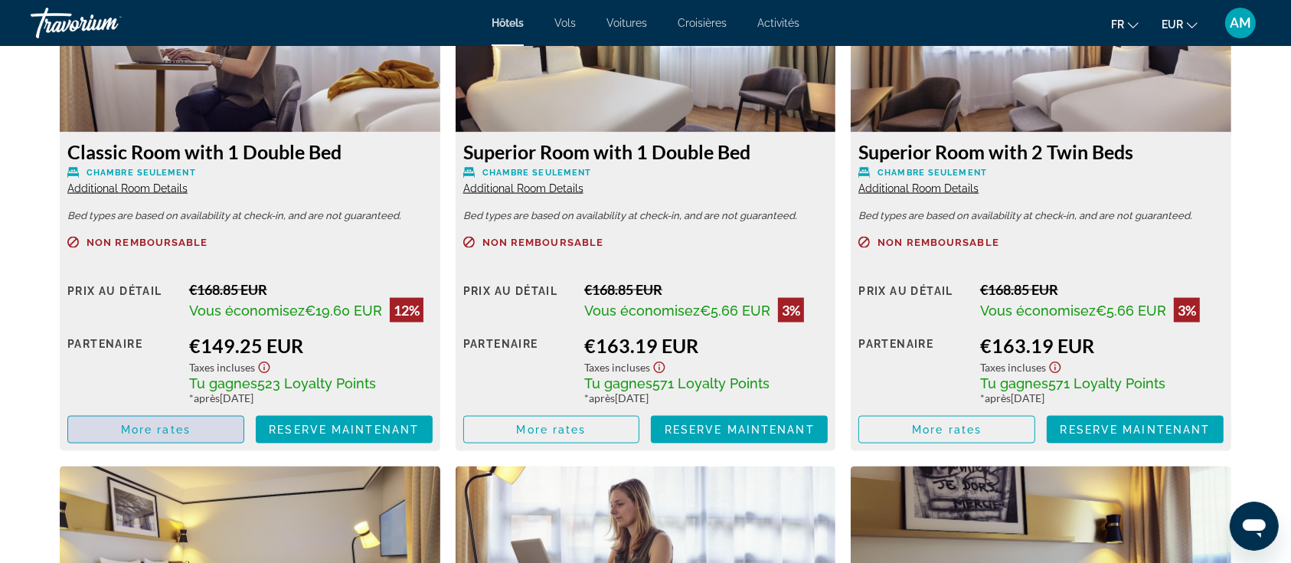
click at [212, 420] on span "Main content" at bounding box center [155, 429] width 175 height 37
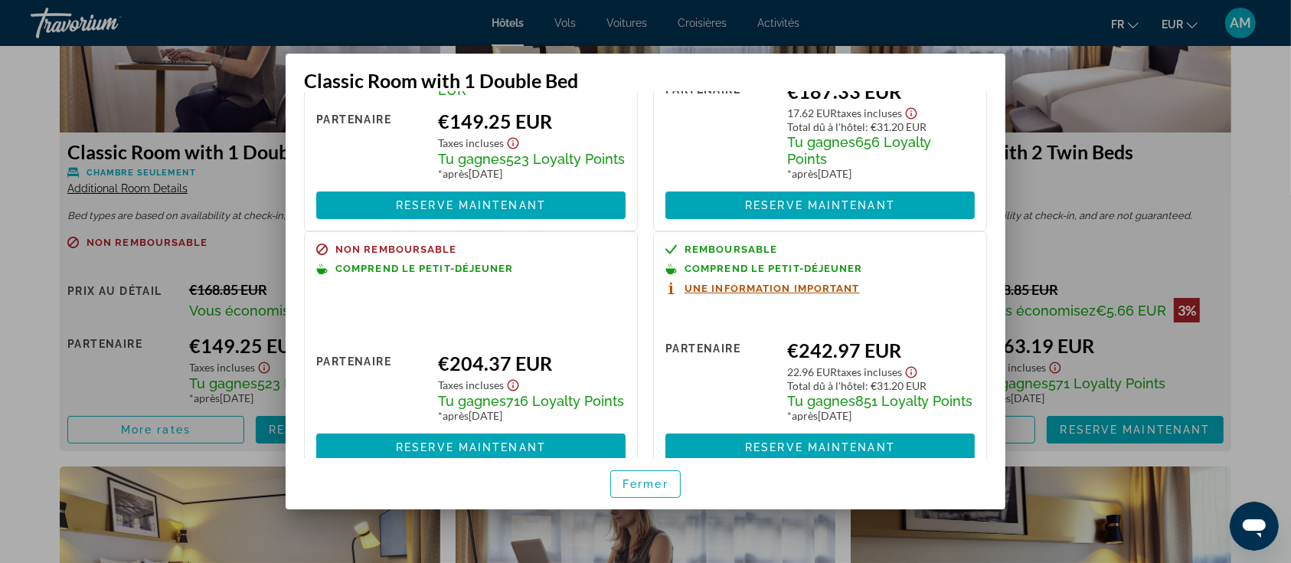
scroll to position [204, 0]
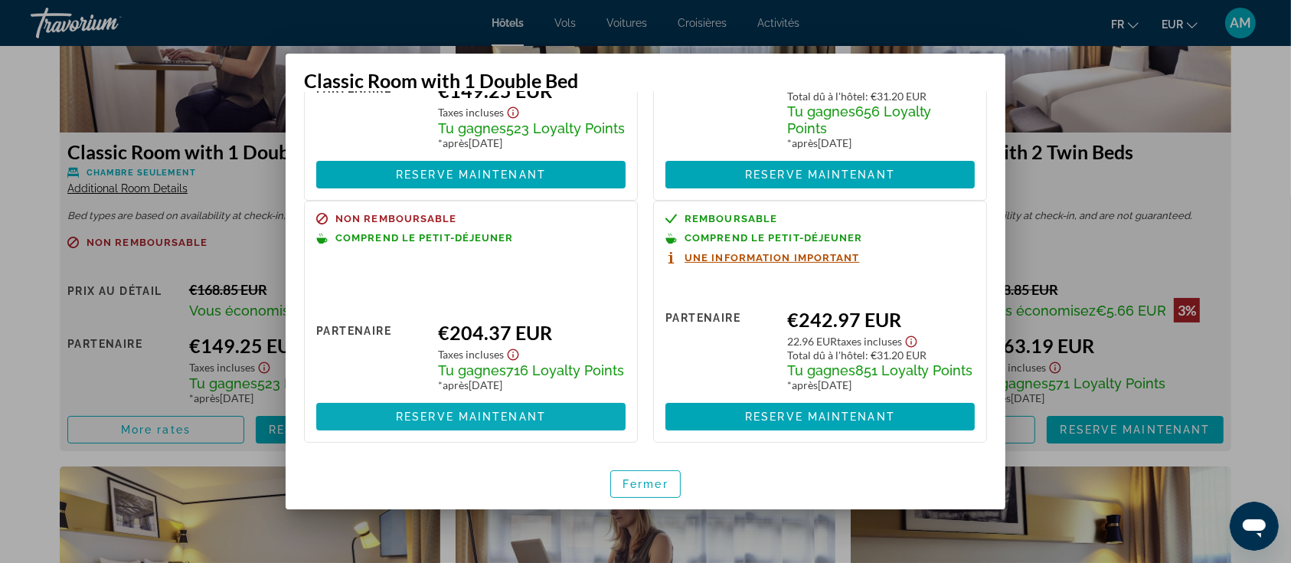
click at [588, 430] on span at bounding box center [470, 416] width 309 height 37
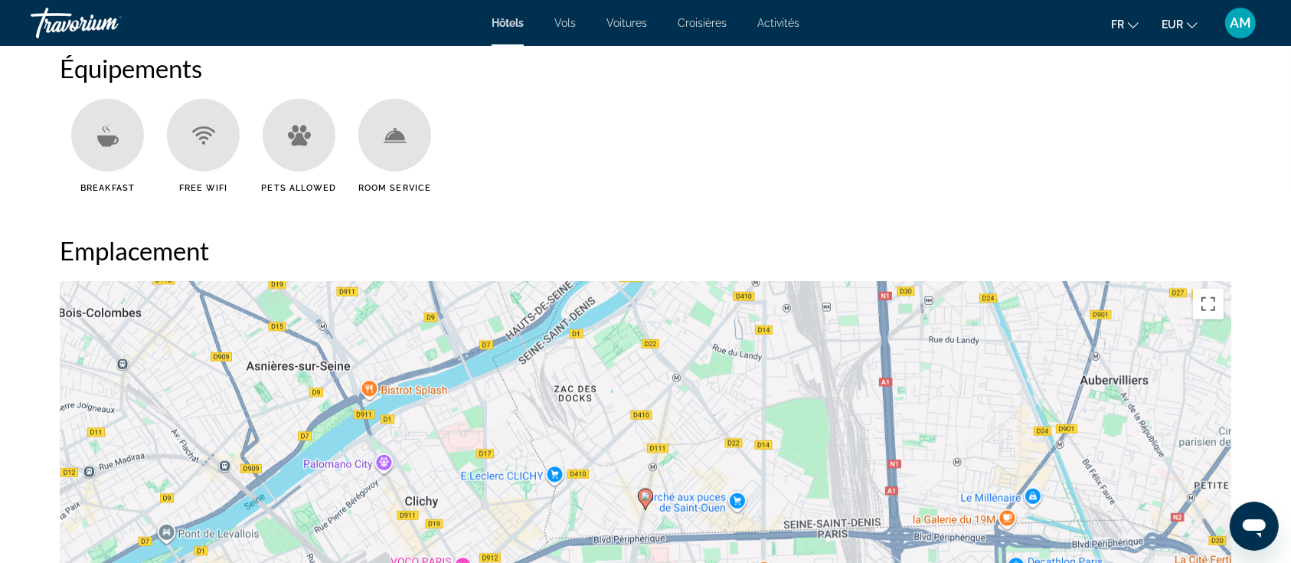
scroll to position [1532, 0]
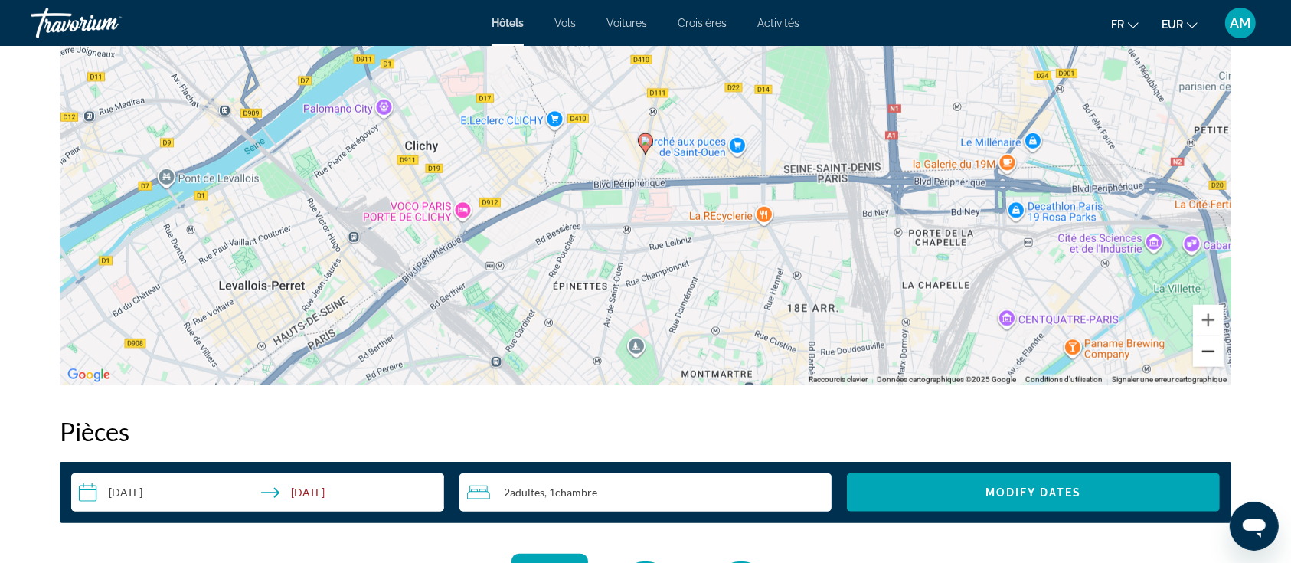
click at [1208, 351] on button "Zoom arrière" at bounding box center [1208, 351] width 31 height 31
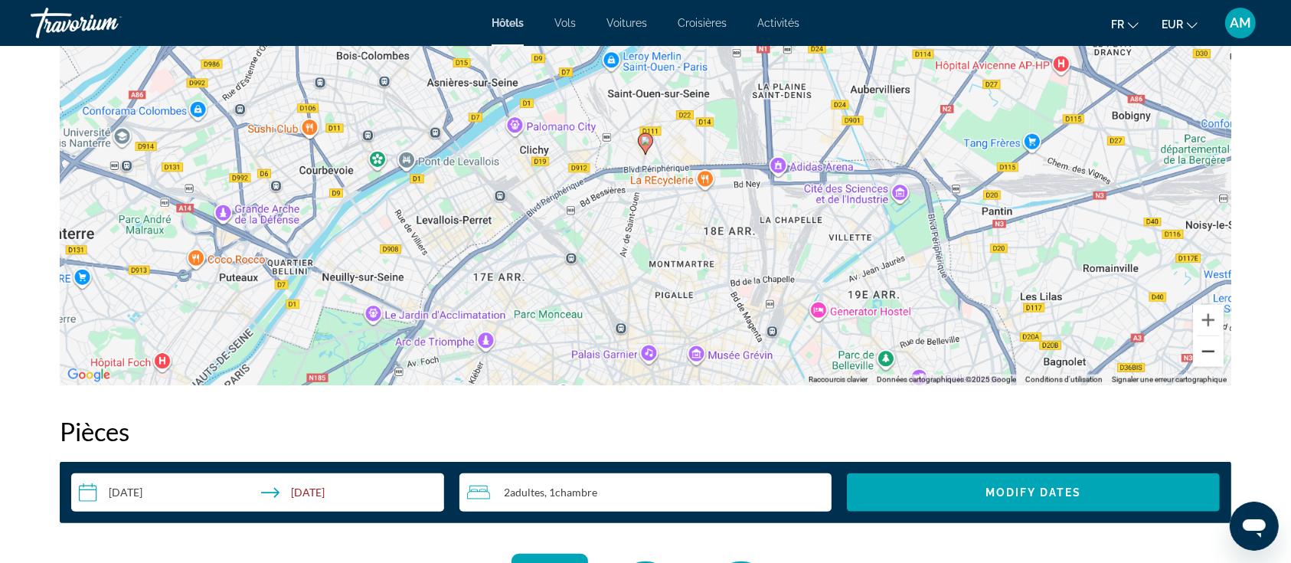
click at [1208, 351] on button "Zoom arrière" at bounding box center [1208, 351] width 31 height 31
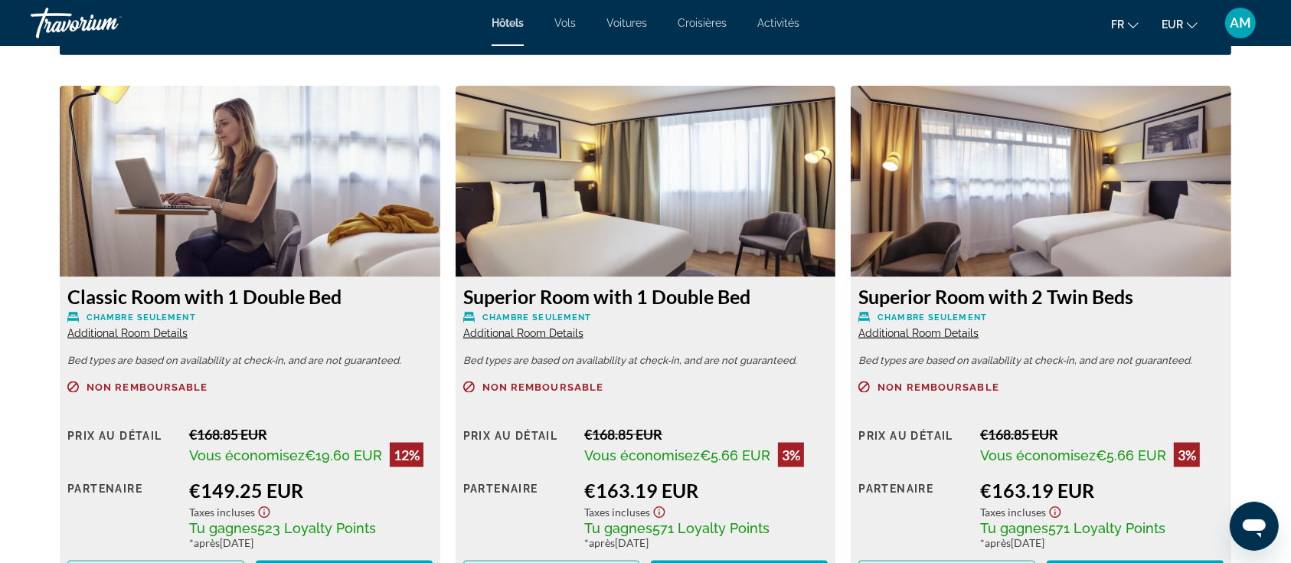
scroll to position [2042, 0]
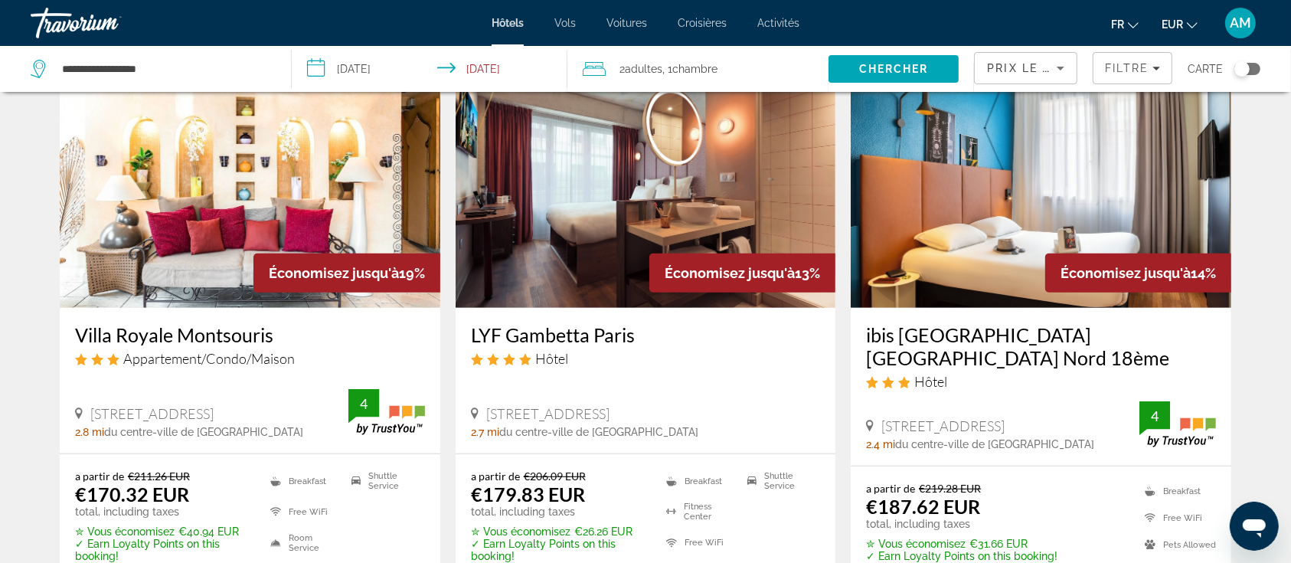
scroll to position [715, 0]
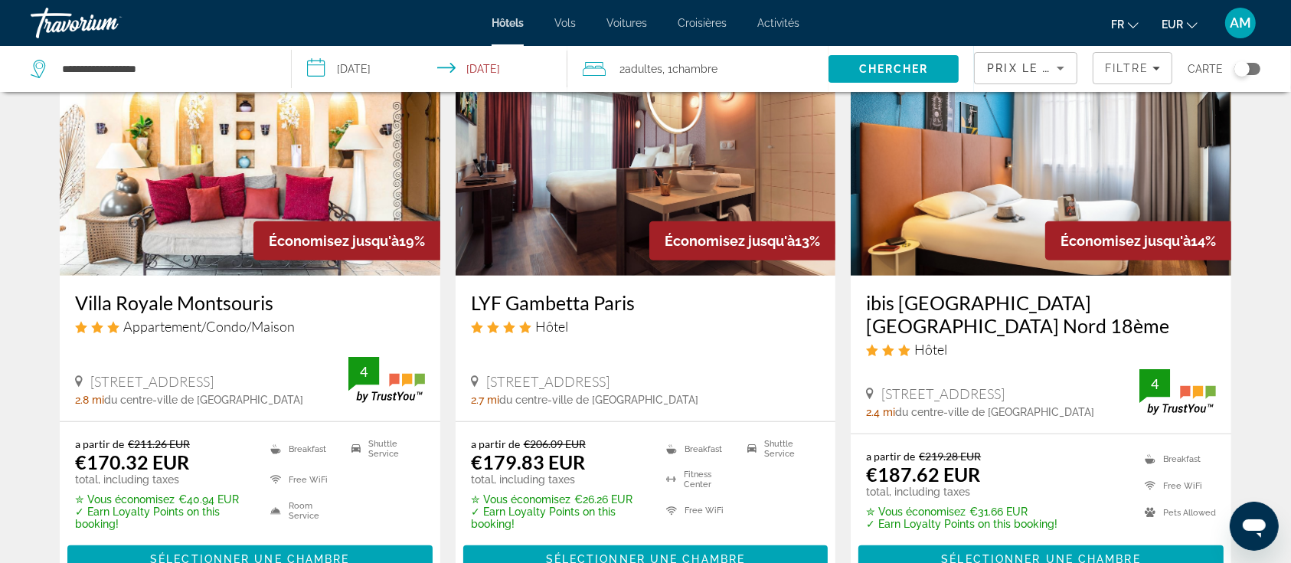
click at [148, 178] on img "Main content" at bounding box center [250, 153] width 381 height 245
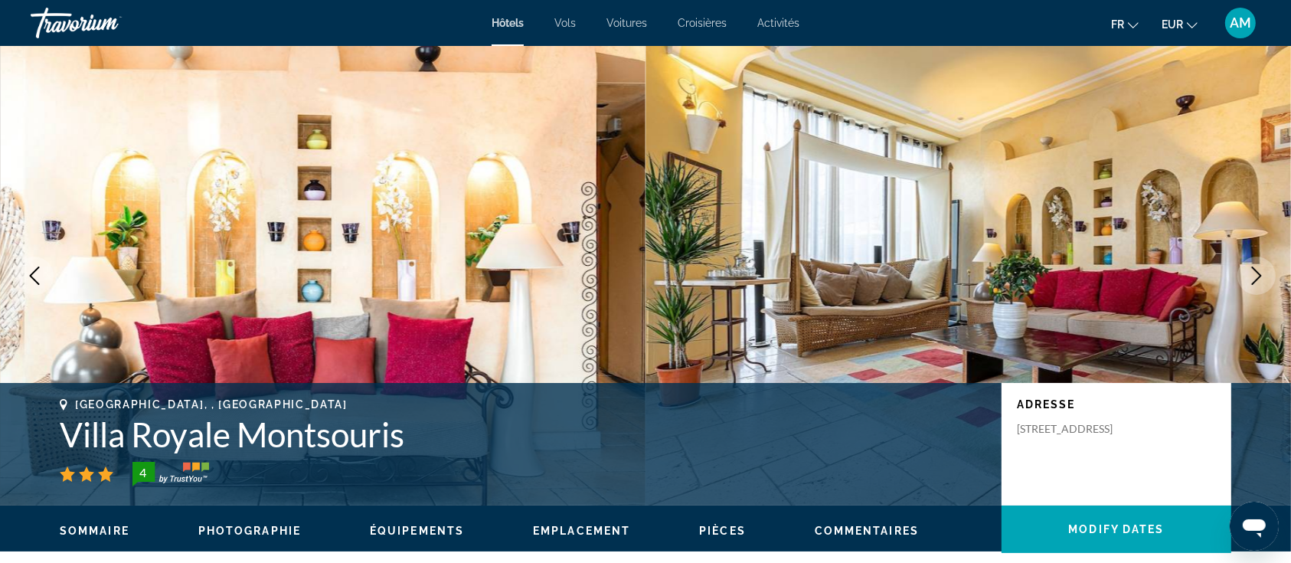
click at [1261, 271] on icon "Next image" at bounding box center [1257, 276] width 18 height 18
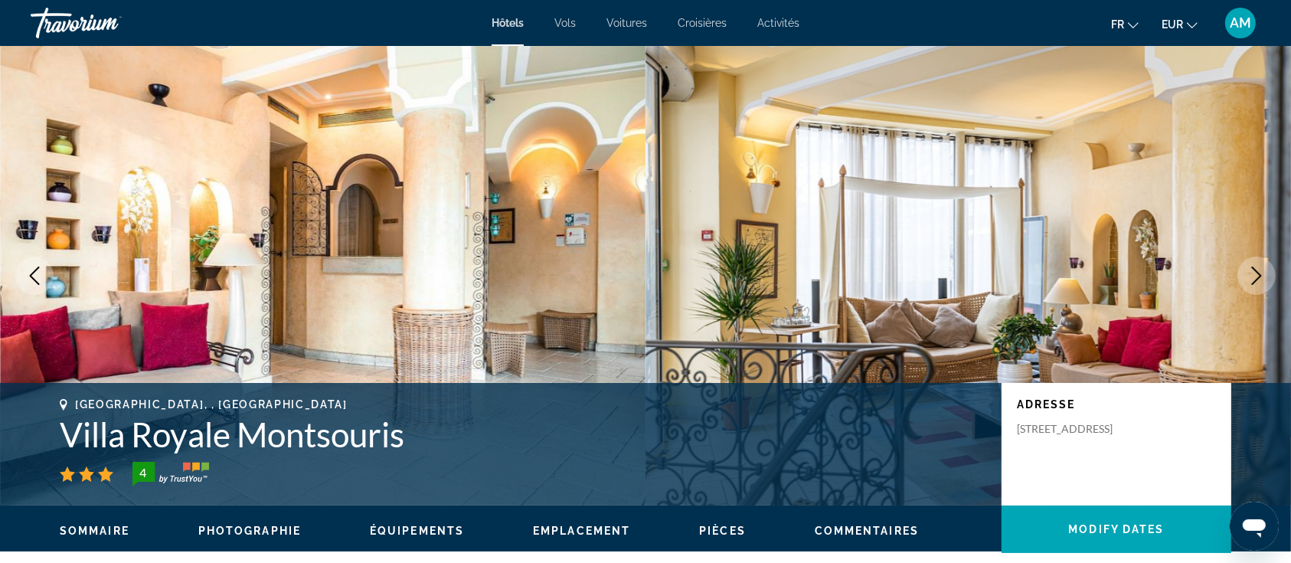
click at [1261, 271] on icon "Next image" at bounding box center [1257, 276] width 18 height 18
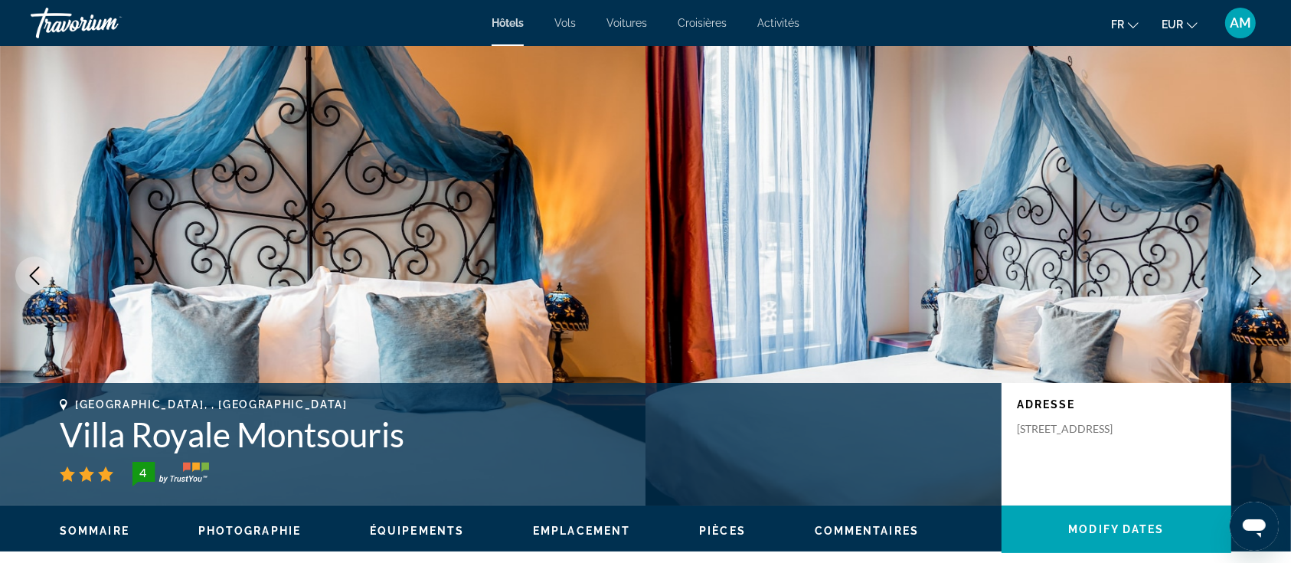
click at [1261, 271] on icon "Next image" at bounding box center [1257, 276] width 18 height 18
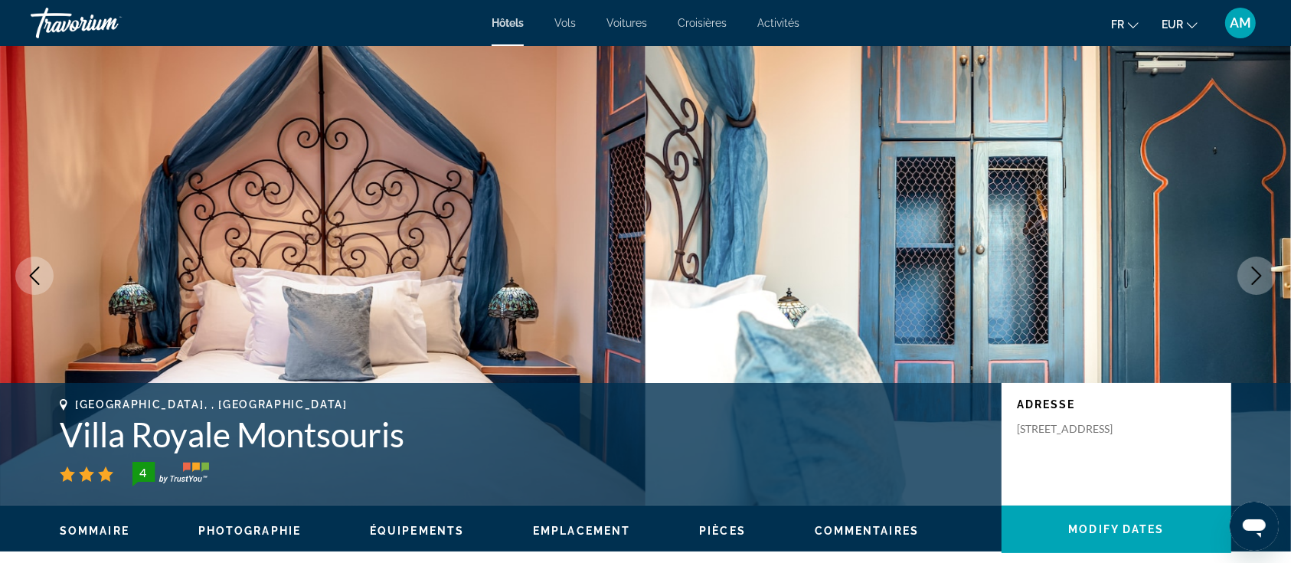
click at [1261, 271] on icon "Next image" at bounding box center [1257, 276] width 18 height 18
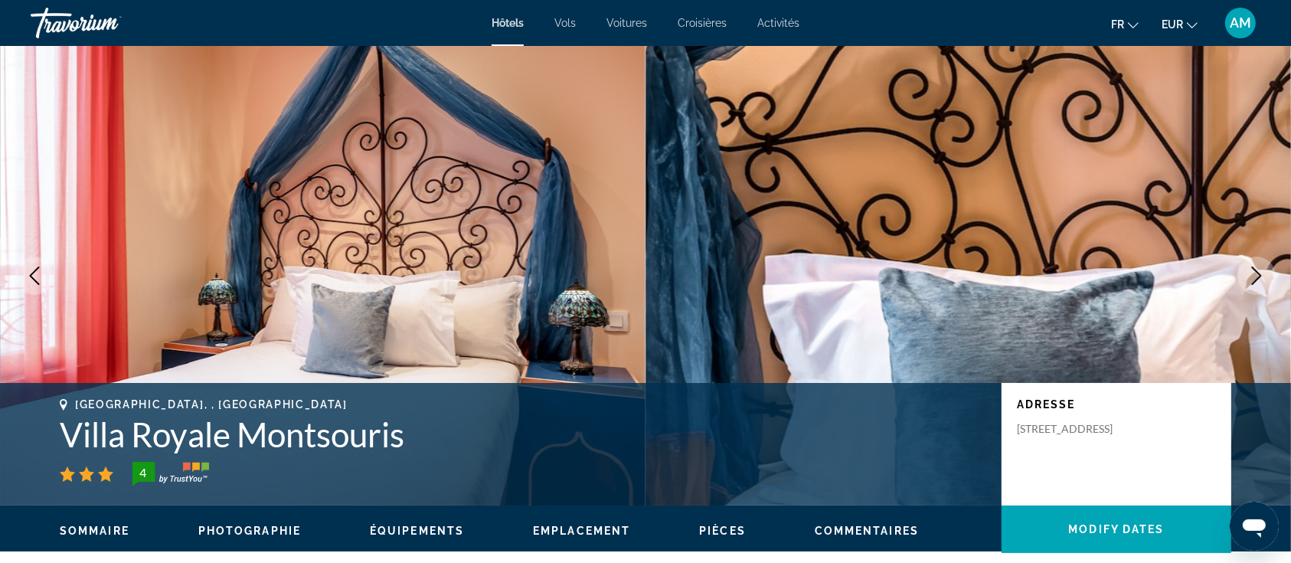
click at [1261, 271] on icon "Next image" at bounding box center [1257, 276] width 18 height 18
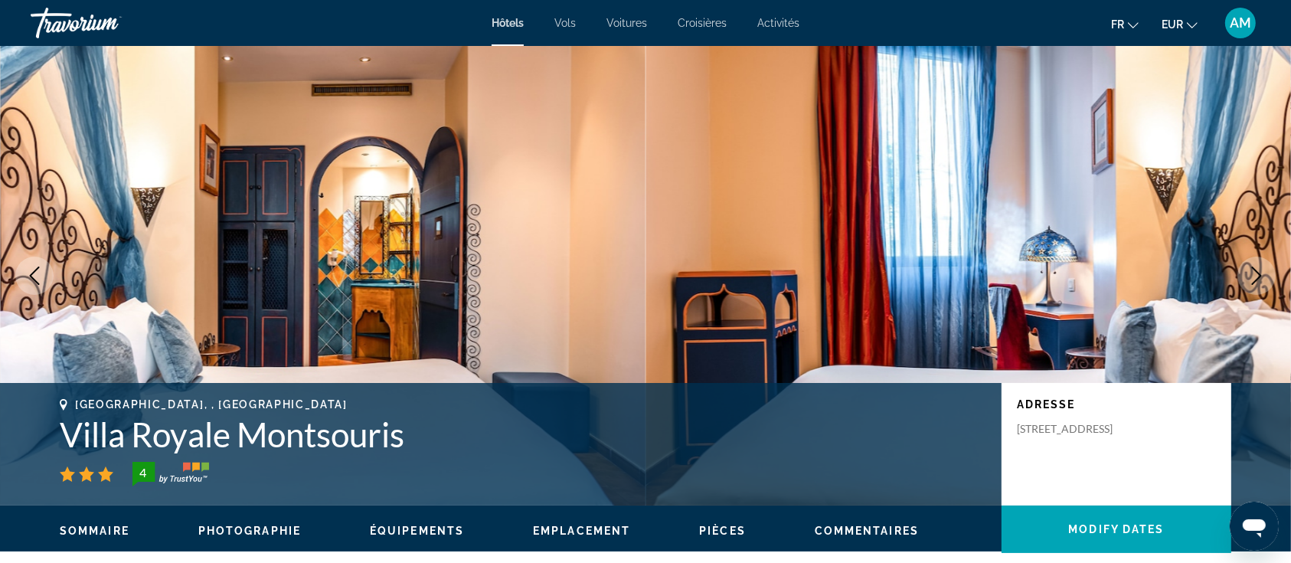
click at [1260, 270] on icon "Next image" at bounding box center [1257, 276] width 18 height 18
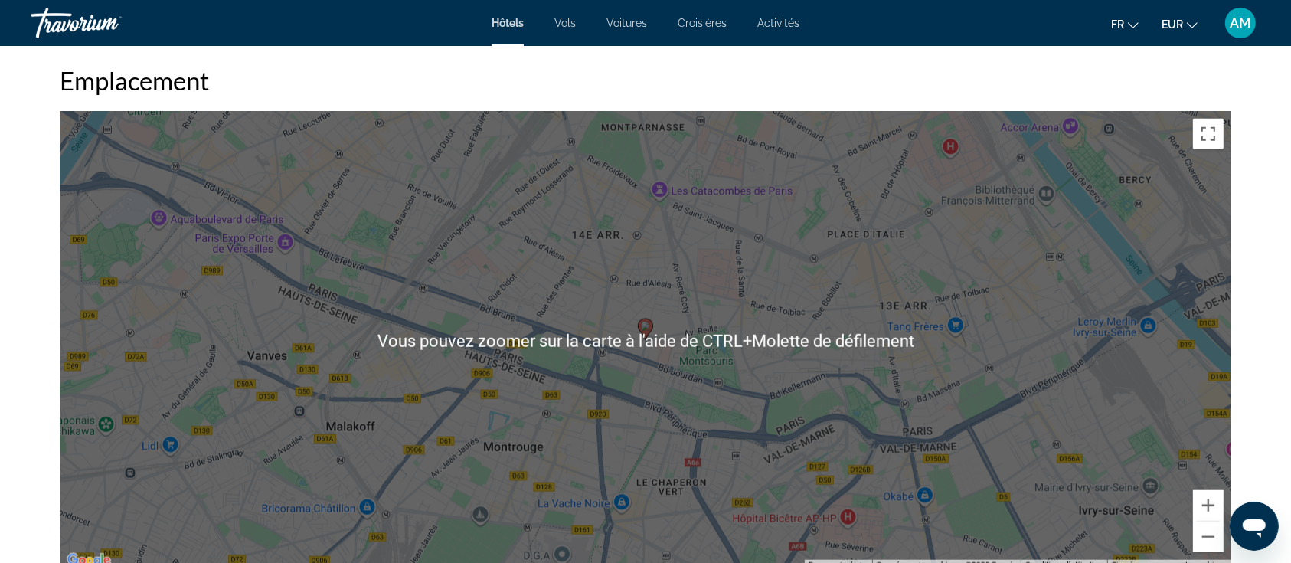
scroll to position [1532, 0]
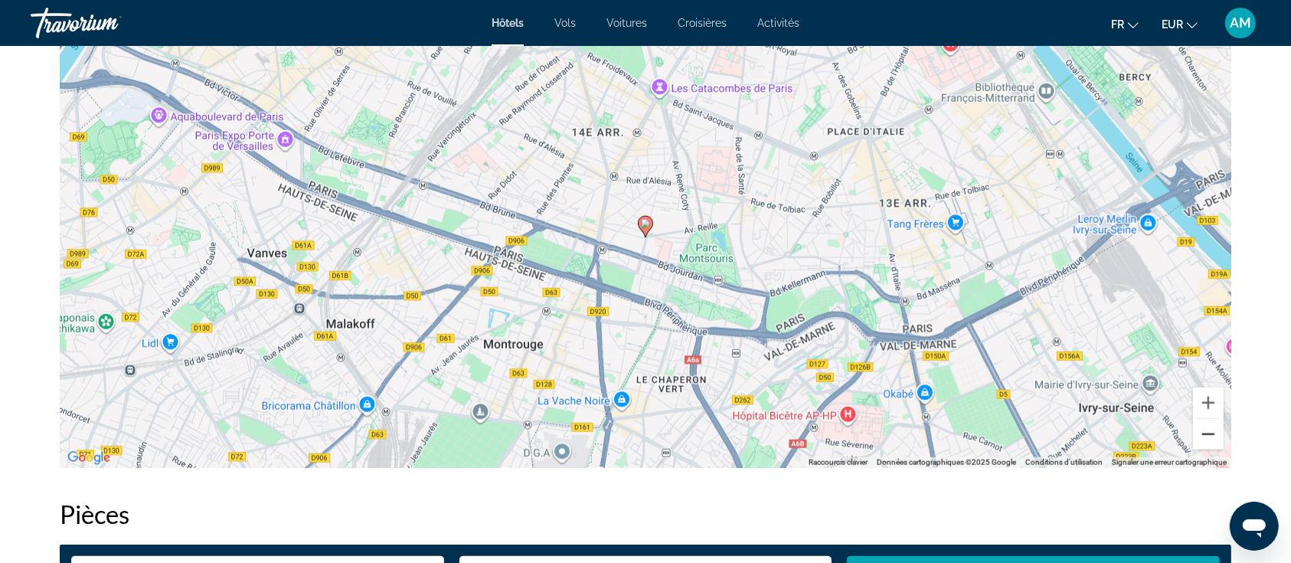
click at [1207, 437] on button "Zoom arrière" at bounding box center [1208, 434] width 31 height 31
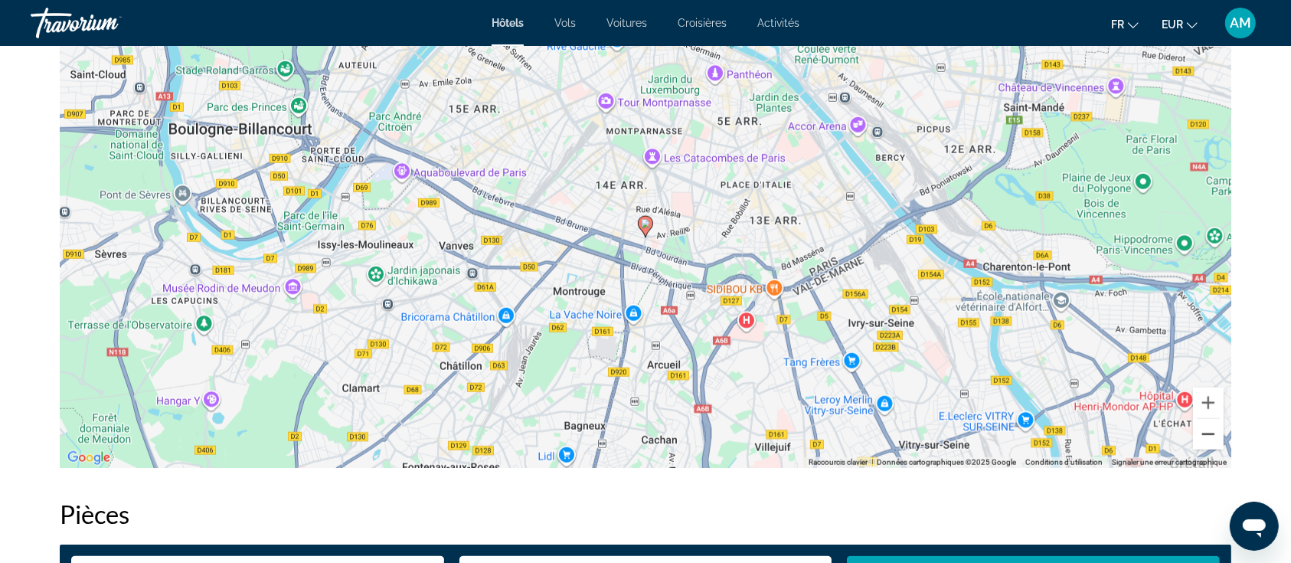
click at [1207, 437] on button "Zoom arrière" at bounding box center [1208, 434] width 31 height 31
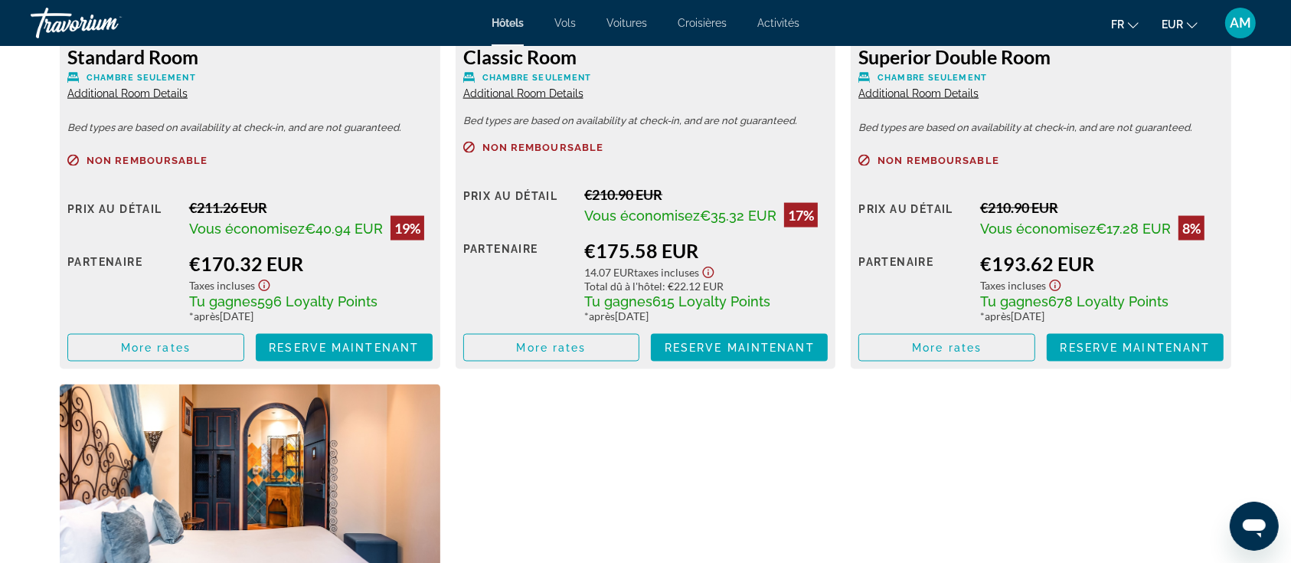
scroll to position [2247, 0]
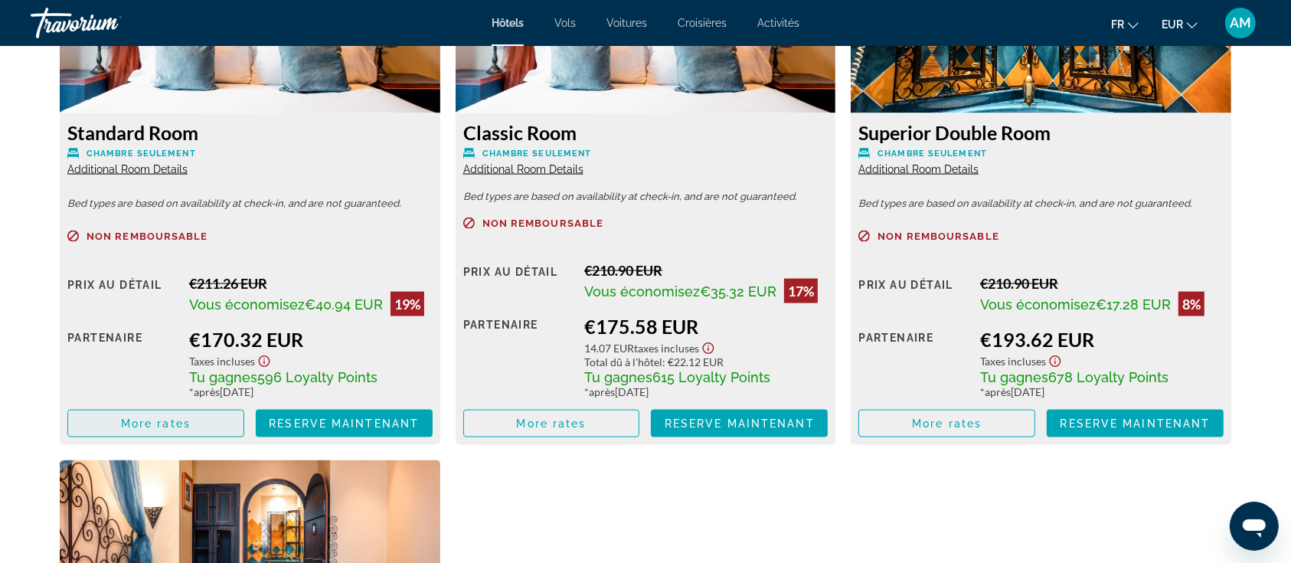
click at [172, 422] on span "More rates" at bounding box center [156, 423] width 70 height 12
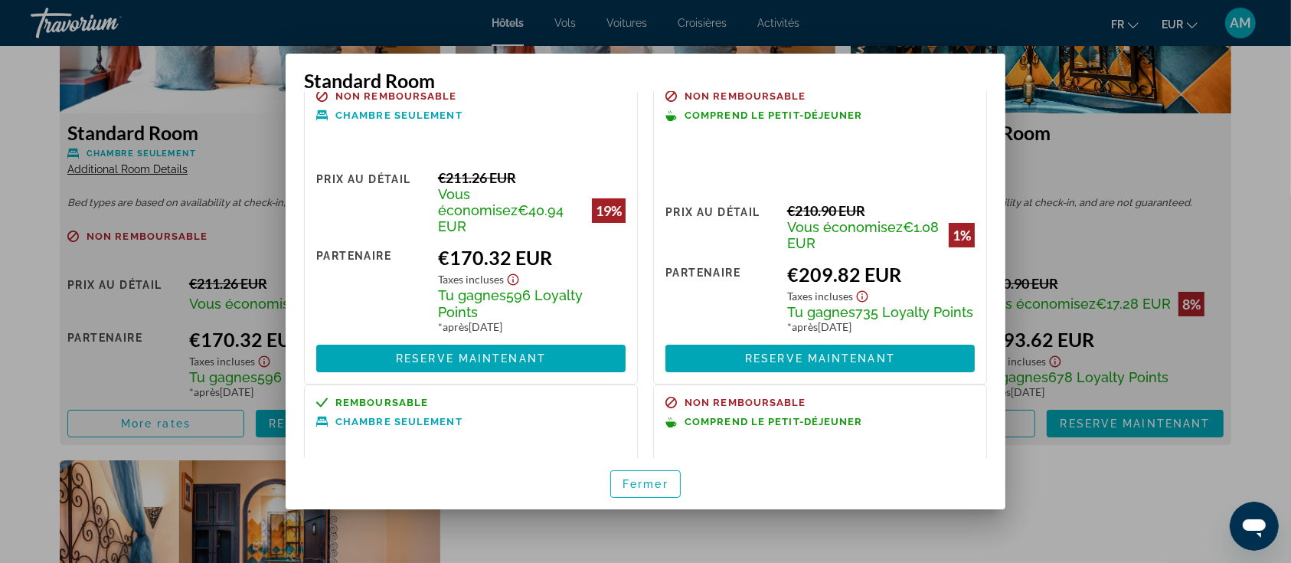
scroll to position [0, 0]
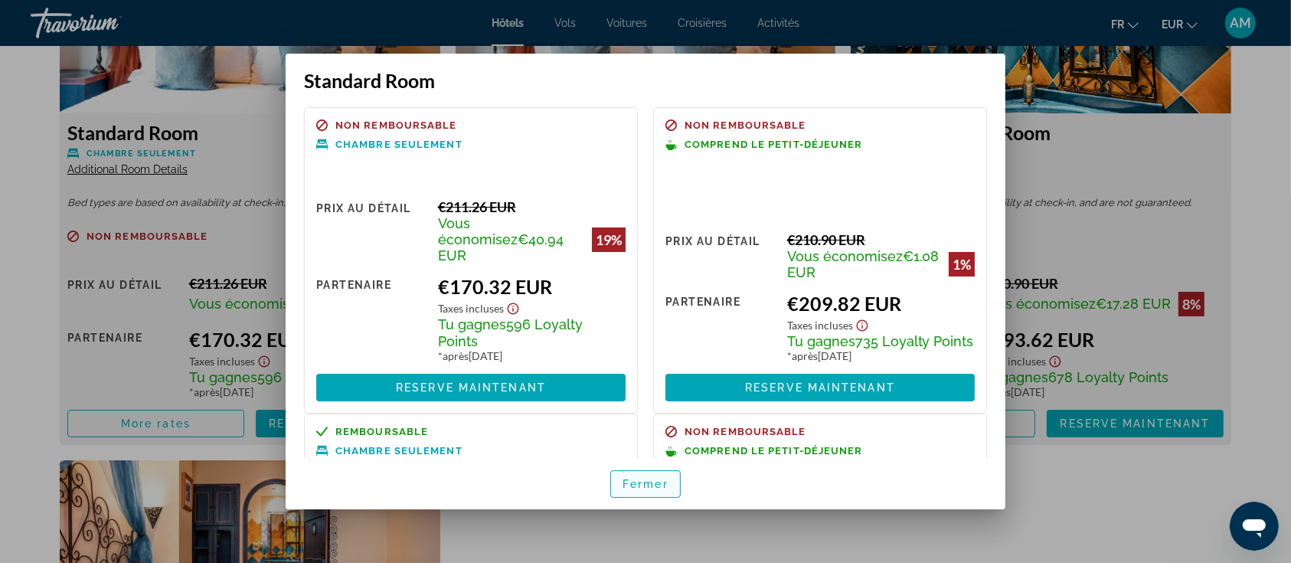
click at [650, 484] on span "Fermer" at bounding box center [646, 484] width 46 height 12
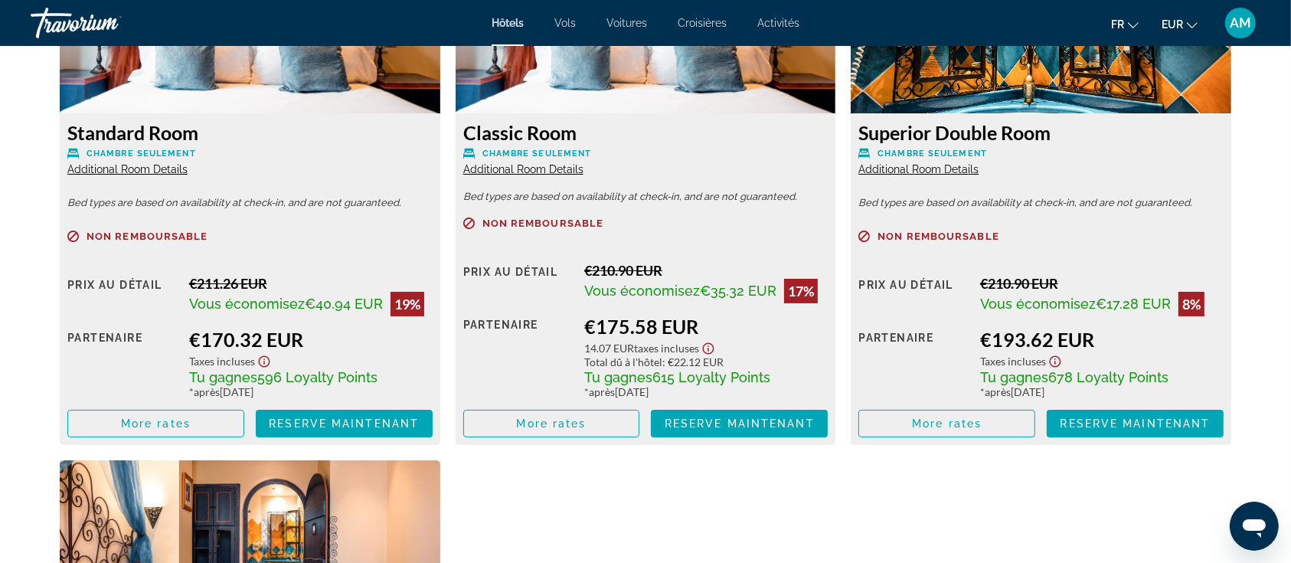
scroll to position [2247, 0]
click at [607, 425] on span "Main content" at bounding box center [551, 423] width 175 height 37
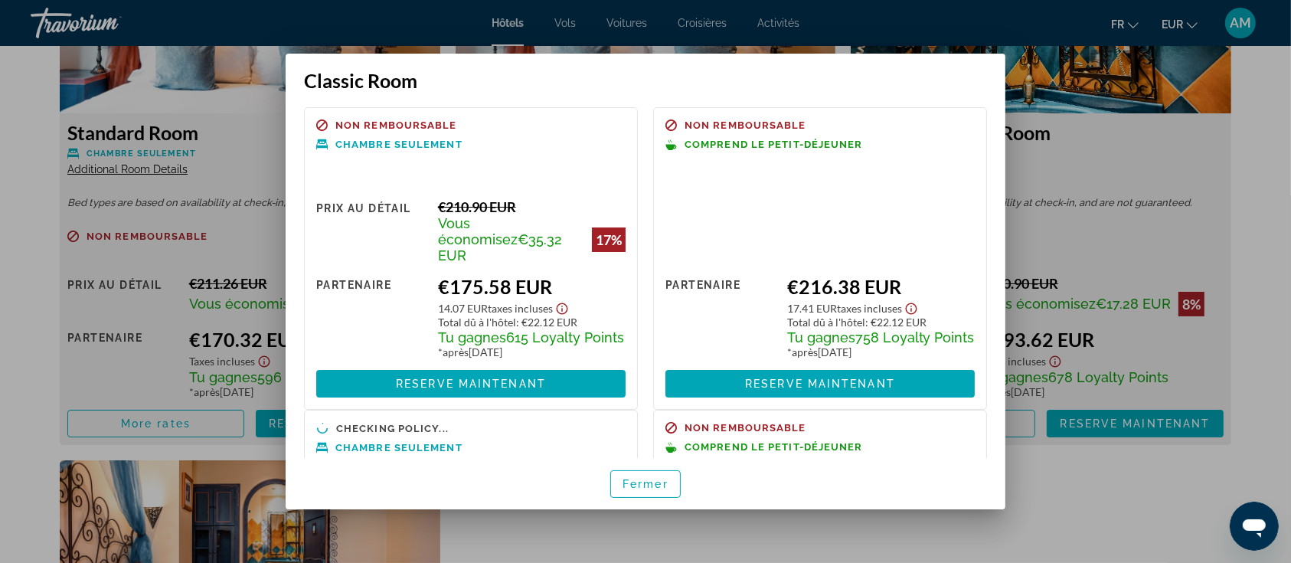
scroll to position [0, 0]
click at [1108, 509] on div at bounding box center [645, 281] width 1291 height 563
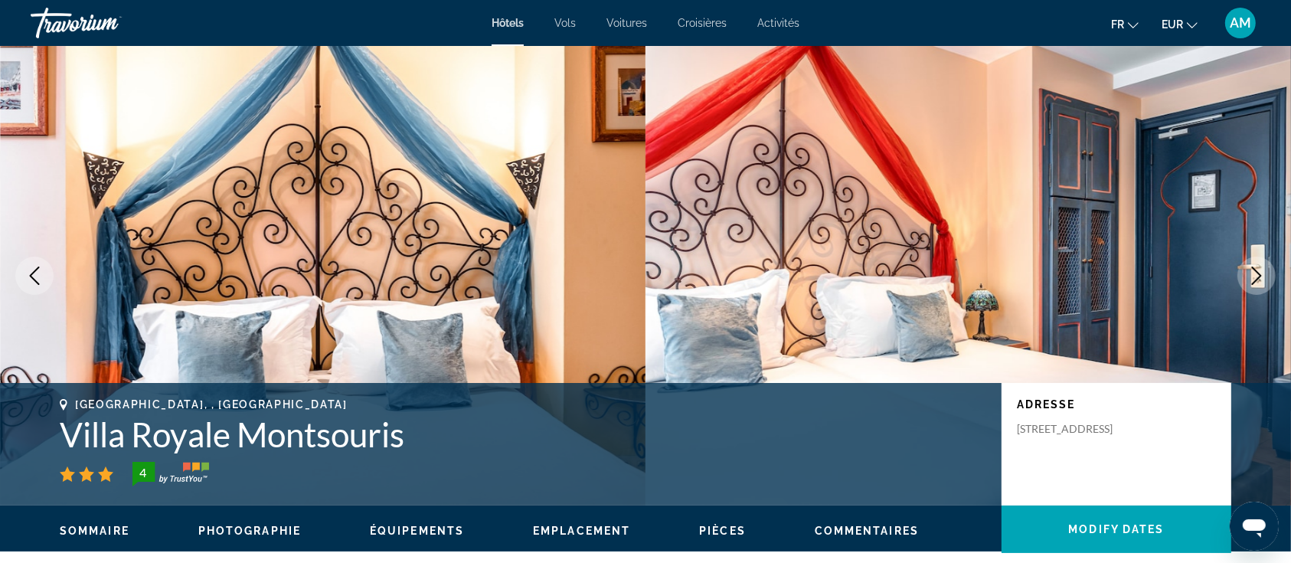
scroll to position [2247, 0]
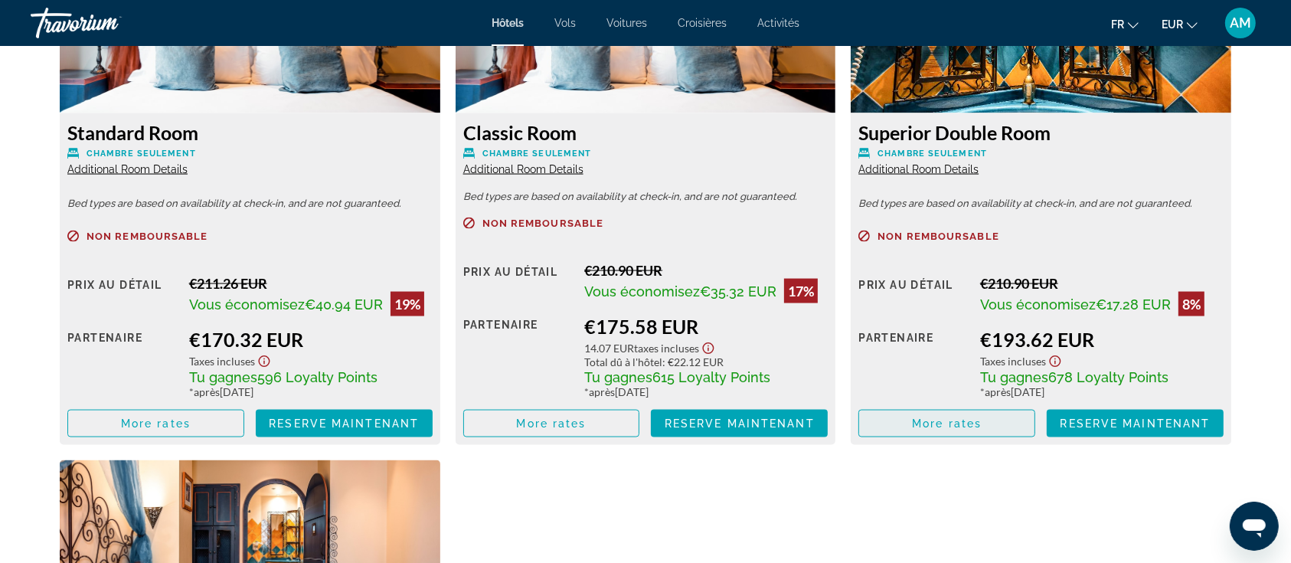
click at [1026, 424] on span "Main content" at bounding box center [946, 423] width 175 height 37
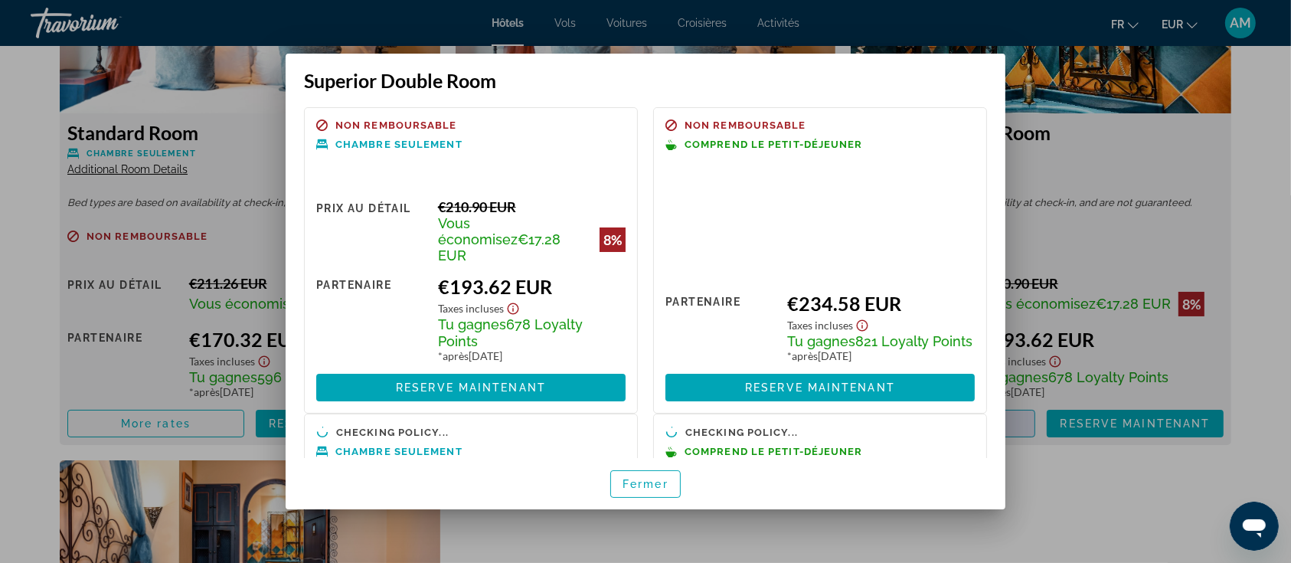
scroll to position [0, 0]
click at [1078, 502] on div at bounding box center [645, 281] width 1291 height 563
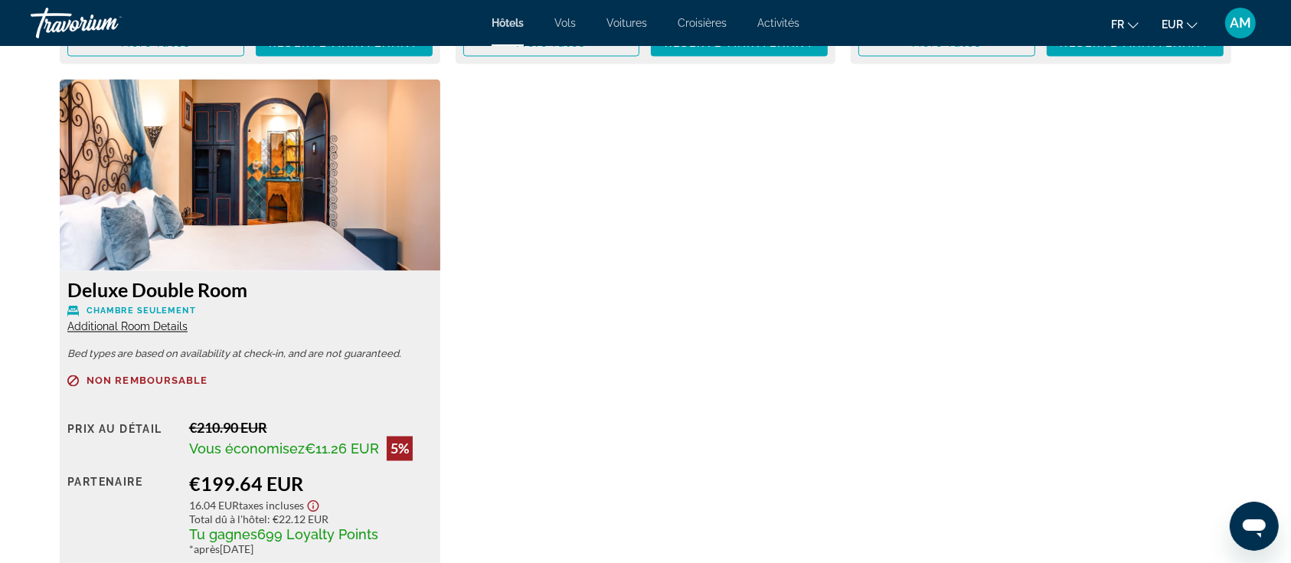
scroll to position [2655, 0]
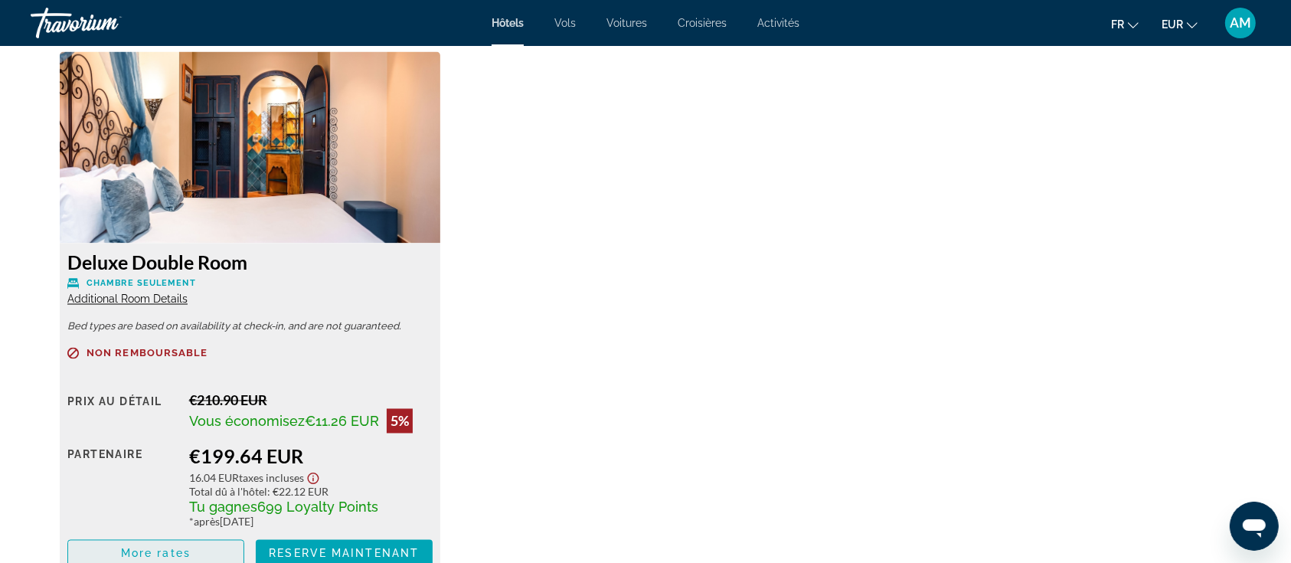
click at [202, 552] on span "Main content" at bounding box center [155, 553] width 175 height 37
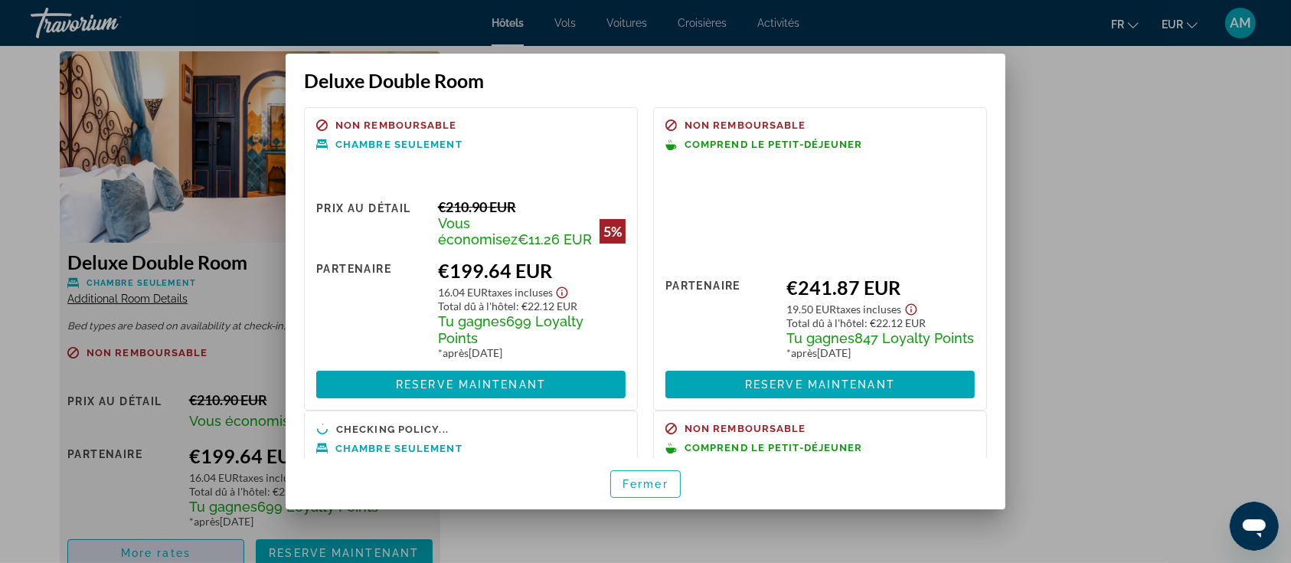
scroll to position [0, 0]
click at [1109, 375] on div at bounding box center [645, 281] width 1291 height 563
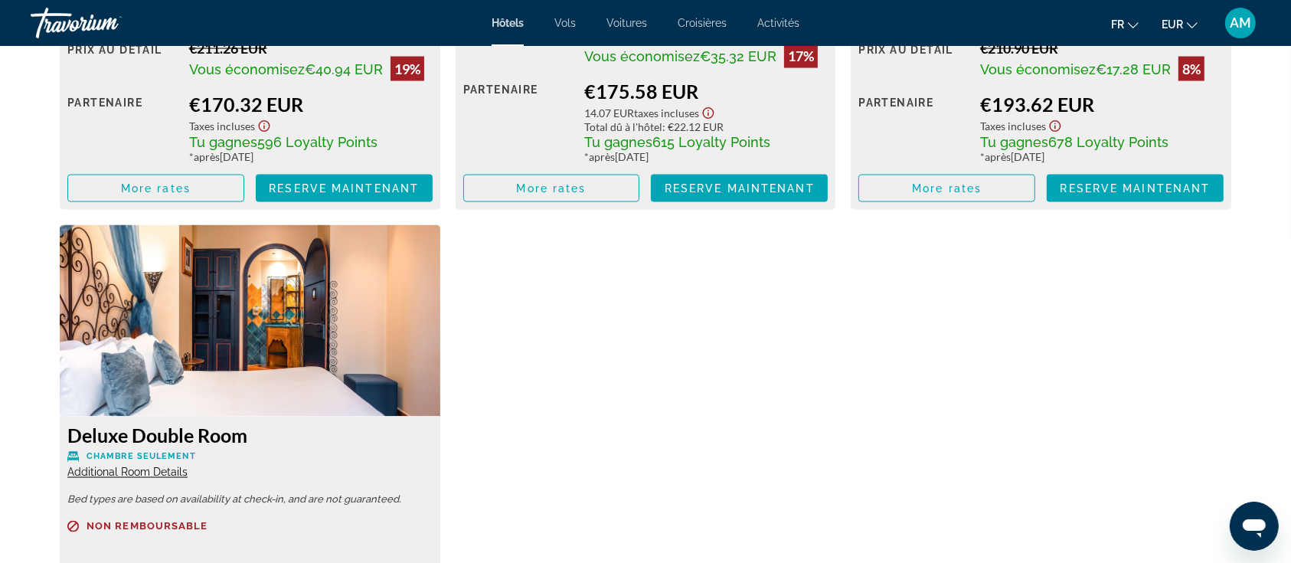
scroll to position [2247, 0]
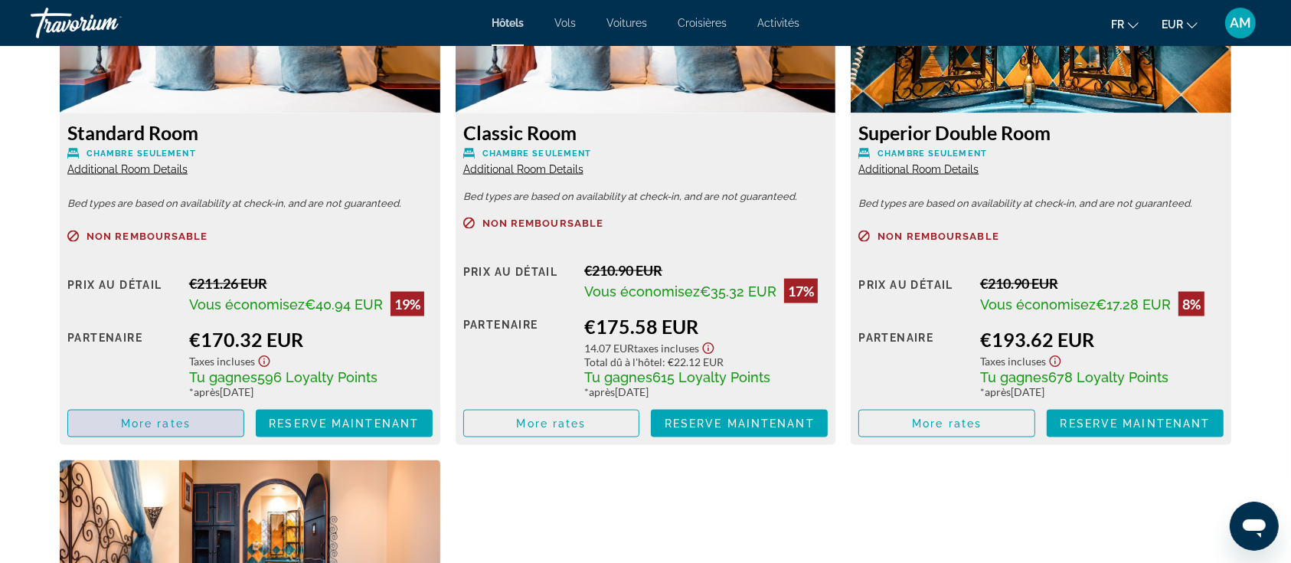
click at [228, 422] on span "Main content" at bounding box center [155, 423] width 175 height 37
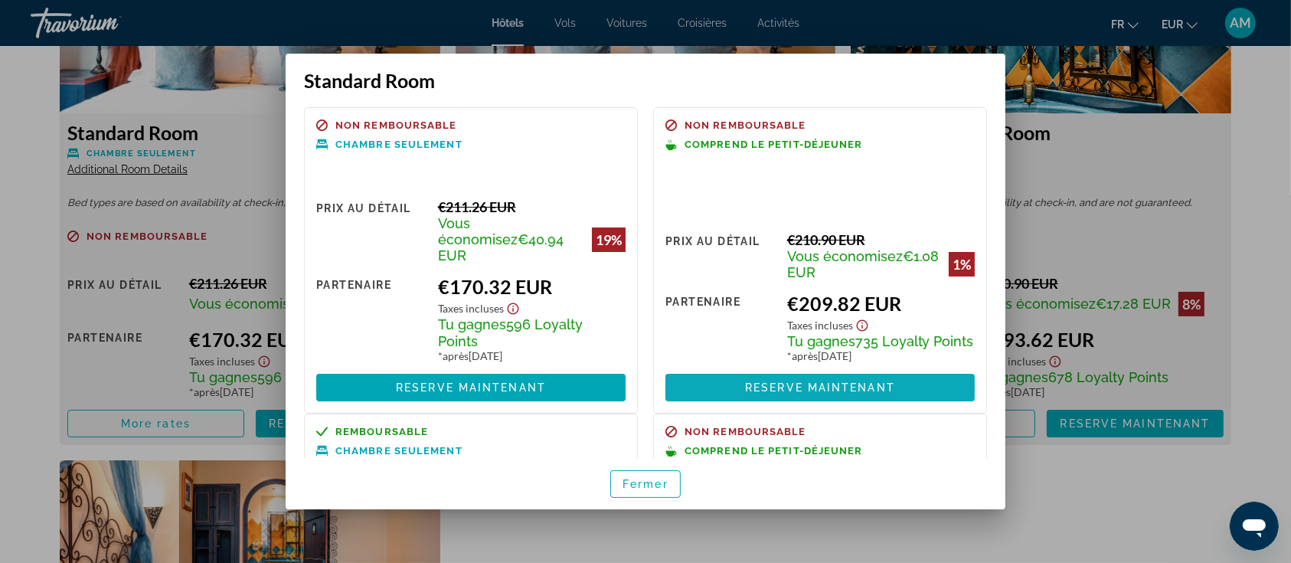
click at [889, 369] on span at bounding box center [820, 387] width 309 height 37
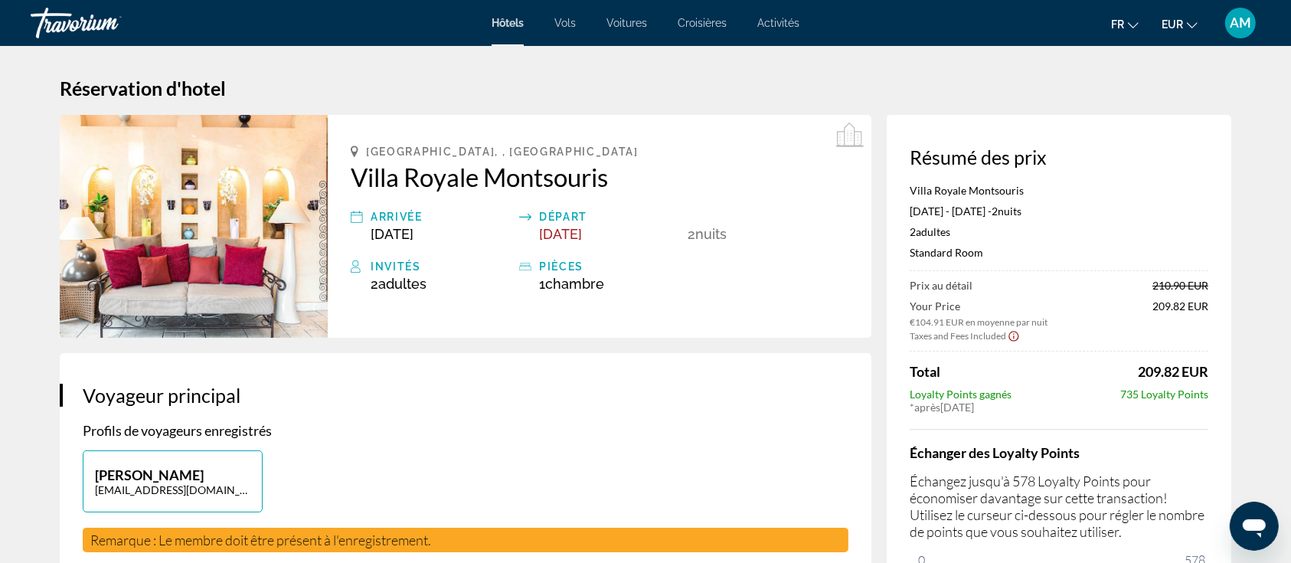
scroll to position [102, 0]
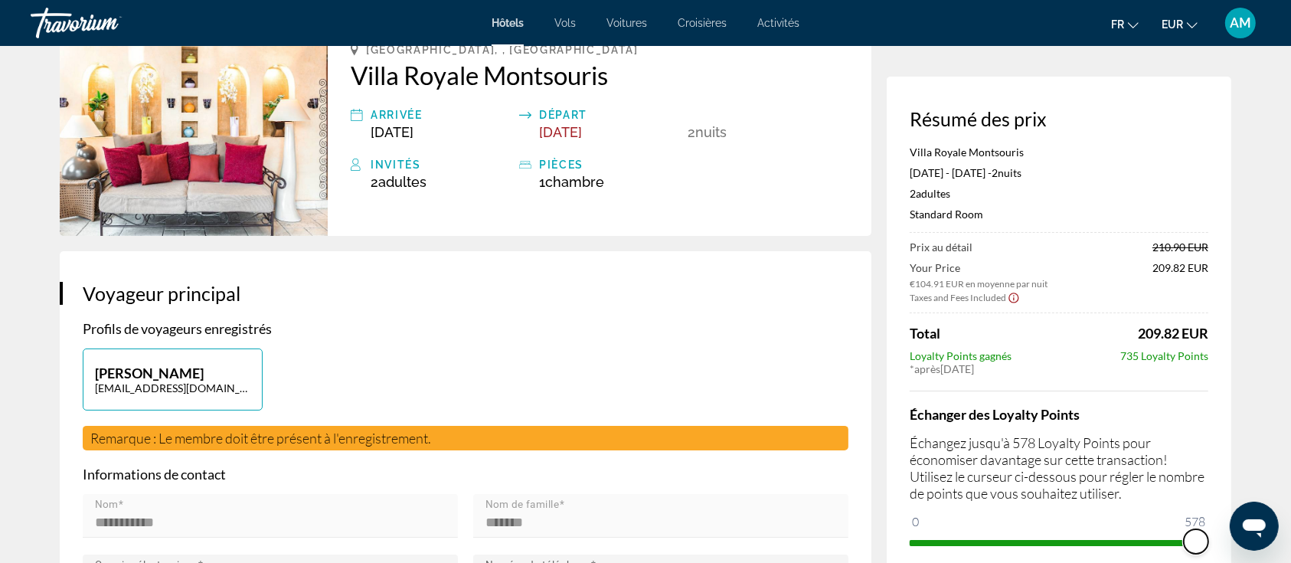
drag, startPoint x: 921, startPoint y: 537, endPoint x: 1225, endPoint y: 535, distance: 304.1
click at [1225, 535] on div "Résumé des prix Villa Royale Montsouris [DATE] - [DATE] - 2 nuit nuits 2 Adulte…" at bounding box center [1059, 331] width 345 height 509
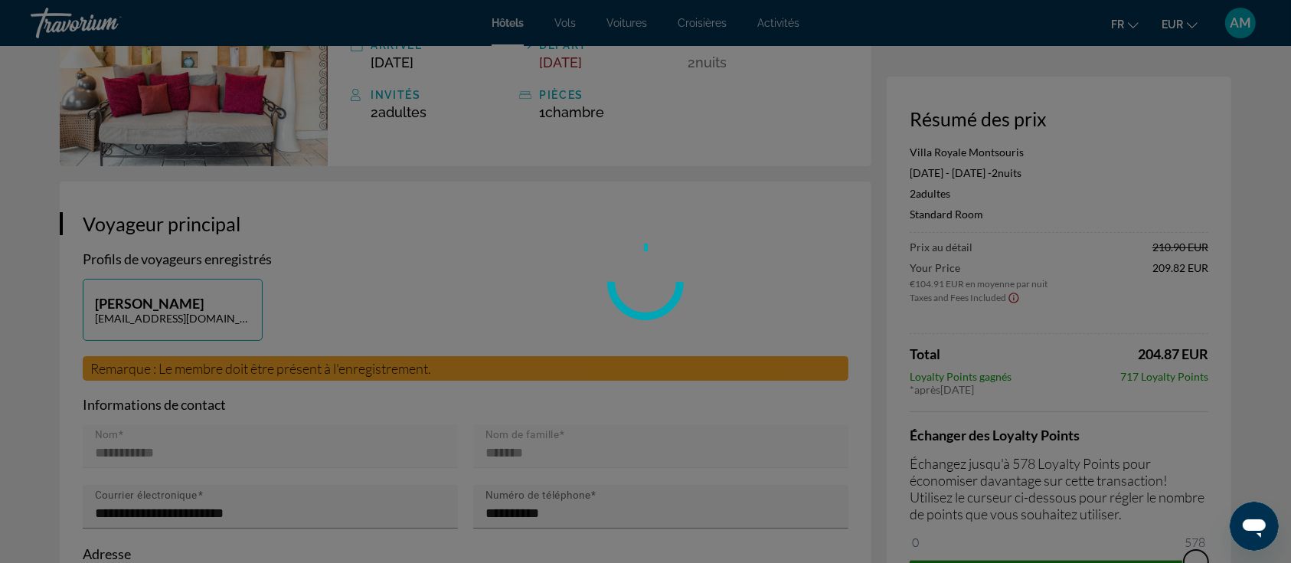
scroll to position [204, 0]
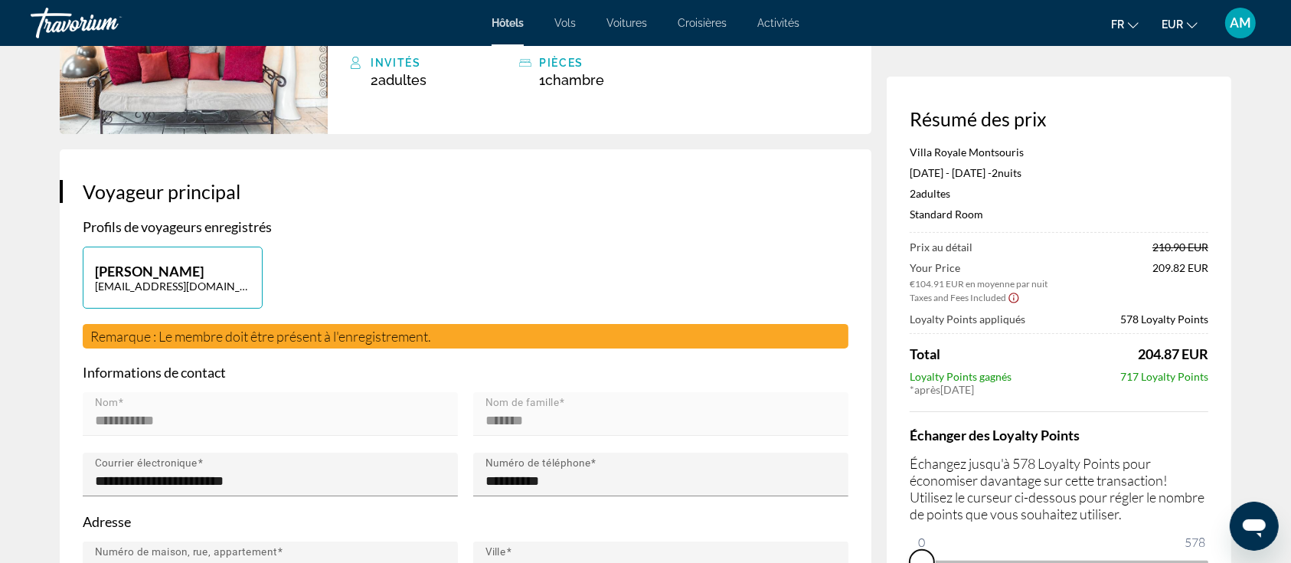
drag, startPoint x: 1203, startPoint y: 556, endPoint x: 781, endPoint y: 530, distance: 423.6
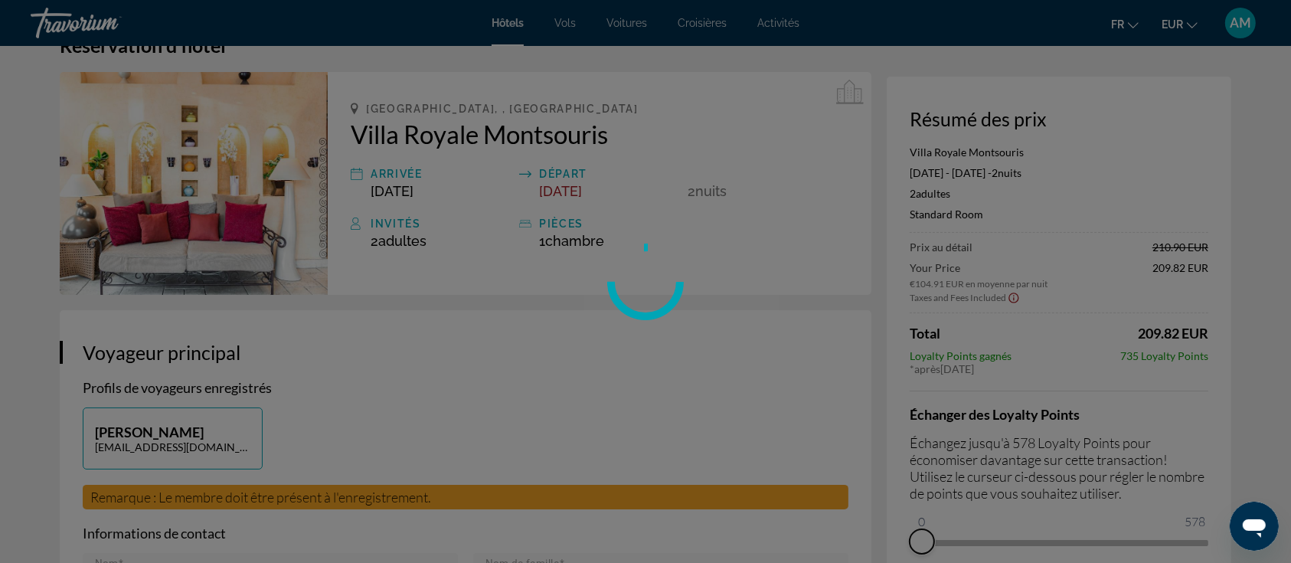
scroll to position [0, 0]
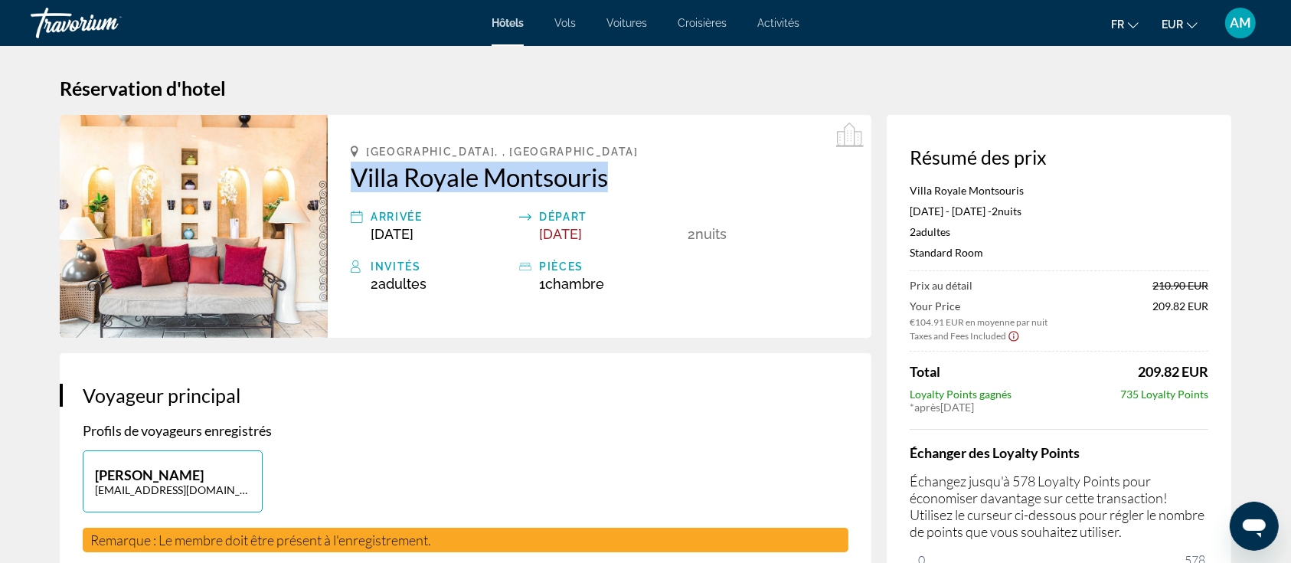
drag, startPoint x: 339, startPoint y: 178, endPoint x: 654, endPoint y: 188, distance: 315.0
click at [654, 188] on div "[GEOGRAPHIC_DATA], , [GEOGRAPHIC_DATA] Villa Royale Montsouris Arrivée [DATE] D…" at bounding box center [600, 226] width 544 height 223
copy h2 "Villa Royale Montsouris"
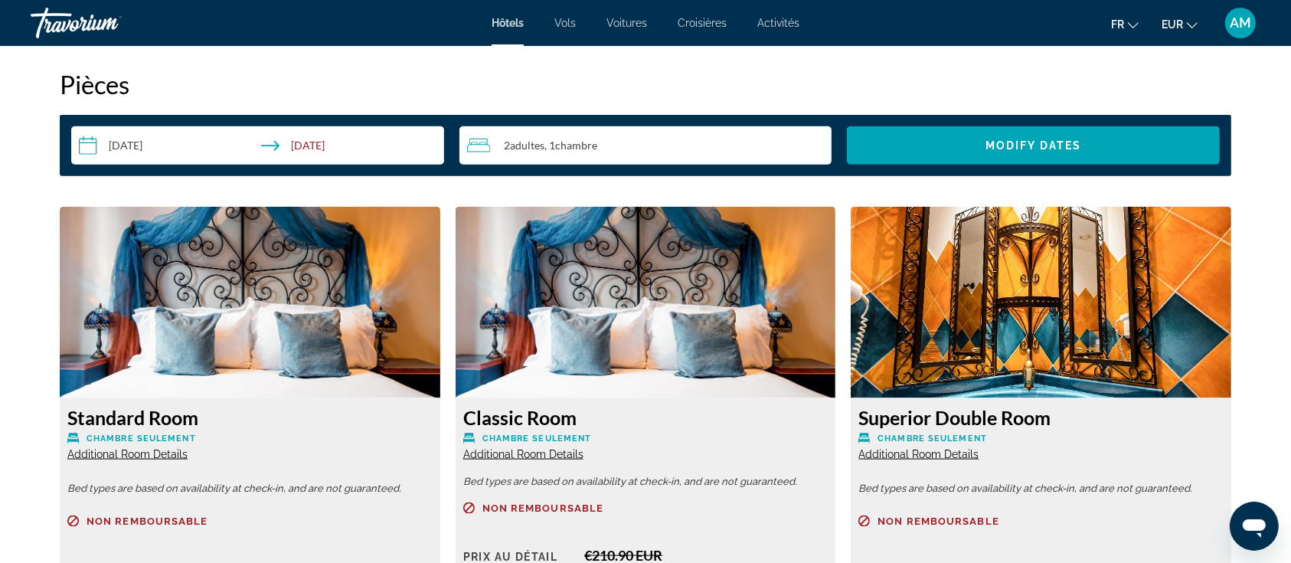
scroll to position [2195, 0]
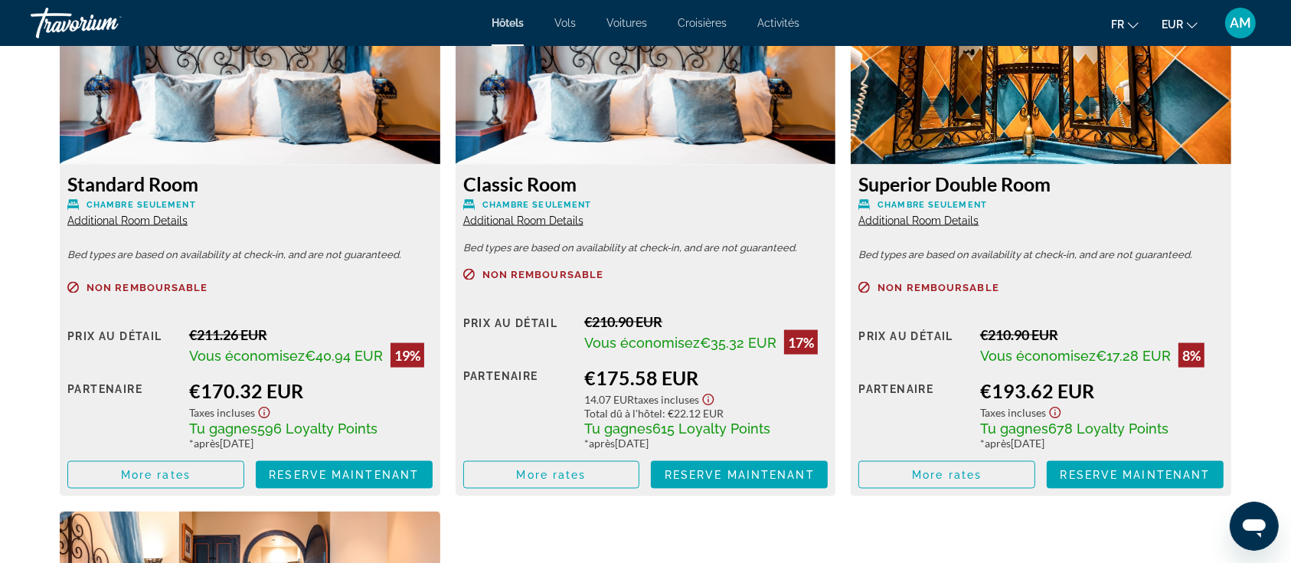
click at [169, 218] on span "Additional Room Details" at bounding box center [127, 220] width 120 height 12
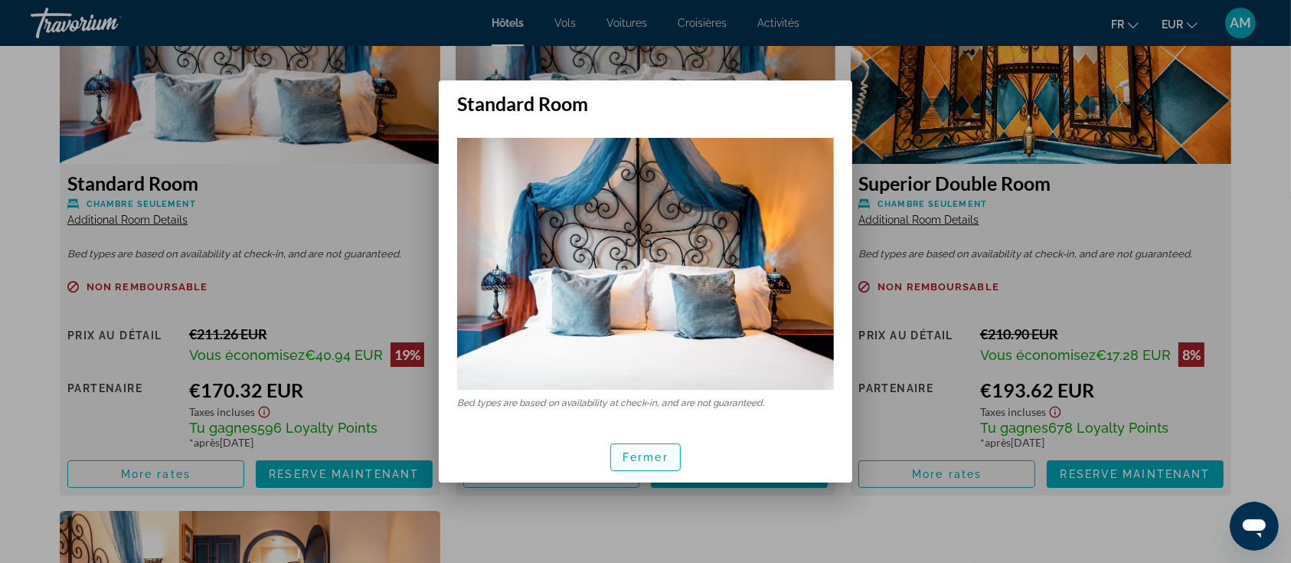
click at [656, 463] on span "Fermer" at bounding box center [646, 457] width 46 height 12
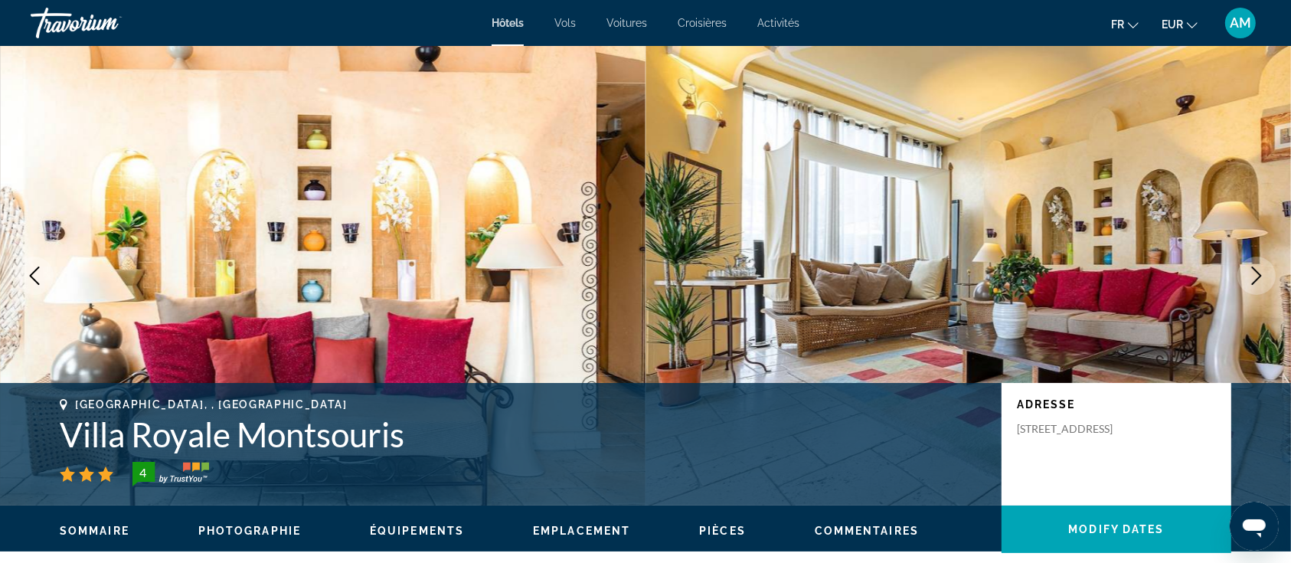
scroll to position [2195, 0]
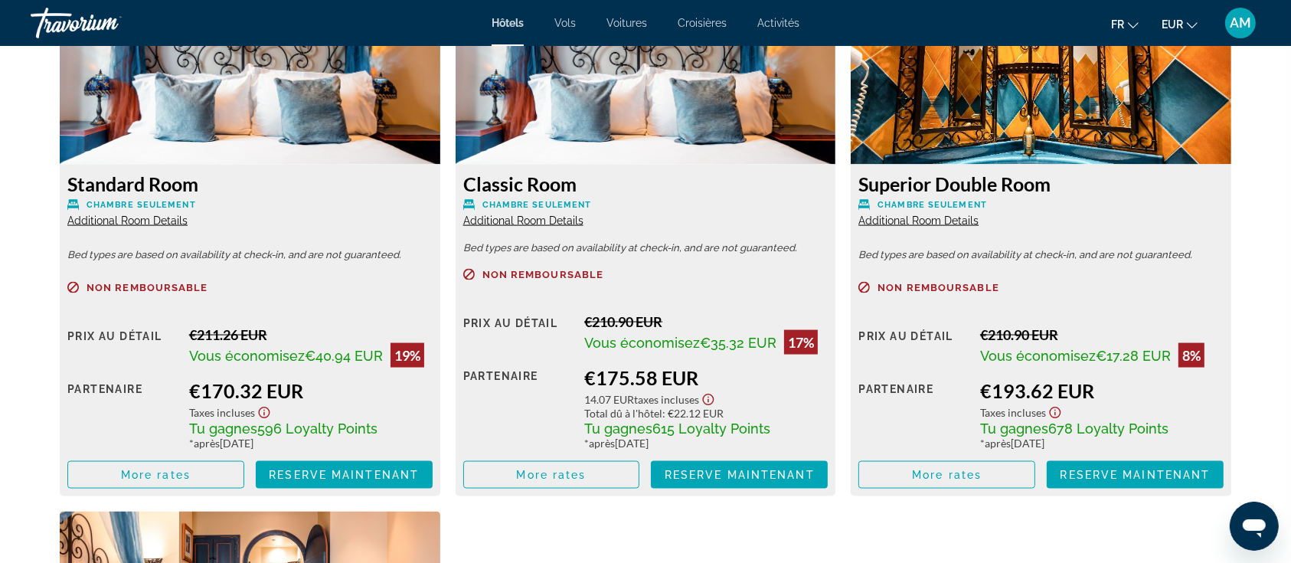
click at [521, 220] on span "Additional Room Details" at bounding box center [523, 220] width 120 height 12
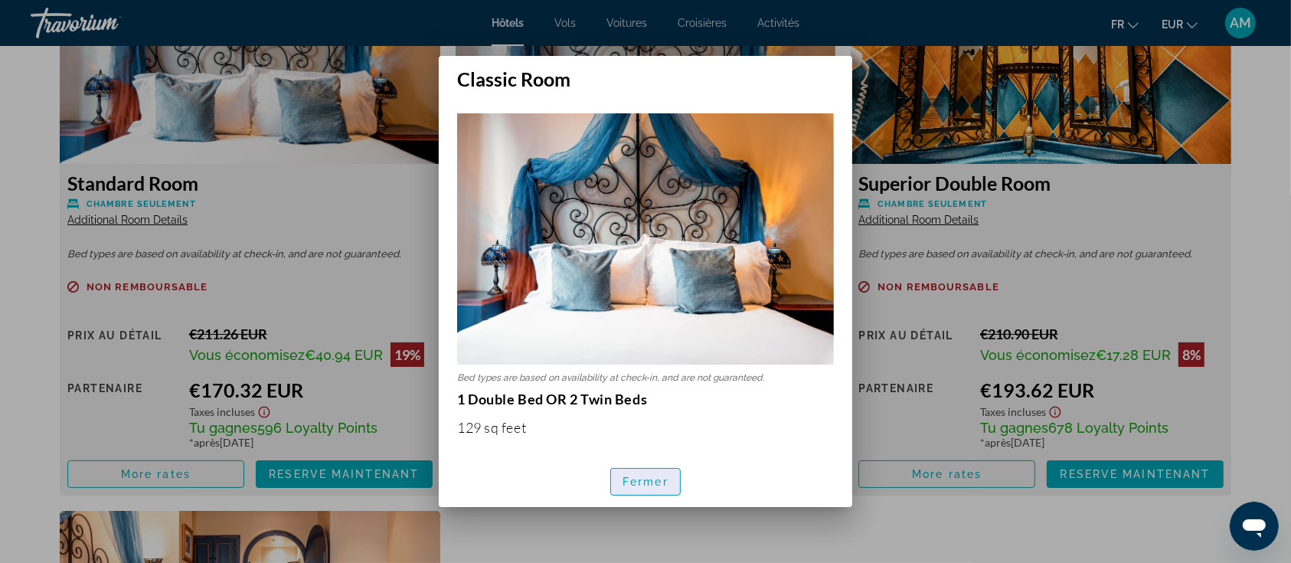
click at [637, 476] on span "Fermer" at bounding box center [646, 482] width 46 height 12
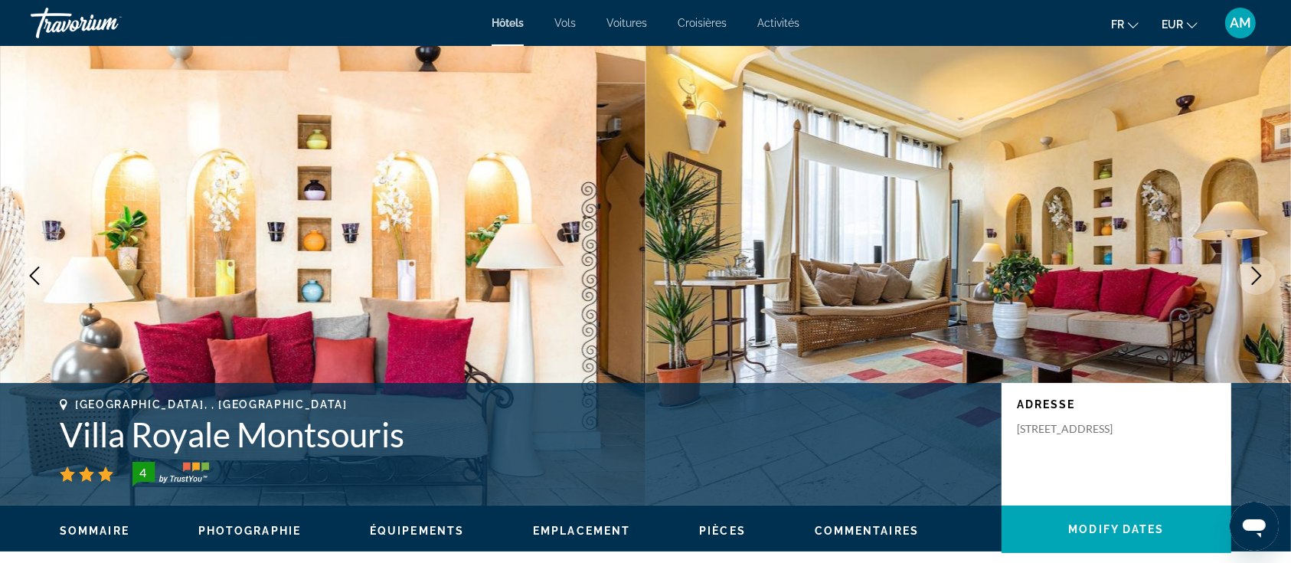
scroll to position [2195, 0]
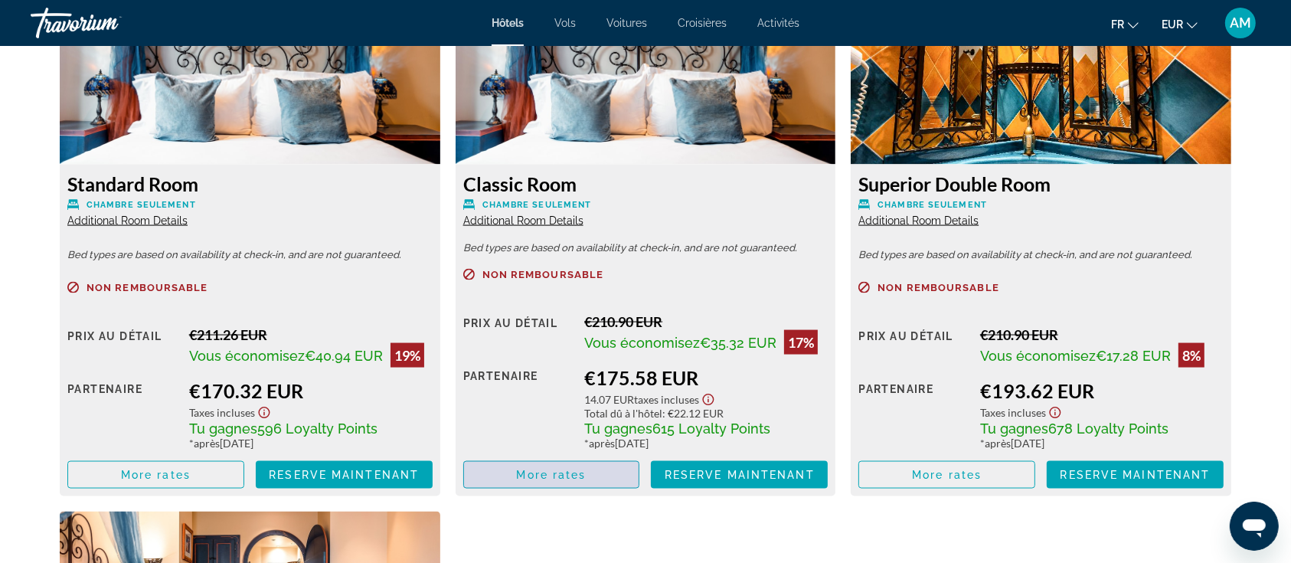
click at [613, 476] on span "Main content" at bounding box center [551, 475] width 175 height 37
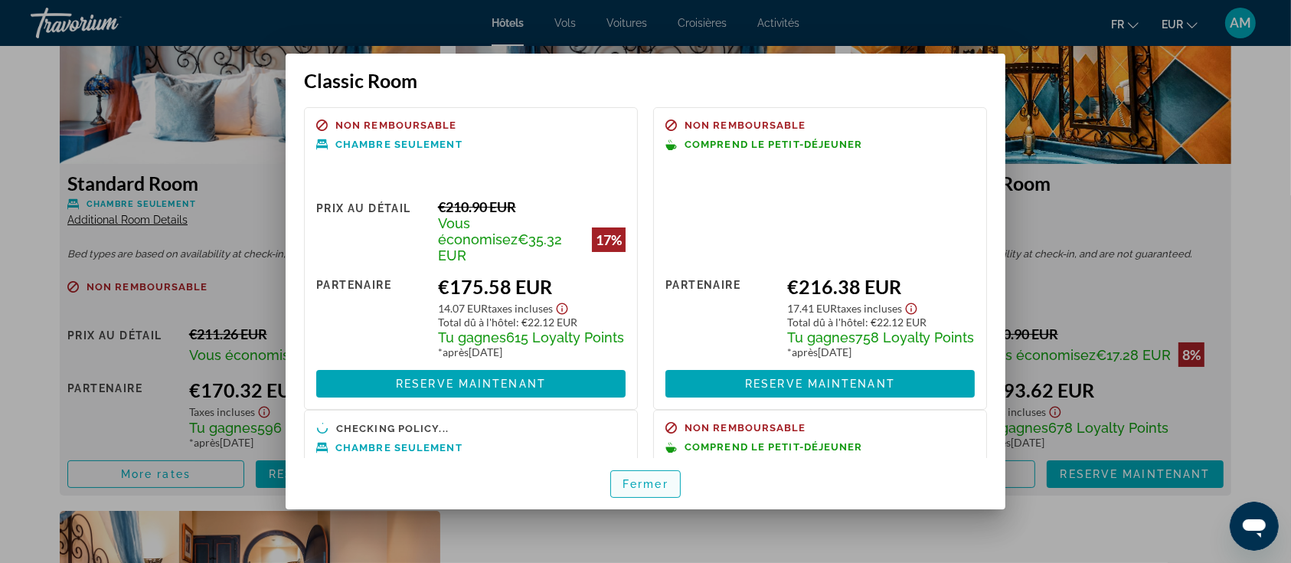
click at [660, 483] on span "Fermer" at bounding box center [646, 484] width 46 height 12
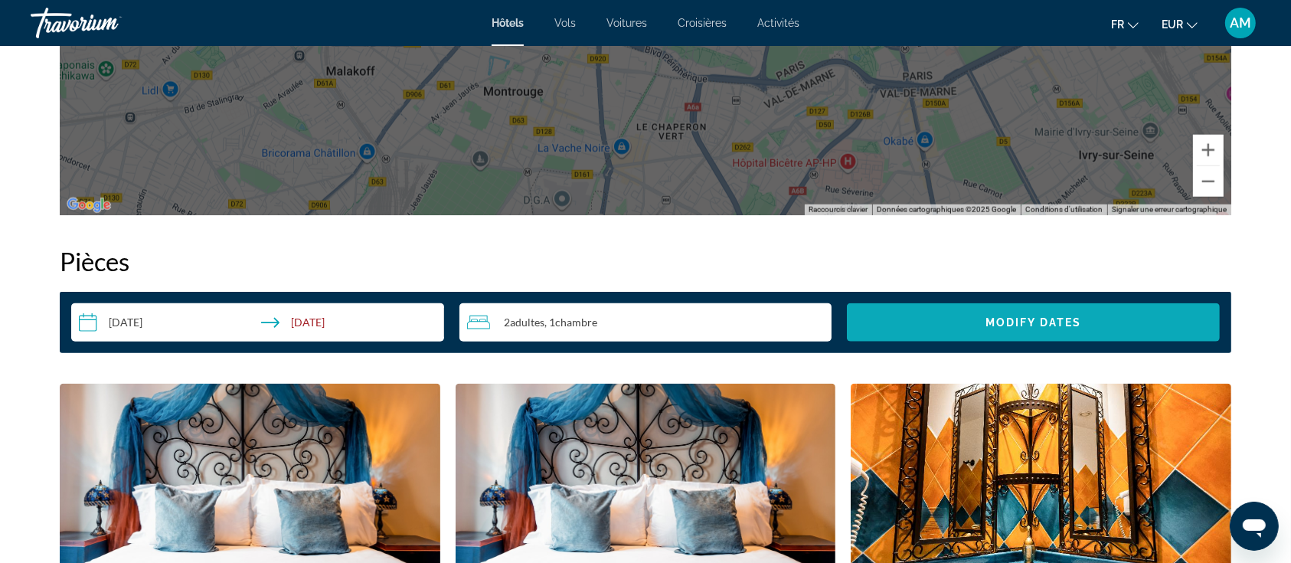
scroll to position [1787, 0]
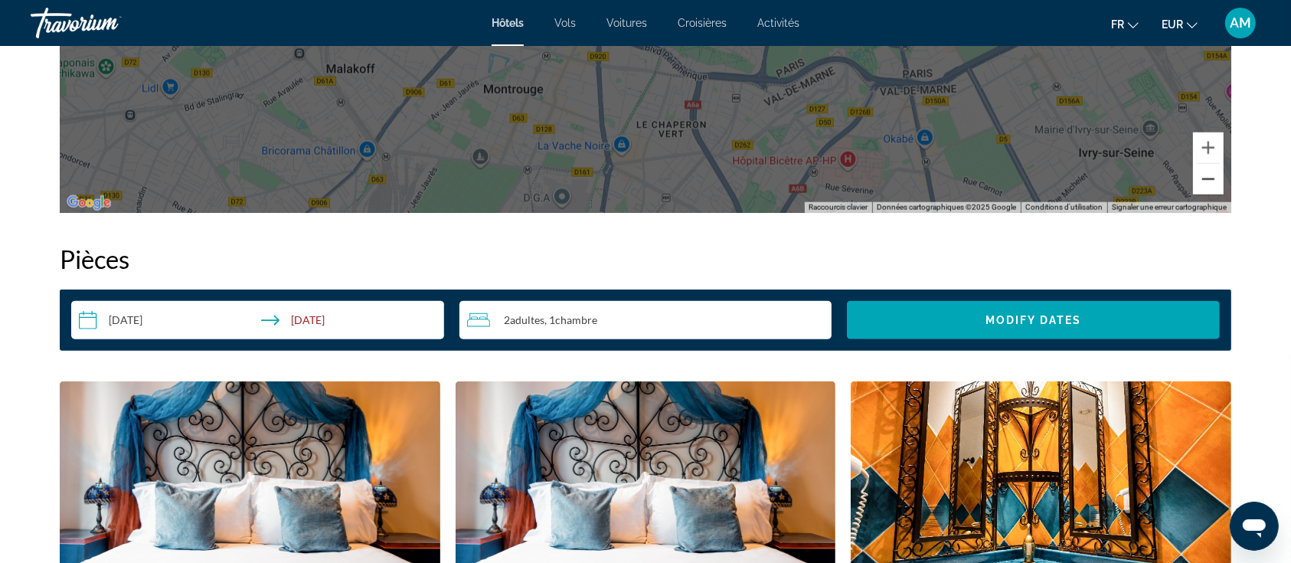
click at [1213, 178] on button "Zoom arrière" at bounding box center [1208, 179] width 31 height 31
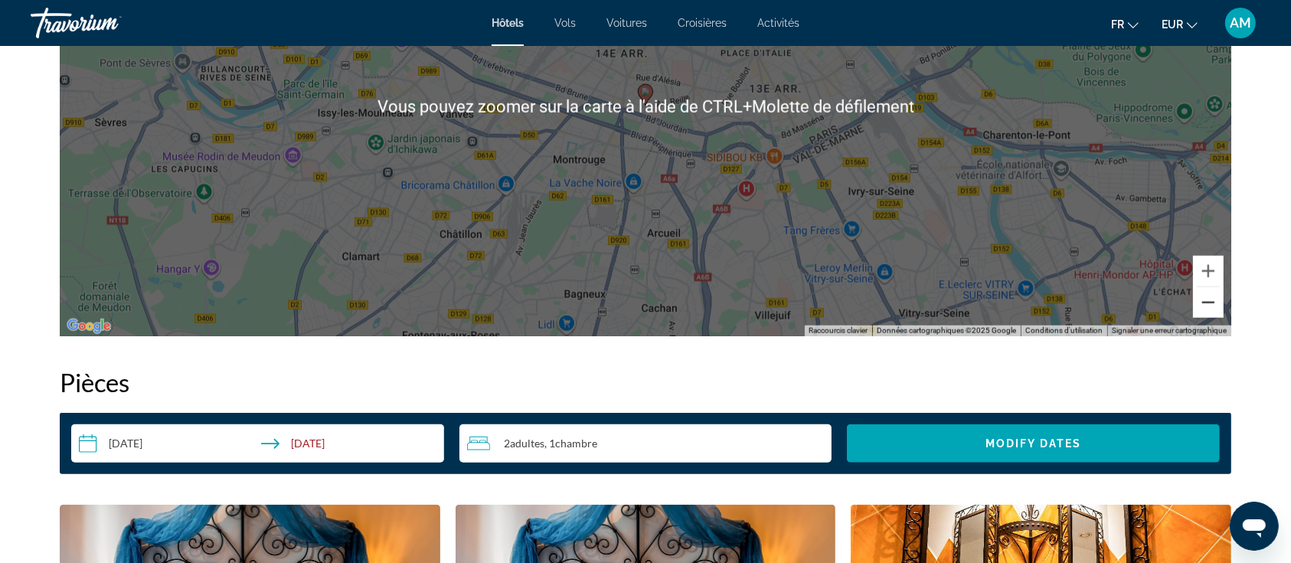
scroll to position [1583, 0]
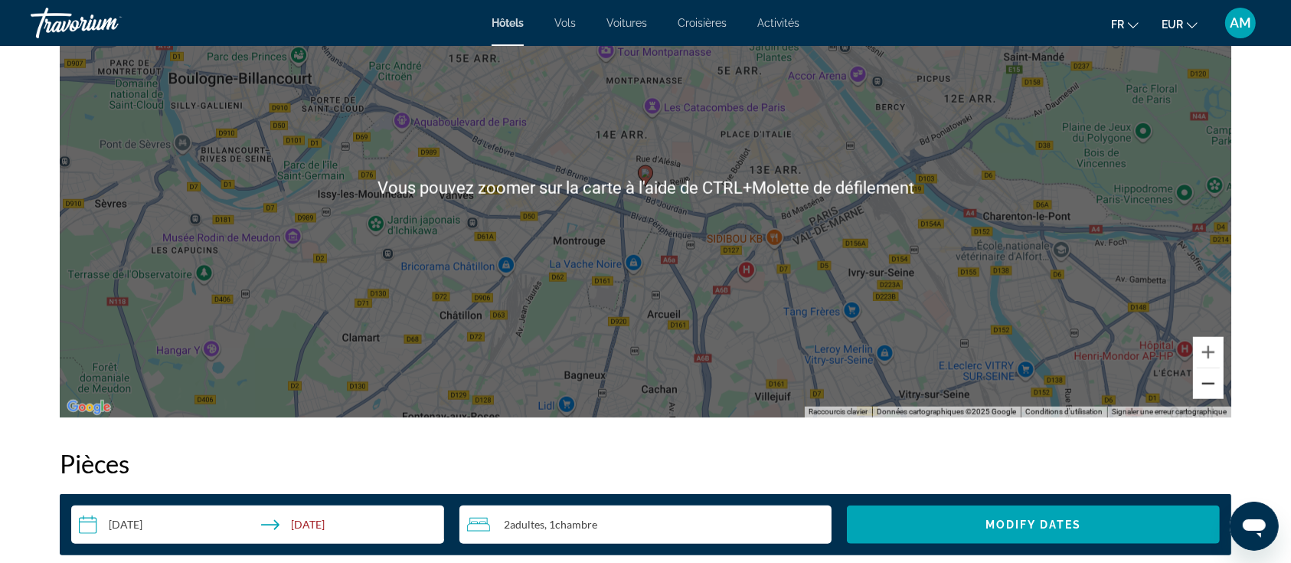
click at [1209, 378] on button "Zoom arrière" at bounding box center [1208, 383] width 31 height 31
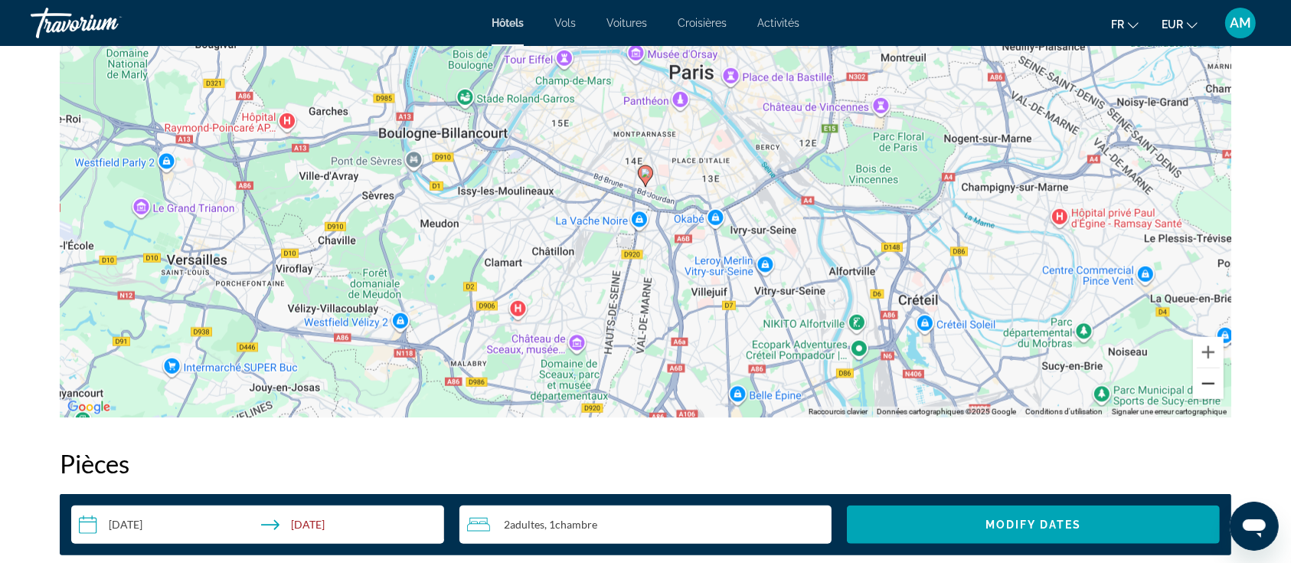
click at [1211, 378] on button "Zoom arrière" at bounding box center [1208, 383] width 31 height 31
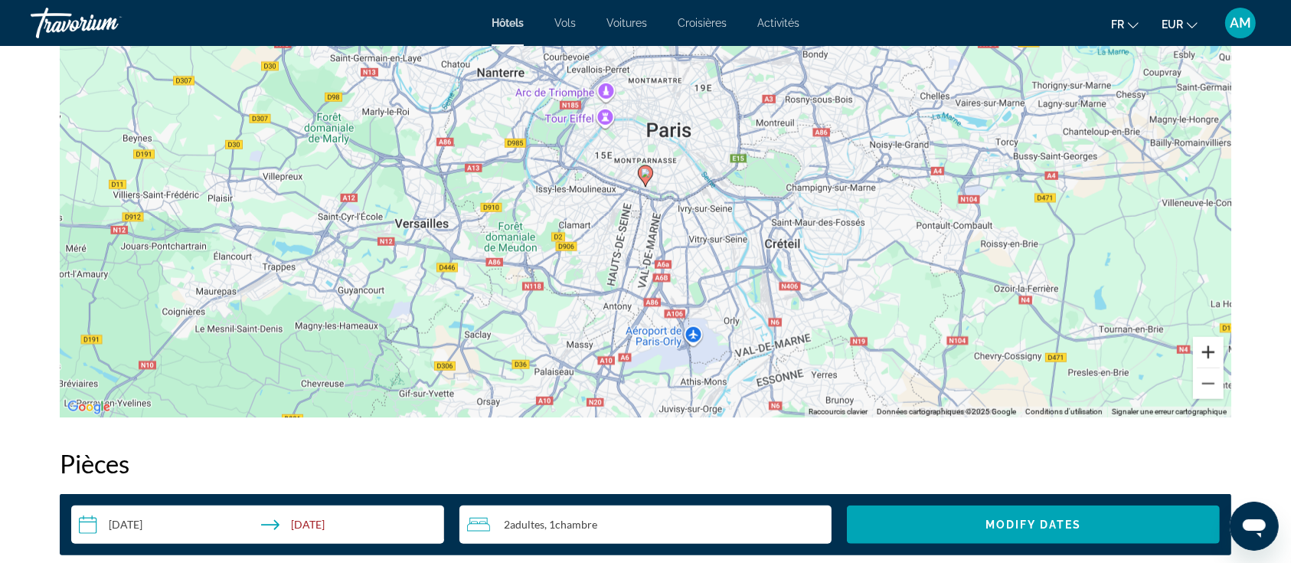
click at [1204, 350] on button "Zoom avant" at bounding box center [1208, 352] width 31 height 31
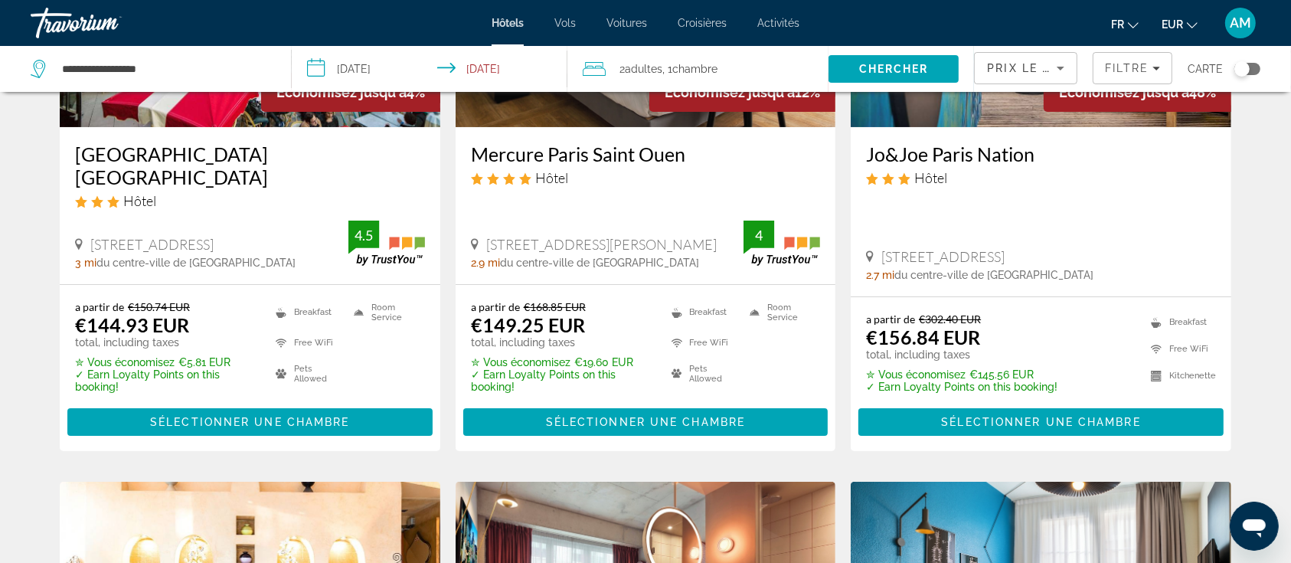
scroll to position [306, 0]
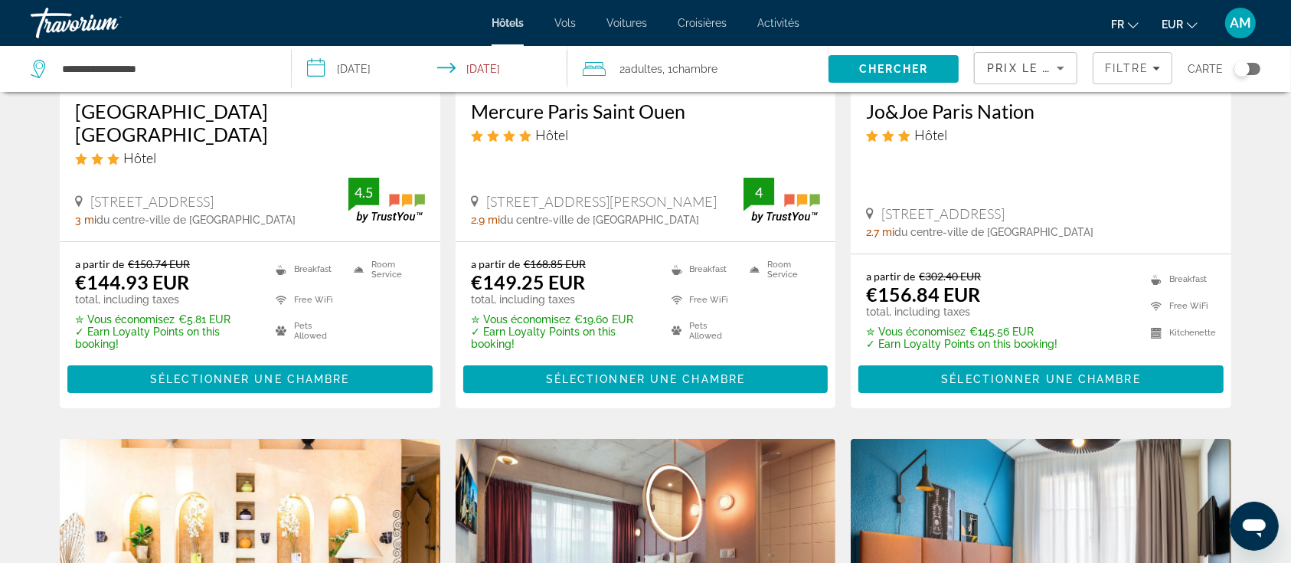
click at [1023, 64] on span "Prix le plus bas" at bounding box center [1047, 68] width 120 height 12
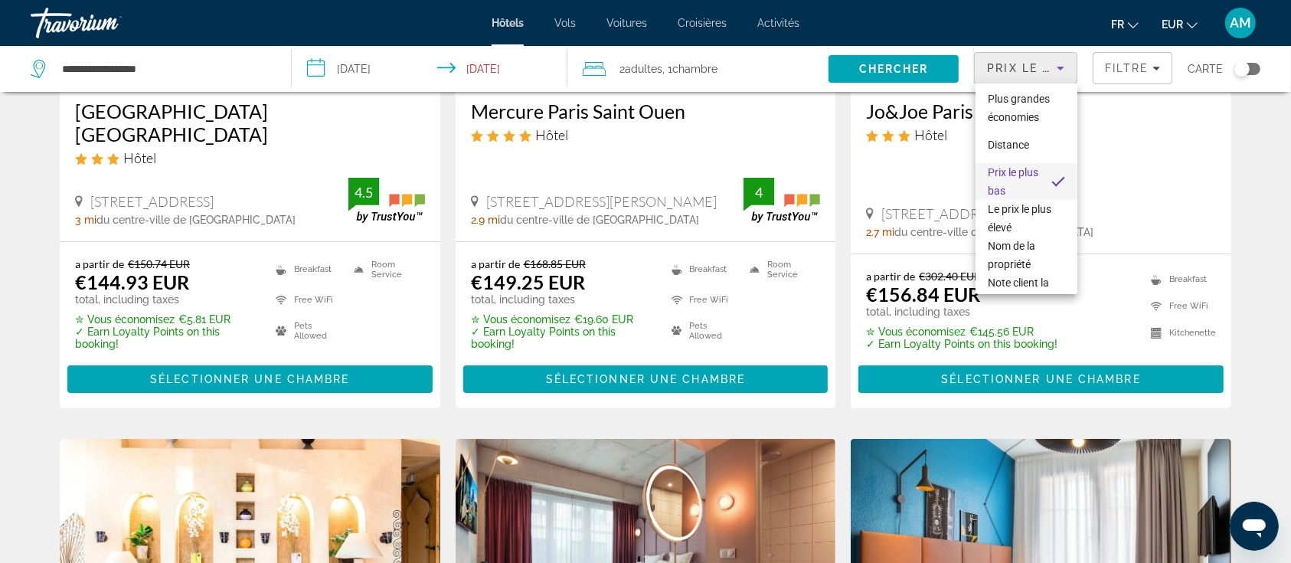
click at [1023, 66] on div at bounding box center [645, 281] width 1291 height 563
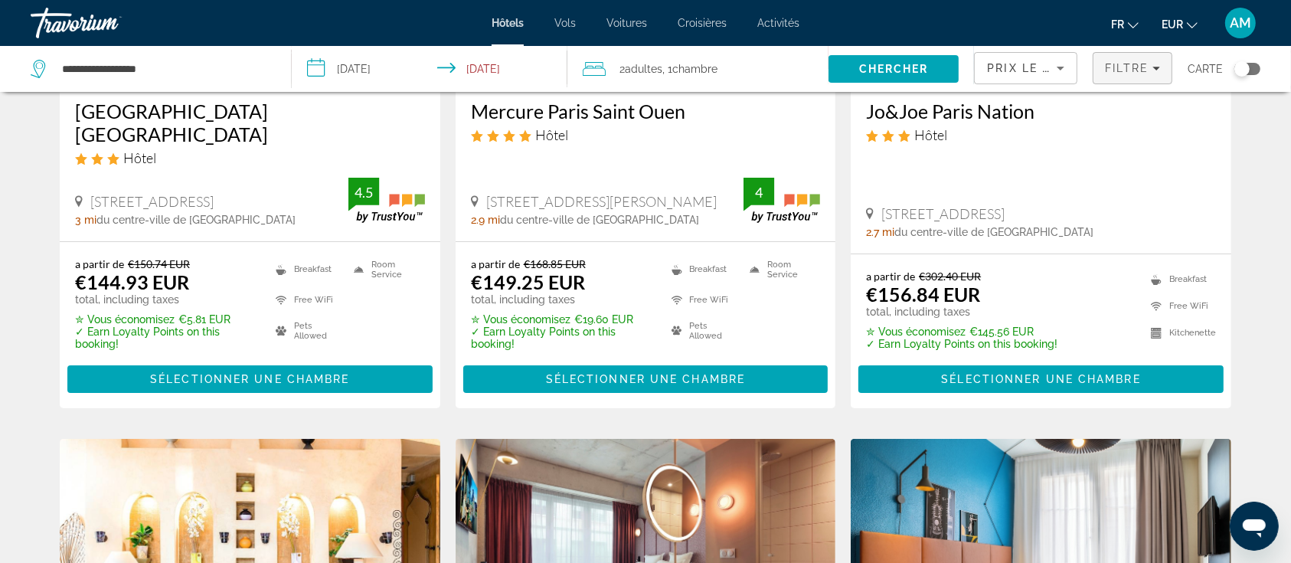
click at [1142, 62] on span "Filtre" at bounding box center [1127, 68] width 44 height 12
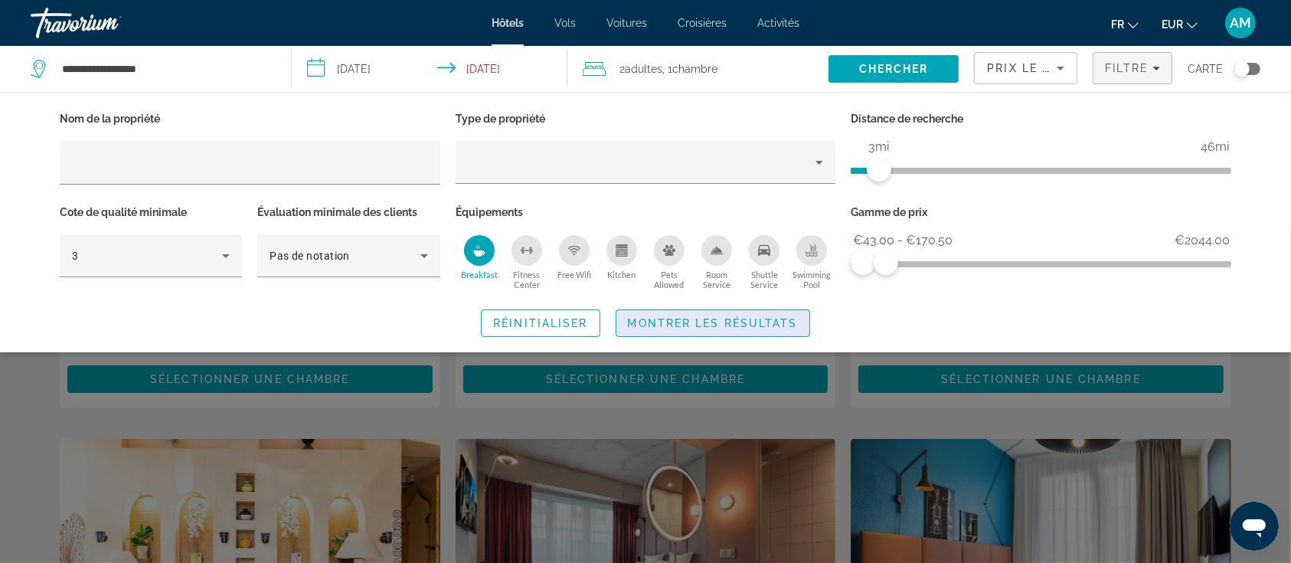
click at [784, 332] on span "Search widget" at bounding box center [713, 323] width 193 height 37
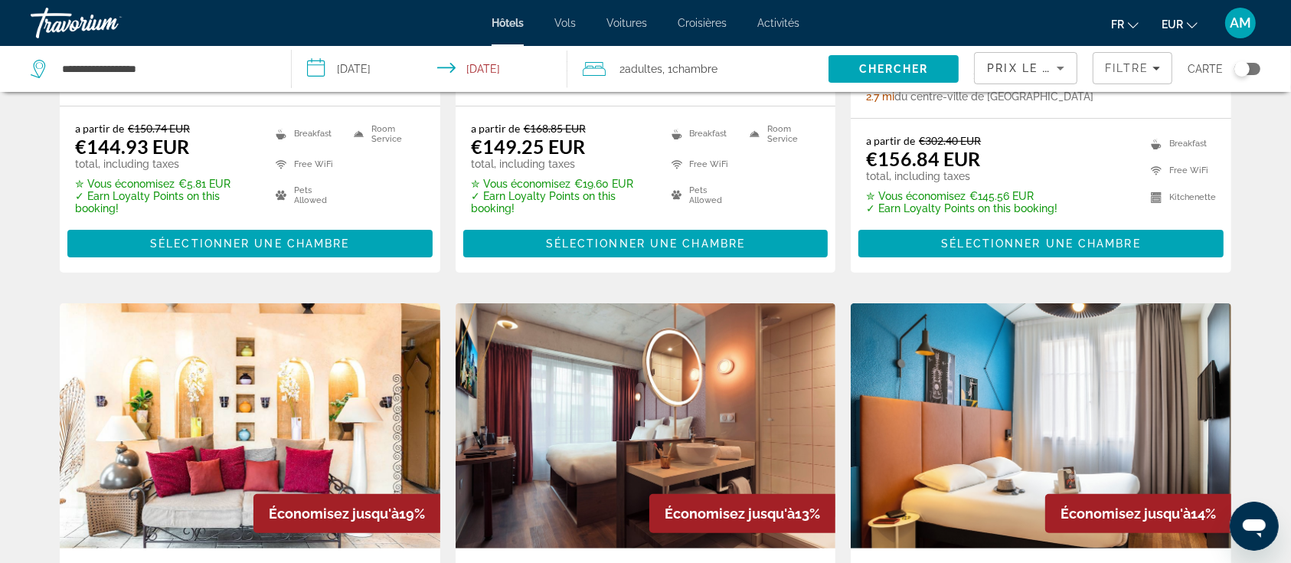
scroll to position [613, 0]
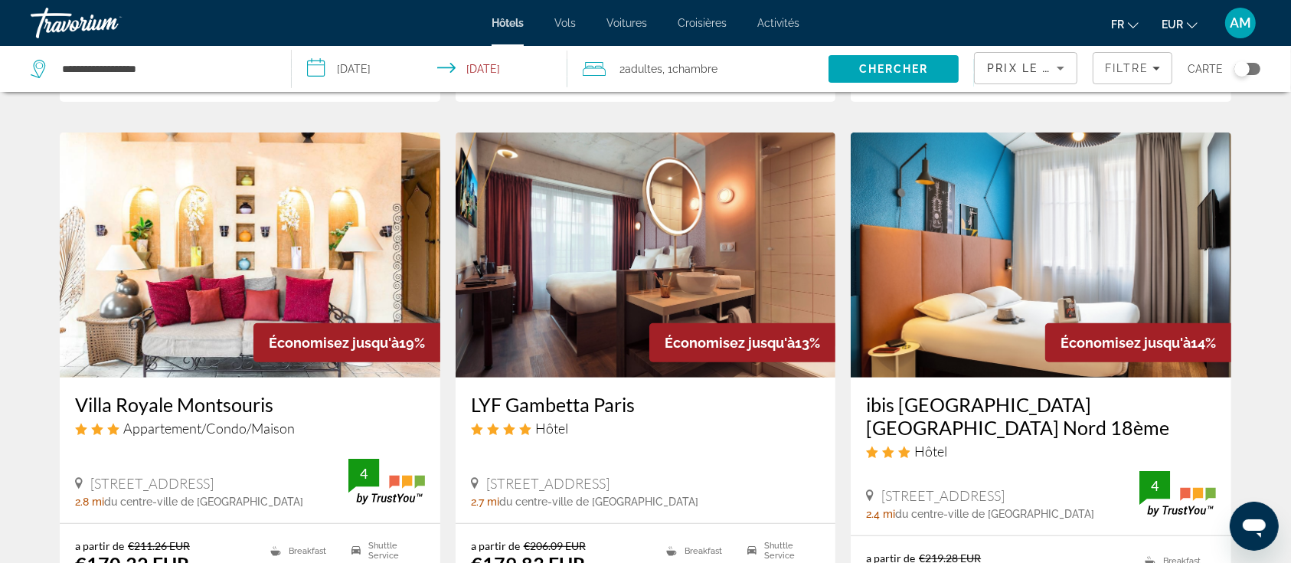
click at [1039, 73] on span "Prix le plus bas" at bounding box center [1047, 68] width 120 height 12
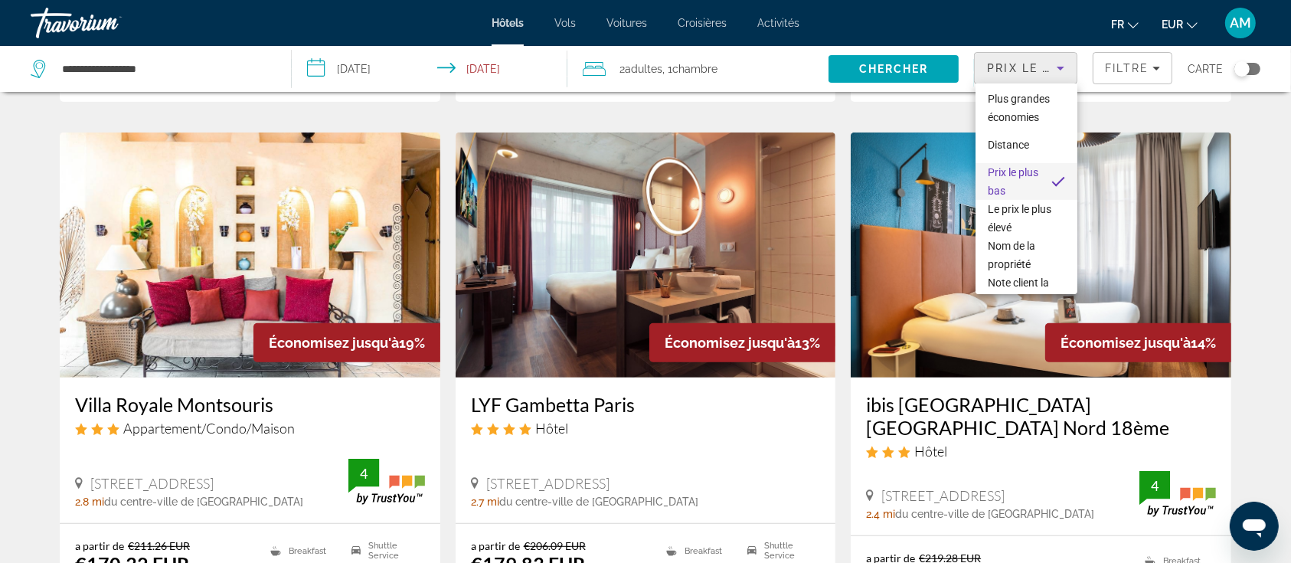
click at [1115, 64] on div at bounding box center [645, 281] width 1291 height 563
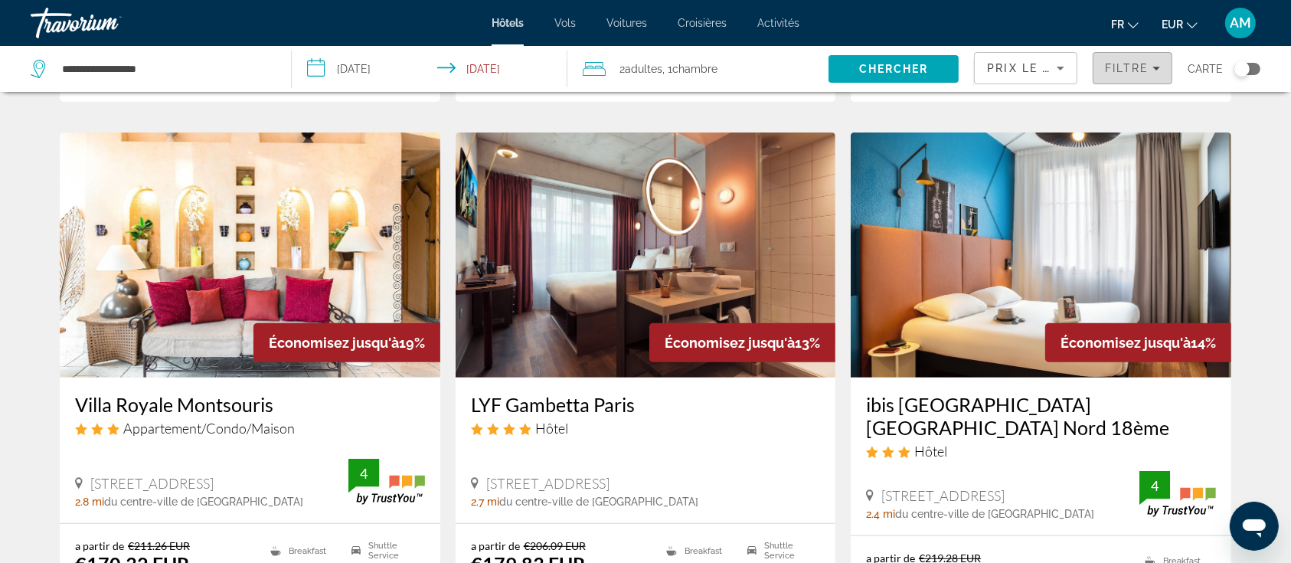
click at [1121, 70] on span "Filtre" at bounding box center [1127, 68] width 44 height 12
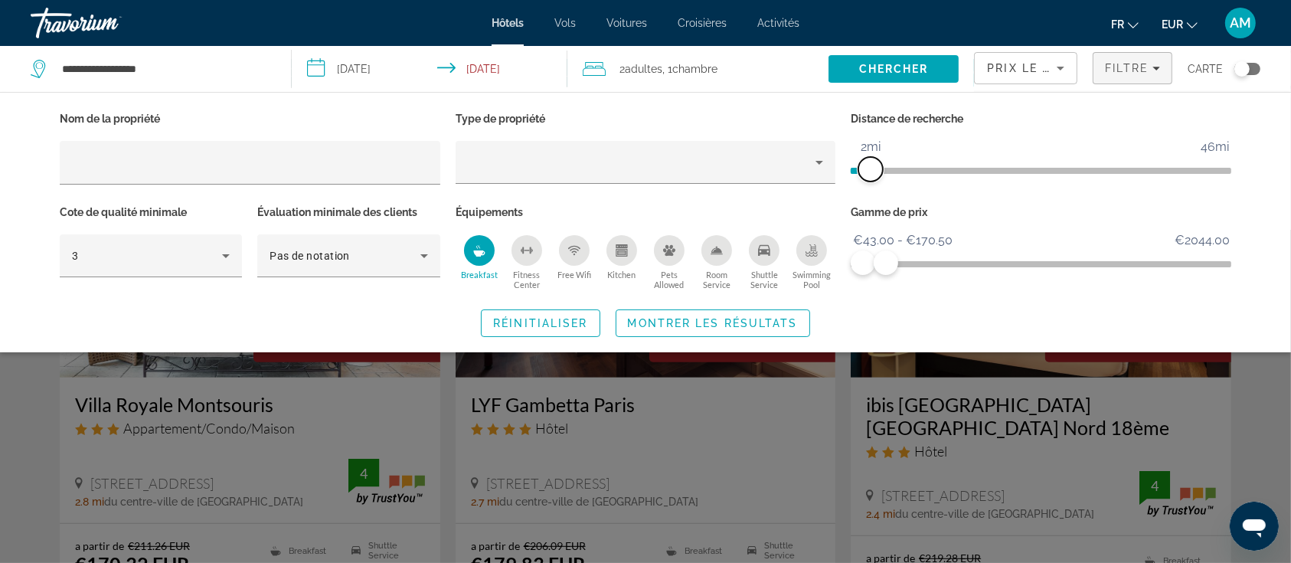
click at [873, 172] on span "ngx-slider" at bounding box center [871, 169] width 25 height 25
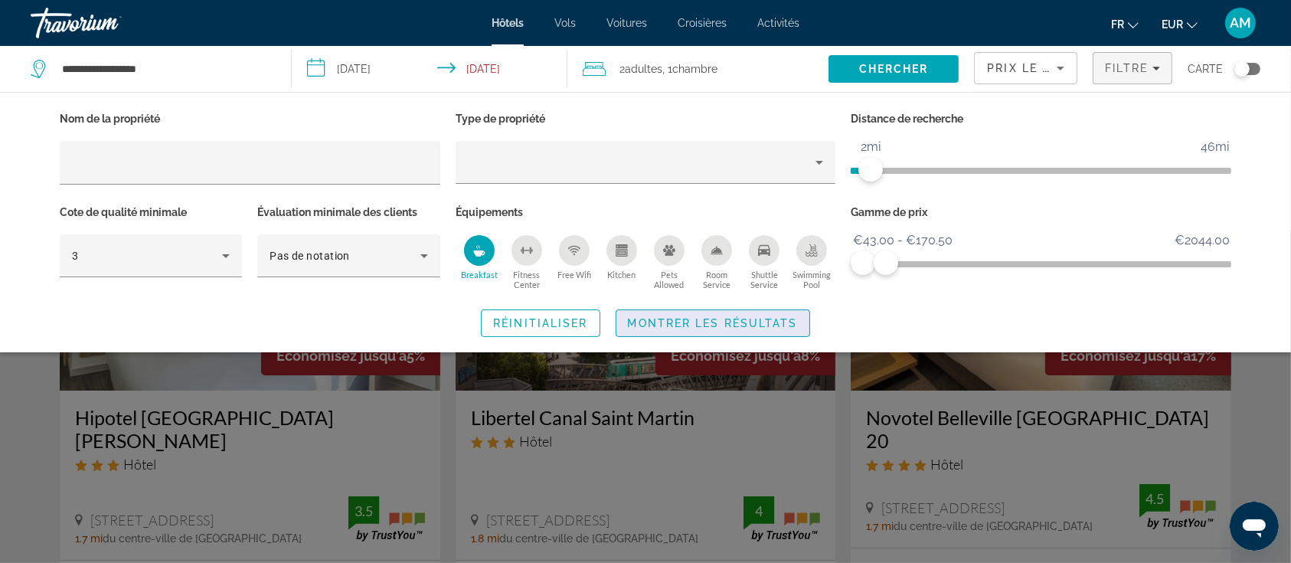
click at [797, 322] on span "Search widget" at bounding box center [713, 323] width 193 height 37
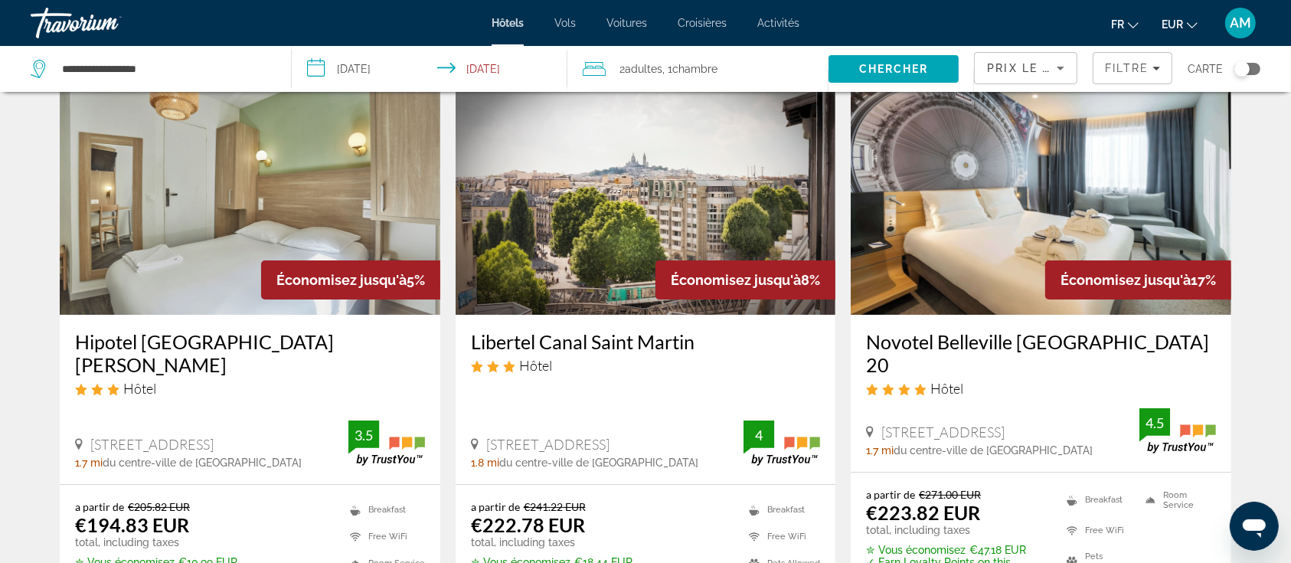
scroll to position [204, 0]
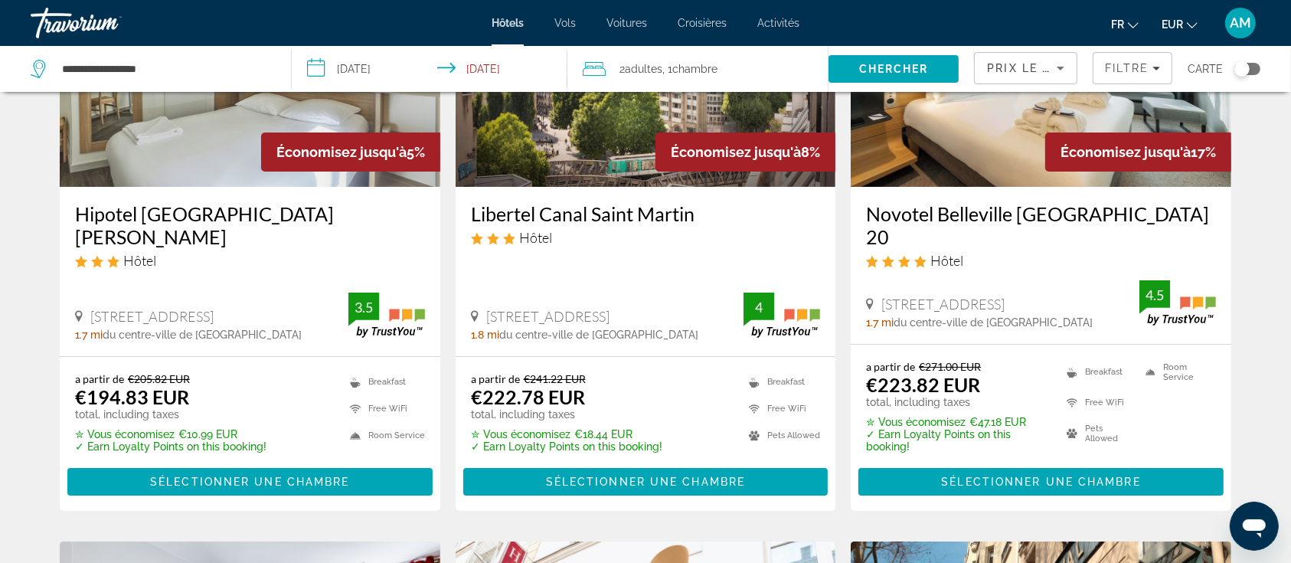
click at [957, 121] on img "Main content" at bounding box center [1041, 64] width 381 height 245
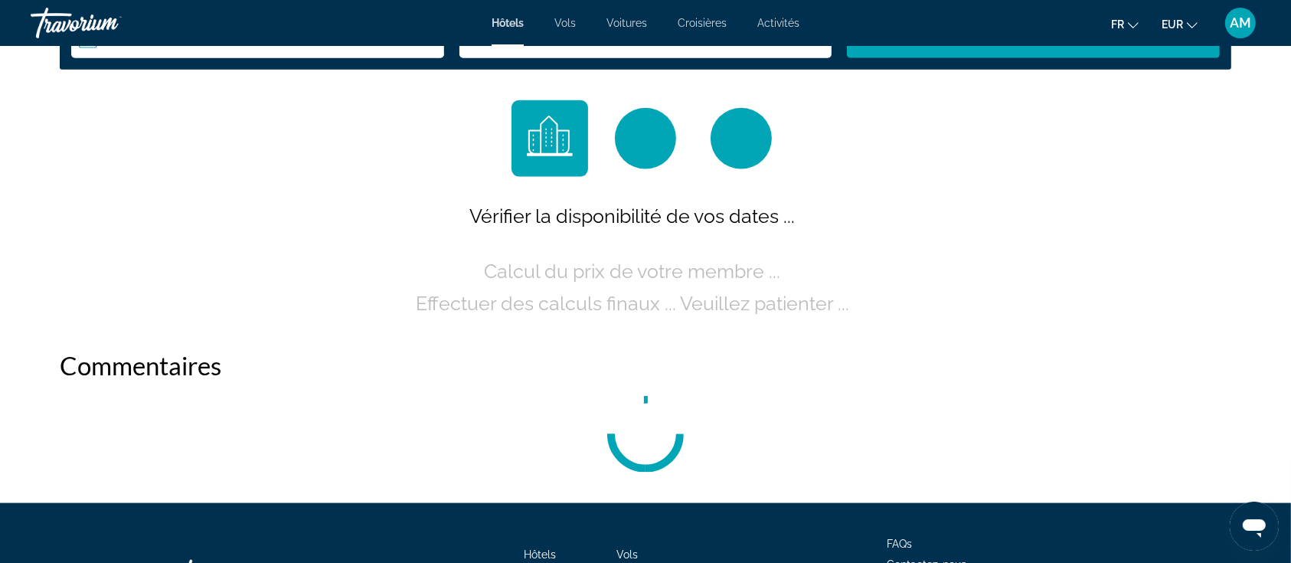
scroll to position [2145, 0]
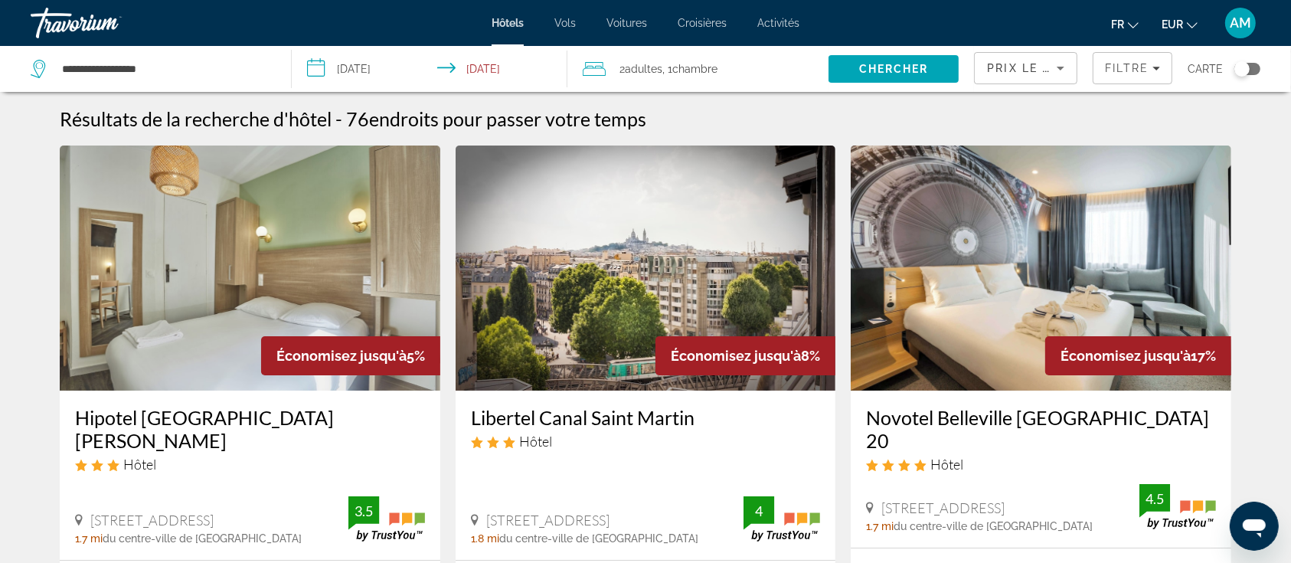
click at [260, 256] on img "Main content" at bounding box center [250, 268] width 381 height 245
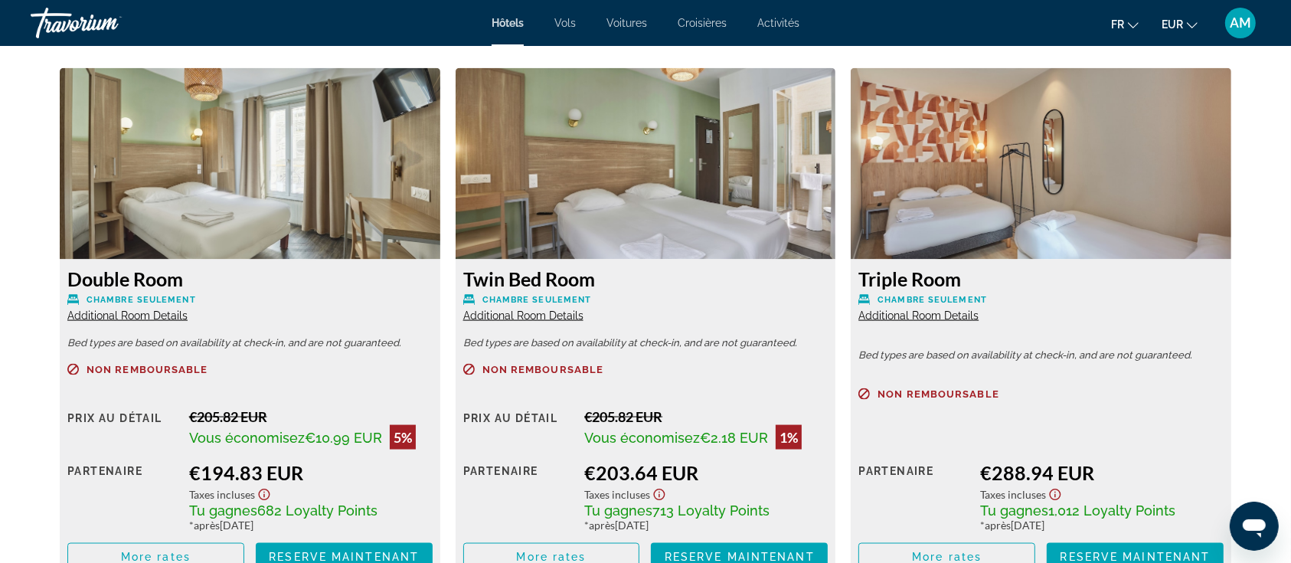
scroll to position [2145, 0]
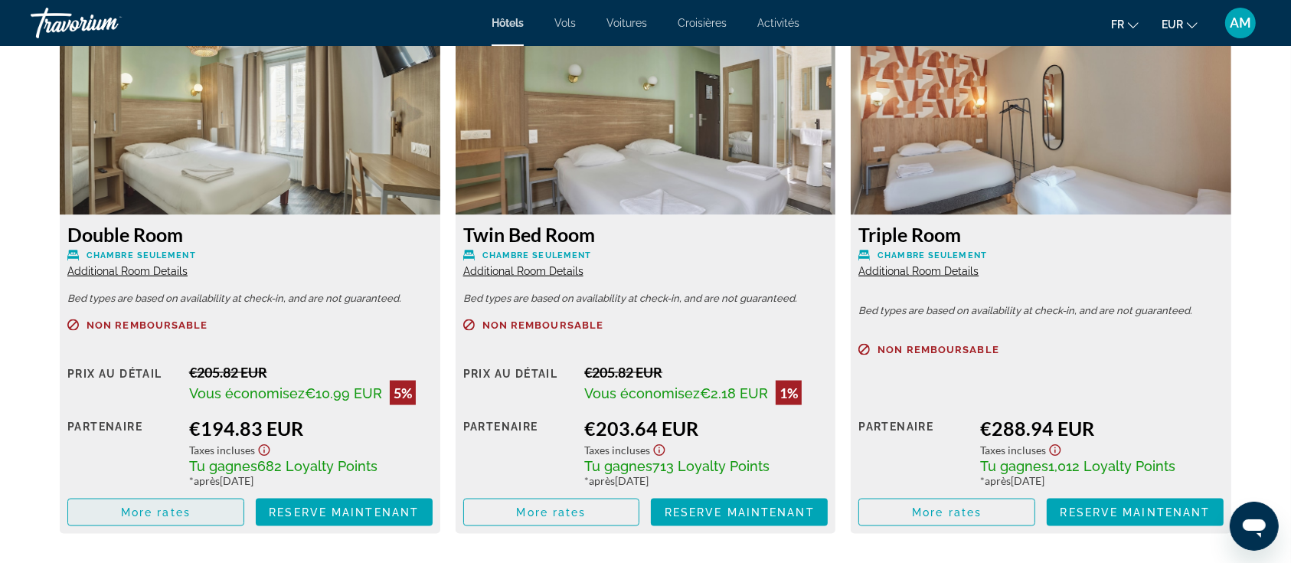
click at [153, 509] on span "More rates" at bounding box center [156, 512] width 70 height 12
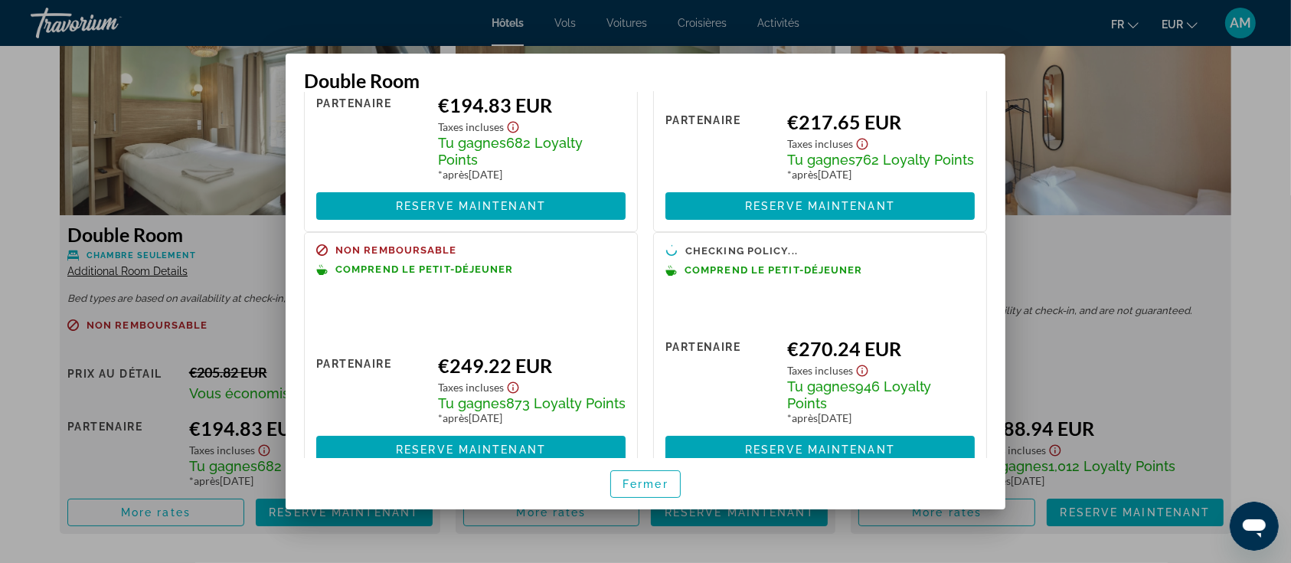
scroll to position [200, 0]
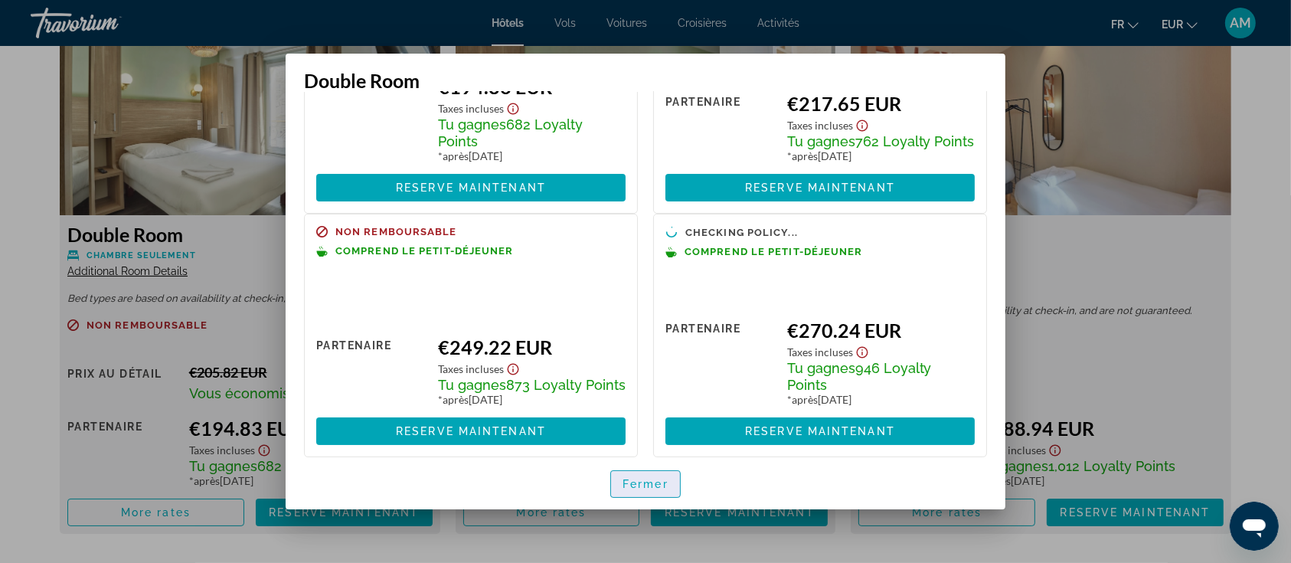
click at [643, 481] on span "Fermer" at bounding box center [646, 484] width 46 height 12
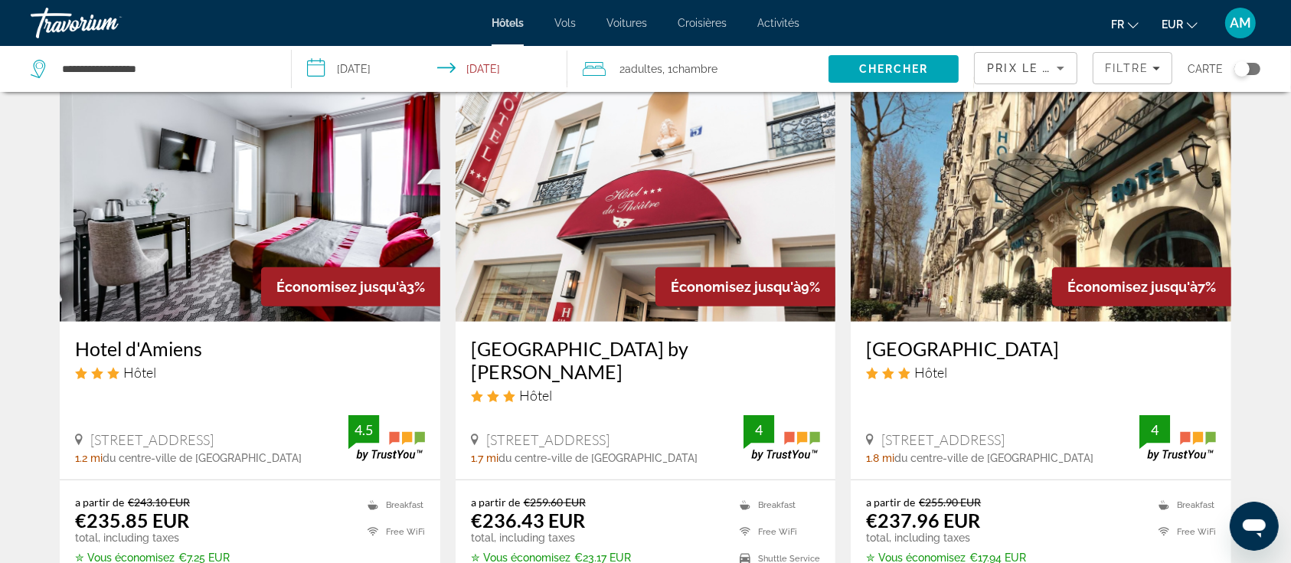
scroll to position [715, 0]
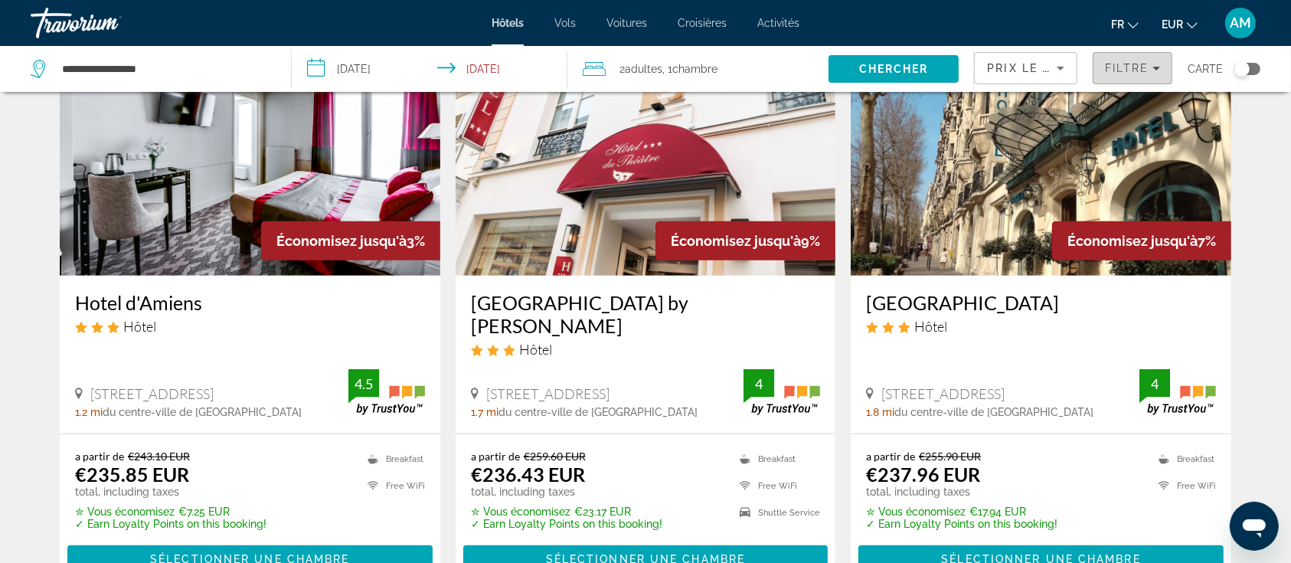
click at [1116, 70] on span "Filtre" at bounding box center [1127, 68] width 44 height 12
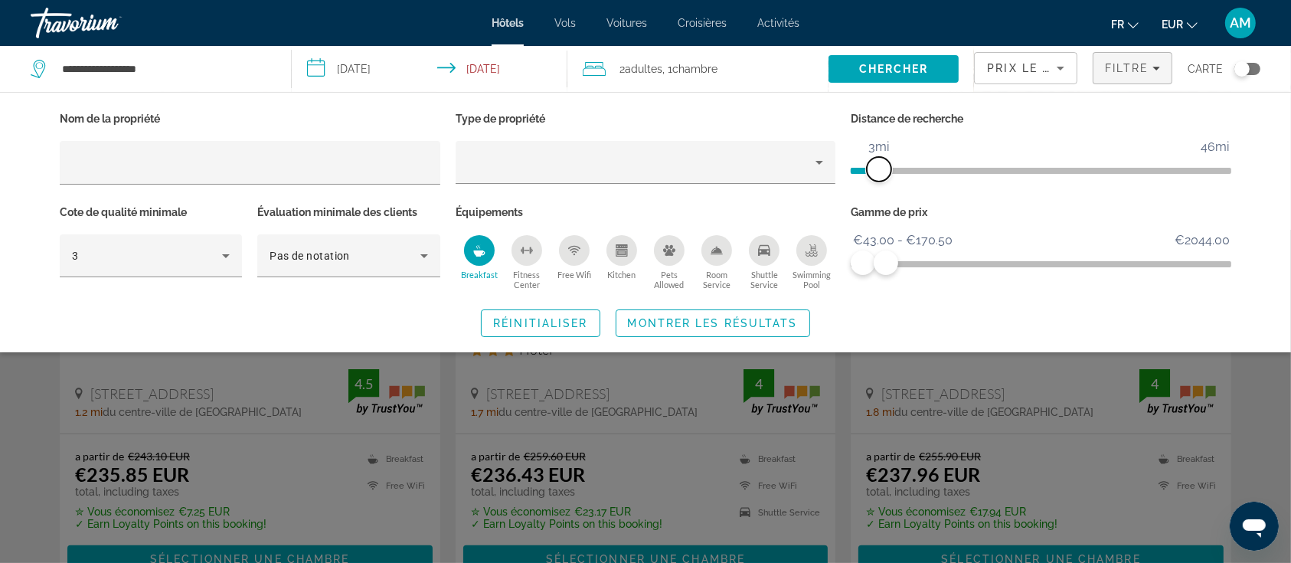
click at [876, 172] on span "ngx-slider" at bounding box center [879, 169] width 25 height 25
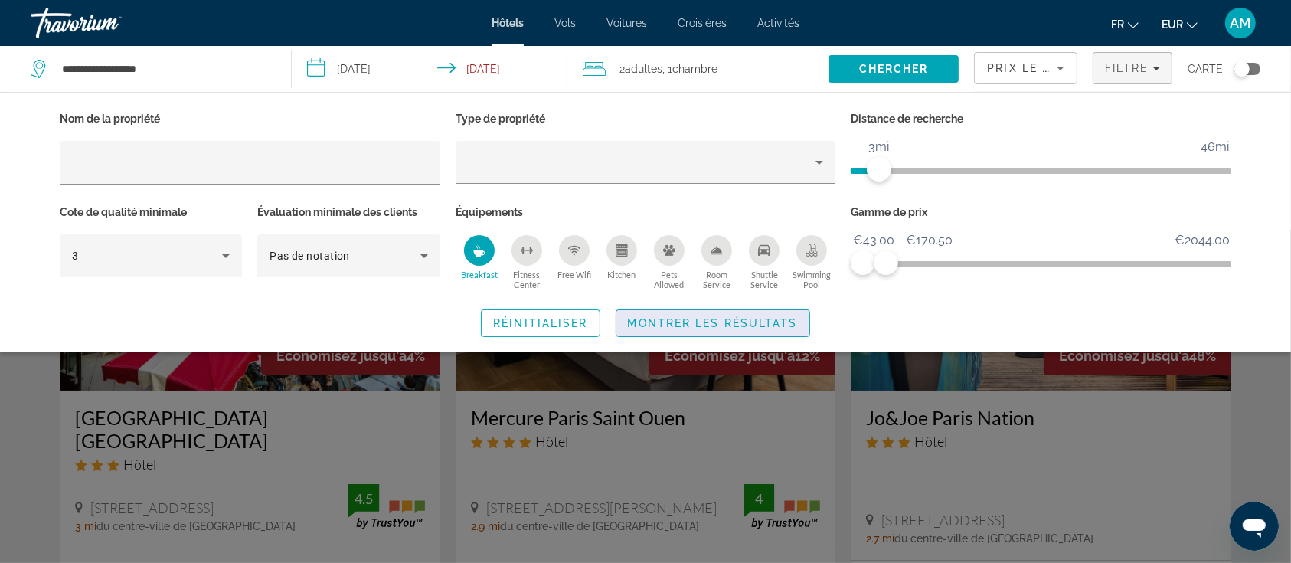
click at [756, 328] on span "Montrer les résultats" at bounding box center [713, 323] width 170 height 12
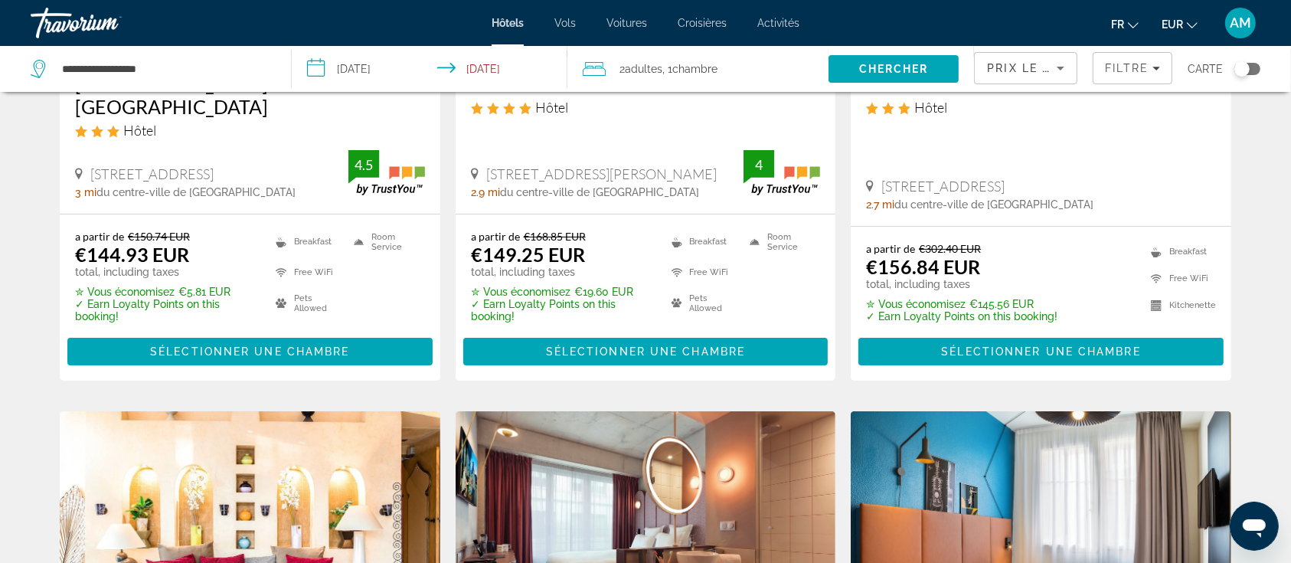
scroll to position [204, 0]
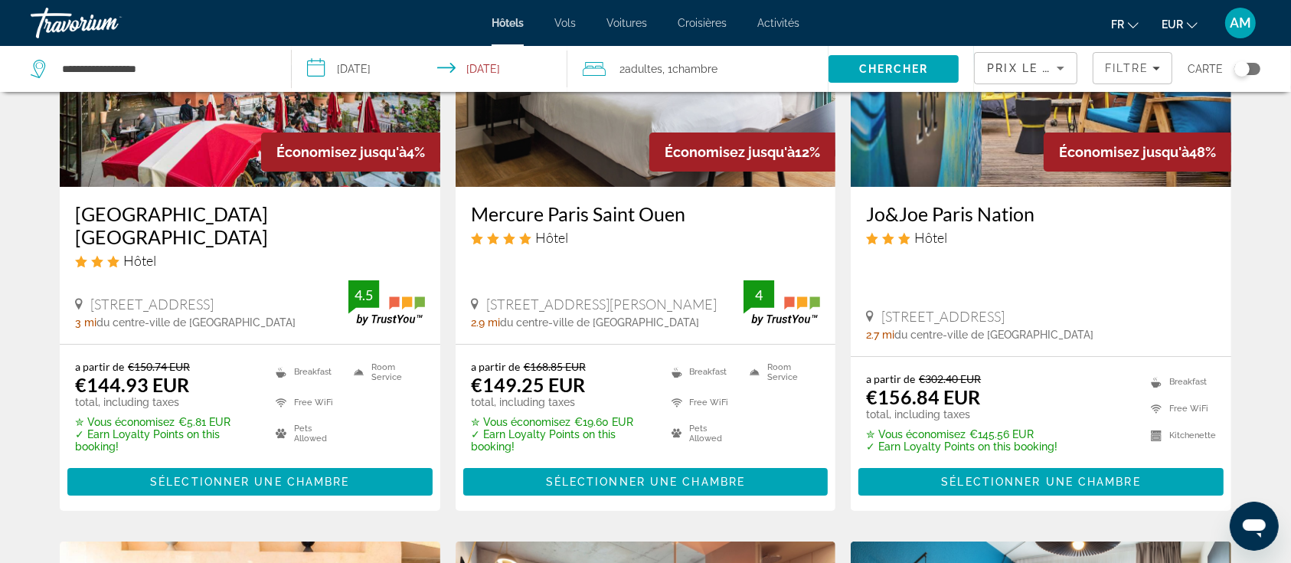
click at [607, 124] on img "Main content" at bounding box center [646, 64] width 381 height 245
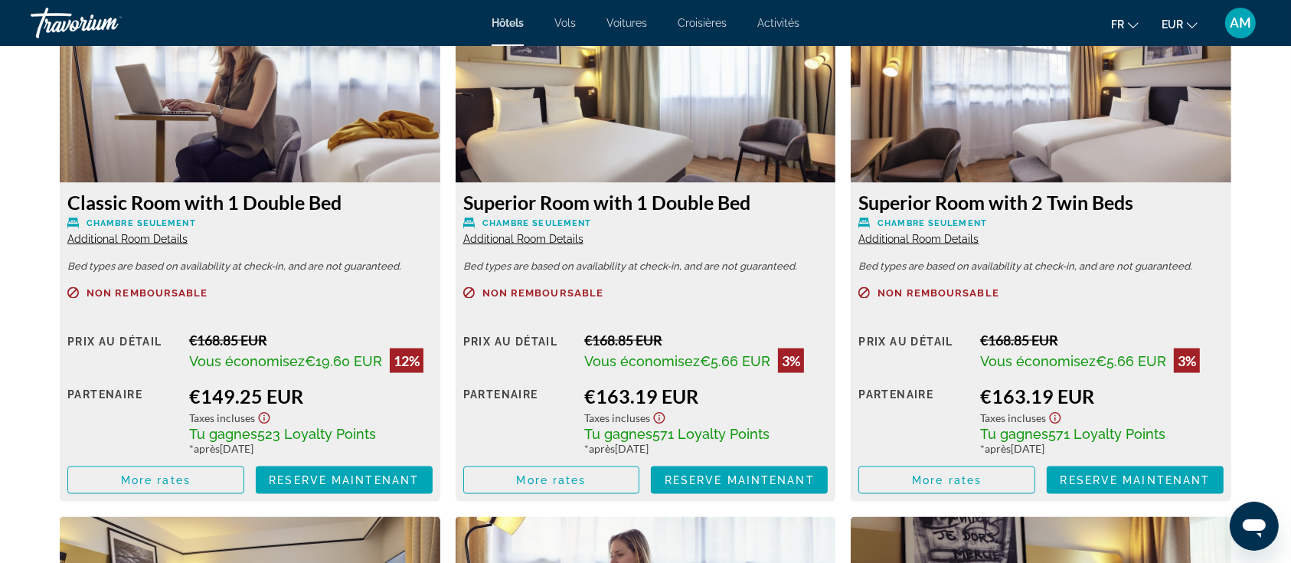
scroll to position [2145, 0]
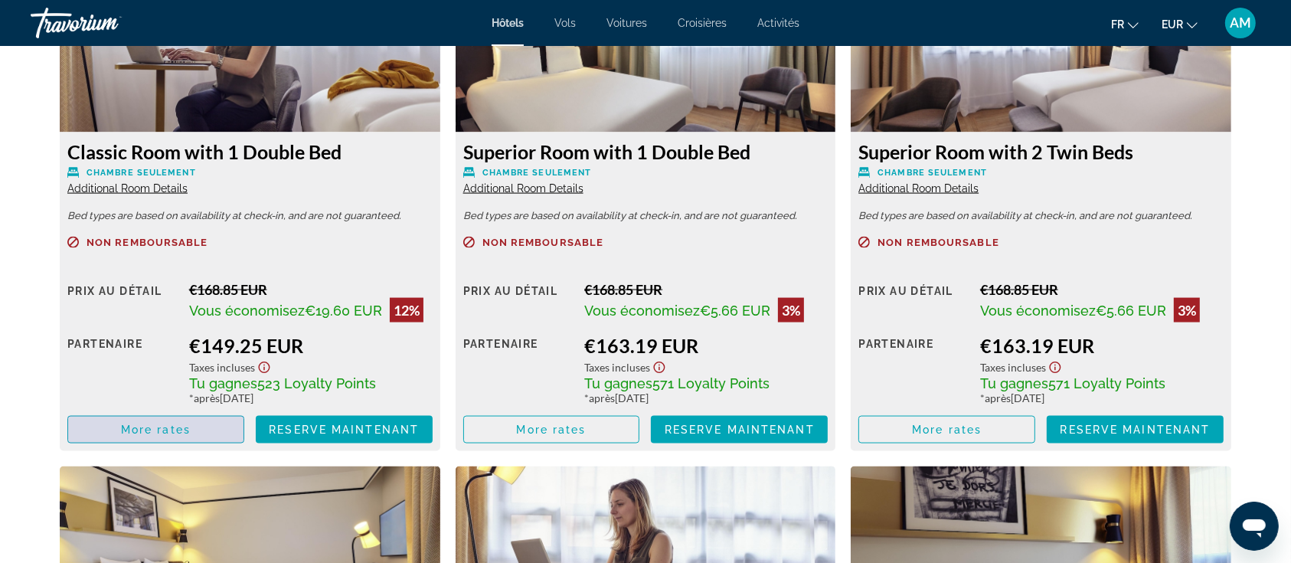
click at [228, 424] on span "Main content" at bounding box center [155, 429] width 175 height 37
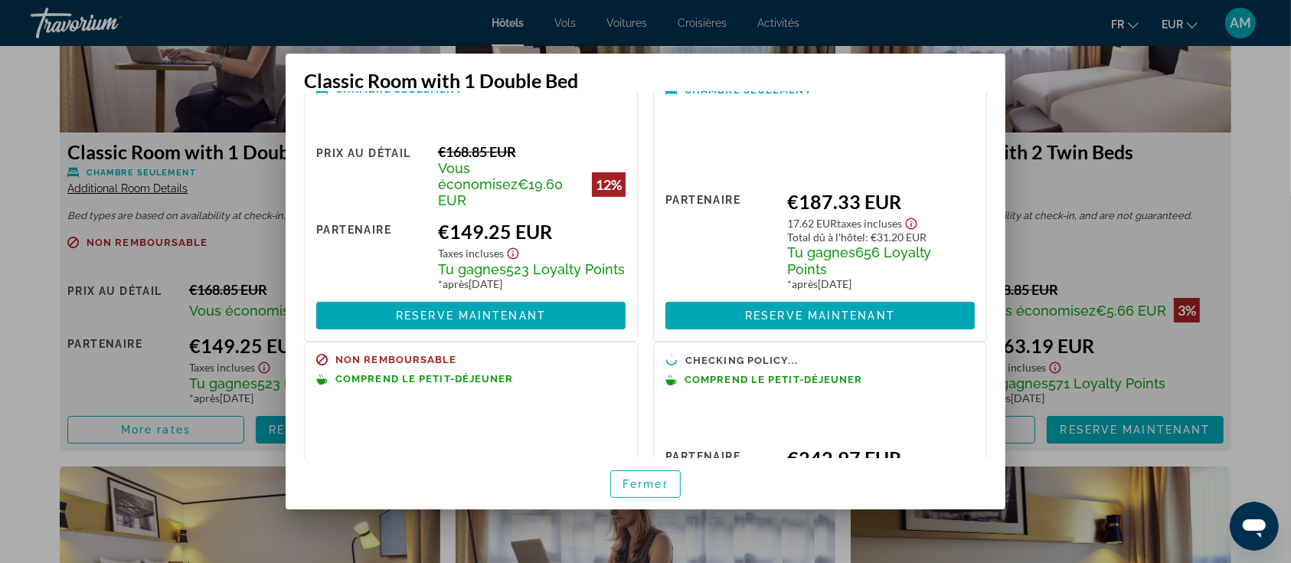
scroll to position [102, 0]
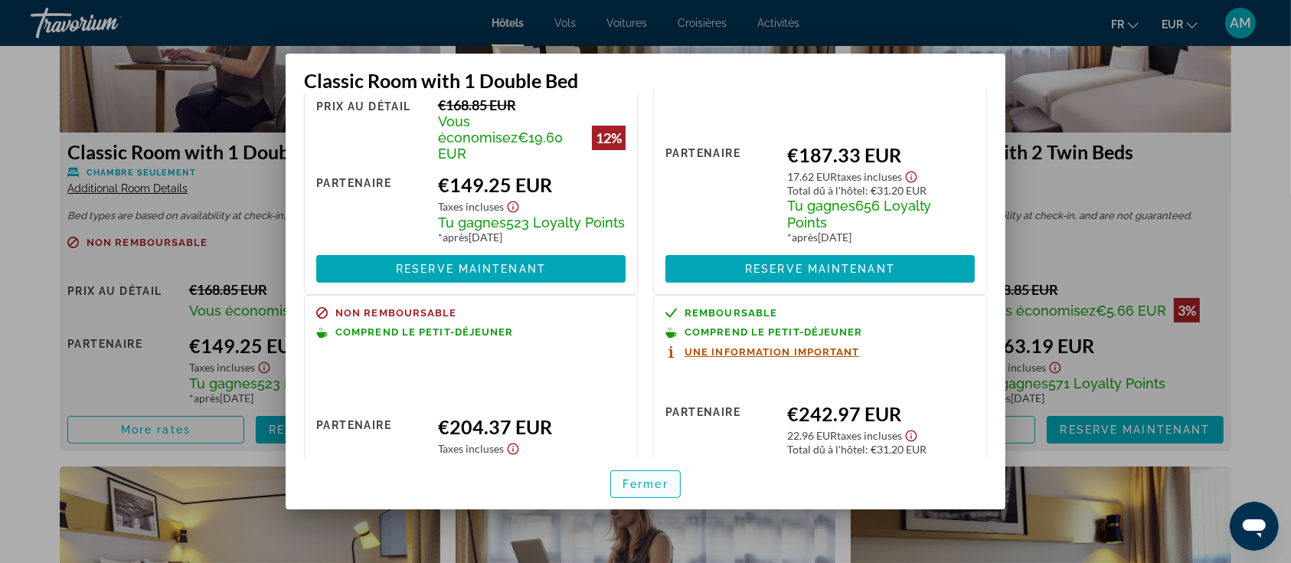
click at [636, 480] on span "Fermer" at bounding box center [646, 484] width 46 height 12
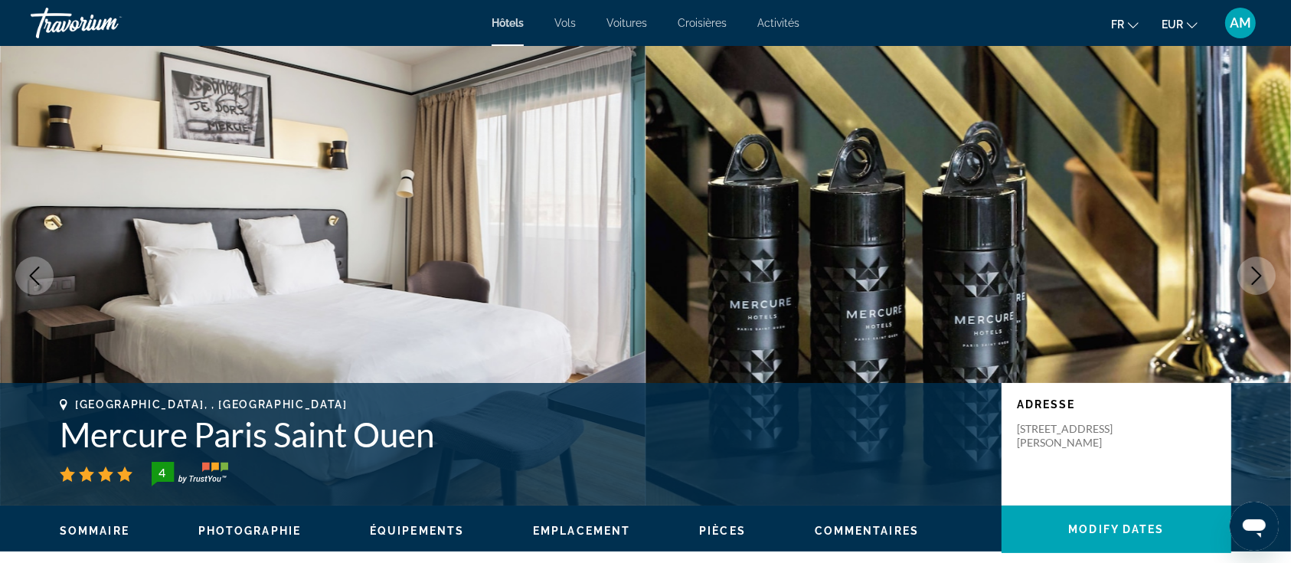
scroll to position [2145, 0]
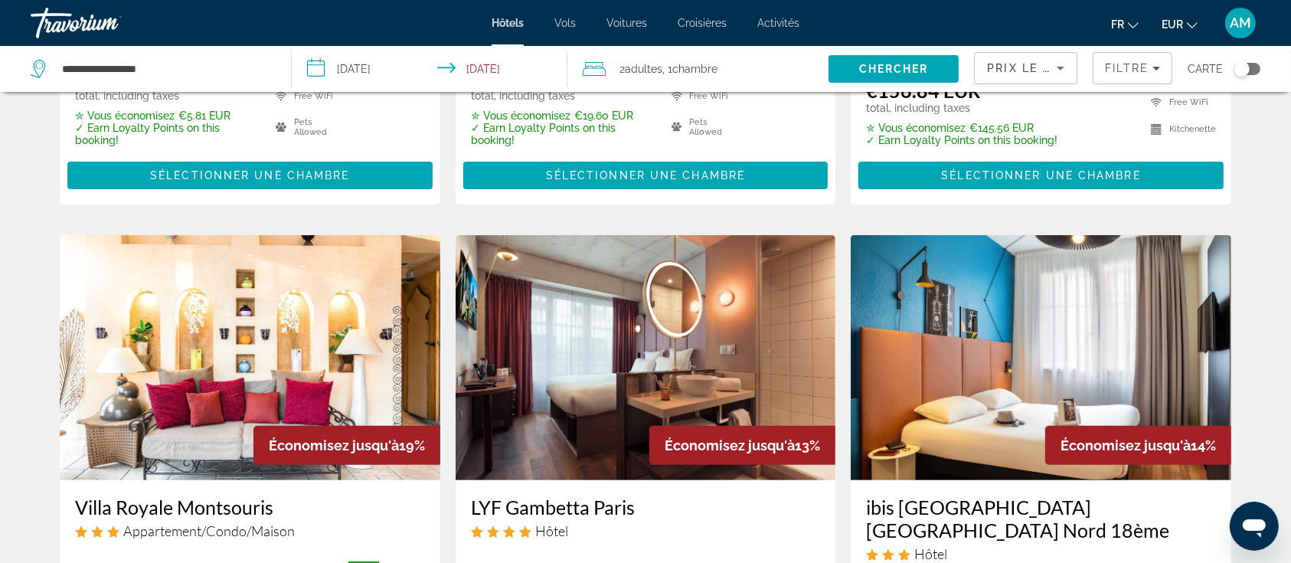
scroll to position [715, 0]
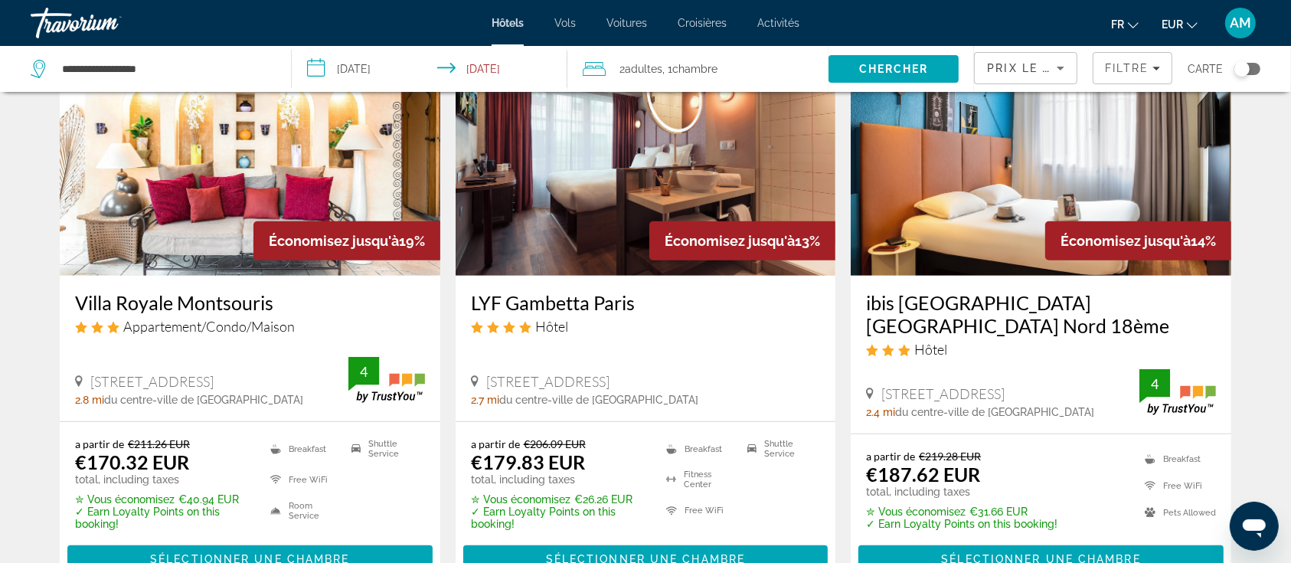
click at [596, 156] on img "Main content" at bounding box center [646, 153] width 381 height 245
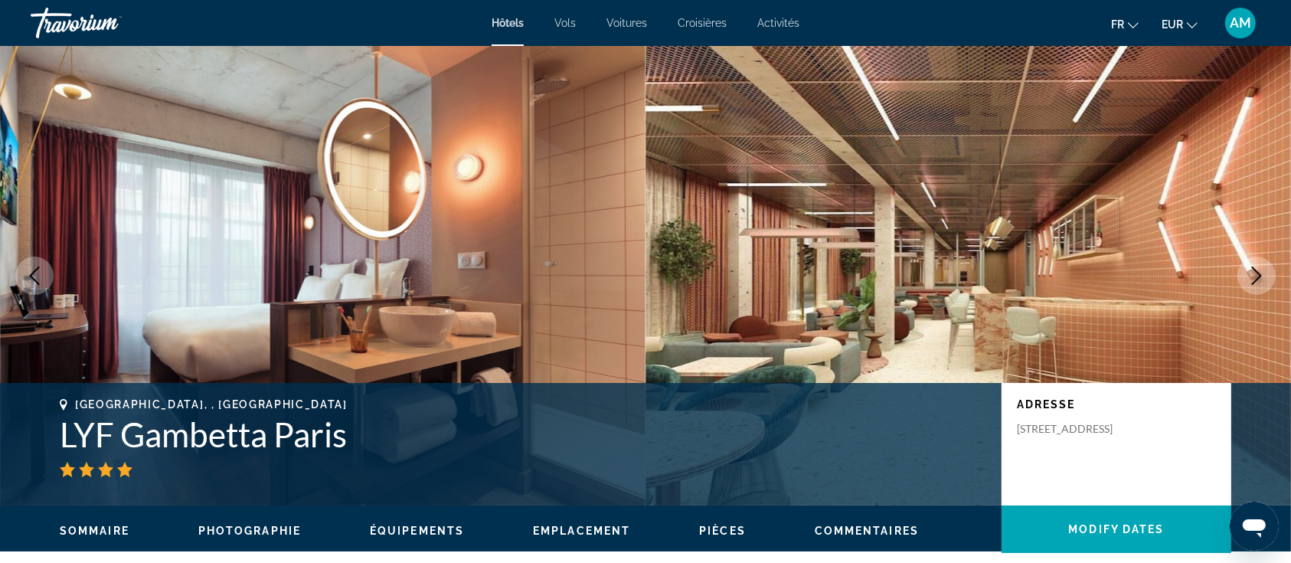
click at [1258, 273] on icon "Next image" at bounding box center [1257, 276] width 10 height 18
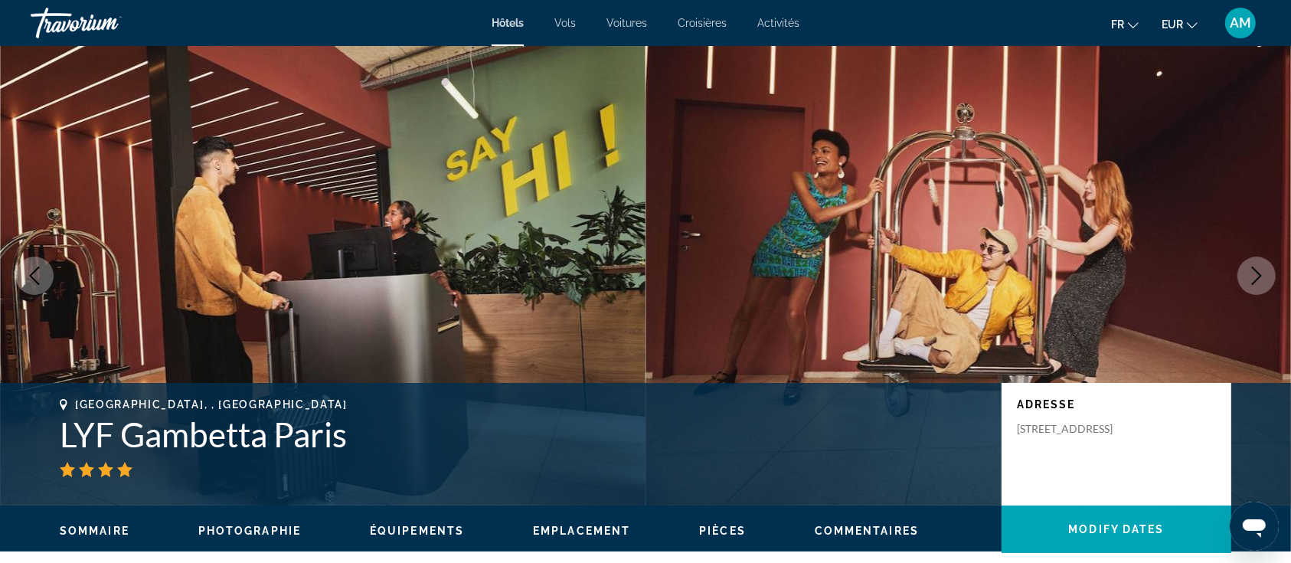
click at [1258, 273] on icon "Next image" at bounding box center [1257, 276] width 10 height 18
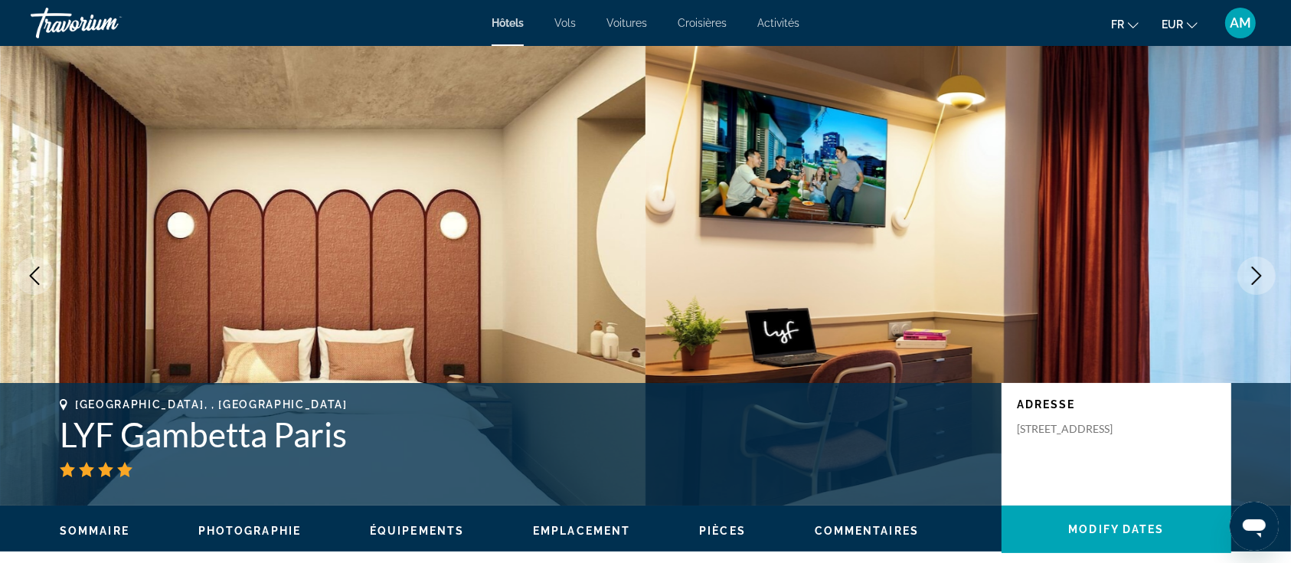
click at [1257, 272] on icon "Next image" at bounding box center [1257, 276] width 10 height 18
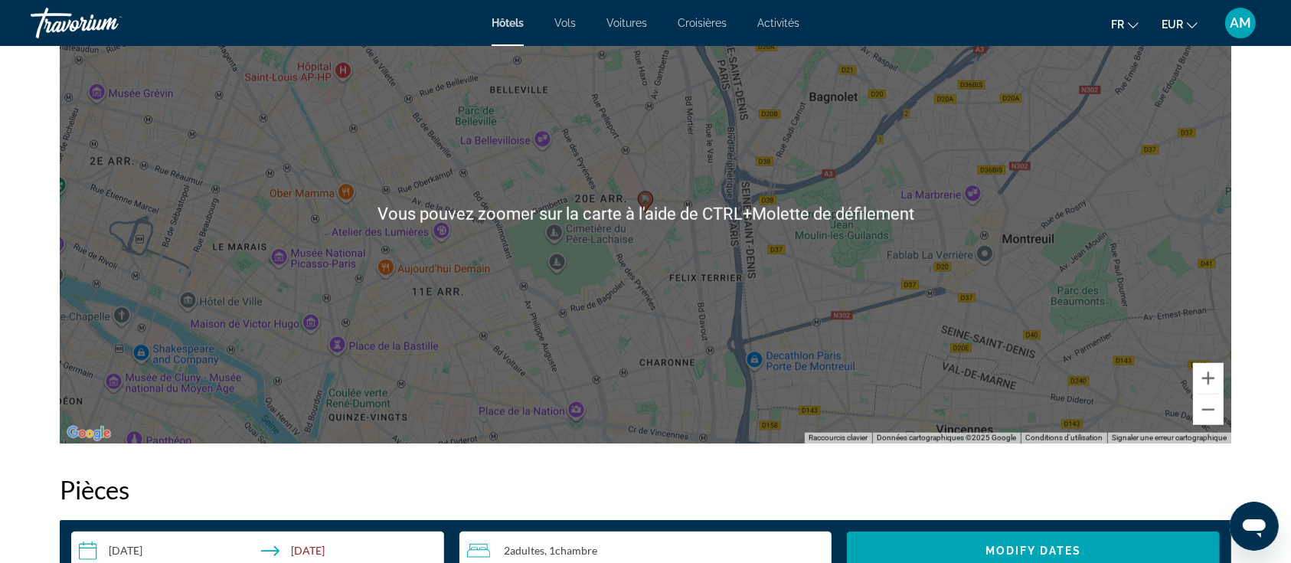
scroll to position [1532, 0]
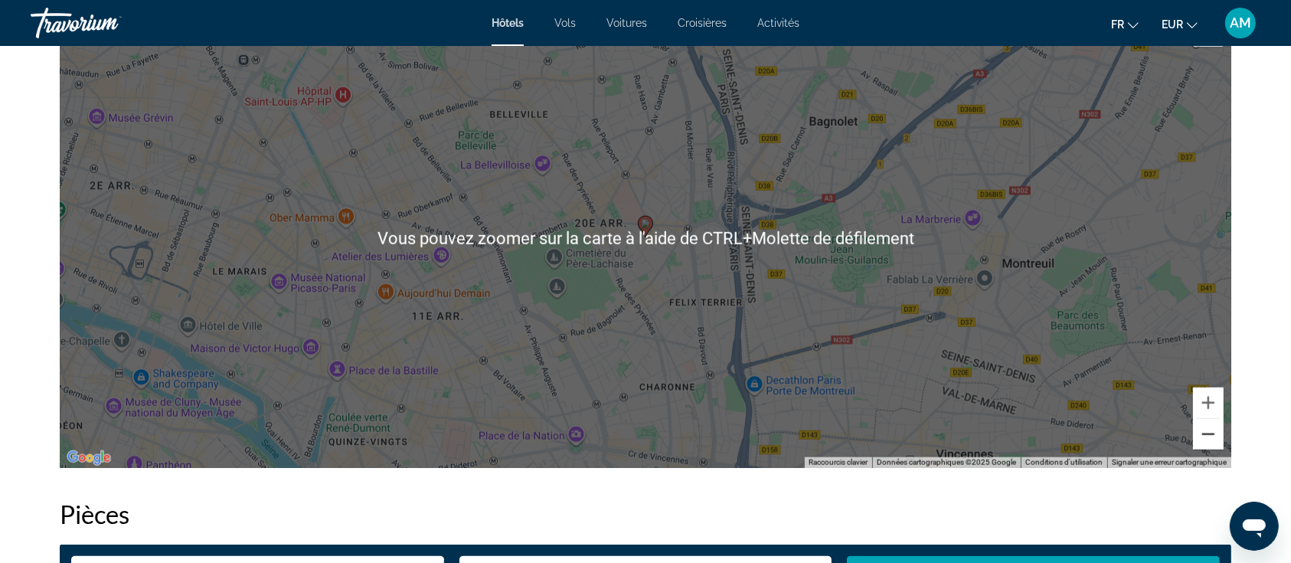
click at [1207, 438] on button "Zoom arrière" at bounding box center [1208, 434] width 31 height 31
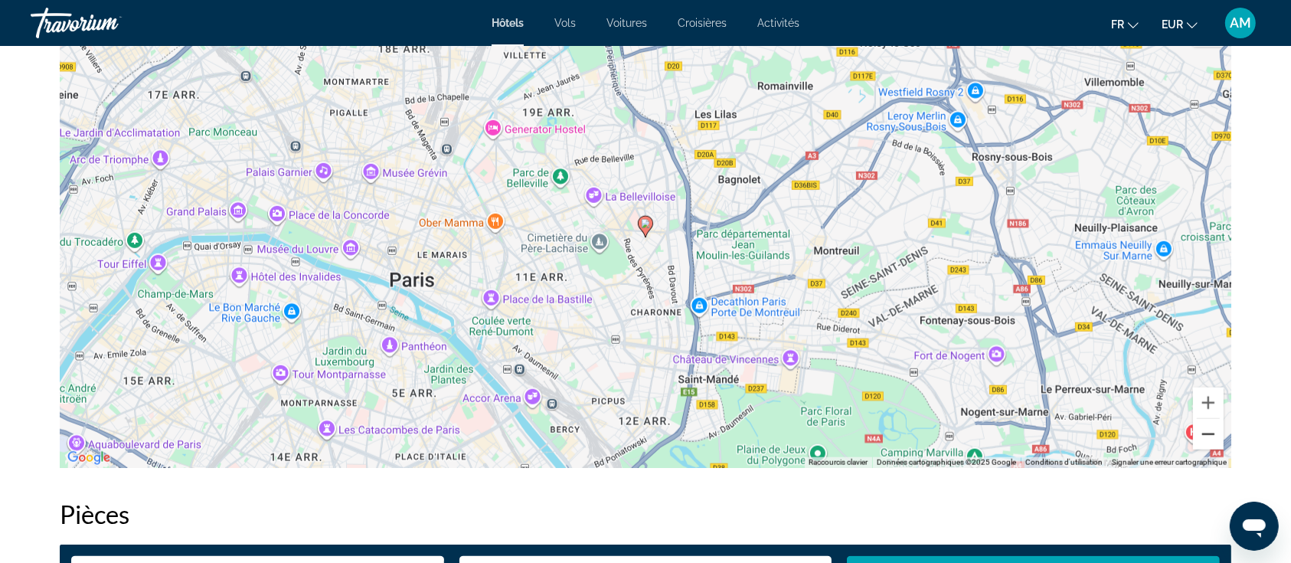
click at [1207, 438] on button "Zoom arrière" at bounding box center [1208, 434] width 31 height 31
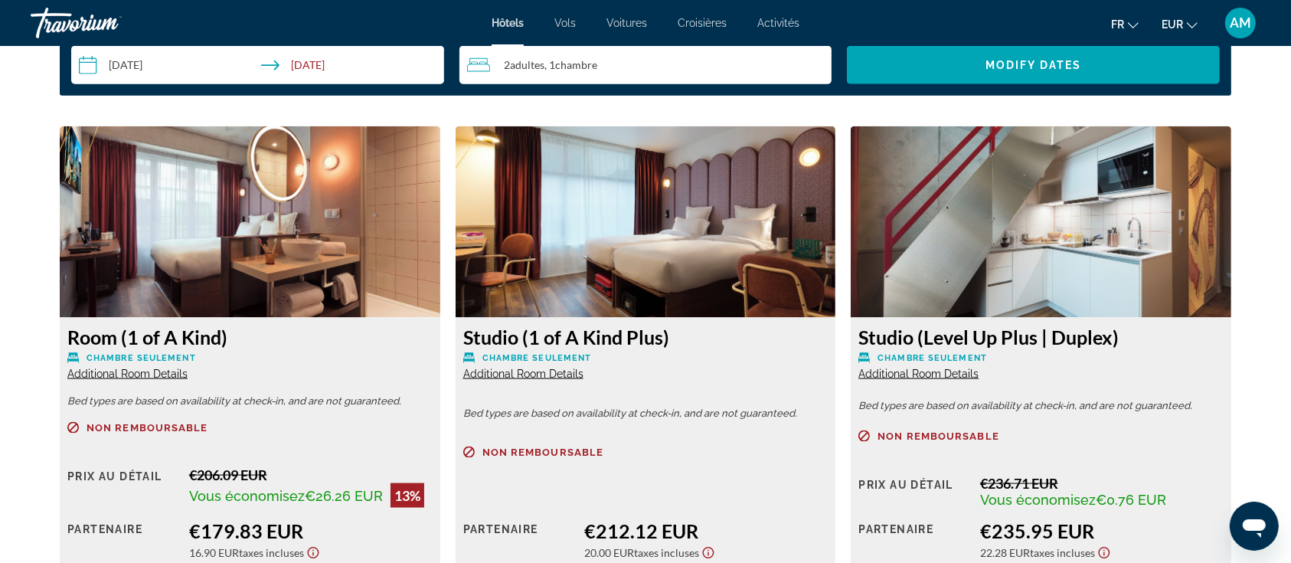
scroll to position [2145, 0]
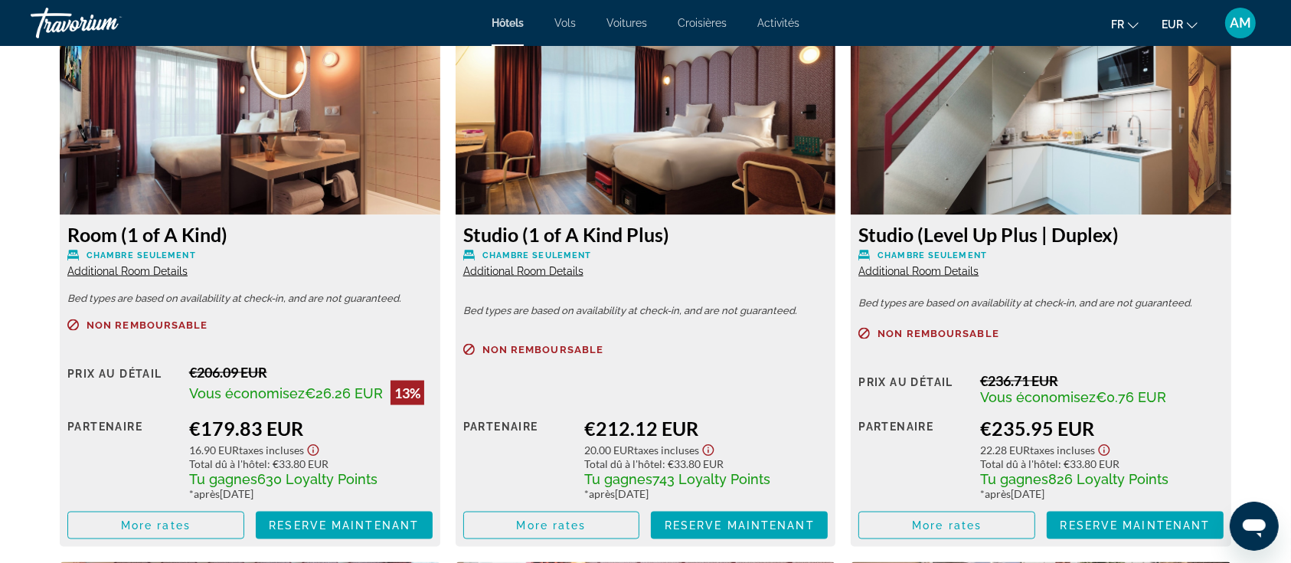
click at [896, 270] on span "Additional Room Details" at bounding box center [919, 271] width 120 height 12
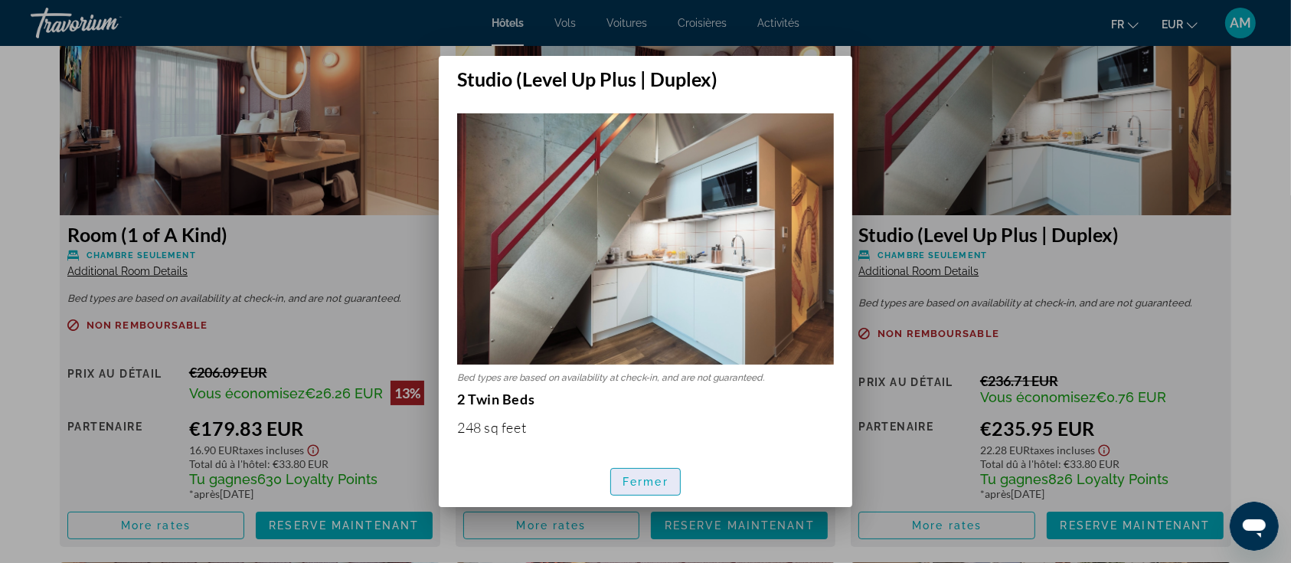
click at [674, 480] on span "button" at bounding box center [645, 481] width 69 height 37
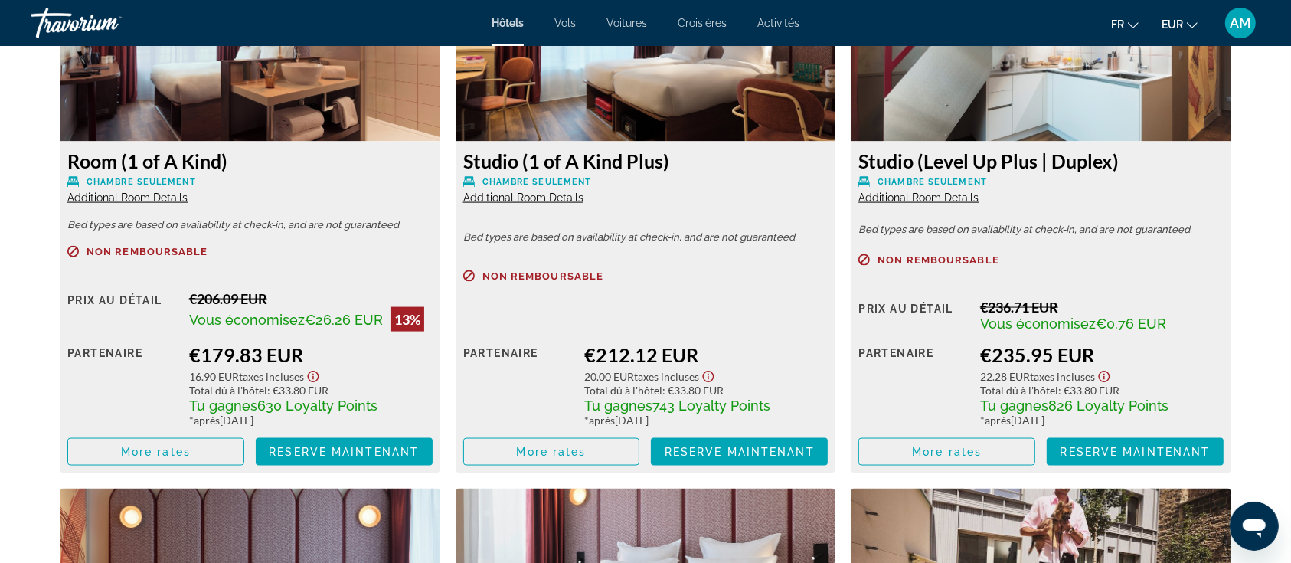
scroll to position [2247, 0]
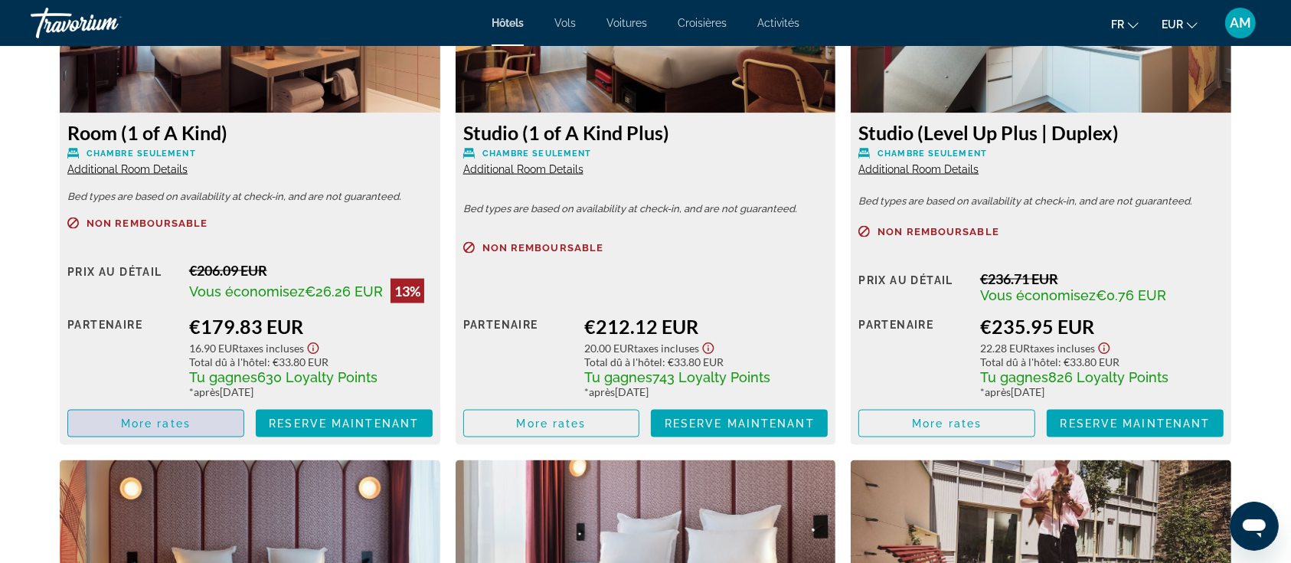
click at [152, 432] on span "Main content" at bounding box center [155, 423] width 175 height 37
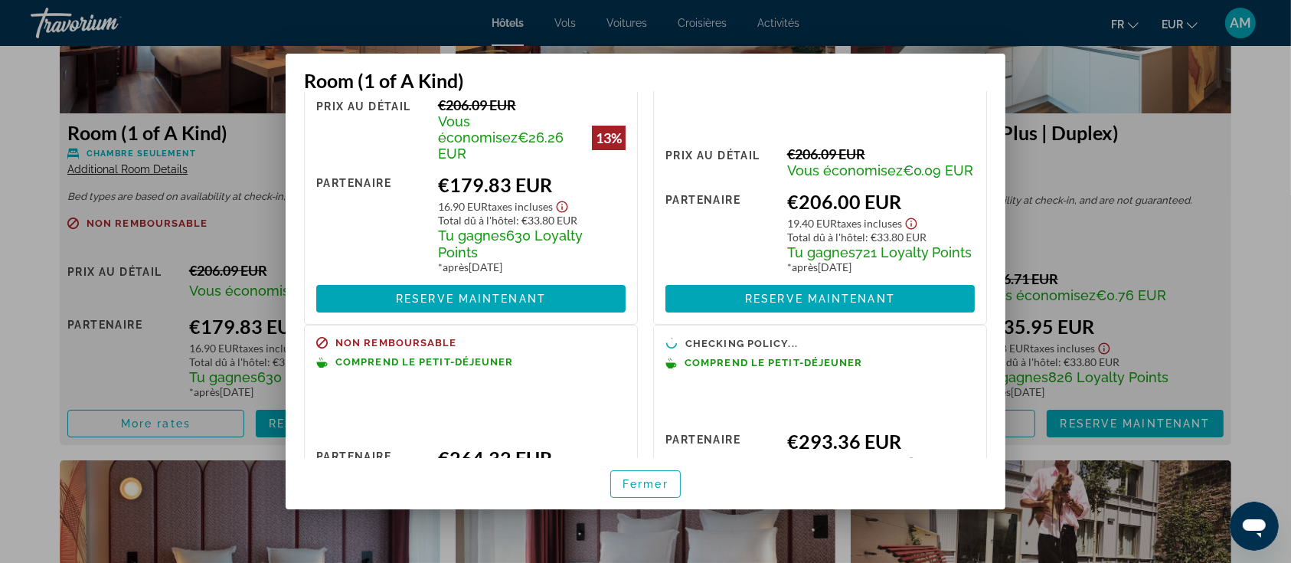
scroll to position [104, 0]
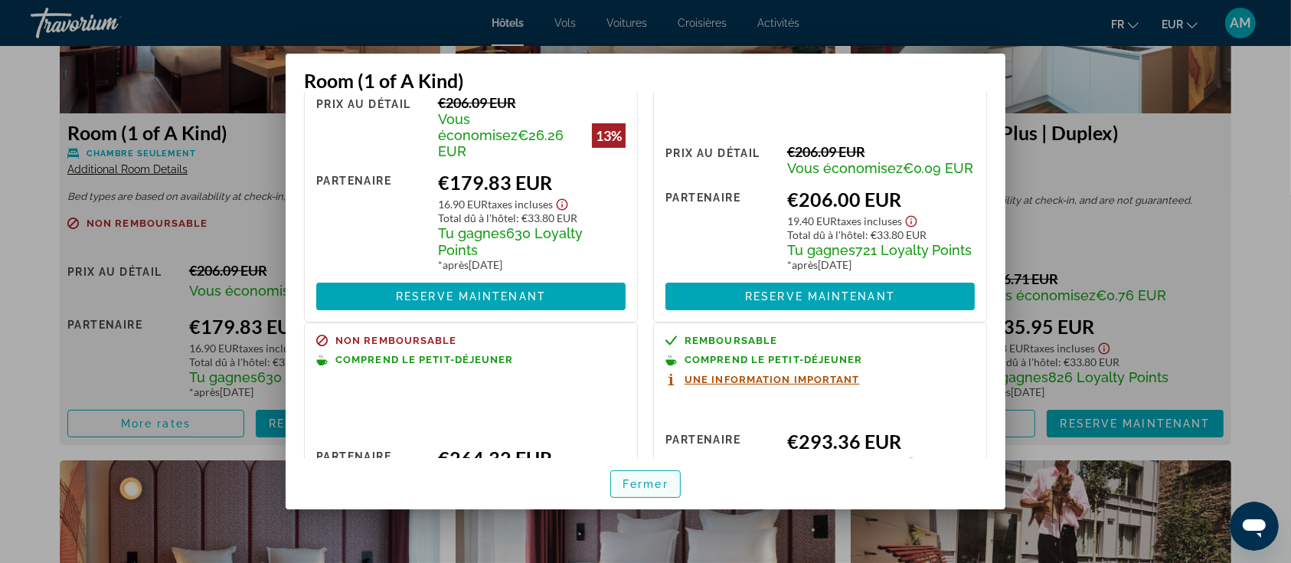
click at [643, 480] on span "Fermer" at bounding box center [646, 484] width 46 height 12
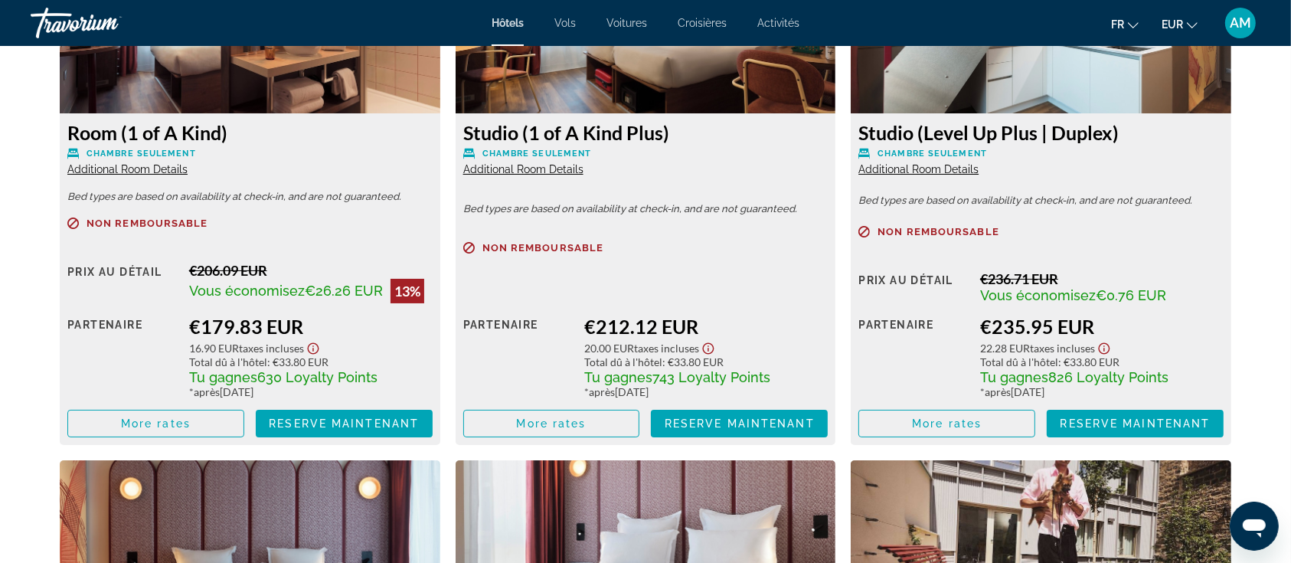
scroll to position [2247, 0]
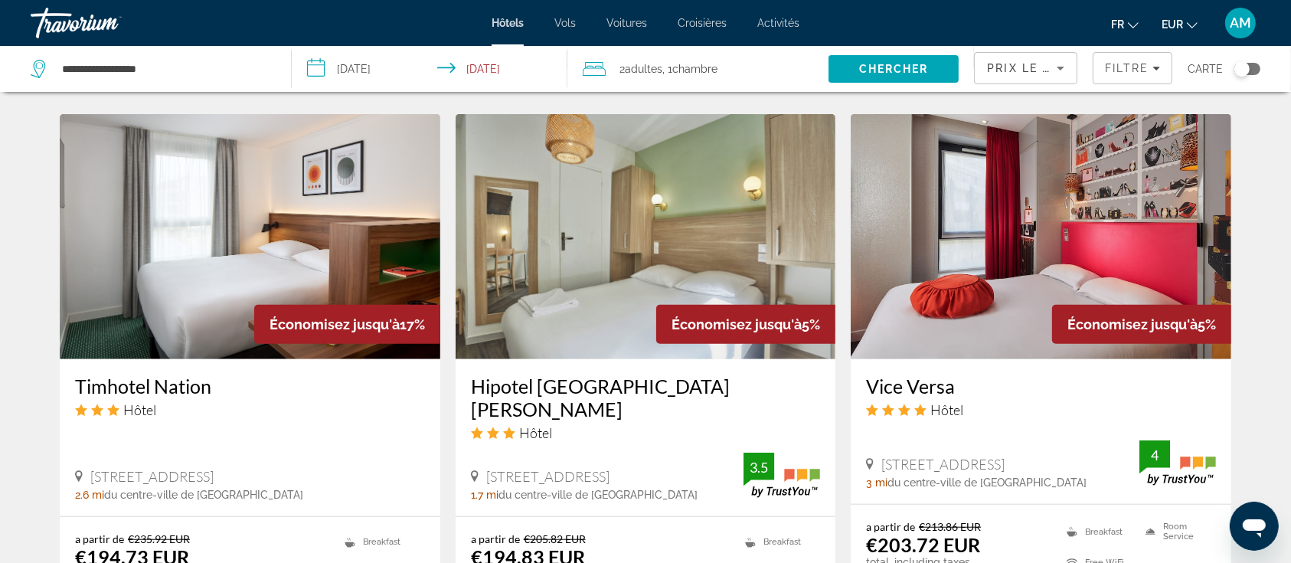
scroll to position [1226, 0]
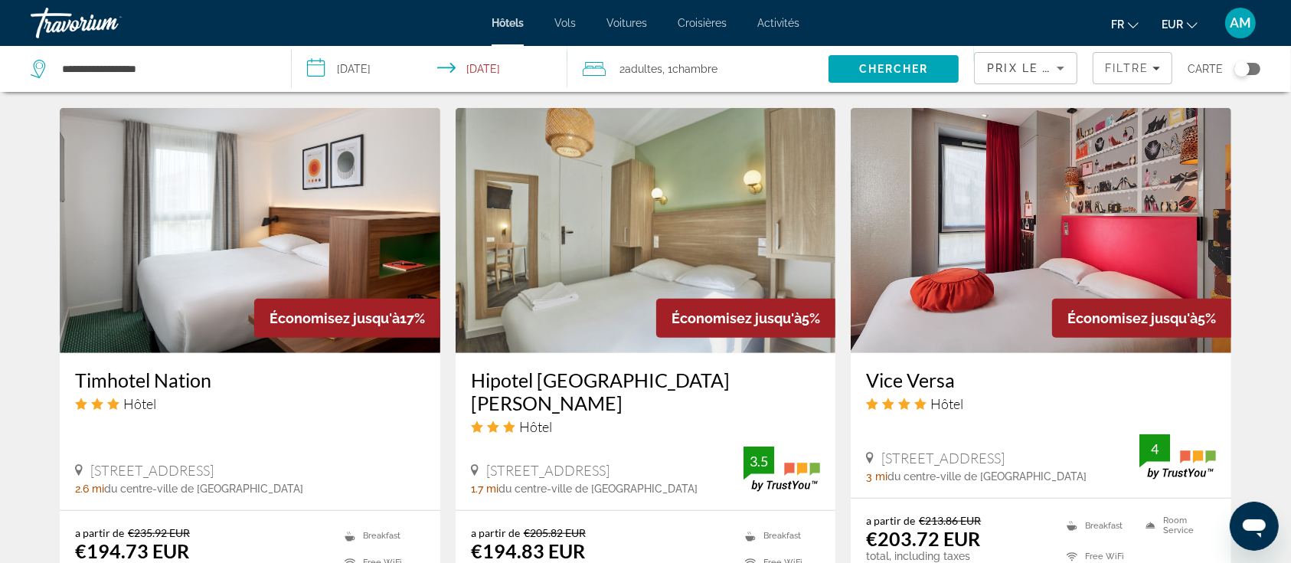
click at [1005, 218] on img "Main content" at bounding box center [1041, 230] width 381 height 245
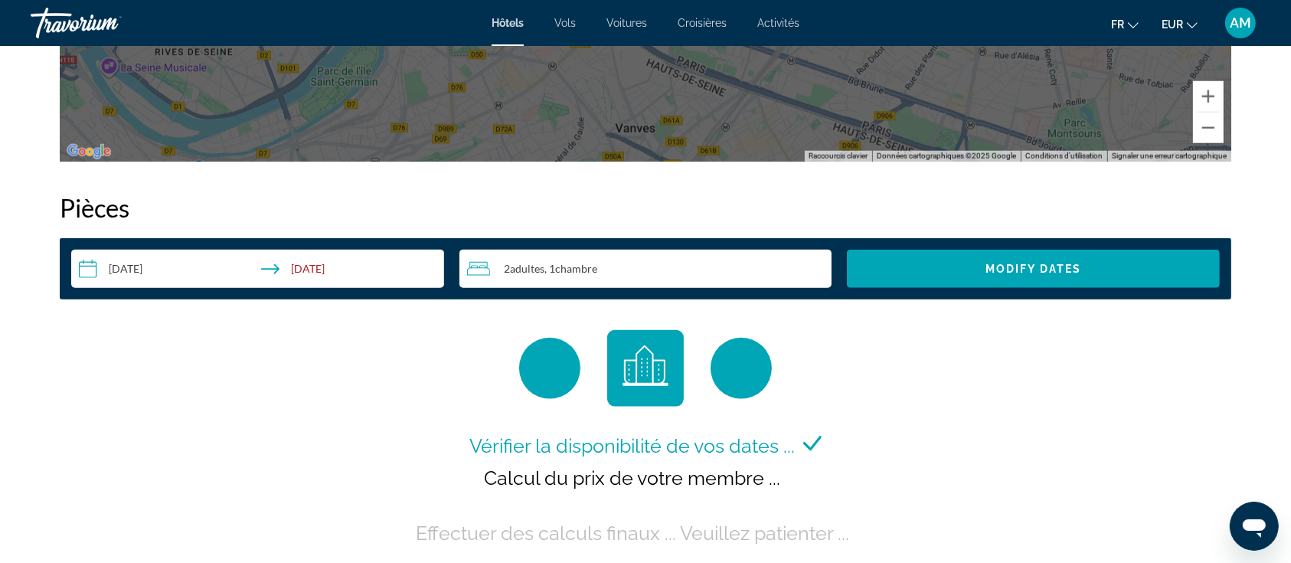
scroll to position [1532, 0]
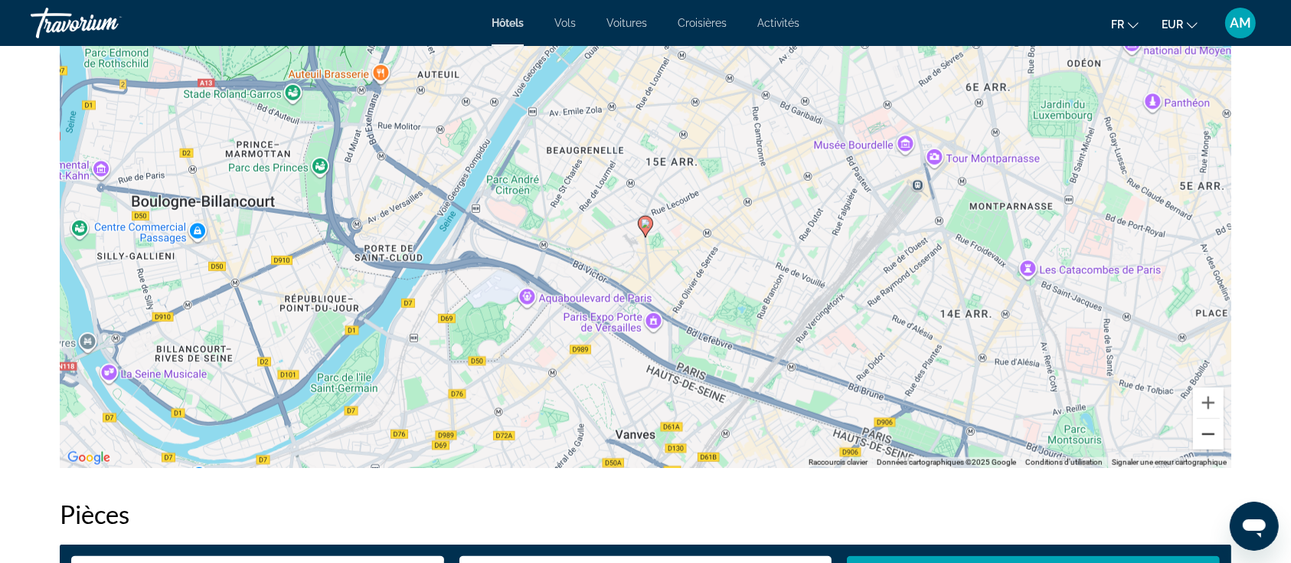
click at [1212, 434] on button "Zoom arrière" at bounding box center [1208, 434] width 31 height 31
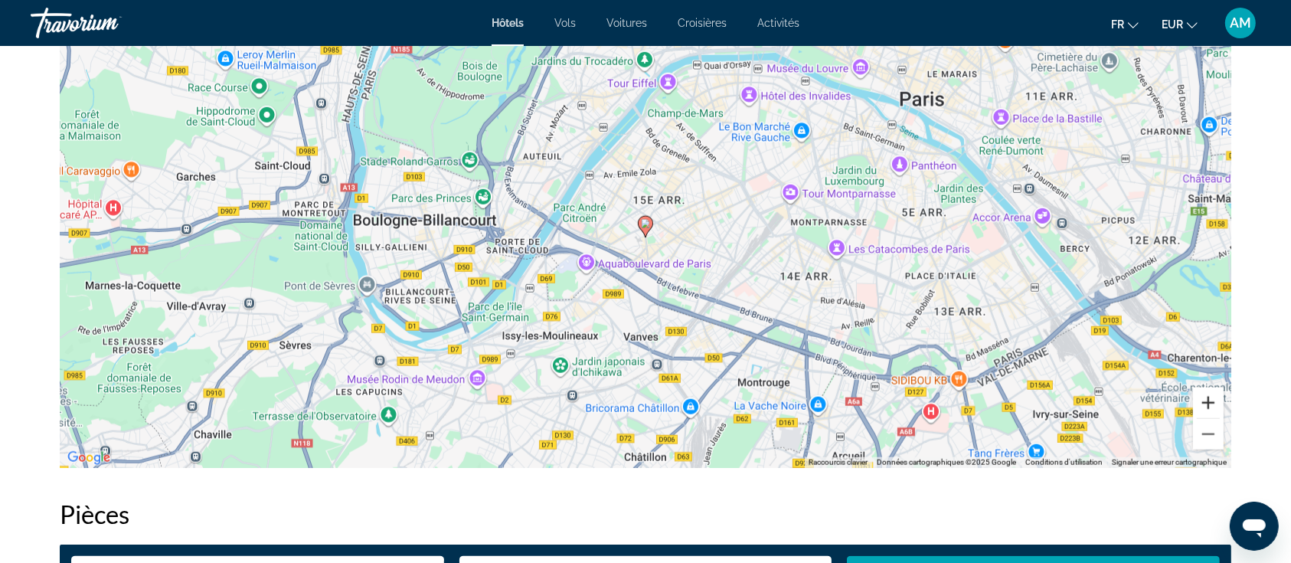
click at [1206, 398] on button "Zoom avant" at bounding box center [1208, 403] width 31 height 31
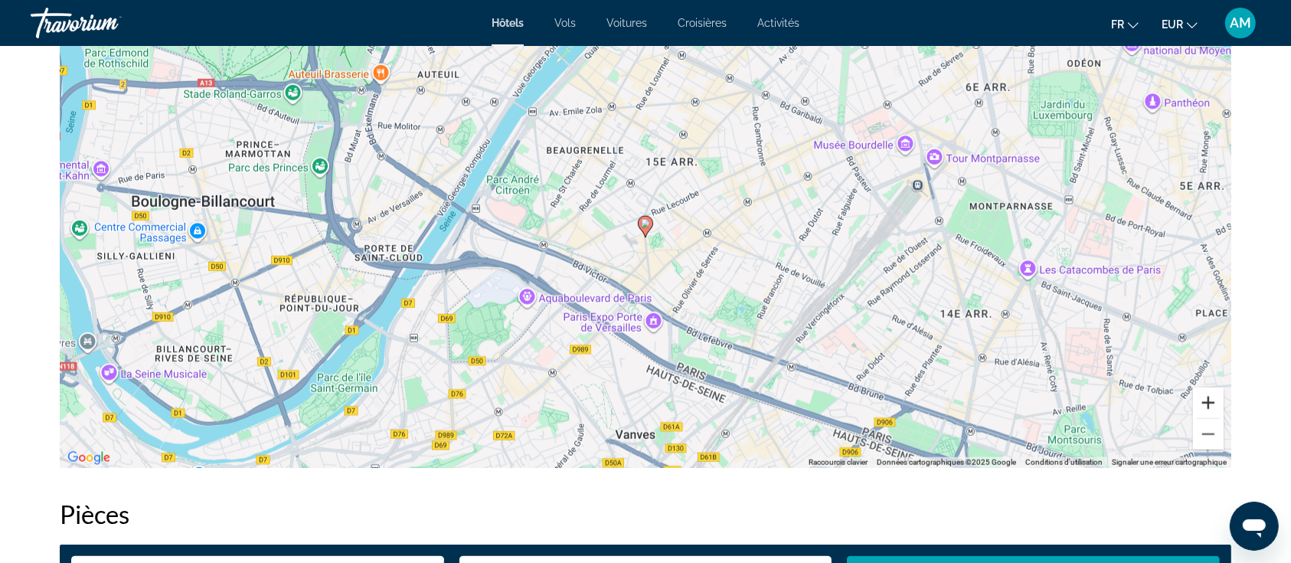
click at [1206, 398] on button "Zoom avant" at bounding box center [1208, 403] width 31 height 31
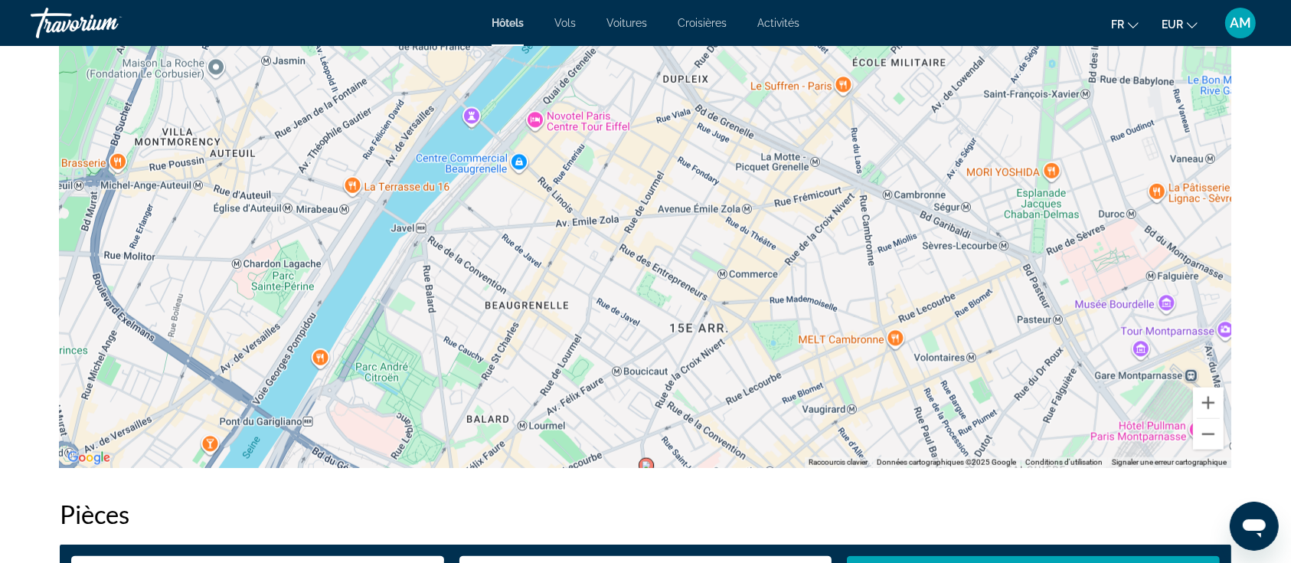
drag, startPoint x: 983, startPoint y: 201, endPoint x: 987, endPoint y: 452, distance: 251.3
click at [987, 452] on div "Pour activer le glissement avec le clavier, appuyez sur Alt+Entrée. Une fois ce…" at bounding box center [646, 238] width 1172 height 460
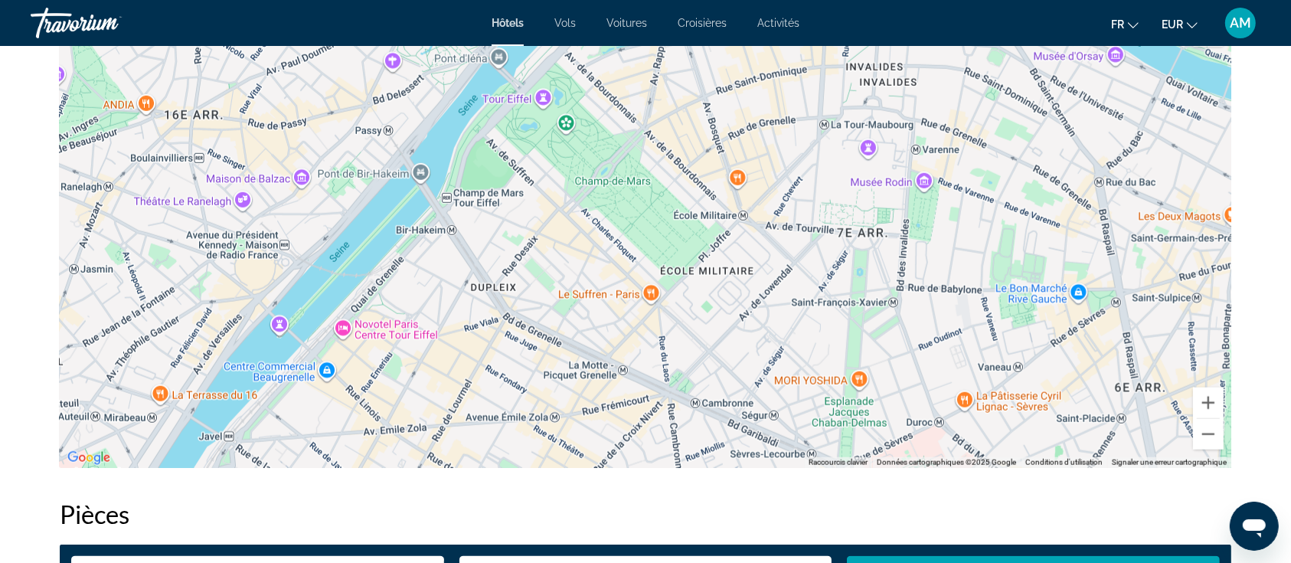
drag, startPoint x: 1076, startPoint y: 254, endPoint x: 882, endPoint y: 454, distance: 279.0
click at [882, 454] on div "Pour activer le glissement avec le clavier, appuyez sur Alt+Entrée. Une fois ce…" at bounding box center [646, 238] width 1172 height 460
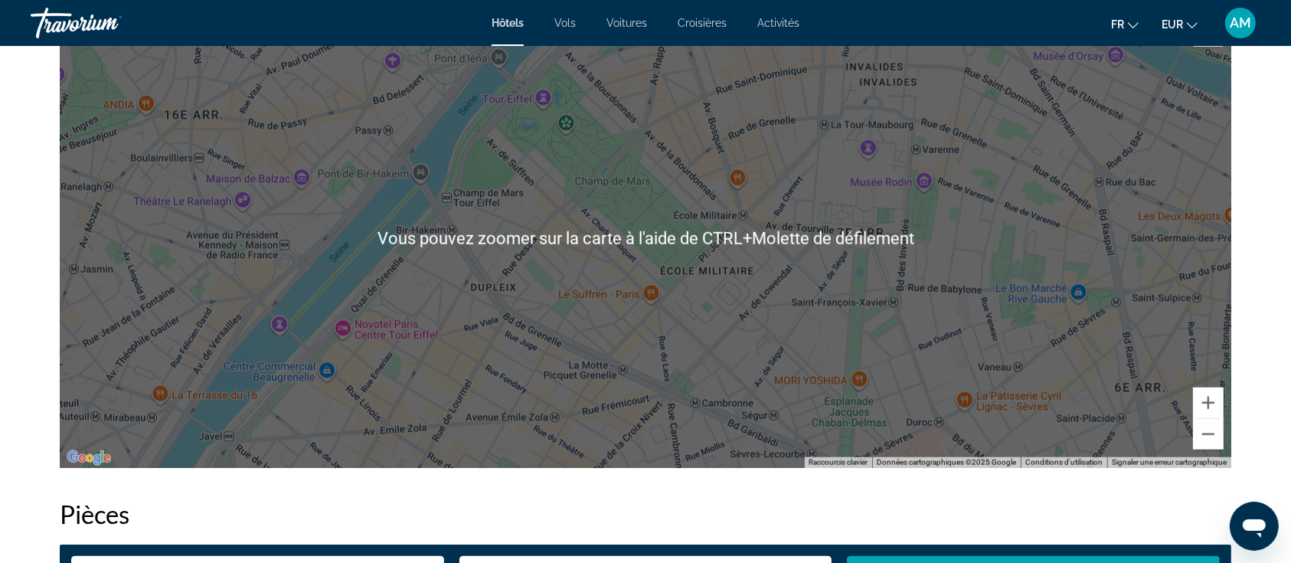
scroll to position [1634, 0]
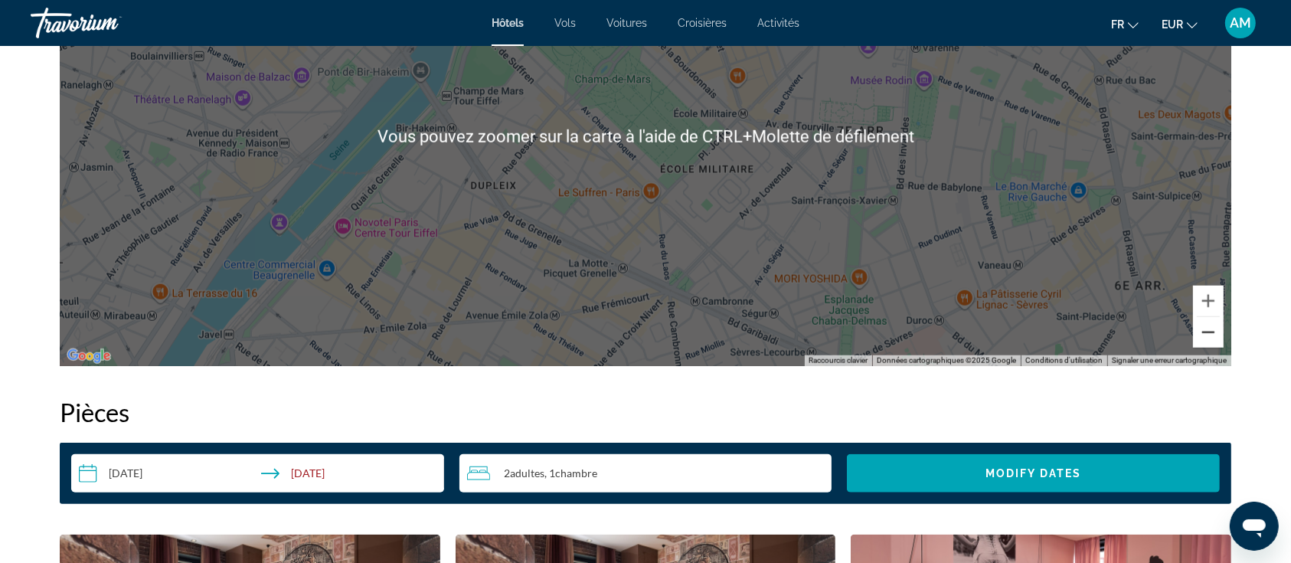
click at [1206, 342] on button "Zoom arrière" at bounding box center [1208, 332] width 31 height 31
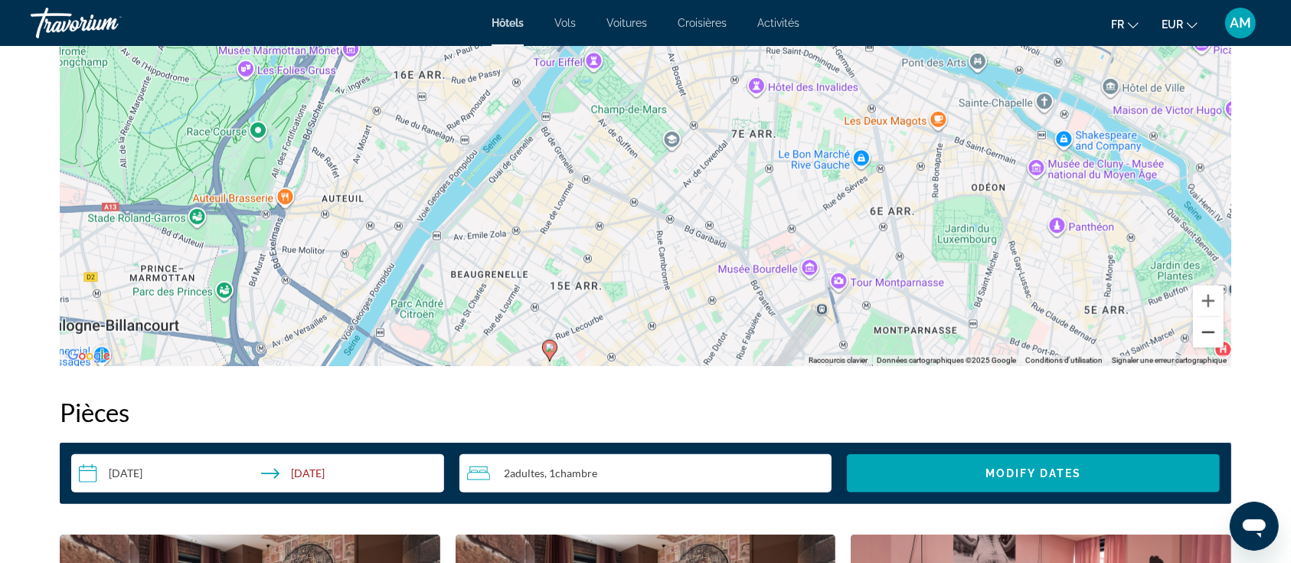
click at [1206, 339] on button "Zoom arrière" at bounding box center [1208, 332] width 31 height 31
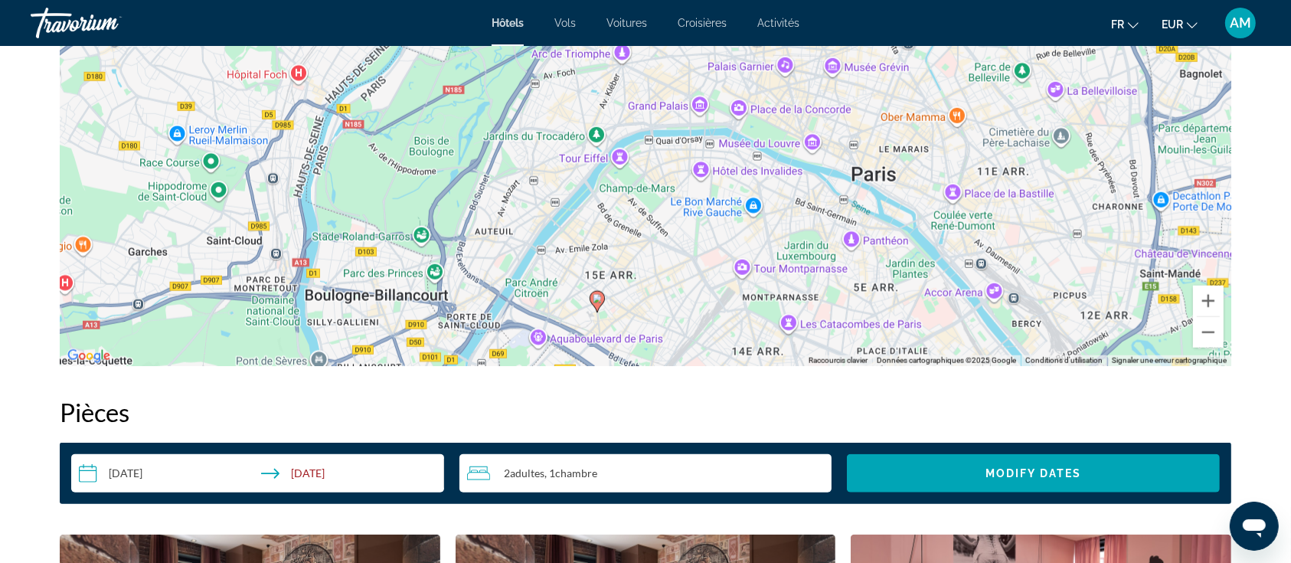
drag, startPoint x: 901, startPoint y: 224, endPoint x: 899, endPoint y: 309, distance: 84.3
click at [899, 309] on div "Pour activer le glissement avec le clavier, appuyez sur Alt+Entrée. Une fois ce…" at bounding box center [646, 137] width 1172 height 460
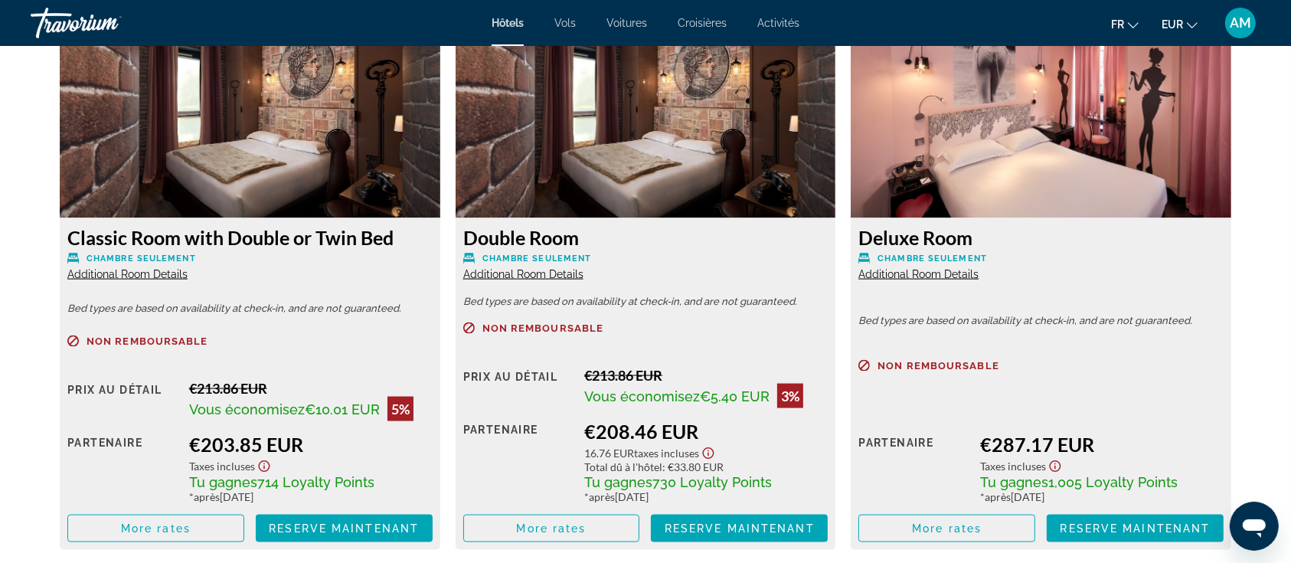
scroll to position [2145, 0]
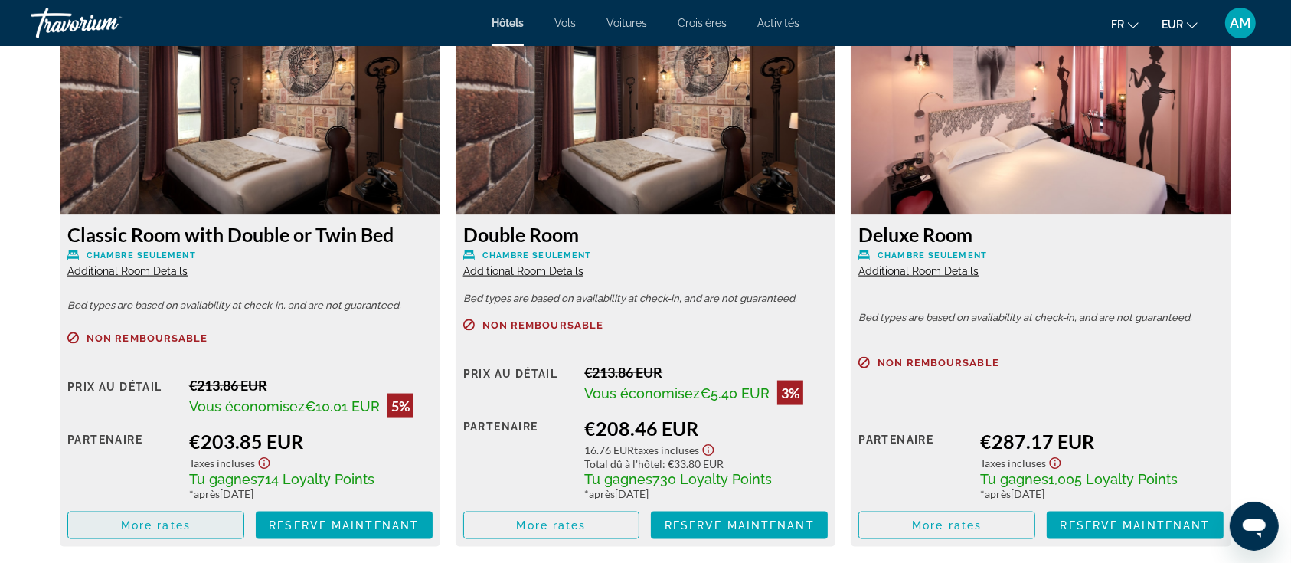
click at [162, 521] on span "More rates" at bounding box center [156, 525] width 70 height 12
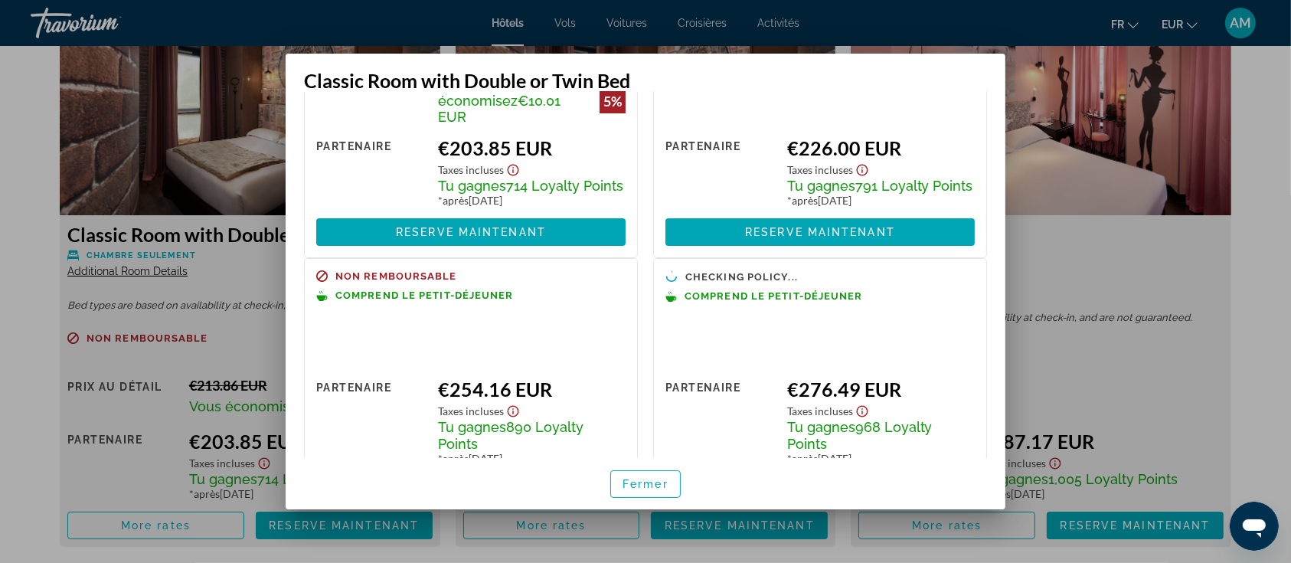
scroll to position [204, 0]
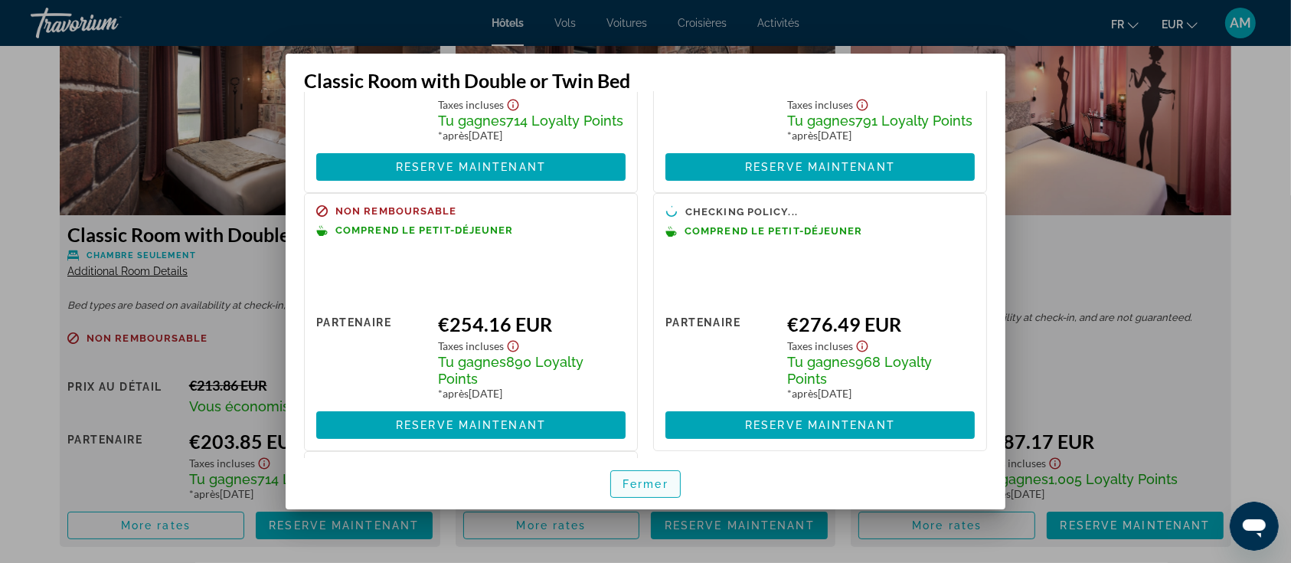
click at [667, 483] on span "Fermer" at bounding box center [646, 484] width 46 height 12
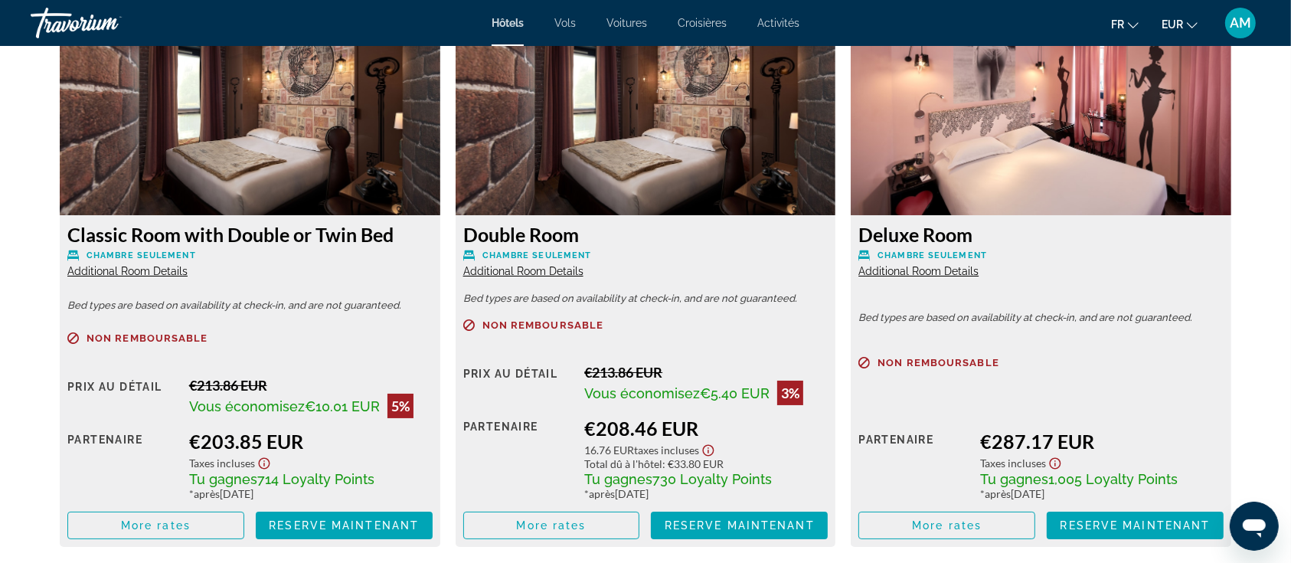
scroll to position [2145, 0]
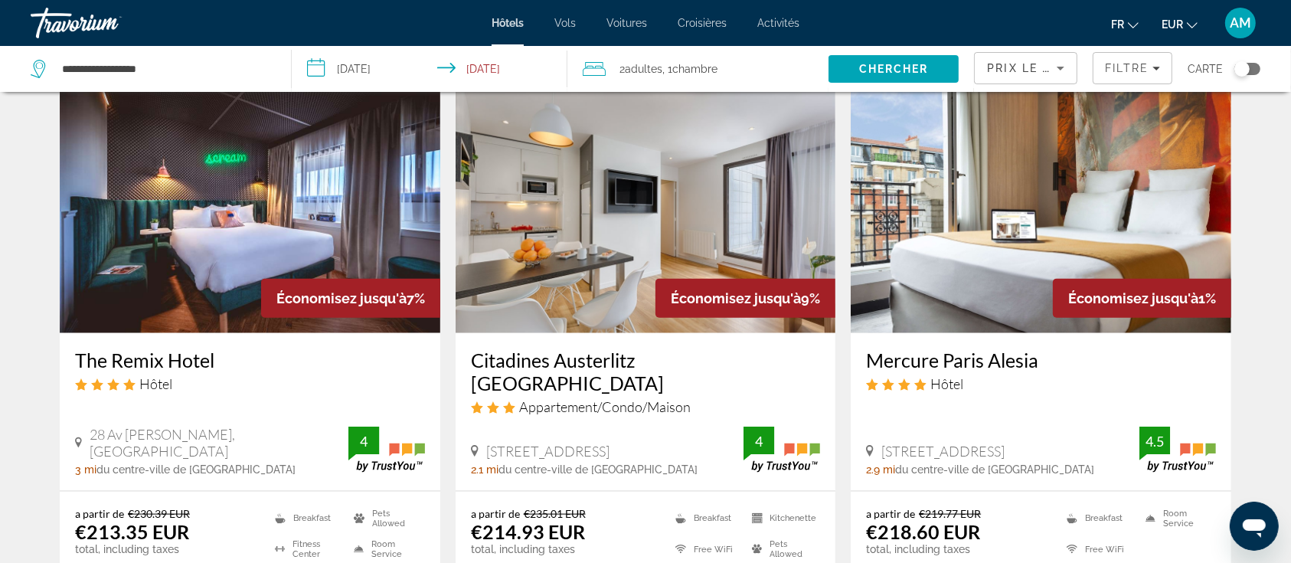
scroll to position [1838, 0]
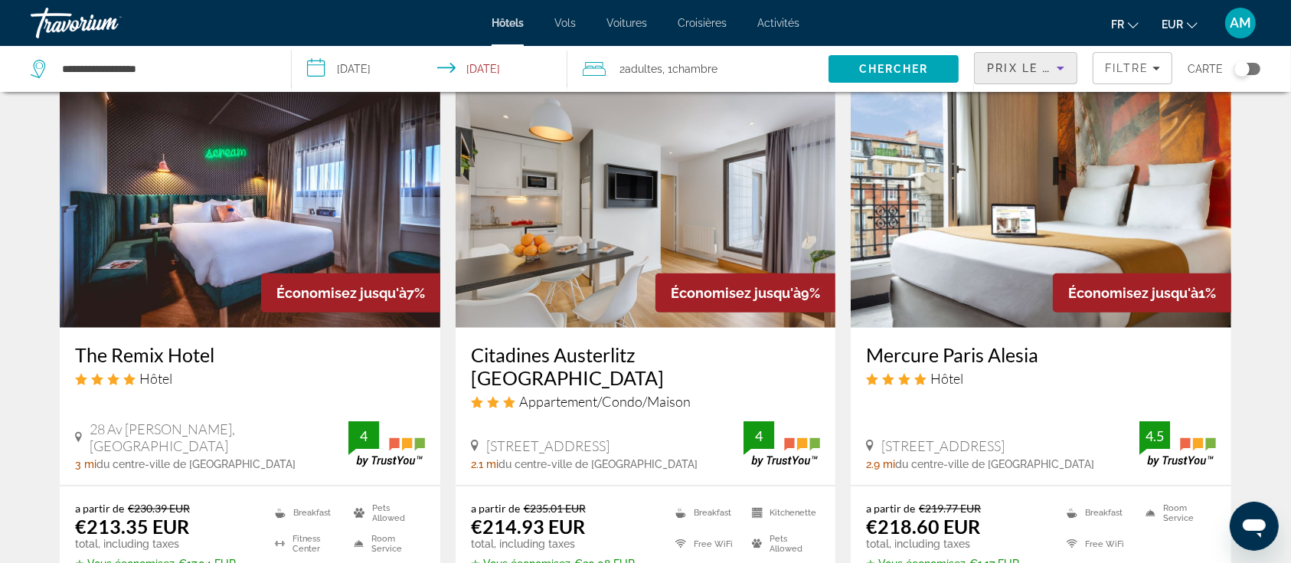
click at [1046, 67] on span "Prix le plus bas" at bounding box center [1047, 68] width 120 height 12
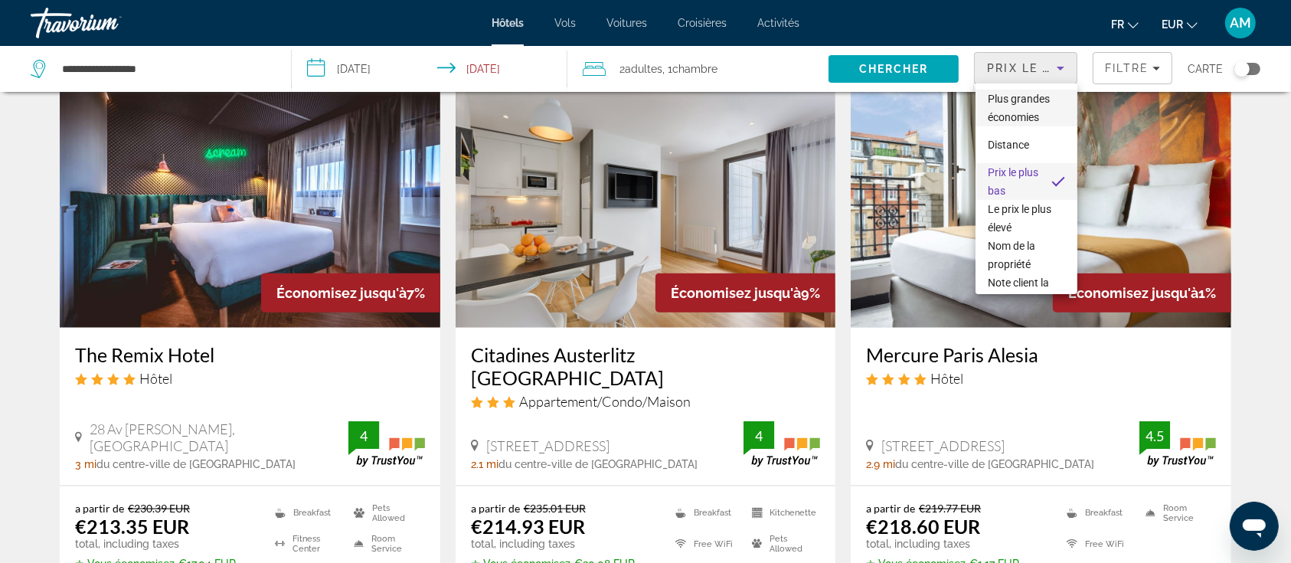
click at [1033, 120] on span "Plus grandes économies" at bounding box center [1026, 108] width 77 height 37
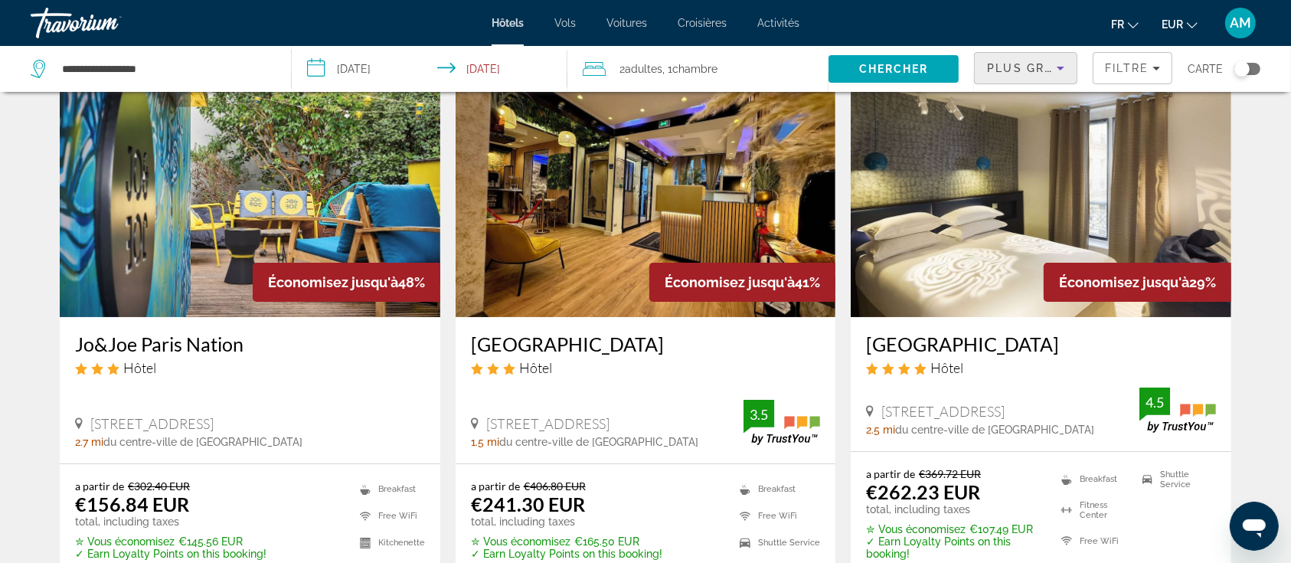
scroll to position [102, 0]
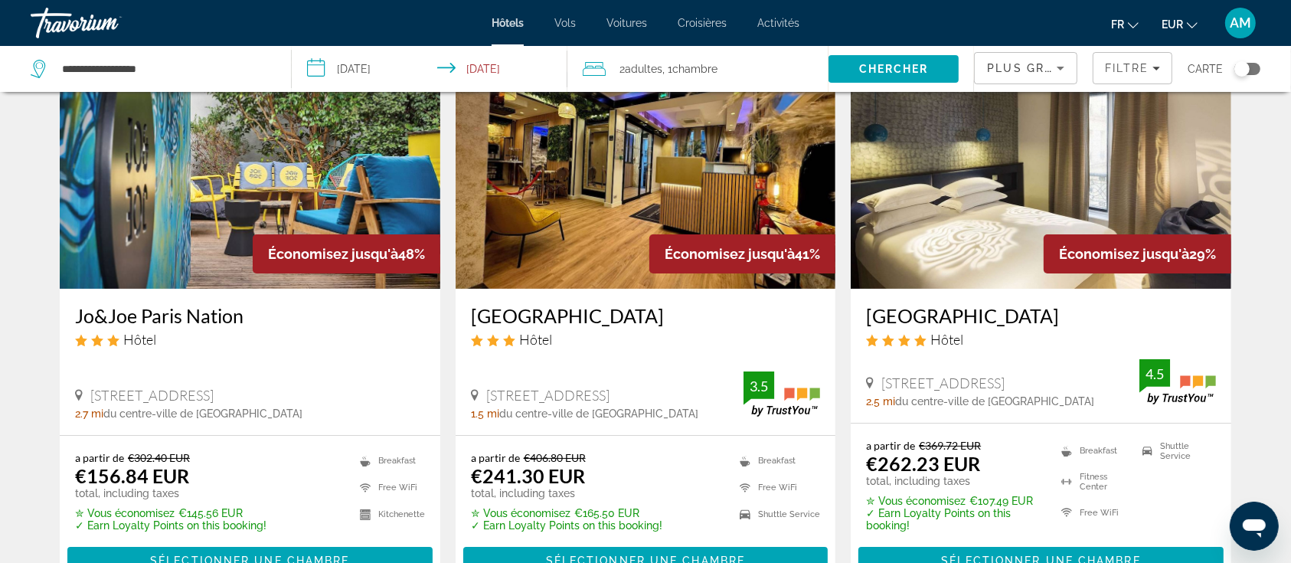
click at [627, 228] on img "Main content" at bounding box center [646, 166] width 381 height 245
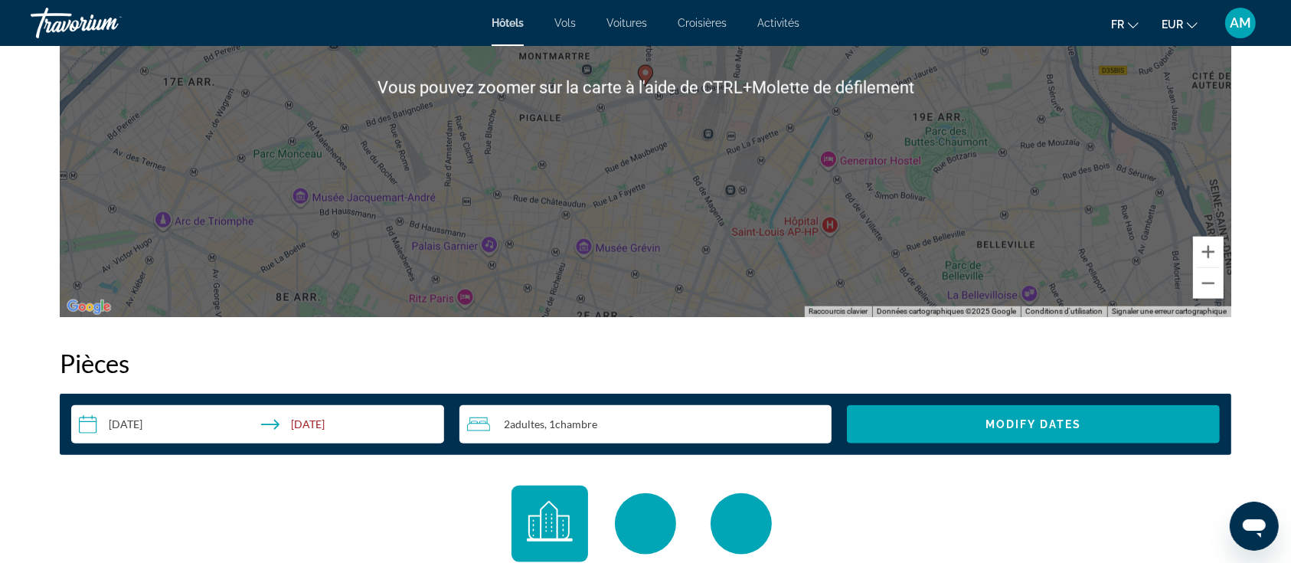
scroll to position [1940, 0]
